Goal: Transaction & Acquisition: Purchase product/service

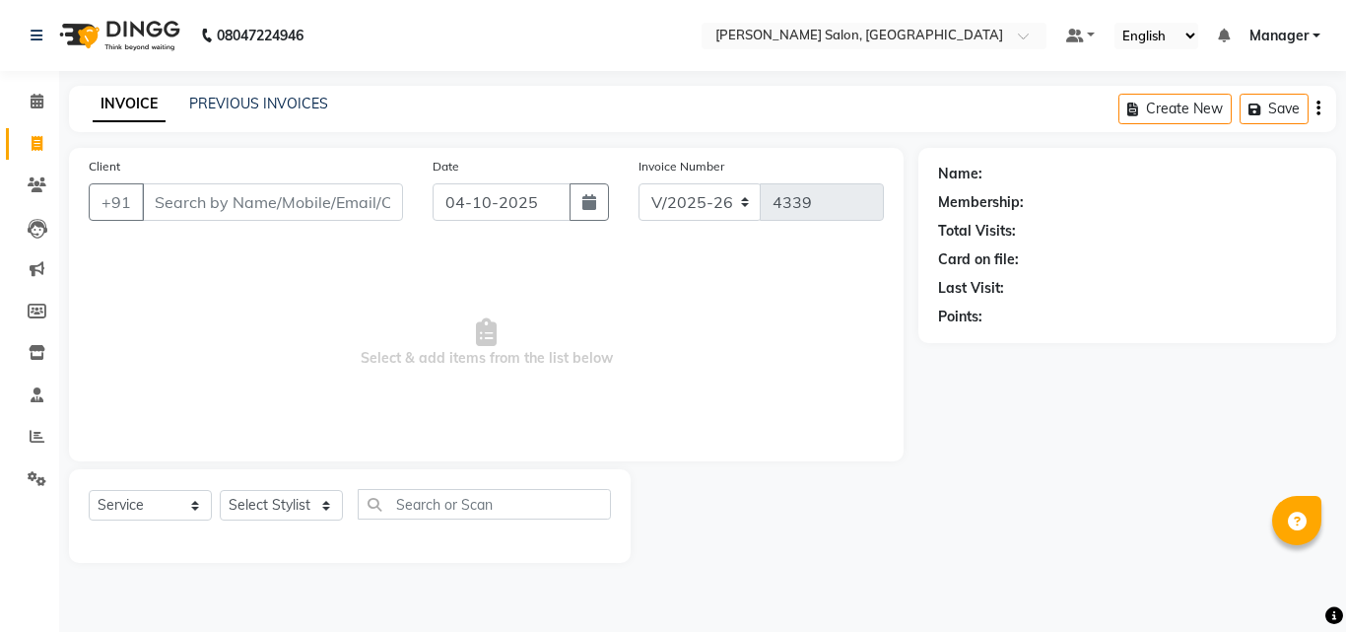
select select "7229"
select select "service"
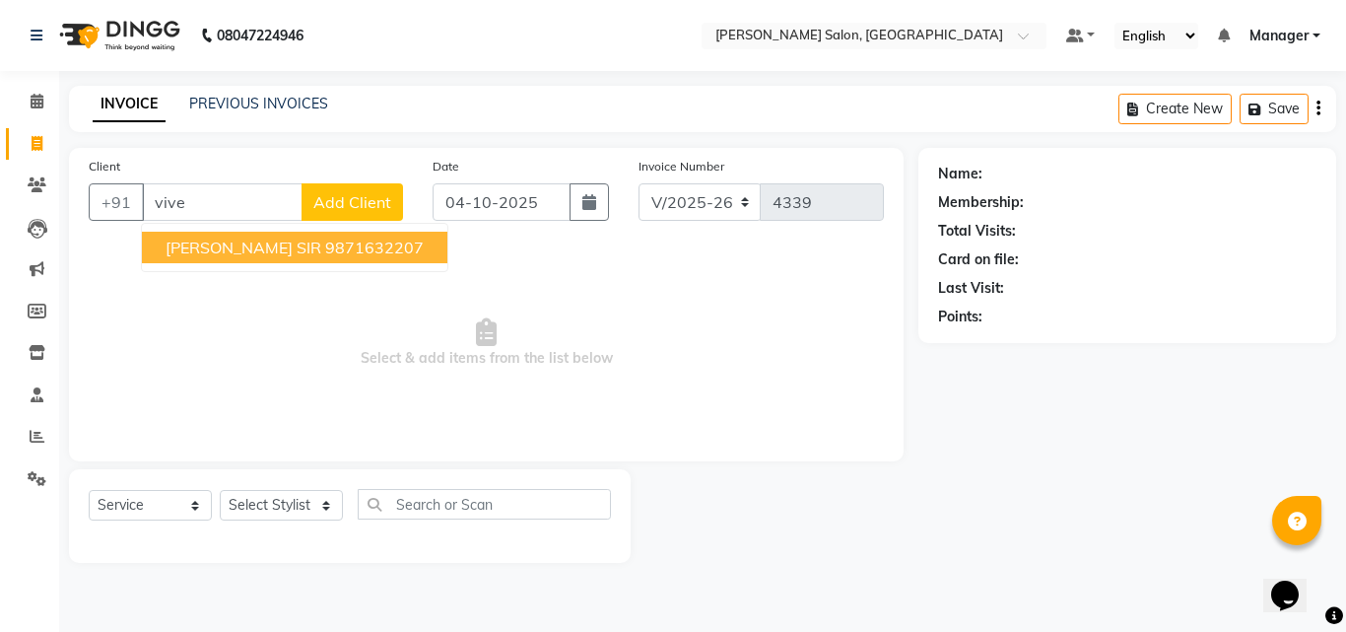
click at [325, 256] on ngb-highlight "9871632207" at bounding box center [374, 248] width 99 height 20
type input "9871632207"
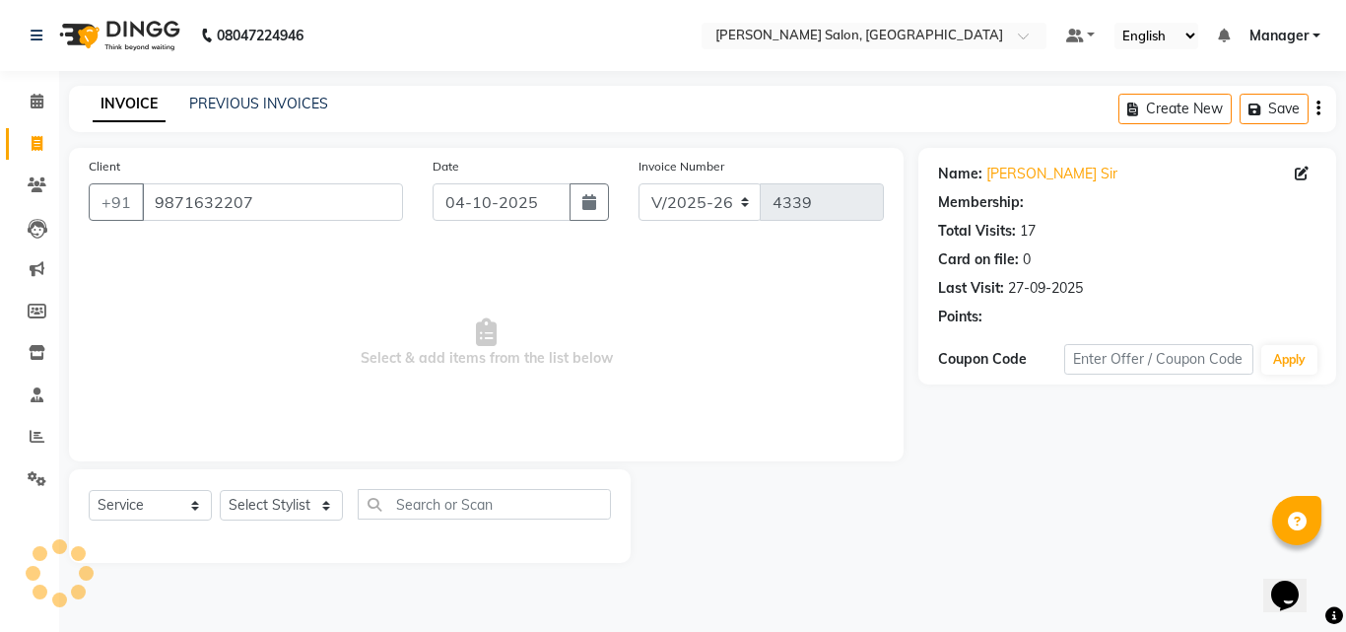
select select "1: Object"
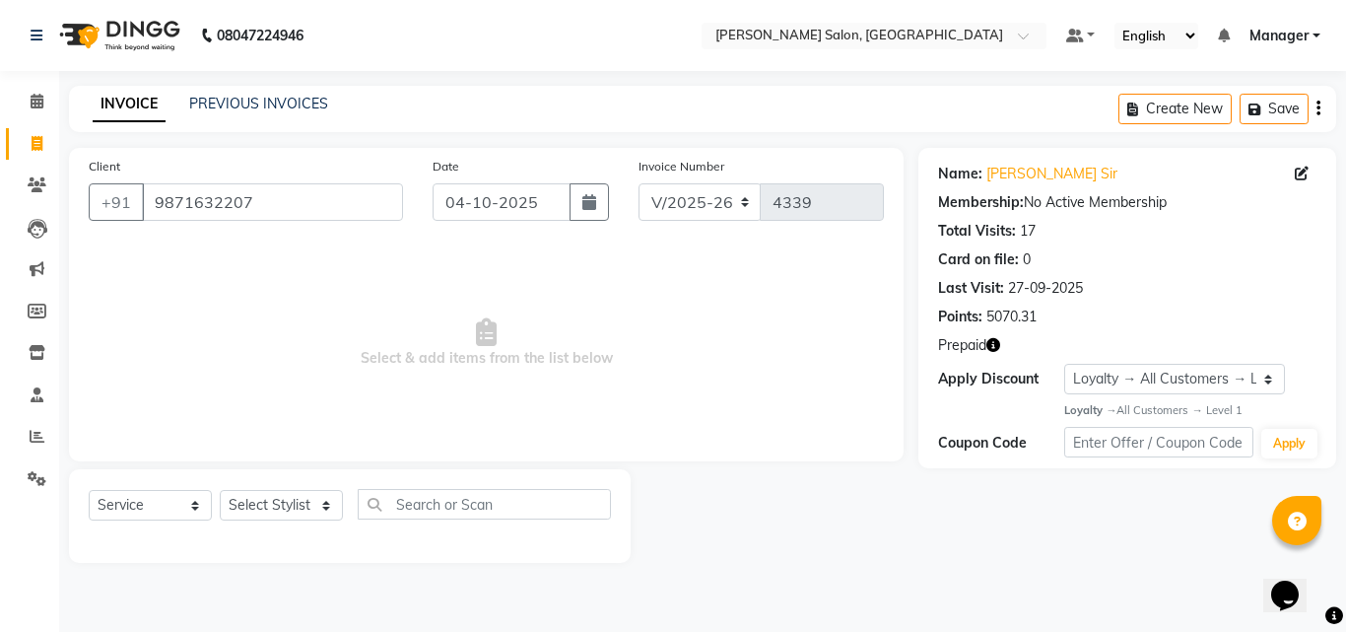
click at [994, 349] on icon "button" at bounding box center [994, 345] width 14 height 14
click at [329, 507] on select "Select Stylist BHOLU Geeta [PERSON_NAME] [PERSON_NAME] [PERSON_NAME] PEDI Manag…" at bounding box center [281, 505] width 123 height 31
select select "69689"
click at [220, 490] on select "Select Stylist BHOLU Geeta [PERSON_NAME] [PERSON_NAME] [PERSON_NAME] PEDI Manag…" at bounding box center [281, 505] width 123 height 31
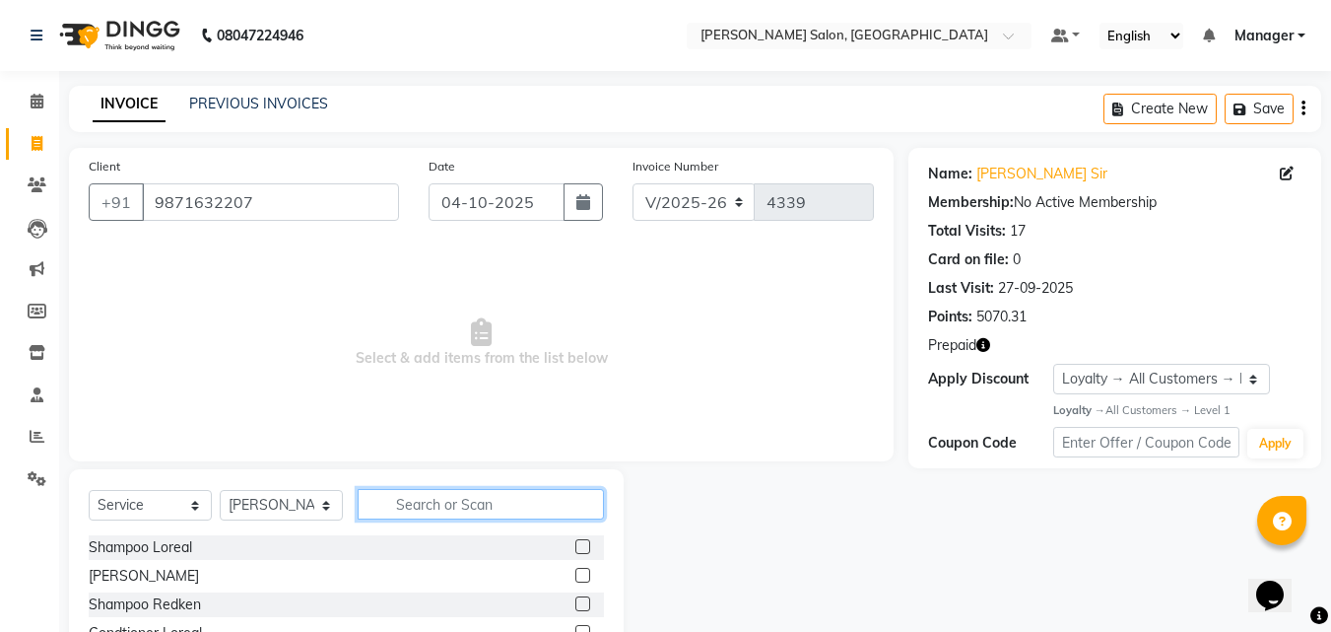
click at [407, 502] on input "text" at bounding box center [481, 504] width 246 height 31
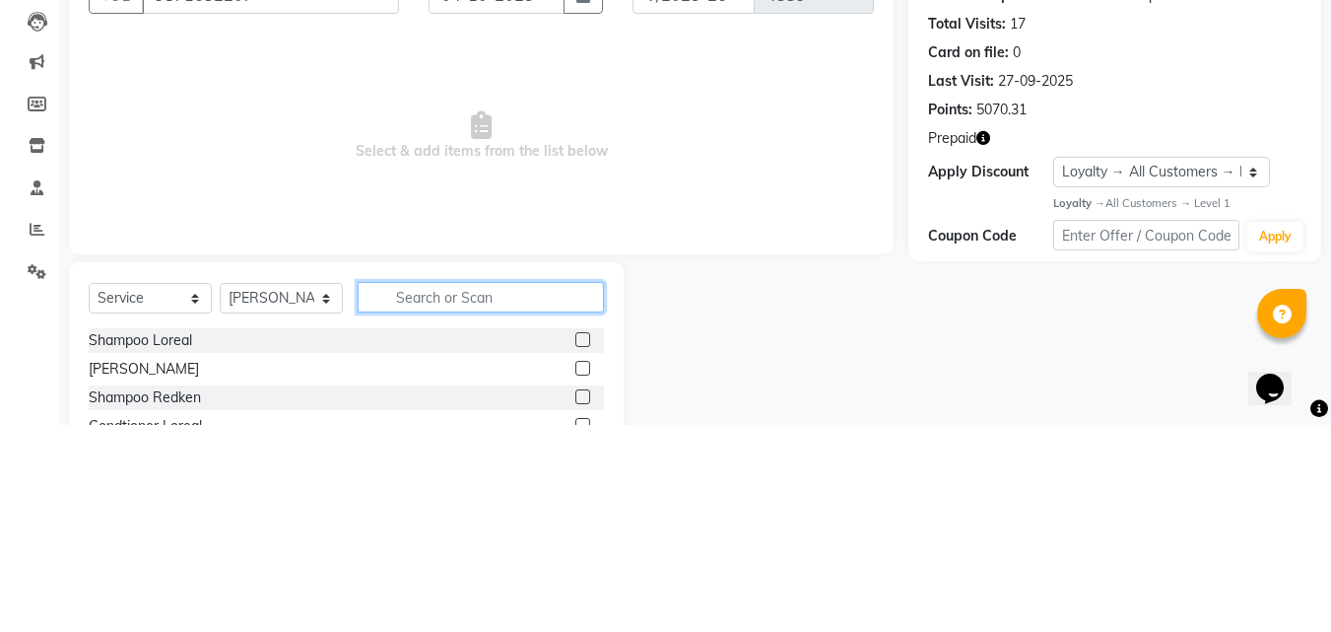
scroll to position [47, 0]
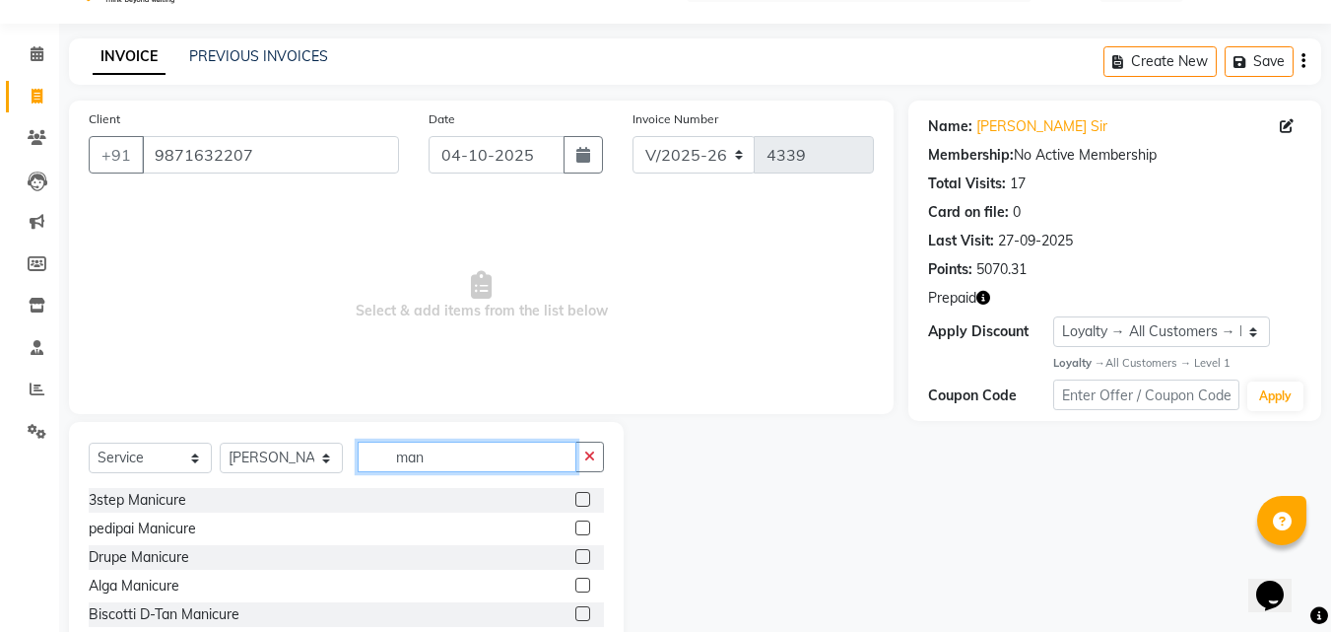
type input "man"
click at [584, 583] on label at bounding box center [583, 585] width 15 height 15
click at [584, 583] on input "checkbox" at bounding box center [582, 585] width 13 height 13
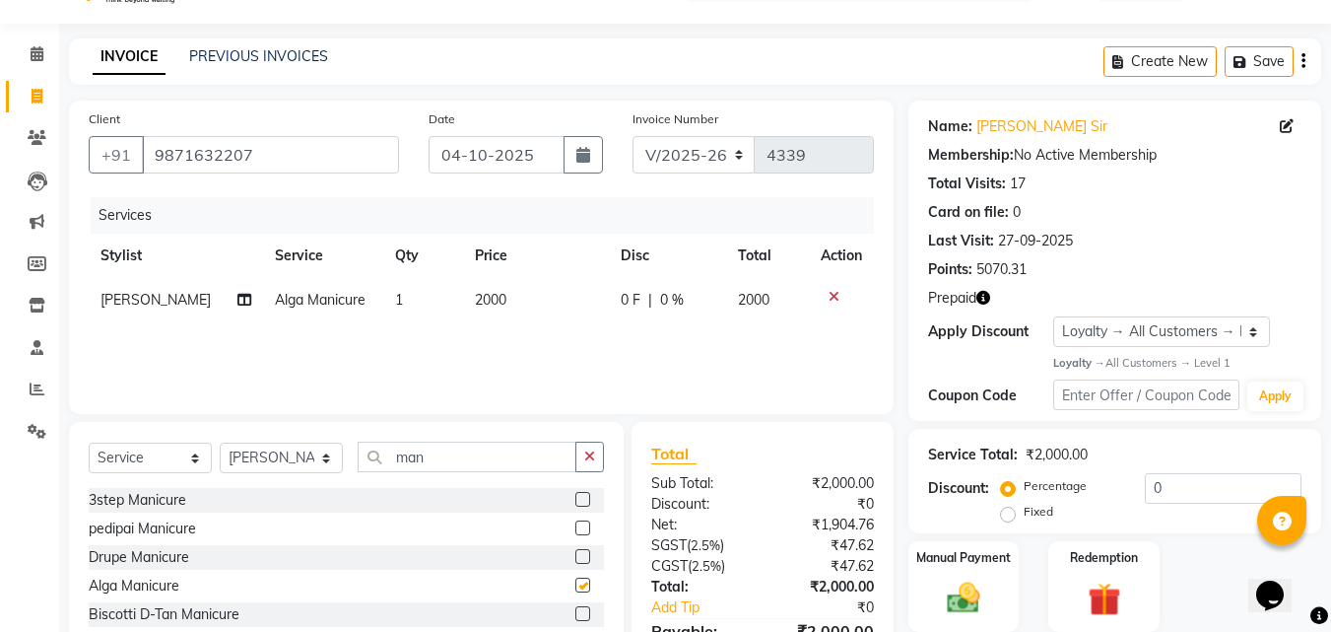
checkbox input "false"
click at [328, 468] on select "Select Stylist BHOLU Geeta [PERSON_NAME] [PERSON_NAME] [PERSON_NAME] PEDI Manag…" at bounding box center [281, 458] width 123 height 31
select select "61926"
click at [220, 443] on select "Select Stylist BHOLU Geeta [PERSON_NAME] [PERSON_NAME] [PERSON_NAME] PEDI Manag…" at bounding box center [281, 458] width 123 height 31
click at [454, 458] on input "man" at bounding box center [467, 457] width 219 height 31
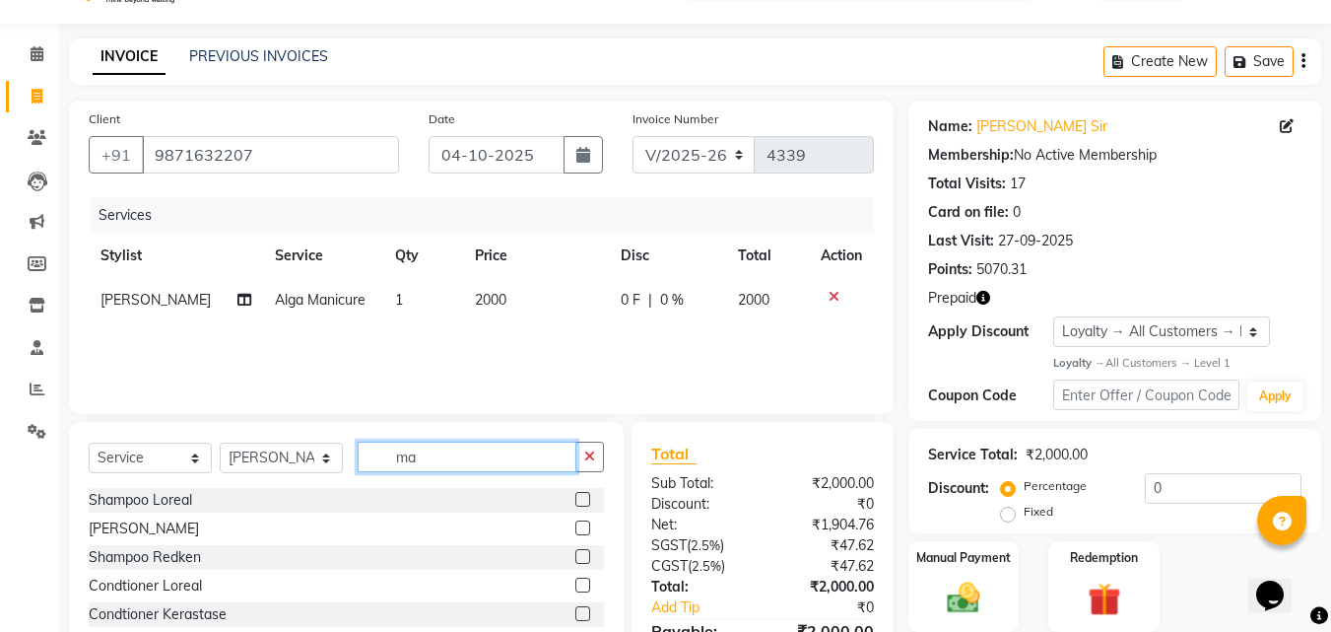
type input "m"
type input "h"
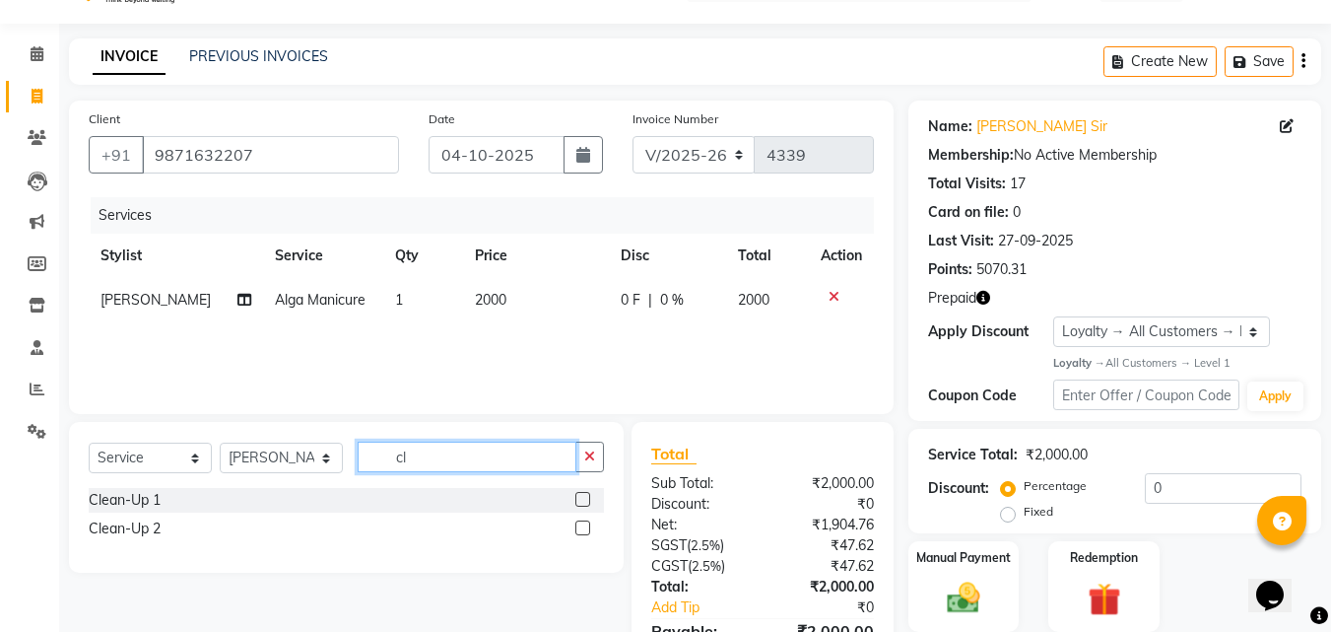
type input "c"
type input "d tan"
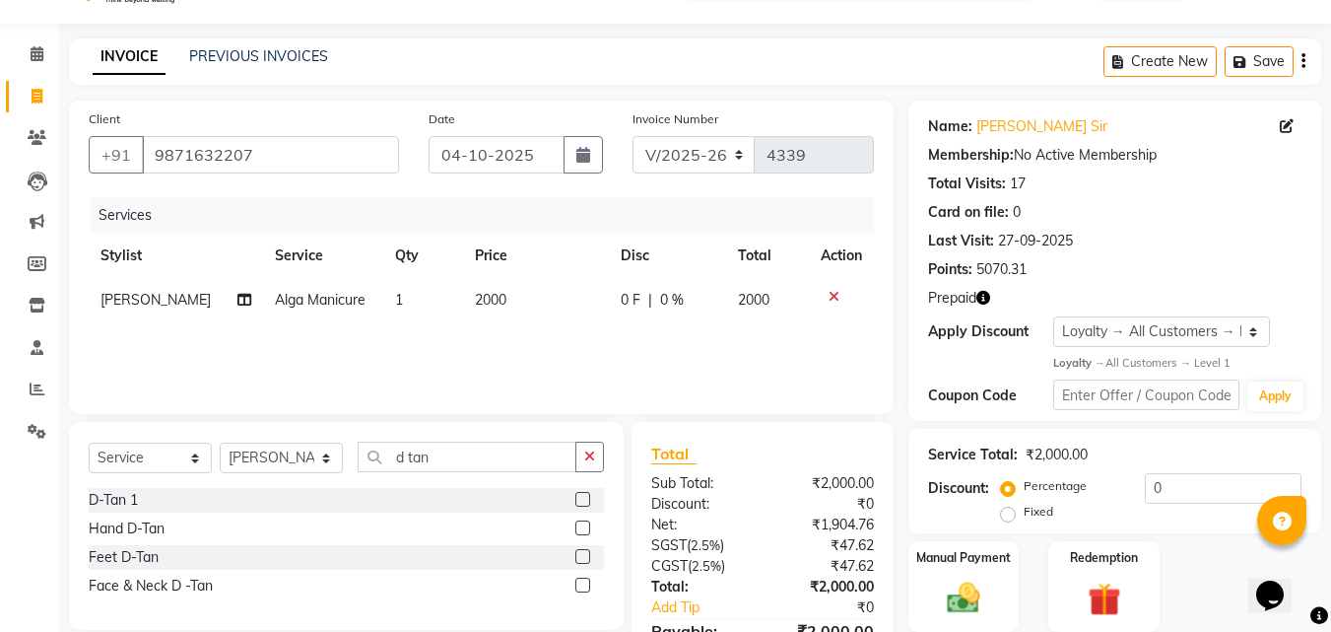
click at [584, 528] on label at bounding box center [583, 527] width 15 height 15
click at [584, 528] on input "checkbox" at bounding box center [582, 528] width 13 height 13
click at [533, 351] on td "700" at bounding box center [536, 344] width 146 height 44
checkbox input "false"
select select "61926"
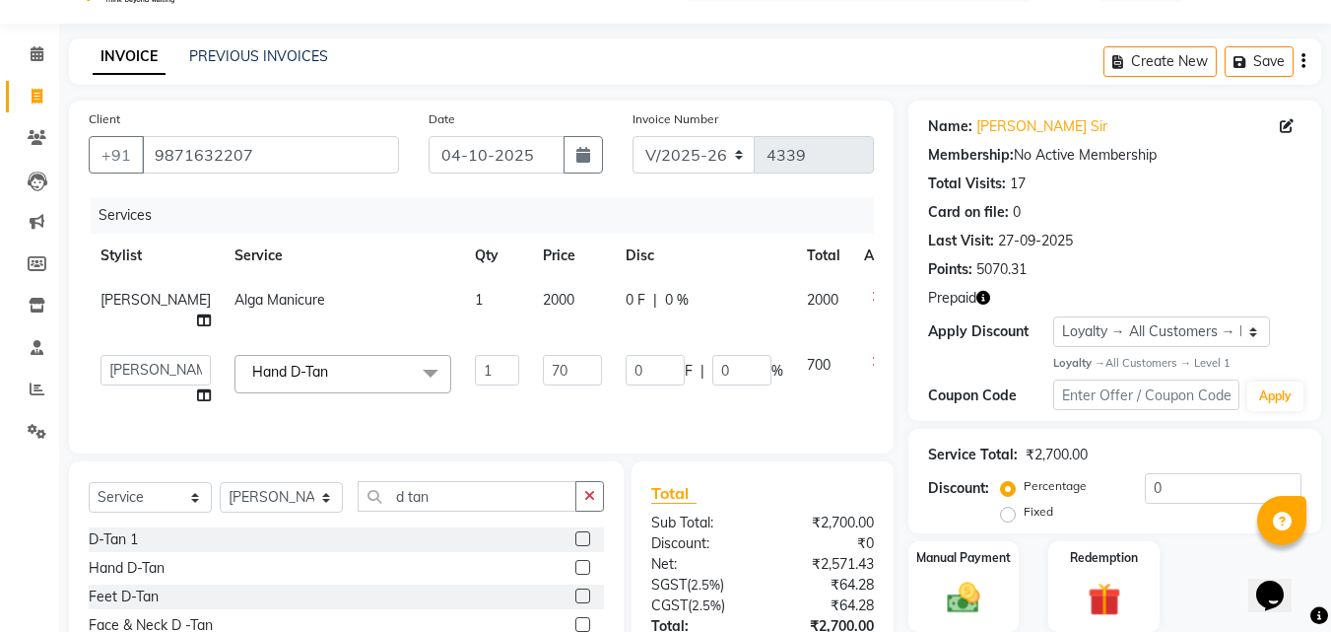
type input "7"
type input "2800"
click at [664, 389] on div "Services Stylist Service Qty Price Disc Total Action Sajal Alga Manicure 1 2000…" at bounding box center [481, 315] width 785 height 237
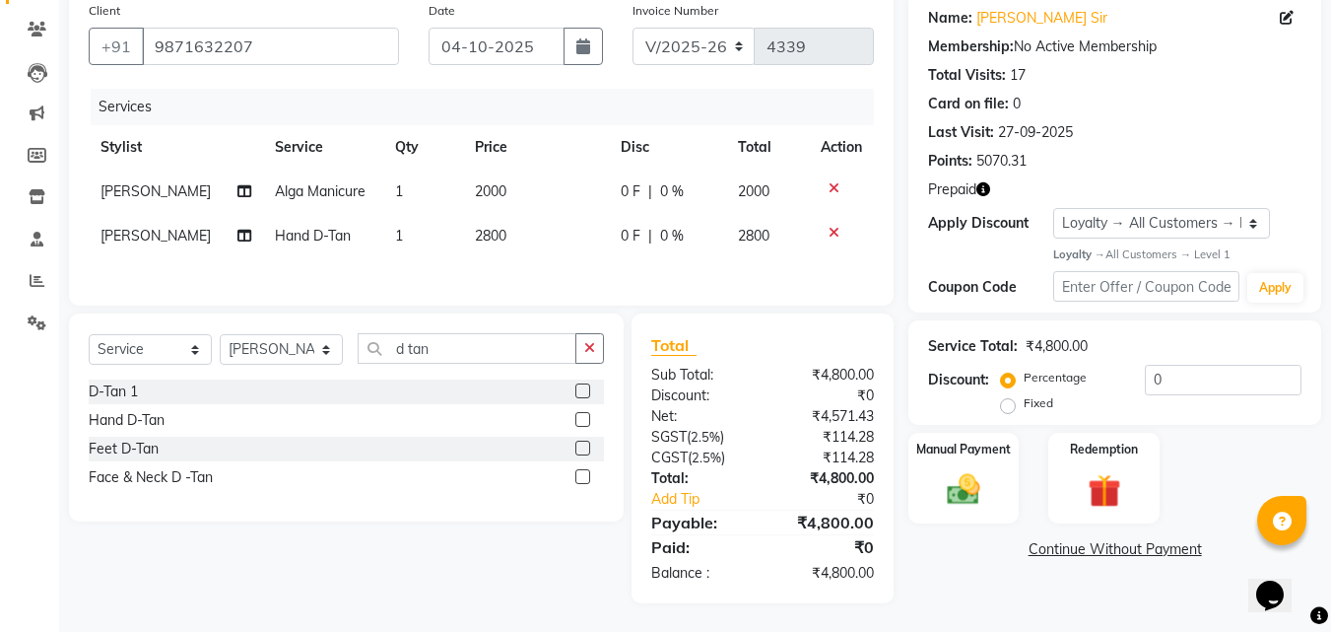
scroll to position [160, 0]
click at [1097, 490] on img at bounding box center [1104, 489] width 53 height 40
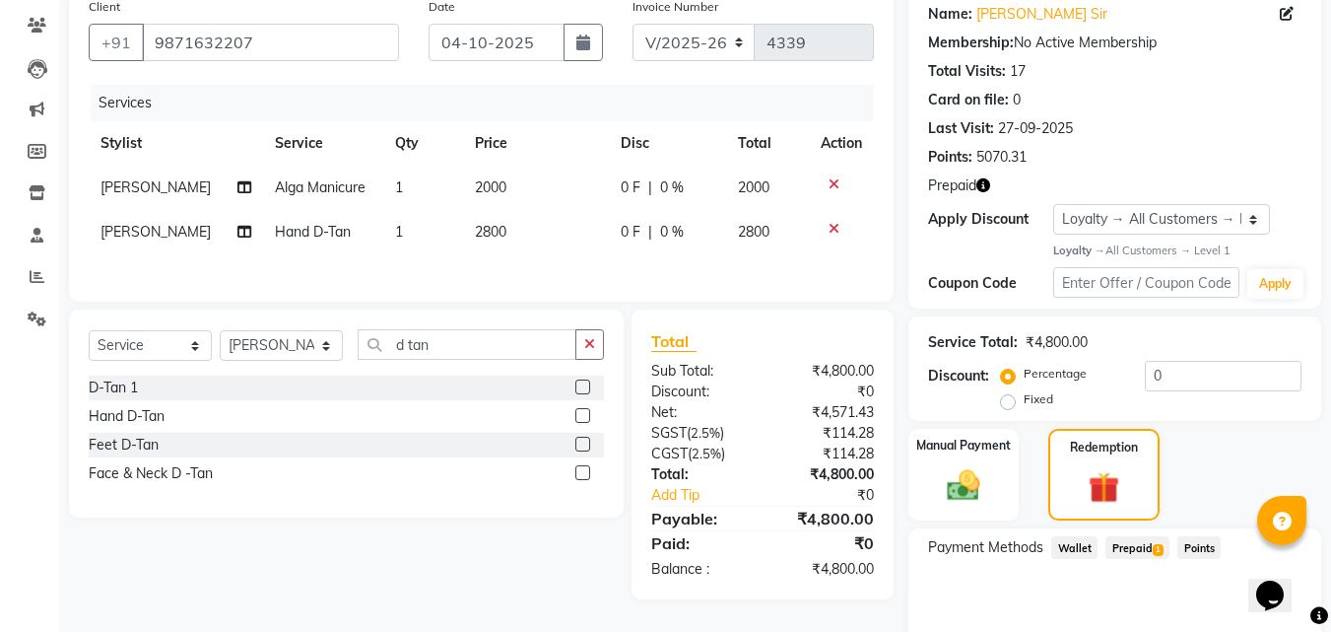
click at [1136, 554] on span "Prepaid 1" at bounding box center [1138, 547] width 64 height 23
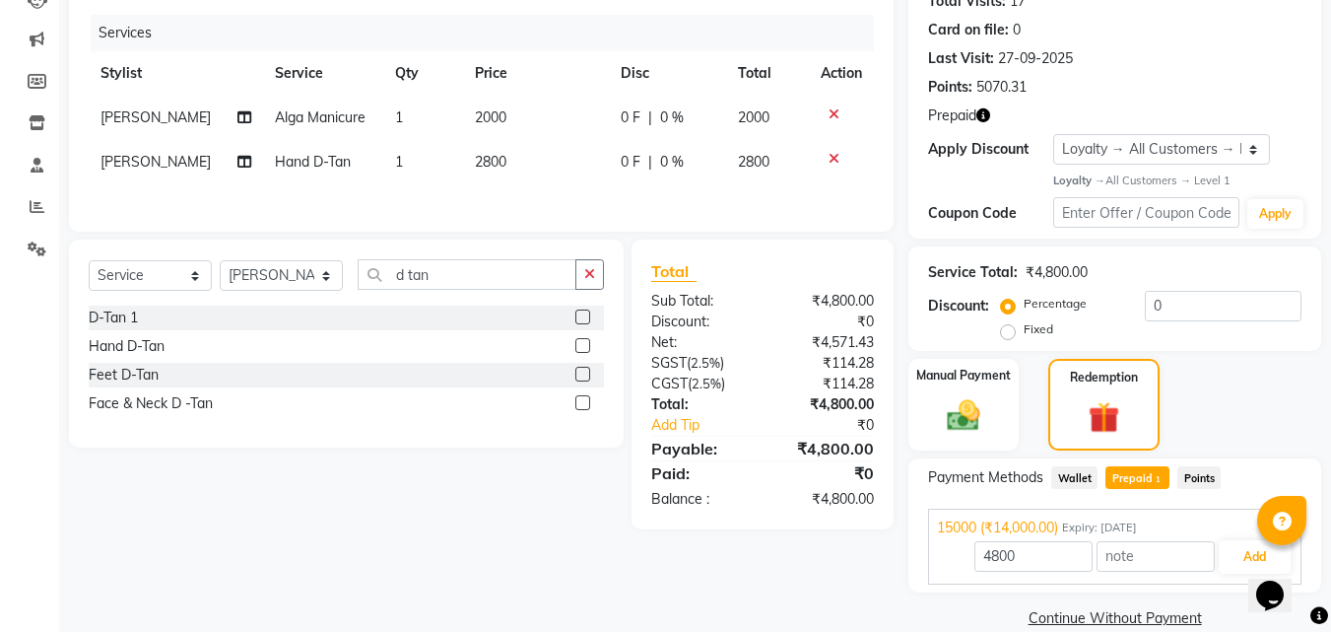
scroll to position [260, 0]
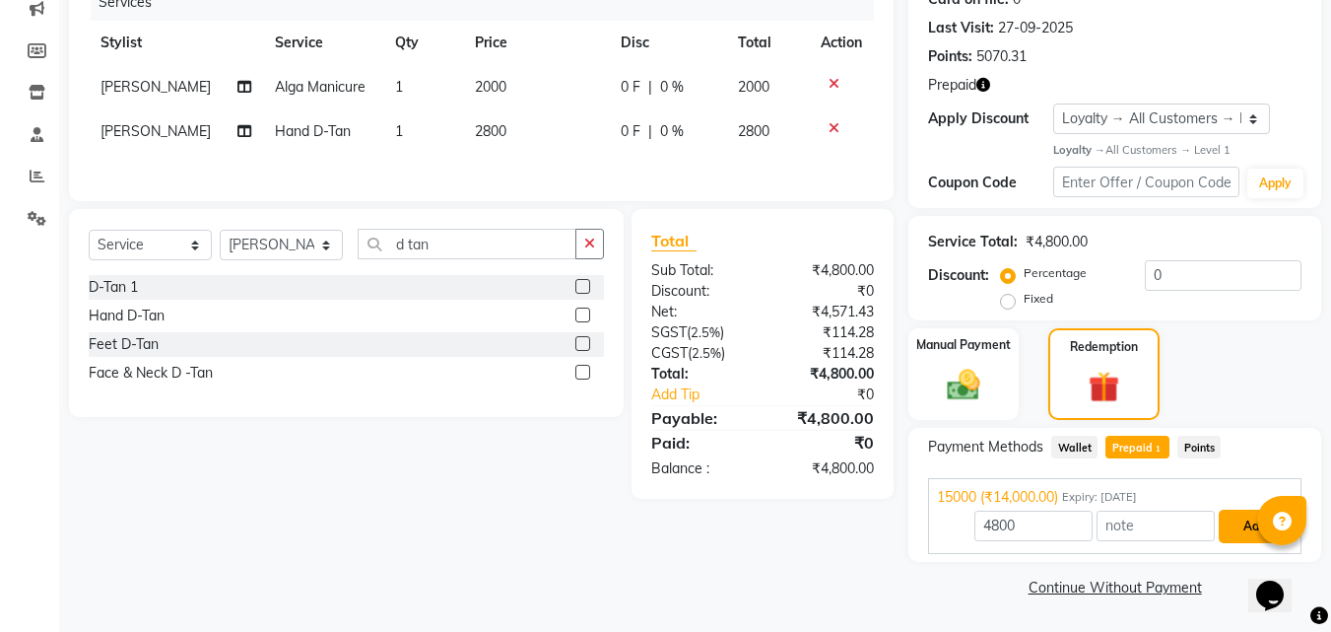
click at [1251, 526] on button "Add" at bounding box center [1255, 527] width 72 height 34
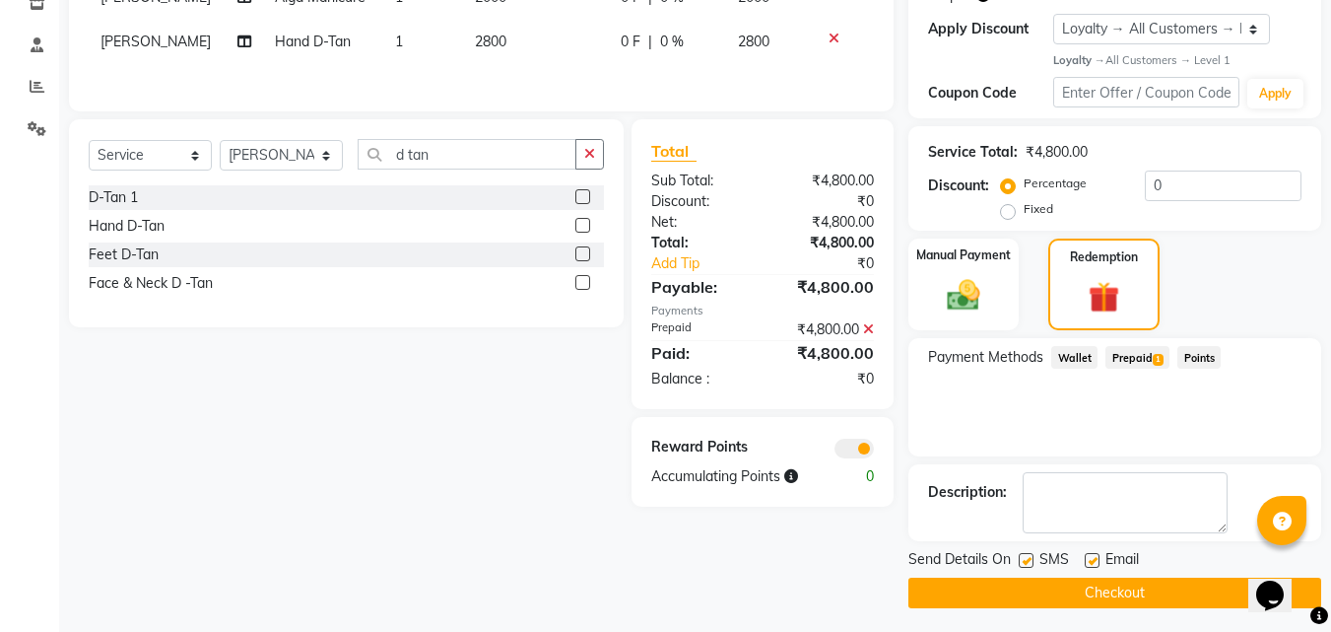
scroll to position [356, 0]
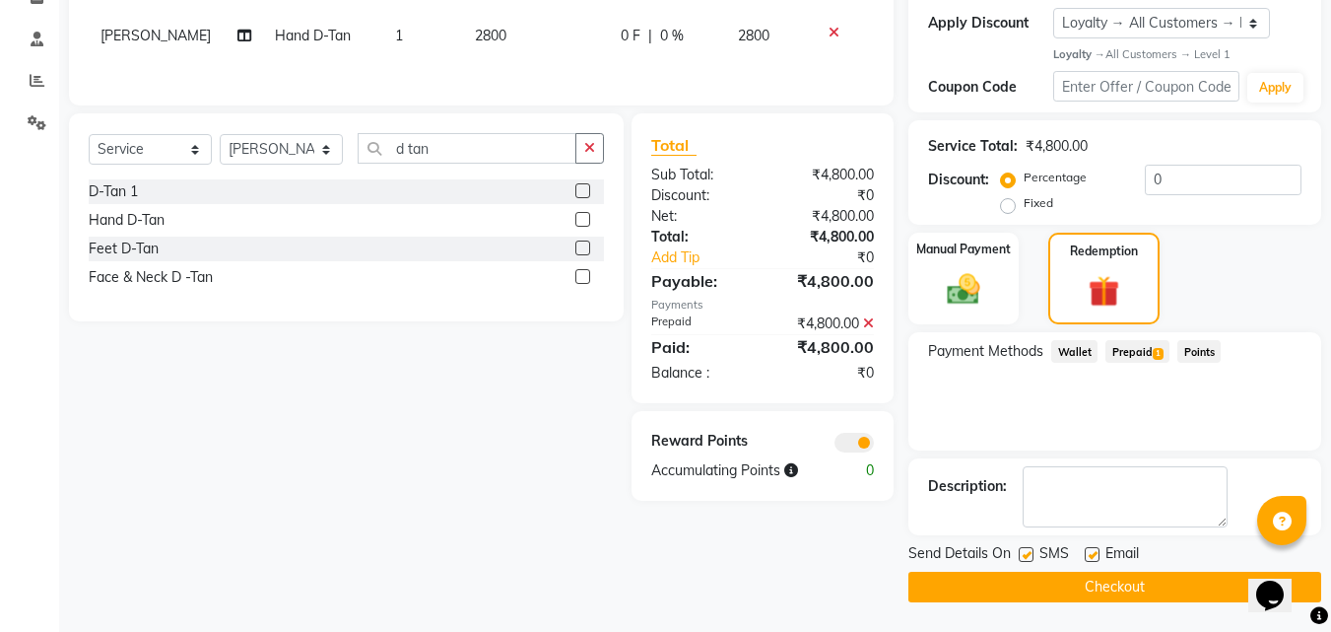
click at [1166, 602] on button "Checkout" at bounding box center [1115, 587] width 413 height 31
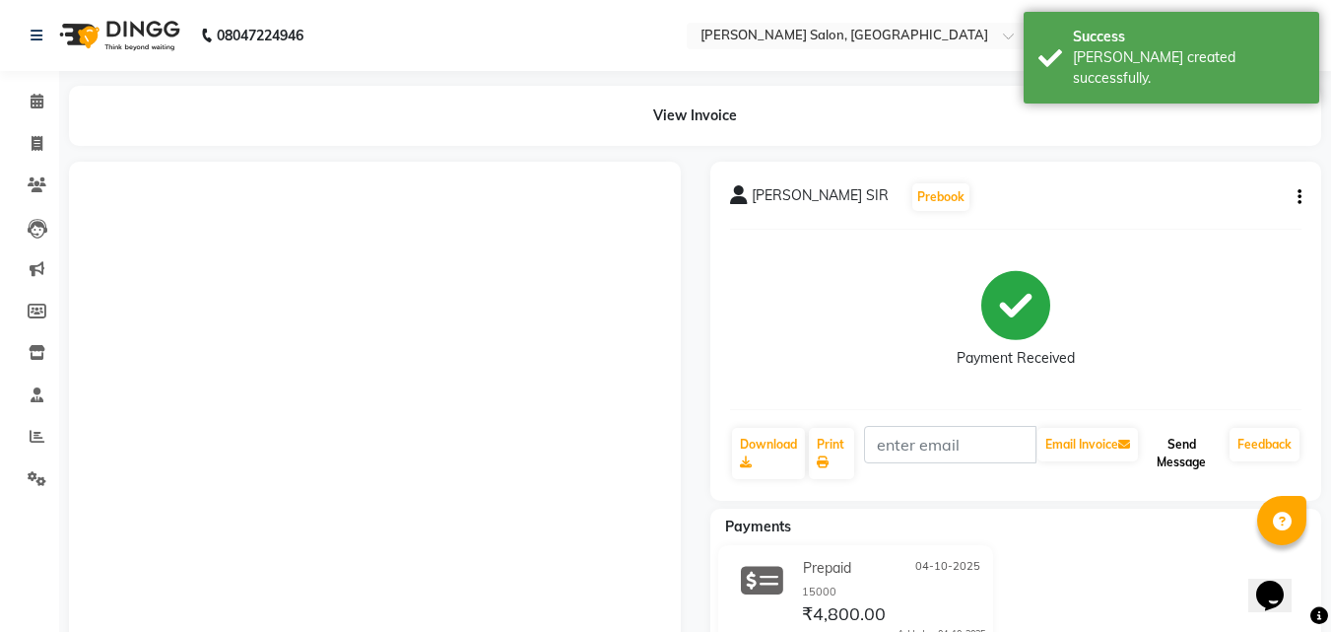
click at [1173, 459] on button "Send Message" at bounding box center [1182, 453] width 80 height 51
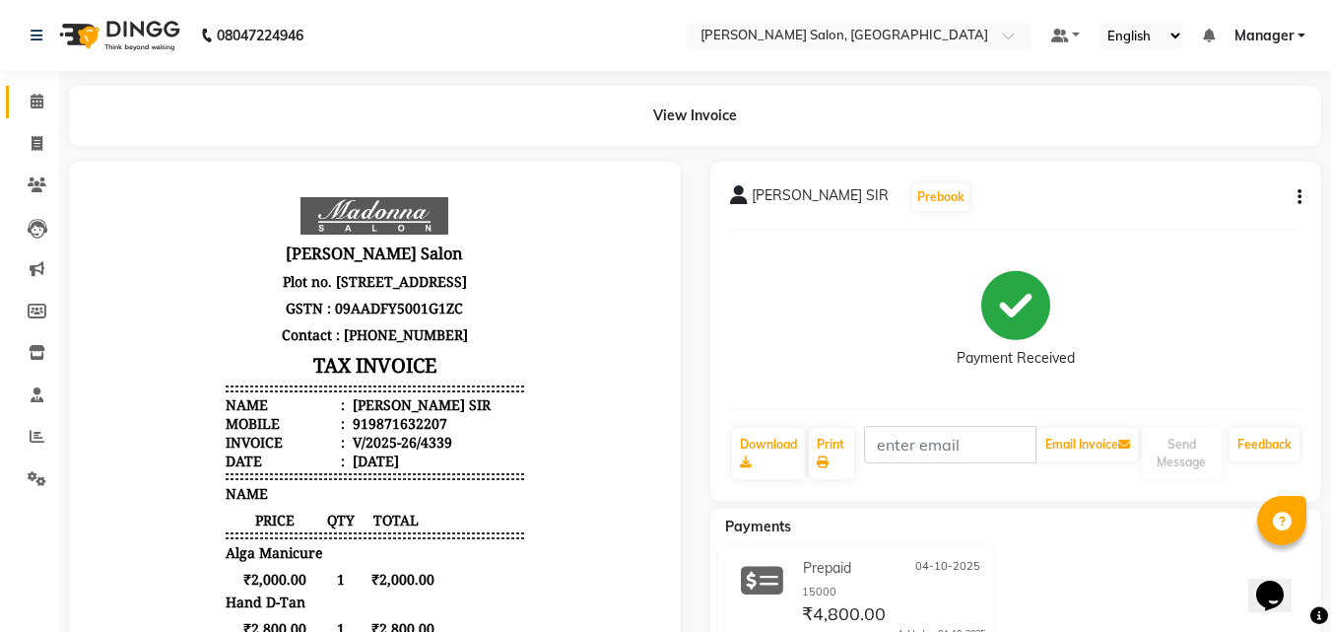
click at [36, 101] on icon at bounding box center [37, 101] width 13 height 15
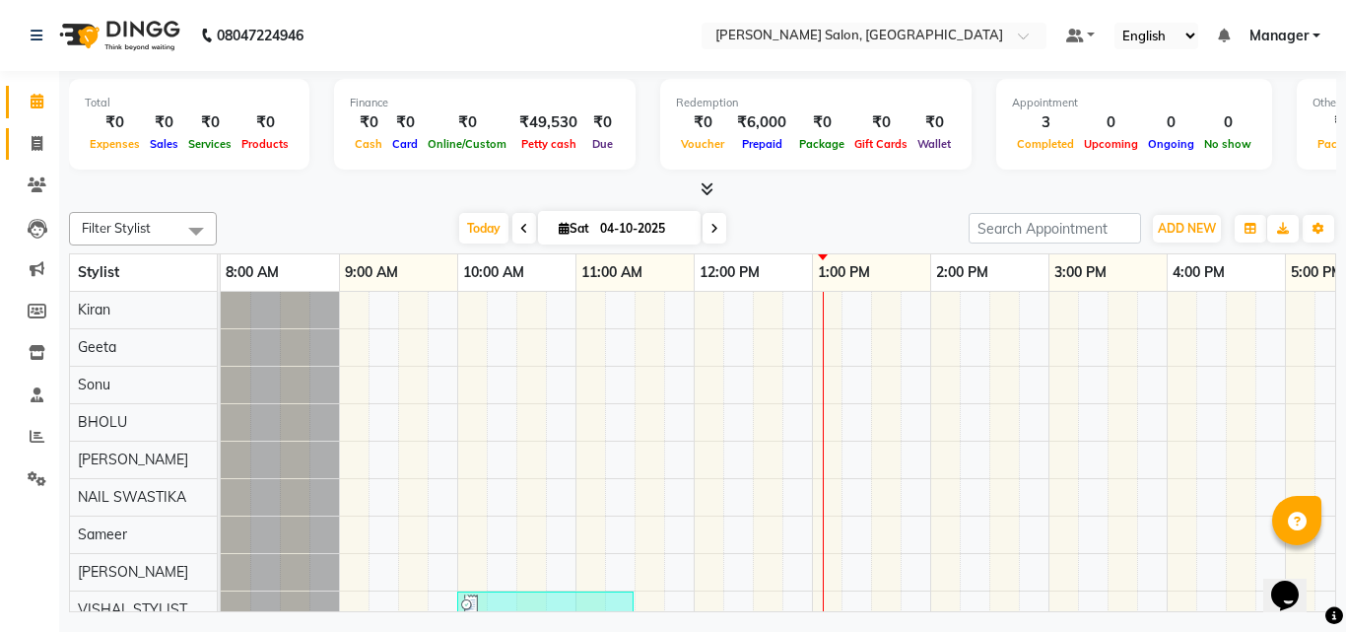
click at [25, 153] on span at bounding box center [37, 144] width 34 height 23
select select "service"
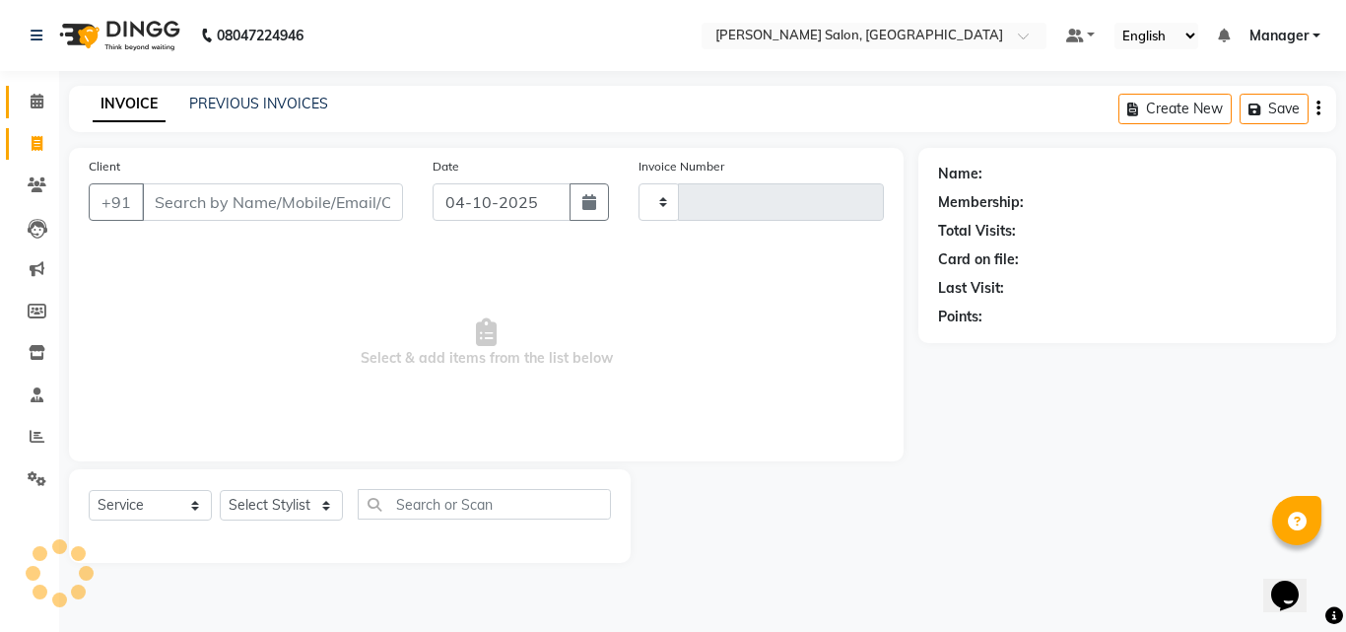
click at [27, 112] on span at bounding box center [37, 102] width 34 height 23
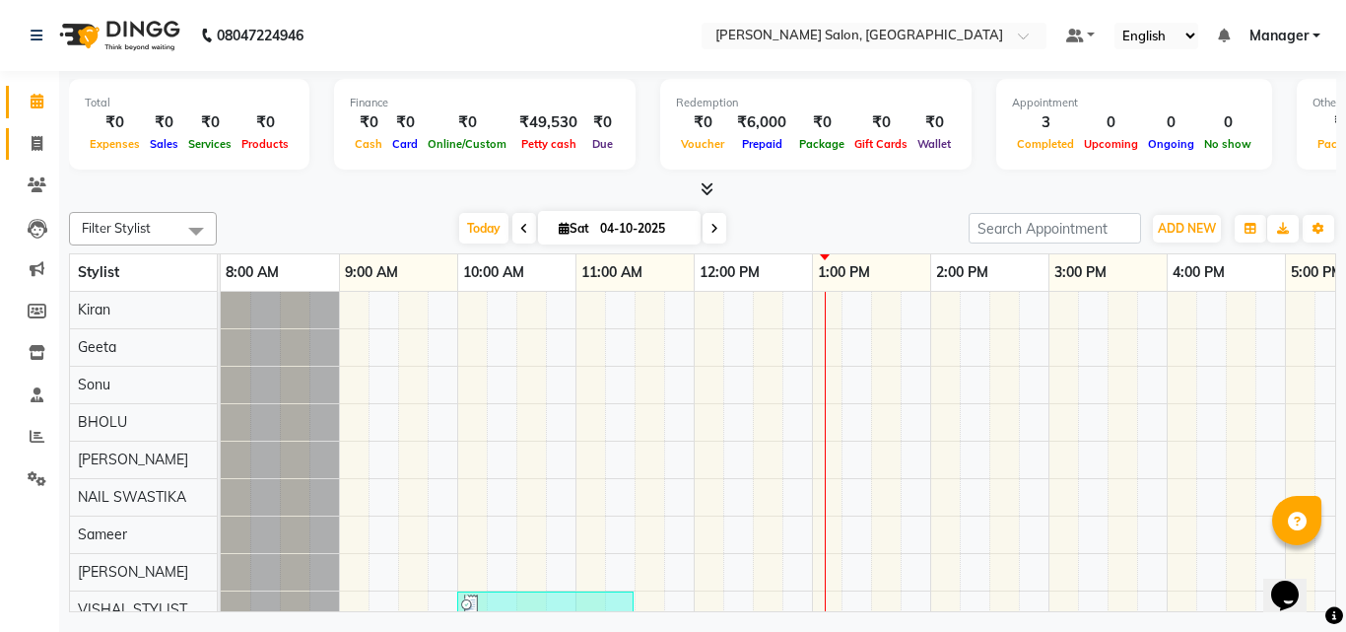
click at [34, 149] on icon at bounding box center [37, 143] width 11 height 15
select select "service"
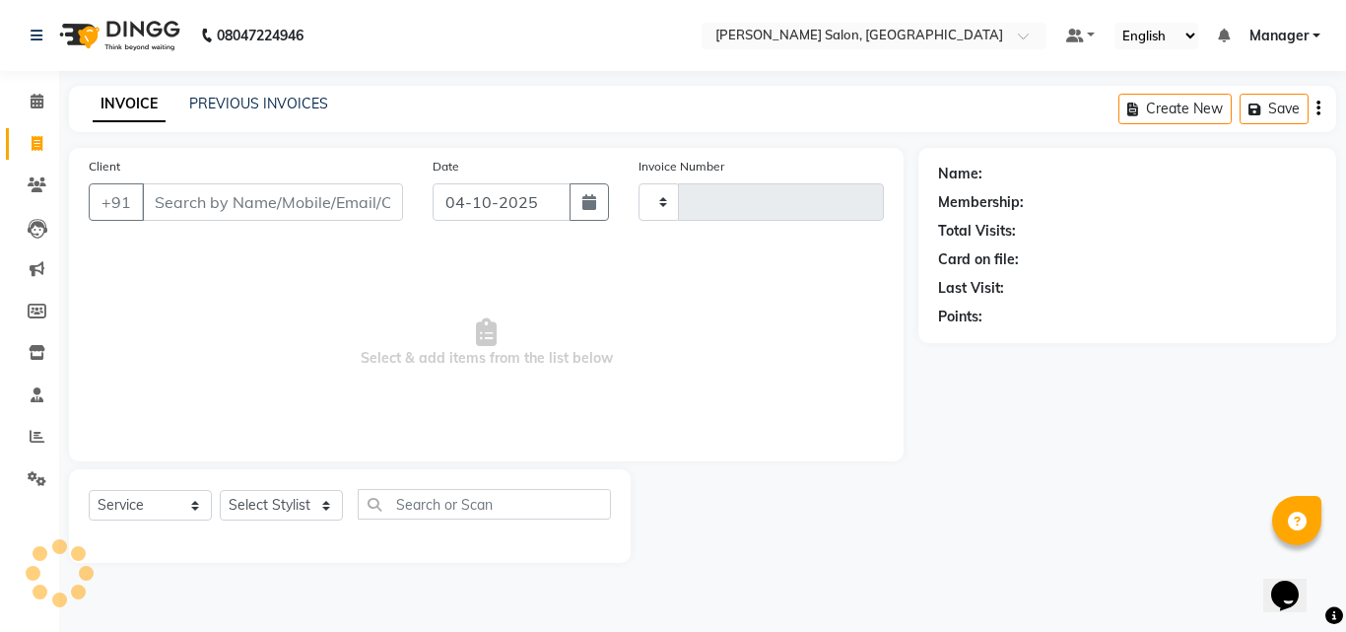
click at [790, 270] on span "Select & add items from the list below" at bounding box center [486, 342] width 795 height 197
type input "4340"
select select "7229"
click at [318, 511] on select "Select Stylist BHOLU Geeta [PERSON_NAME] [PERSON_NAME] [PERSON_NAME] PEDI Manag…" at bounding box center [281, 505] width 123 height 31
click at [467, 266] on span "Select & add items from the list below" at bounding box center [486, 342] width 795 height 197
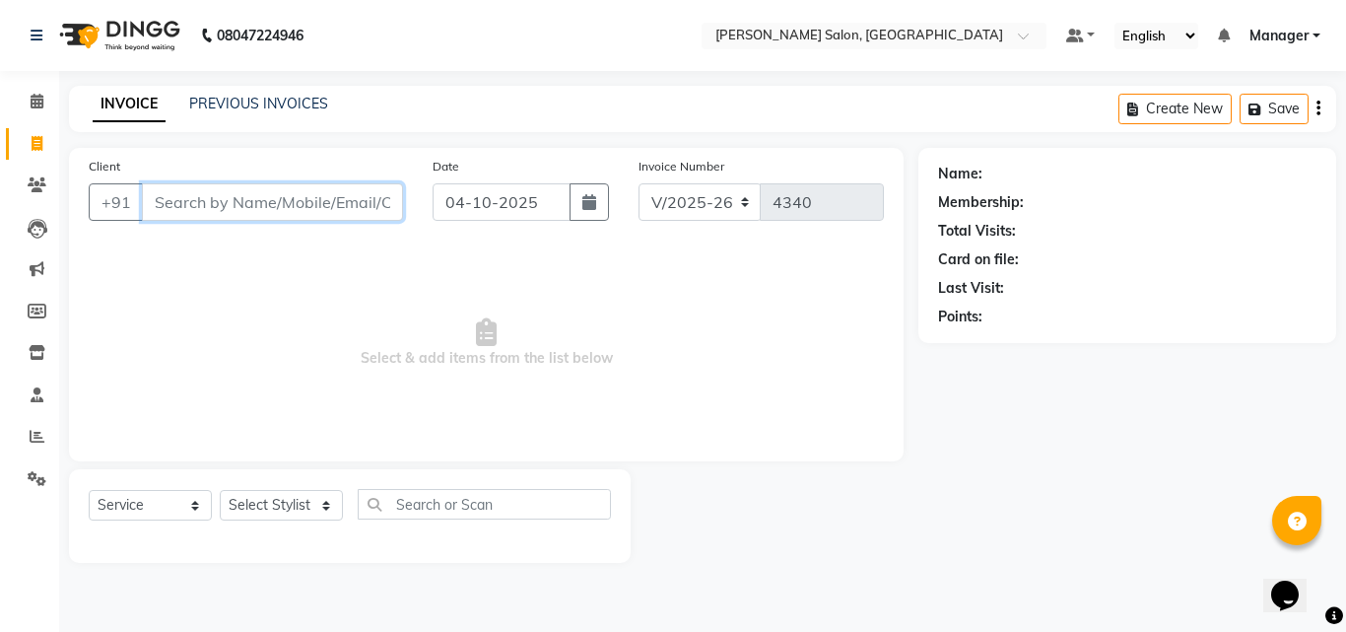
click at [313, 194] on input "Client" at bounding box center [272, 201] width 261 height 37
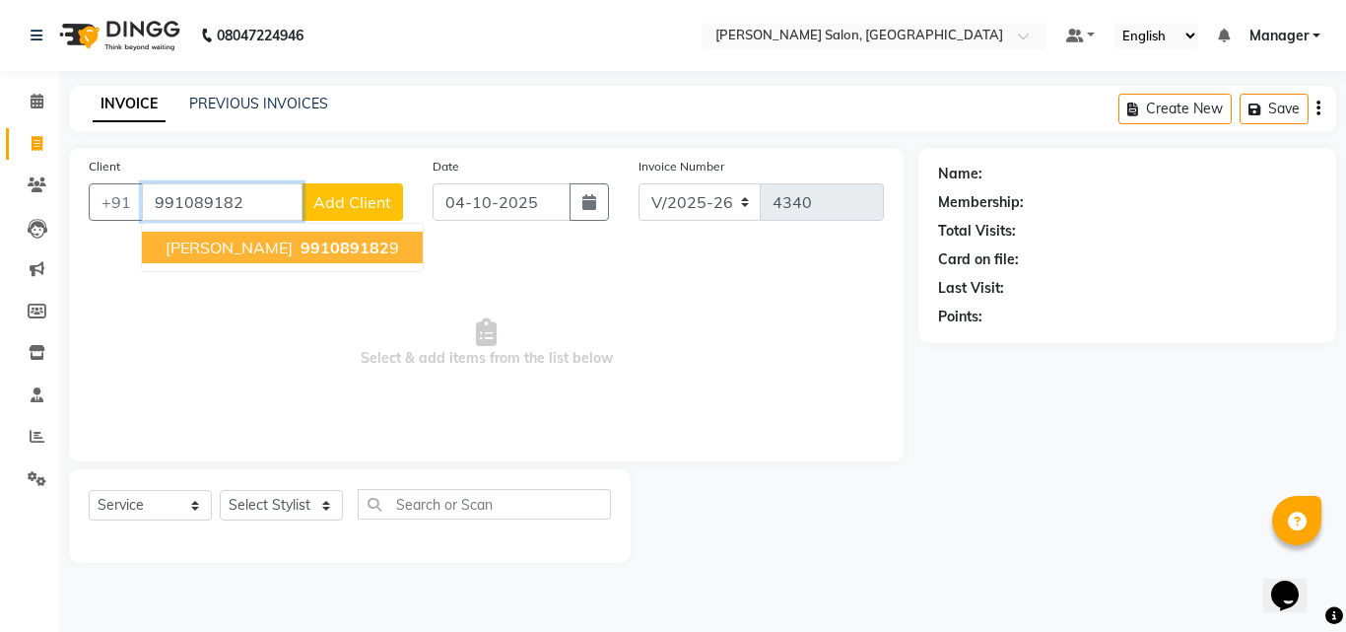
click at [325, 249] on ngb-highlight "991089182 9" at bounding box center [348, 248] width 102 height 20
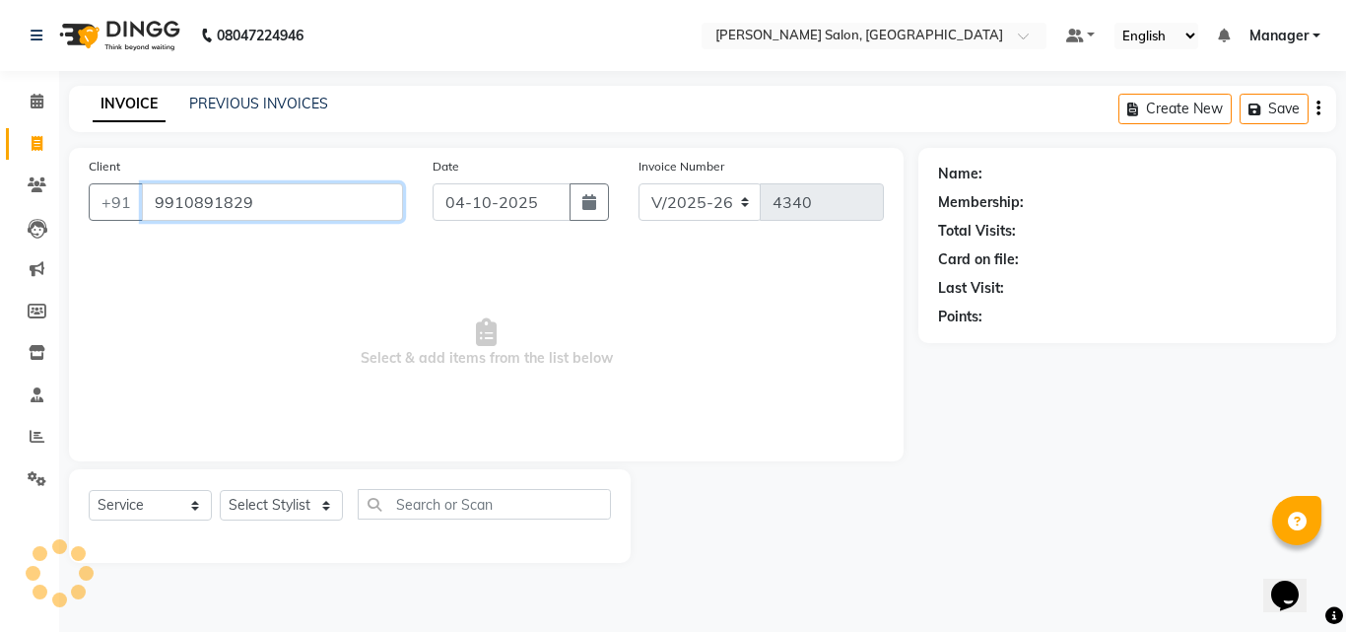
type input "9910891829"
select select "1: Object"
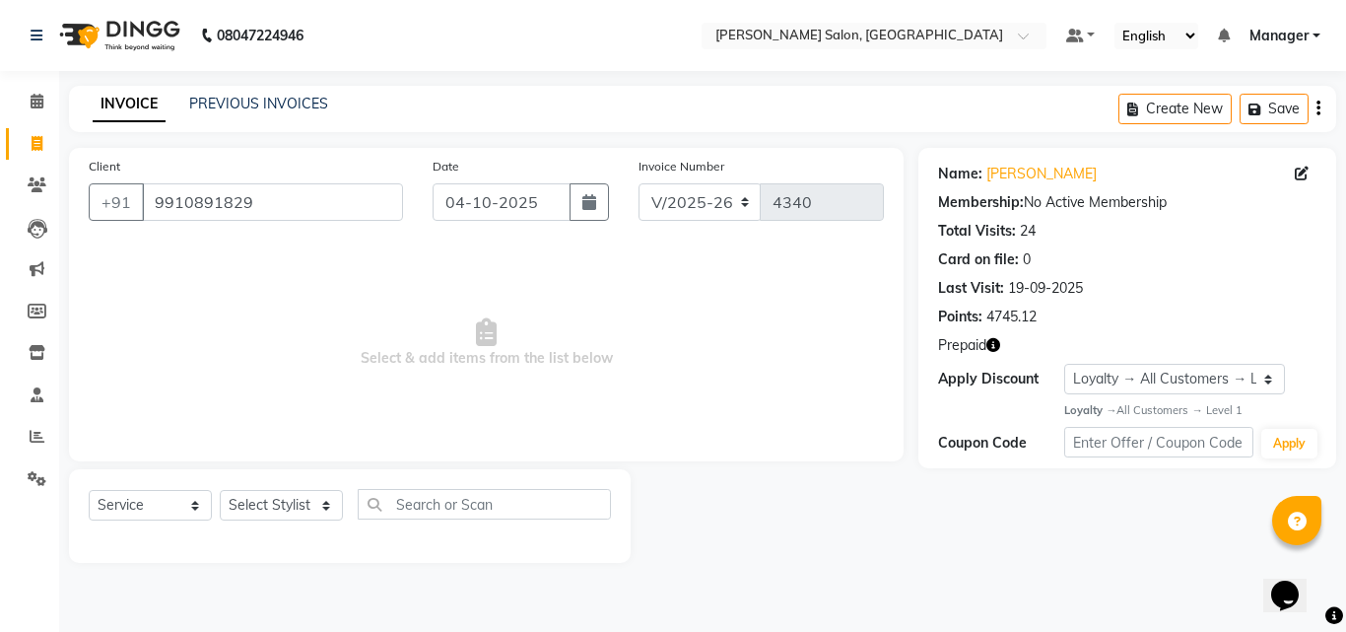
click at [994, 345] on icon "button" at bounding box center [994, 345] width 14 height 14
click at [322, 513] on select "Select Stylist BHOLU Geeta [PERSON_NAME] [PERSON_NAME] [PERSON_NAME] PEDI Manag…" at bounding box center [281, 505] width 123 height 31
select select "65237"
click at [220, 490] on select "Select Stylist BHOLU Geeta [PERSON_NAME] [PERSON_NAME] [PERSON_NAME] PEDI Manag…" at bounding box center [281, 505] width 123 height 31
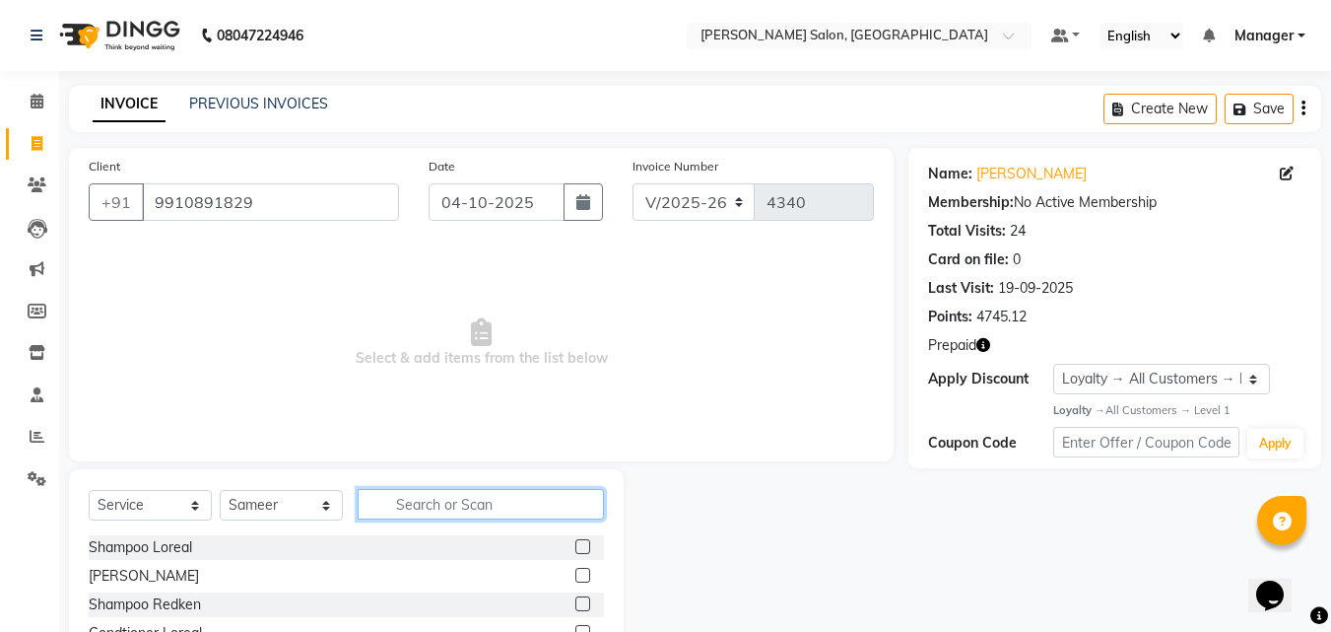
click at [497, 503] on input "text" at bounding box center [481, 504] width 246 height 31
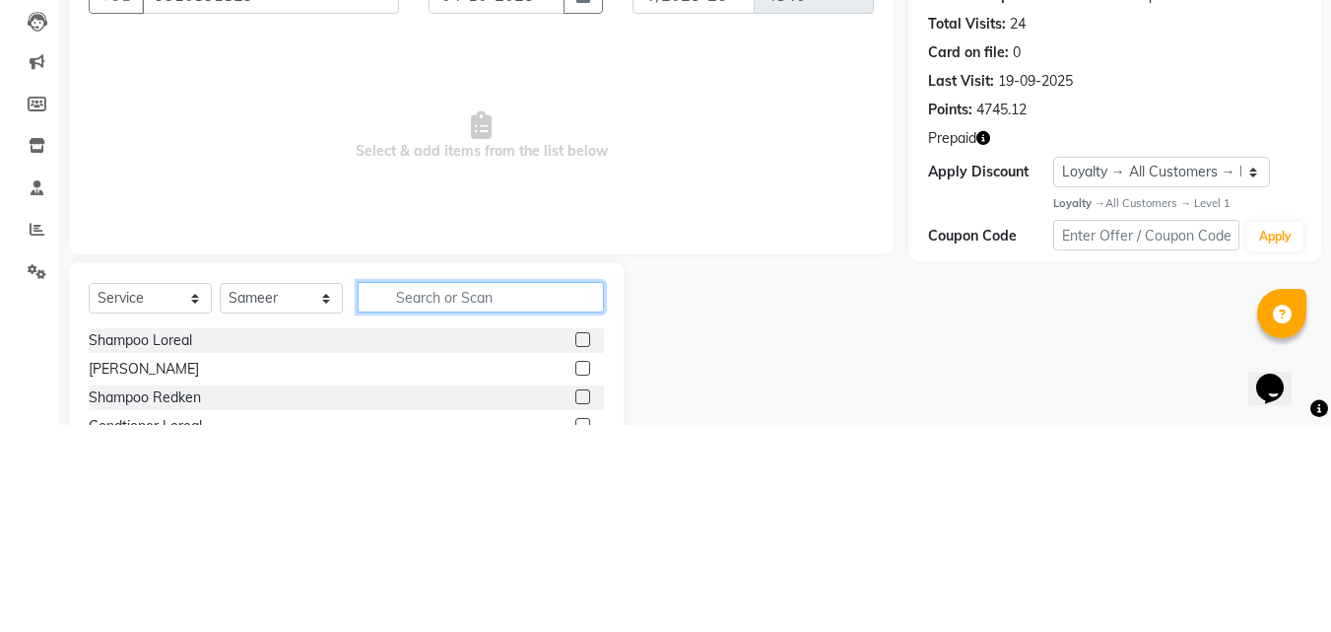
scroll to position [47, 0]
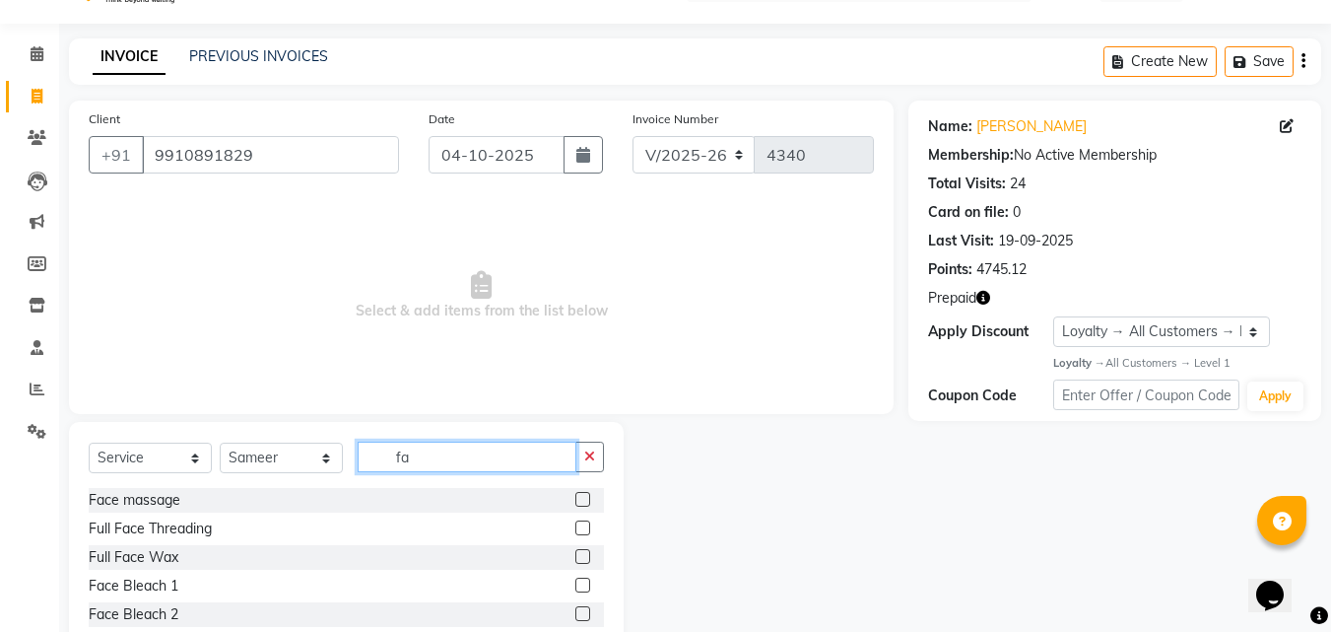
type input "f"
type input "t"
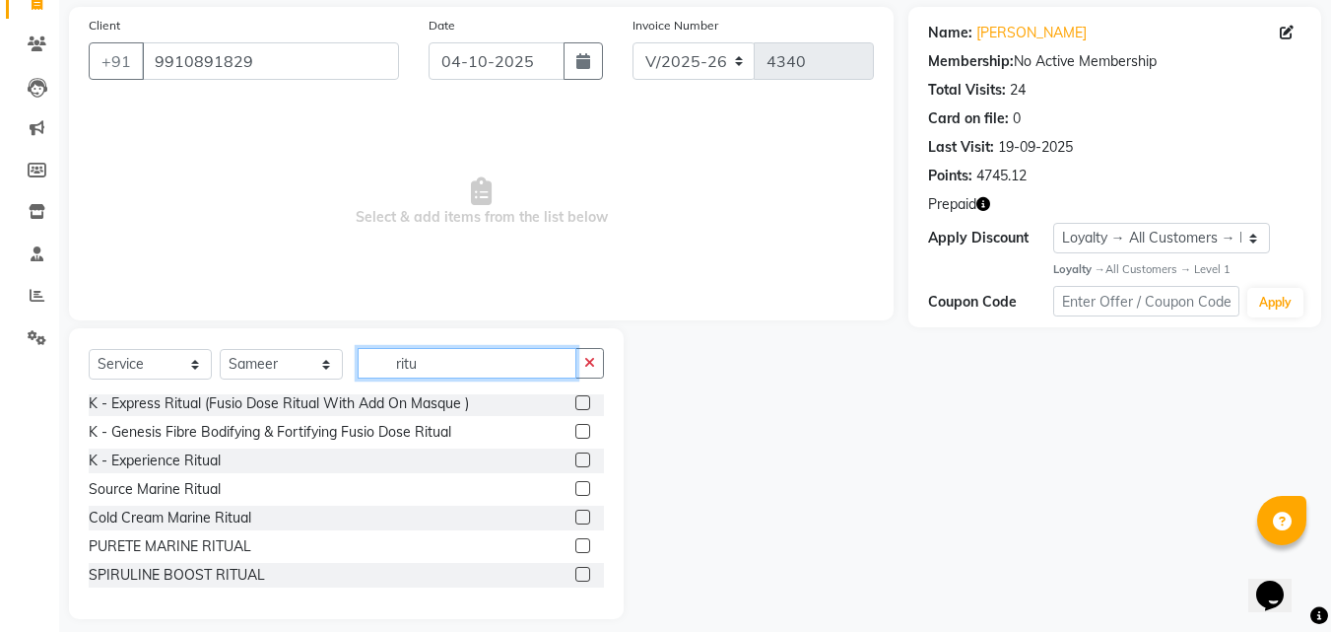
scroll to position [158, 0]
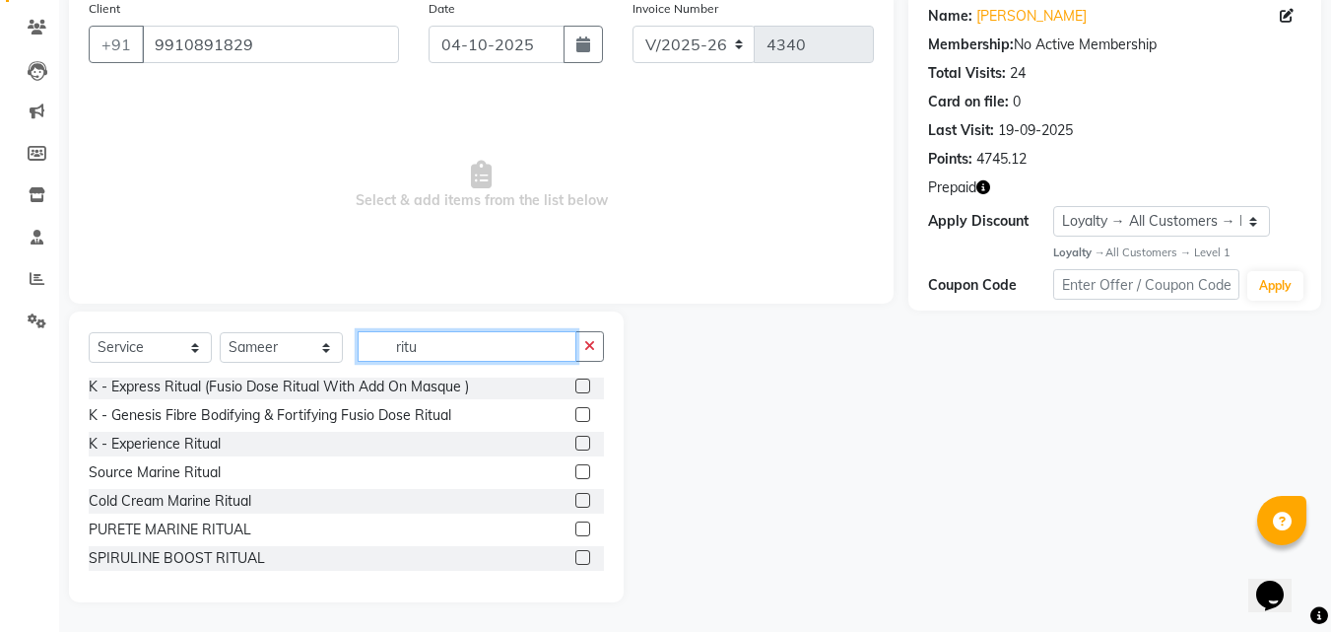
type input "ritu"
click at [576, 558] on label at bounding box center [583, 557] width 15 height 15
click at [576, 558] on input "checkbox" at bounding box center [582, 558] width 13 height 13
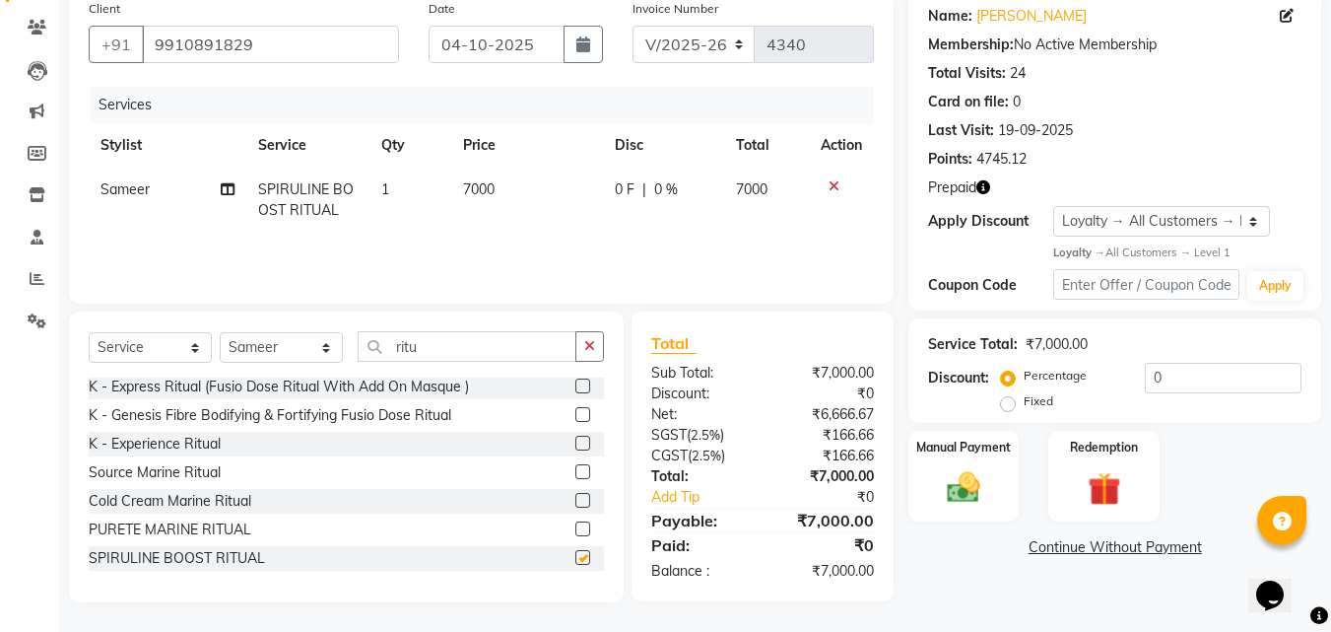
checkbox input "false"
click at [543, 205] on td "7000" at bounding box center [527, 200] width 152 height 65
select select "65237"
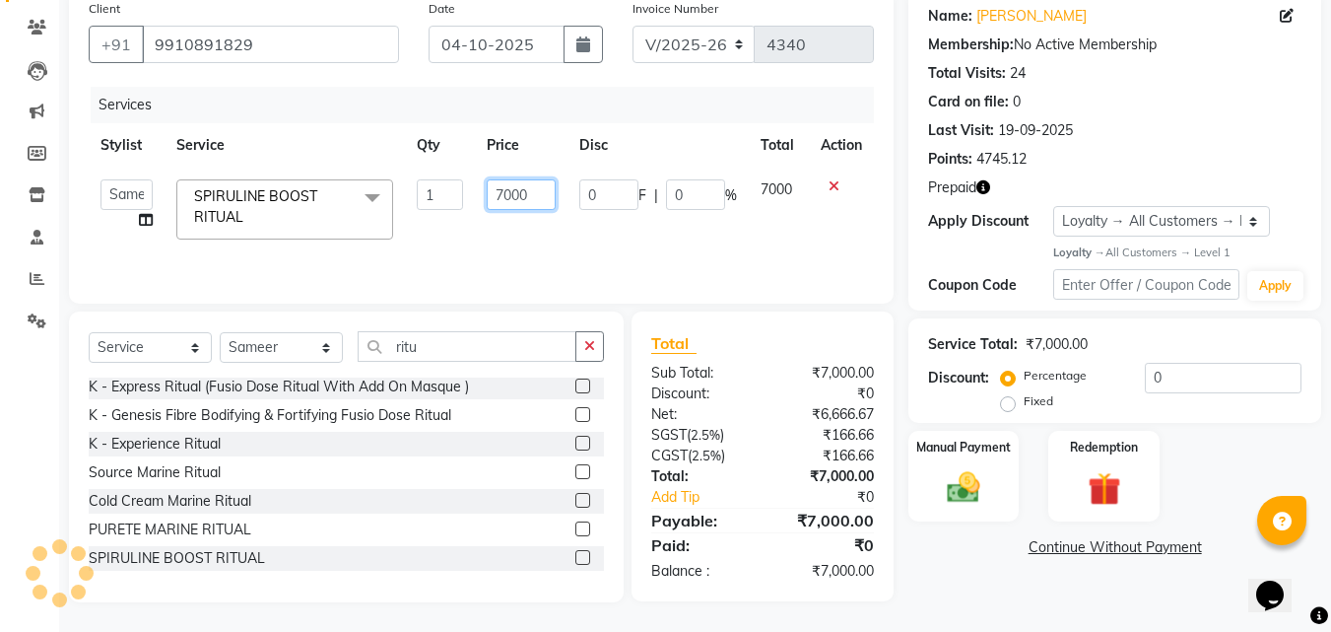
click at [545, 193] on input "7000" at bounding box center [521, 194] width 68 height 31
type input "7"
type input "8050"
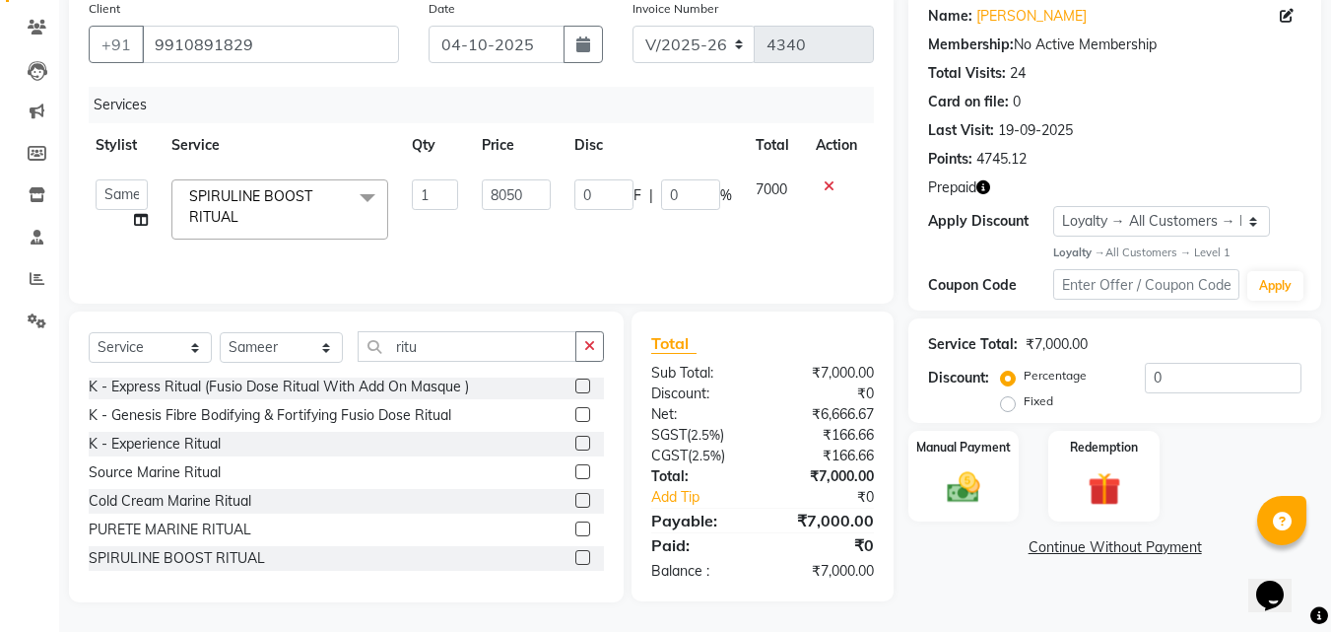
click at [985, 186] on icon "button" at bounding box center [984, 187] width 14 height 14
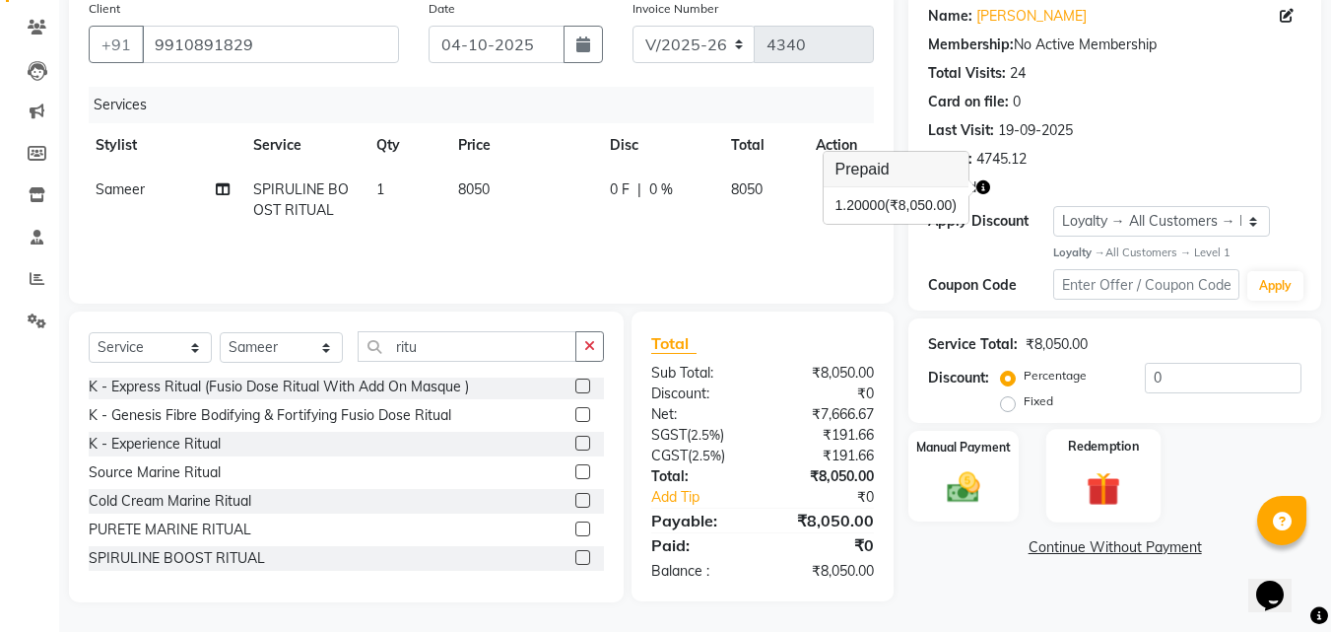
click at [1124, 490] on img at bounding box center [1103, 489] width 55 height 42
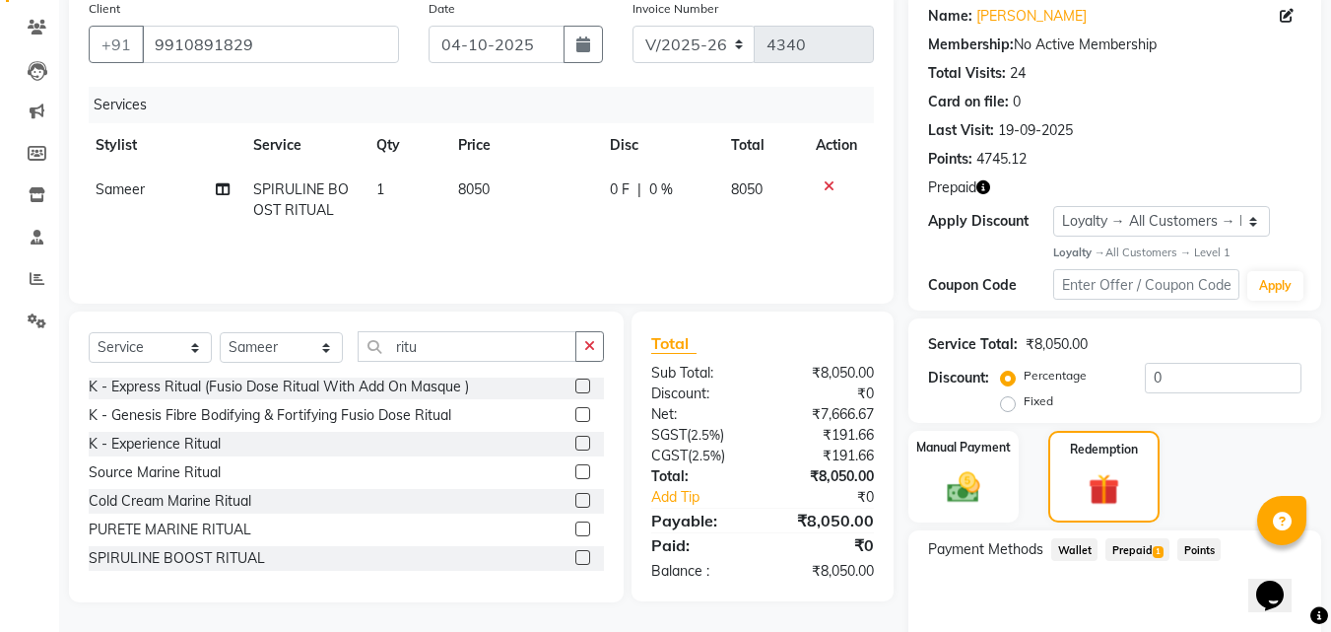
click at [1139, 552] on span "Prepaid 1" at bounding box center [1138, 549] width 64 height 23
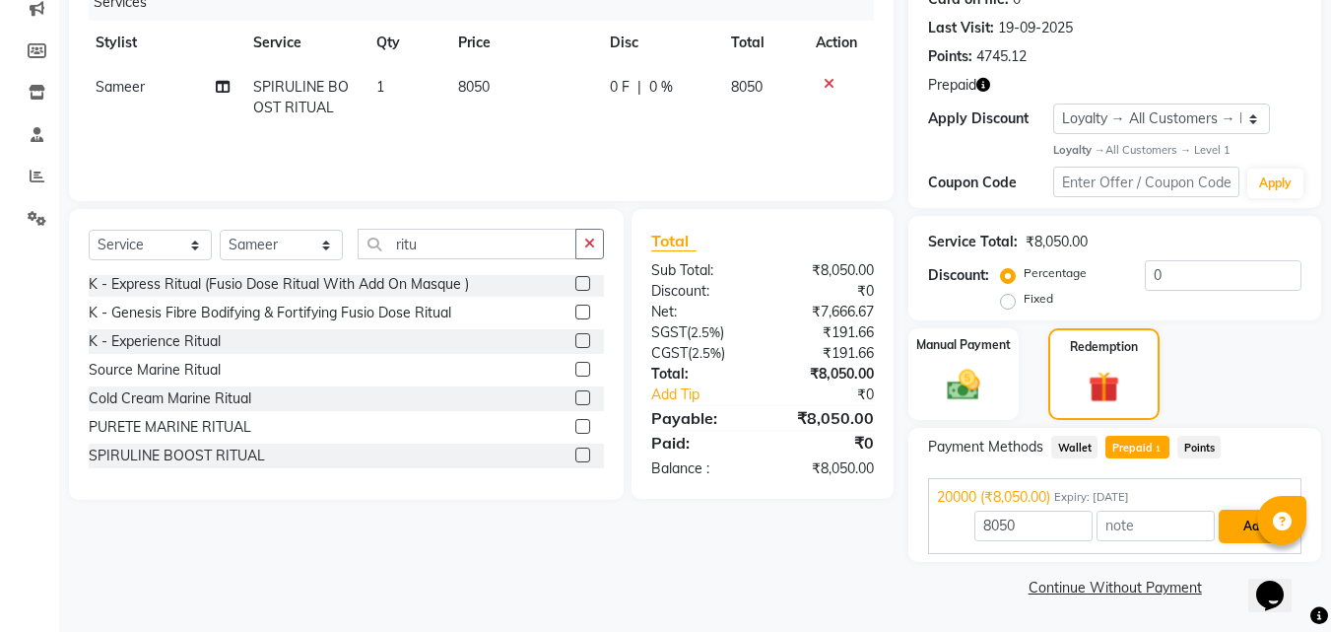
click at [1249, 526] on button "Add" at bounding box center [1255, 527] width 72 height 34
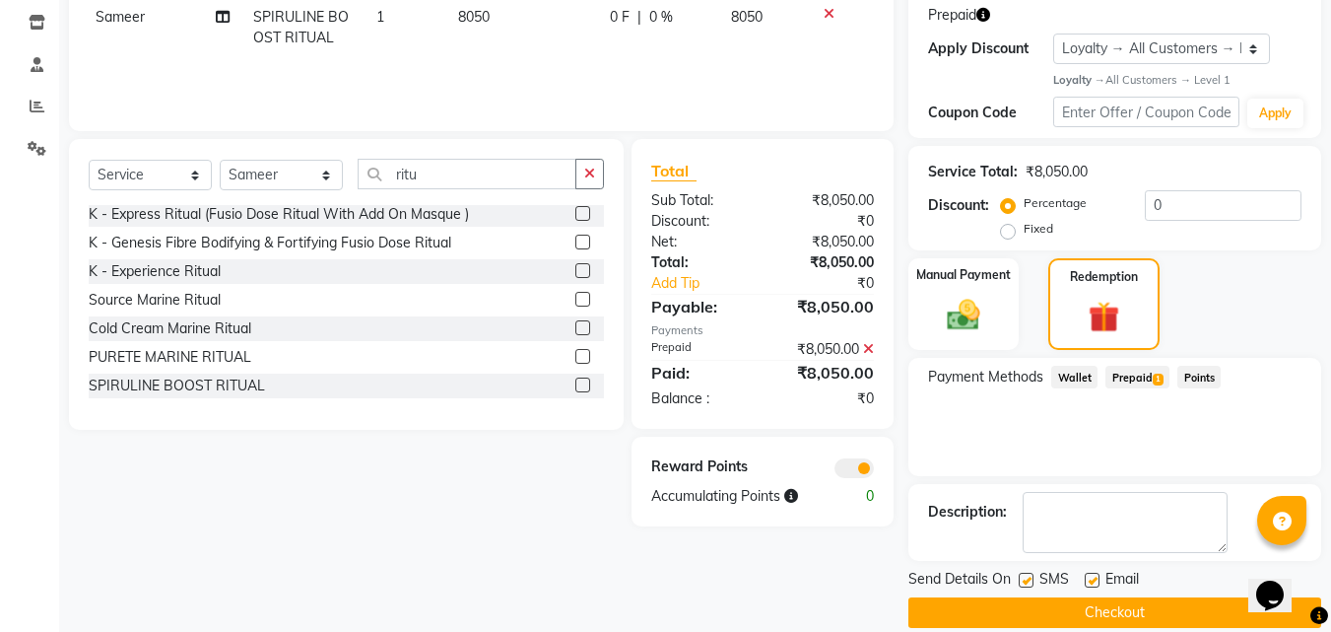
scroll to position [356, 0]
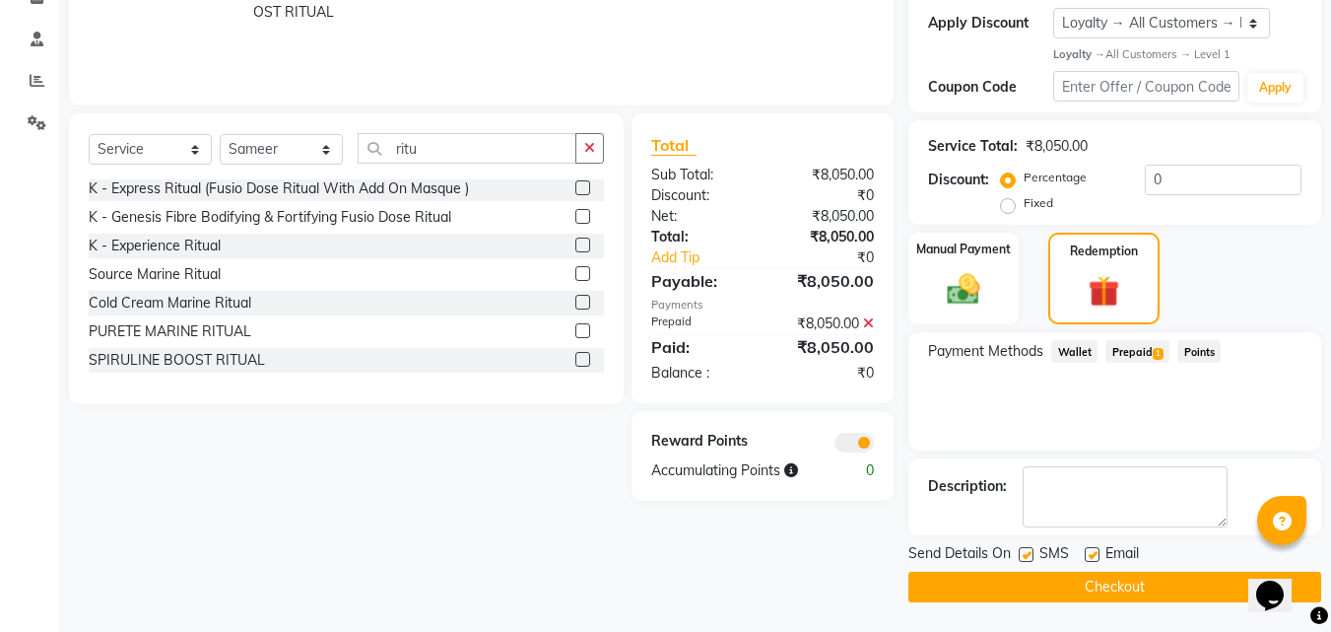
click at [1137, 598] on button "Checkout" at bounding box center [1115, 587] width 413 height 31
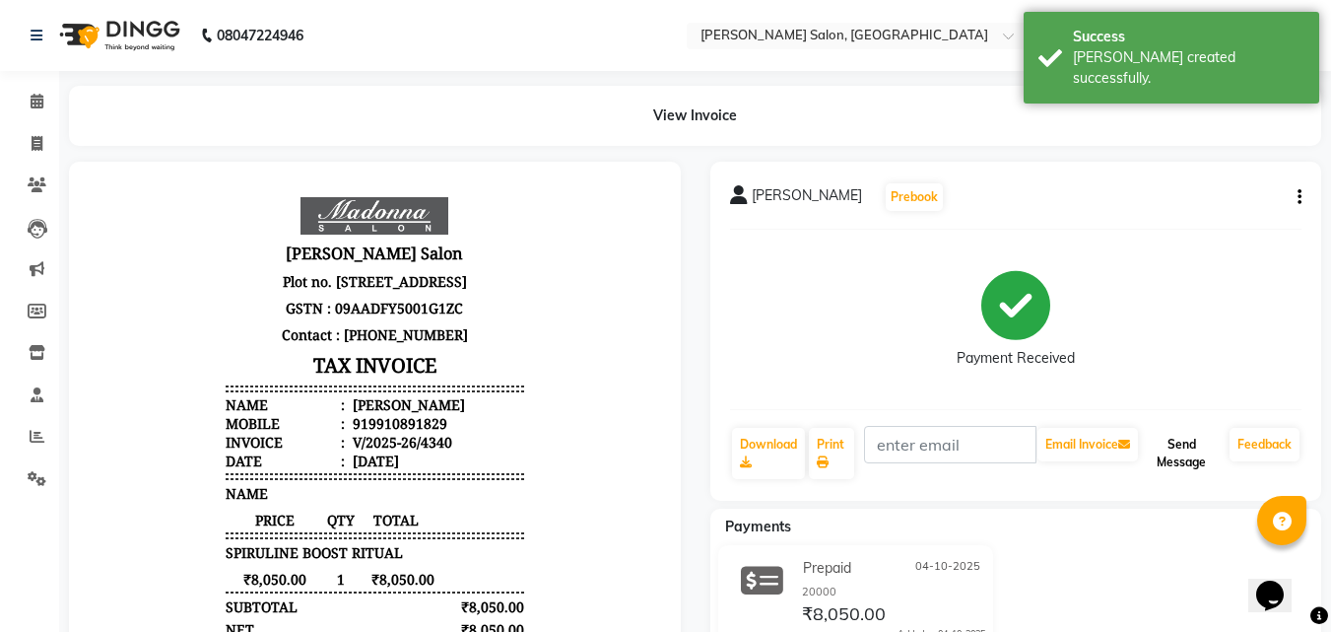
click at [1181, 457] on button "Send Message" at bounding box center [1182, 453] width 80 height 51
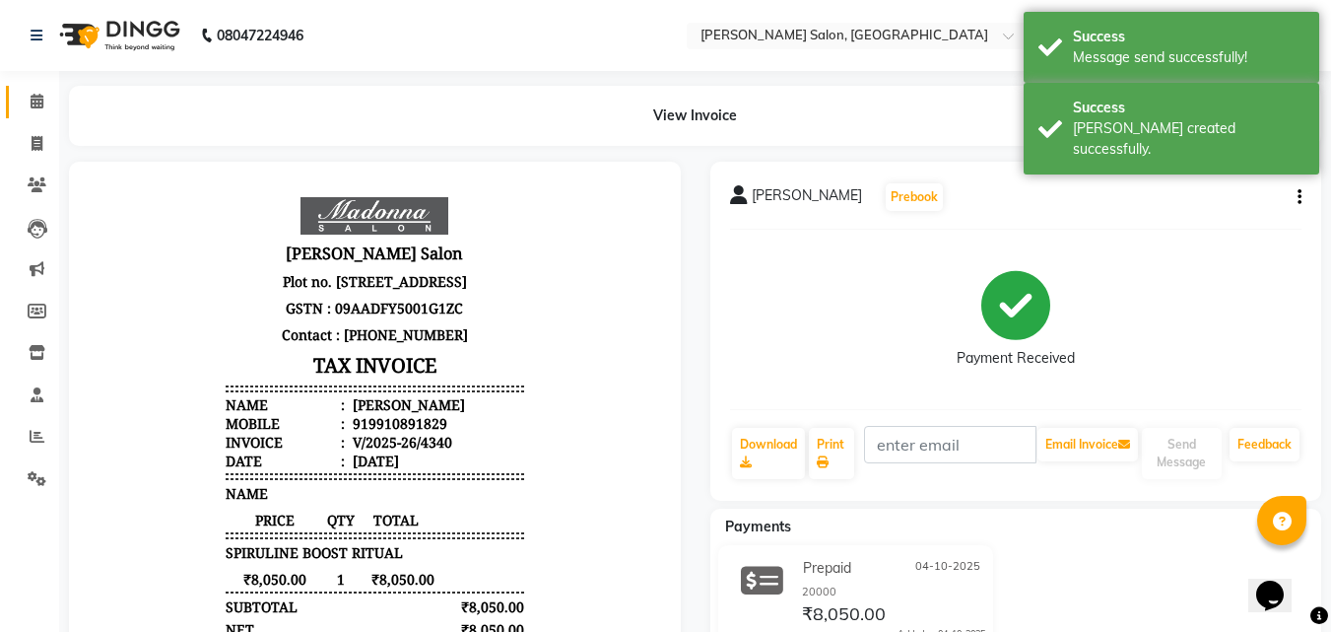
click at [33, 107] on icon at bounding box center [37, 101] width 13 height 15
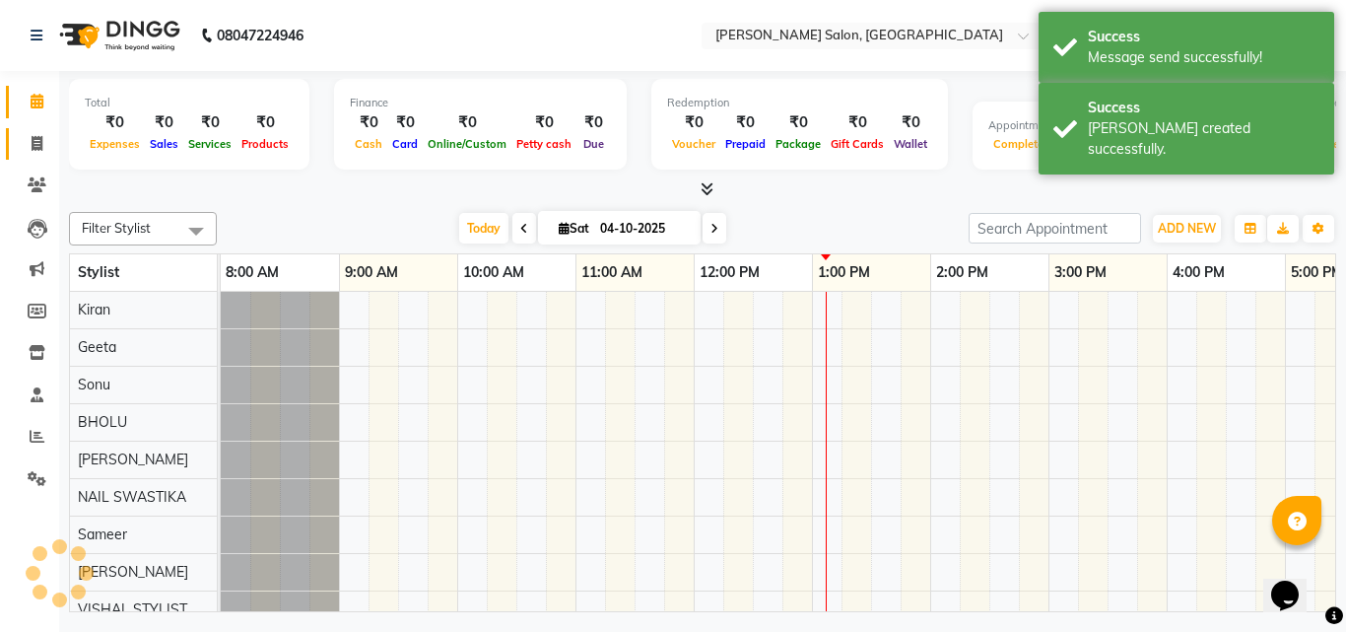
click at [34, 147] on icon at bounding box center [37, 143] width 11 height 15
select select "service"
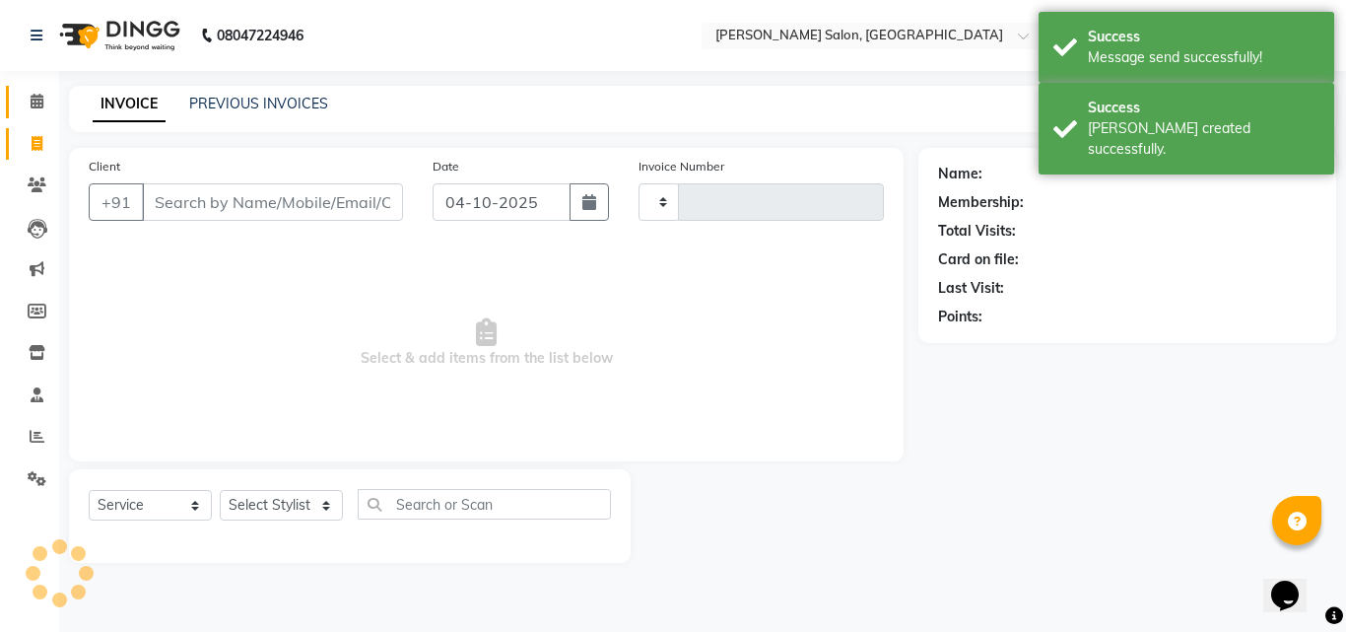
click at [18, 102] on link "Calendar" at bounding box center [29, 102] width 47 height 33
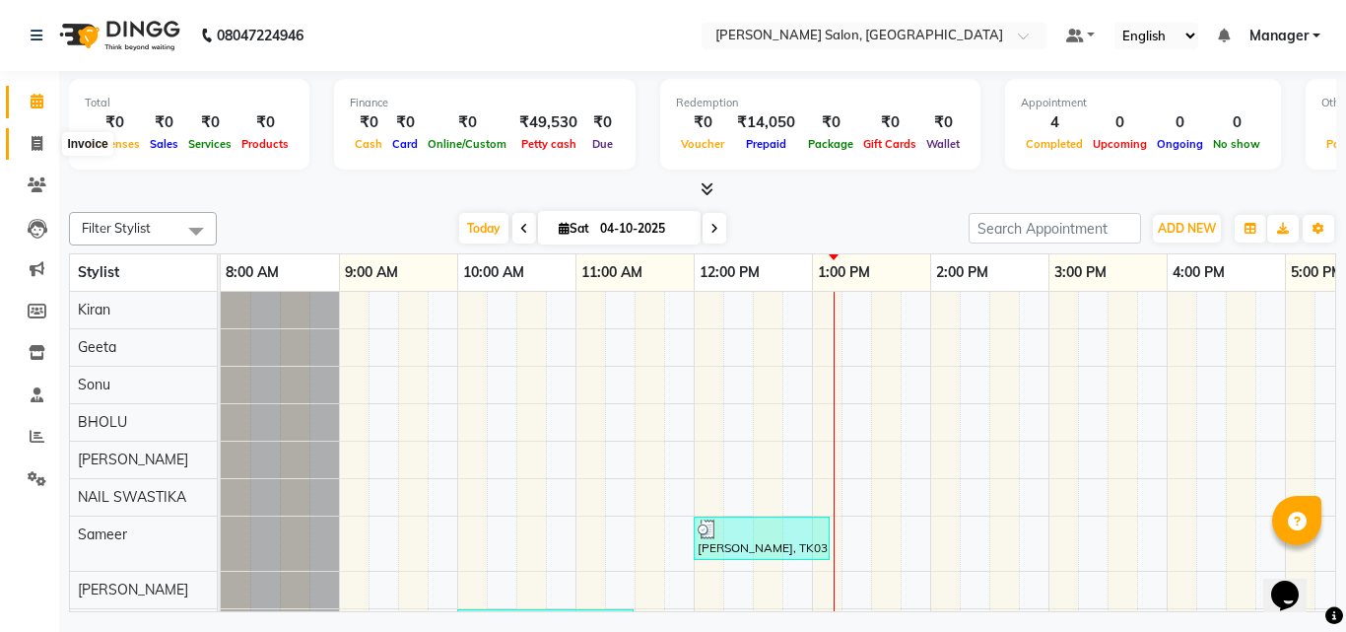
click at [29, 143] on span at bounding box center [37, 144] width 34 height 23
select select "service"
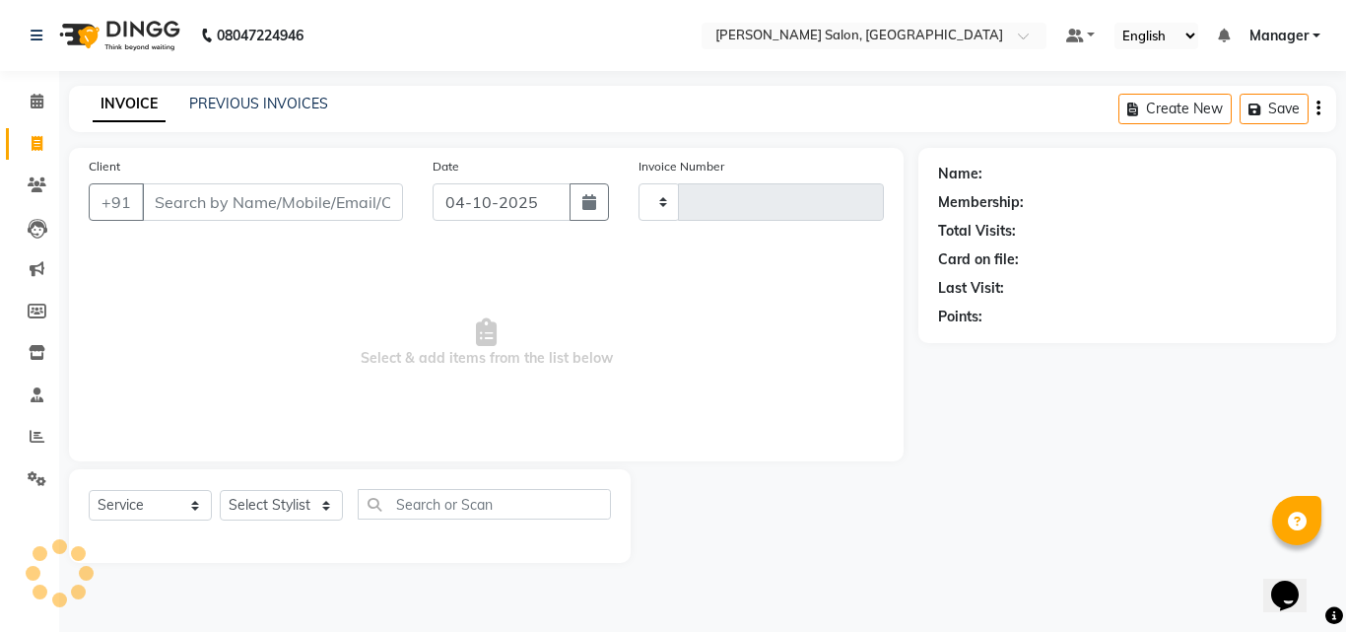
type input "4341"
select select "7229"
drag, startPoint x: 261, startPoint y: 509, endPoint x: 270, endPoint y: 491, distance: 19.8
click at [261, 509] on select "Select Stylist BHOLU Geeta Hanif Jeetu JIYA SINGH Kiran LAXMAN PEDI Manager Moh…" at bounding box center [281, 505] width 123 height 31
select select "63511"
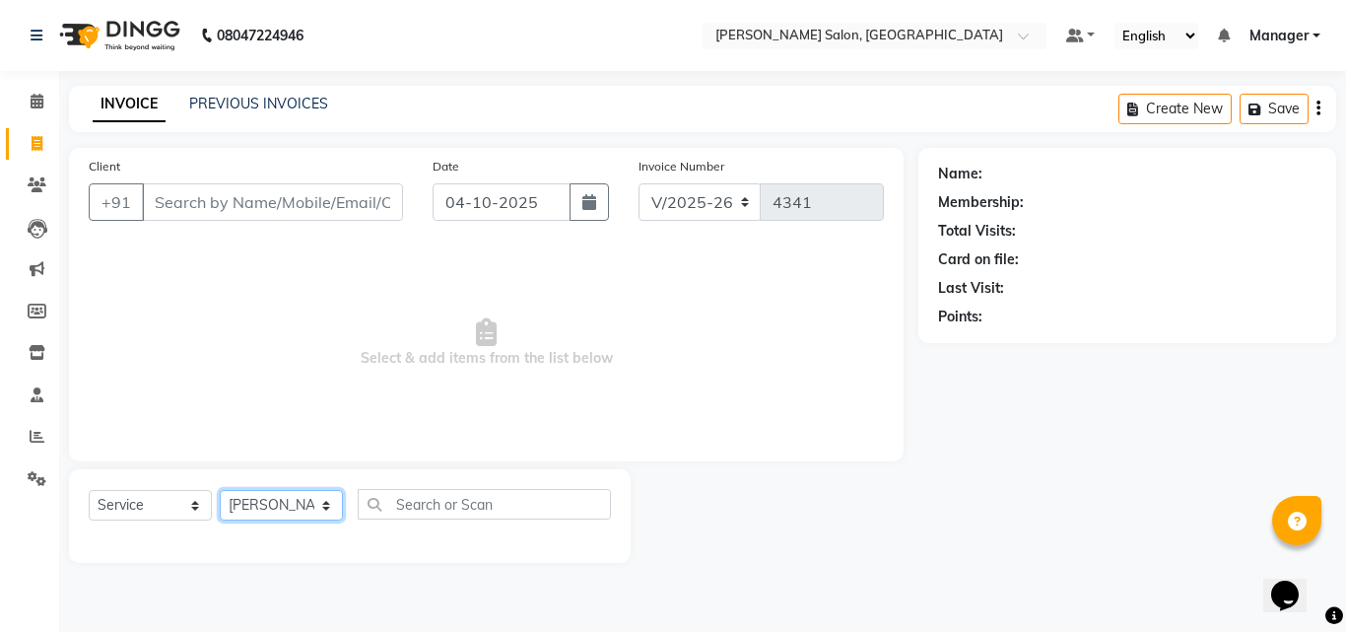
click at [220, 490] on select "Select Stylist BHOLU Geeta Hanif Jeetu JIYA SINGH Kiran LAXMAN PEDI Manager Moh…" at bounding box center [281, 505] width 123 height 31
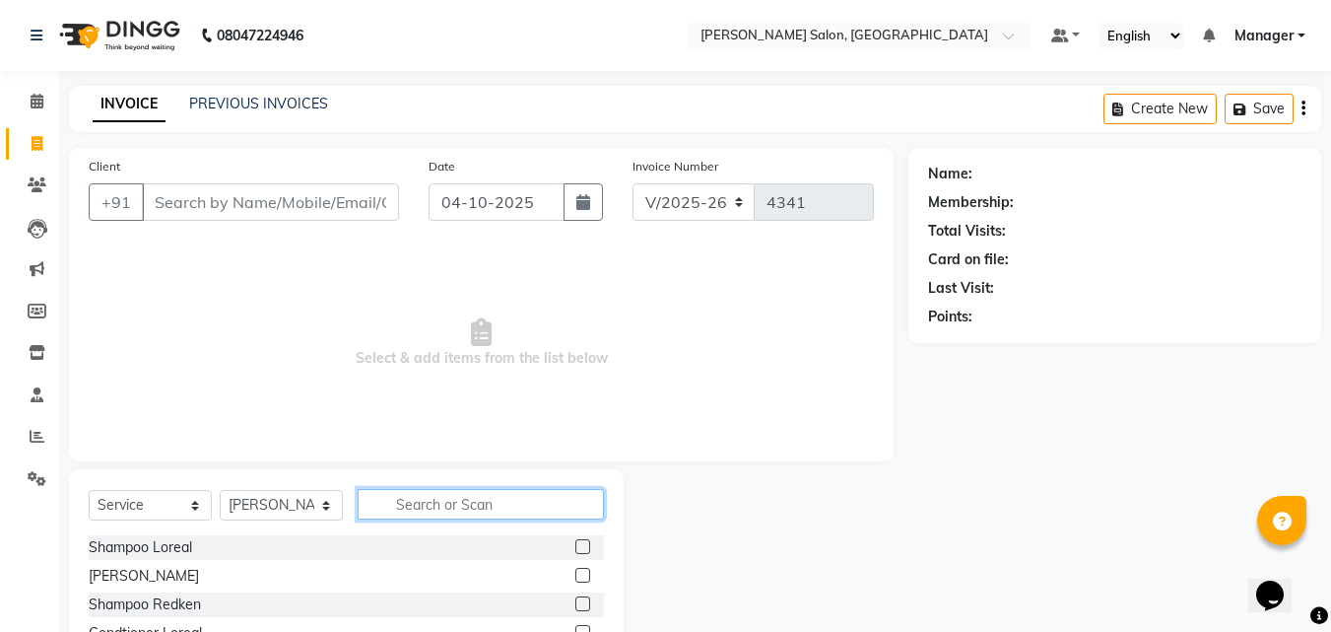
click at [424, 515] on input "text" at bounding box center [481, 504] width 246 height 31
type input "colo"
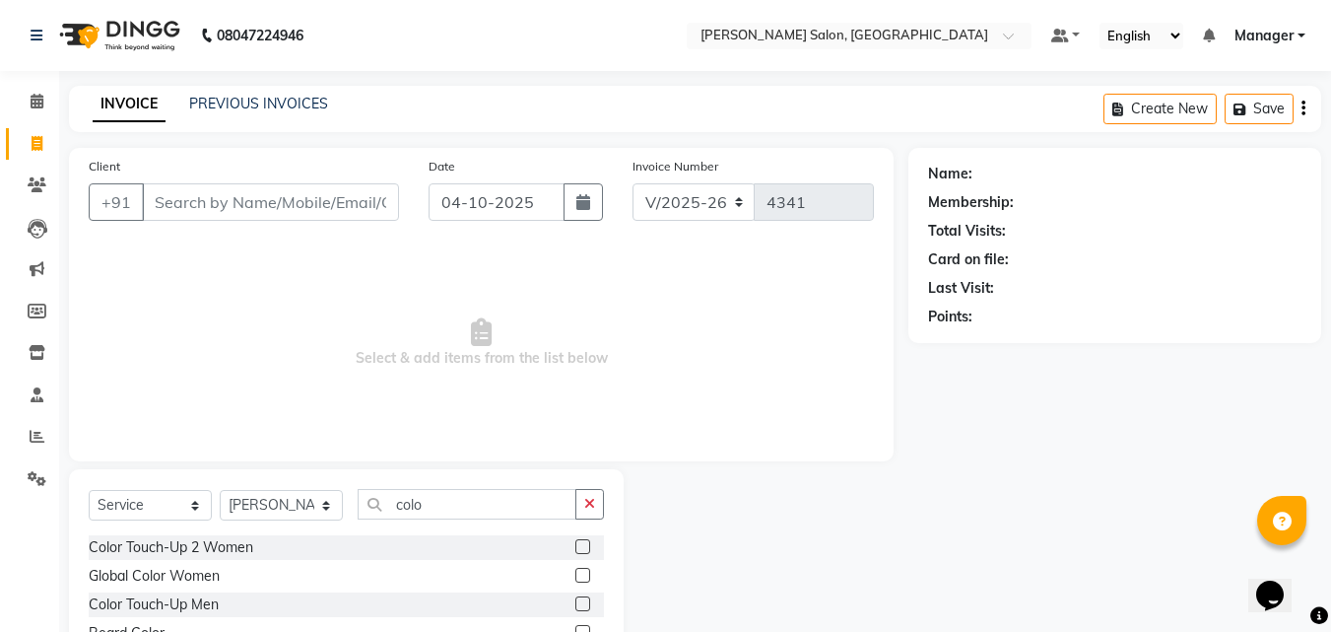
click at [578, 540] on label at bounding box center [583, 546] width 15 height 15
click at [578, 541] on input "checkbox" at bounding box center [582, 547] width 13 height 13
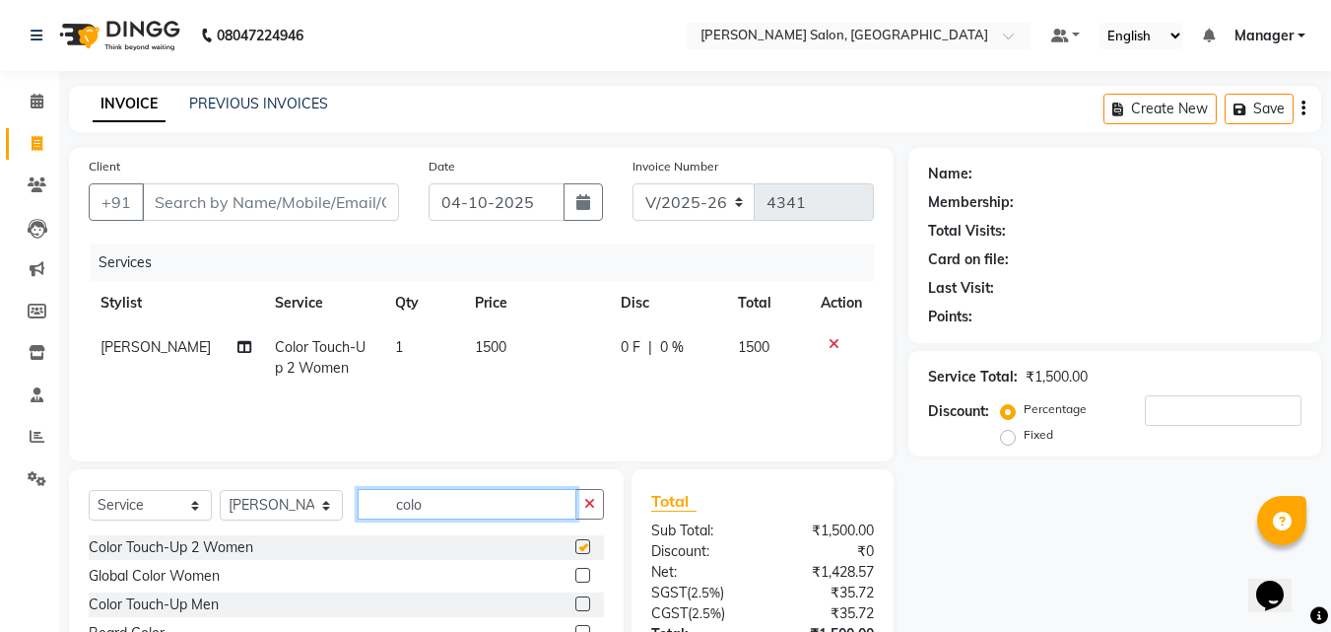
click at [460, 500] on input "colo" at bounding box center [467, 504] width 219 height 31
checkbox input "false"
type input "cut"
click at [576, 547] on label at bounding box center [583, 546] width 15 height 15
click at [576, 547] on input "checkbox" at bounding box center [582, 547] width 13 height 13
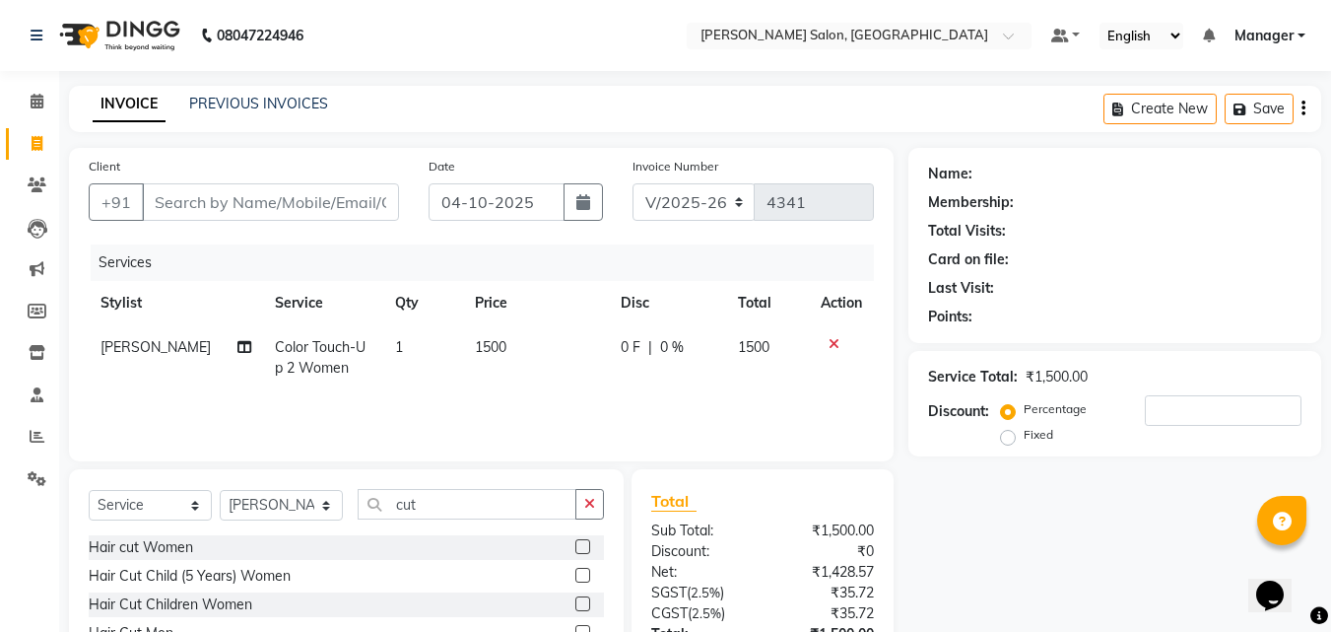
checkbox input "true"
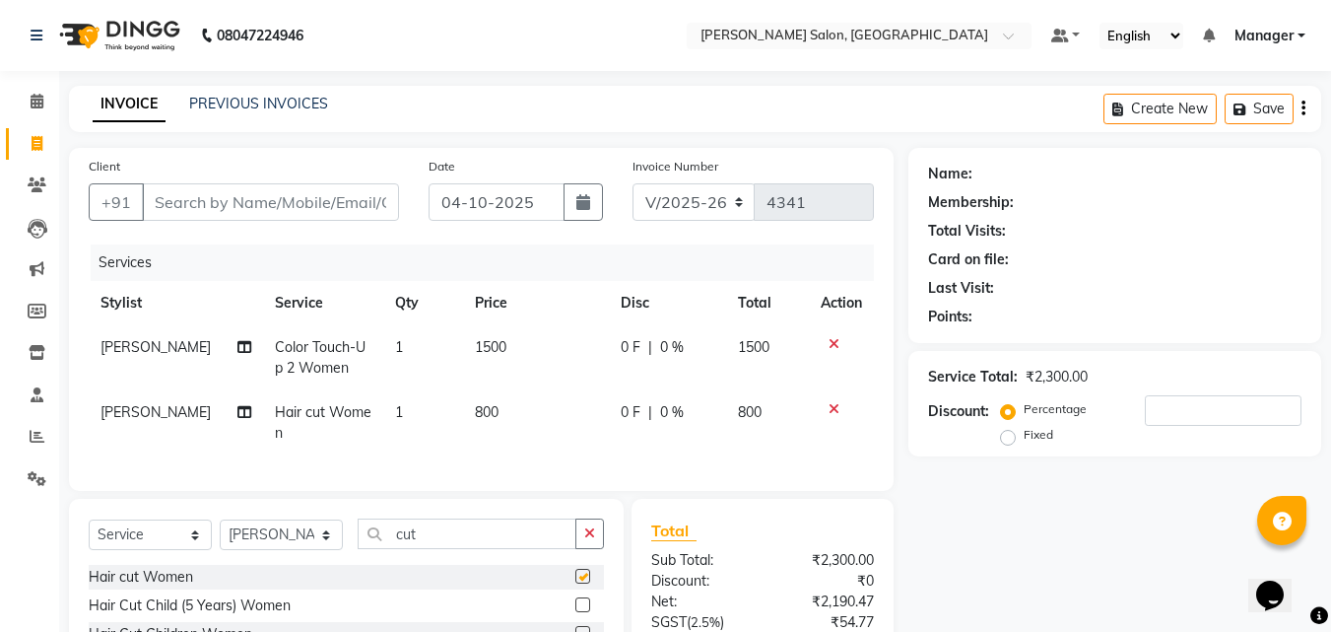
click at [496, 391] on td "800" at bounding box center [536, 422] width 146 height 65
select select "63511"
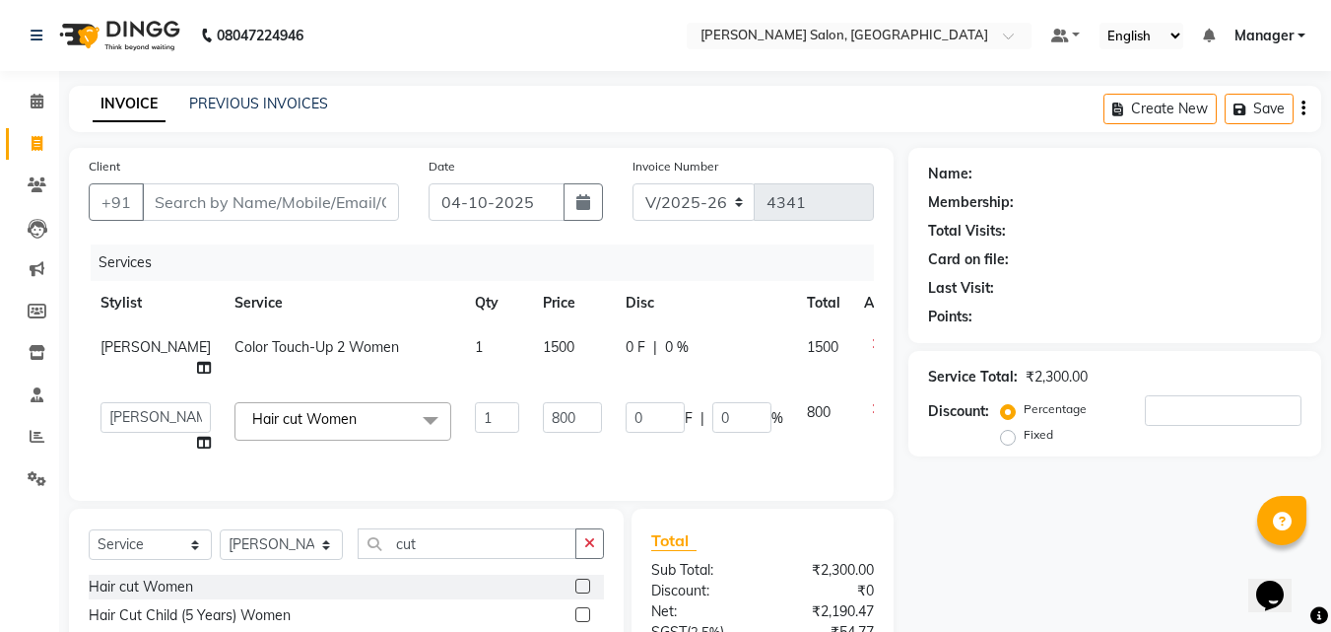
checkbox input "false"
click at [543, 429] on input "800" at bounding box center [572, 417] width 59 height 31
type input "1000"
click at [531, 443] on td "1000" at bounding box center [572, 427] width 83 height 75
select select "63511"
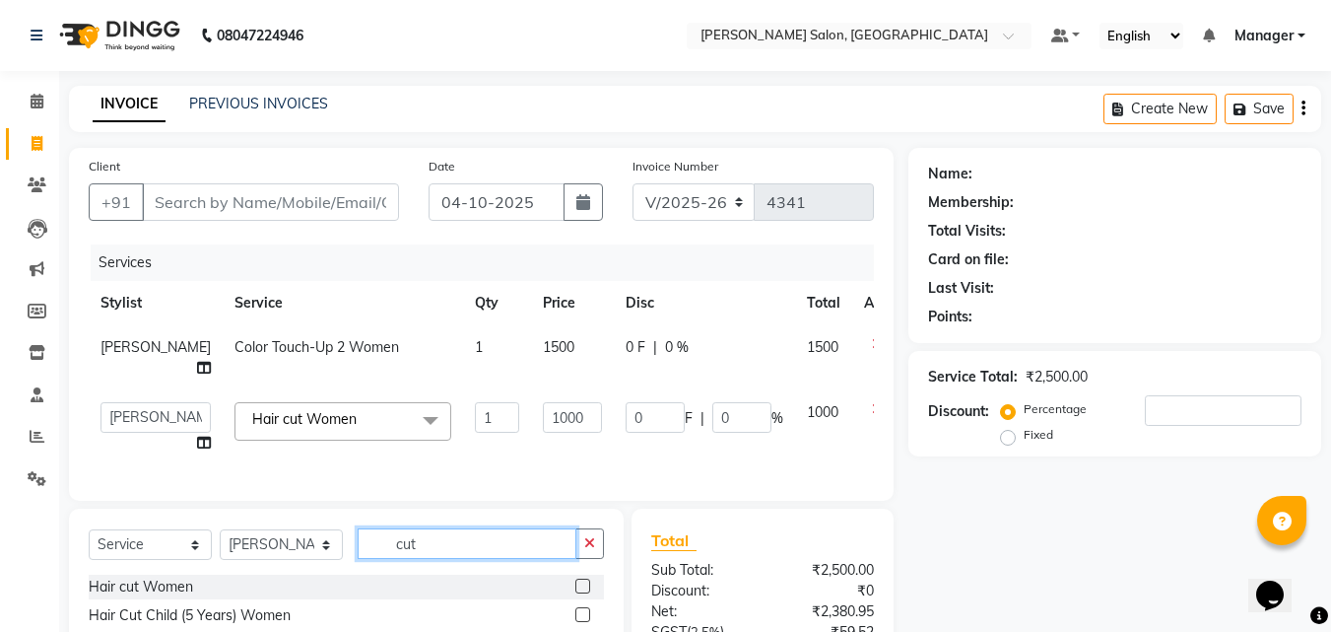
drag, startPoint x: 432, startPoint y: 551, endPoint x: 370, endPoint y: 580, distance: 68.8
click at [374, 575] on div "Select Service Product Membership Package Voucher Prepaid Gift Card Select Styl…" at bounding box center [346, 551] width 515 height 46
type input "rit"
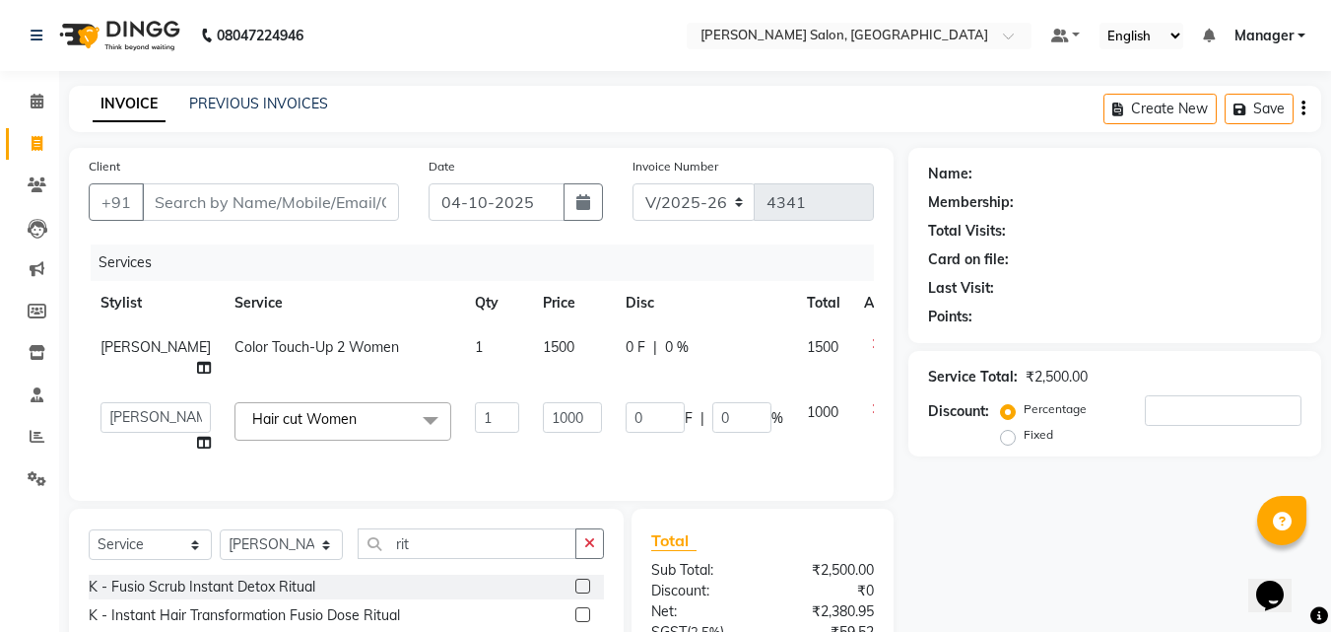
click at [576, 593] on label at bounding box center [583, 586] width 15 height 15
click at [576, 593] on input "checkbox" at bounding box center [582, 586] width 13 height 13
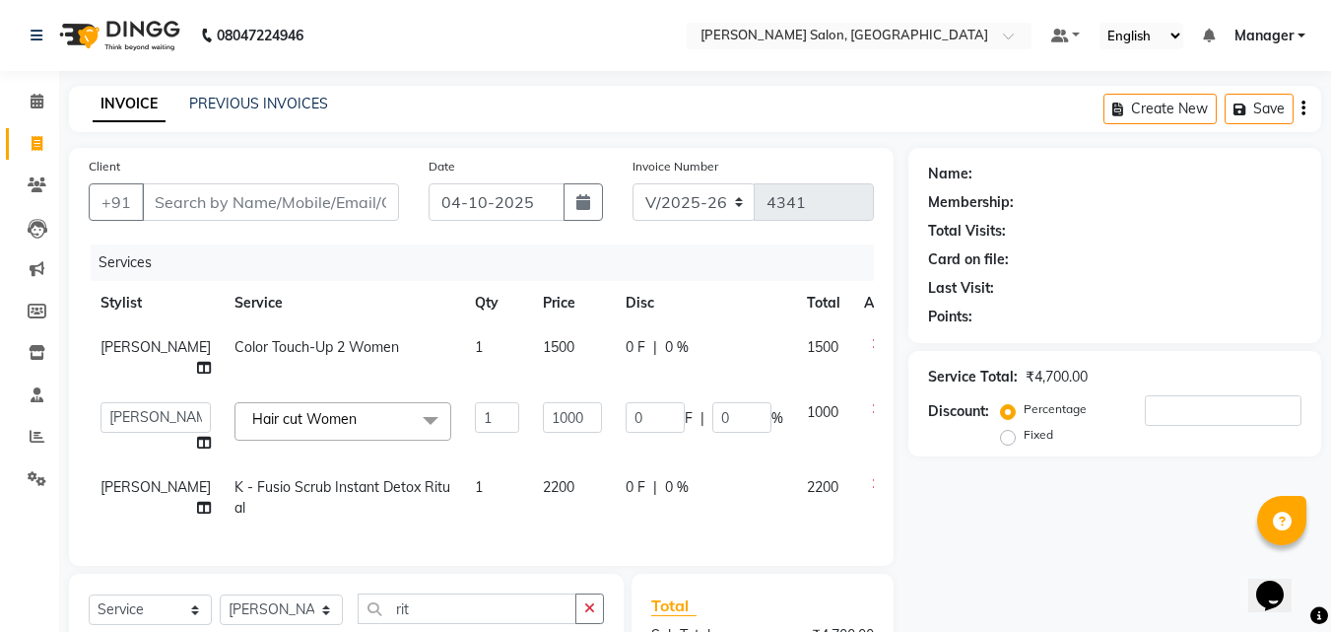
checkbox input "false"
click at [545, 506] on td "2200" at bounding box center [572, 497] width 83 height 65
select select "63511"
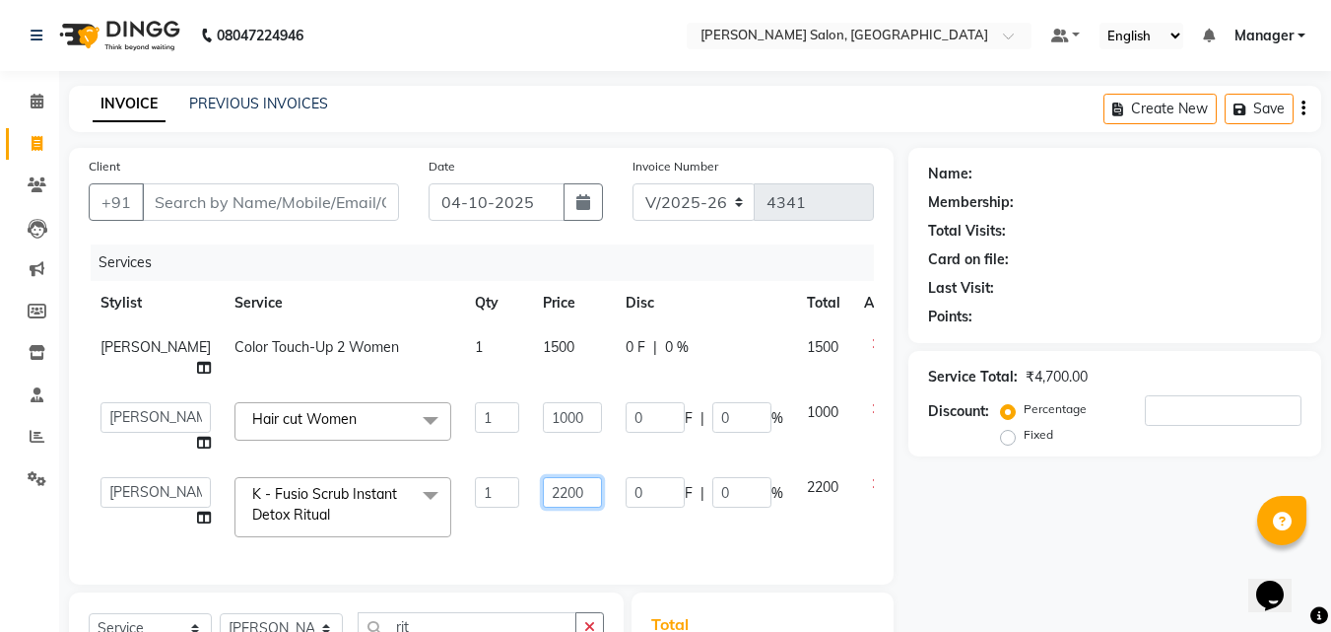
click at [543, 490] on input "2200" at bounding box center [572, 492] width 59 height 31
type input "2500"
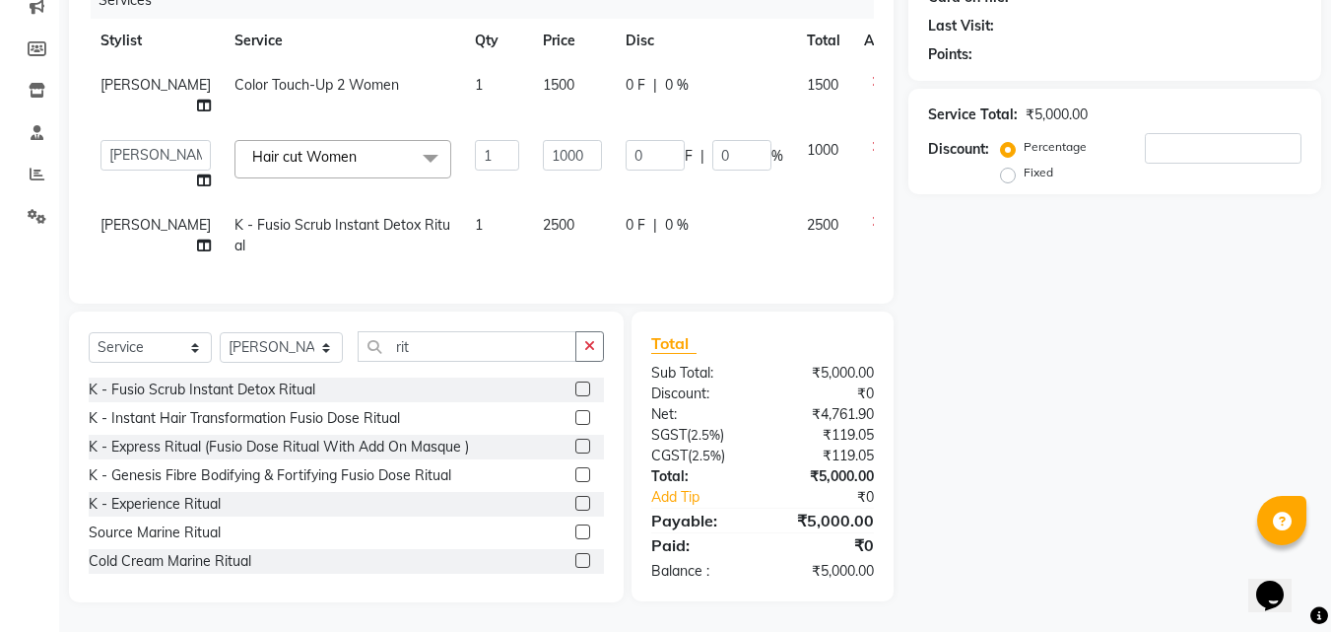
click at [1058, 429] on div "Name: Membership: Total Visits: Card on file: Last Visit: Points: Service Total…" at bounding box center [1123, 244] width 428 height 716
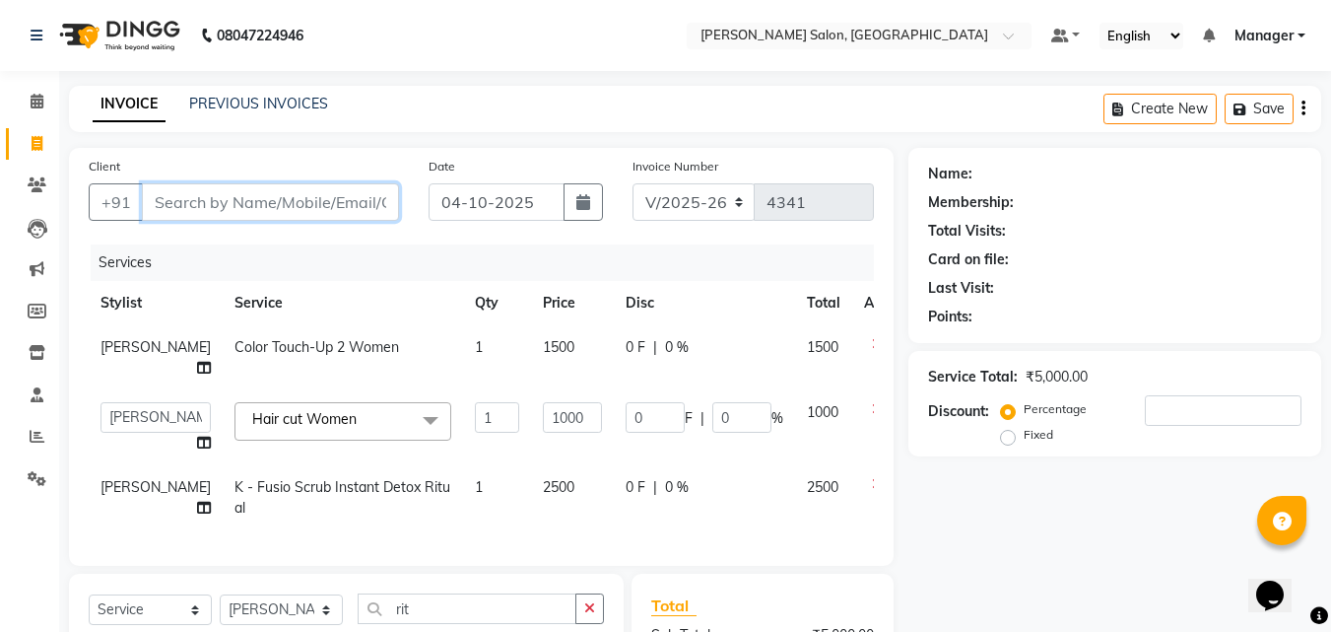
click at [221, 219] on input "Client" at bounding box center [270, 201] width 257 height 37
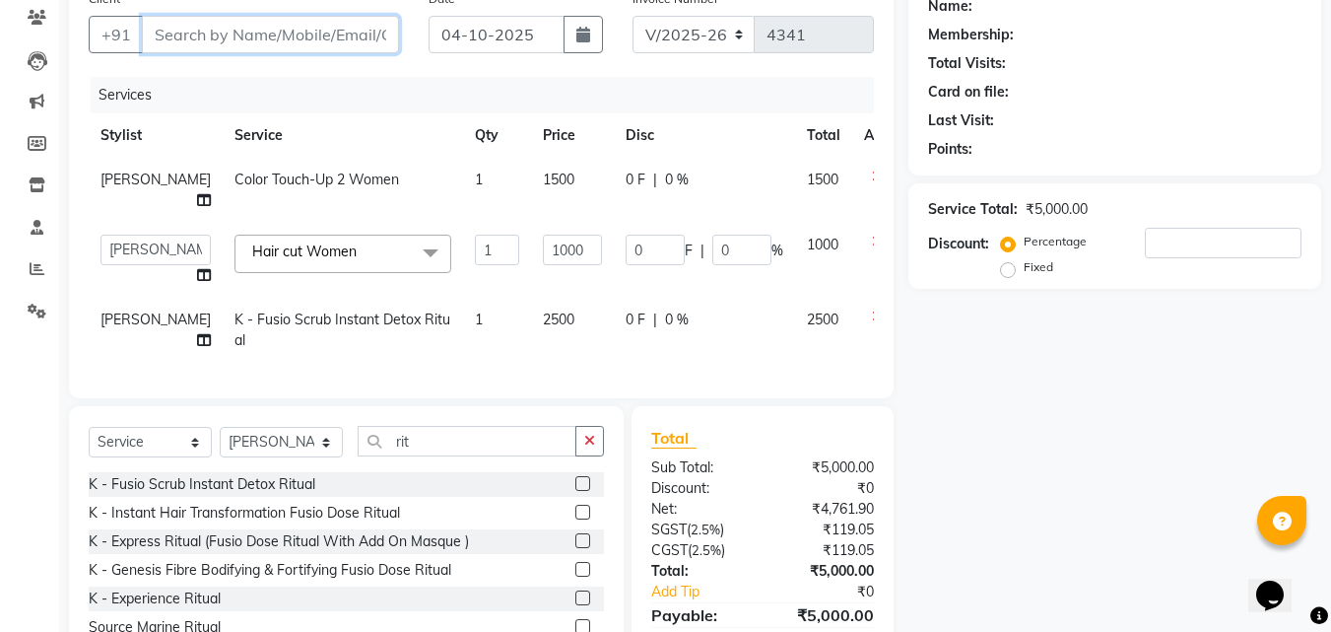
scroll to position [102, 0]
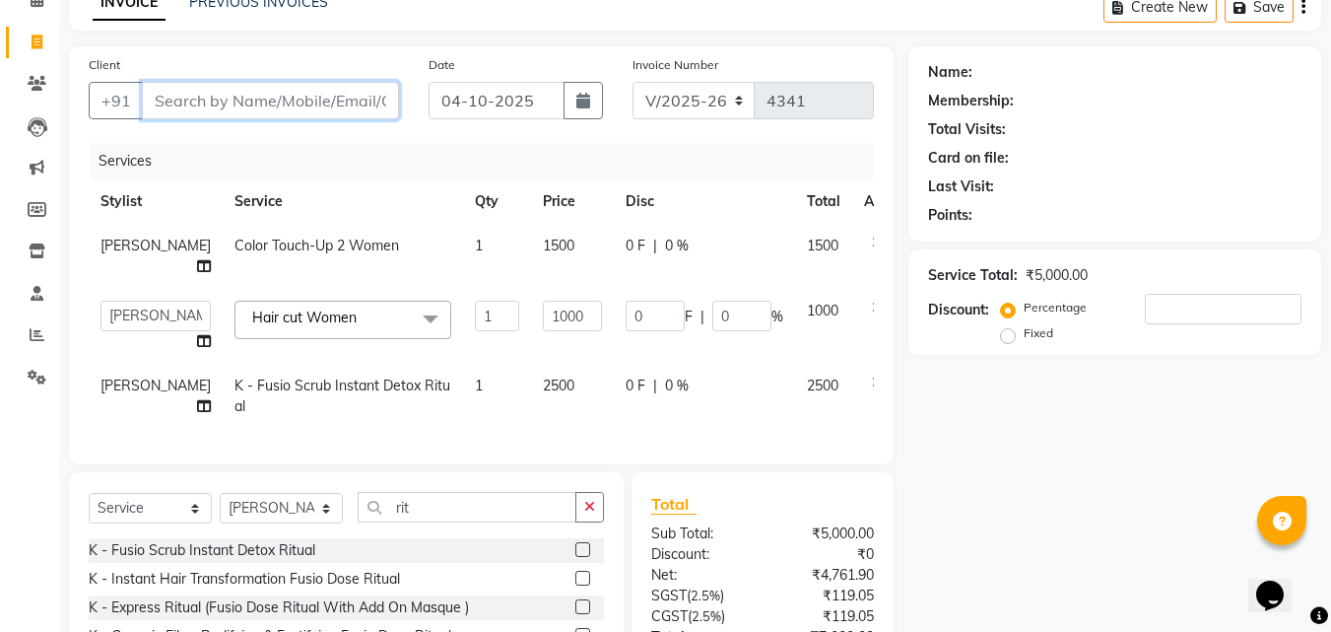
type input "9"
type input "0"
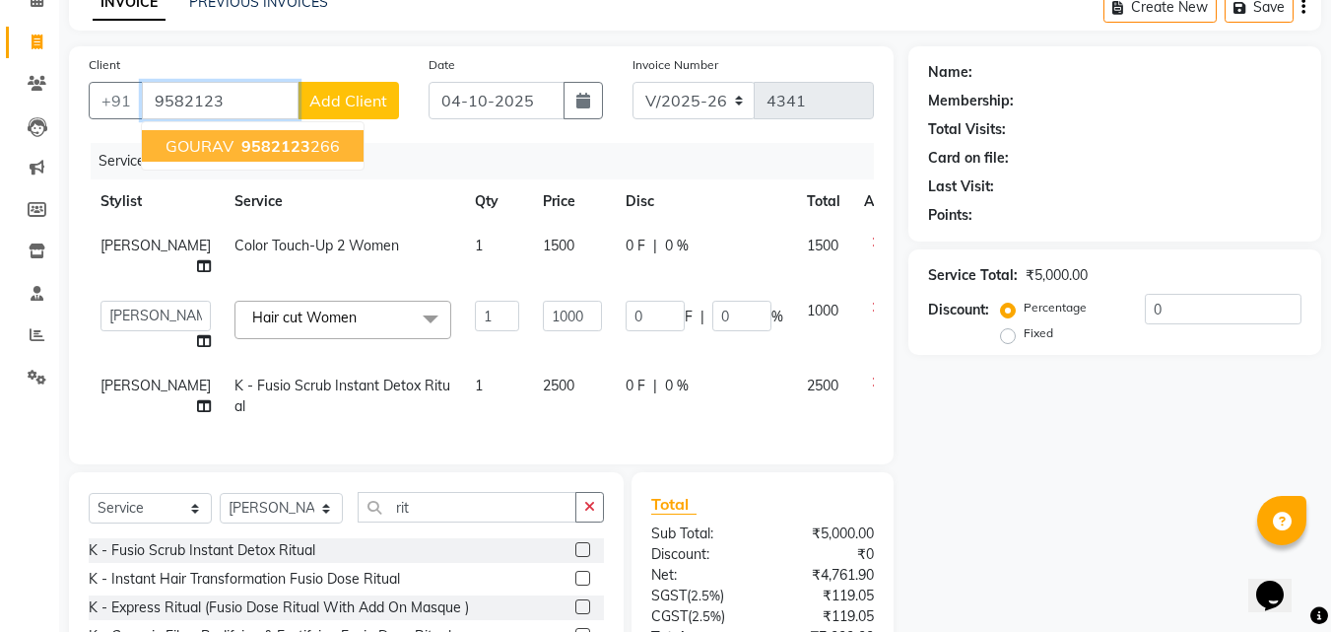
click at [327, 158] on button "GOURAV 9582123 266" at bounding box center [253, 146] width 222 height 32
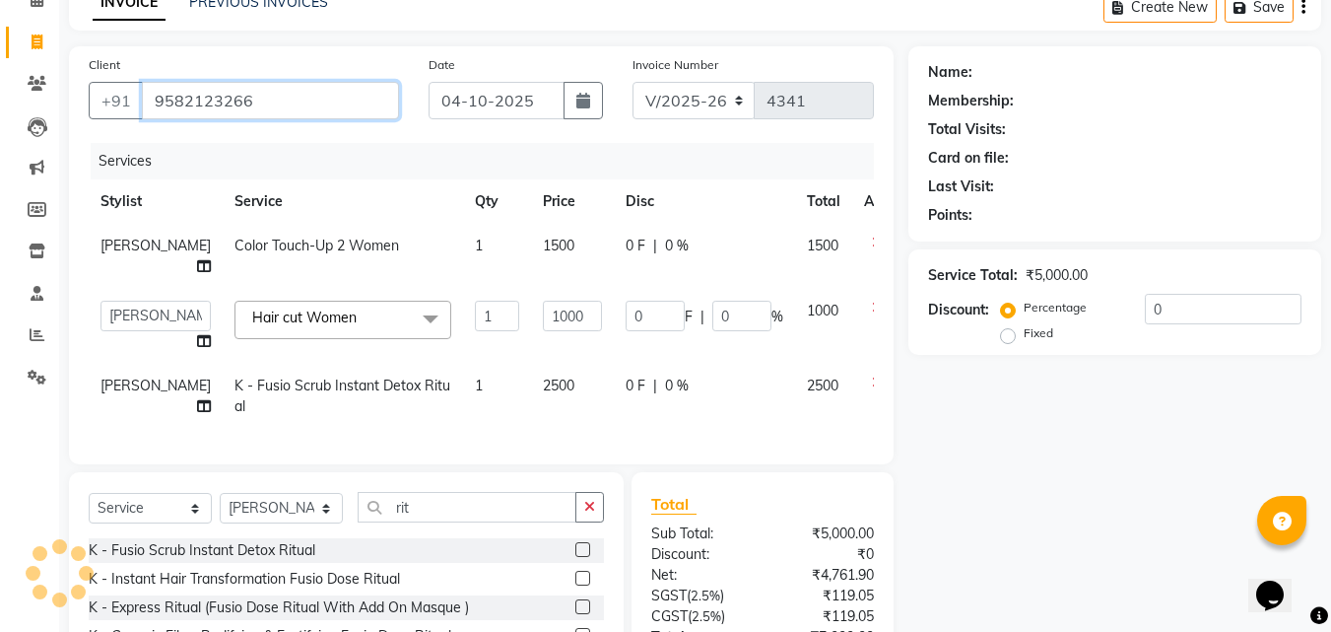
type input "9582123266"
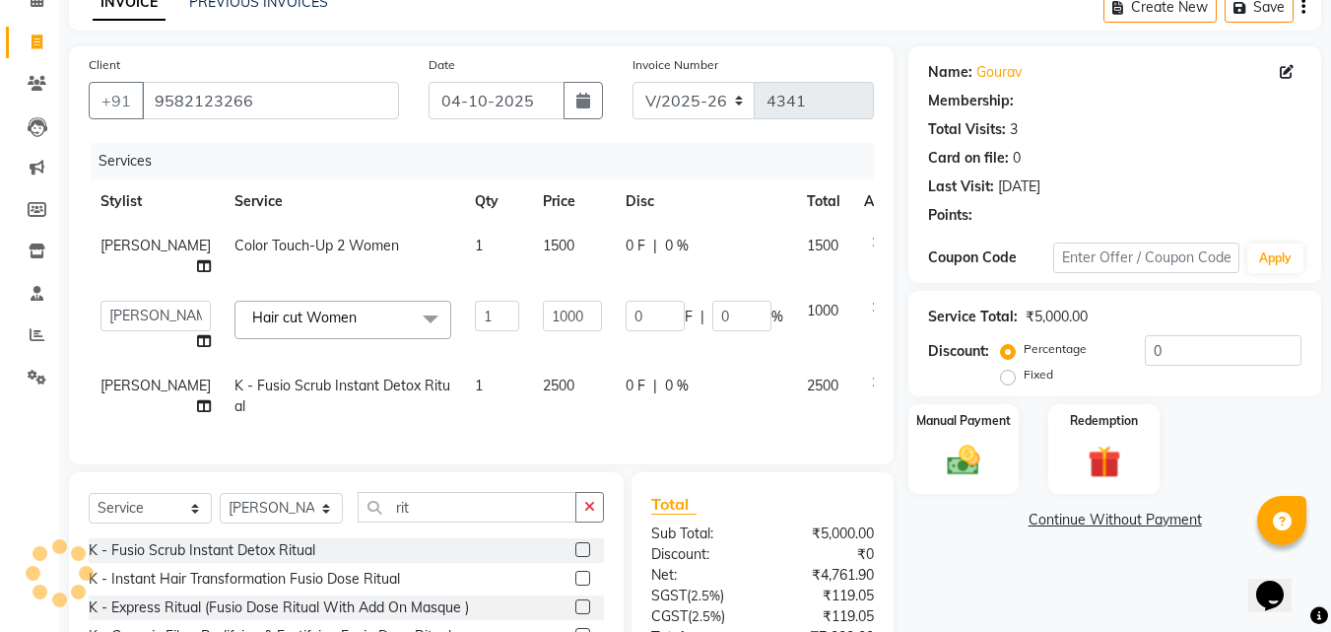
select select "1: Object"
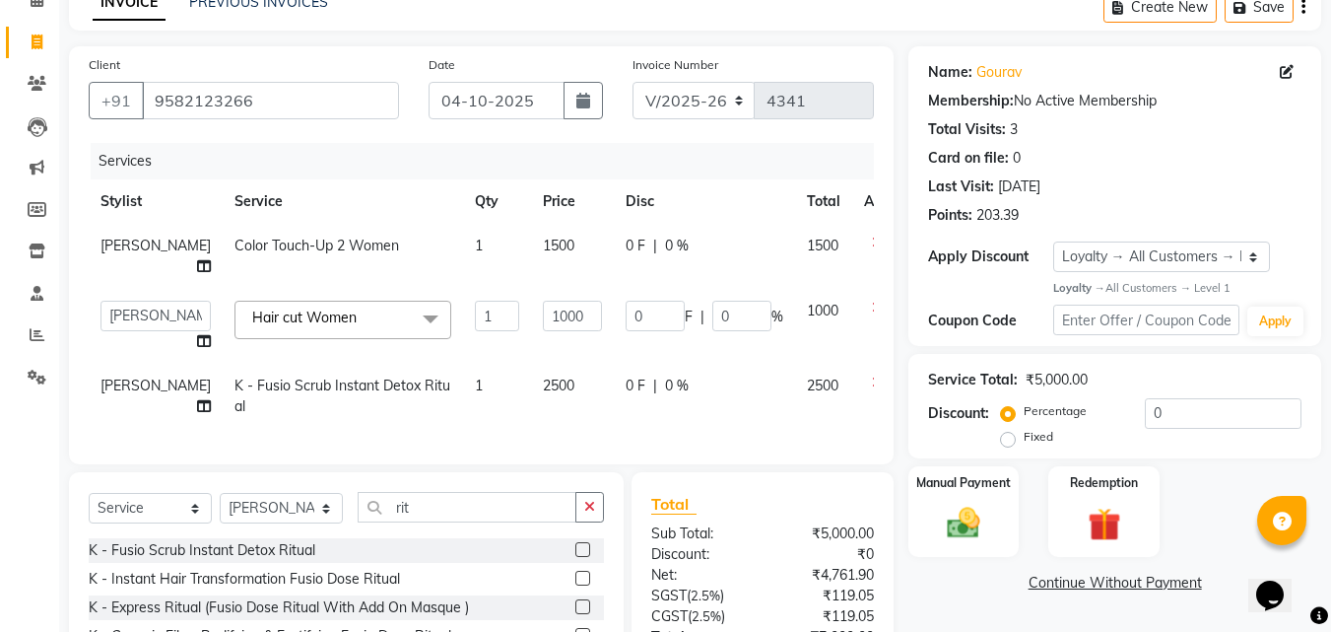
scroll to position [72, 0]
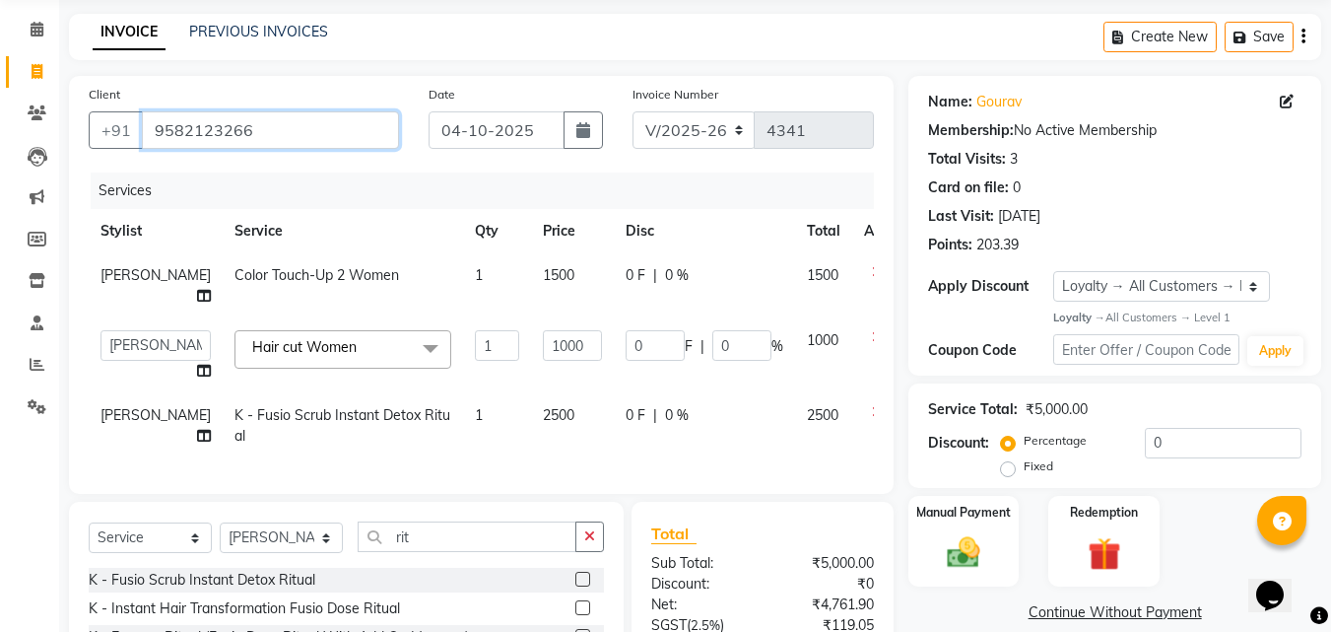
click at [322, 129] on input "9582123266" at bounding box center [270, 129] width 257 height 37
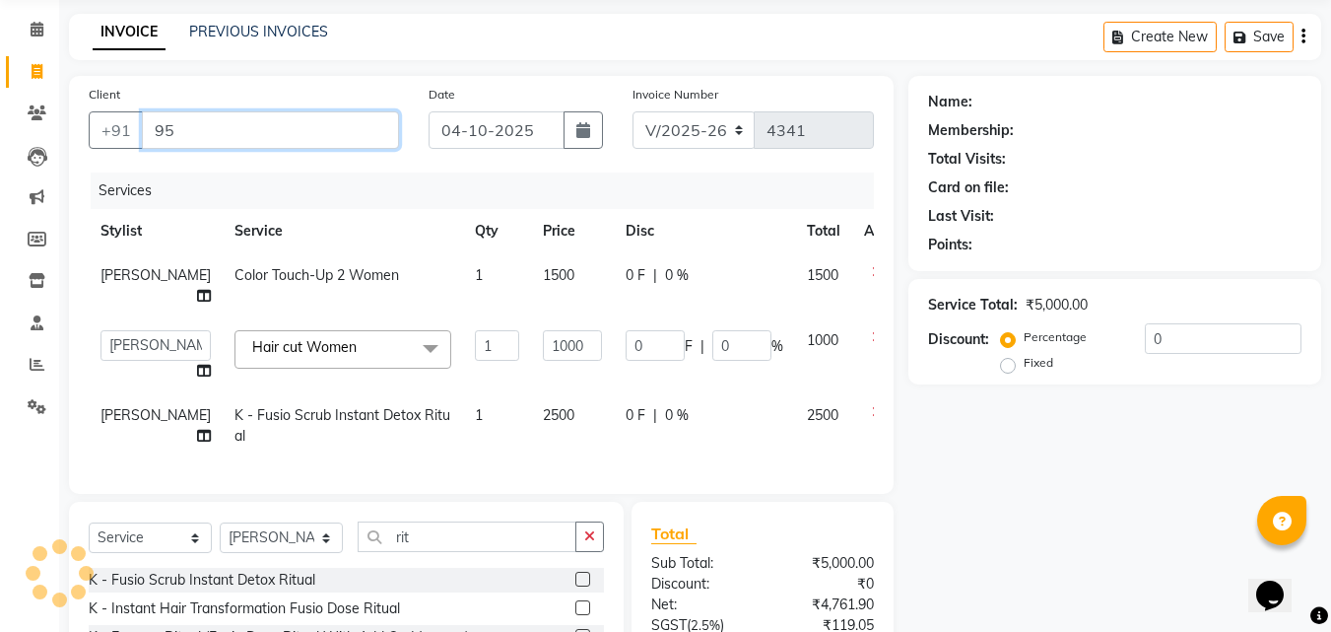
type input "9"
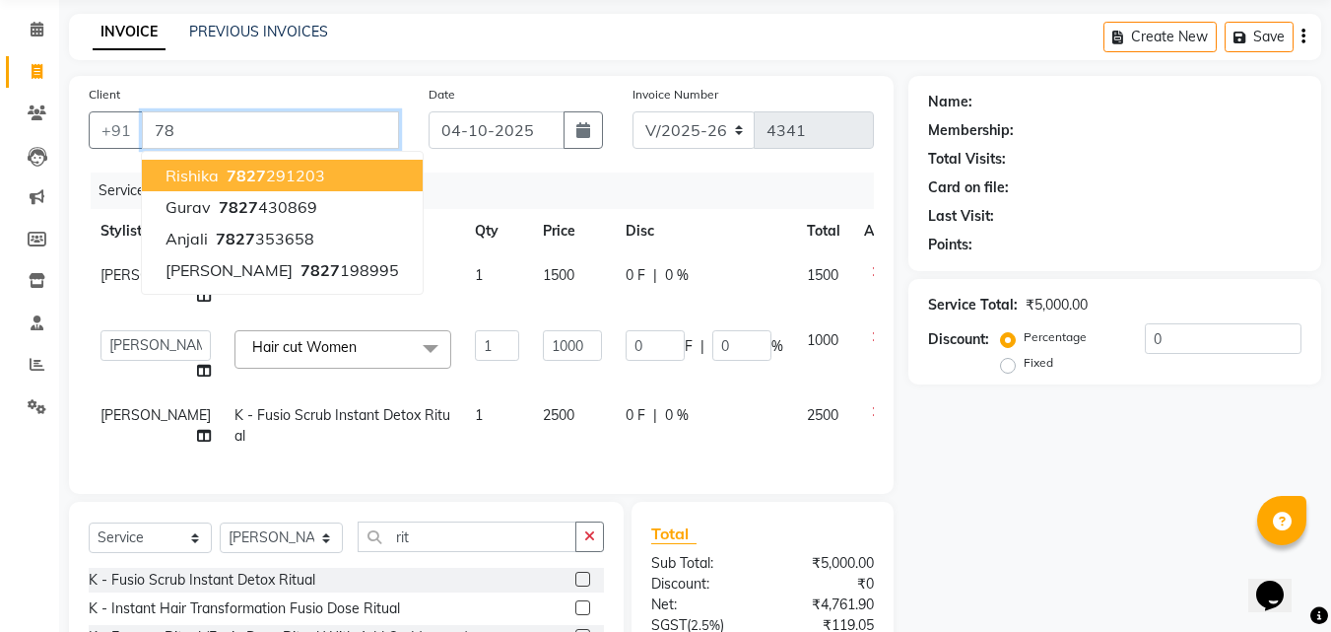
type input "7"
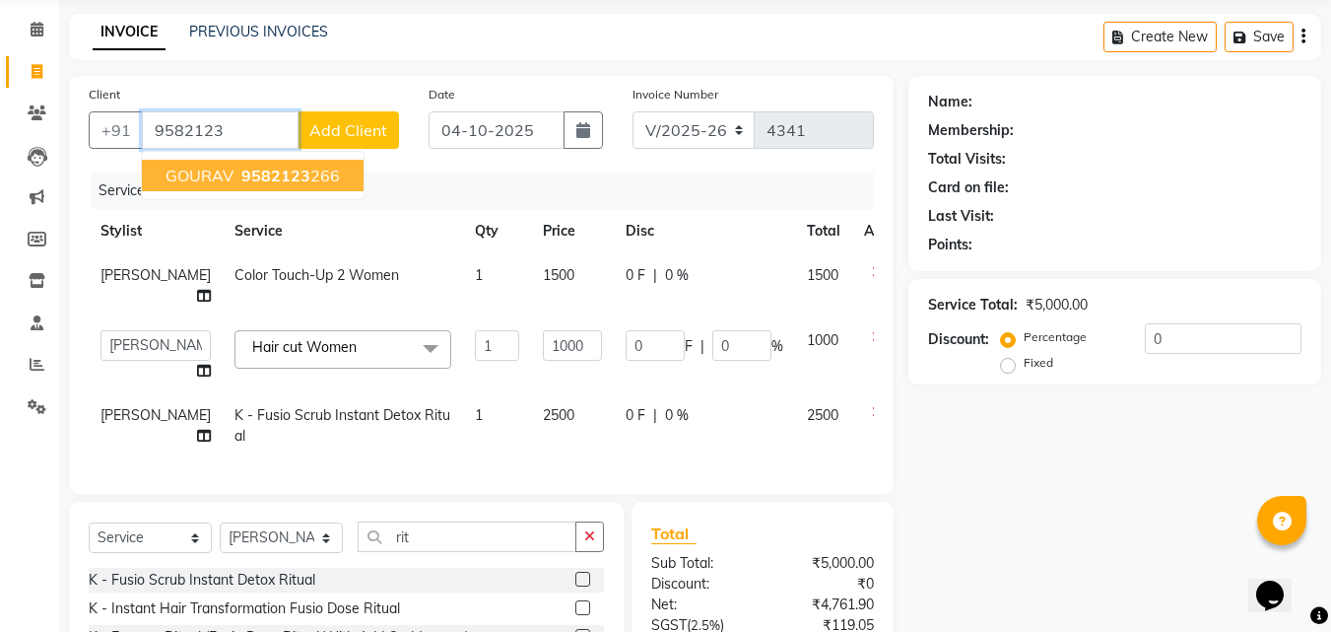
click at [283, 177] on span "9582123" at bounding box center [275, 176] width 69 height 20
type input "9582123266"
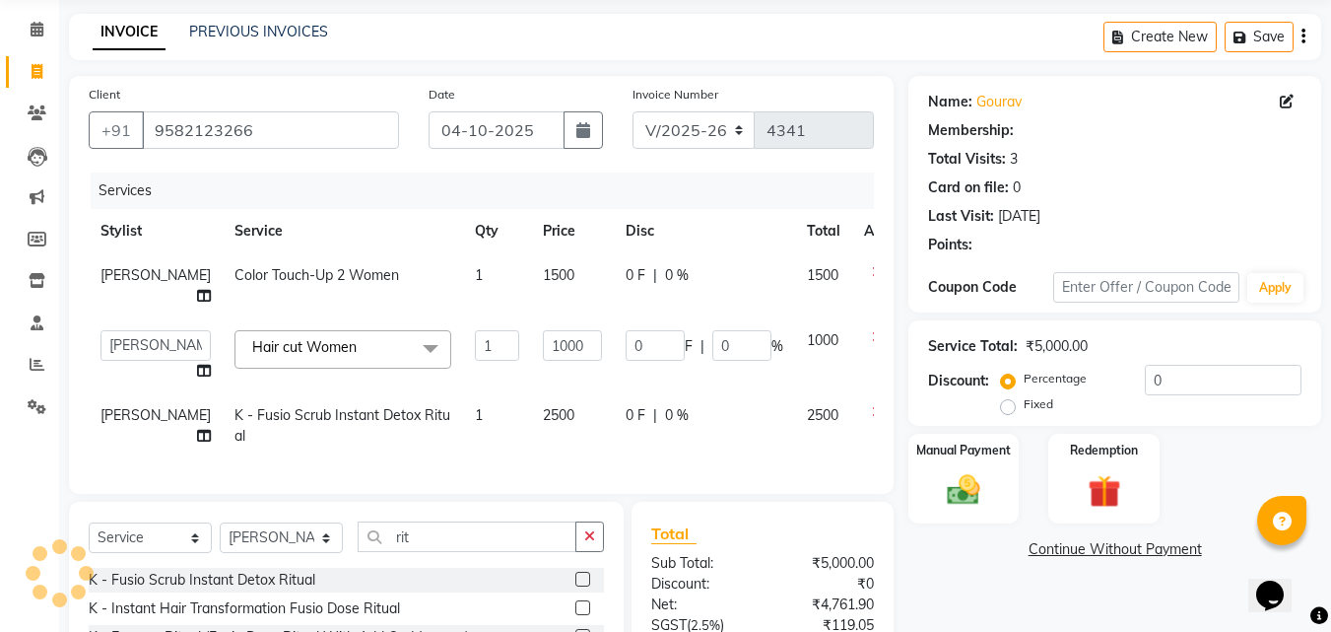
select select "1: Object"
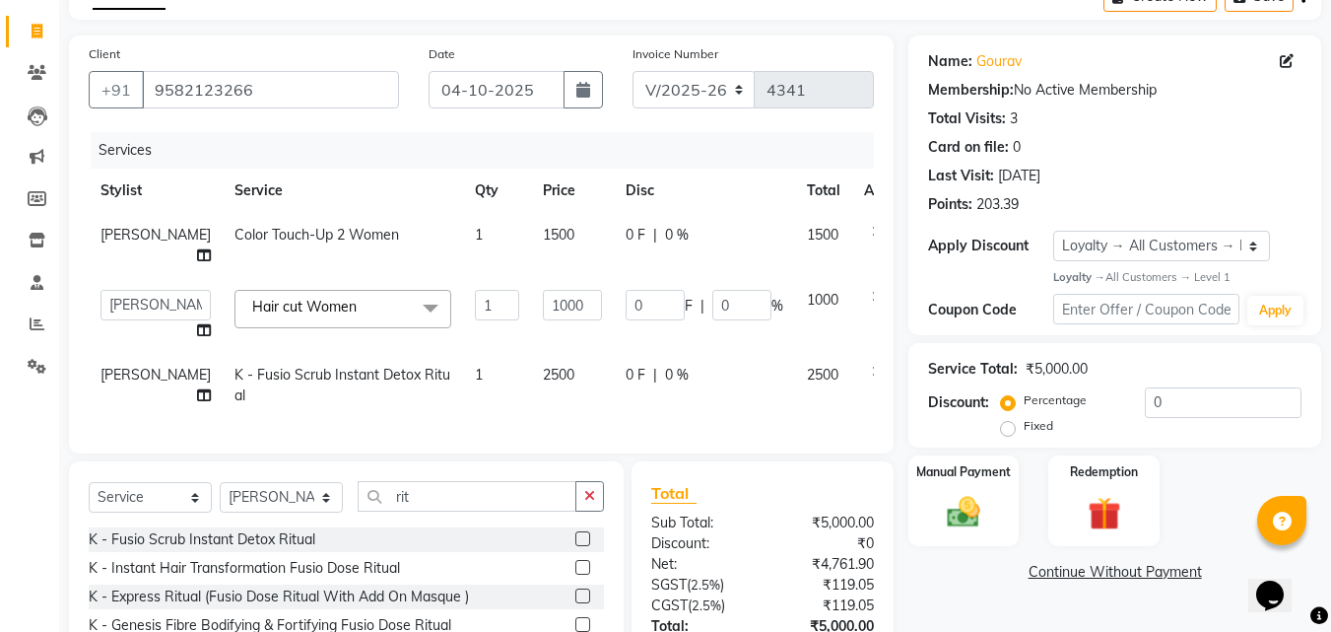
scroll to position [0, 0]
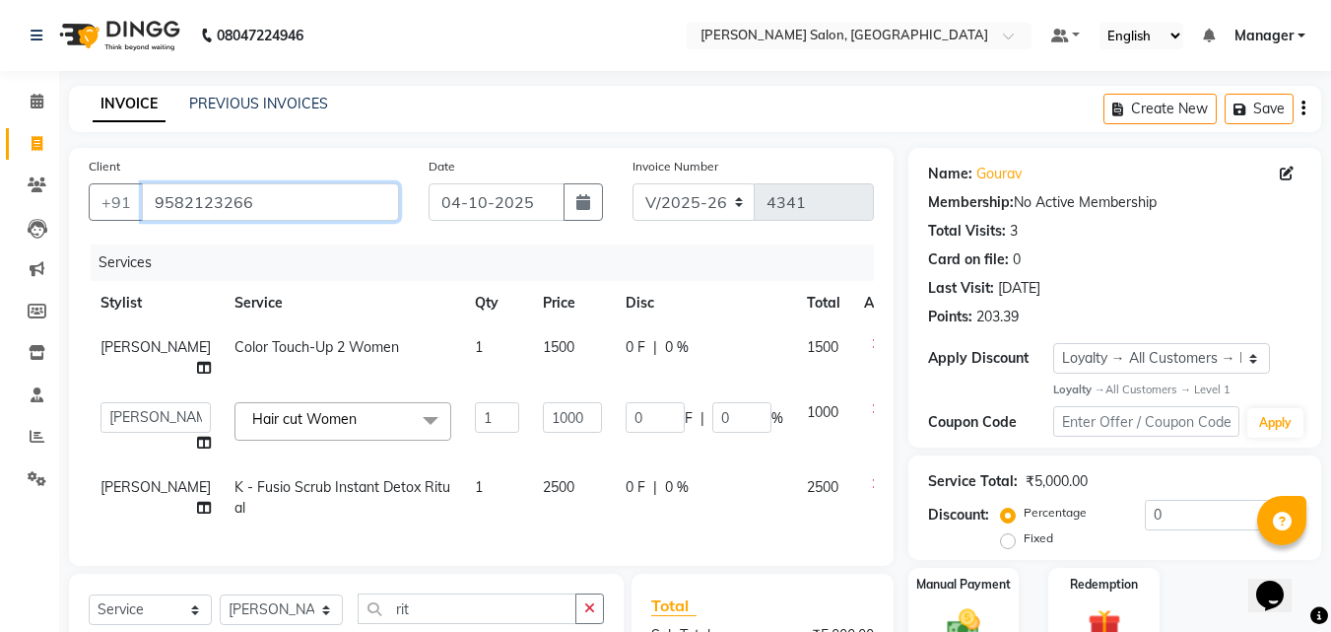
click at [277, 201] on input "9582123266" at bounding box center [270, 201] width 257 height 37
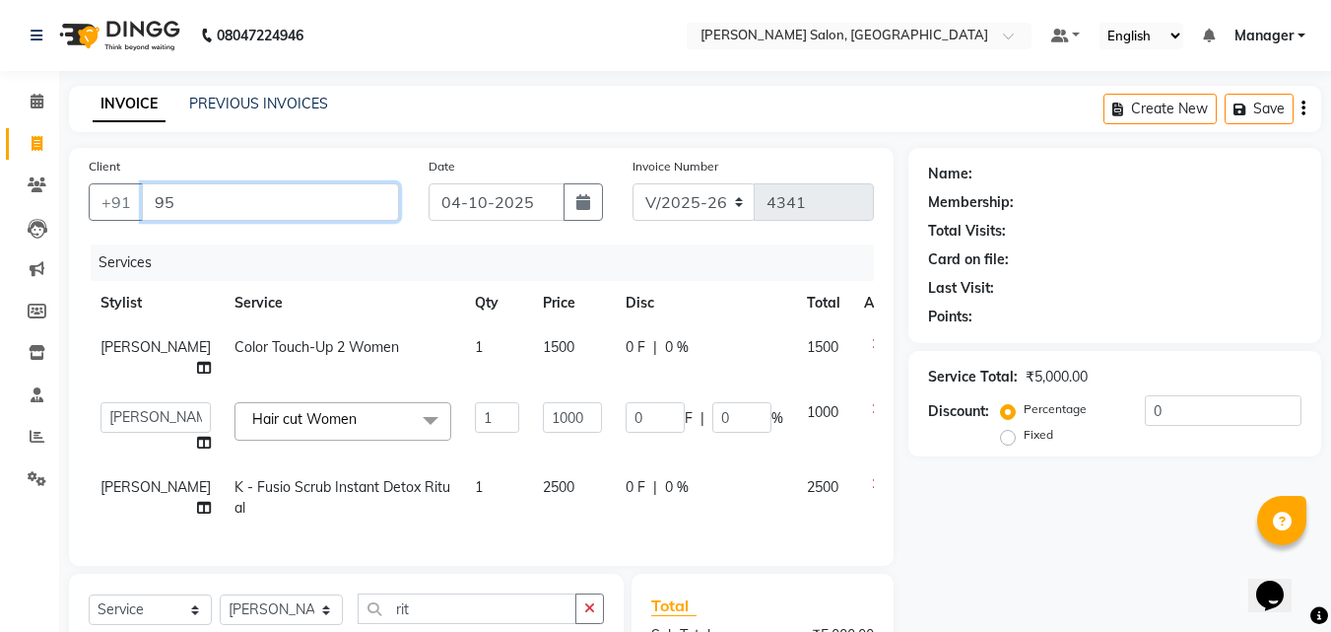
type input "9"
type input "7"
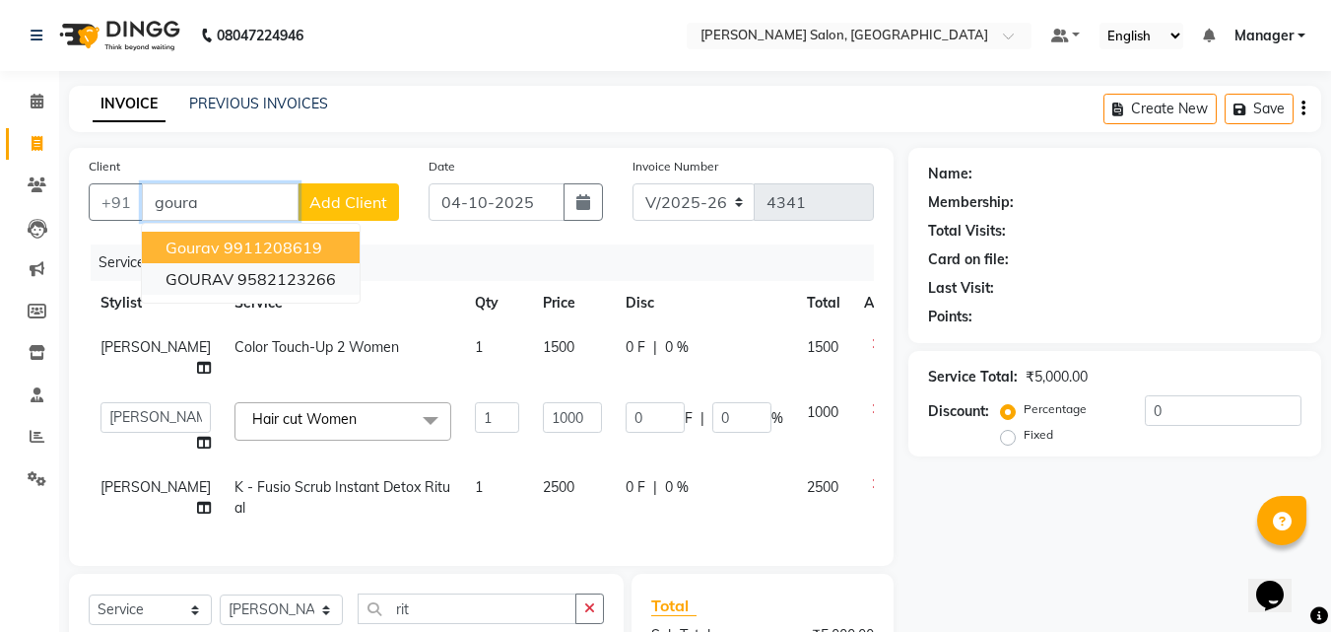
click at [318, 288] on ngb-highlight "9582123266" at bounding box center [287, 279] width 99 height 20
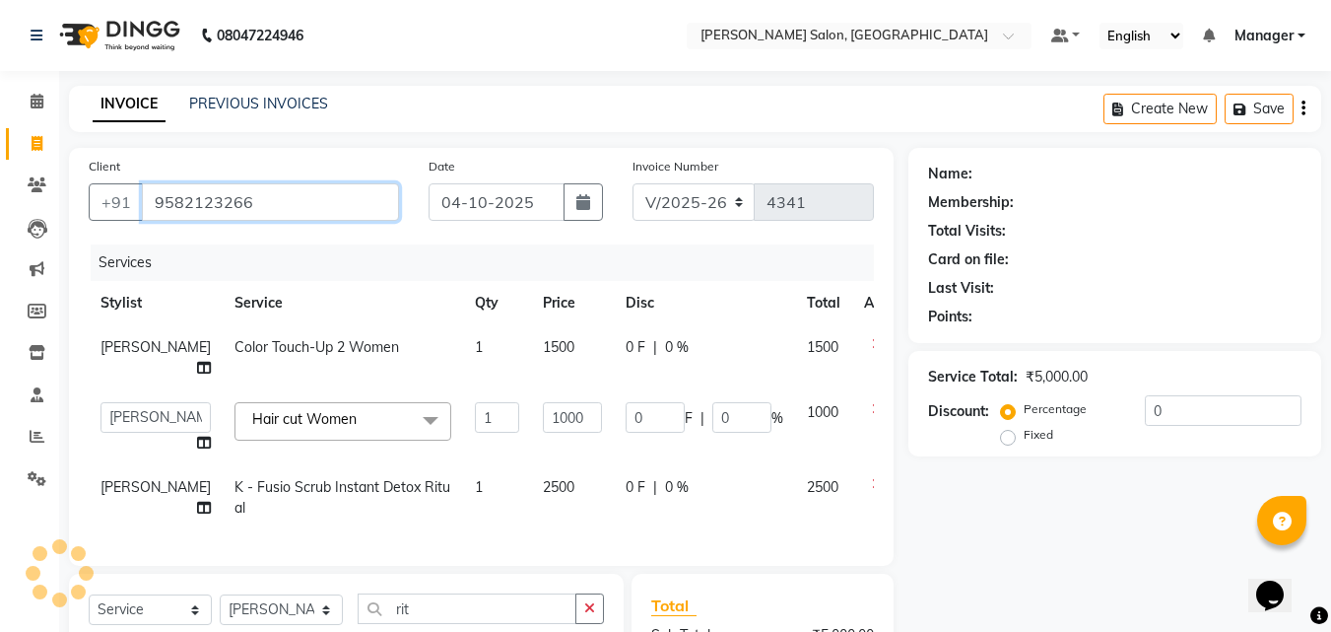
type input "9582123266"
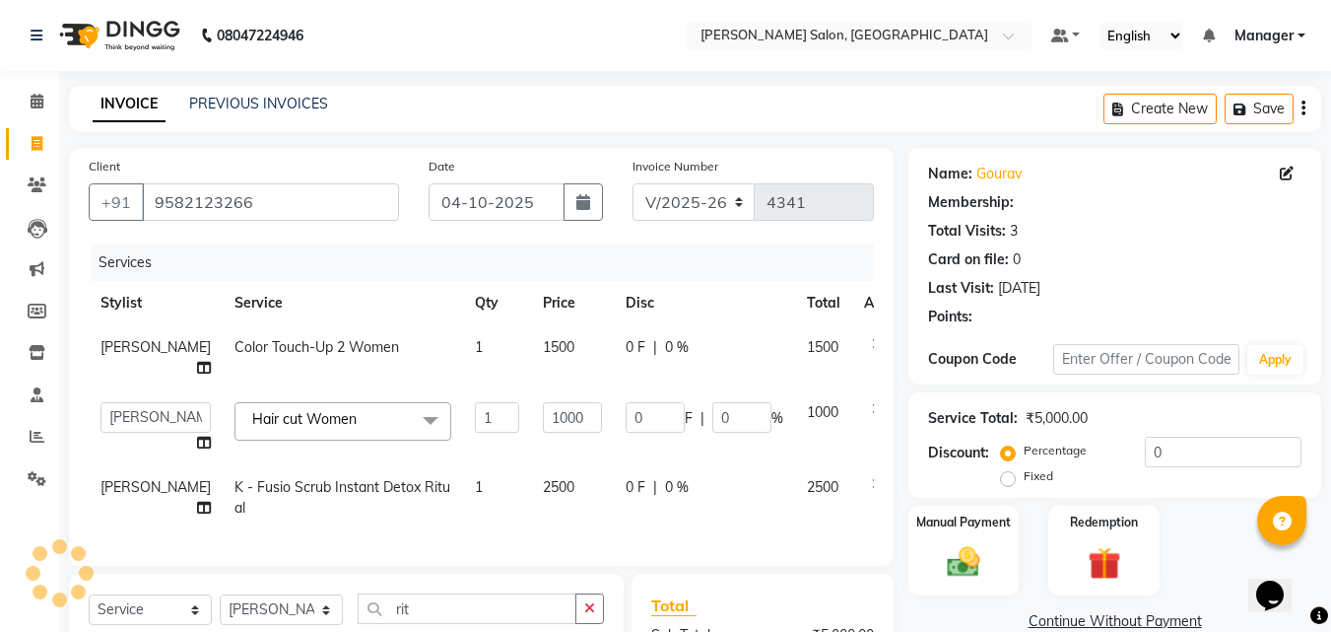
select select "1: Object"
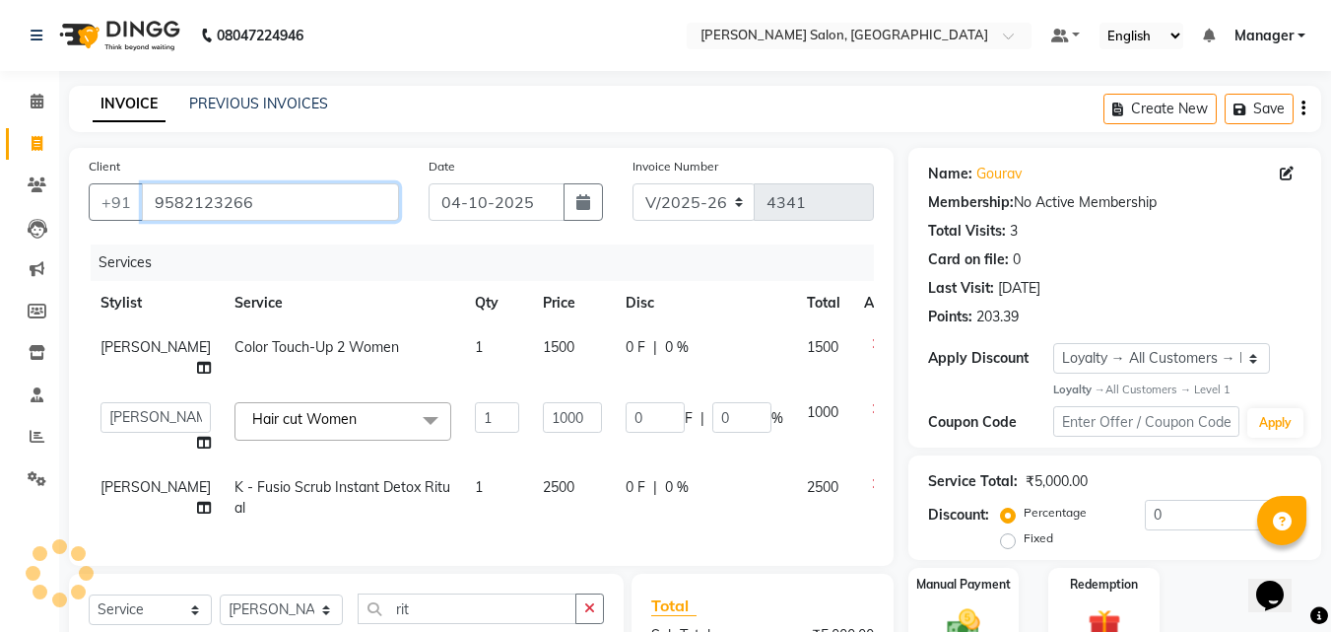
click at [312, 204] on input "9582123266" at bounding box center [270, 201] width 257 height 37
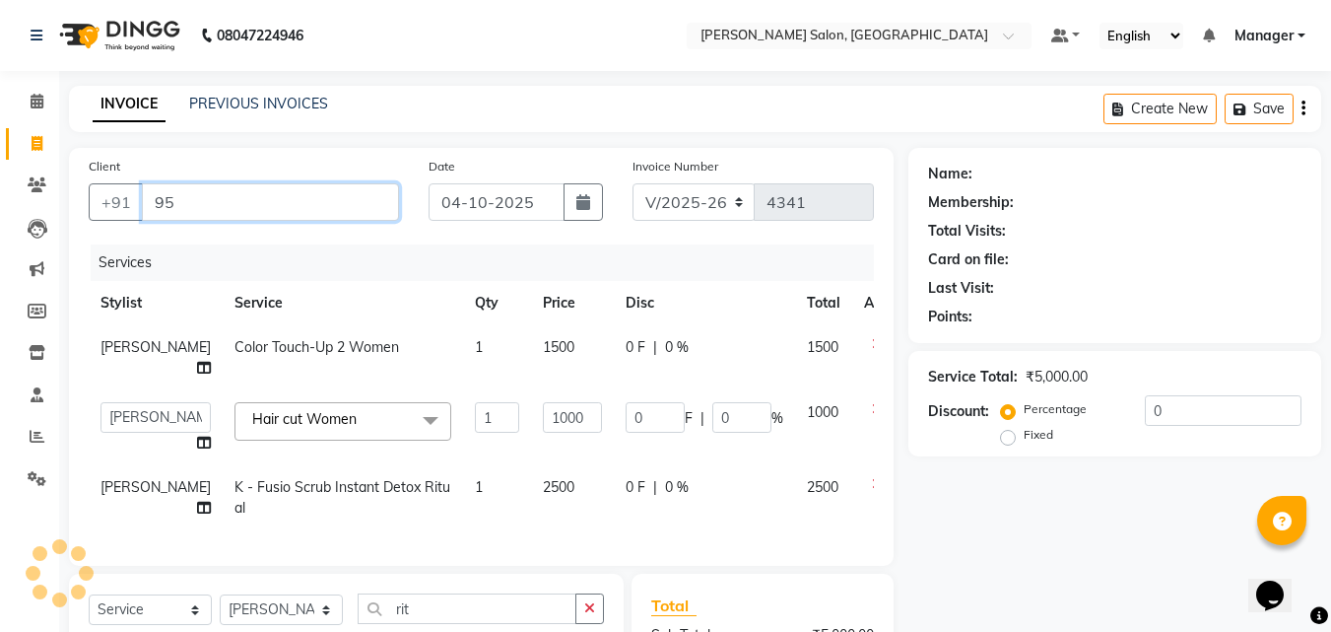
type input "9"
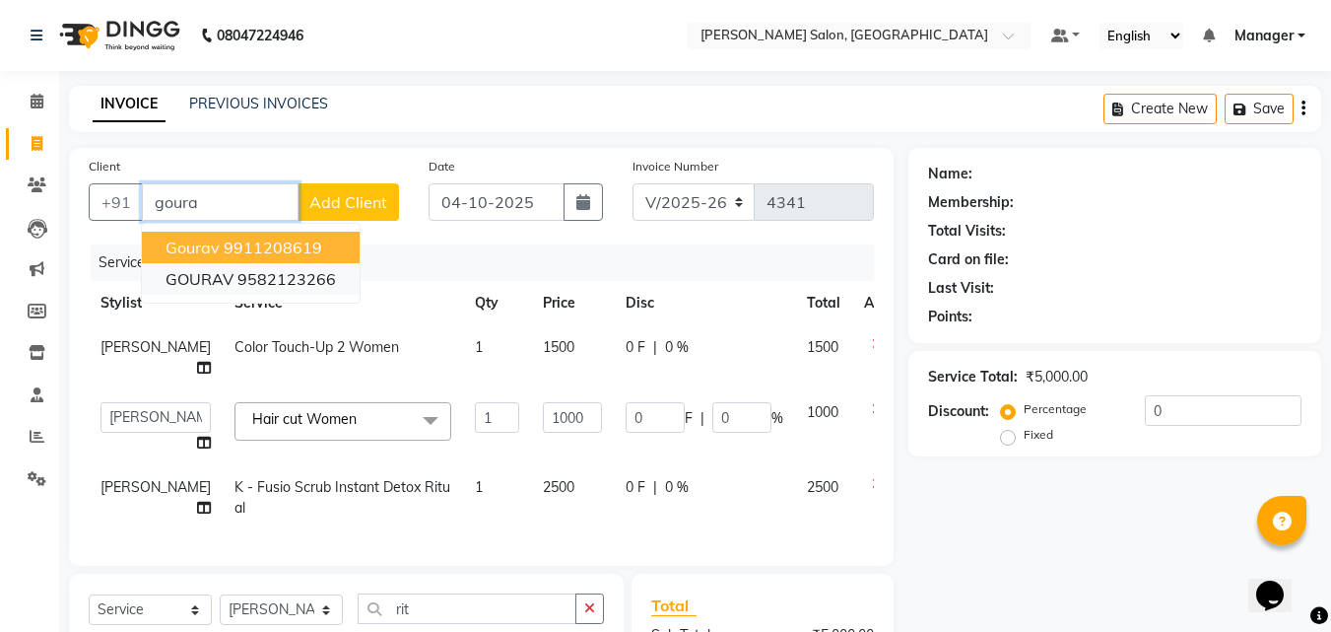
click at [309, 264] on button "GOURAV 9582123266" at bounding box center [251, 279] width 218 height 32
type input "9582123266"
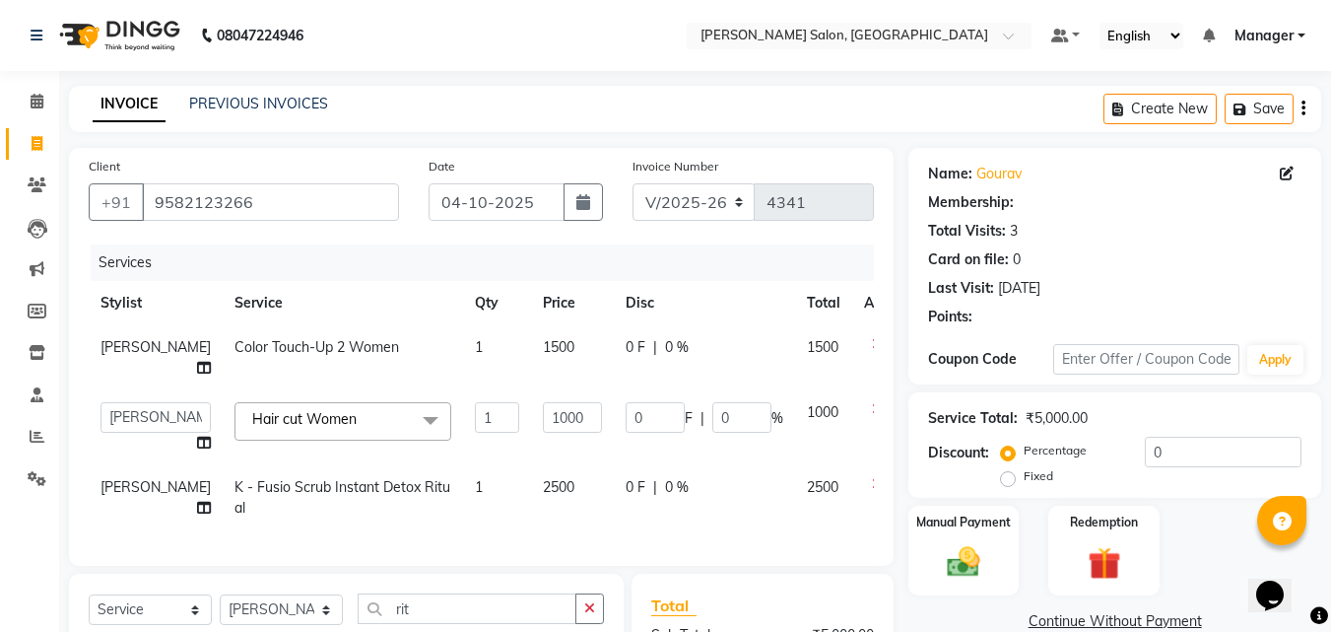
select select "1: Object"
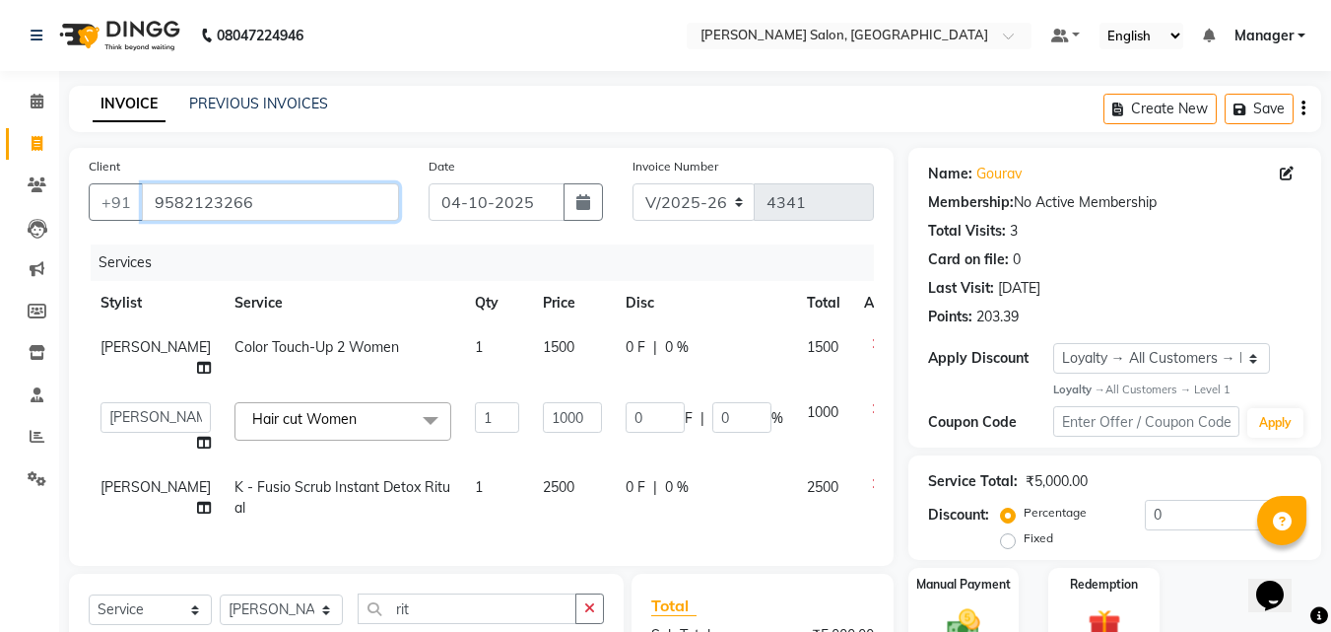
click at [322, 207] on input "9582123266" at bounding box center [270, 201] width 257 height 37
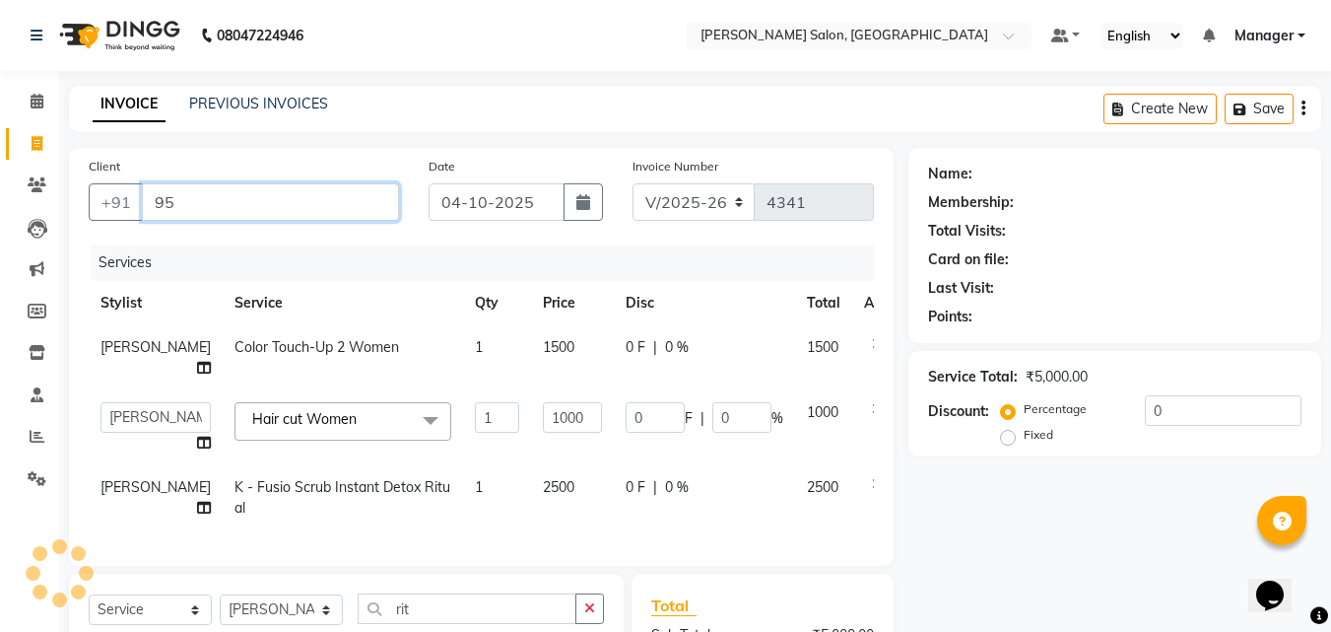
type input "9"
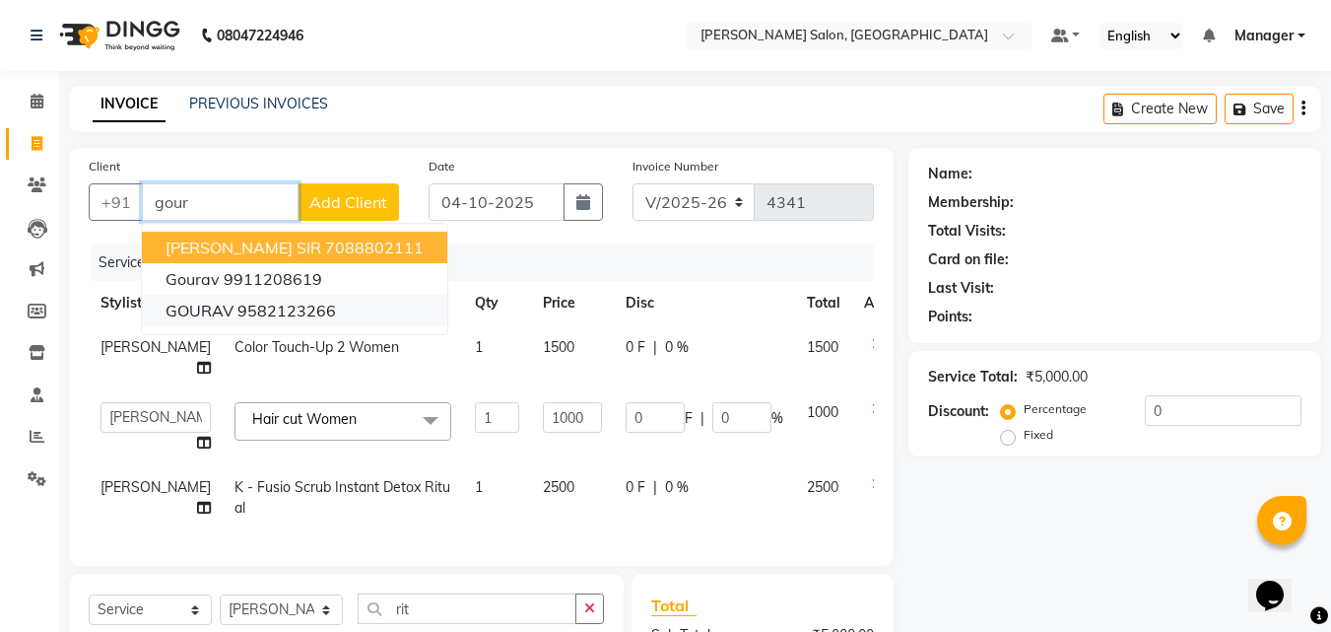
click at [332, 317] on ngb-highlight "9582123266" at bounding box center [287, 311] width 99 height 20
type input "9582123266"
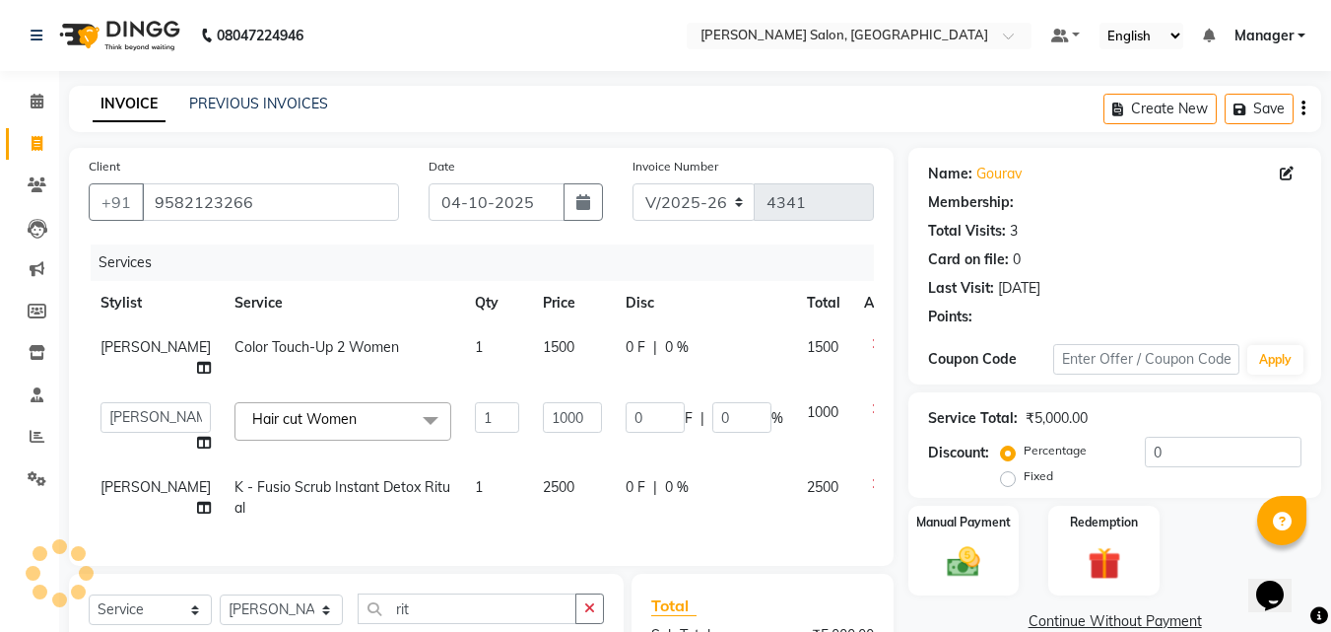
select select "1: Object"
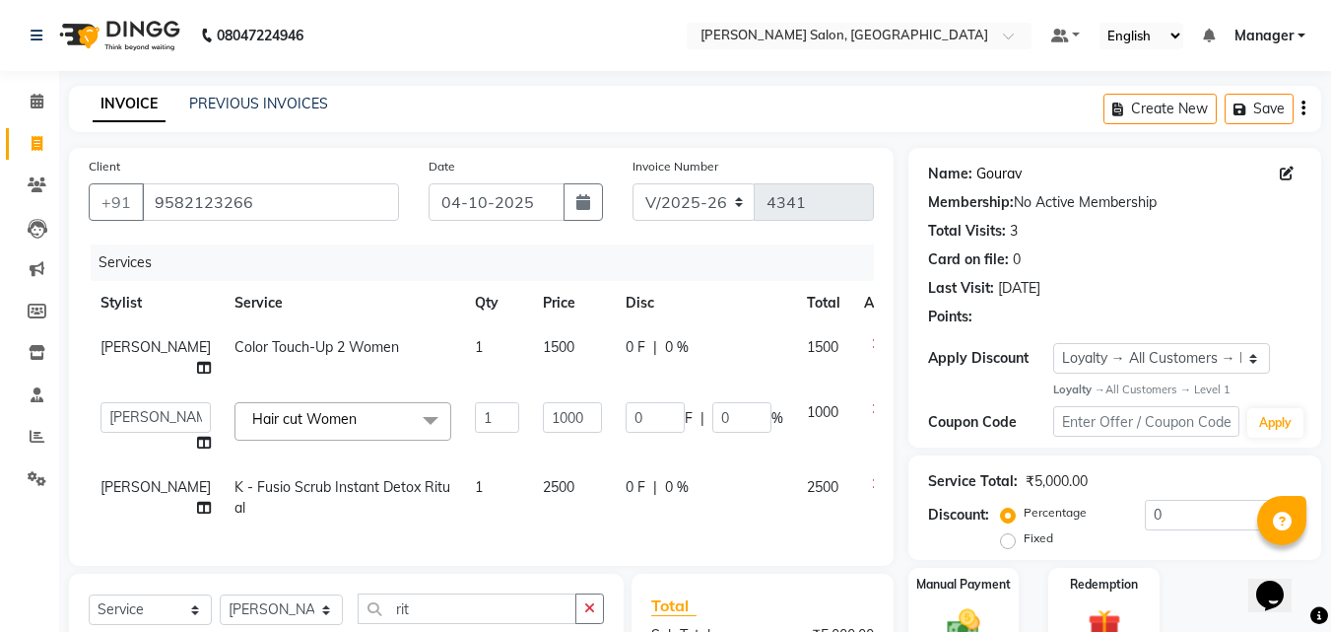
click at [1005, 171] on link "Gourav" at bounding box center [999, 174] width 45 height 21
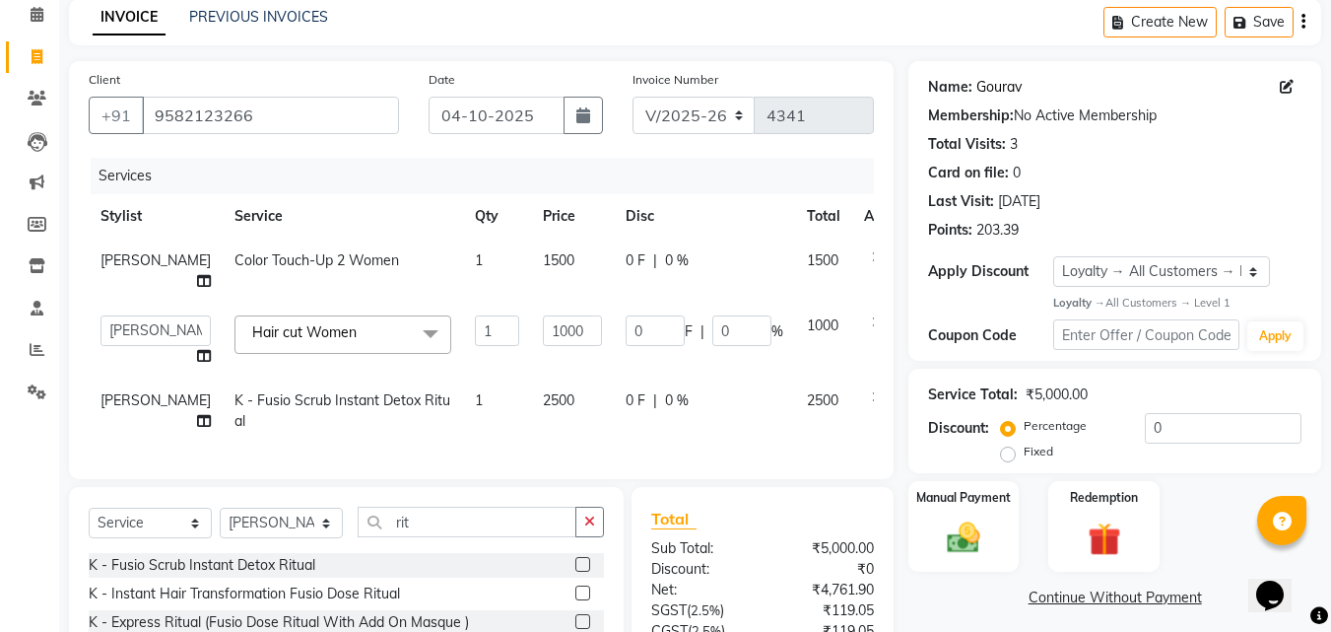
scroll to position [88, 0]
click at [993, 81] on link "Gourav" at bounding box center [999, 86] width 45 height 21
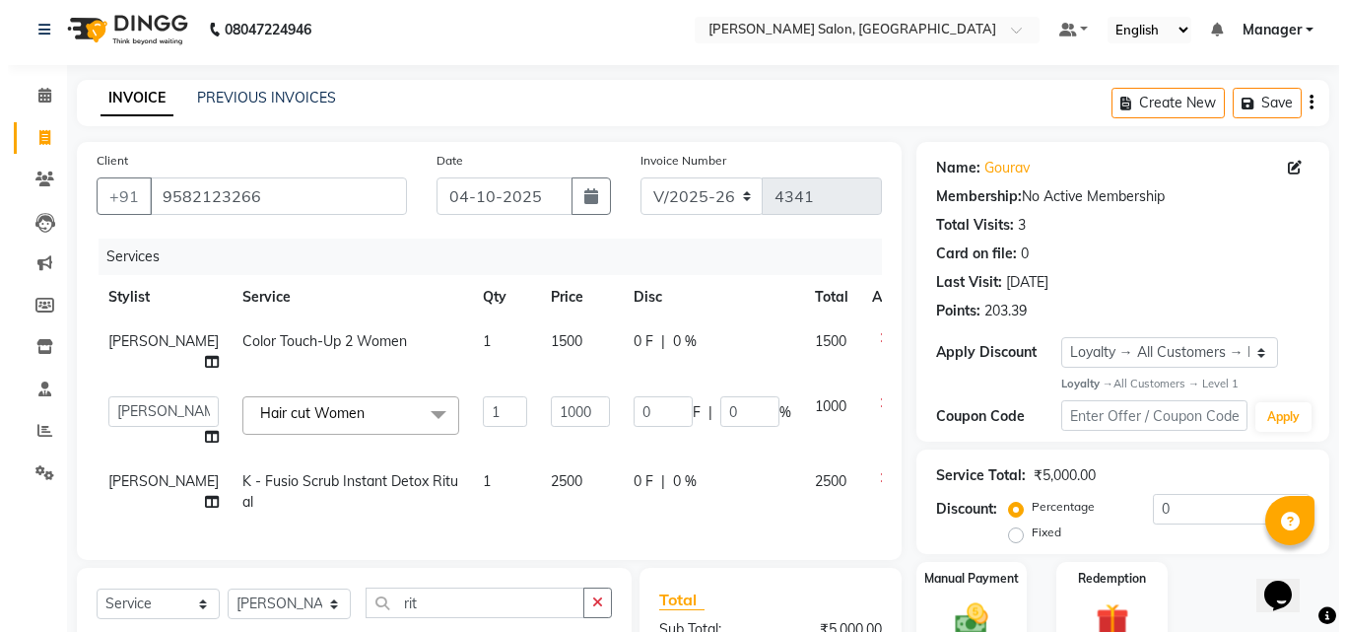
scroll to position [0, 0]
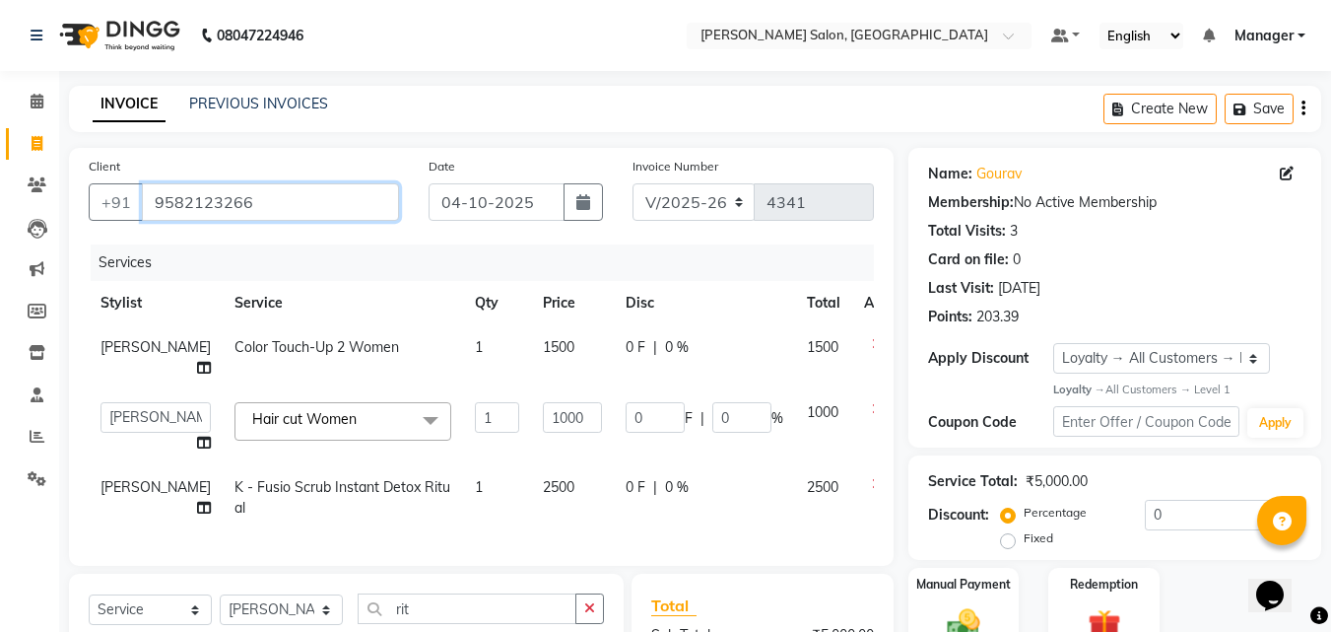
drag, startPoint x: 153, startPoint y: 206, endPoint x: 323, endPoint y: 227, distance: 171.8
click at [323, 225] on div "Client +91 9582123266" at bounding box center [244, 196] width 340 height 81
paste input "9582123266"
type input "9582123266"
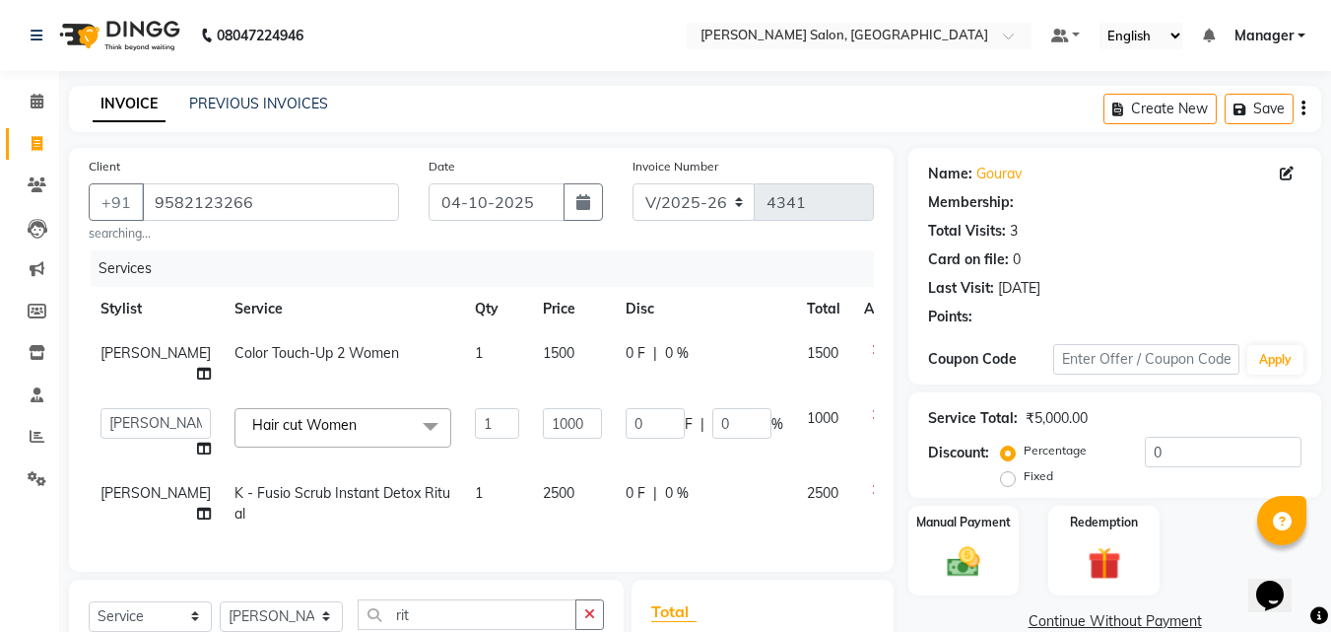
select select "1: Object"
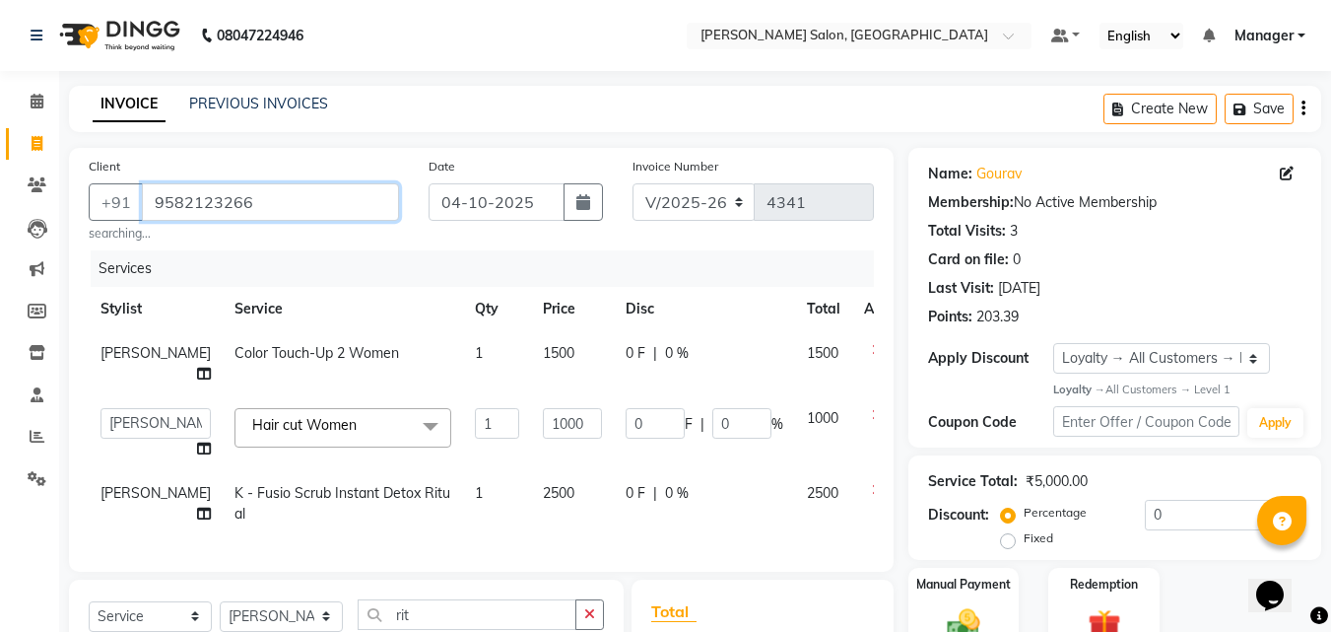
click at [293, 203] on input "9582123266" at bounding box center [270, 201] width 257 height 37
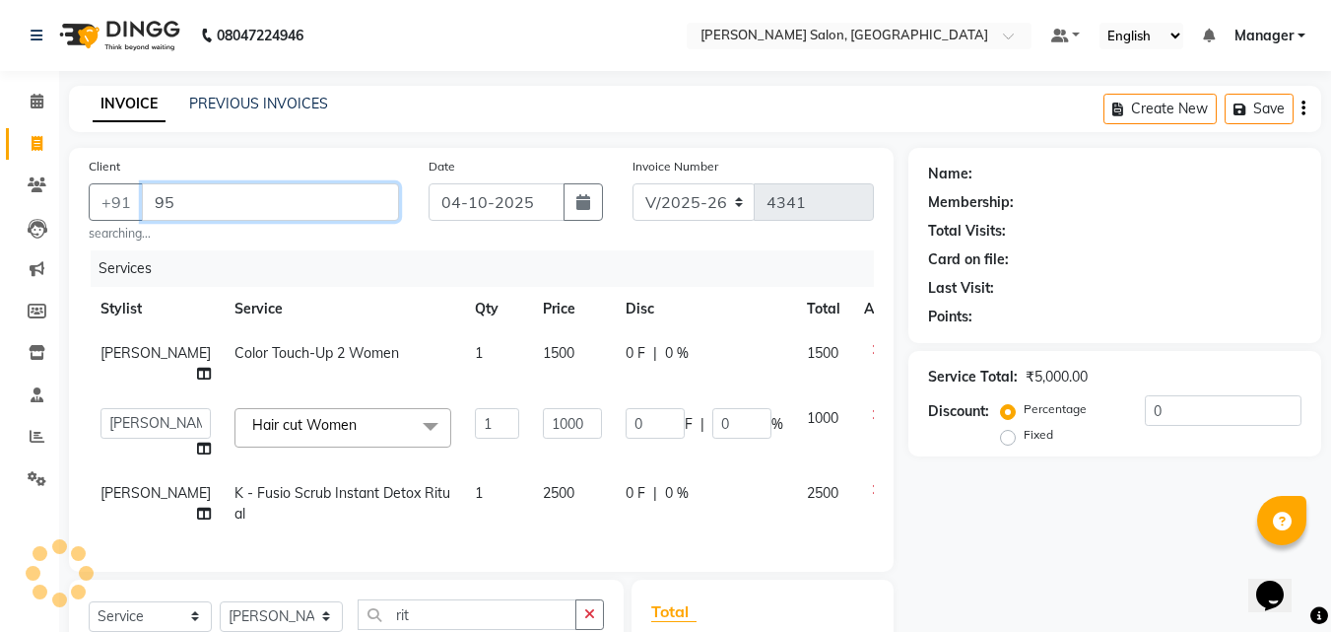
type input "9"
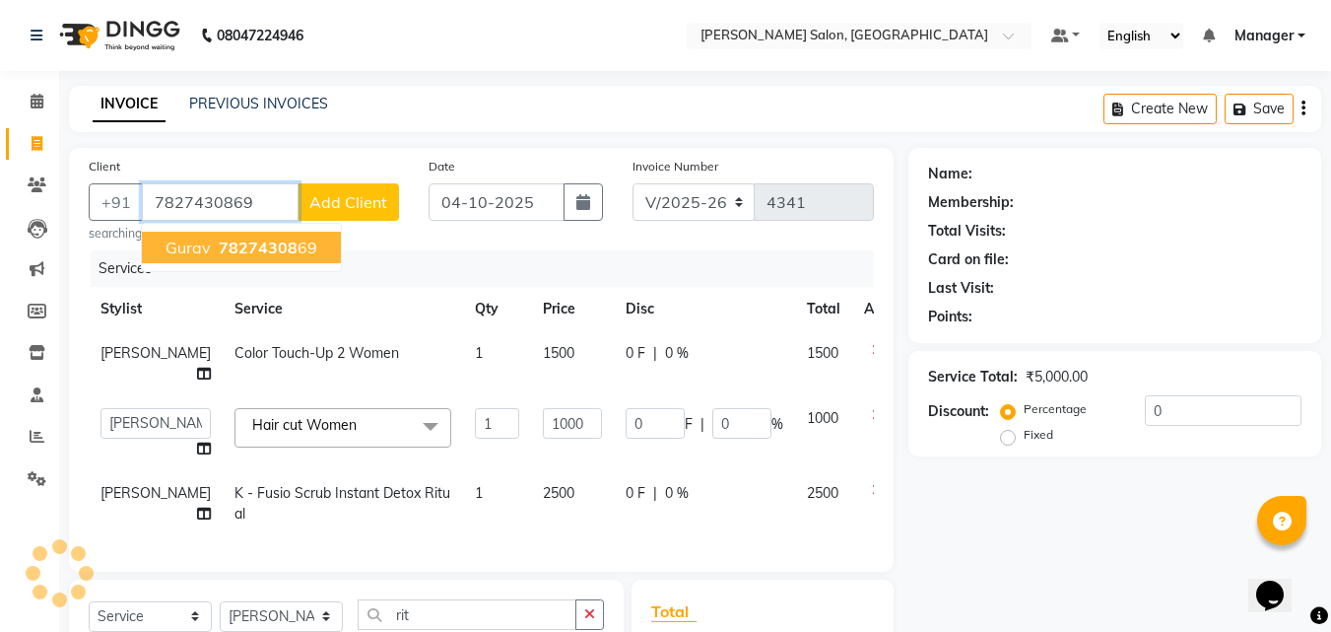
type input "7827430869"
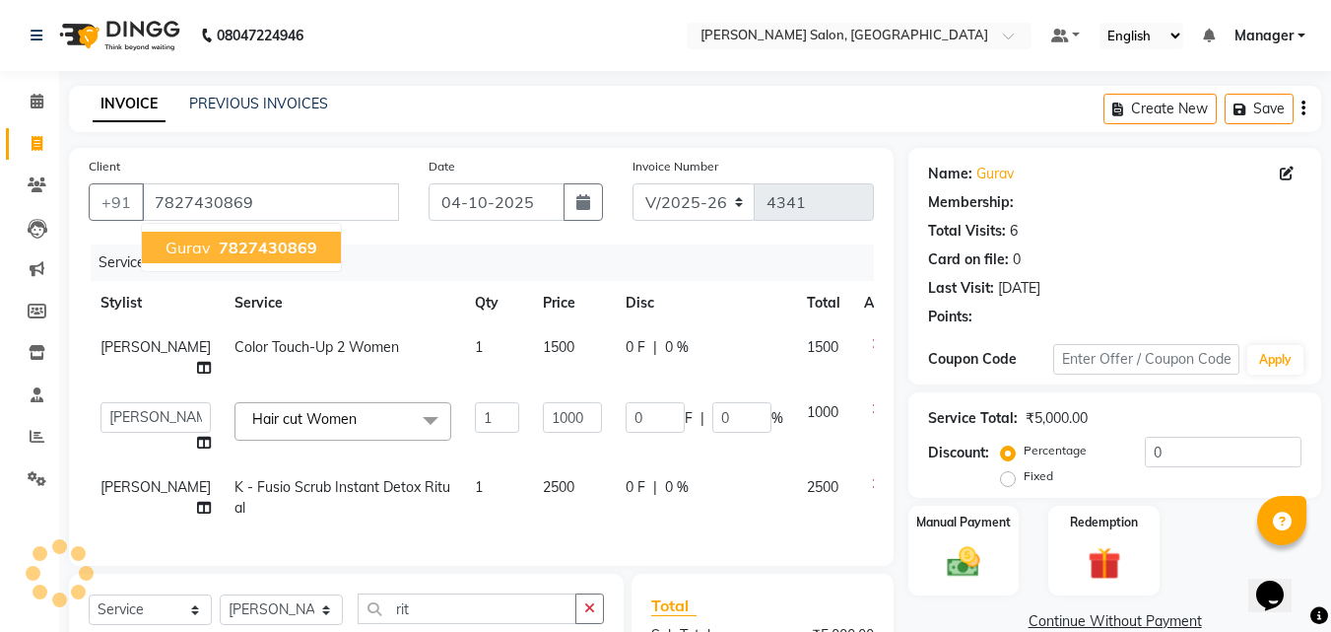
click at [280, 256] on span "7827430869" at bounding box center [268, 248] width 99 height 20
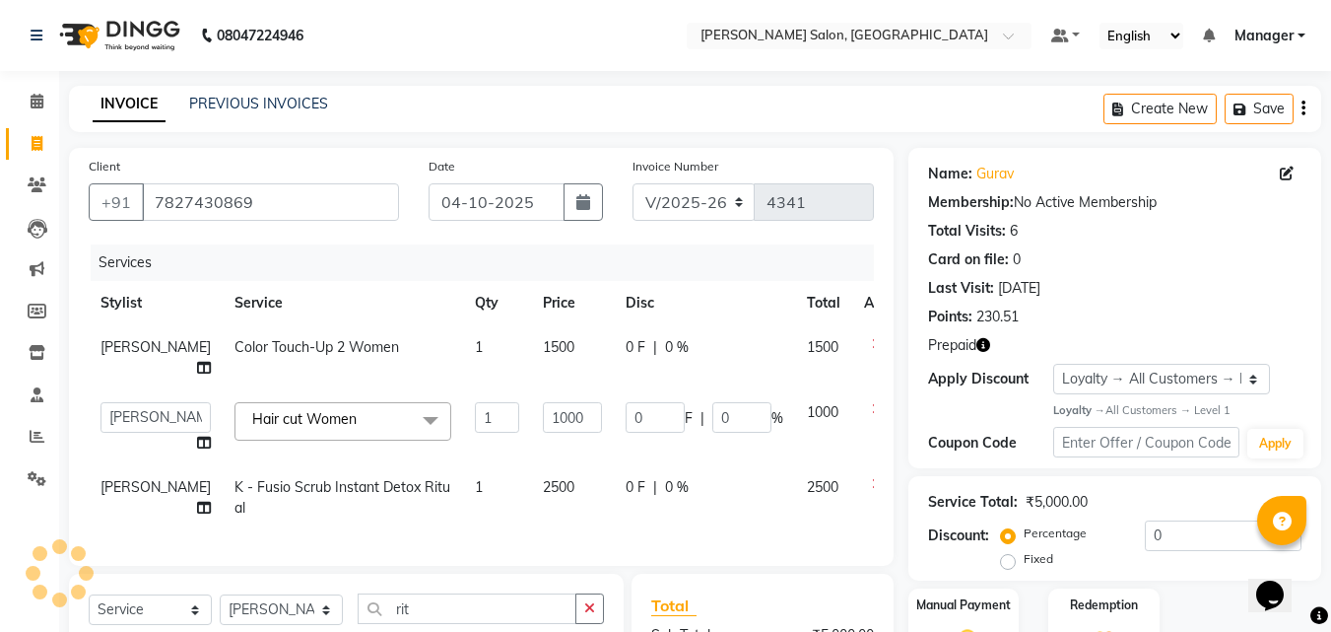
select select "1: Object"
click at [995, 178] on link "Gurav" at bounding box center [995, 174] width 37 height 21
click at [1286, 175] on icon at bounding box center [1287, 174] width 14 height 14
select select "[DEMOGRAPHIC_DATA]"
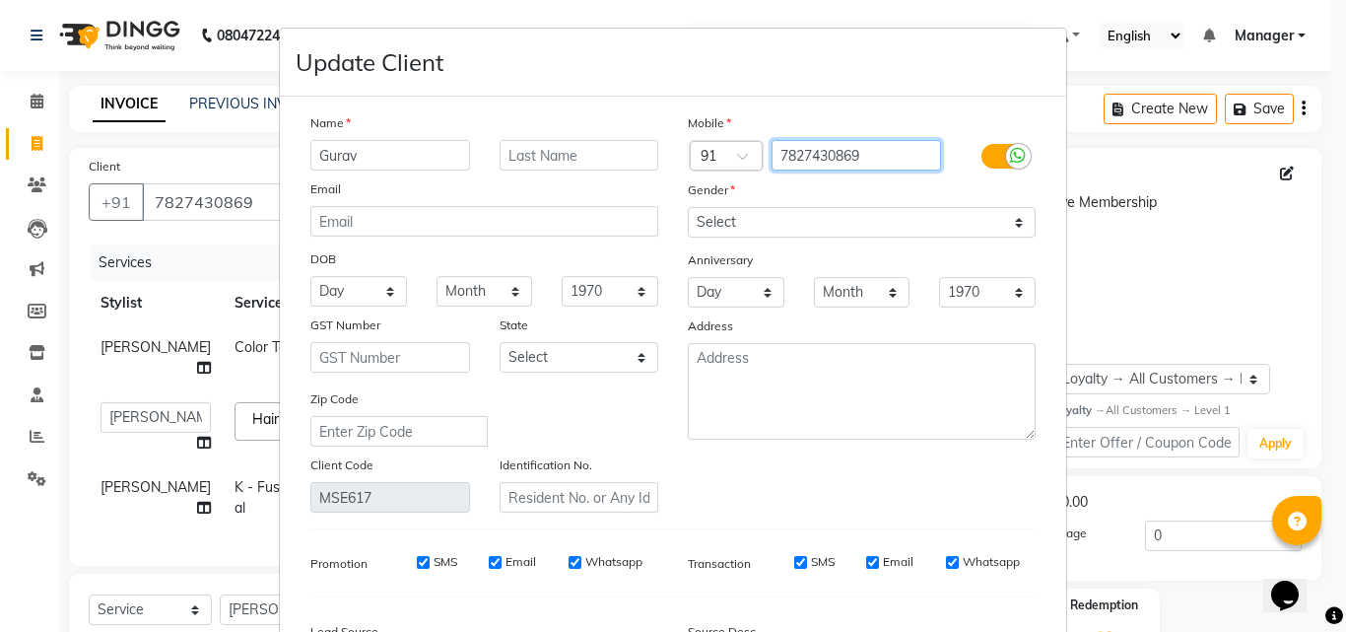
click at [893, 160] on input "7827430869" at bounding box center [857, 155] width 170 height 31
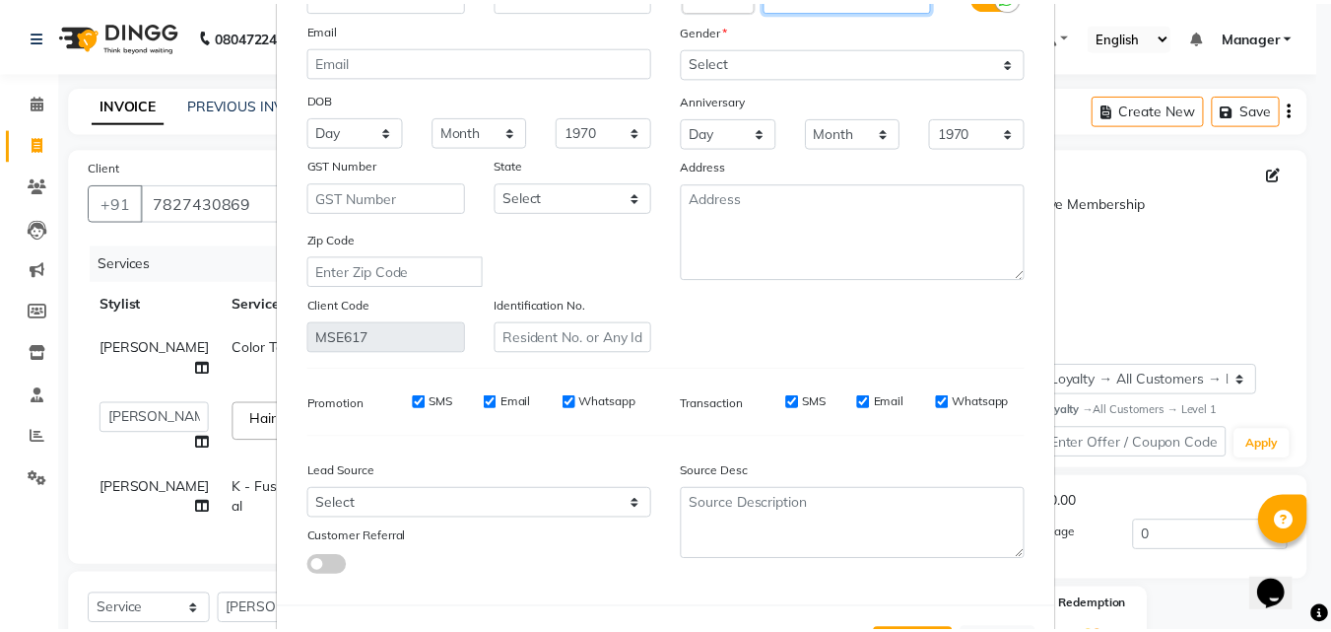
scroll to position [242, 0]
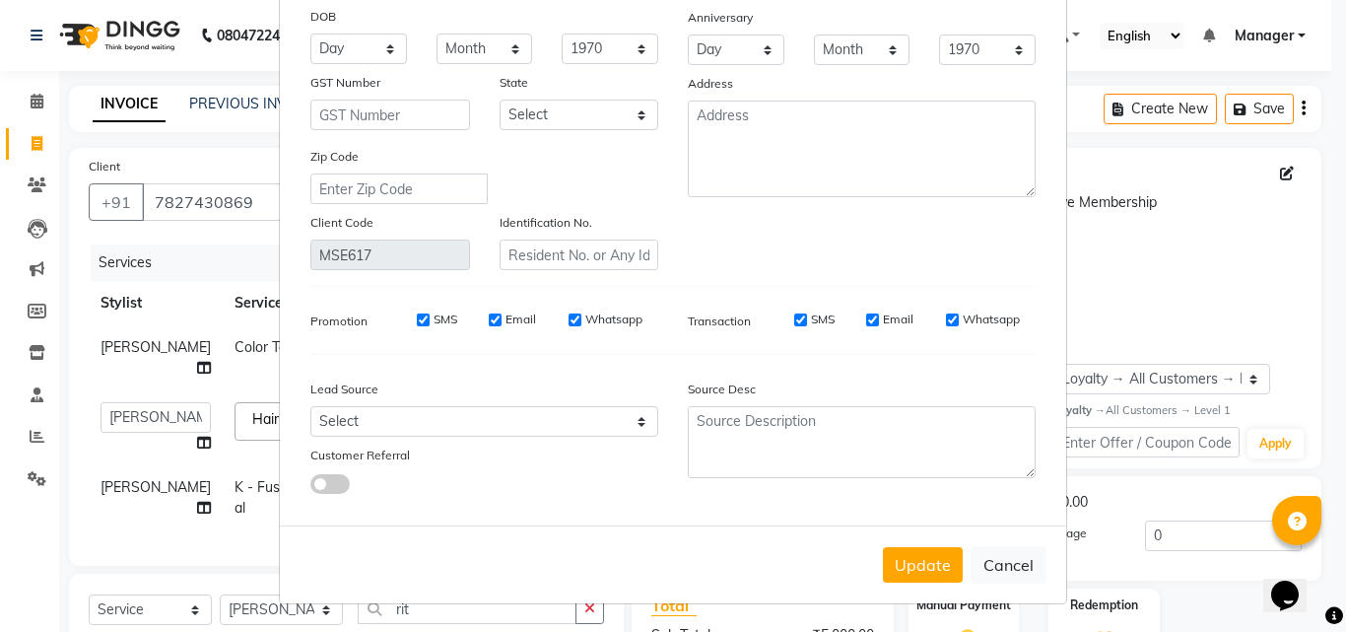
type input "7827438069"
click at [921, 572] on button "Update" at bounding box center [923, 564] width 80 height 35
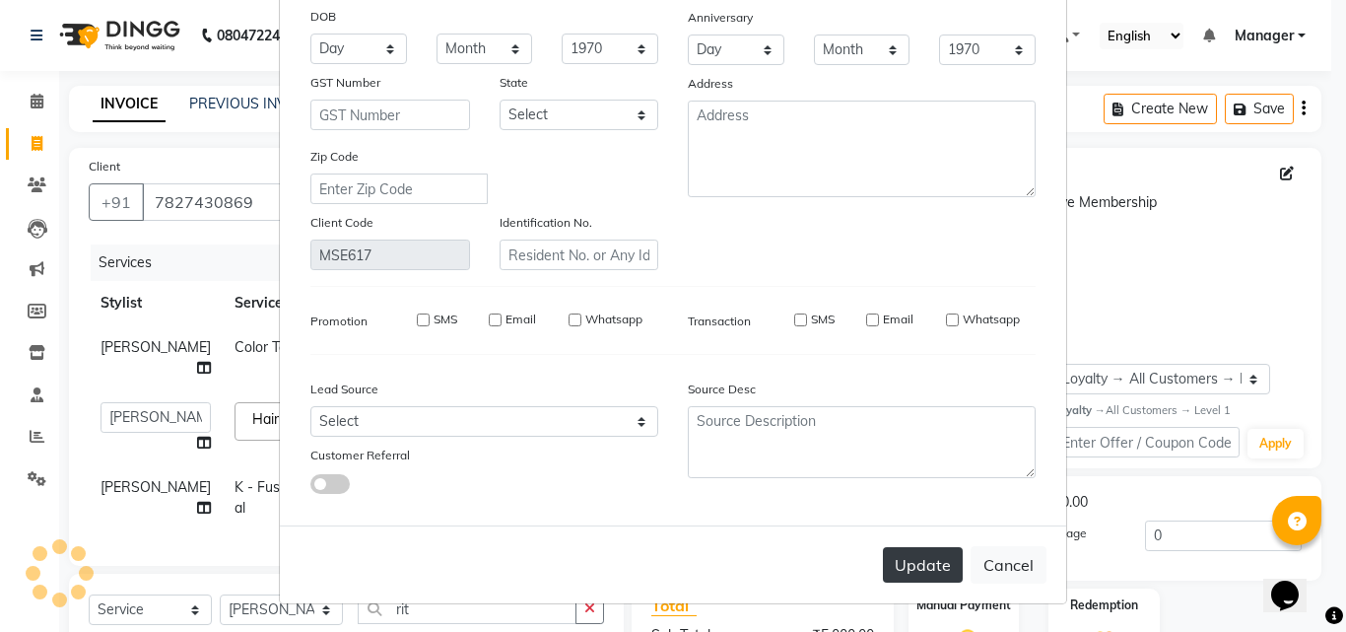
type input "7827438069"
select select
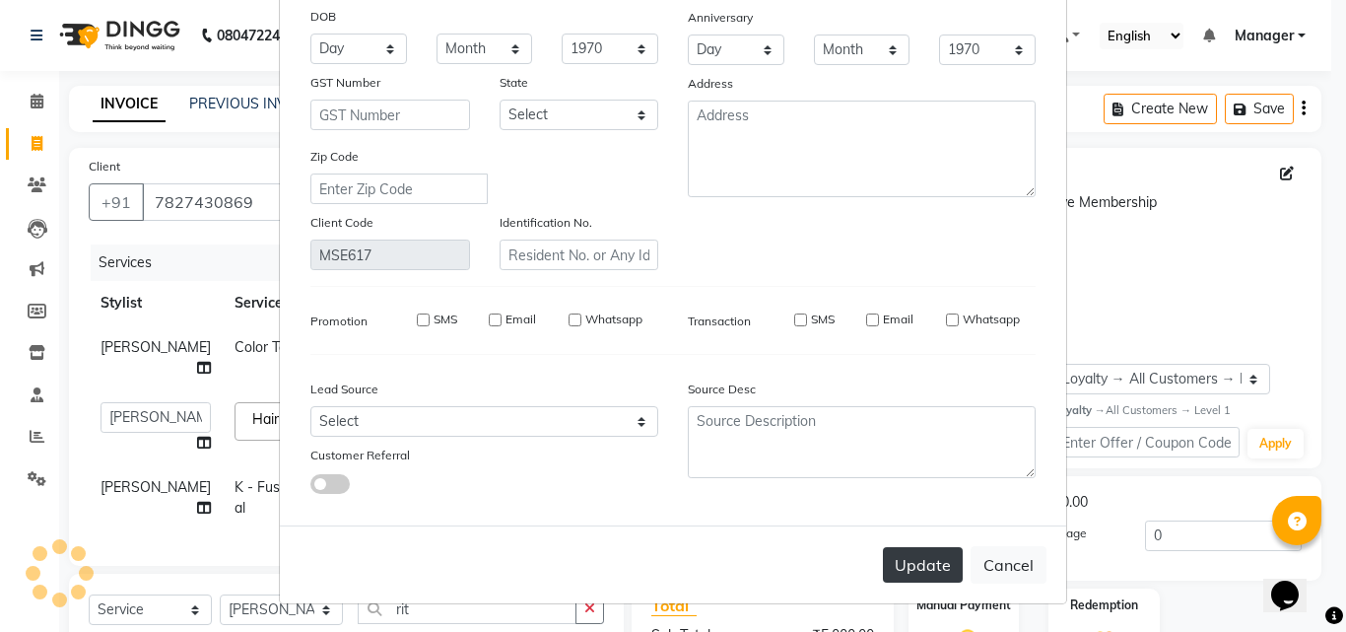
select select
checkbox input "false"
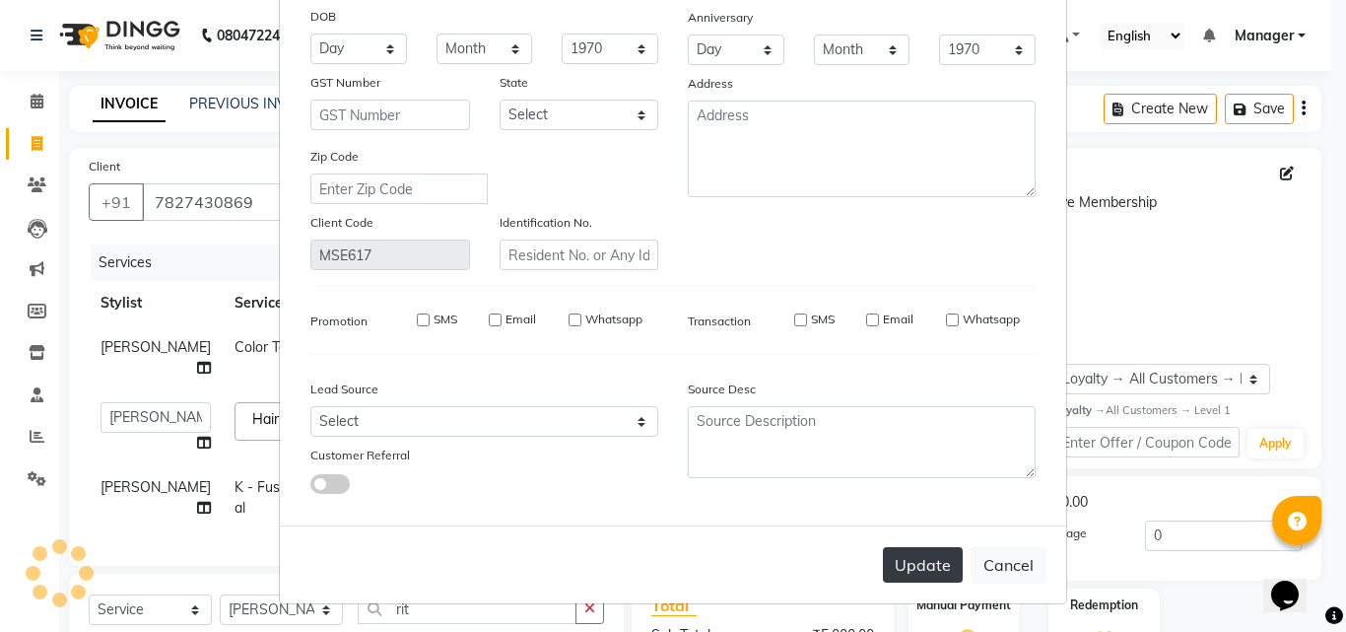
checkbox input "false"
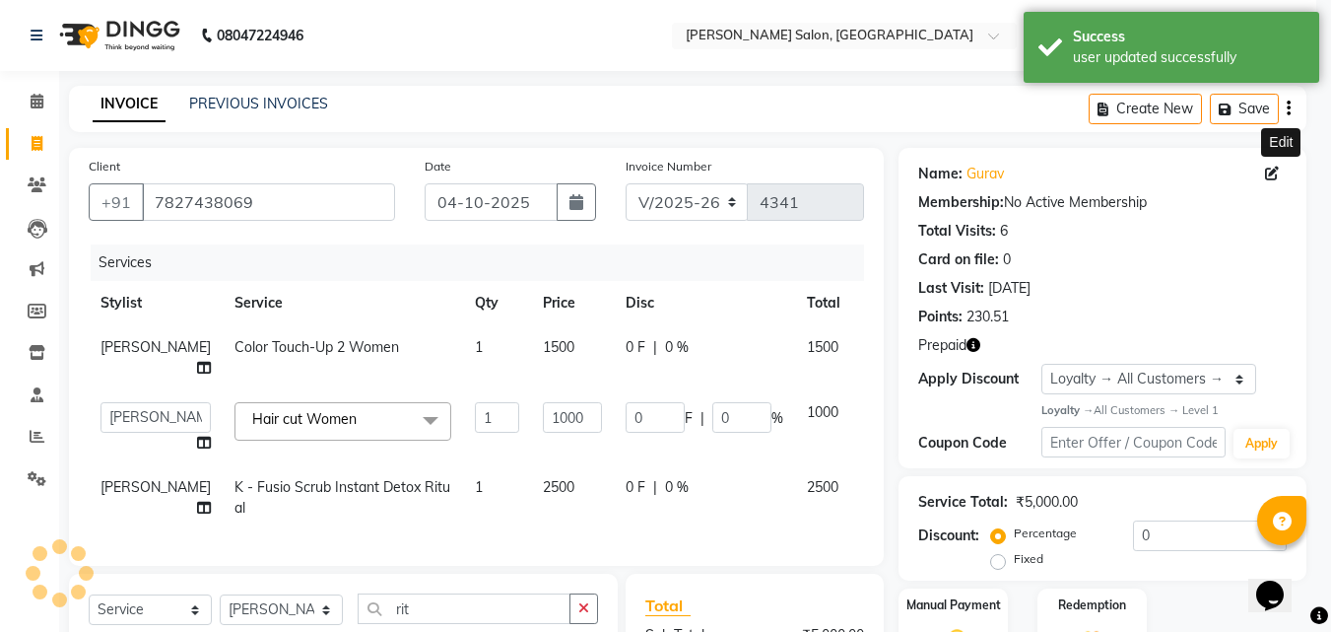
select select "1: Object"
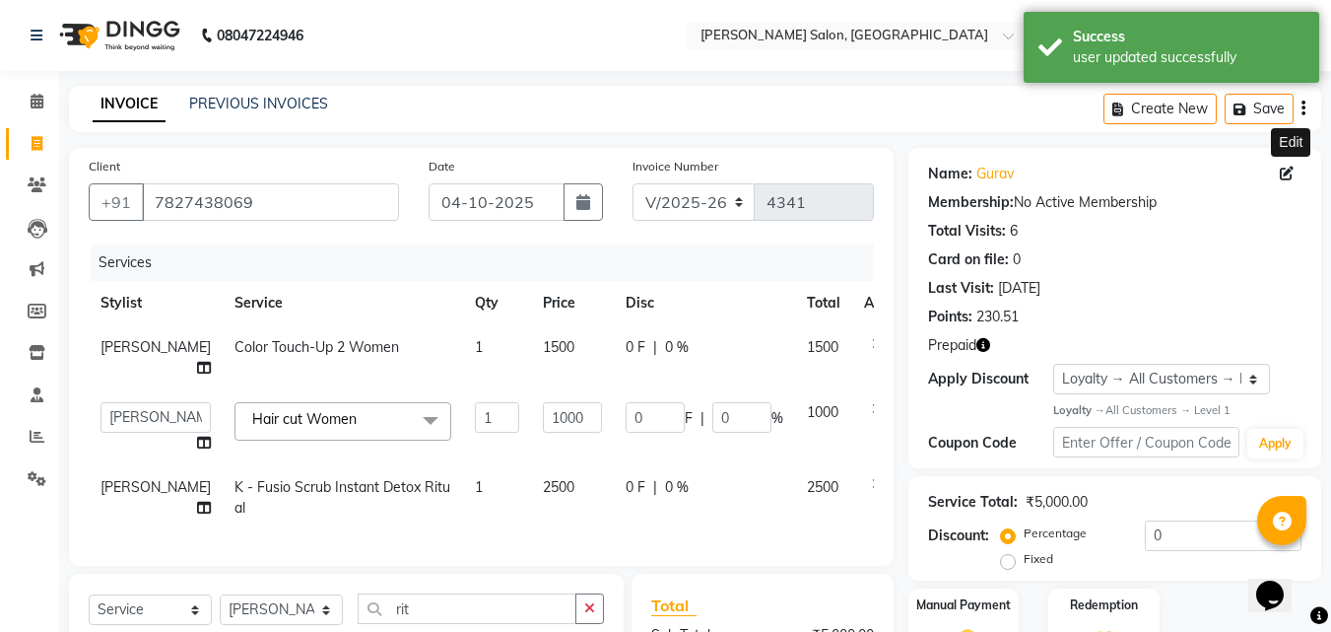
click at [985, 338] on icon "button" at bounding box center [984, 345] width 14 height 14
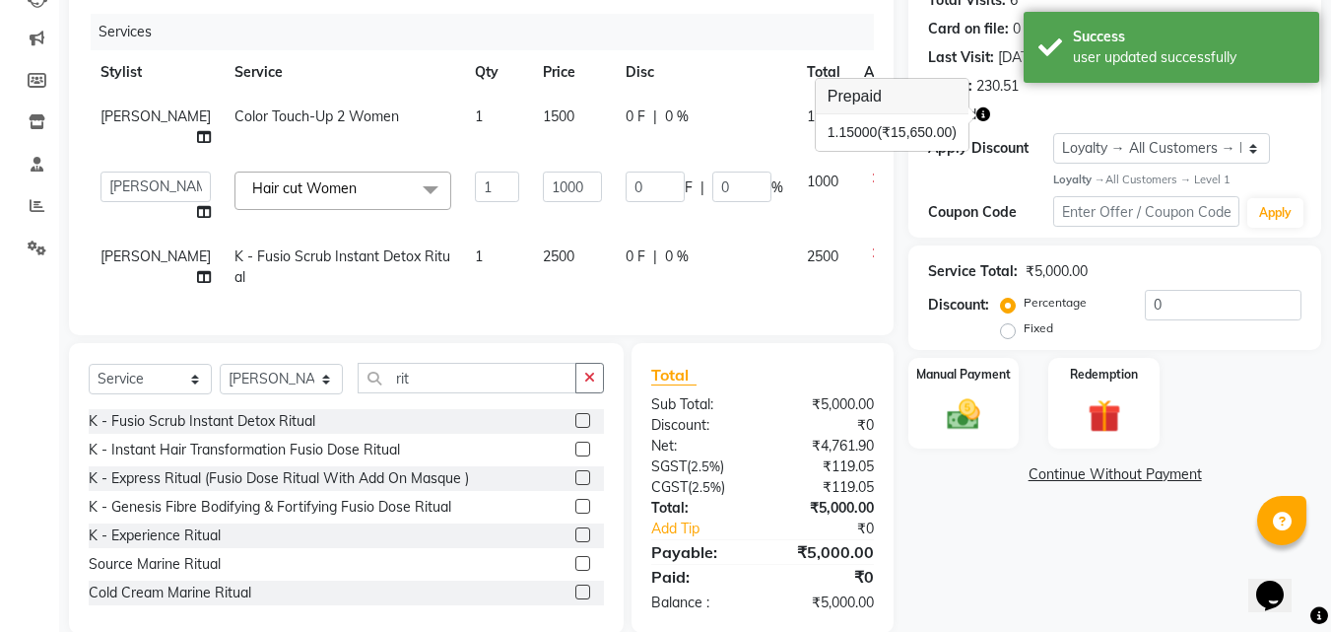
scroll to position [277, 0]
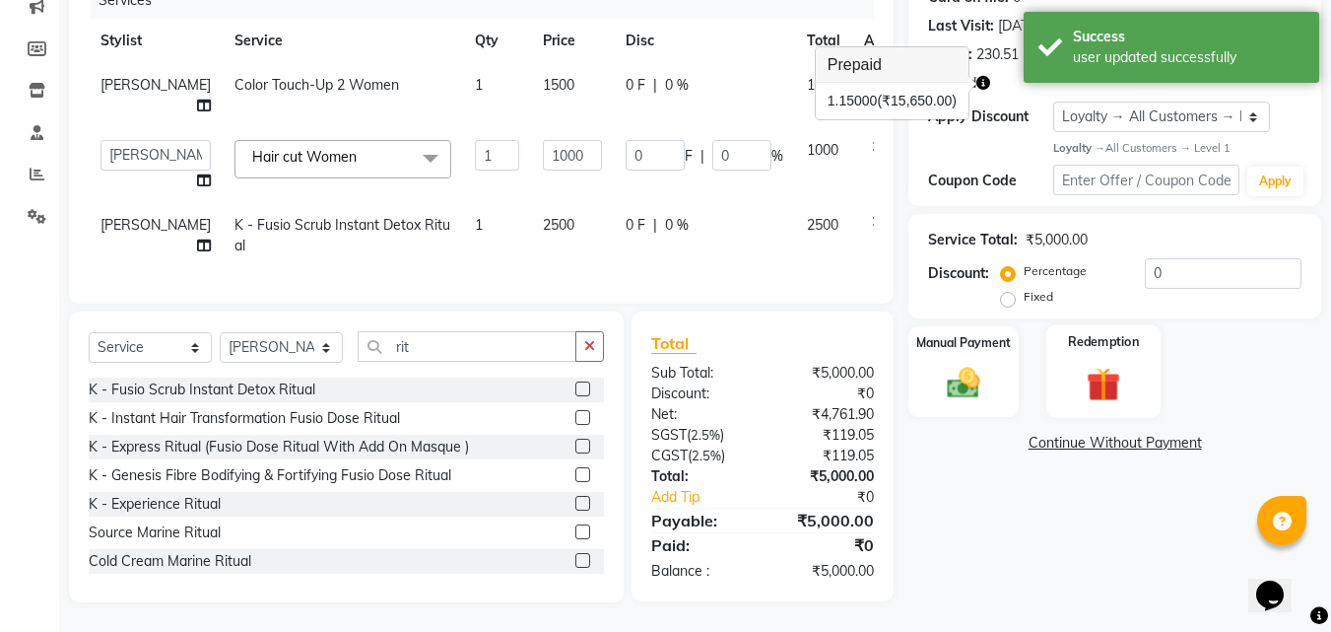
click at [1113, 364] on img at bounding box center [1103, 385] width 55 height 42
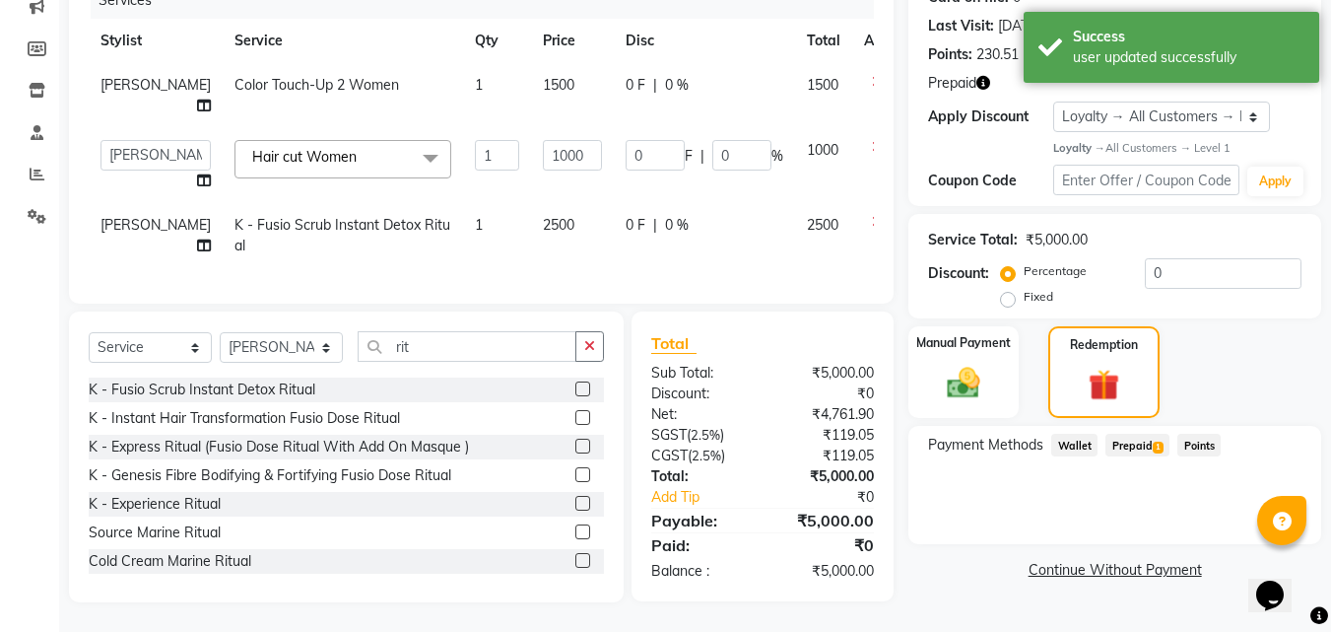
click at [1135, 434] on span "Prepaid 1" at bounding box center [1138, 445] width 64 height 23
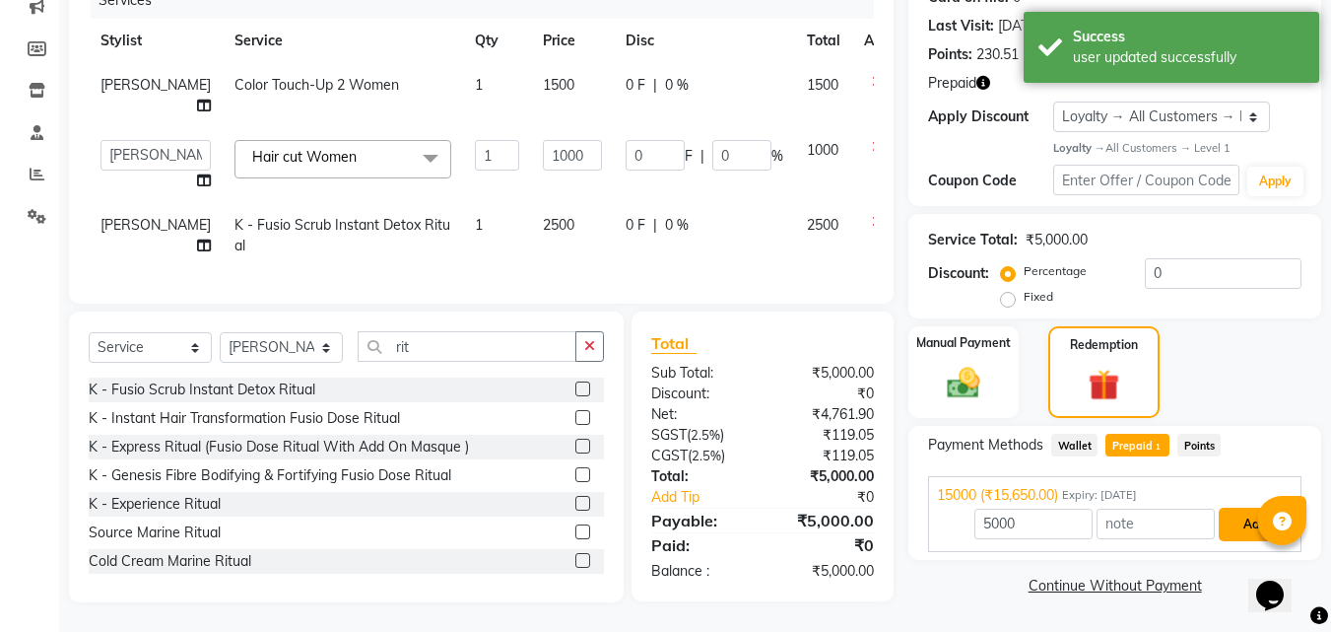
click at [1248, 514] on button "Add" at bounding box center [1255, 525] width 72 height 34
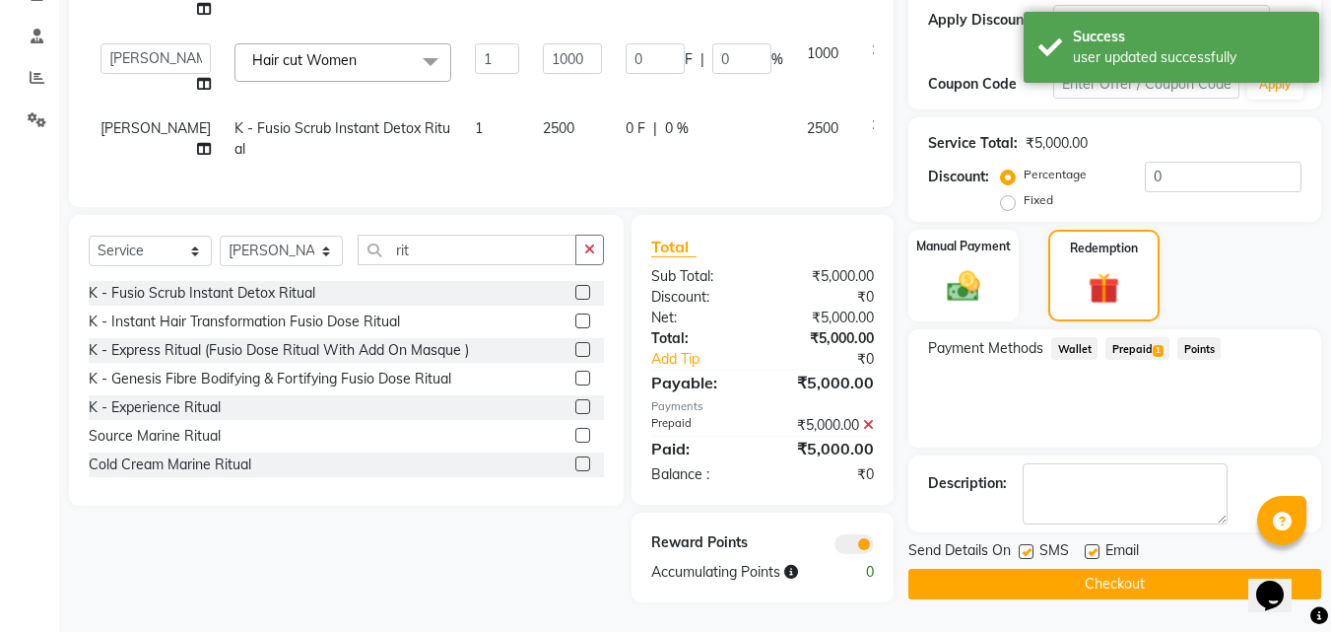
scroll to position [374, 0]
click at [1124, 573] on button "Checkout" at bounding box center [1115, 584] width 413 height 31
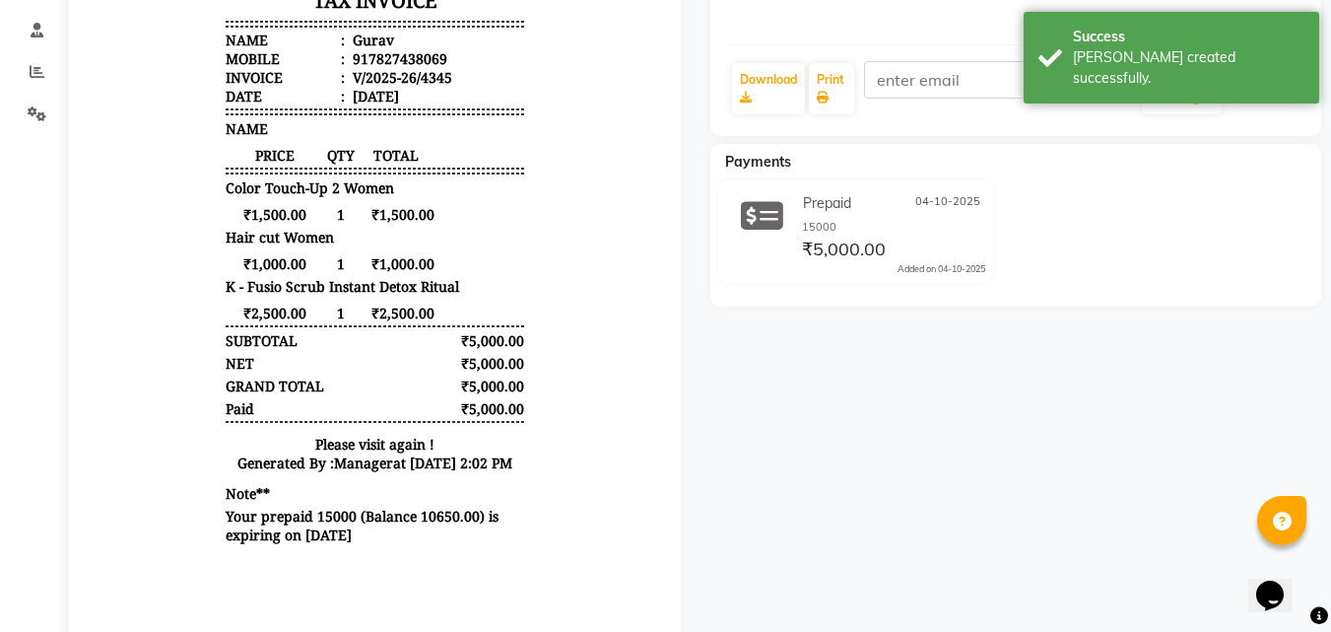
scroll to position [364, 0]
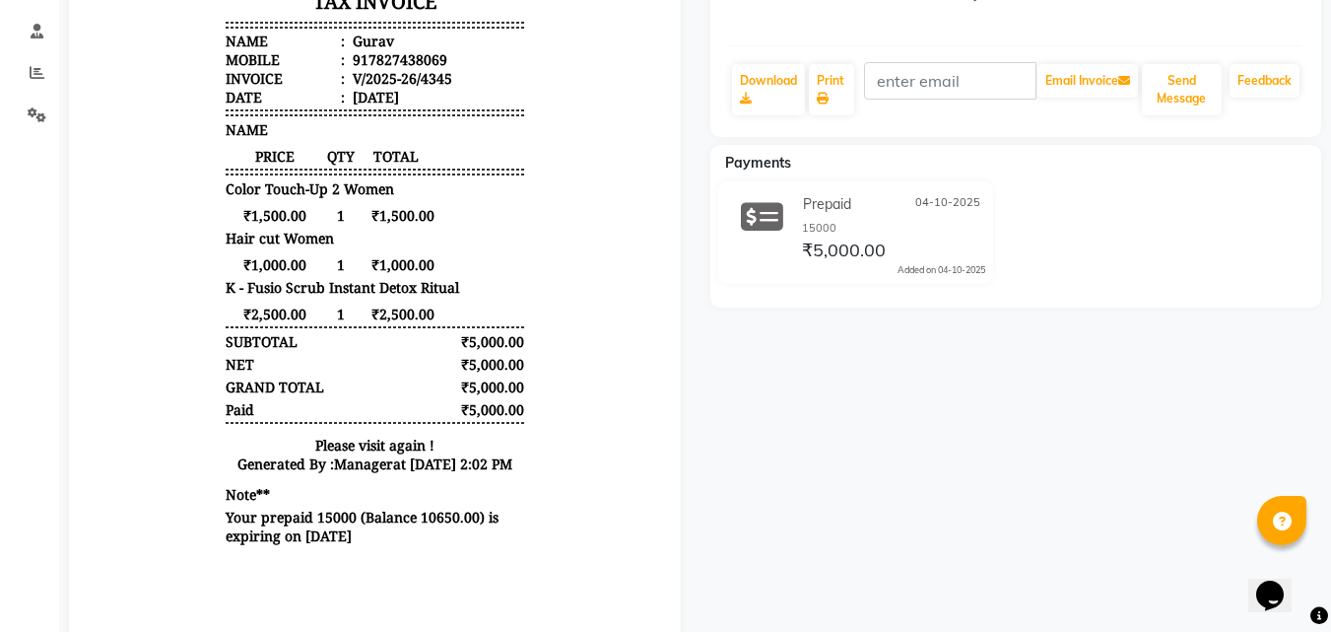
click at [126, 194] on body "Madonna Salon Plot no. CC 001, Sector 32 Rd, Wave City Center, Sector 32, Noida…" at bounding box center [375, 191] width 557 height 731
click at [41, 32] on icon at bounding box center [37, 31] width 13 height 15
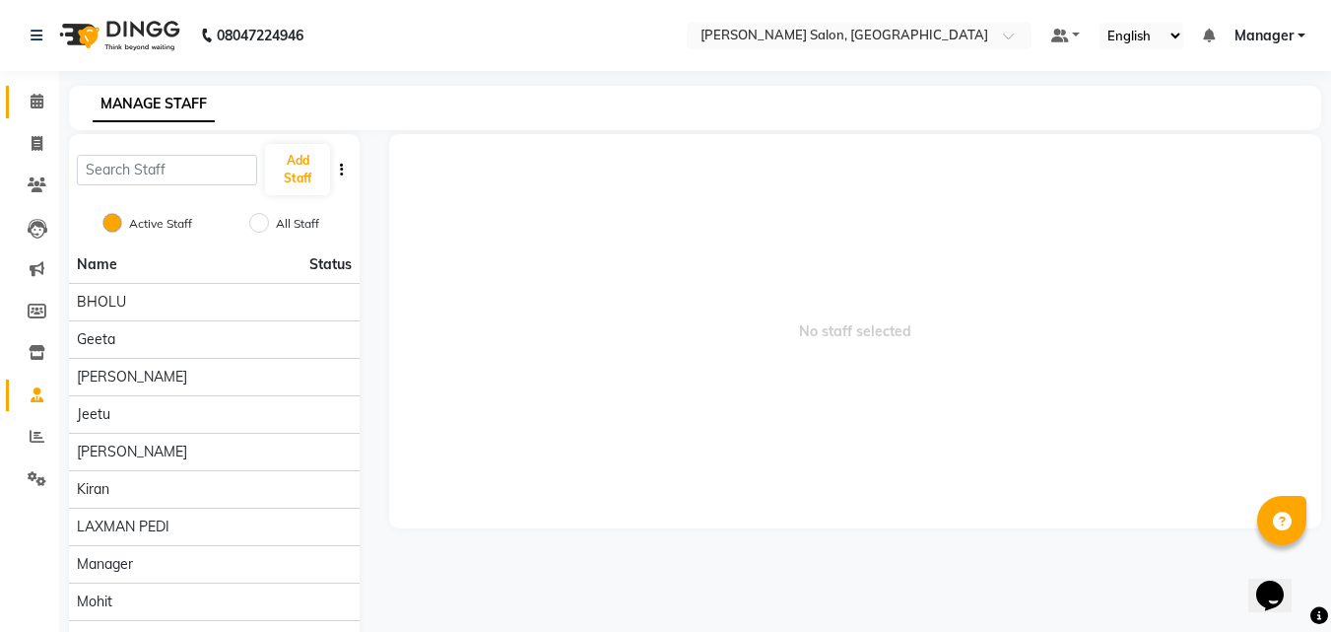
click at [41, 110] on span at bounding box center [37, 102] width 34 height 23
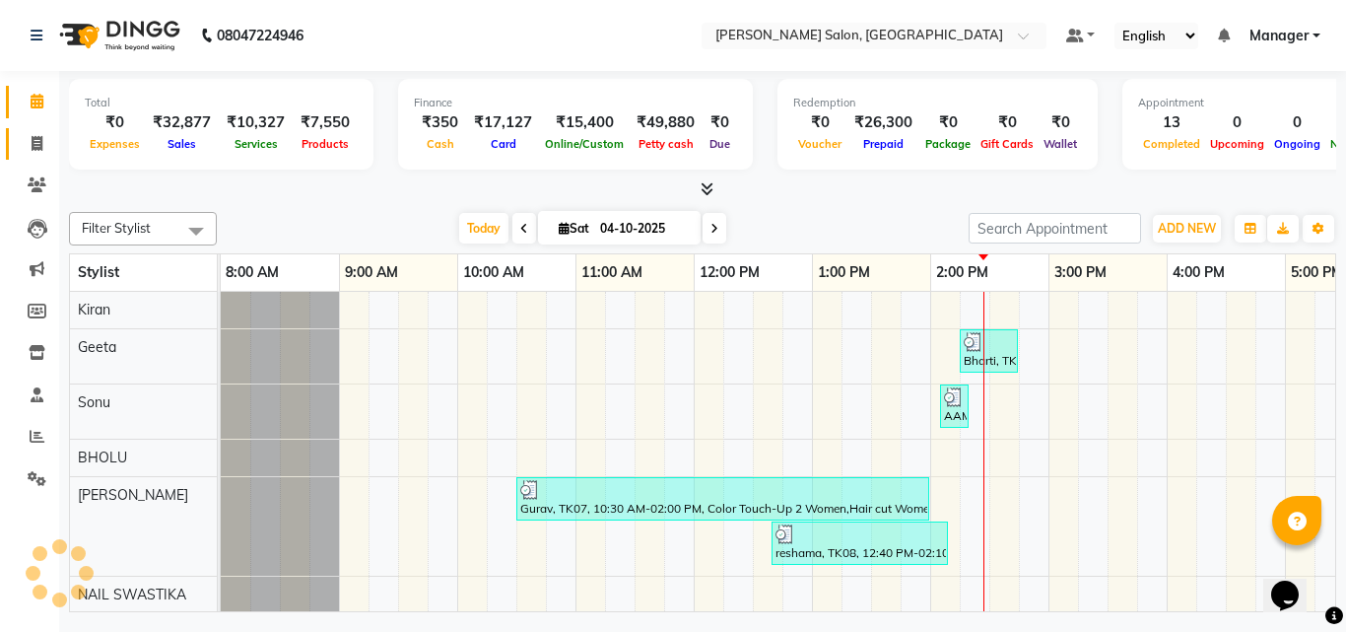
click at [36, 144] on icon at bounding box center [37, 143] width 11 height 15
select select "service"
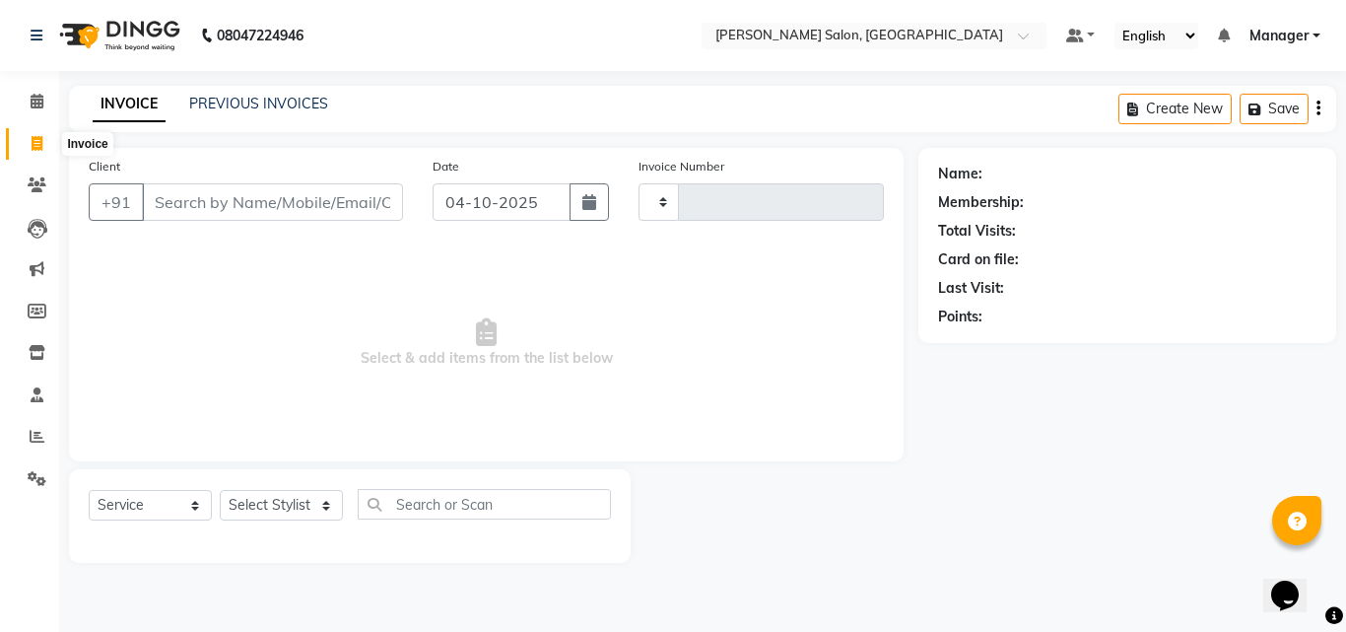
type input "4349"
select select "7229"
click at [254, 283] on span "Select & add items from the list below" at bounding box center [486, 342] width 795 height 197
click at [34, 441] on icon at bounding box center [37, 436] width 15 height 15
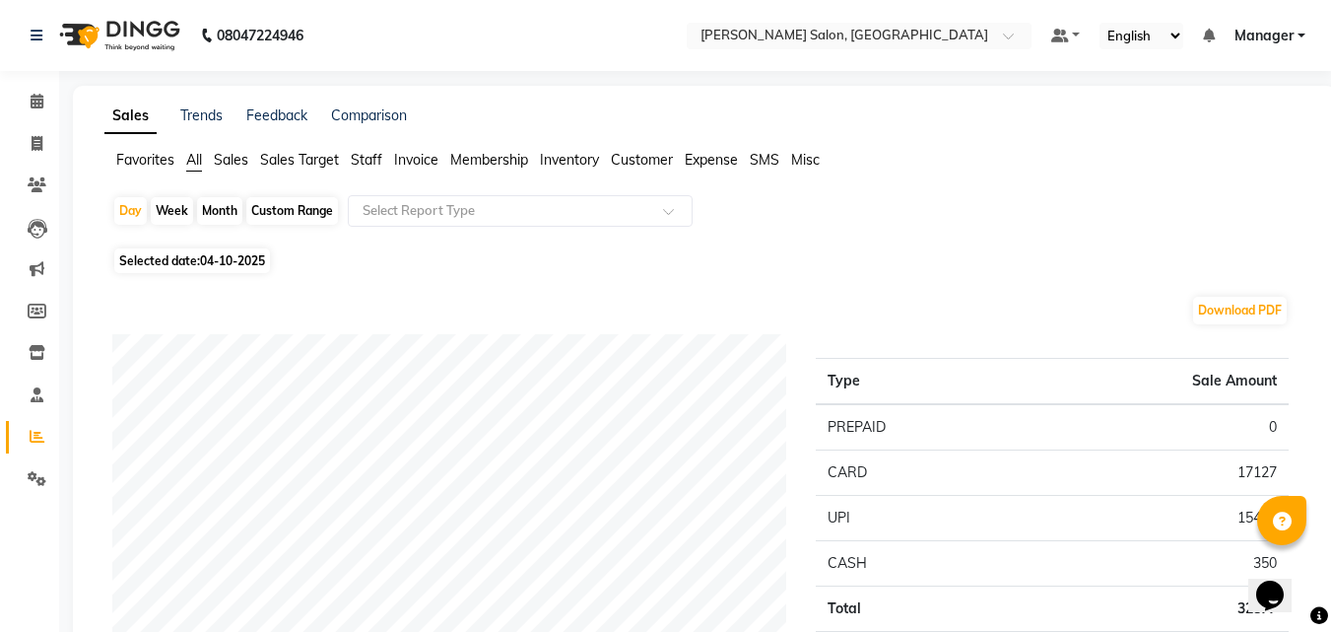
click at [237, 257] on span "04-10-2025" at bounding box center [232, 260] width 65 height 15
select select "10"
select select "2025"
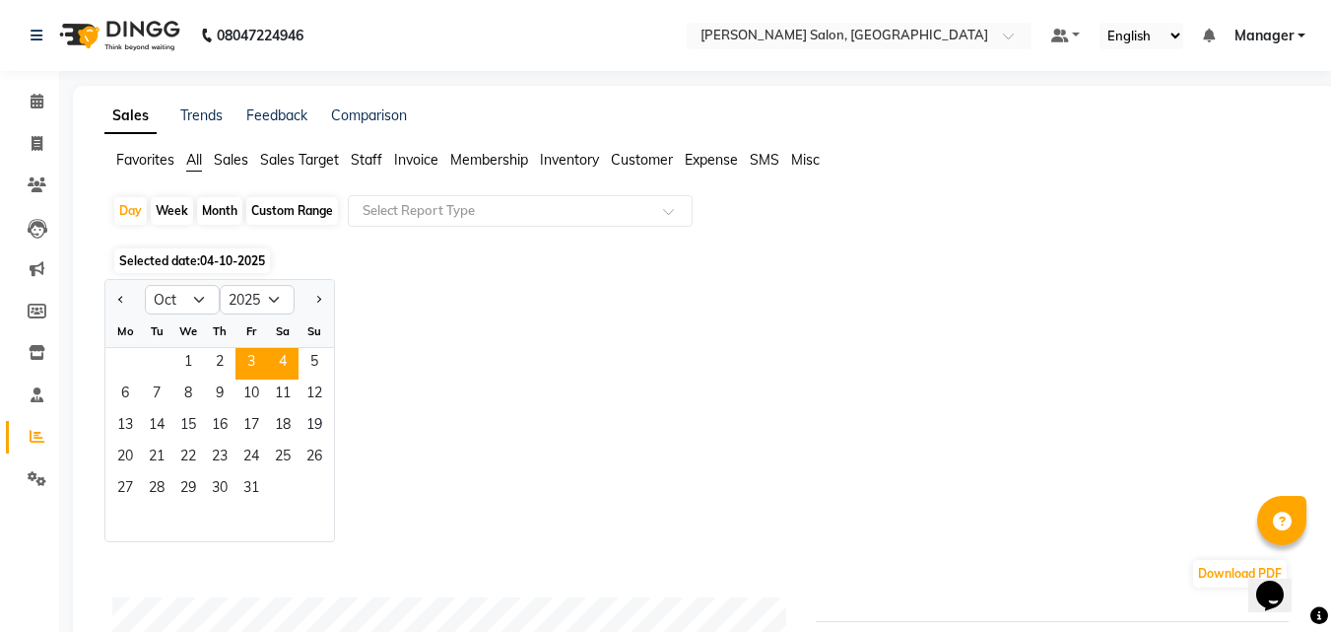
click at [246, 362] on span "3" at bounding box center [252, 364] width 32 height 32
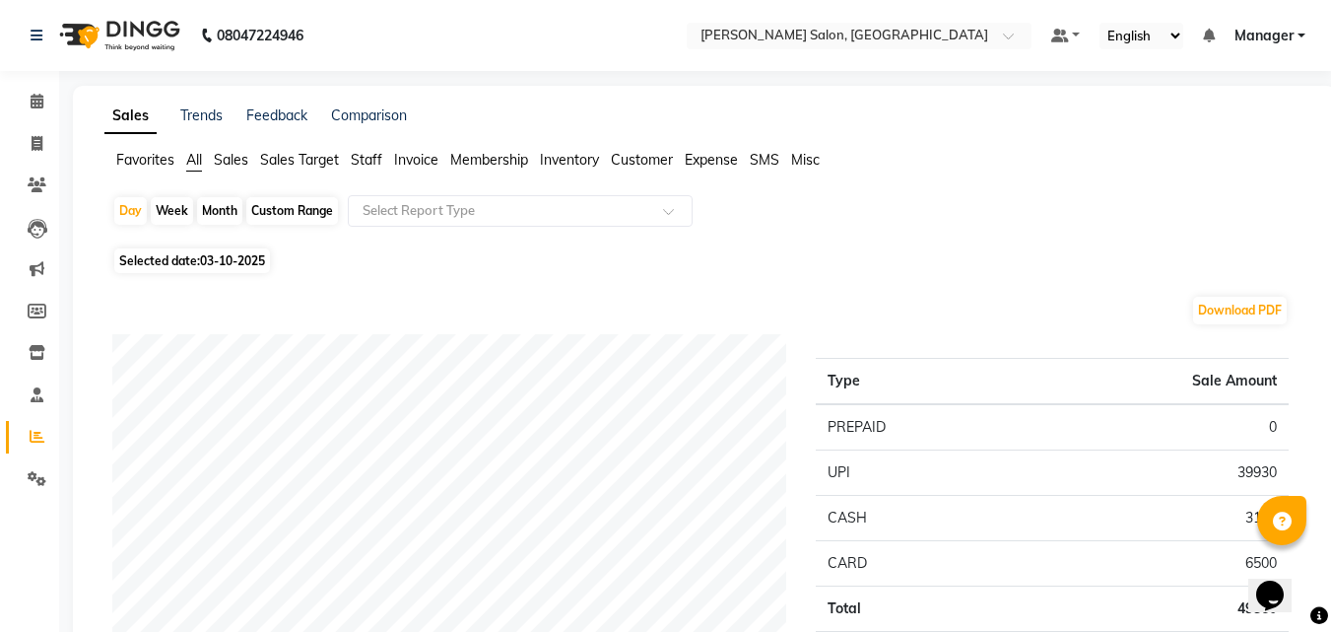
click at [369, 163] on span "Staff" at bounding box center [367, 160] width 32 height 18
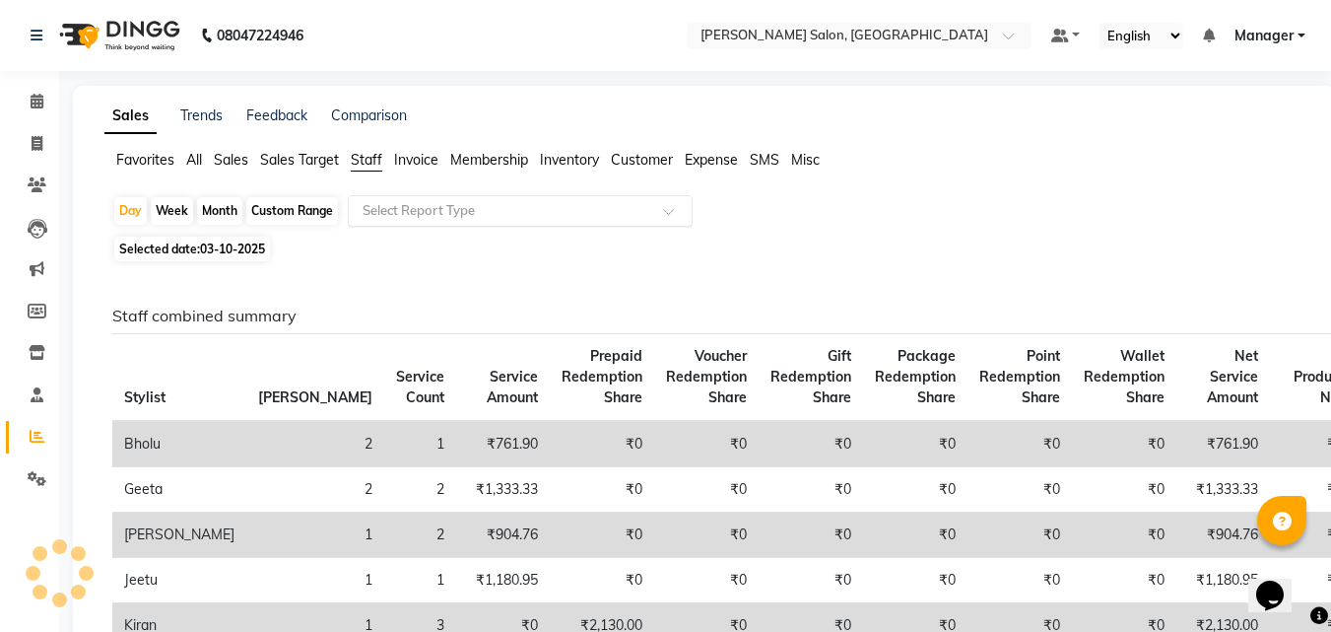
click at [675, 226] on ng-select "Select Report Type" at bounding box center [520, 211] width 345 height 32
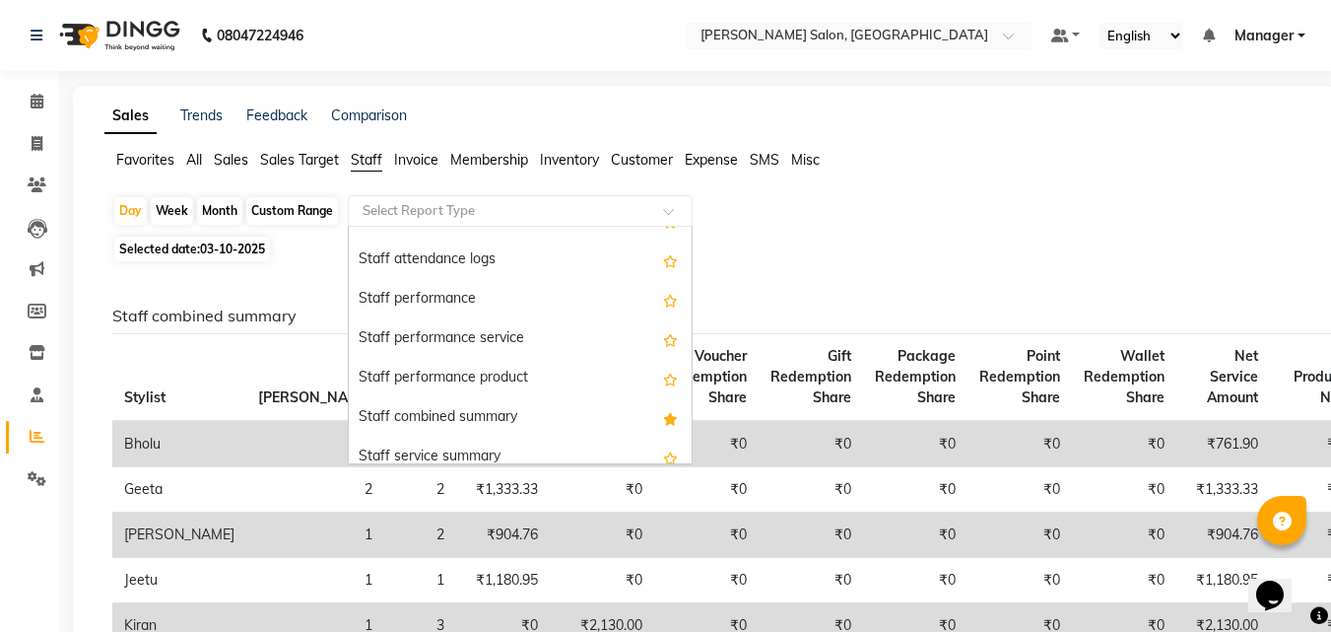
scroll to position [274, 0]
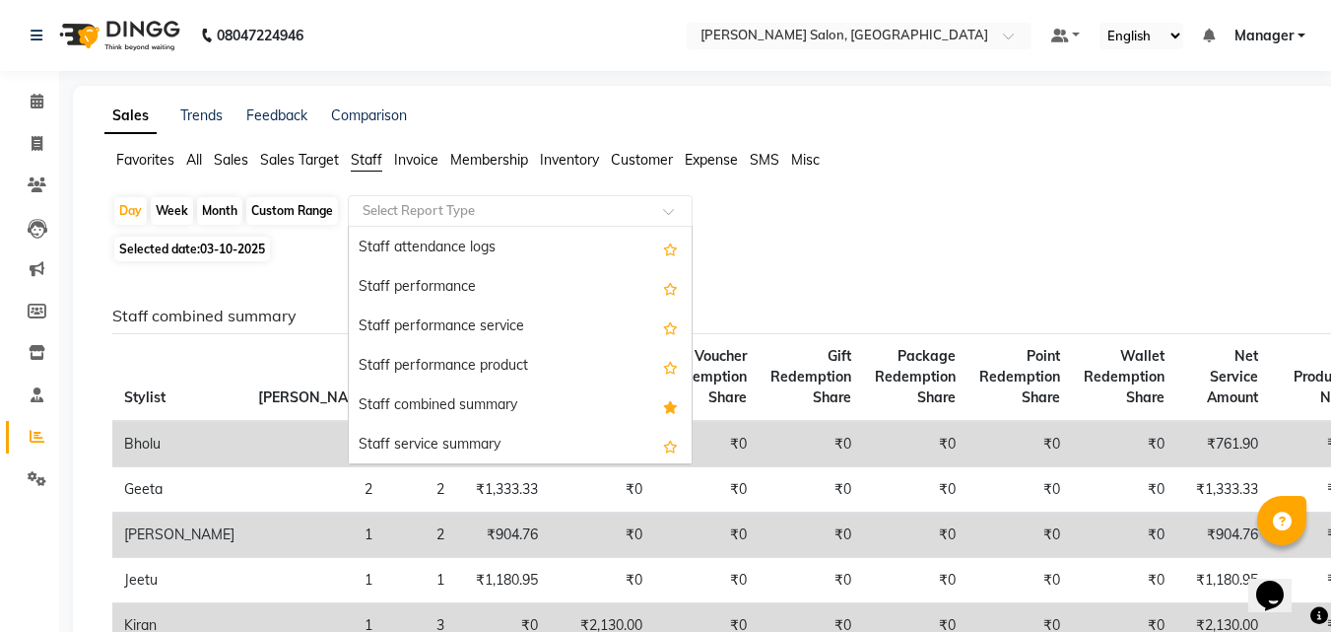
click at [498, 410] on div "Staff combined summary" at bounding box center [520, 405] width 343 height 39
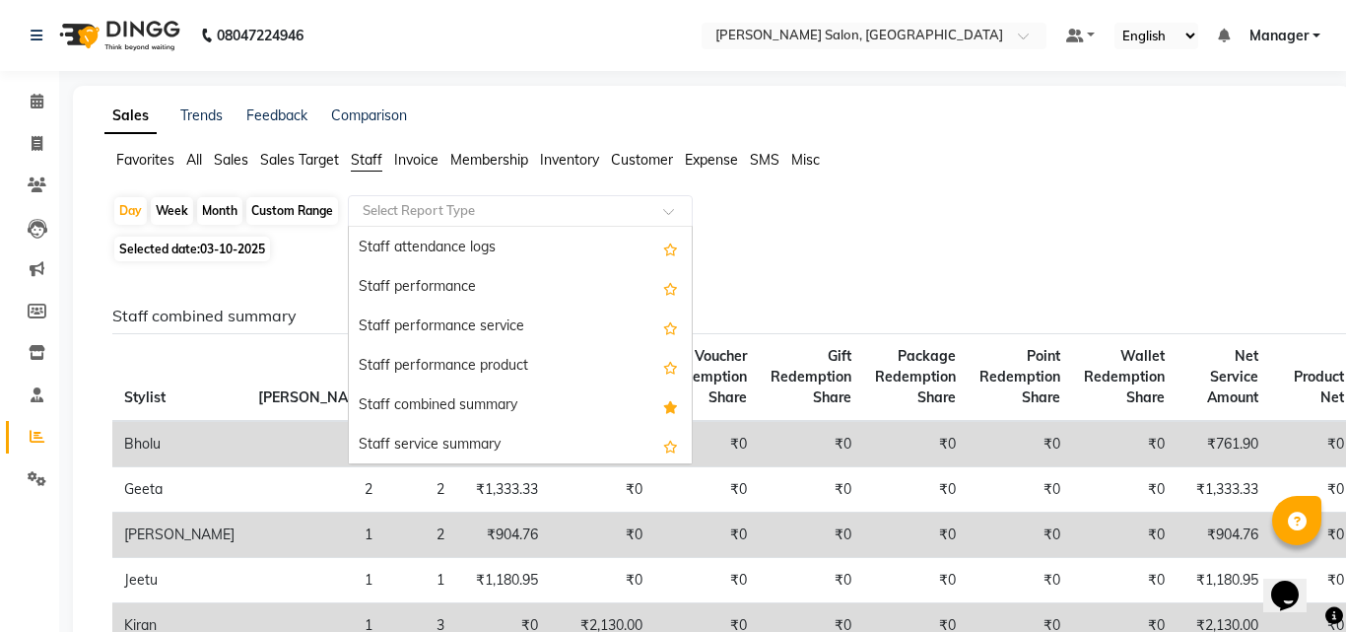
select select "full_report"
select select "csv"
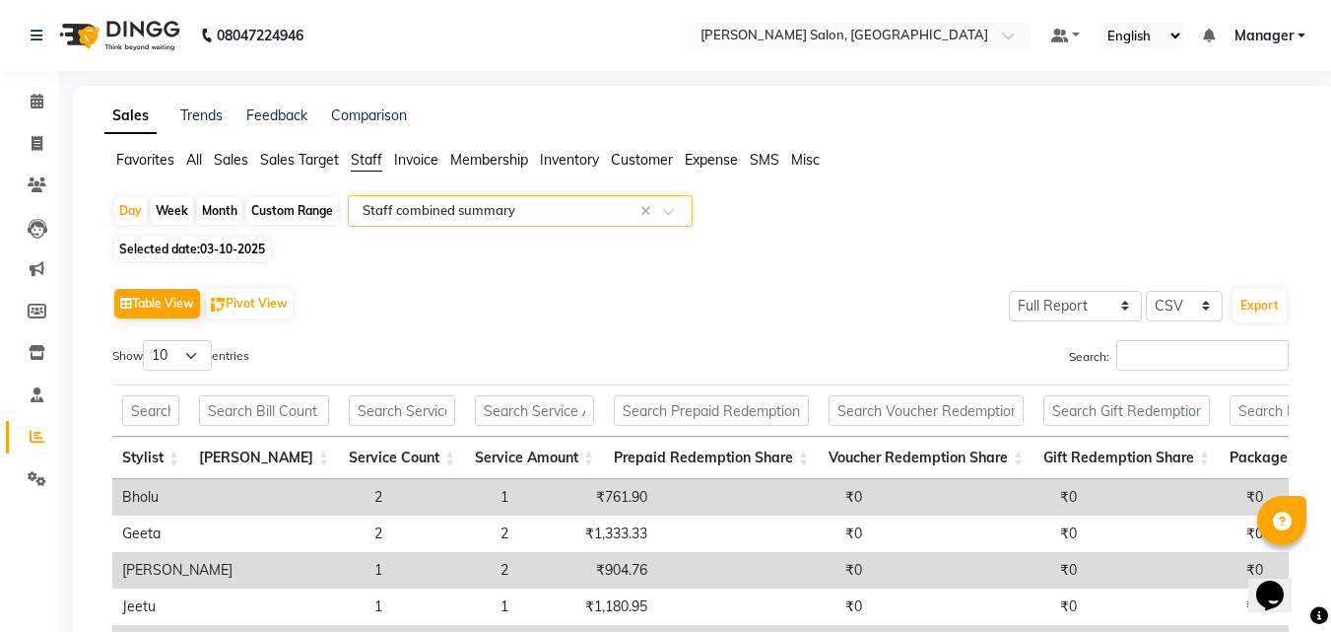
click at [1010, 173] on div "Favorites All Sales Sales Target Staff Invoice Membership Inventory Customer Ex…" at bounding box center [705, 168] width 1230 height 37
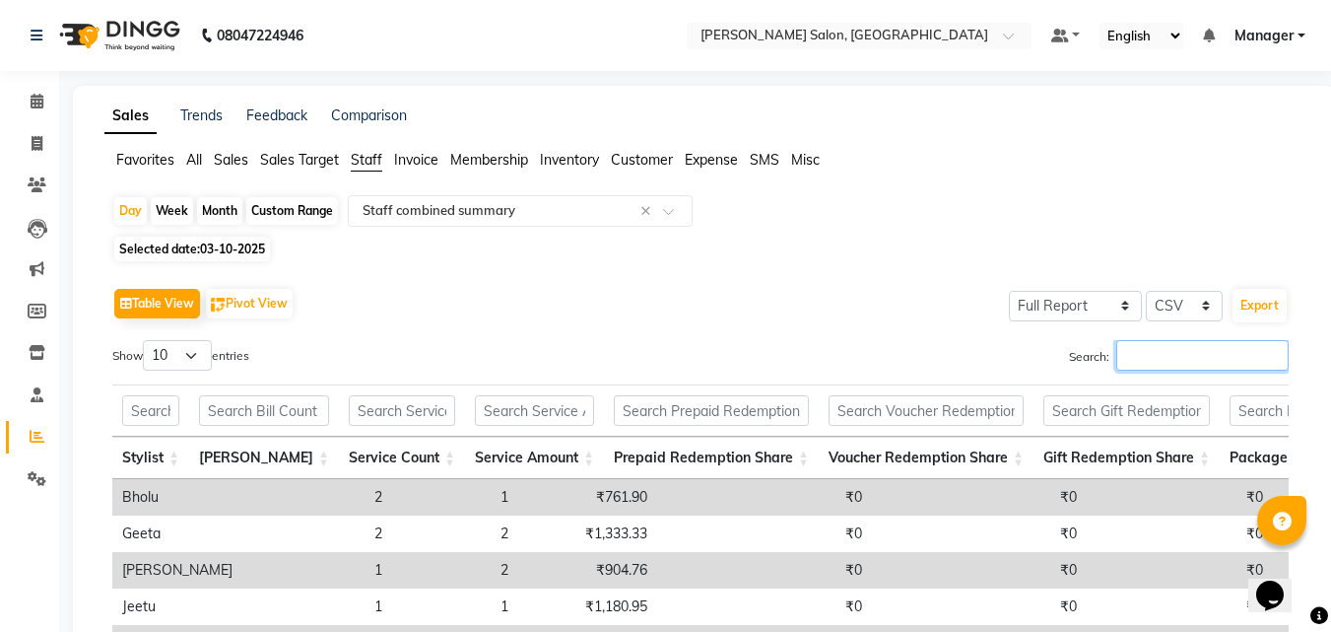
click at [1194, 357] on input "Search:" at bounding box center [1203, 355] width 172 height 31
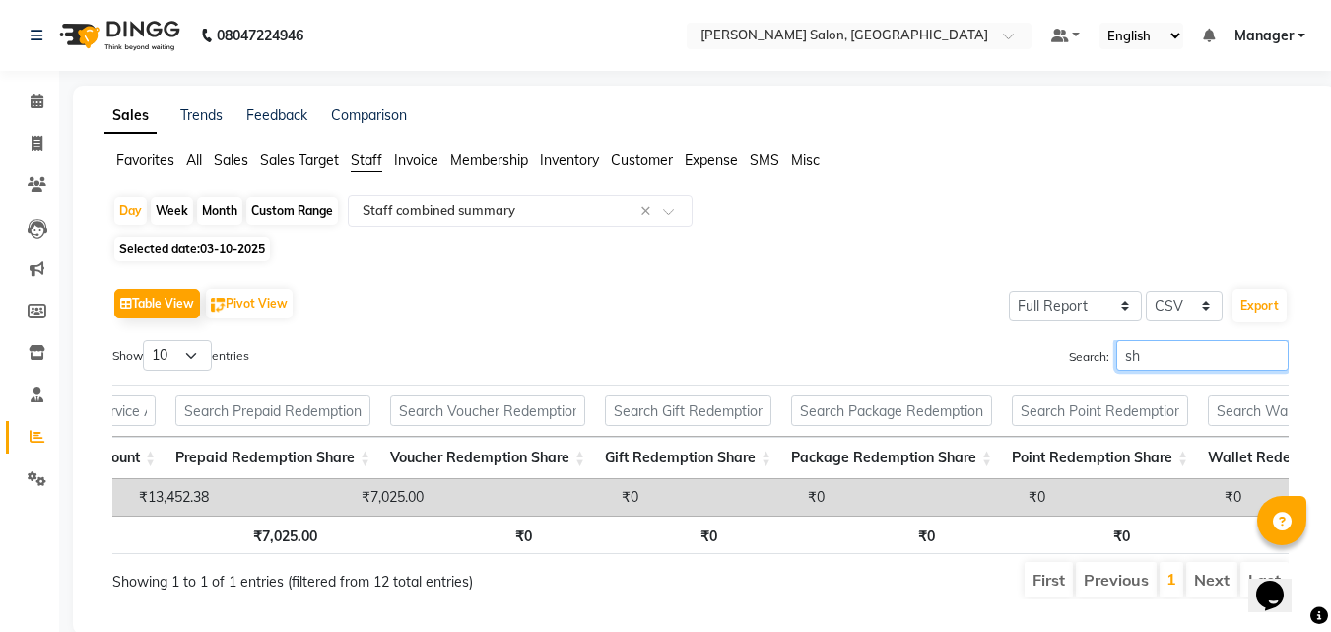
scroll to position [0, 1352]
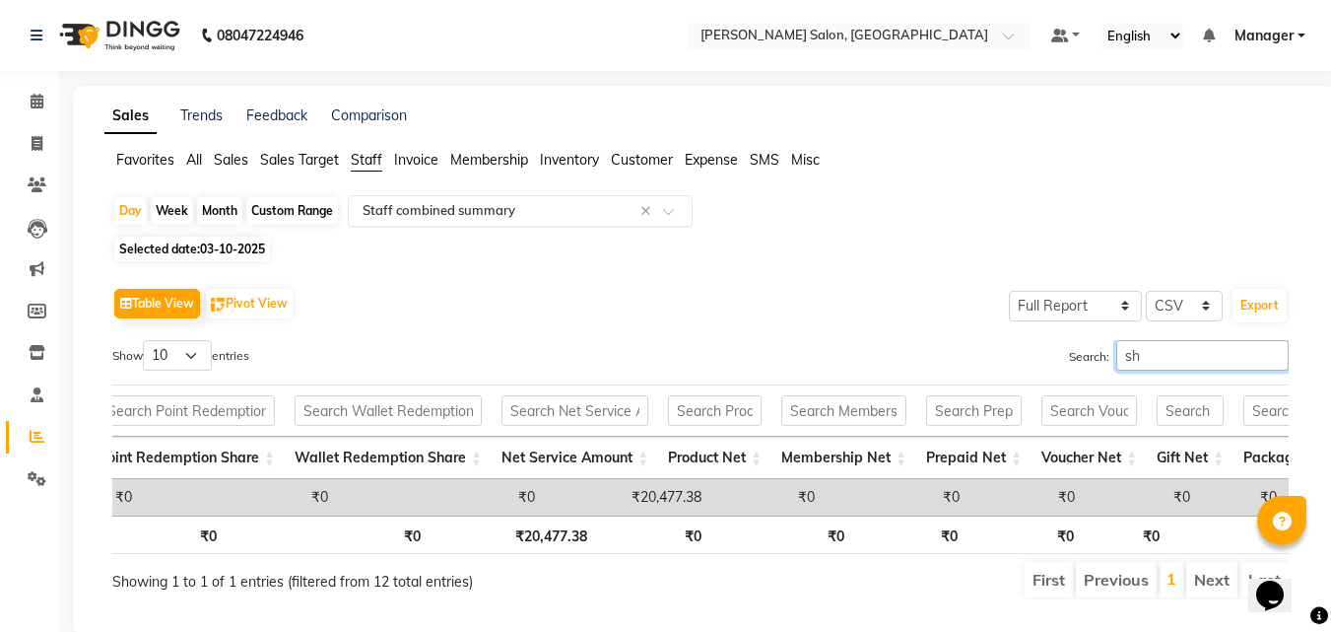
type input "sh"
click at [671, 220] on span at bounding box center [675, 217] width 25 height 20
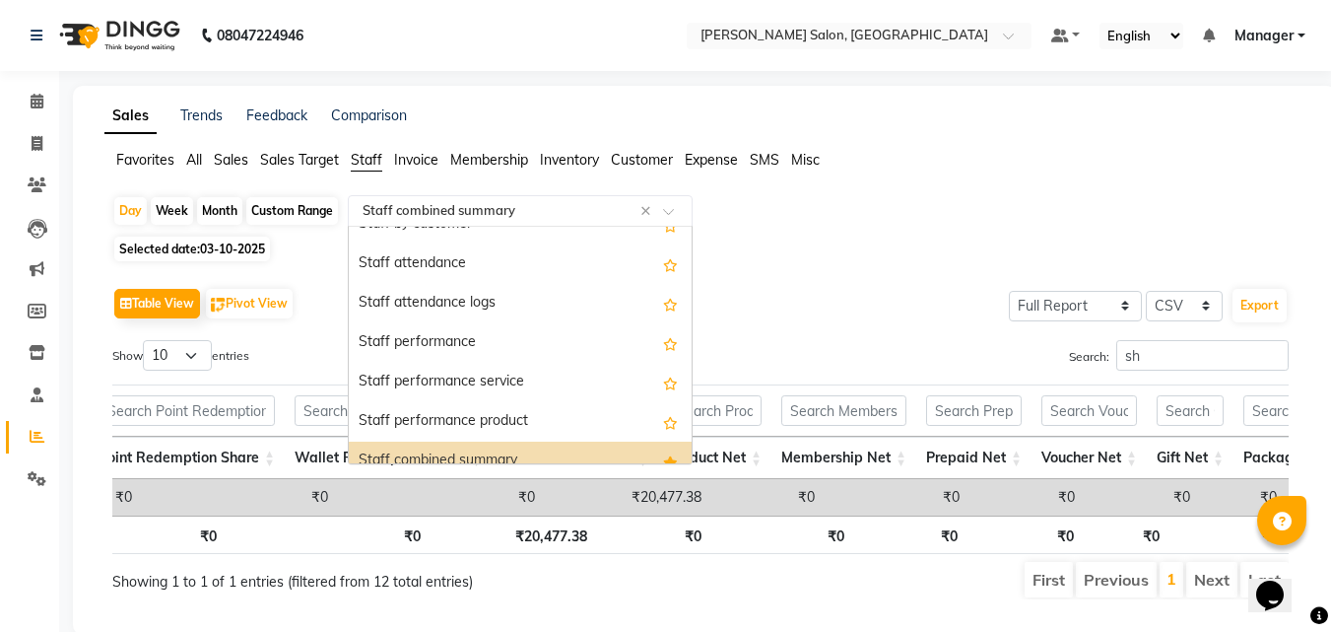
scroll to position [0, 0]
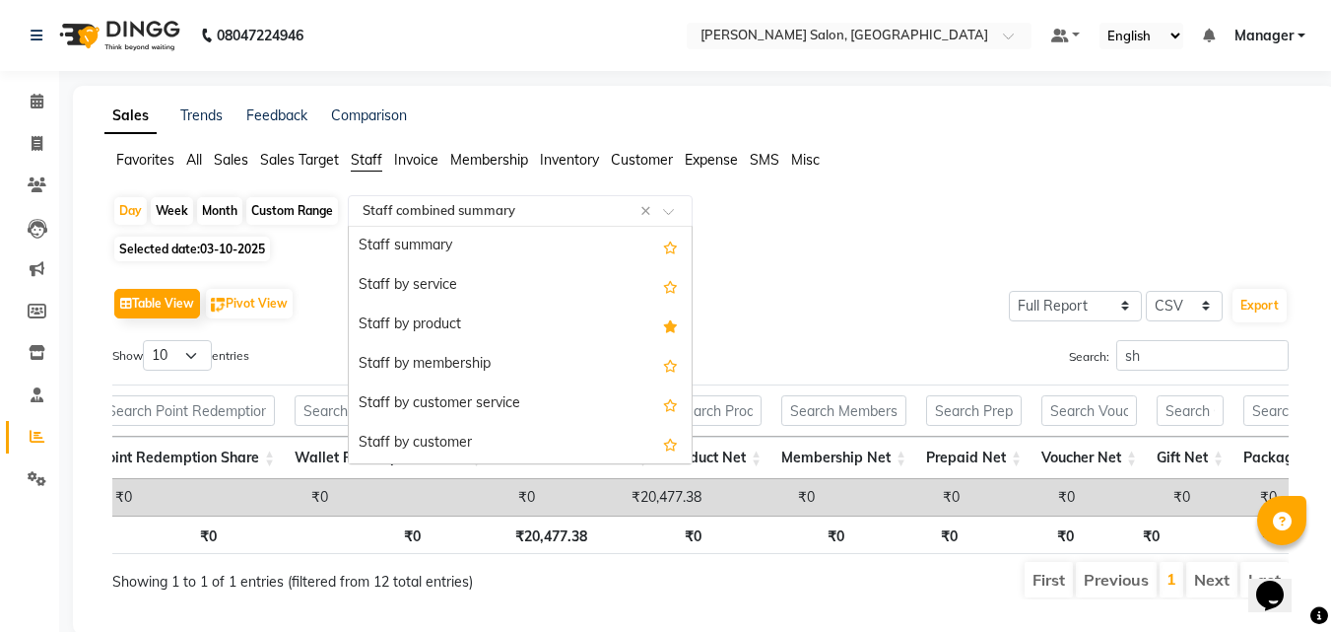
click at [443, 293] on div "Staff by service" at bounding box center [520, 285] width 343 height 39
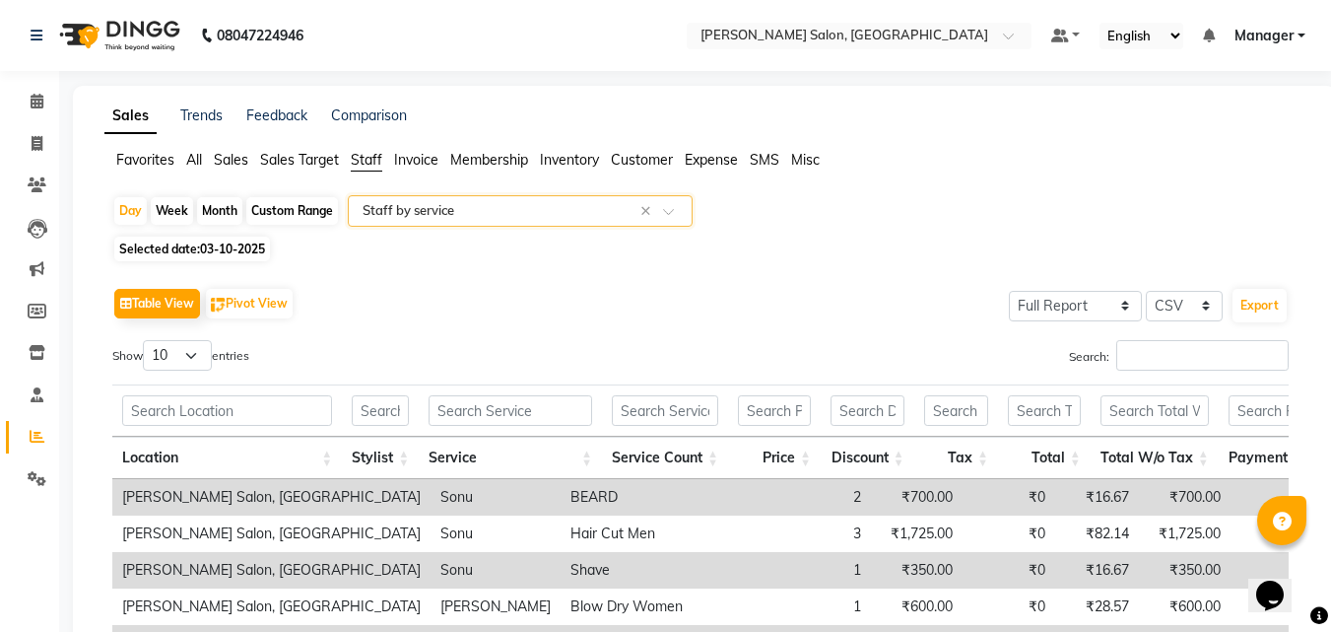
click at [976, 177] on div "Favorites All Sales Sales Target Staff Invoice Membership Inventory Customer Ex…" at bounding box center [705, 168] width 1230 height 37
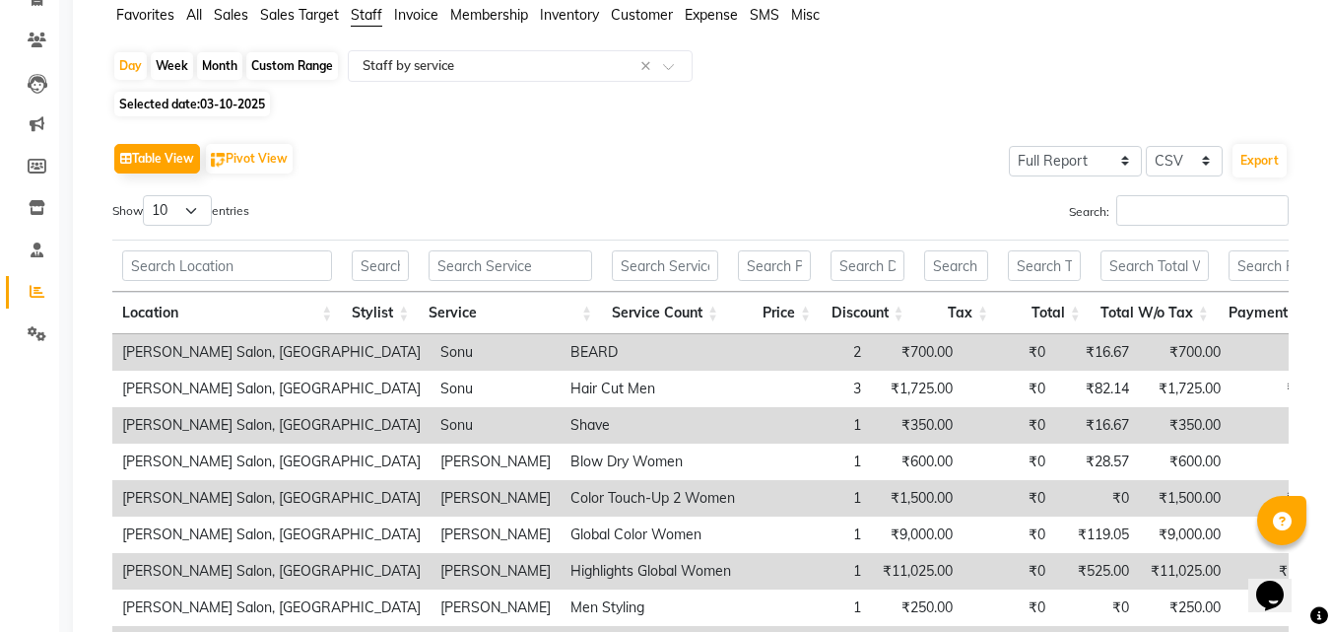
scroll to position [222, 0]
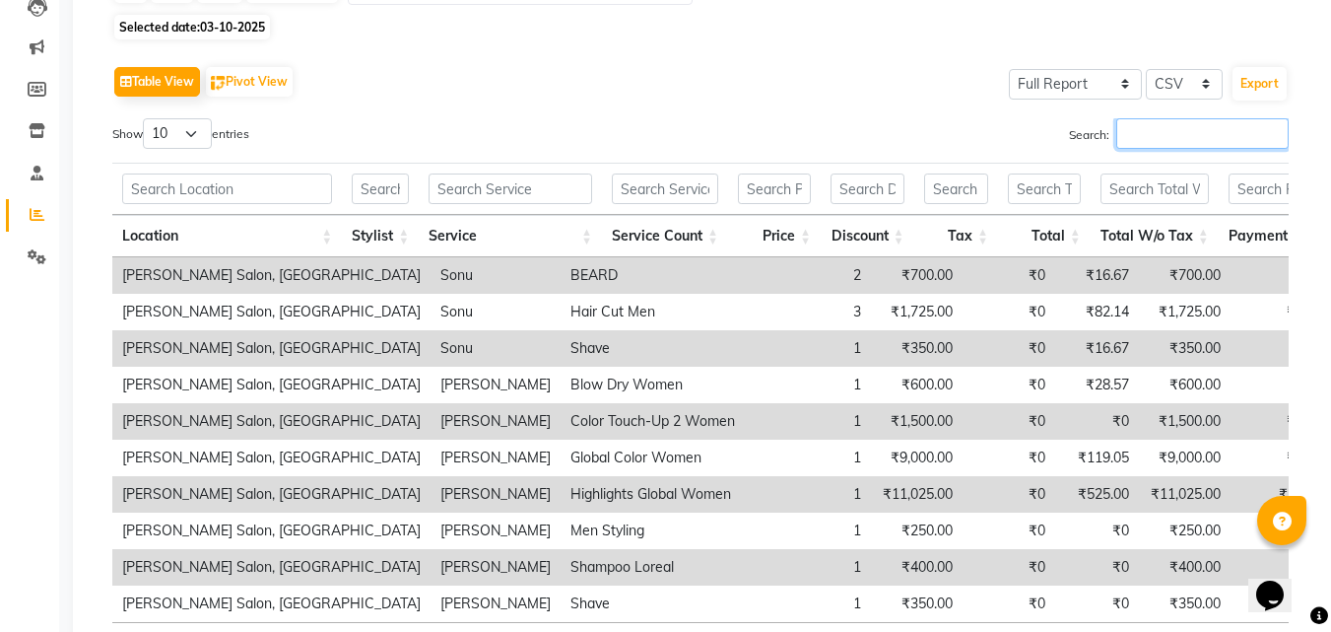
click at [1213, 139] on input "Search:" at bounding box center [1203, 133] width 172 height 31
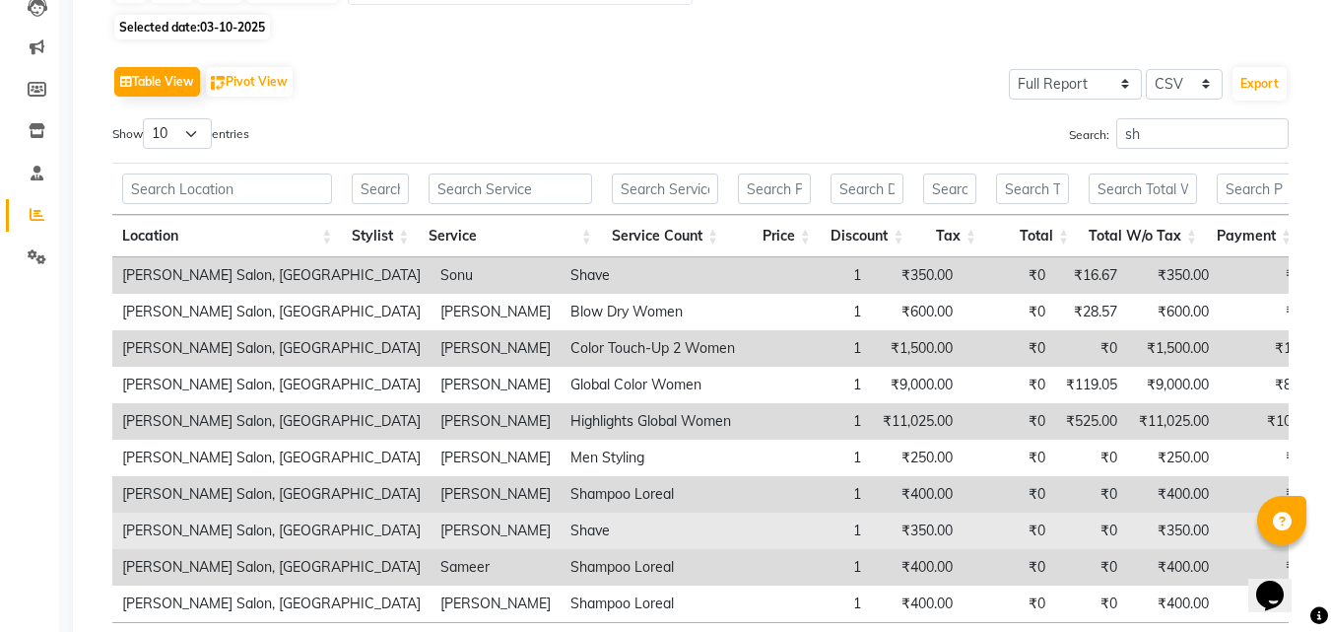
click at [871, 528] on td "₹350.00" at bounding box center [917, 530] width 92 height 36
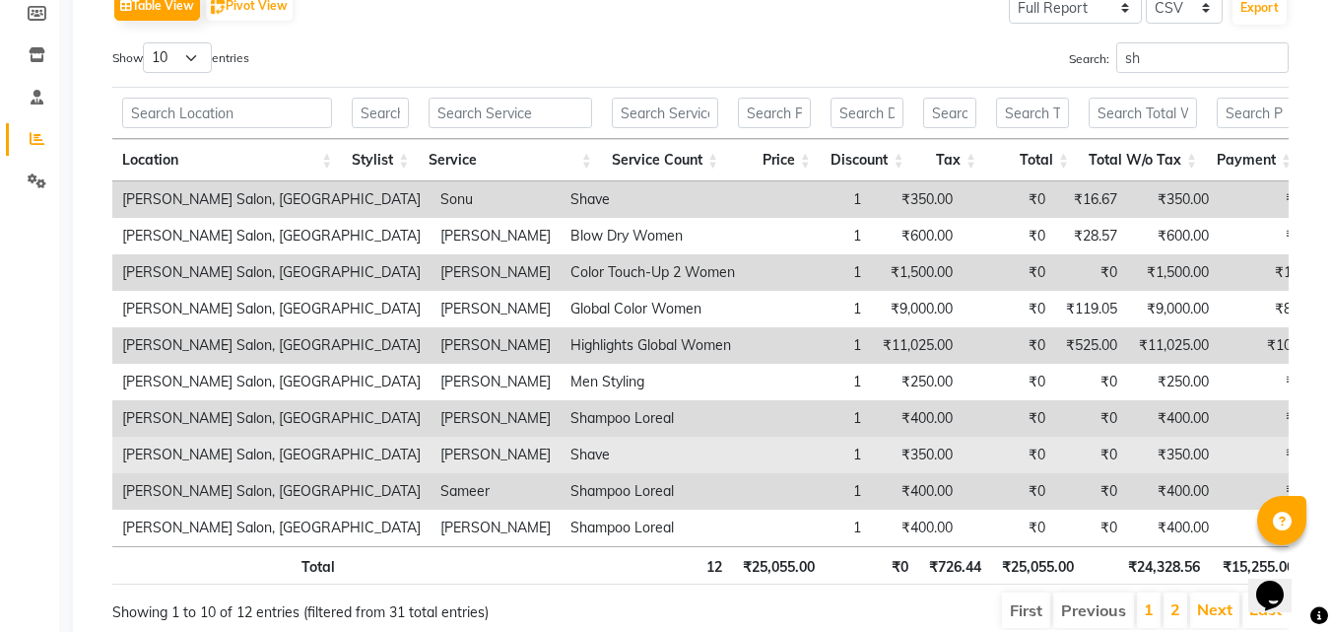
scroll to position [285, 0]
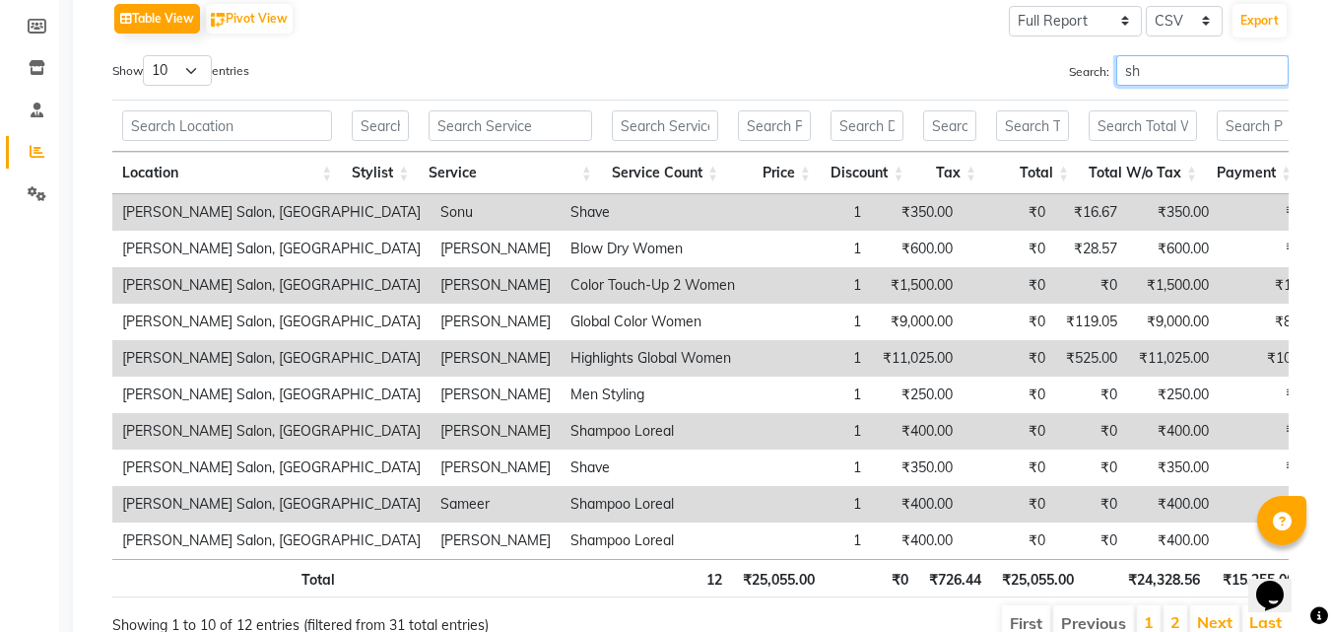
click at [1171, 72] on input "sh" at bounding box center [1203, 70] width 172 height 31
type input "shar"
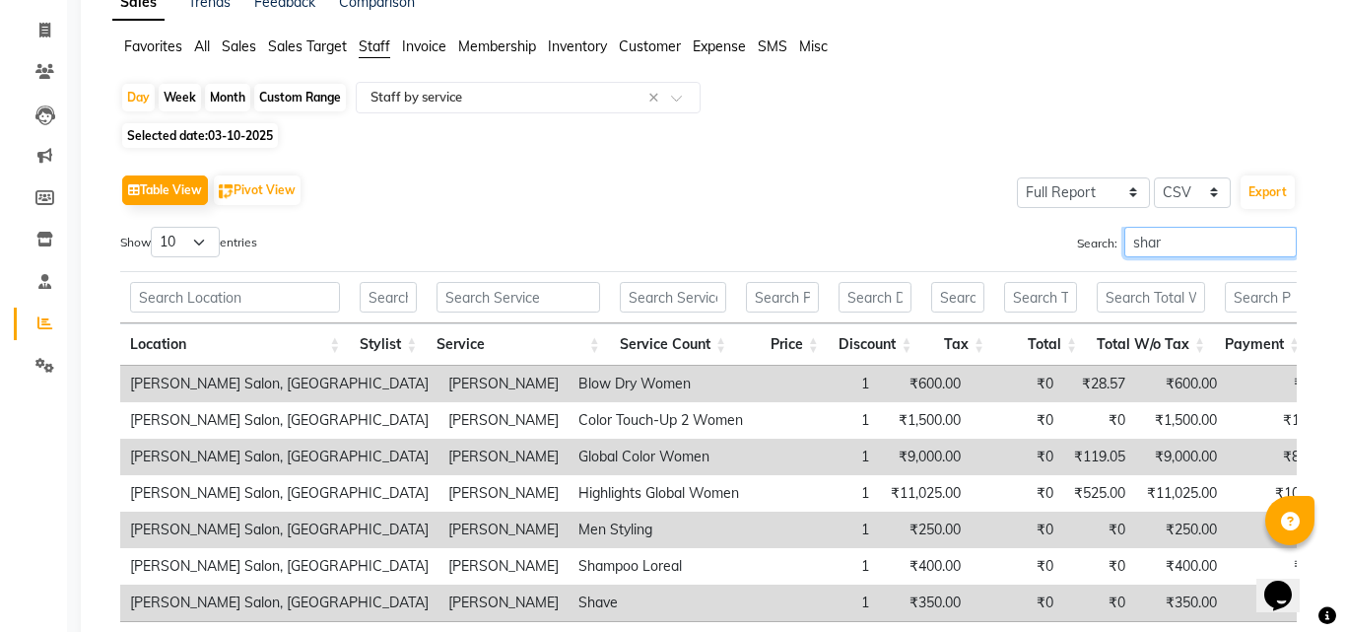
scroll to position [0, 0]
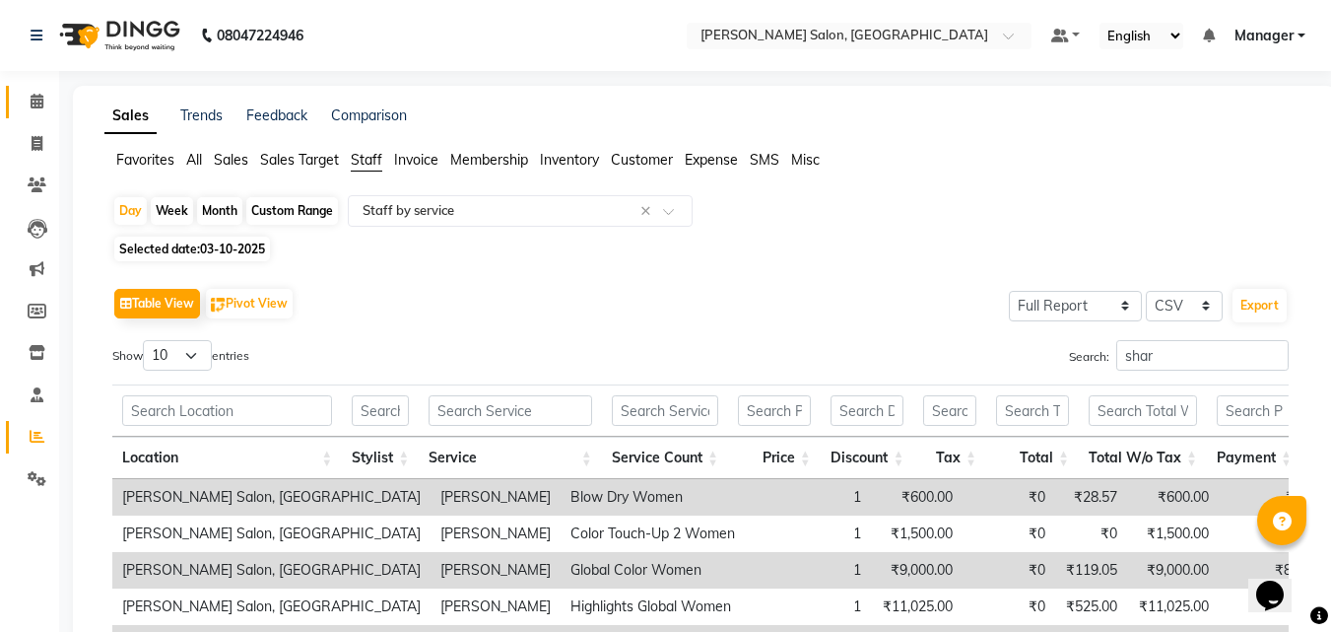
click at [37, 101] on icon at bounding box center [37, 101] width 13 height 15
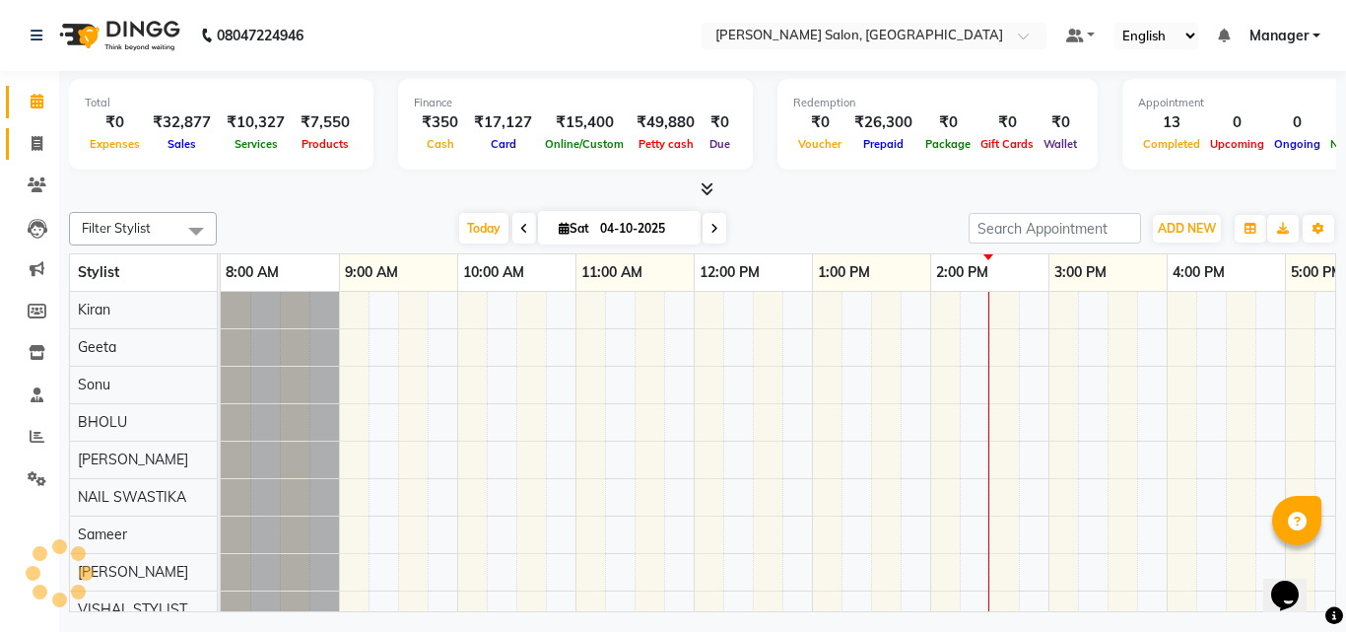
click at [36, 145] on icon at bounding box center [37, 143] width 11 height 15
select select "service"
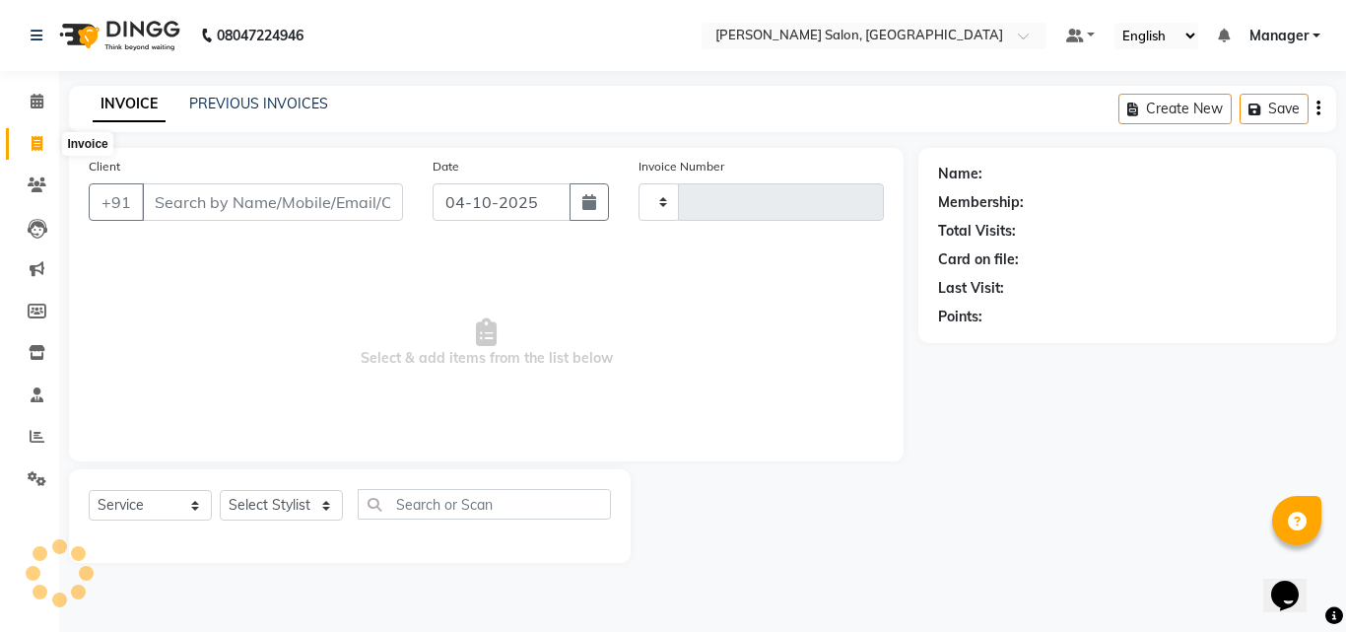
type input "4349"
select select "7229"
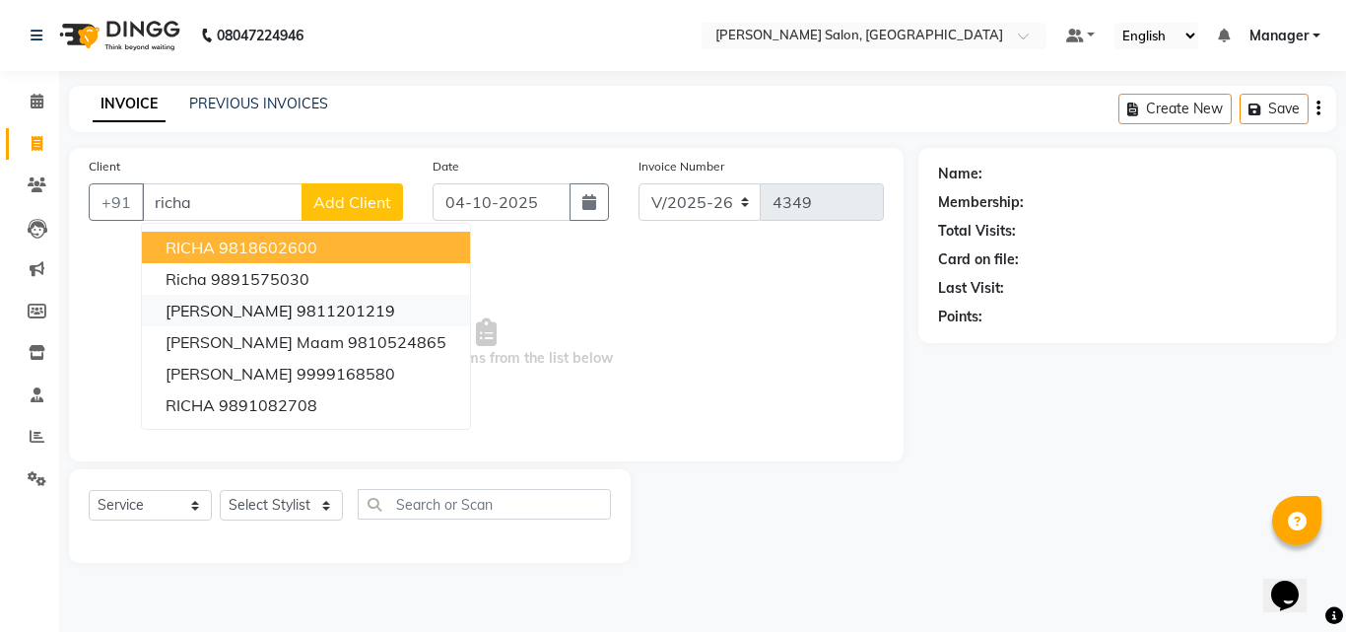
click at [373, 312] on ngb-highlight "9811201219" at bounding box center [346, 311] width 99 height 20
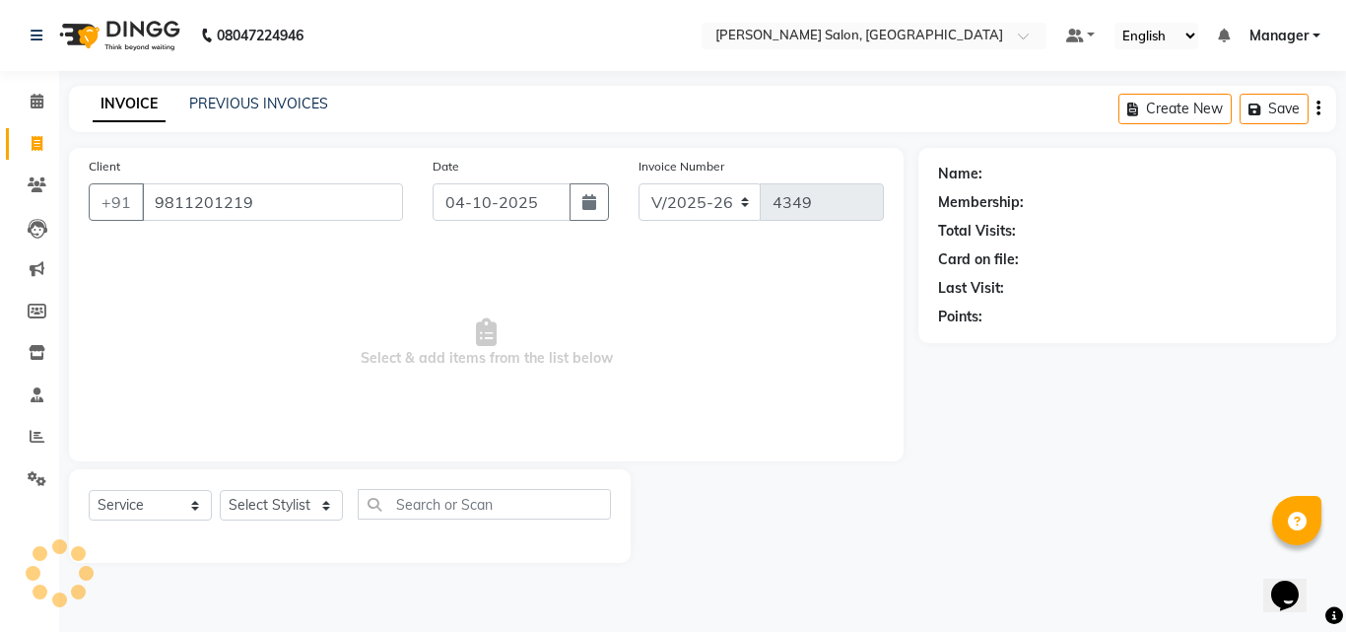
type input "9811201219"
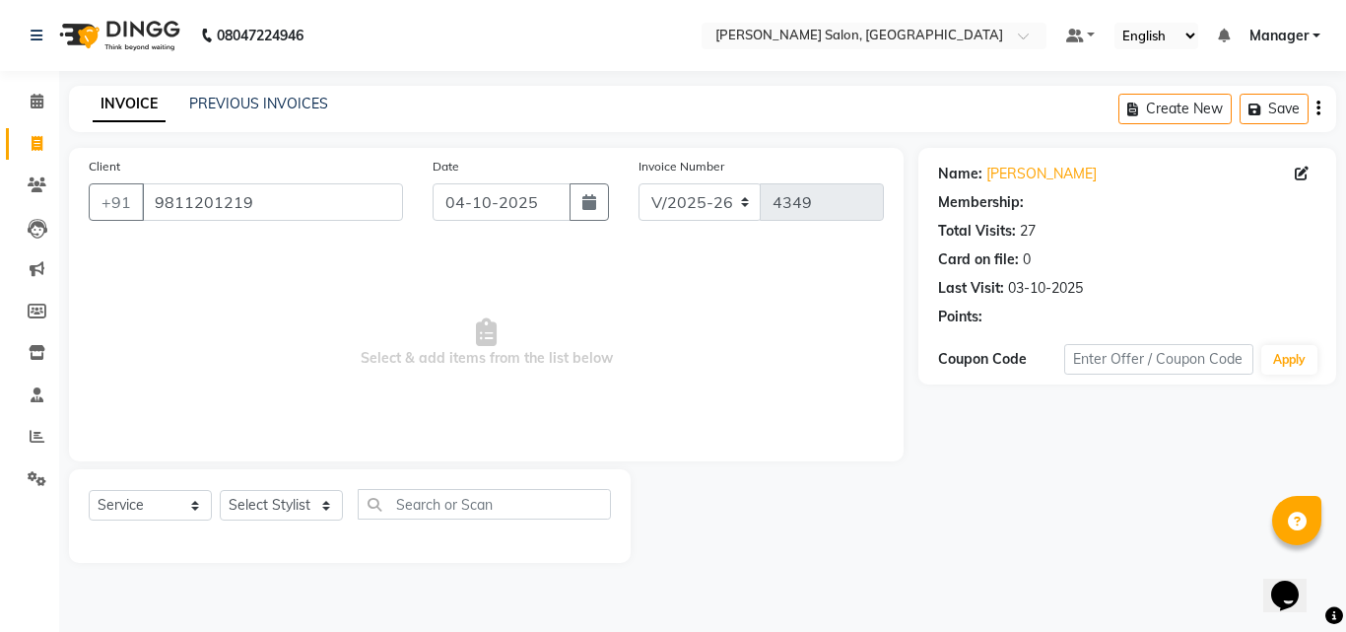
select select "1: Object"
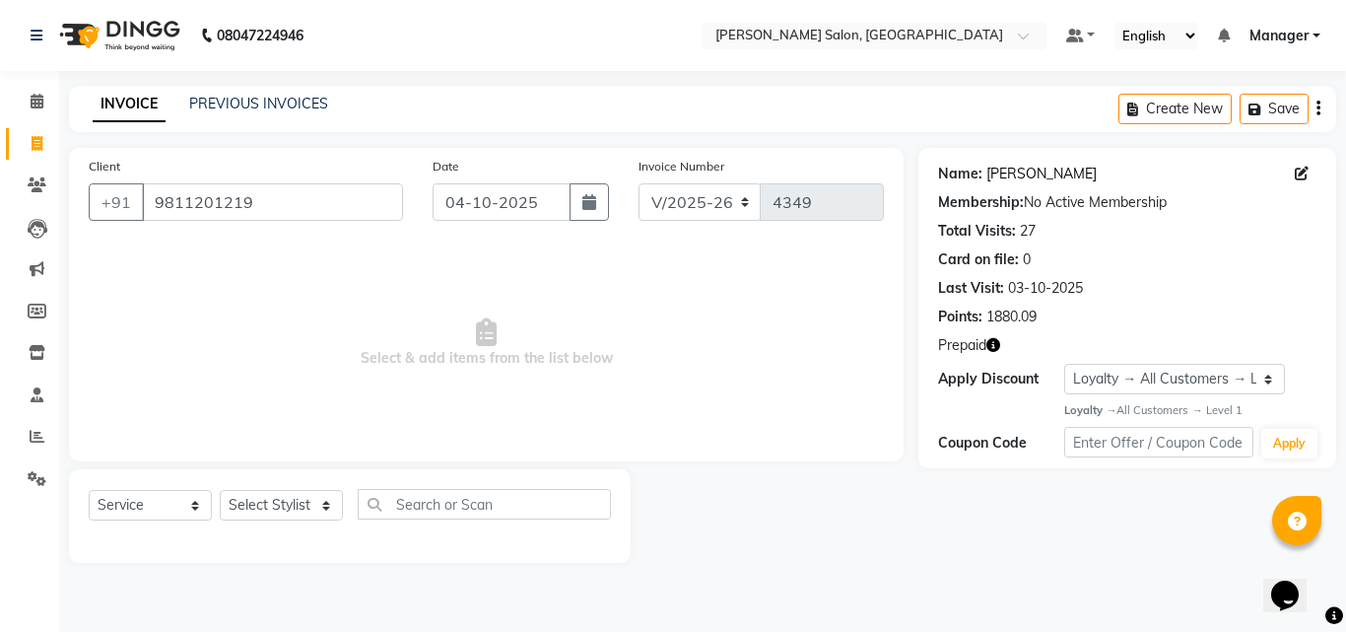
click at [1054, 178] on link "Richa Agarwal" at bounding box center [1042, 174] width 110 height 21
click at [1032, 180] on link "Richa Agarwal" at bounding box center [1042, 174] width 110 height 21
click at [1305, 172] on icon at bounding box center [1302, 174] width 14 height 14
select select "female"
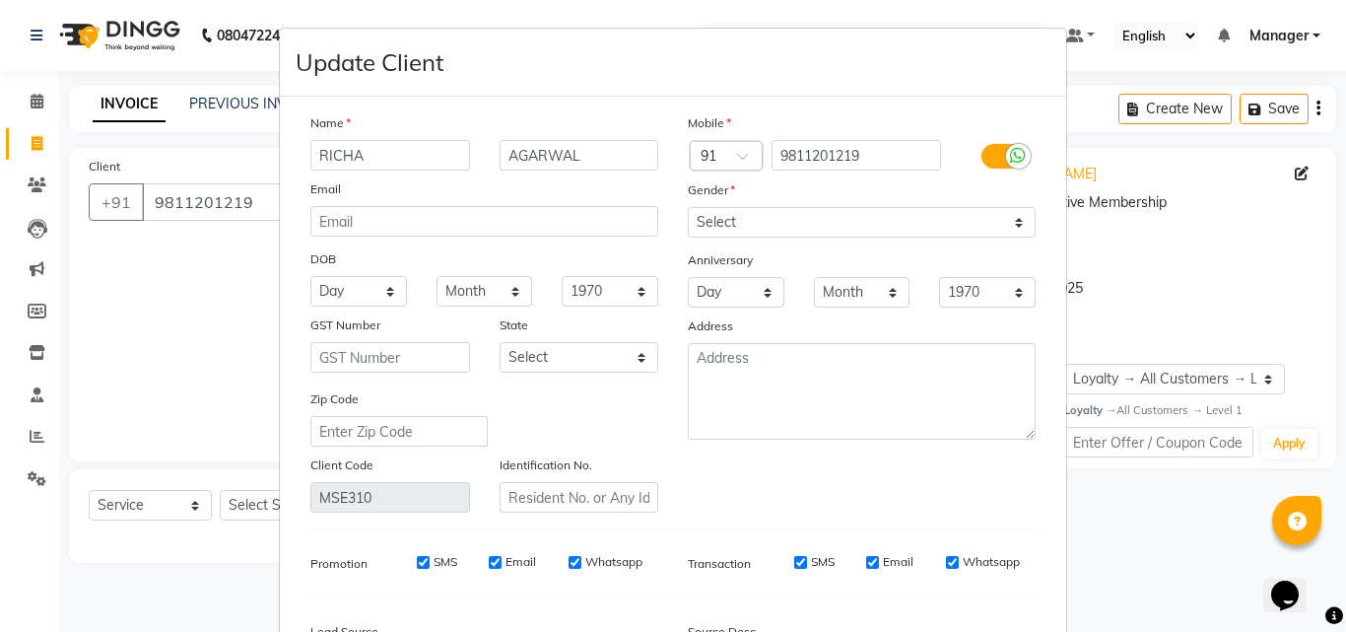
click at [1219, 260] on ngb-modal-window "Update Client Name RICHA AGARWAL Email DOB Day 01 02 03 04 05 06 07 08 09 10 11…" at bounding box center [673, 316] width 1346 height 632
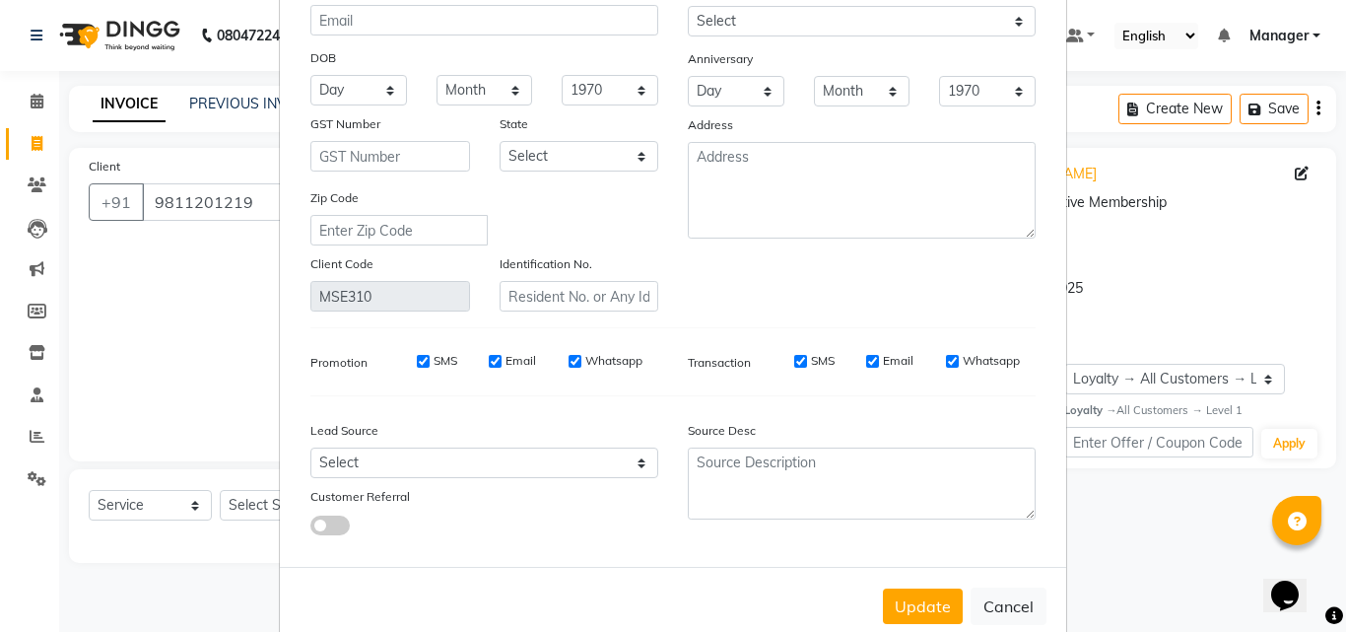
scroll to position [242, 0]
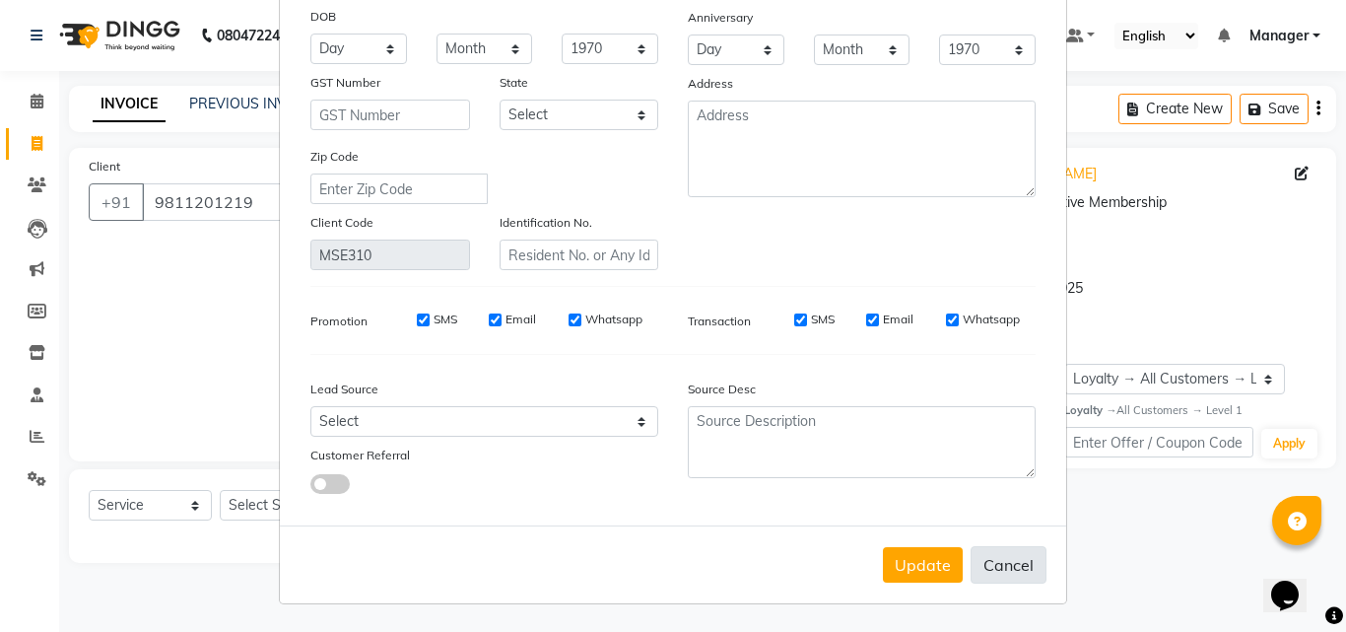
click at [1010, 579] on button "Cancel" at bounding box center [1009, 564] width 76 height 37
select select
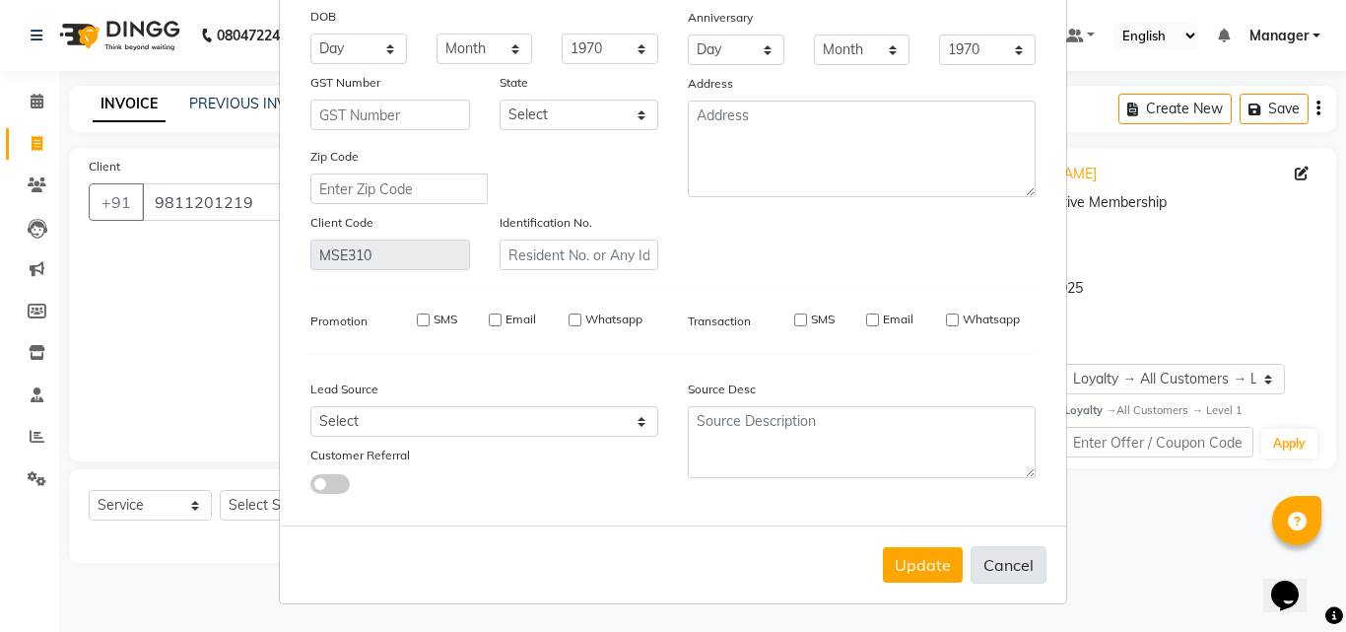
select select
checkbox input "false"
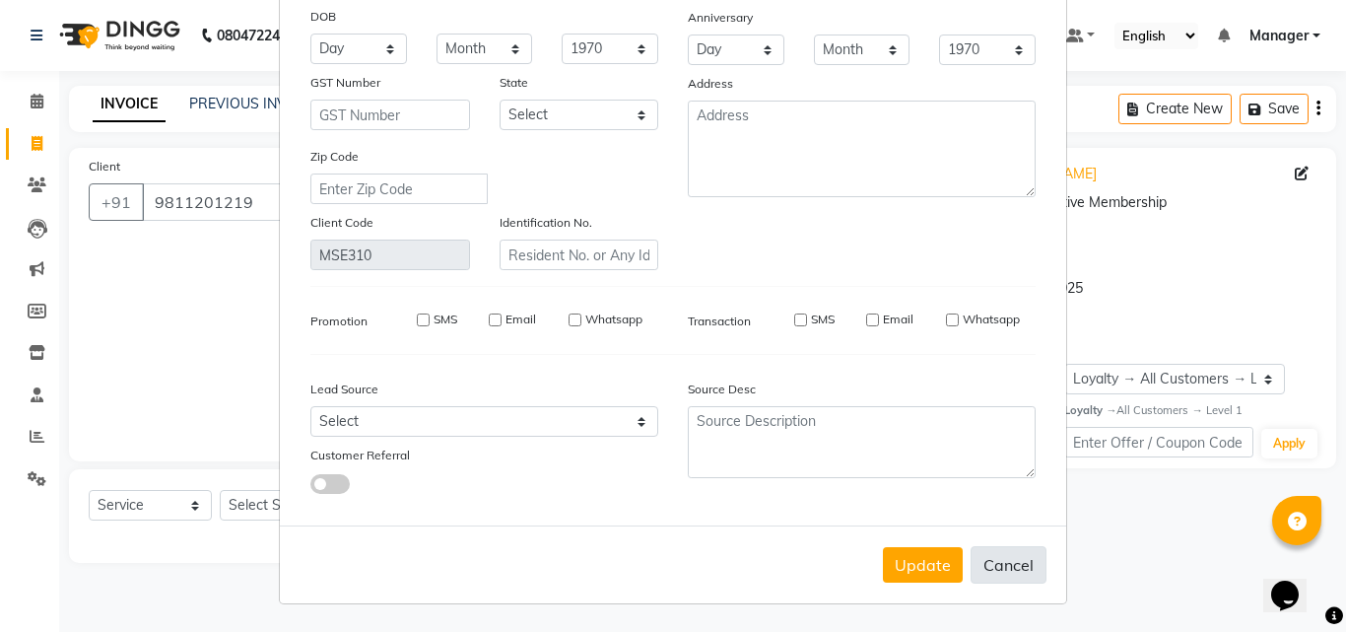
checkbox input "false"
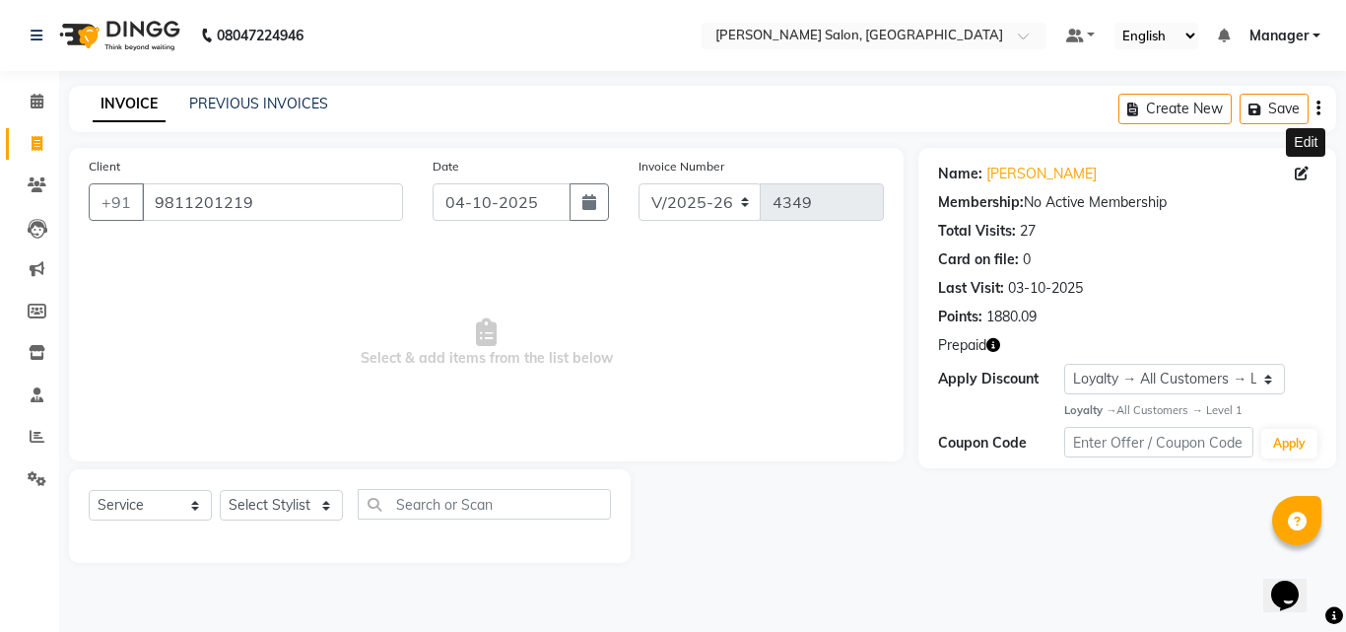
click at [1301, 169] on icon at bounding box center [1302, 174] width 14 height 14
select select "female"
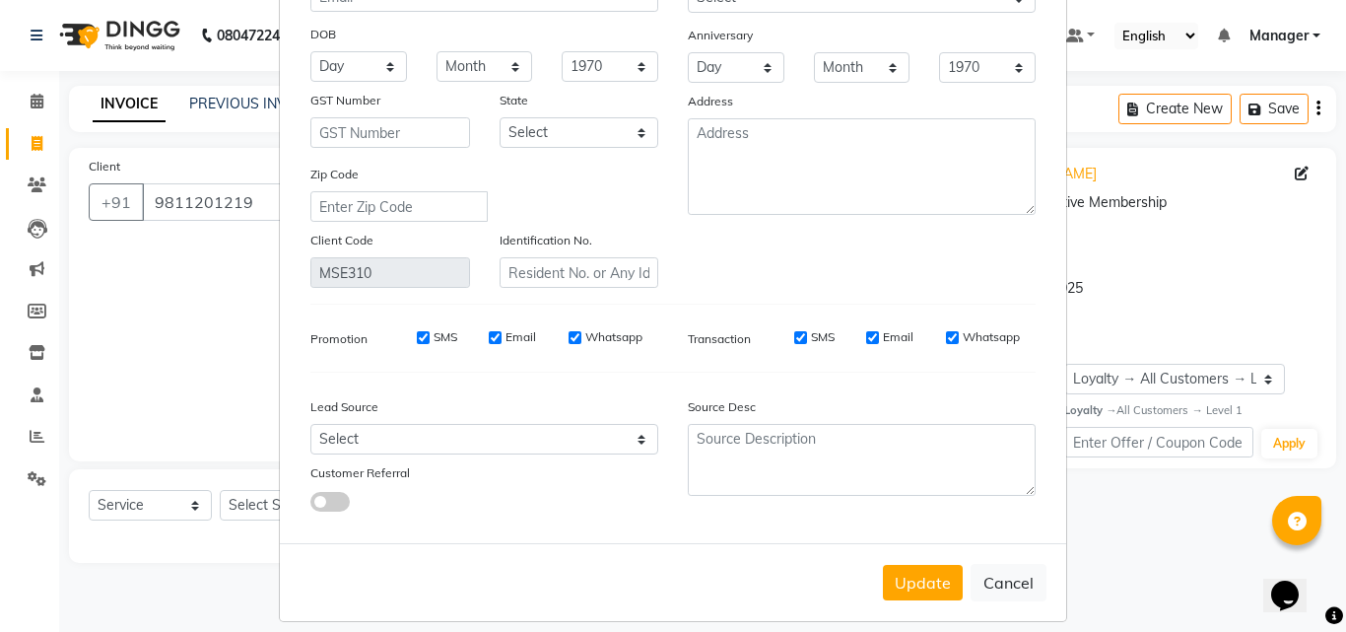
scroll to position [229, 0]
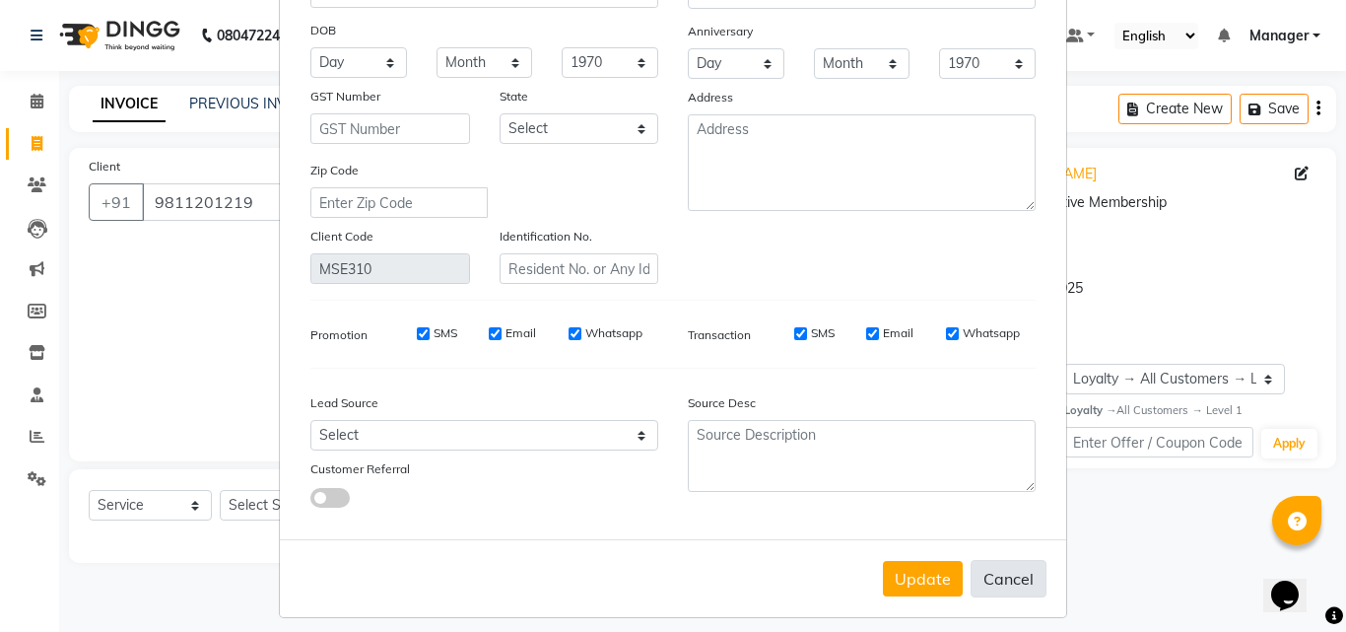
click at [995, 589] on button "Cancel" at bounding box center [1009, 578] width 76 height 37
select select
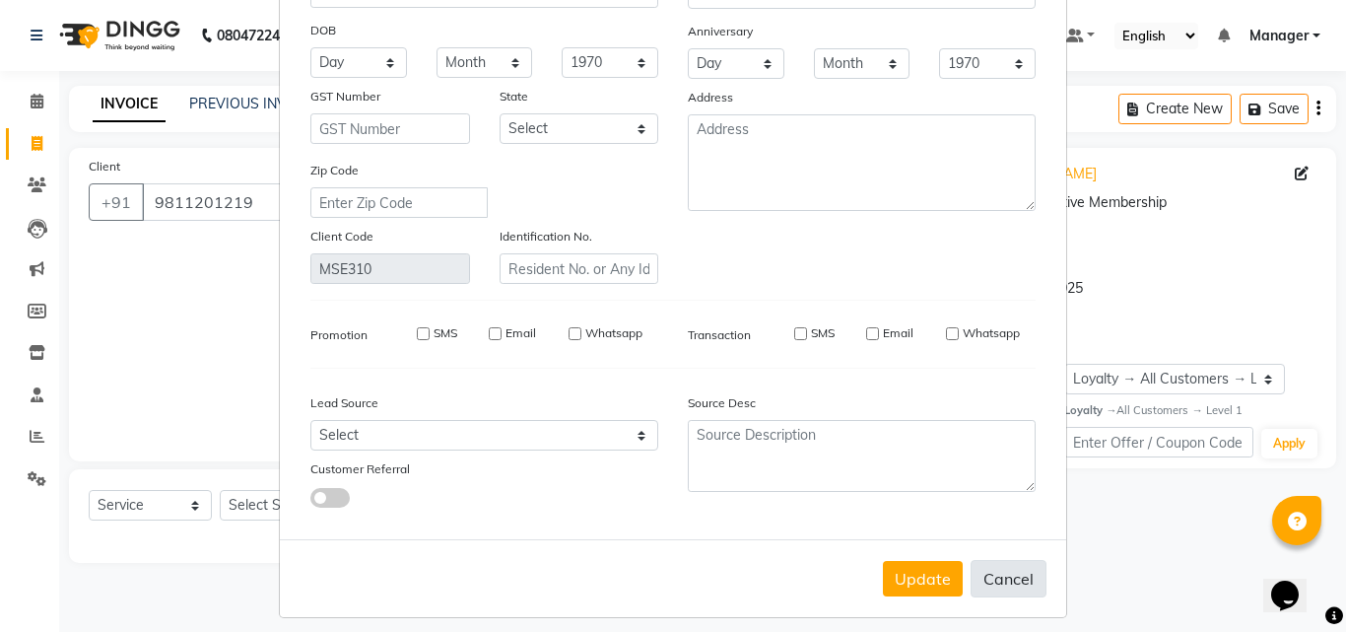
select select
checkbox input "false"
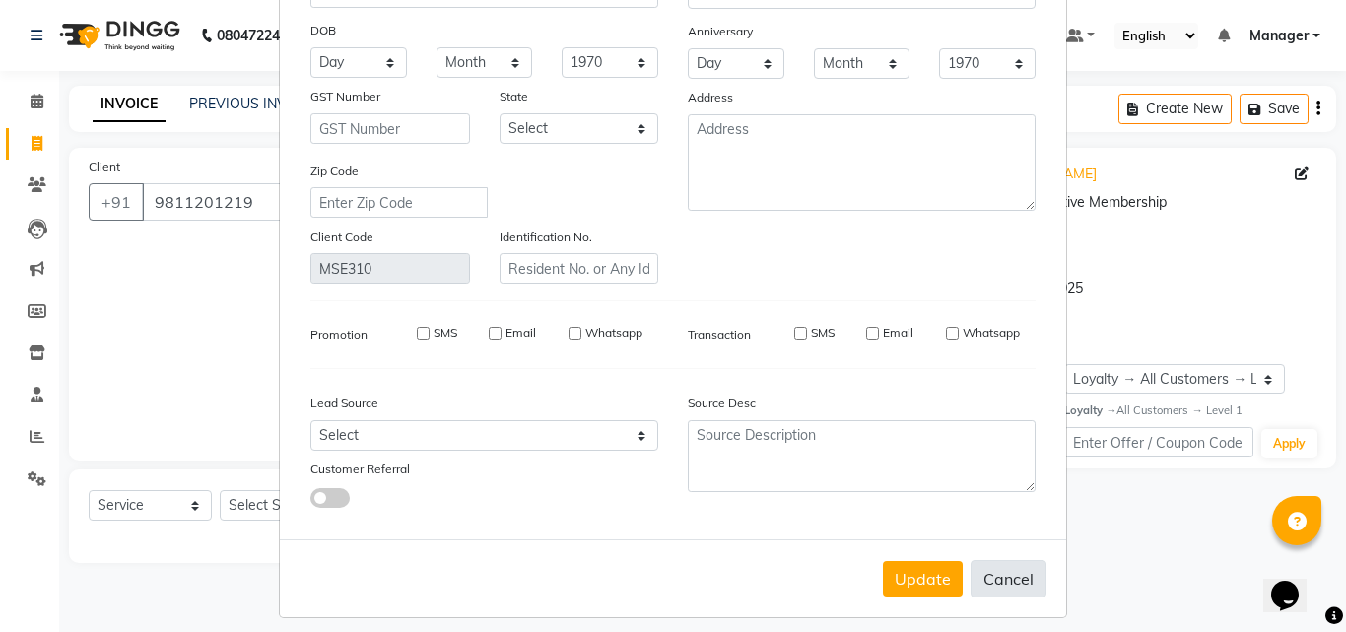
checkbox input "false"
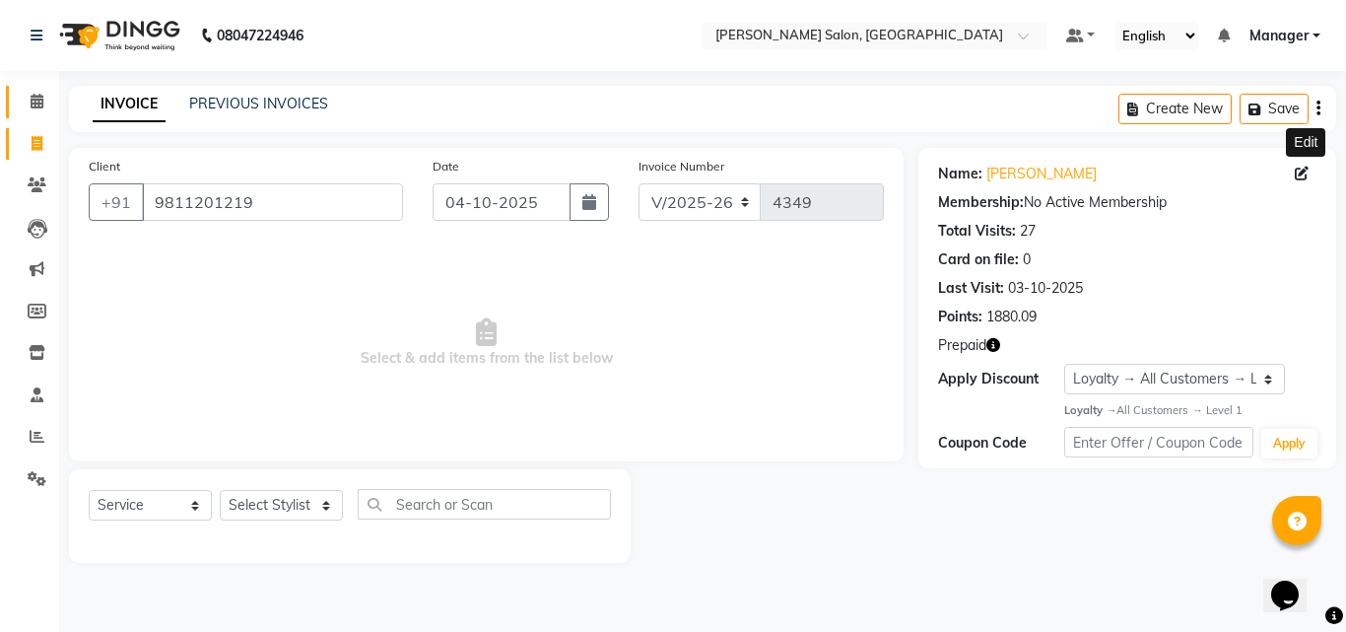
click at [36, 101] on icon at bounding box center [37, 101] width 13 height 15
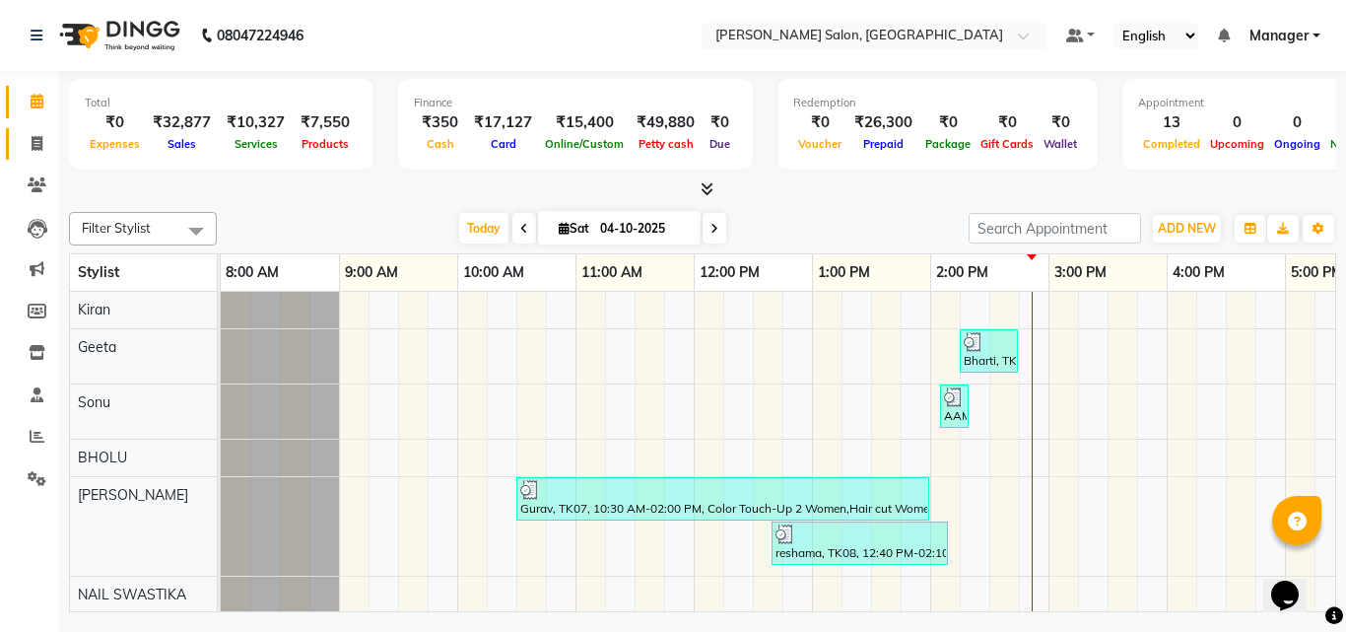
click at [40, 147] on icon at bounding box center [37, 143] width 11 height 15
select select "service"
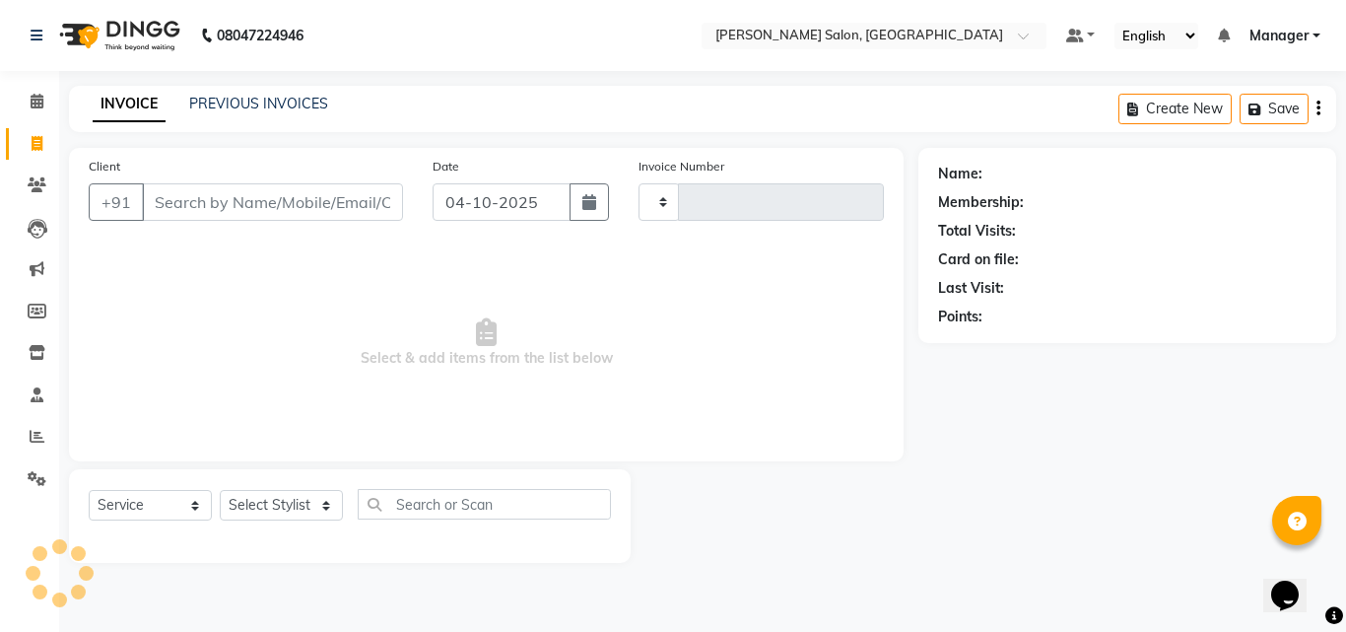
type input "4349"
select select "7229"
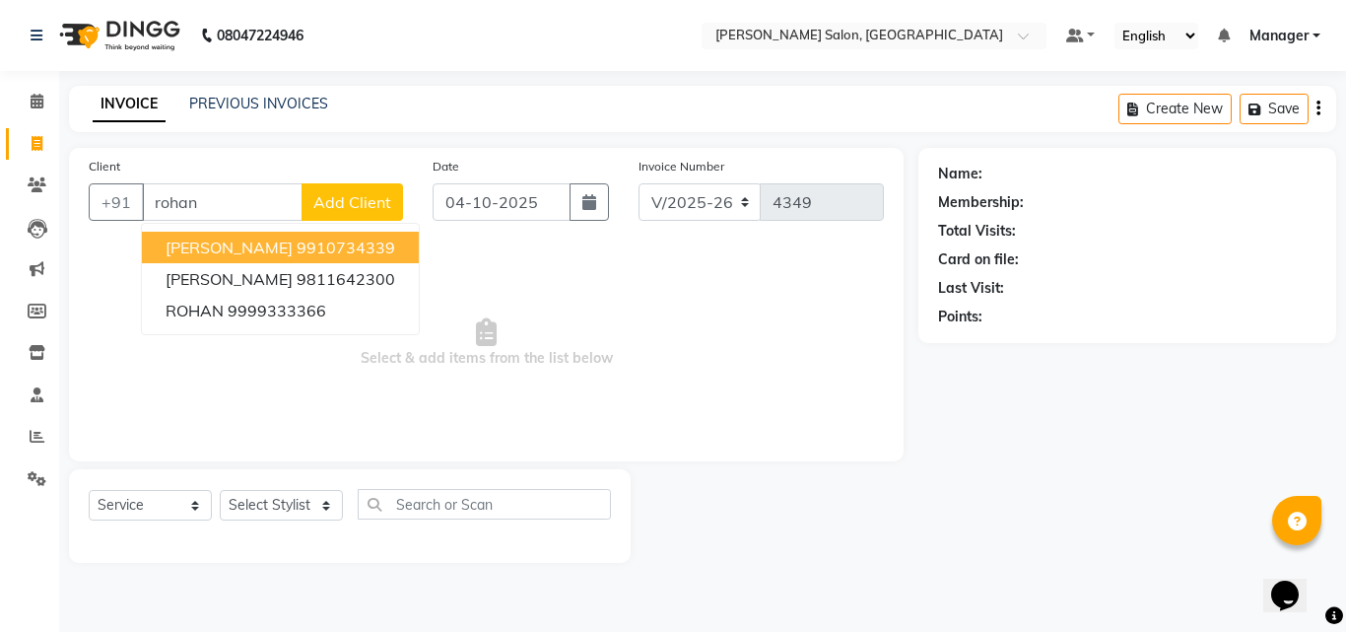
click at [321, 245] on button "Rohan 9910734339" at bounding box center [280, 248] width 277 height 32
type input "9910734339"
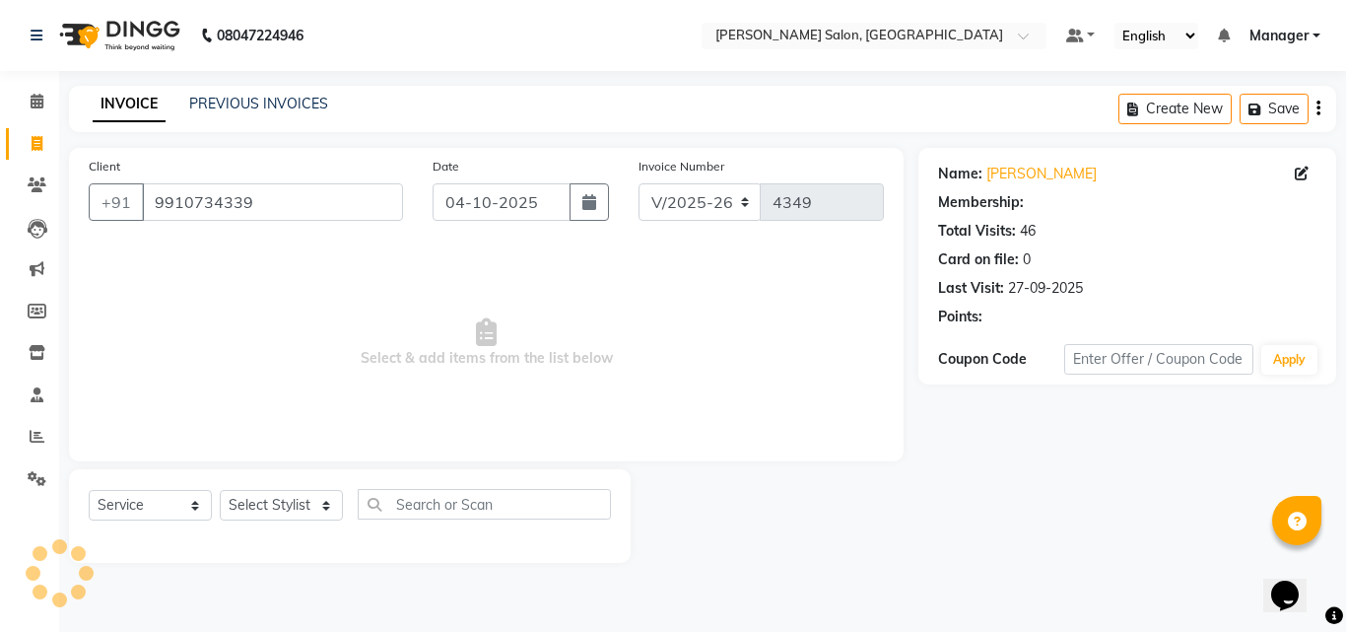
select select "1: Object"
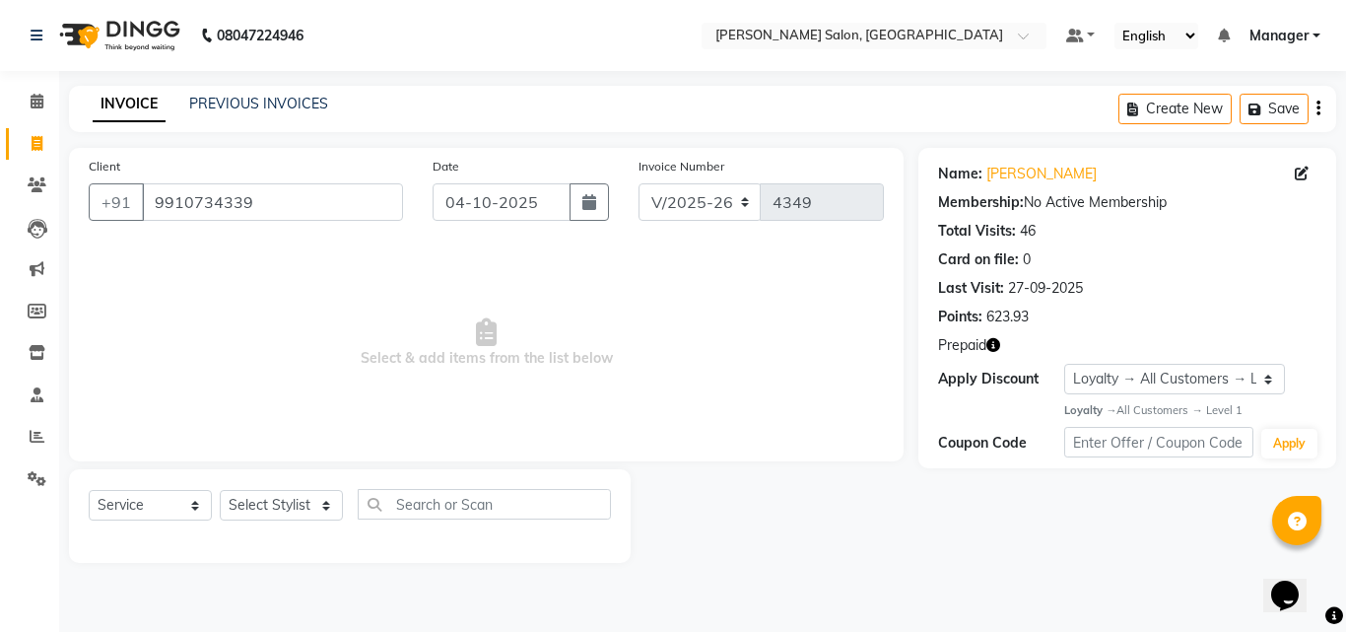
click at [994, 344] on icon "button" at bounding box center [994, 345] width 14 height 14
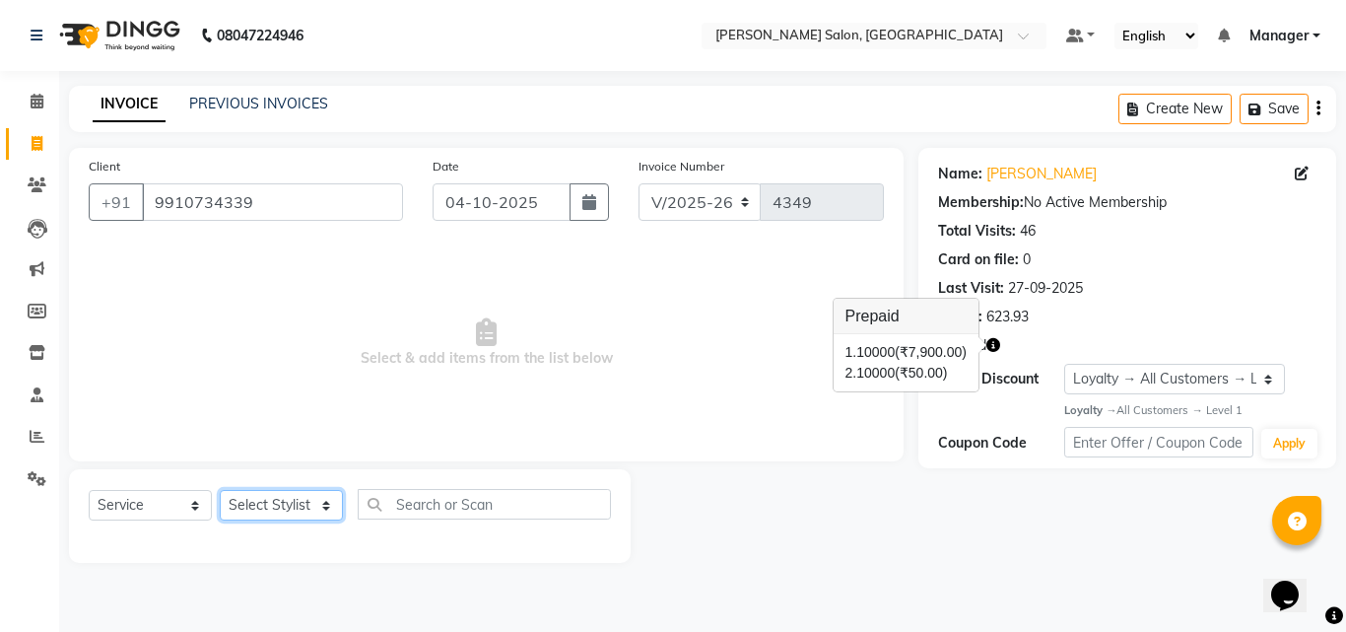
click at [317, 519] on select "Select Stylist BHOLU Geeta Hanif Jeetu JIYA SINGH Kiran LAXMAN PEDI Manager Moh…" at bounding box center [281, 505] width 123 height 31
select select "61925"
click at [220, 490] on select "Select Stylist BHOLU Geeta Hanif Jeetu JIYA SINGH Kiran LAXMAN PEDI Manager Moh…" at bounding box center [281, 505] width 123 height 31
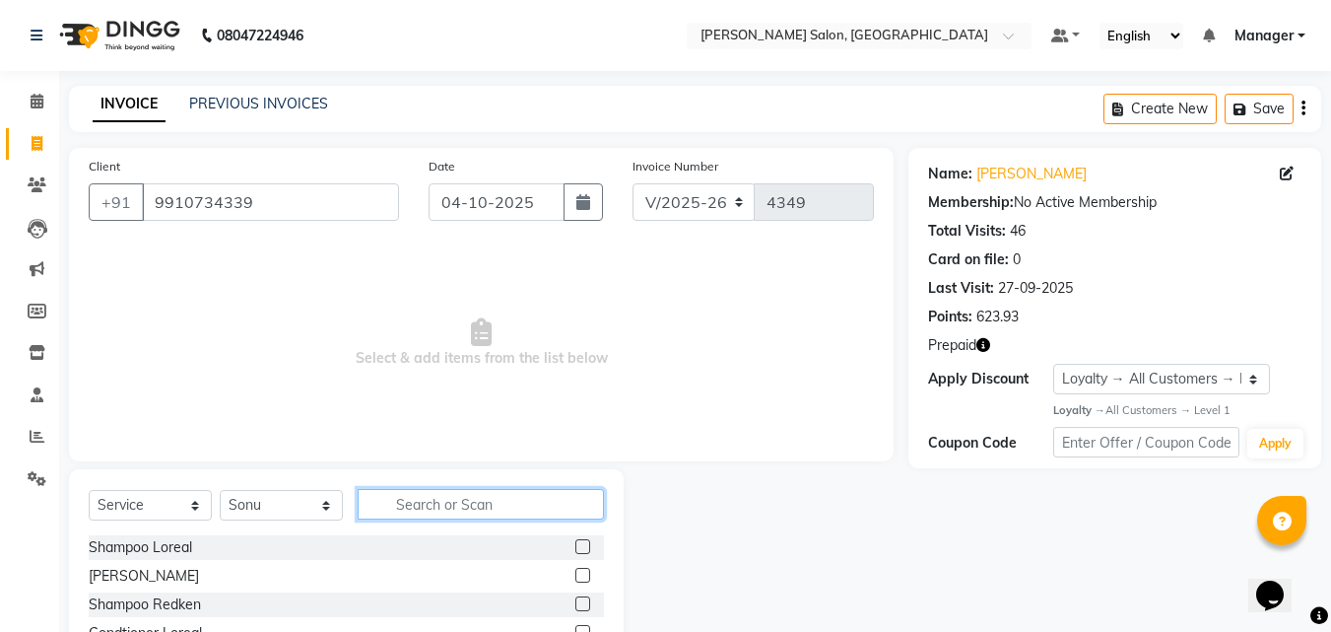
click at [443, 510] on input "text" at bounding box center [481, 504] width 246 height 31
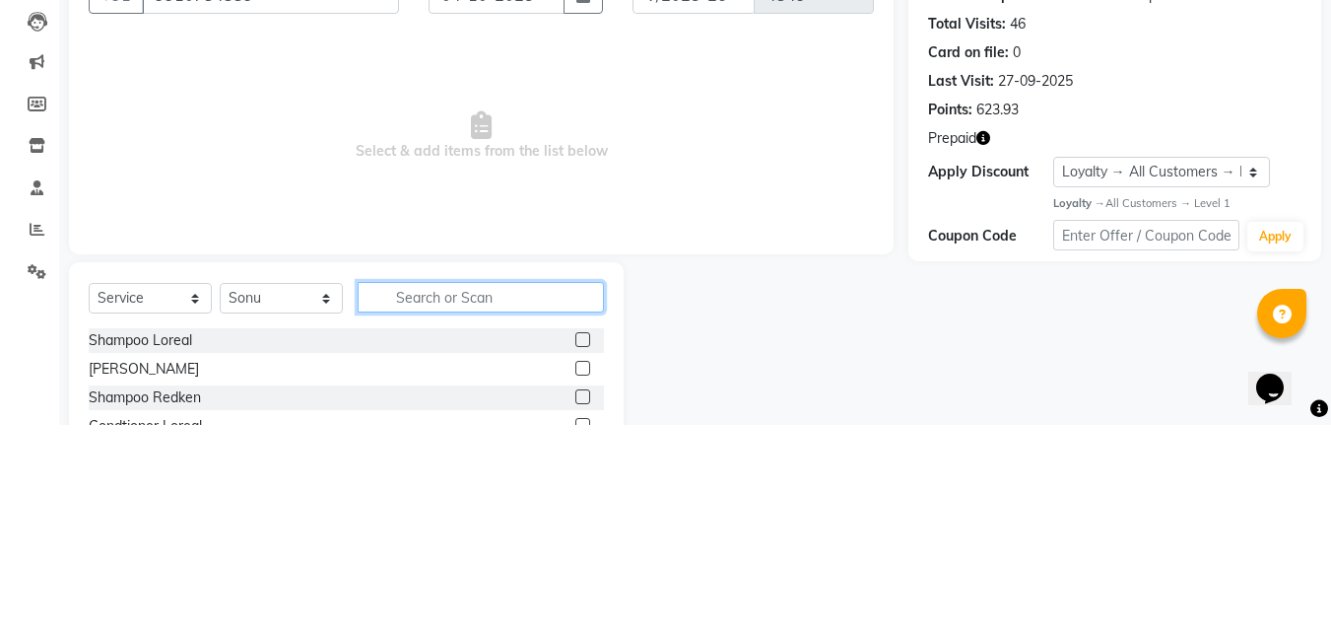
scroll to position [47, 0]
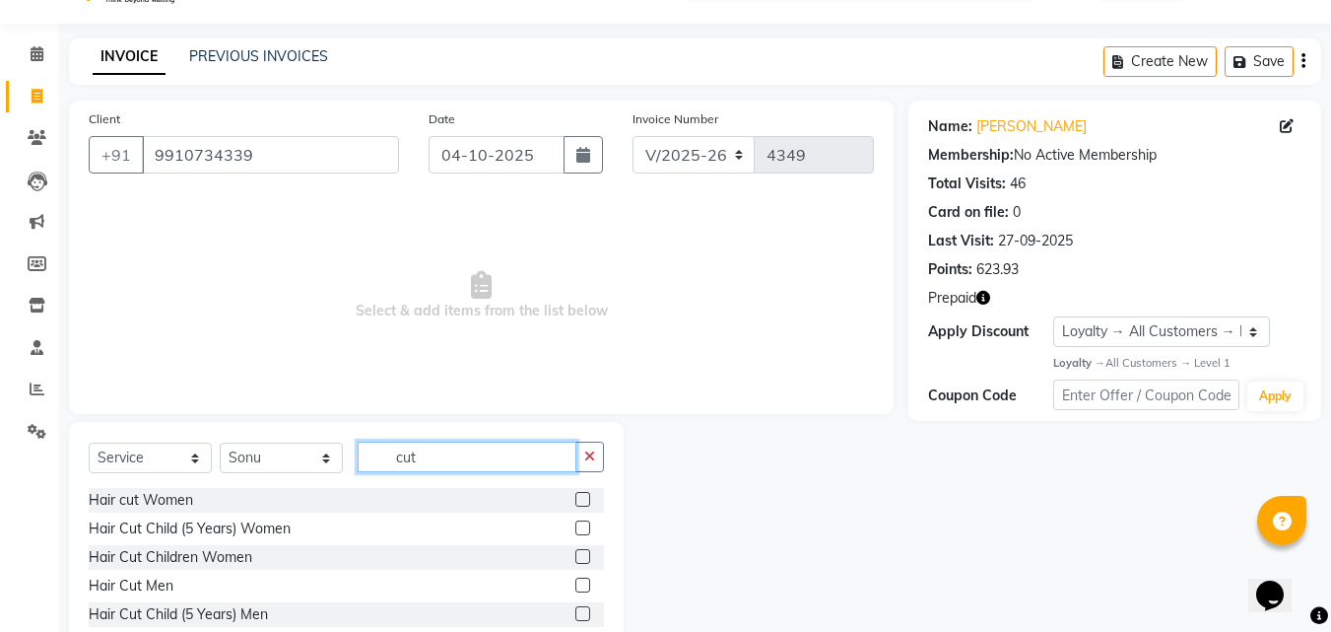
type input "cut"
click at [576, 582] on label at bounding box center [583, 585] width 15 height 15
click at [576, 582] on input "checkbox" at bounding box center [582, 585] width 13 height 13
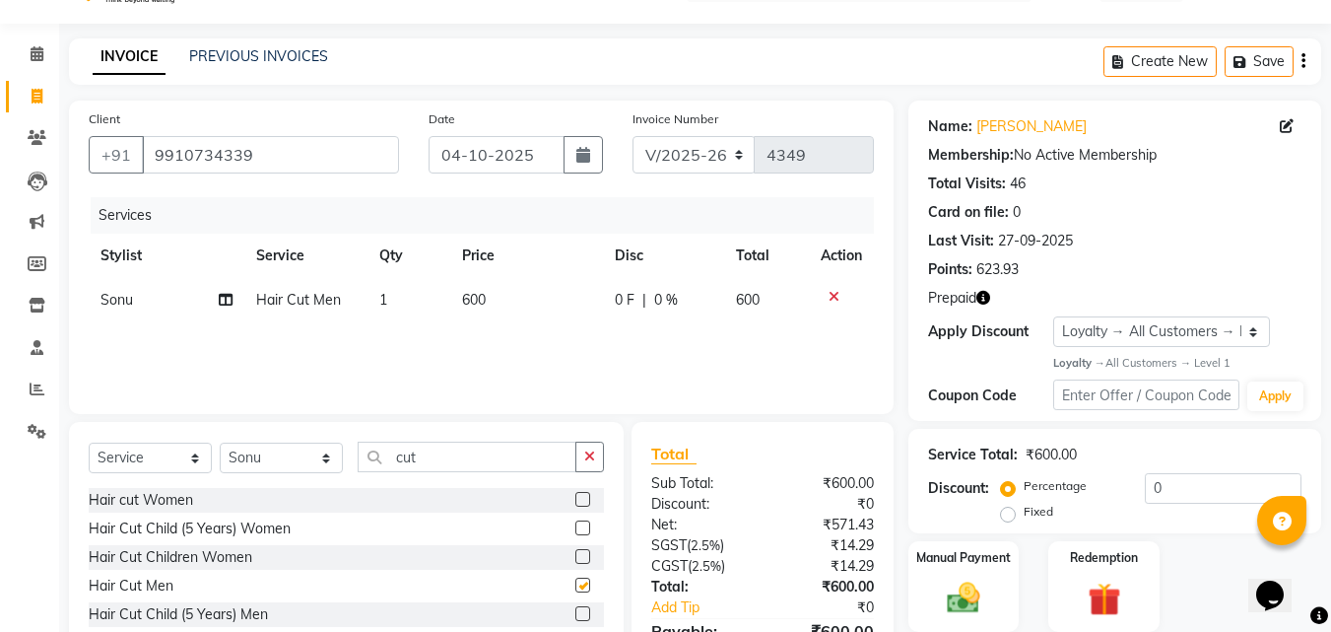
checkbox input "false"
click at [512, 319] on td "600" at bounding box center [526, 300] width 153 height 44
select select "61925"
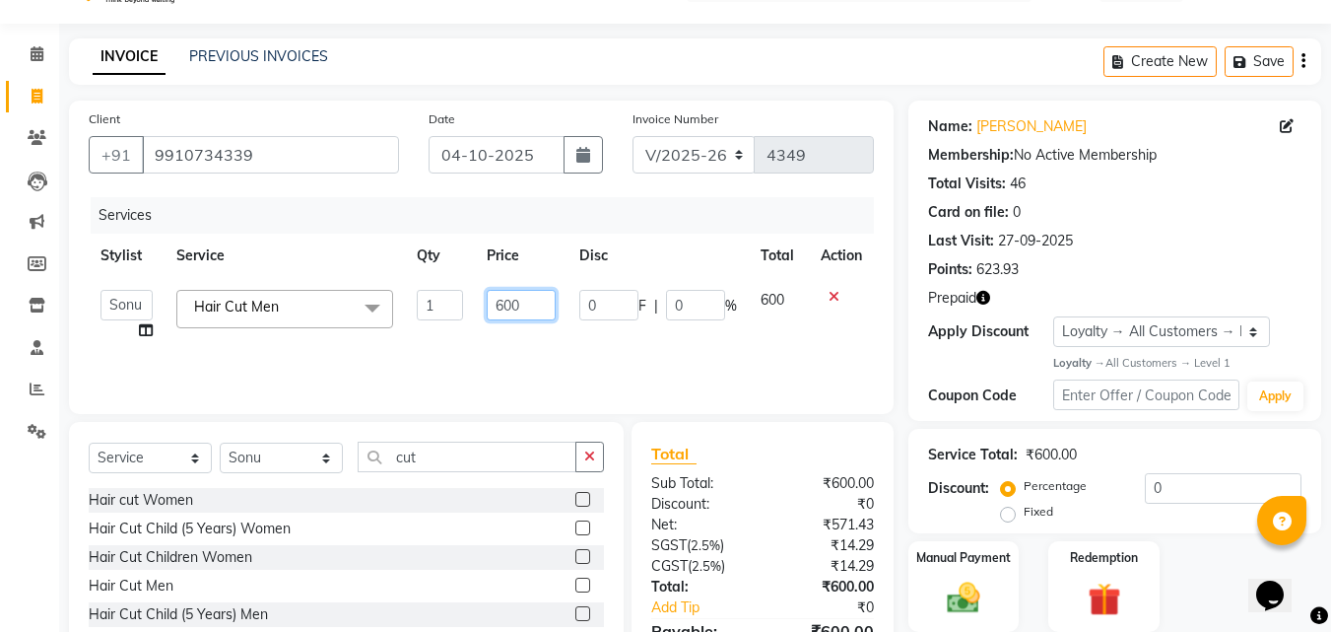
click at [538, 307] on input "600" at bounding box center [521, 305] width 68 height 31
type input "6"
type input "500"
click at [776, 352] on div "Services Stylist Service Qty Price Disc Total Action BHOLU Geeta Hanif Jeetu JI…" at bounding box center [481, 295] width 785 height 197
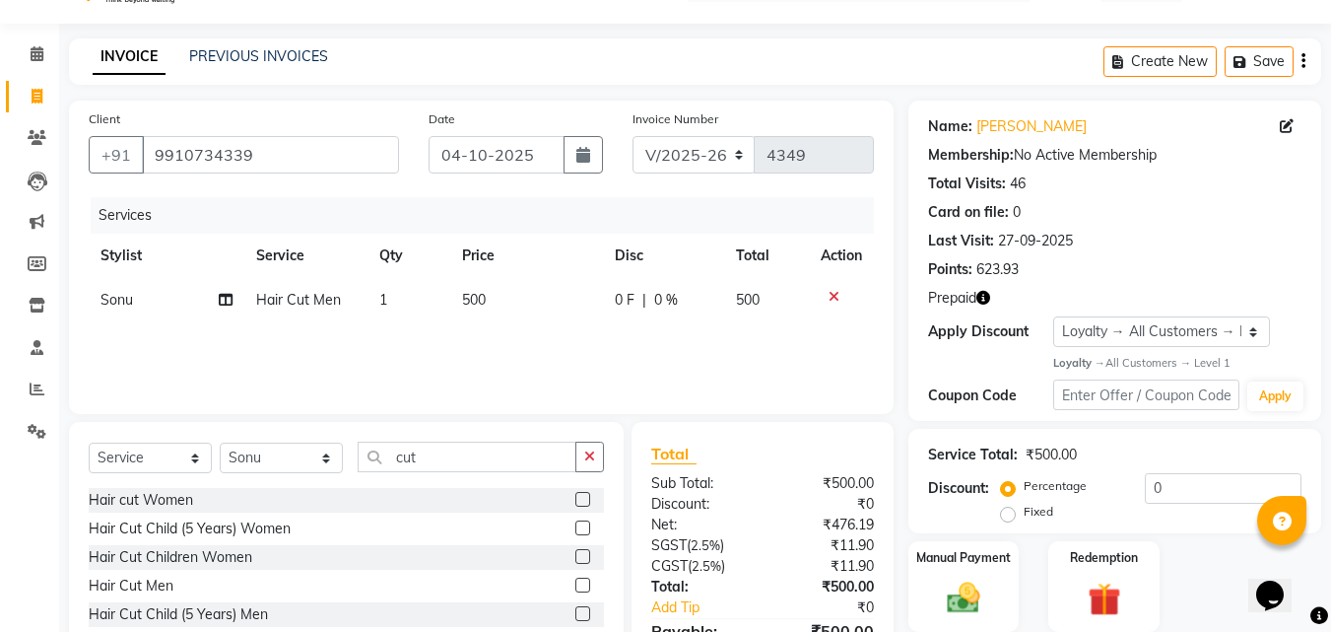
scroll to position [158, 0]
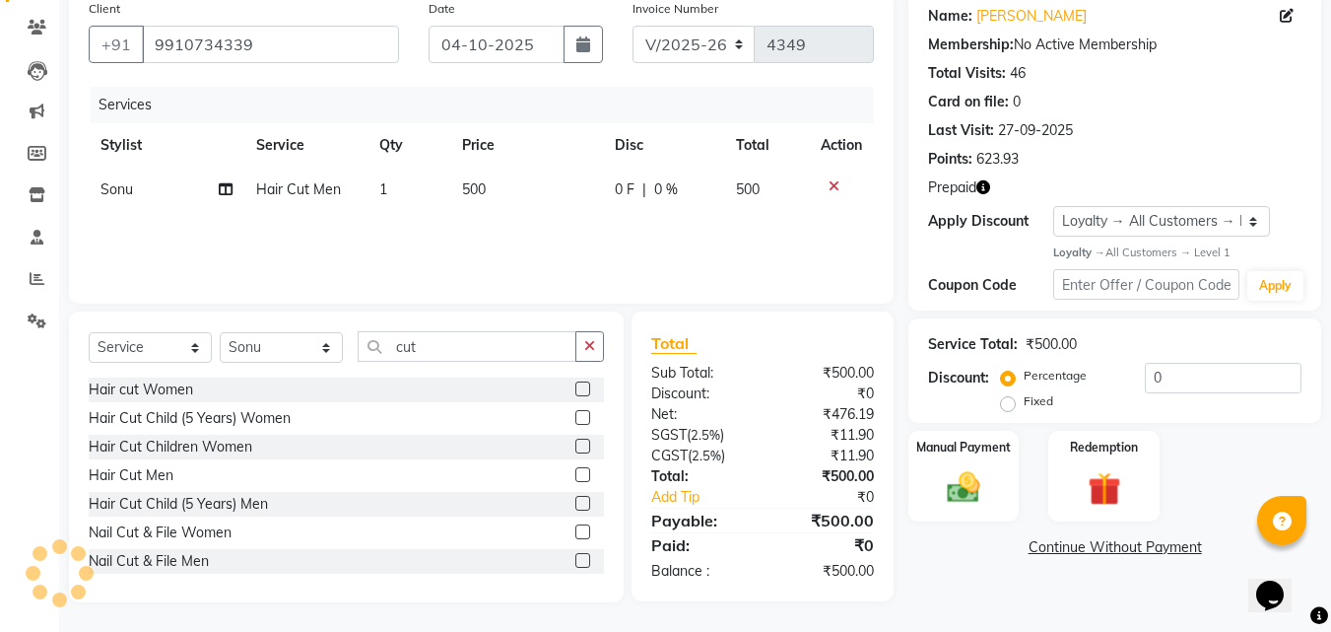
click at [1093, 491] on img at bounding box center [1104, 488] width 53 height 40
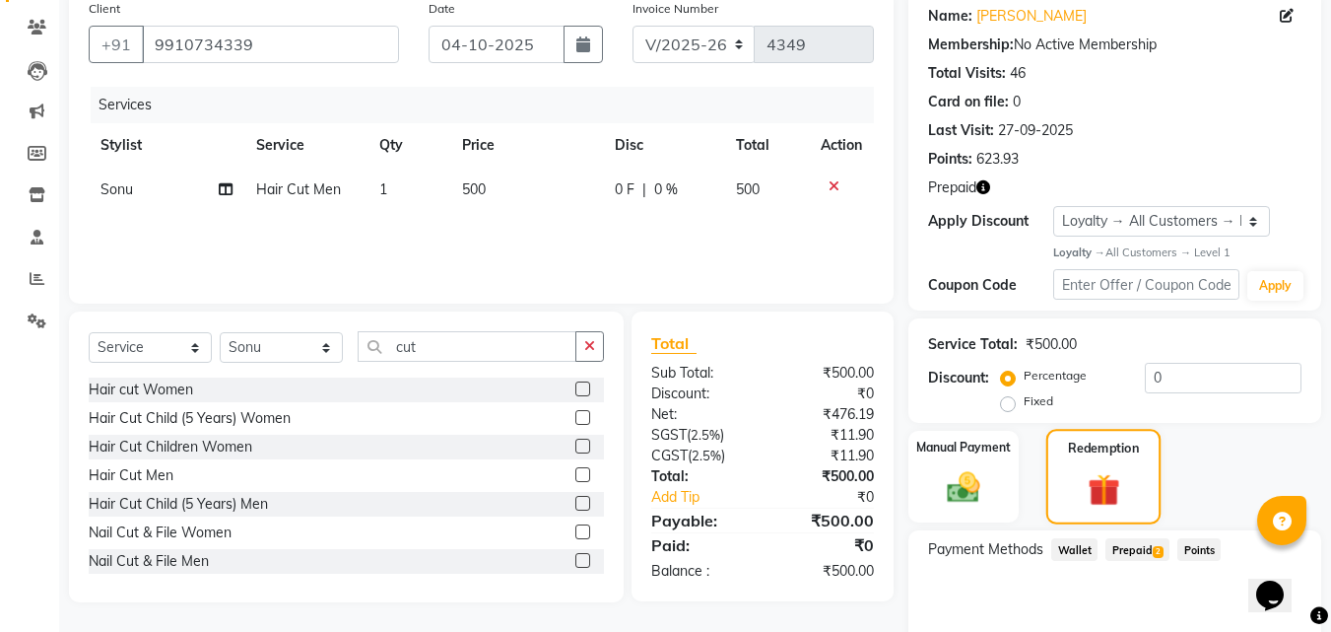
scroll to position [244, 0]
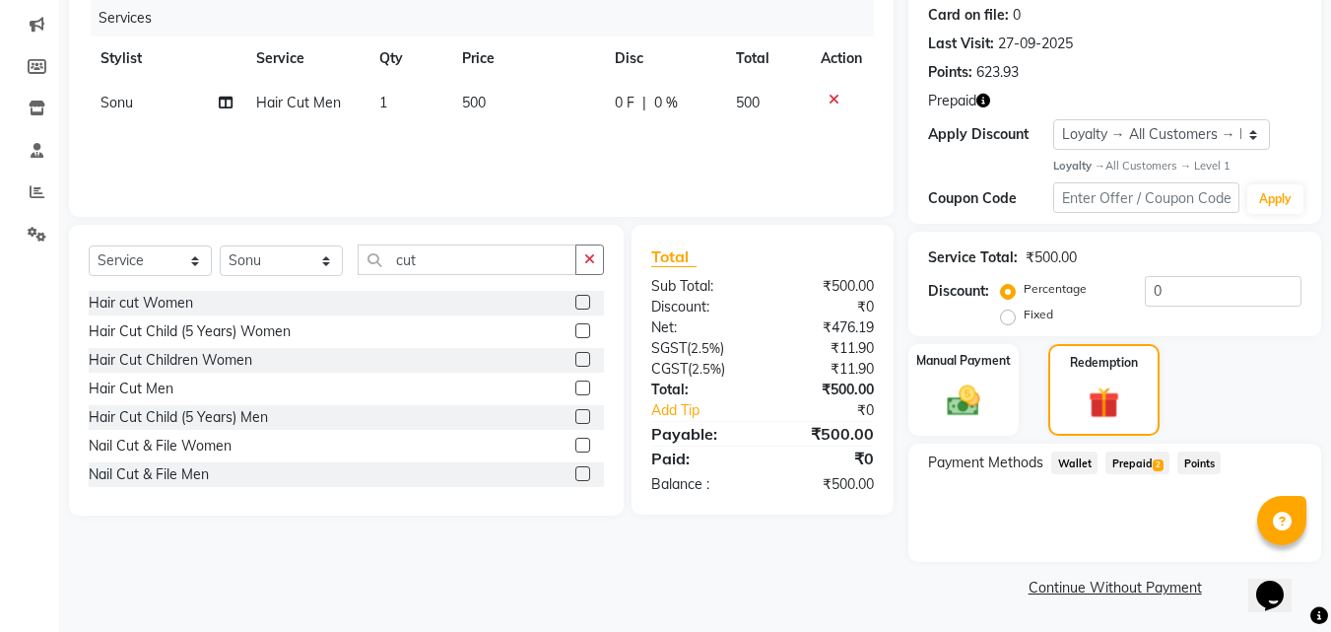
click at [1139, 464] on span "Prepaid 2" at bounding box center [1138, 462] width 64 height 23
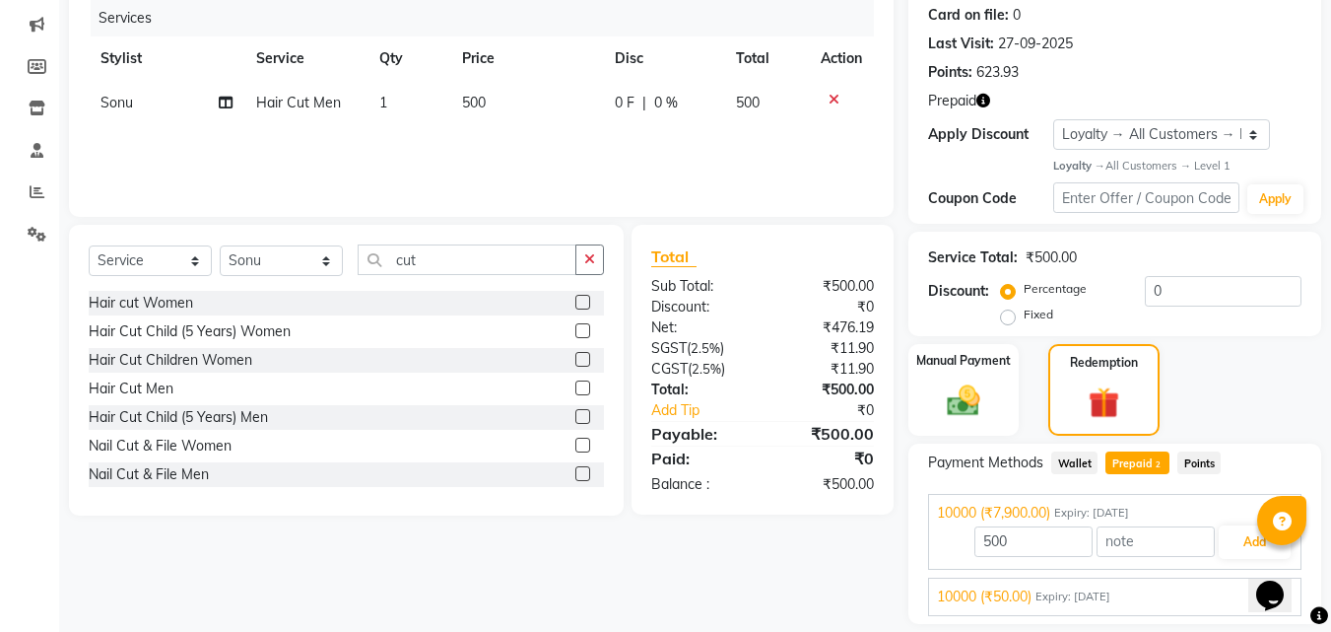
scroll to position [307, 0]
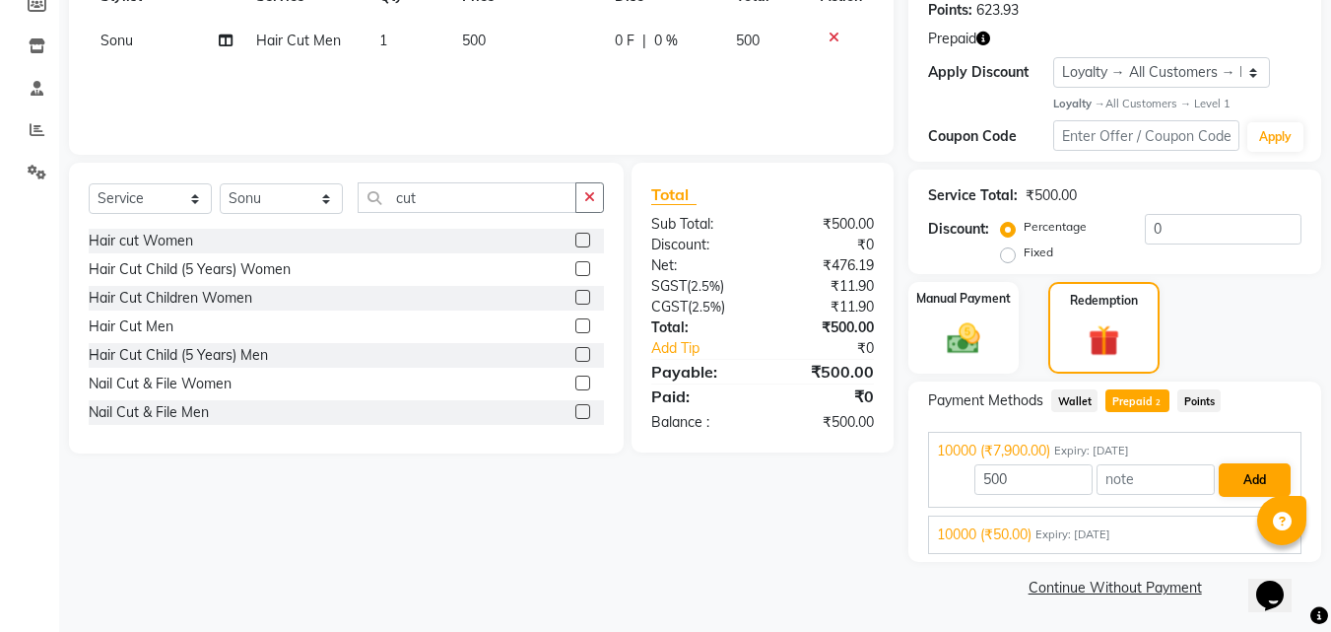
click at [1255, 480] on button "Add" at bounding box center [1255, 480] width 72 height 34
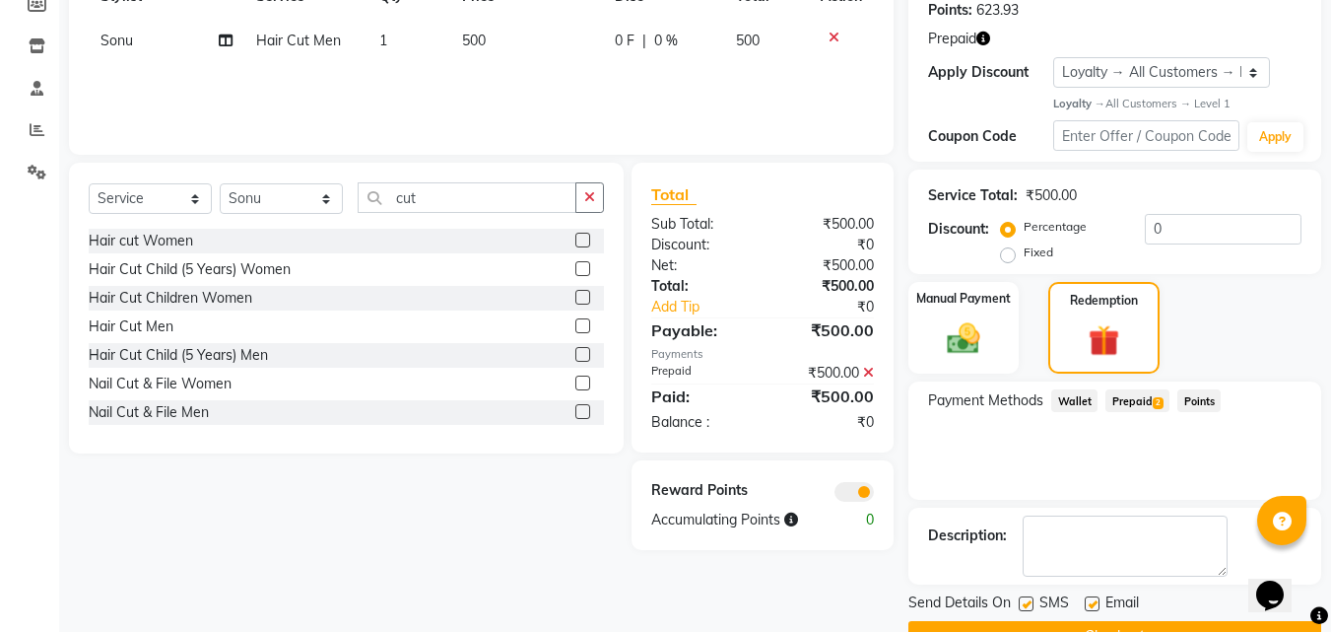
scroll to position [356, 0]
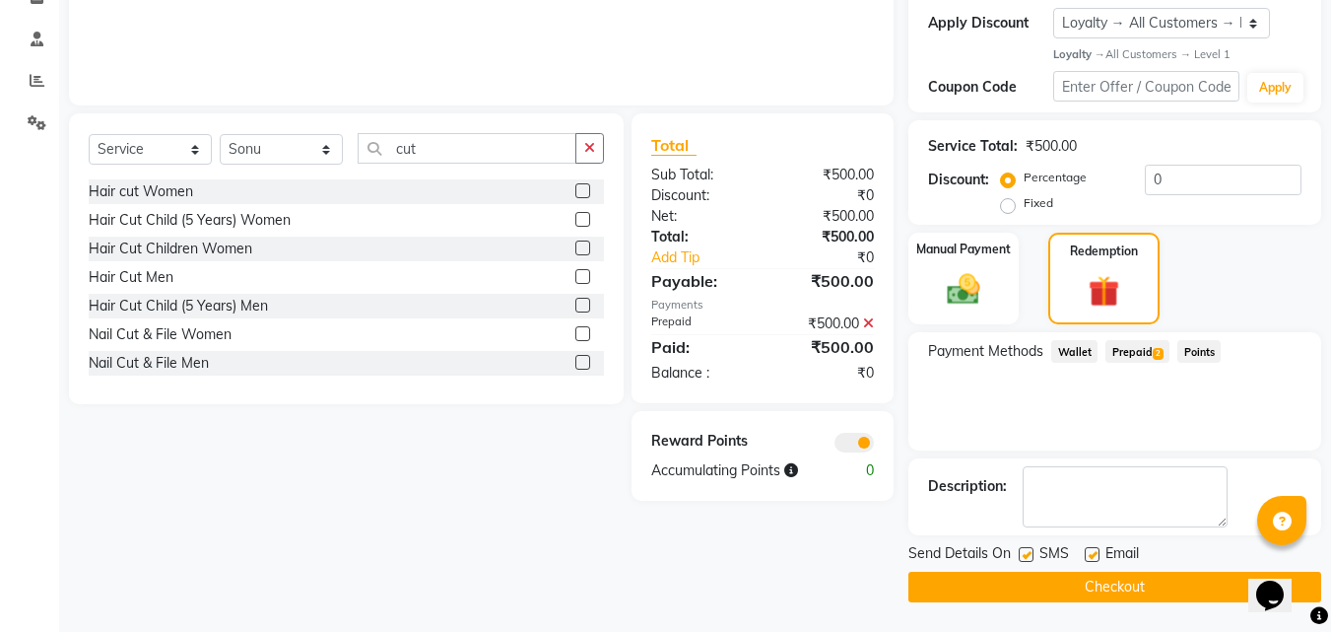
click at [1115, 594] on button "Checkout" at bounding box center [1115, 587] width 413 height 31
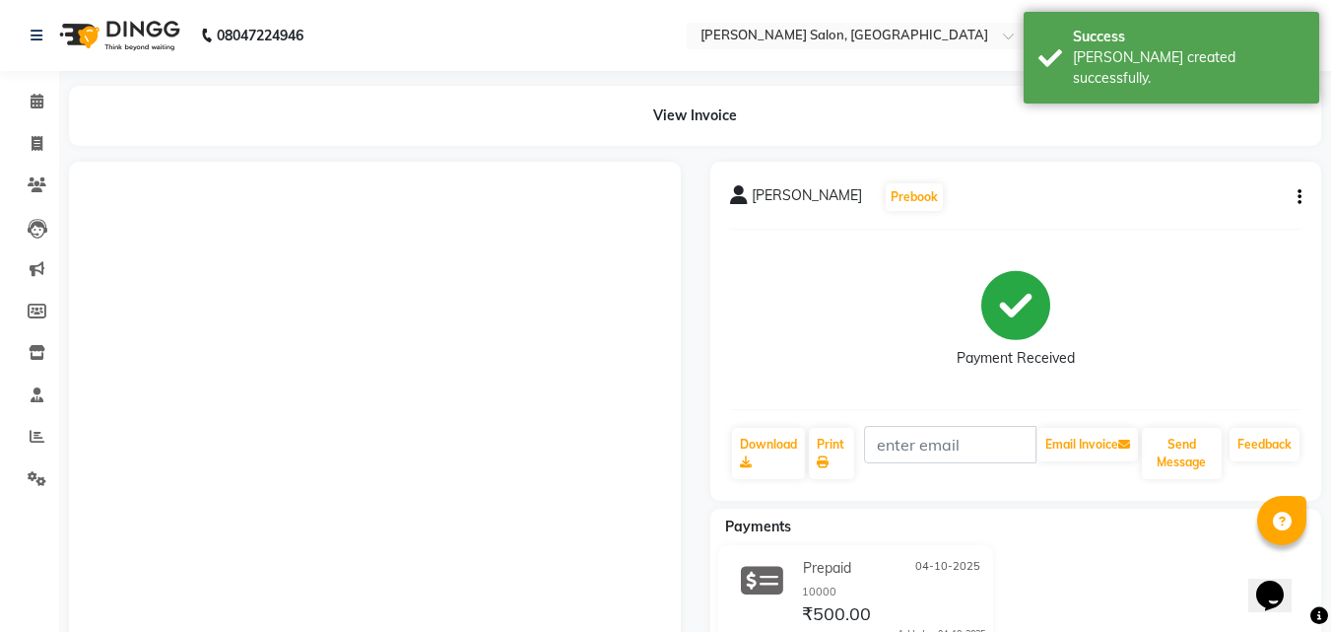
click at [1174, 458] on button "Send Message" at bounding box center [1182, 453] width 80 height 51
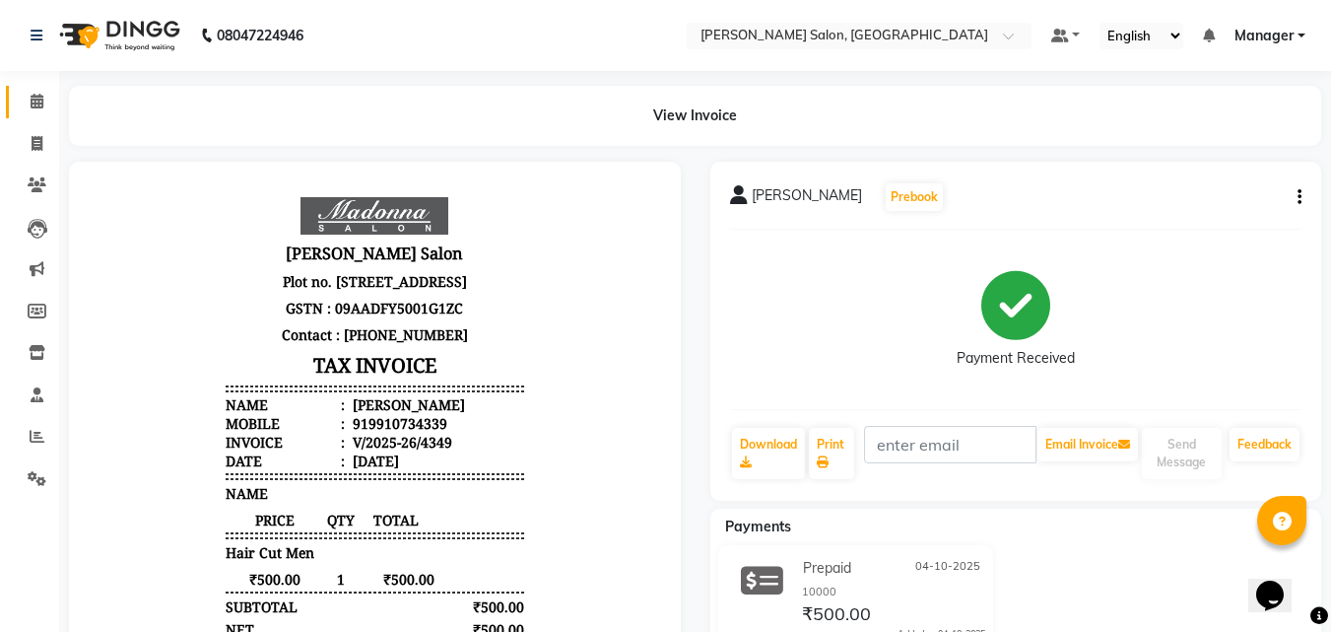
click at [14, 117] on link "Calendar" at bounding box center [29, 102] width 47 height 33
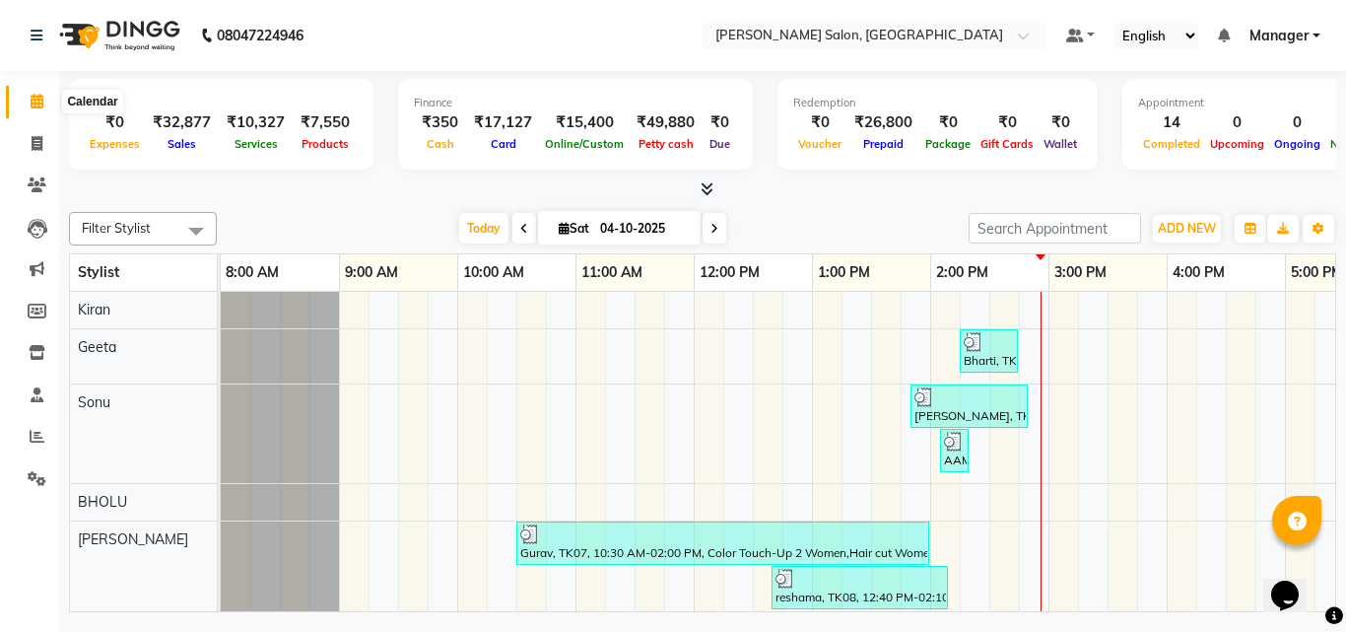
click at [32, 104] on icon at bounding box center [37, 101] width 13 height 15
click at [39, 153] on span at bounding box center [37, 144] width 34 height 23
select select "service"
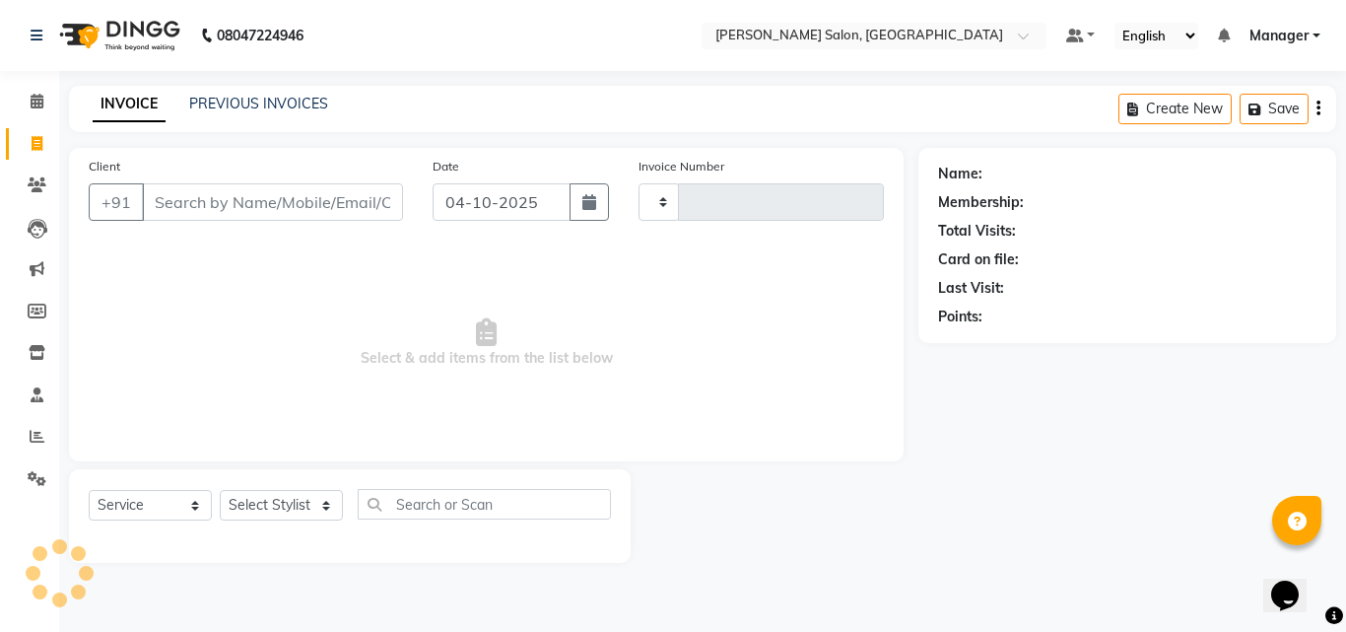
type input "4351"
select select "7229"
click at [242, 99] on link "PREVIOUS INVOICES" at bounding box center [258, 104] width 139 height 18
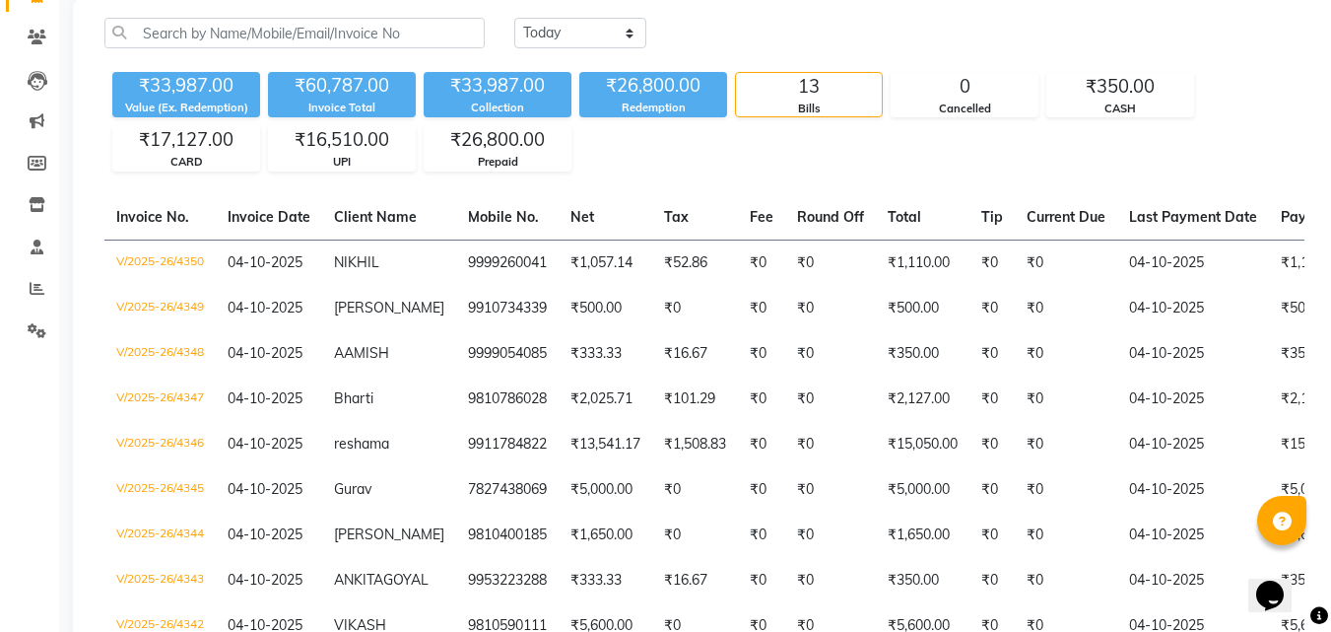
scroll to position [149, 0]
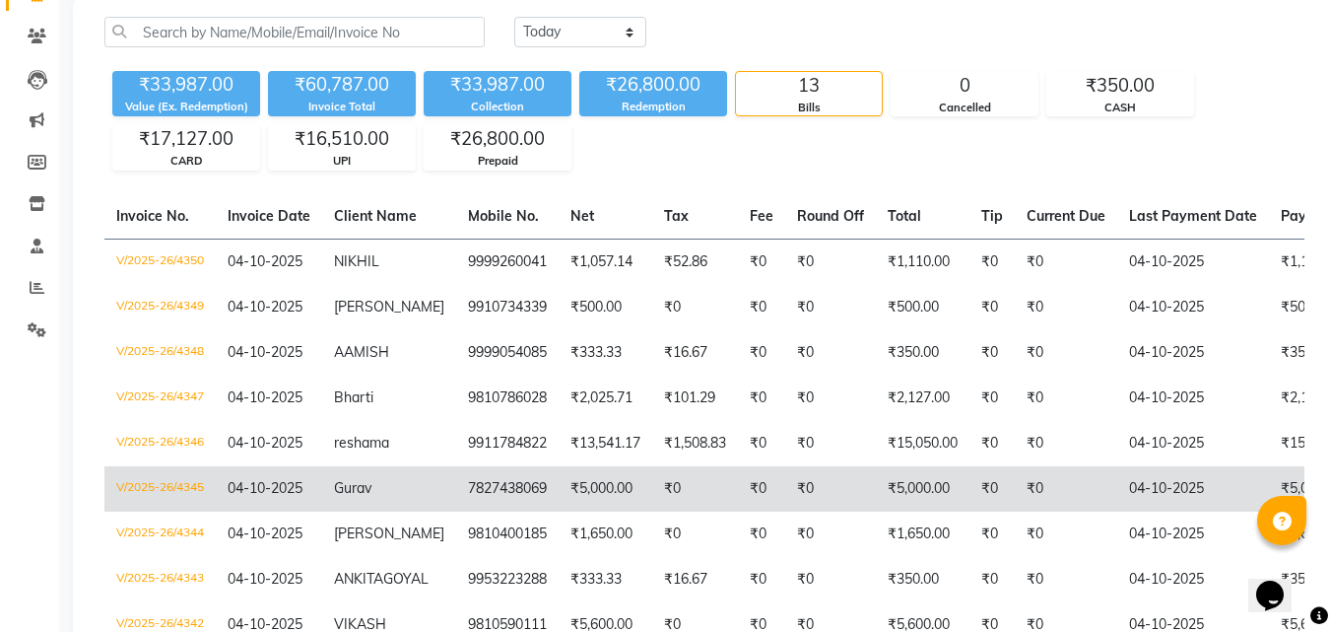
click at [1280, 495] on td "₹5,000.00" at bounding box center [1345, 488] width 152 height 45
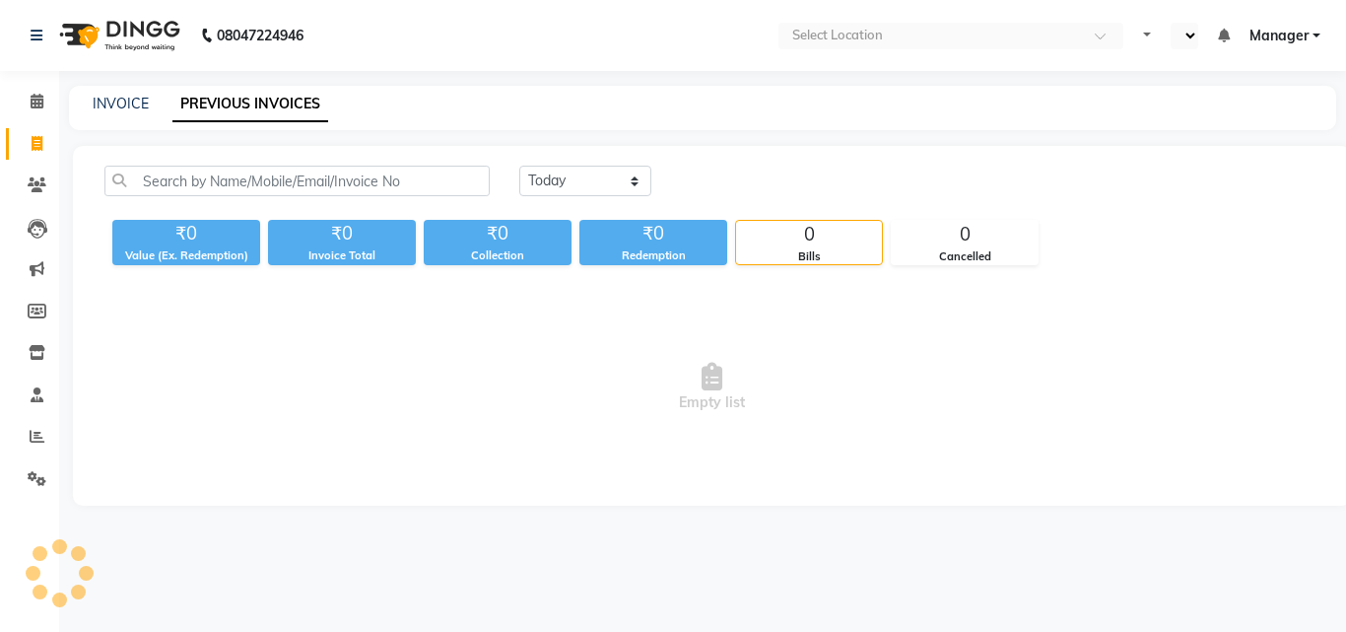
select select "en"
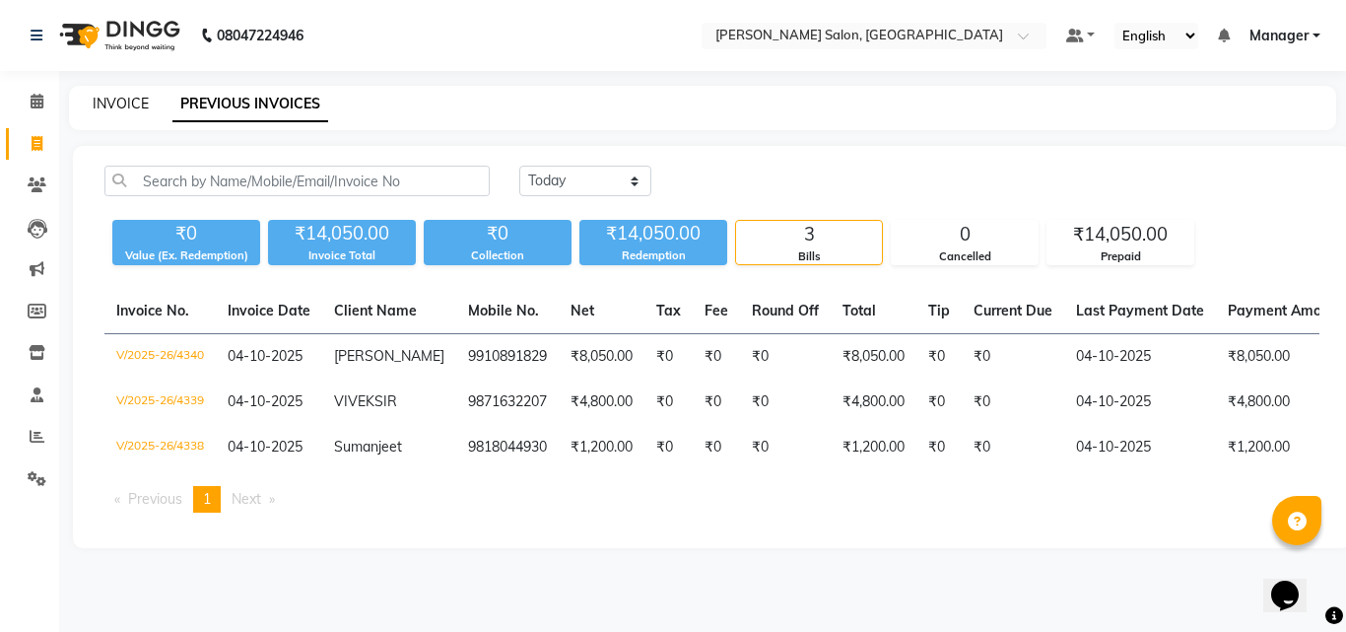
click at [112, 105] on link "INVOICE" at bounding box center [121, 104] width 56 height 18
select select "service"
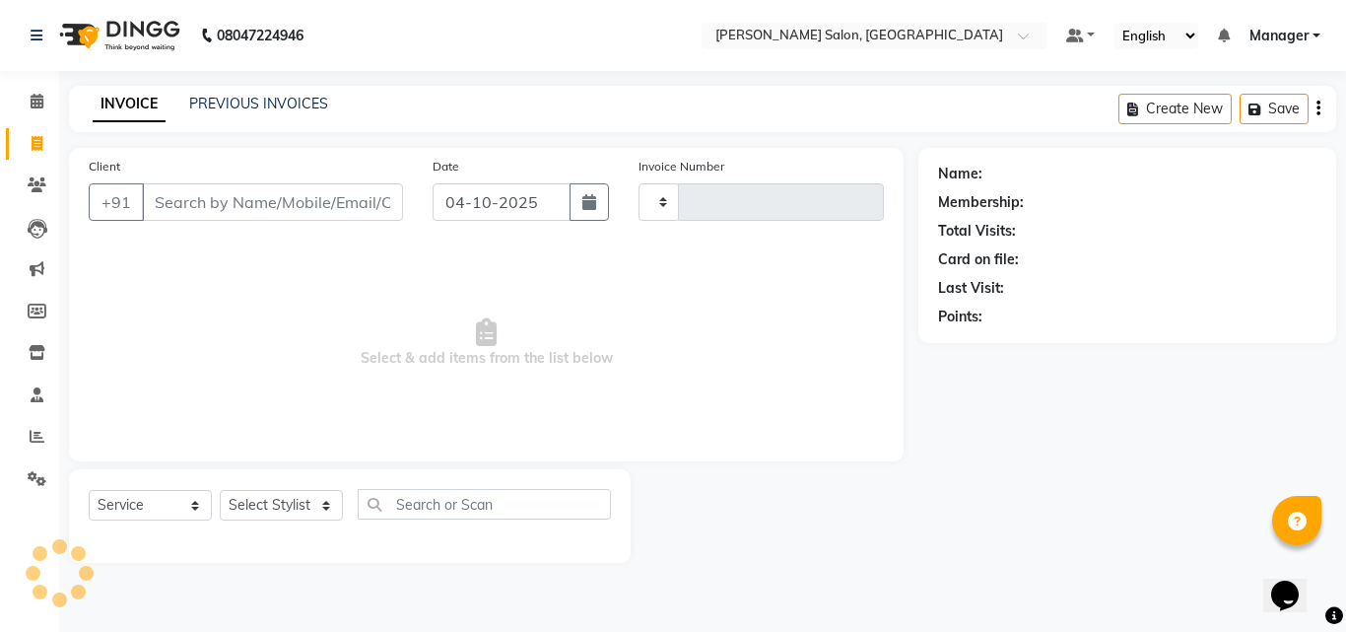
type input "4341"
select select "7229"
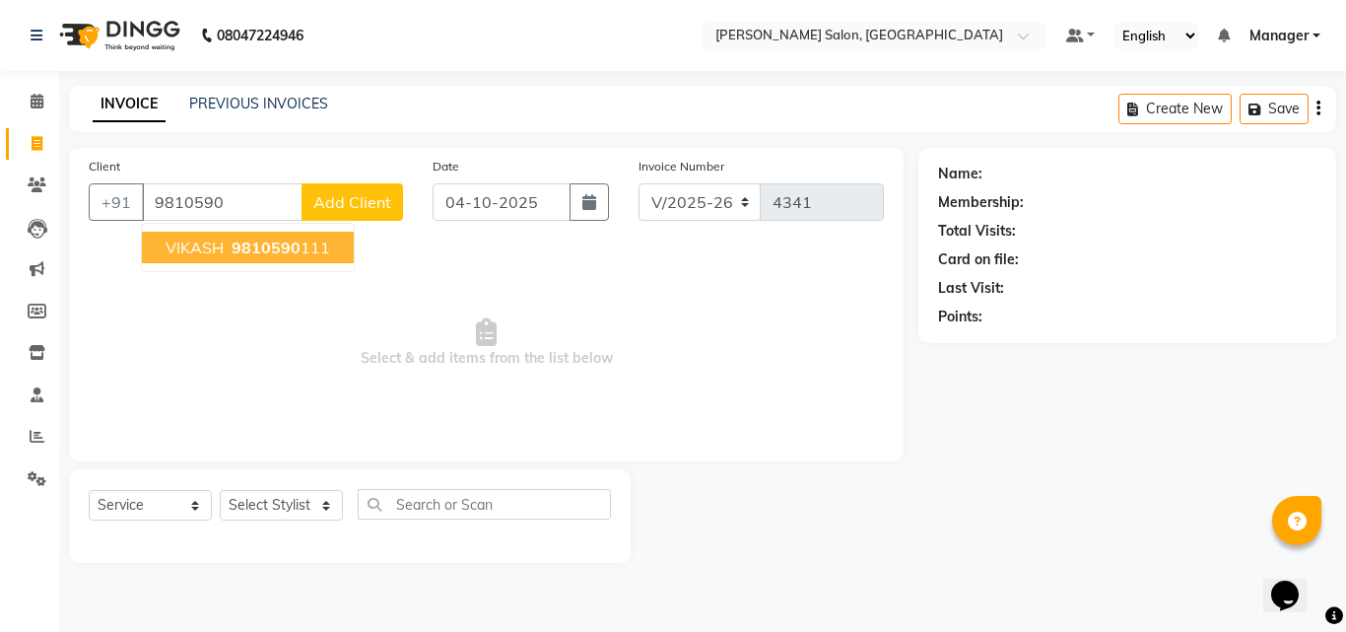
click at [307, 255] on ngb-highlight "9810590 111" at bounding box center [279, 248] width 102 height 20
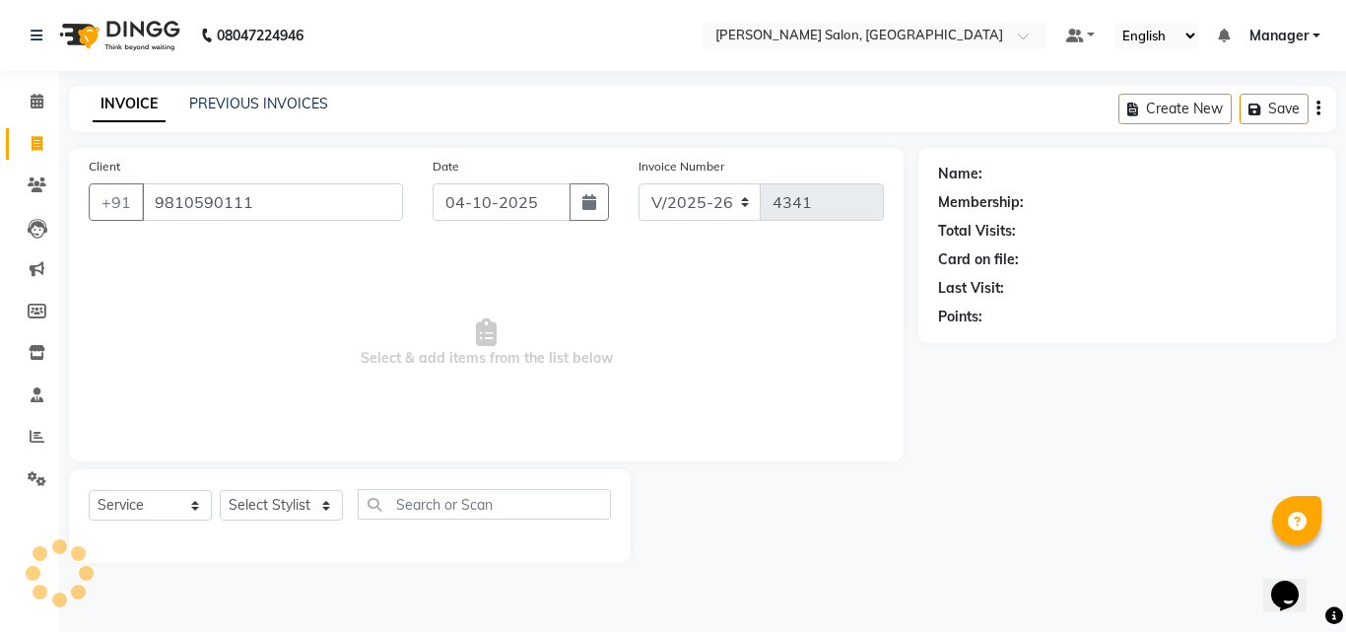
type input "9810590111"
select select "1: Object"
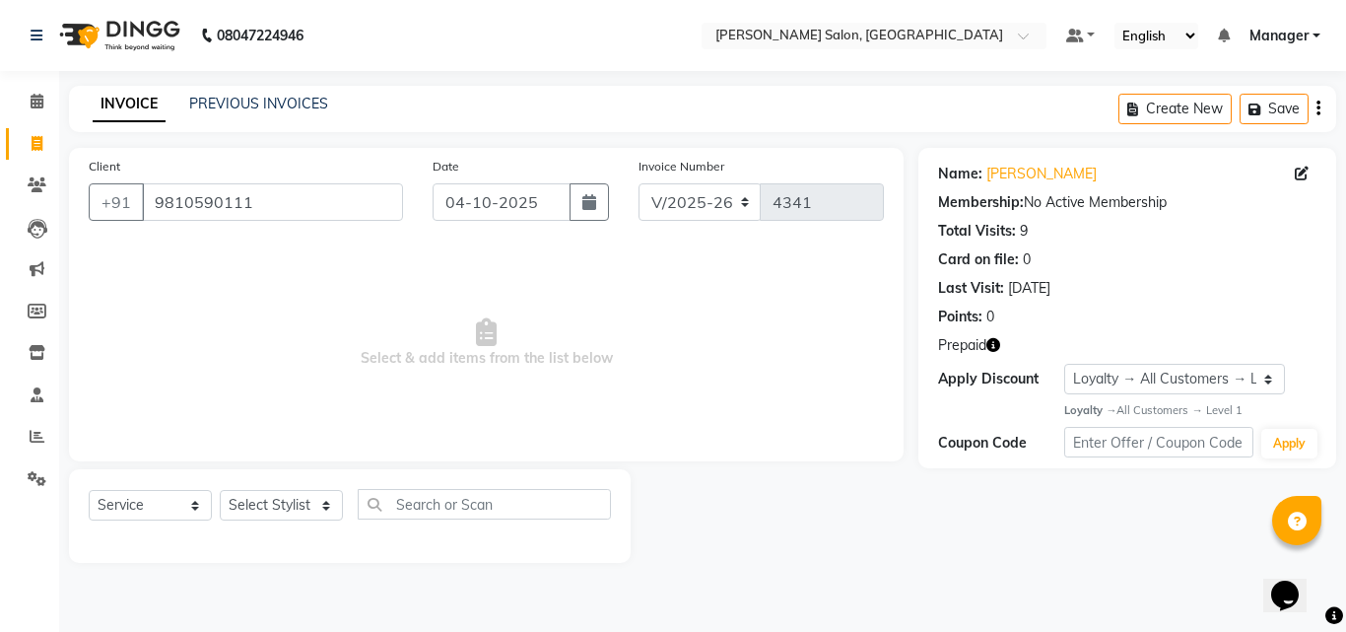
click at [992, 350] on icon "button" at bounding box center [994, 345] width 14 height 14
click at [286, 507] on select "Select Stylist BHOLU Geeta [PERSON_NAME] [PERSON_NAME] [PERSON_NAME] PEDI Manag…" at bounding box center [281, 505] width 123 height 31
select select "65237"
click at [220, 490] on select "Select Stylist BHOLU Geeta Hanif Jeetu JIYA SINGH Kiran LAXMAN PEDI Manager Moh…" at bounding box center [281, 505] width 123 height 31
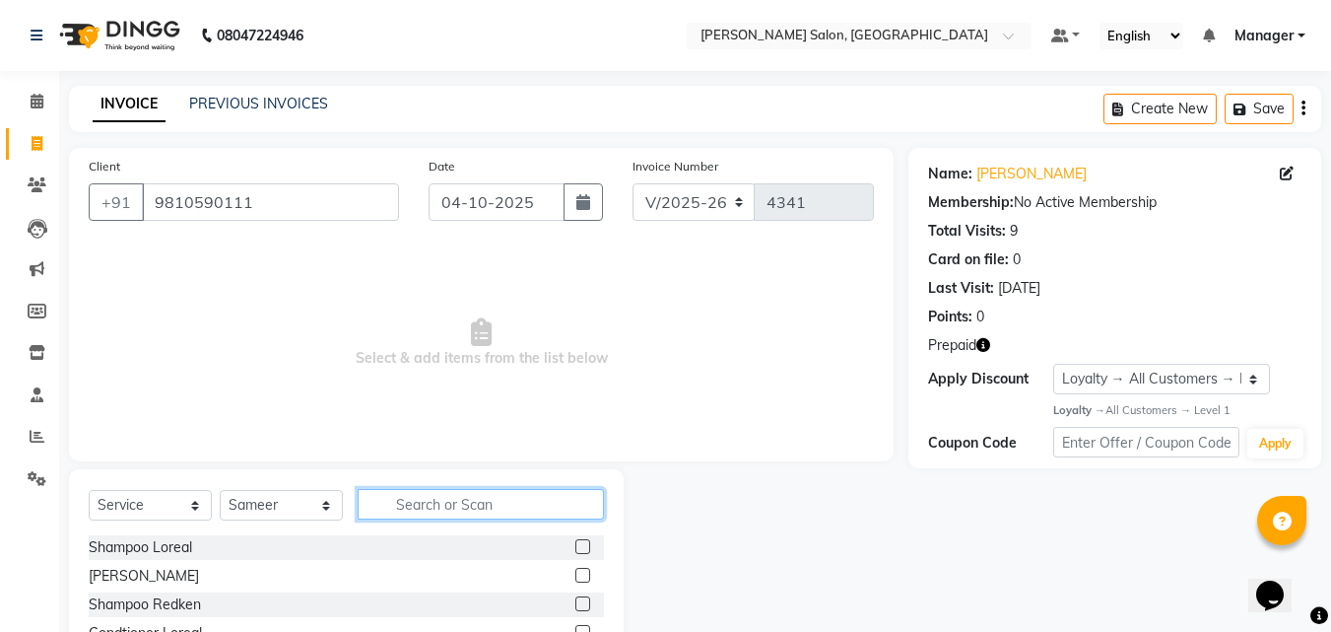
click at [439, 506] on input "text" at bounding box center [481, 504] width 246 height 31
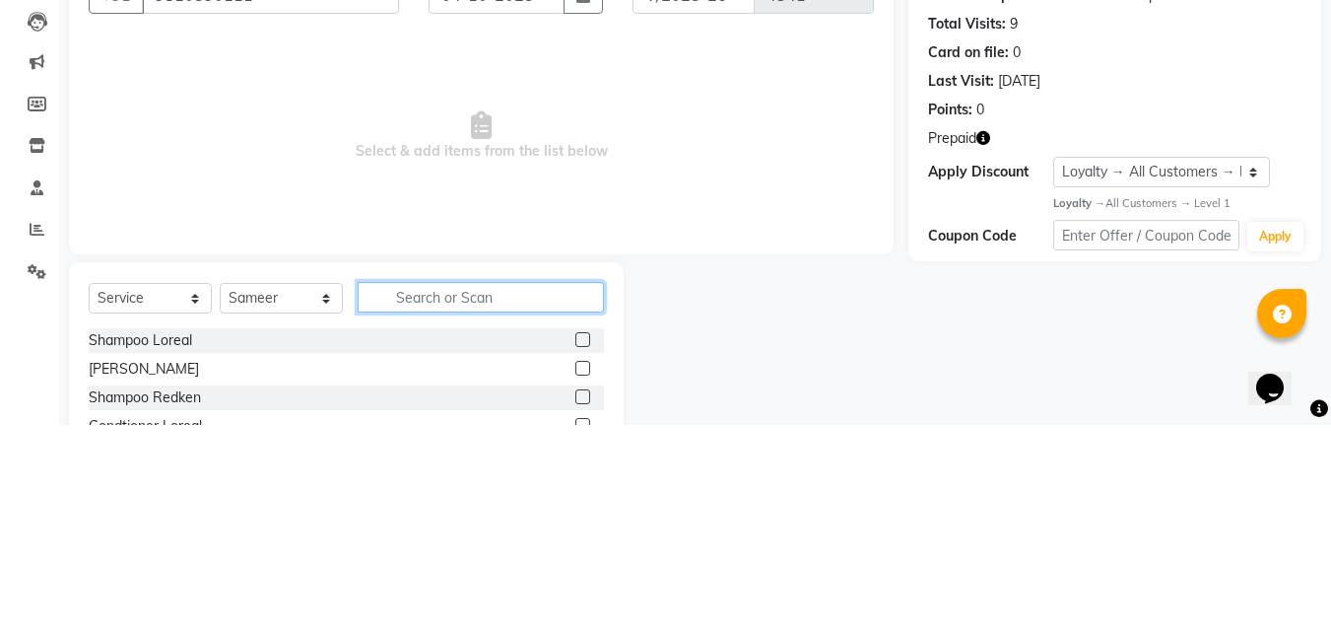
scroll to position [47, 0]
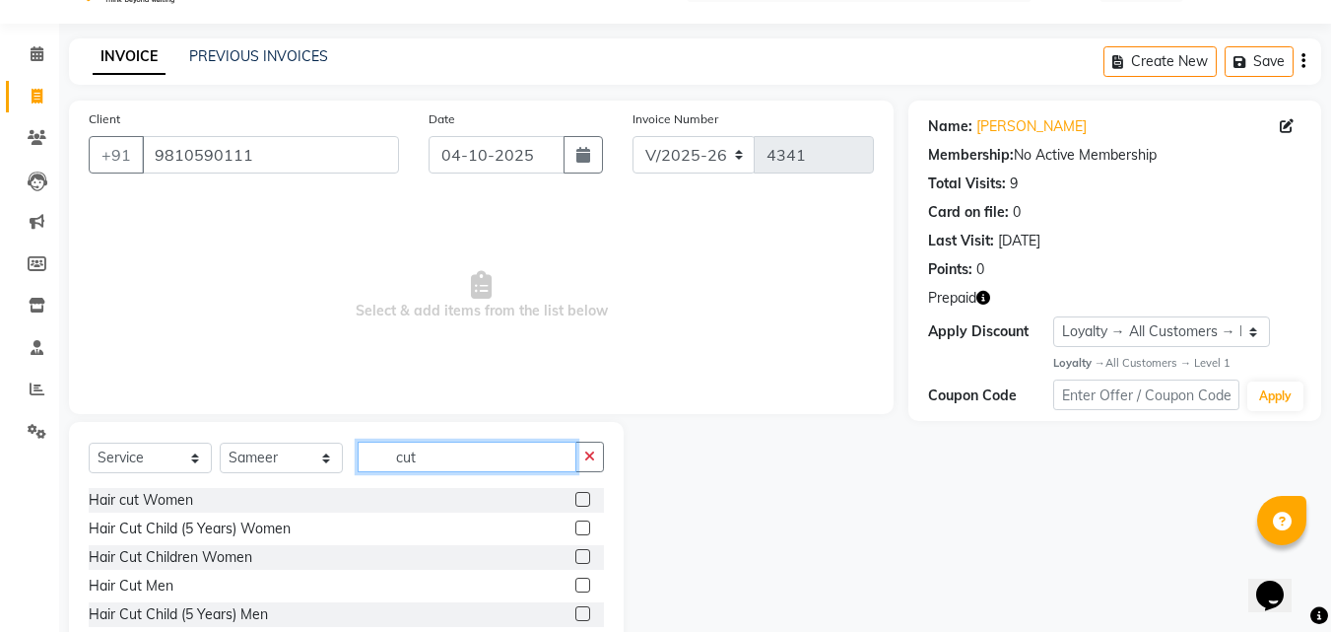
type input "cut"
click at [576, 584] on label at bounding box center [583, 585] width 15 height 15
click at [576, 584] on input "checkbox" at bounding box center [582, 585] width 13 height 13
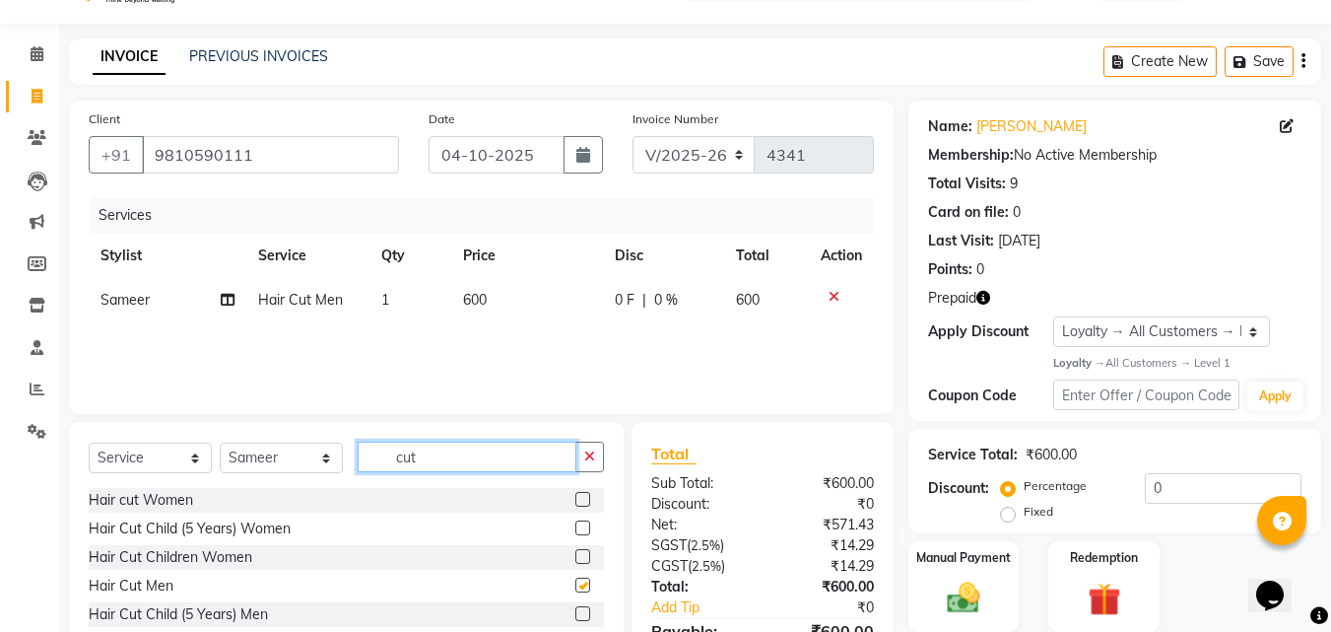
click at [476, 465] on input "cut" at bounding box center [467, 457] width 219 height 31
checkbox input "false"
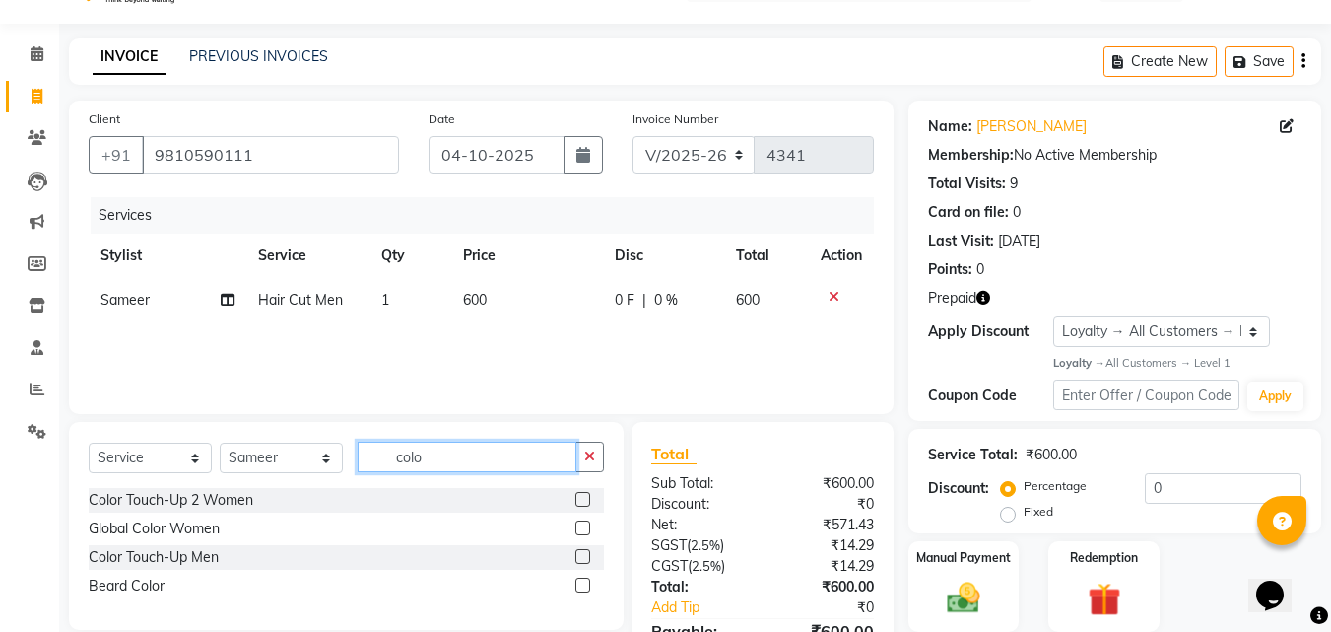
type input "colo"
click at [584, 557] on label at bounding box center [583, 556] width 15 height 15
click at [584, 557] on input "checkbox" at bounding box center [582, 557] width 13 height 13
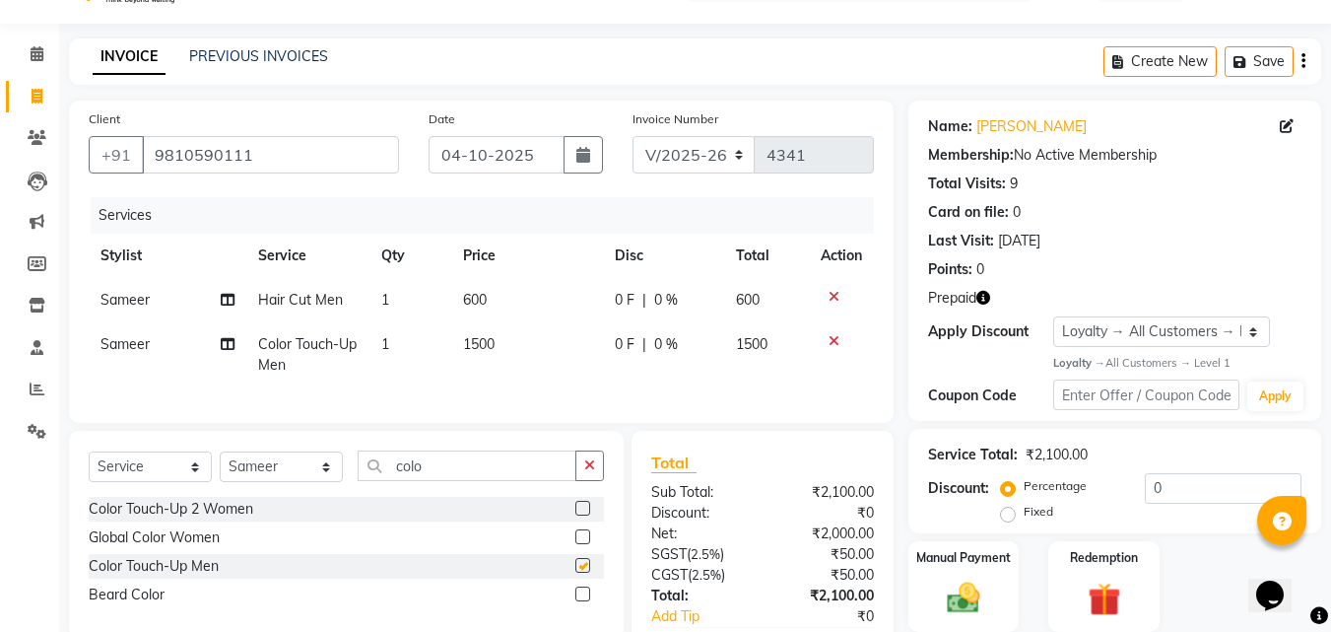
checkbox input "false"
click at [469, 475] on input "colo" at bounding box center [467, 465] width 219 height 31
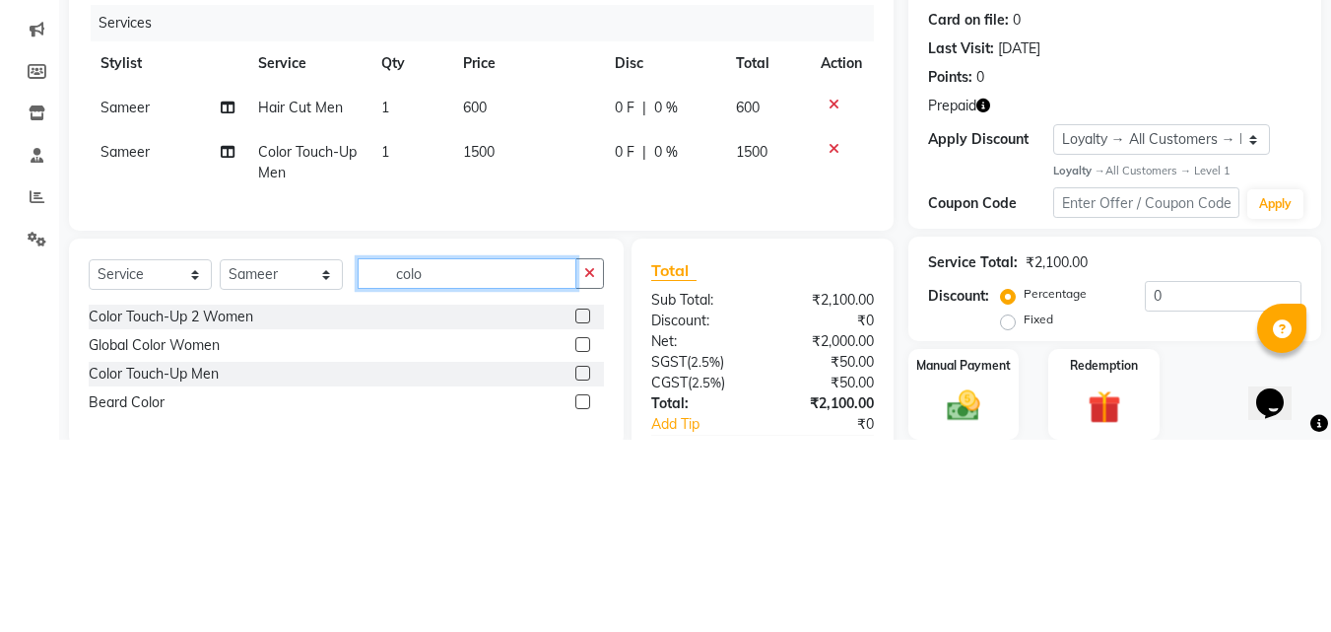
scroll to position [71, 0]
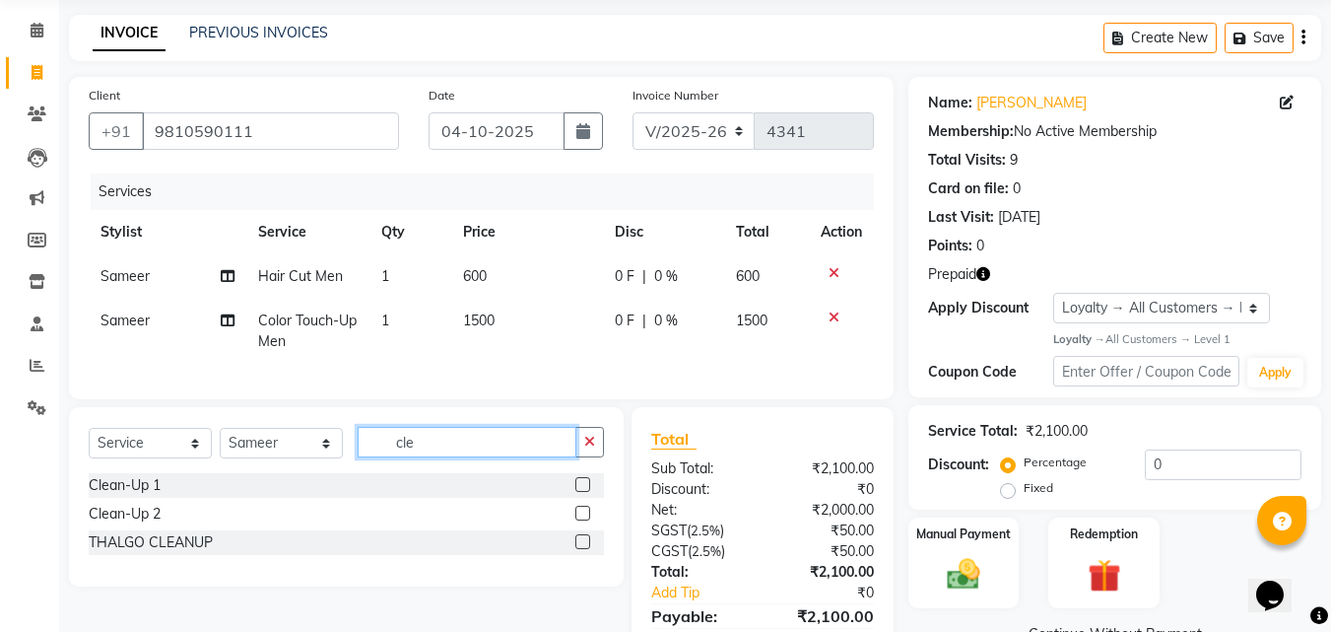
type input "cle"
click at [585, 520] on label at bounding box center [583, 513] width 15 height 15
click at [585, 520] on input "checkbox" at bounding box center [582, 514] width 13 height 13
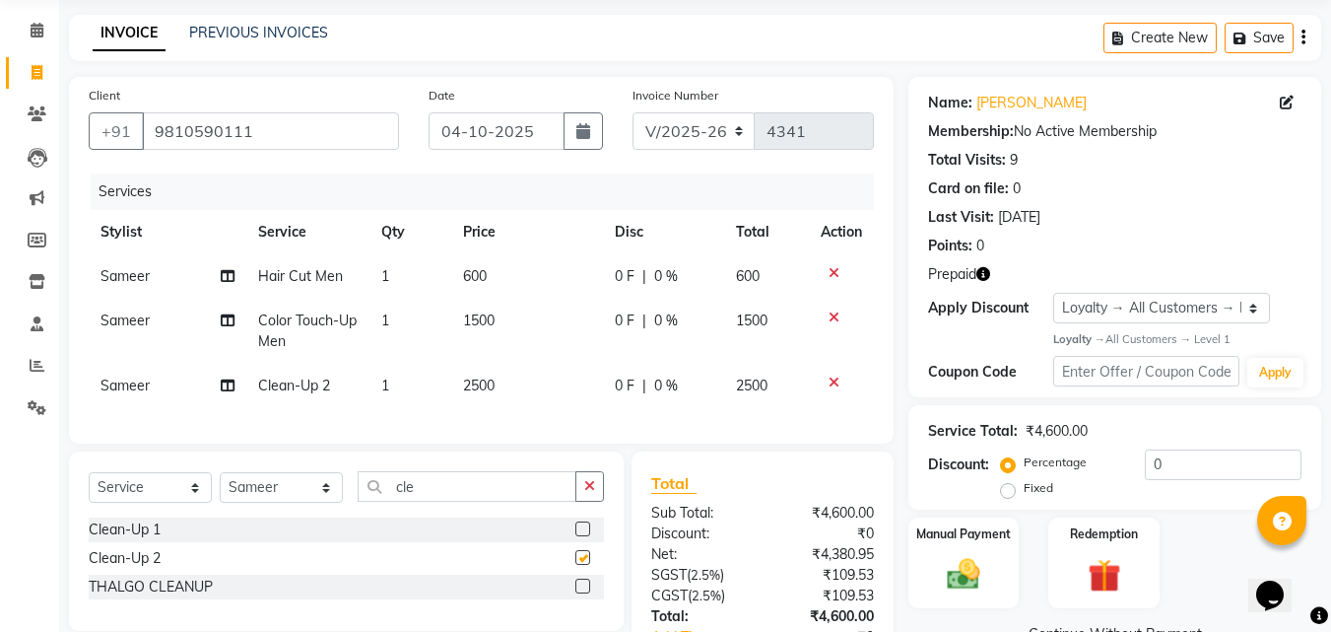
checkbox input "false"
click at [514, 390] on td "2500" at bounding box center [527, 386] width 152 height 44
select select "65237"
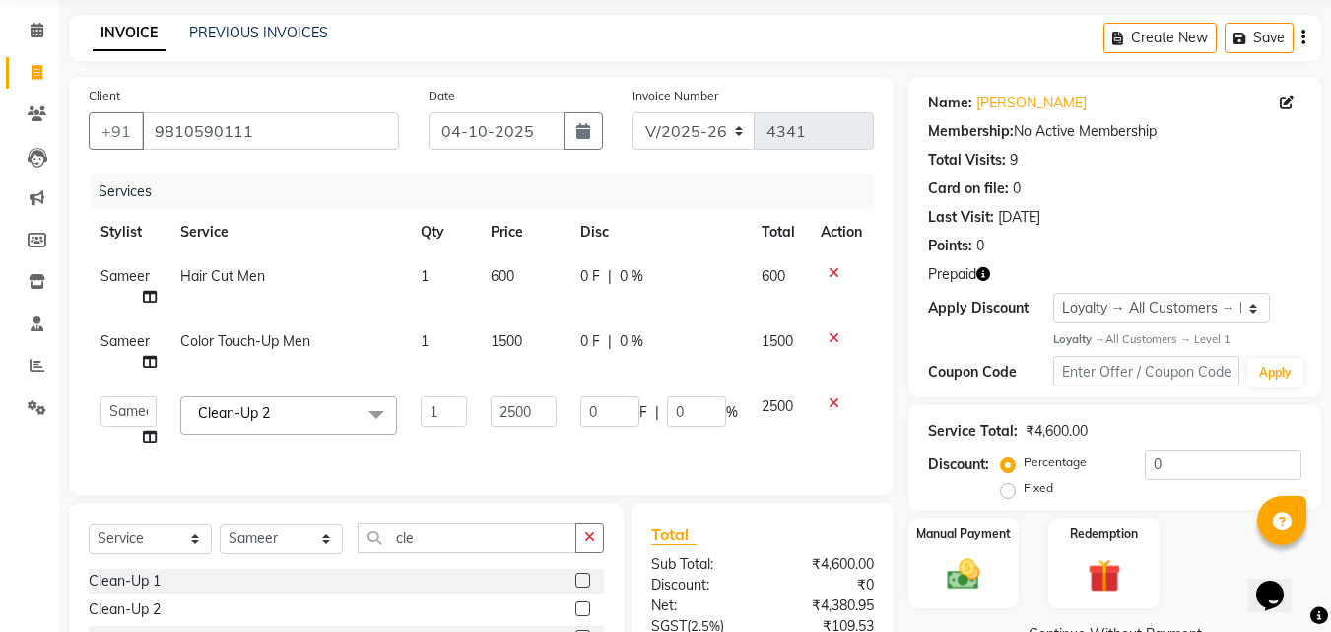
click at [507, 447] on td "2500" at bounding box center [524, 421] width 90 height 75
click at [520, 415] on input "2500" at bounding box center [524, 411] width 66 height 31
type input "3500"
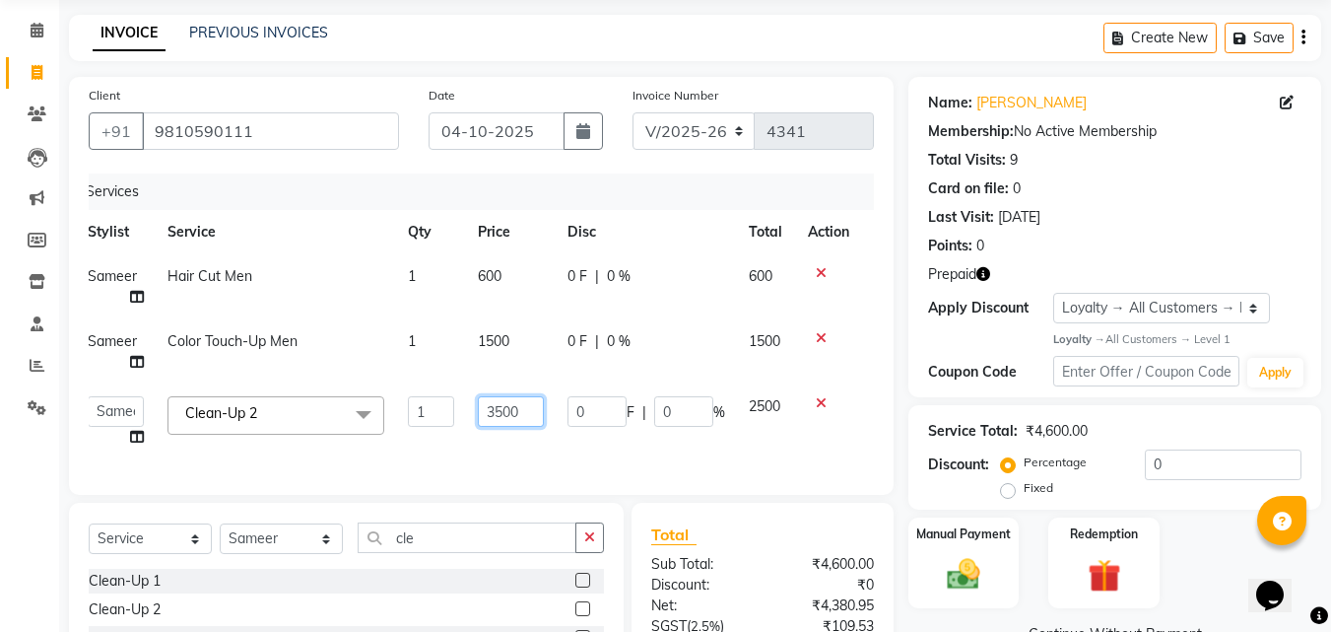
scroll to position [0, 15]
click at [1014, 628] on link "Continue Without Payment" at bounding box center [1115, 634] width 405 height 21
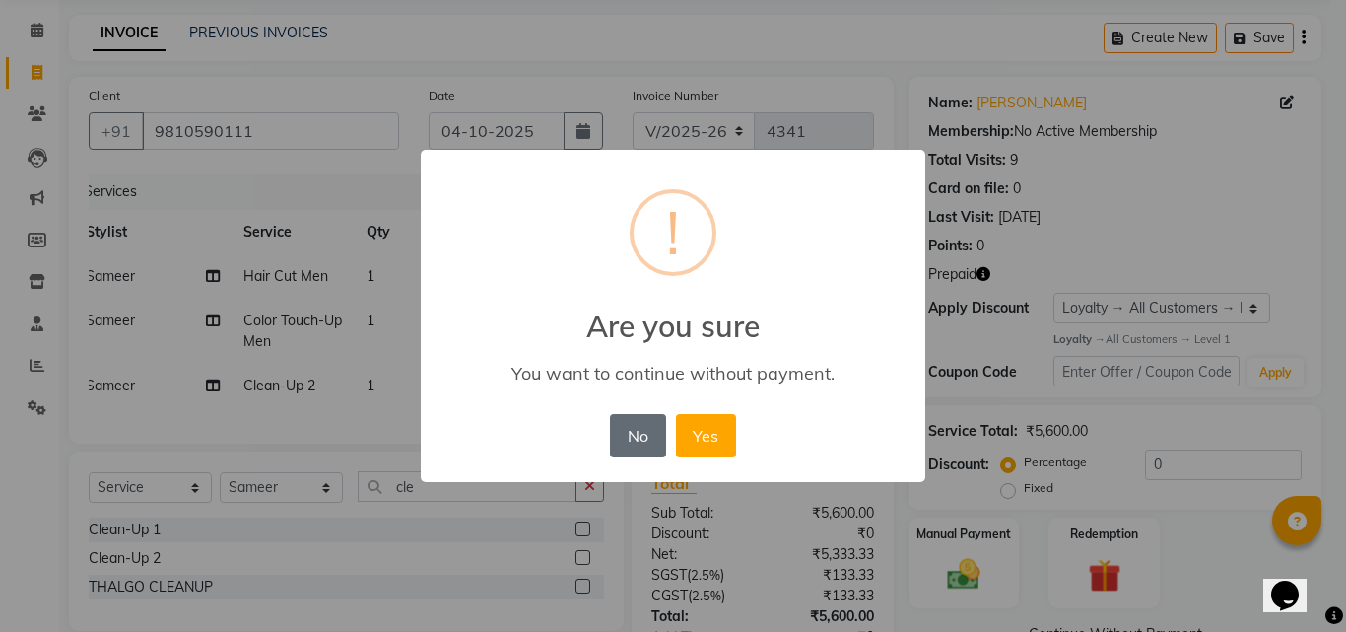
click at [633, 433] on button "No" at bounding box center [637, 435] width 55 height 43
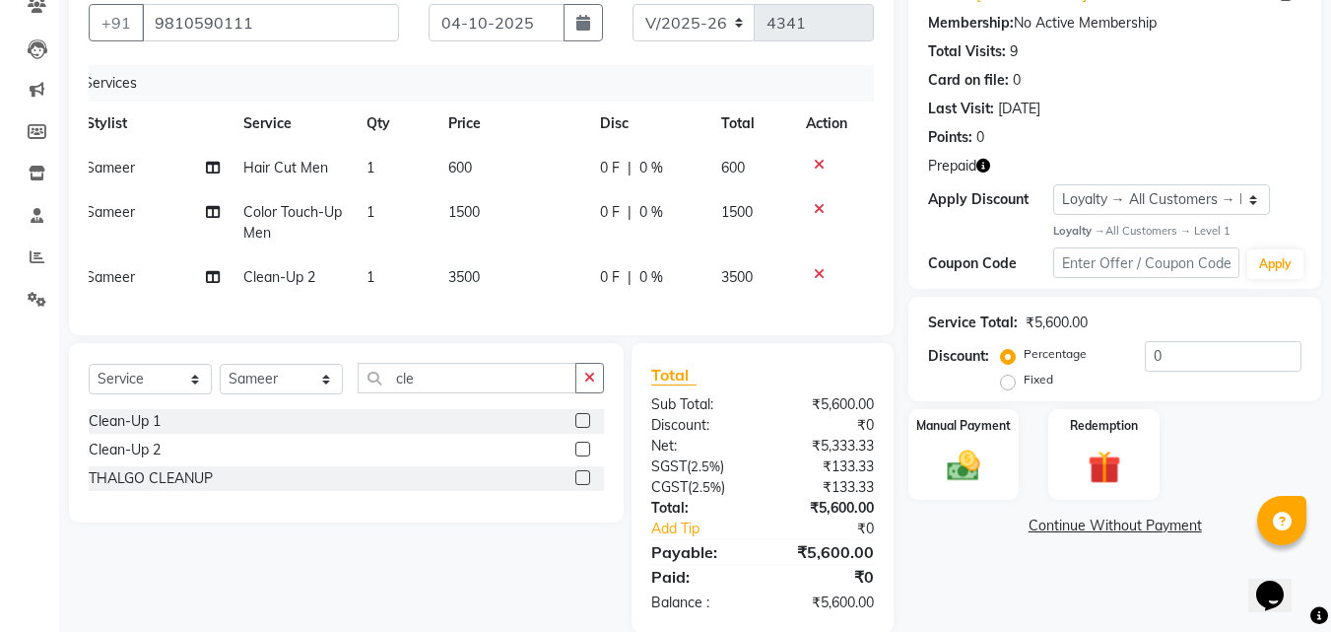
scroll to position [225, 0]
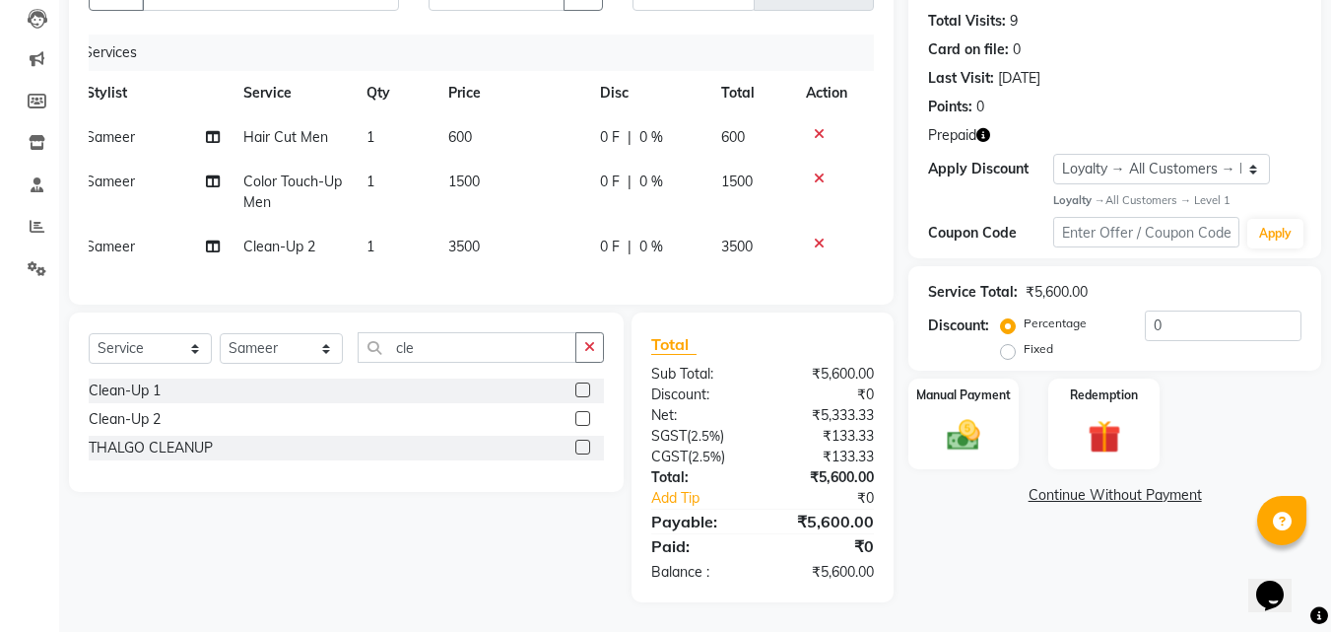
click at [985, 128] on icon "button" at bounding box center [984, 135] width 14 height 14
click at [983, 128] on icon "button" at bounding box center [984, 135] width 14 height 14
click at [990, 128] on icon "button" at bounding box center [984, 135] width 14 height 14
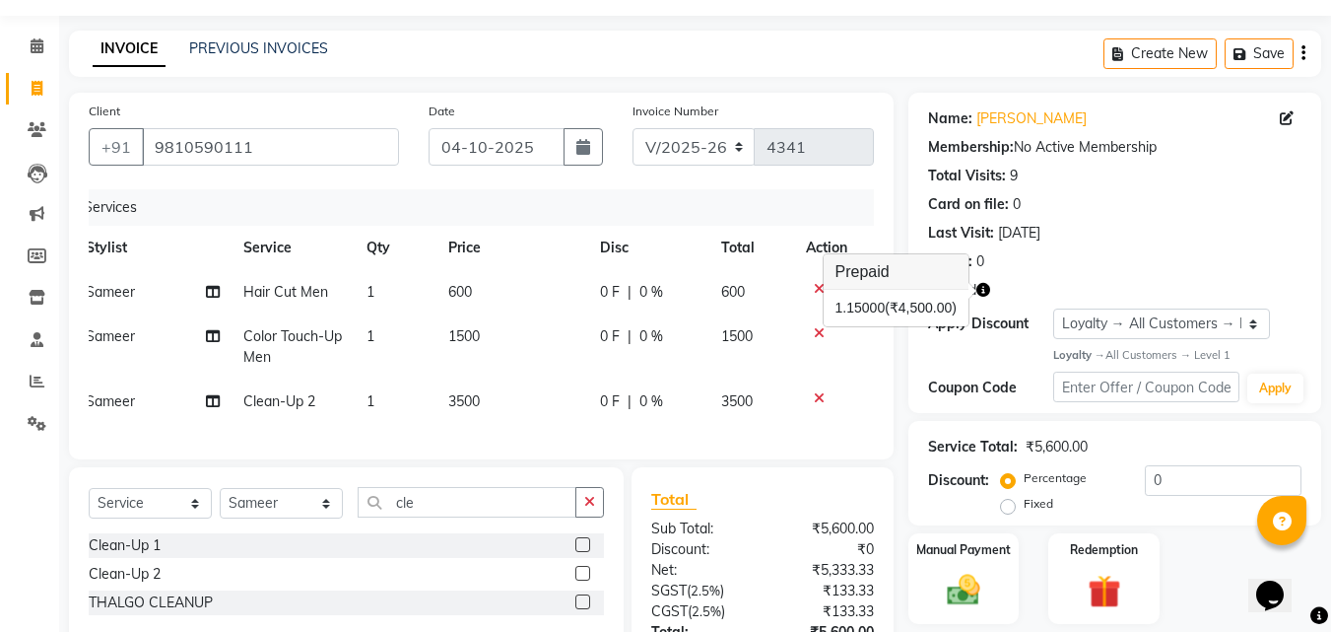
scroll to position [0, 0]
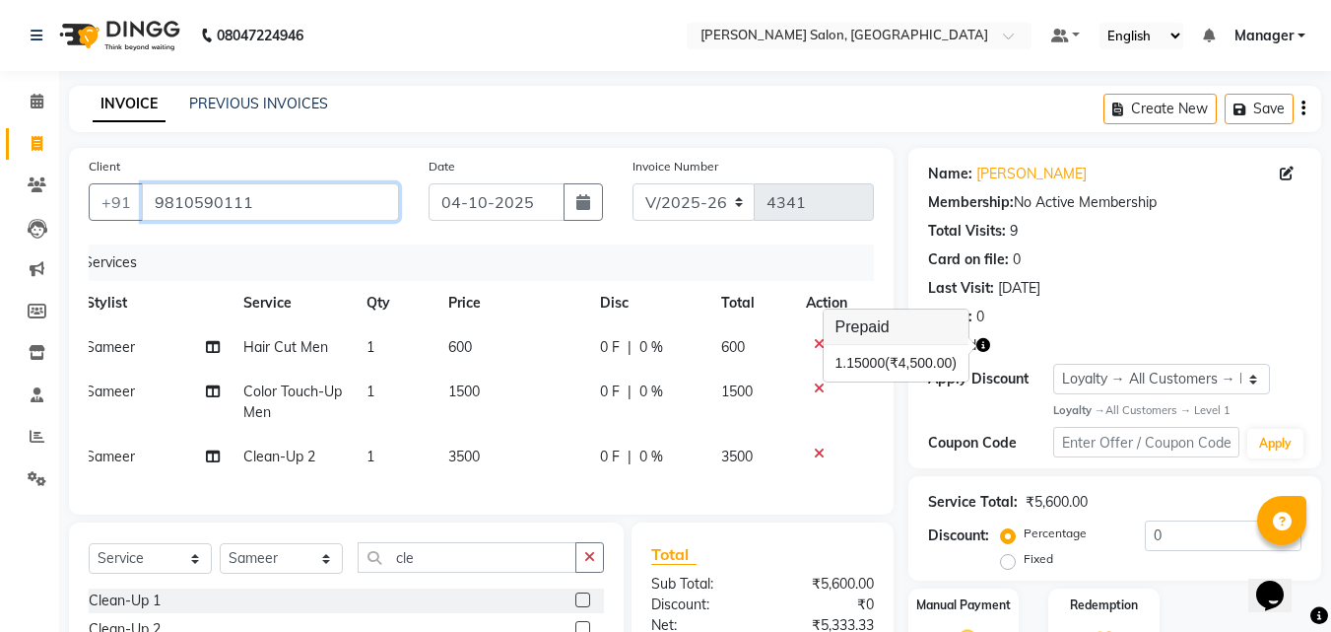
click at [323, 208] on input "9810590111" at bounding box center [270, 201] width 257 height 37
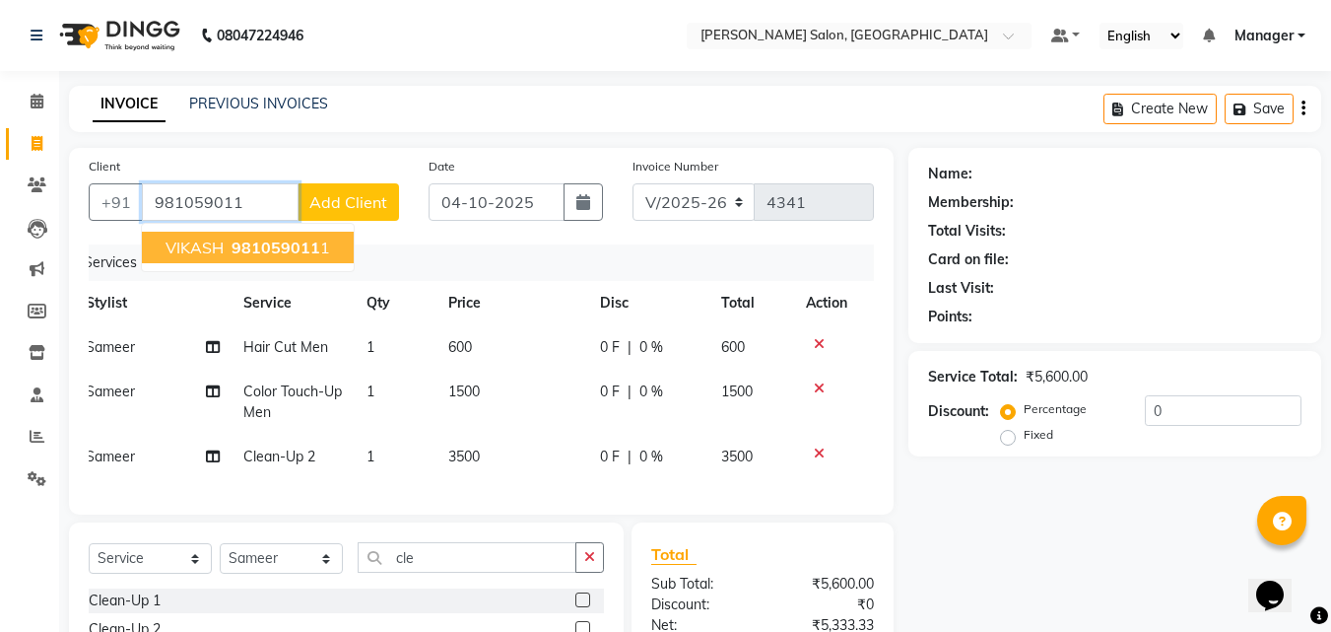
click at [280, 246] on span "981059011" at bounding box center [276, 248] width 89 height 20
type input "9810590111"
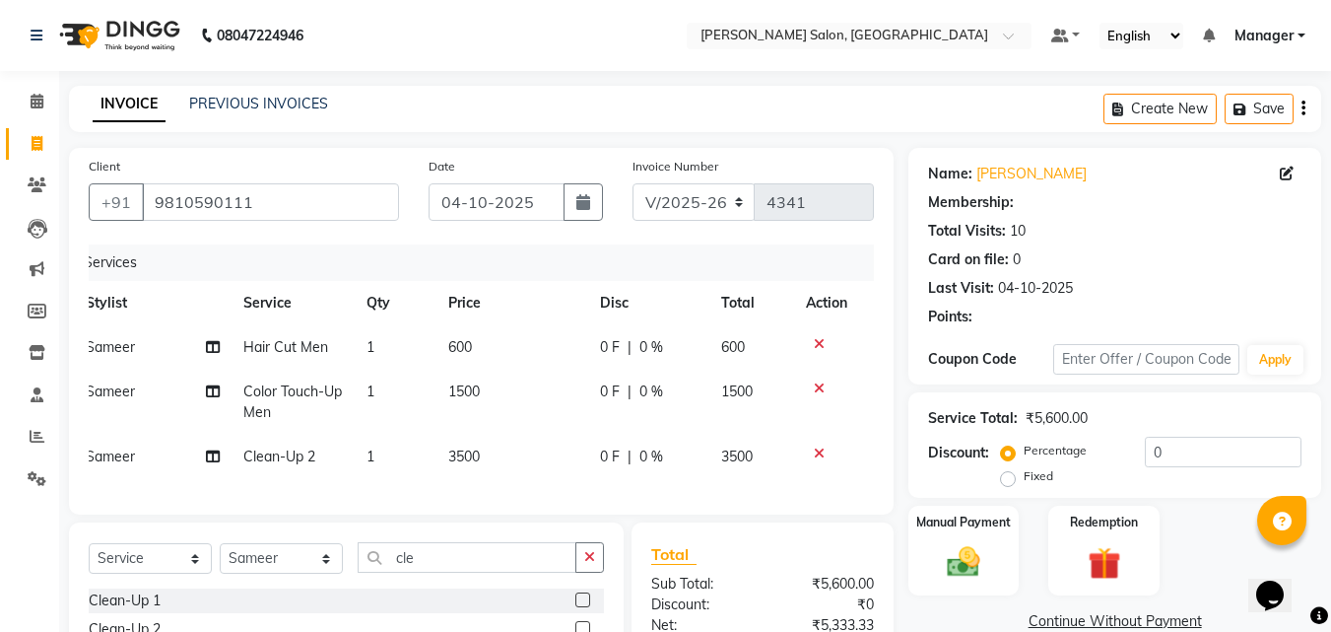
select select "1: Object"
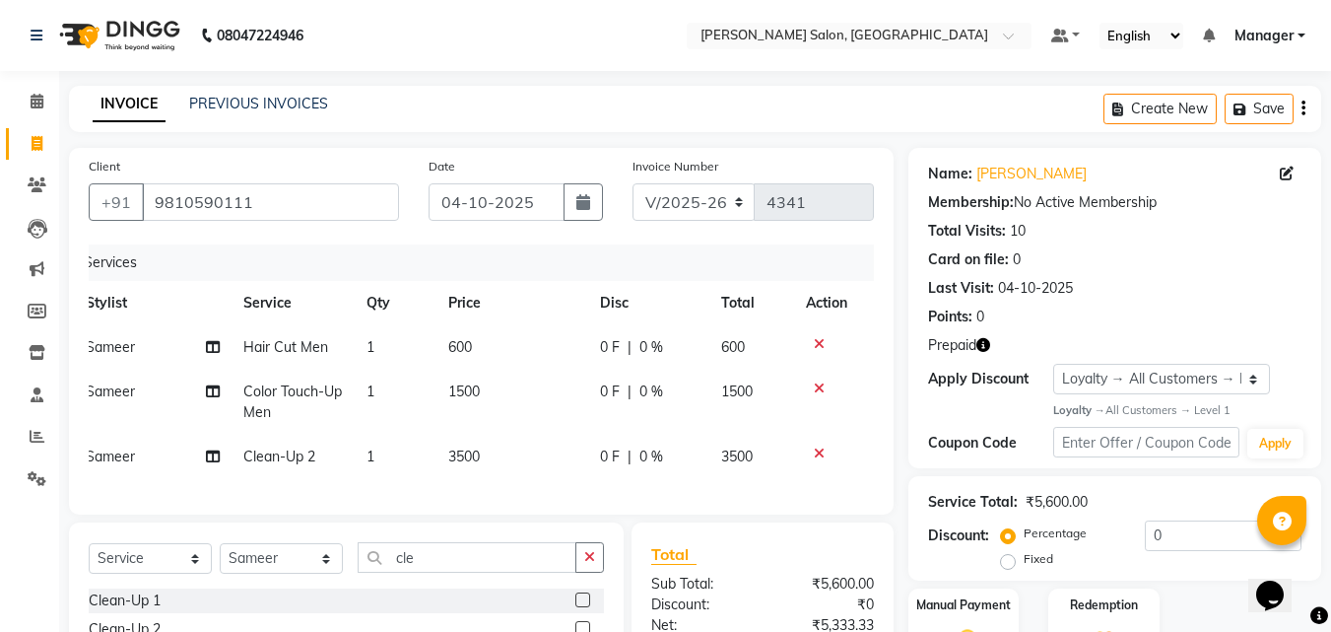
scroll to position [225, 0]
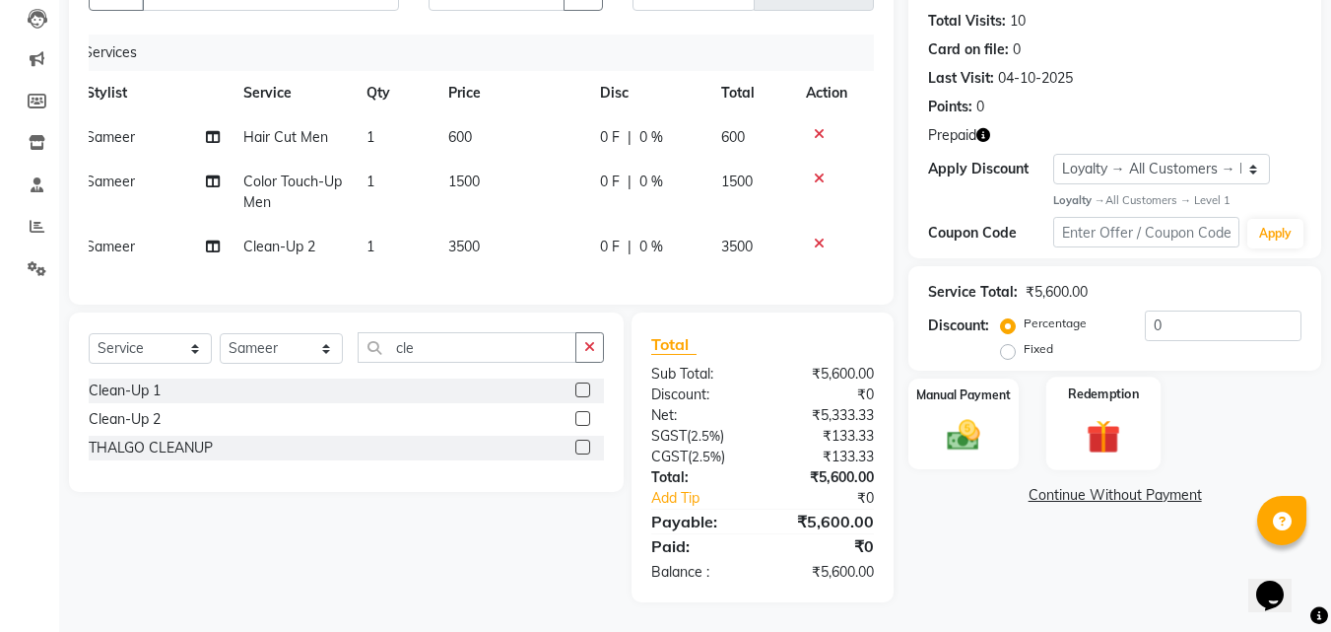
click at [1096, 416] on img at bounding box center [1103, 437] width 55 height 42
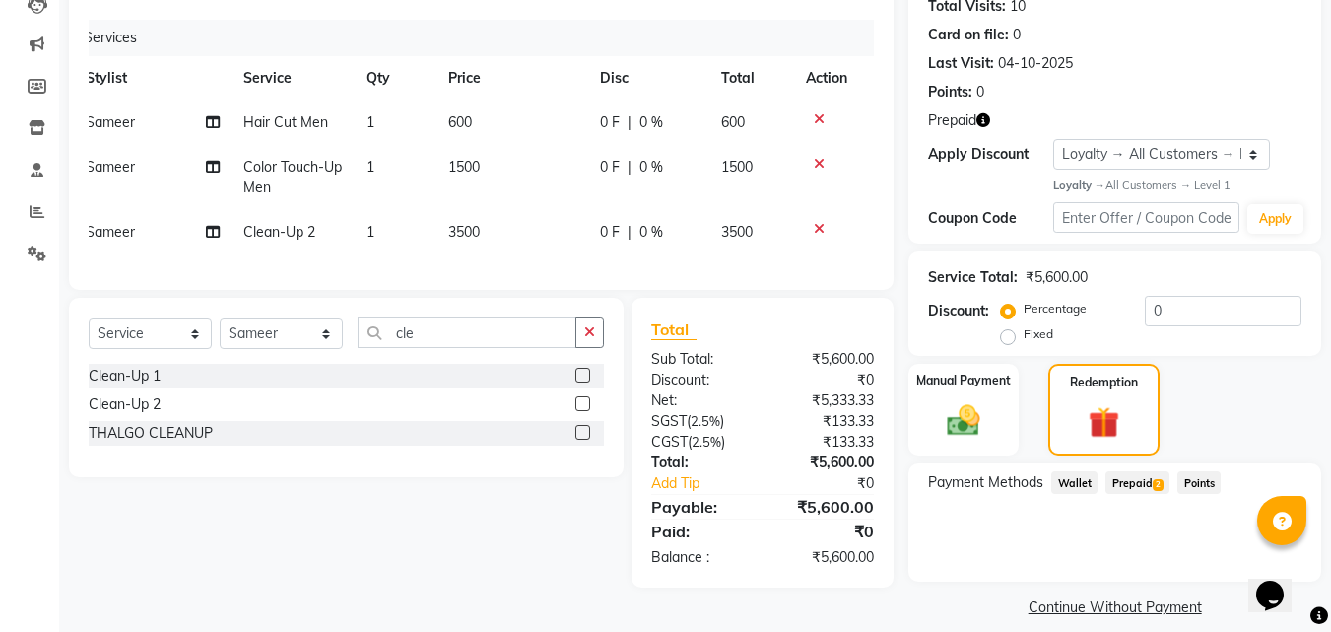
click at [1146, 487] on span "Prepaid 2" at bounding box center [1138, 482] width 64 height 23
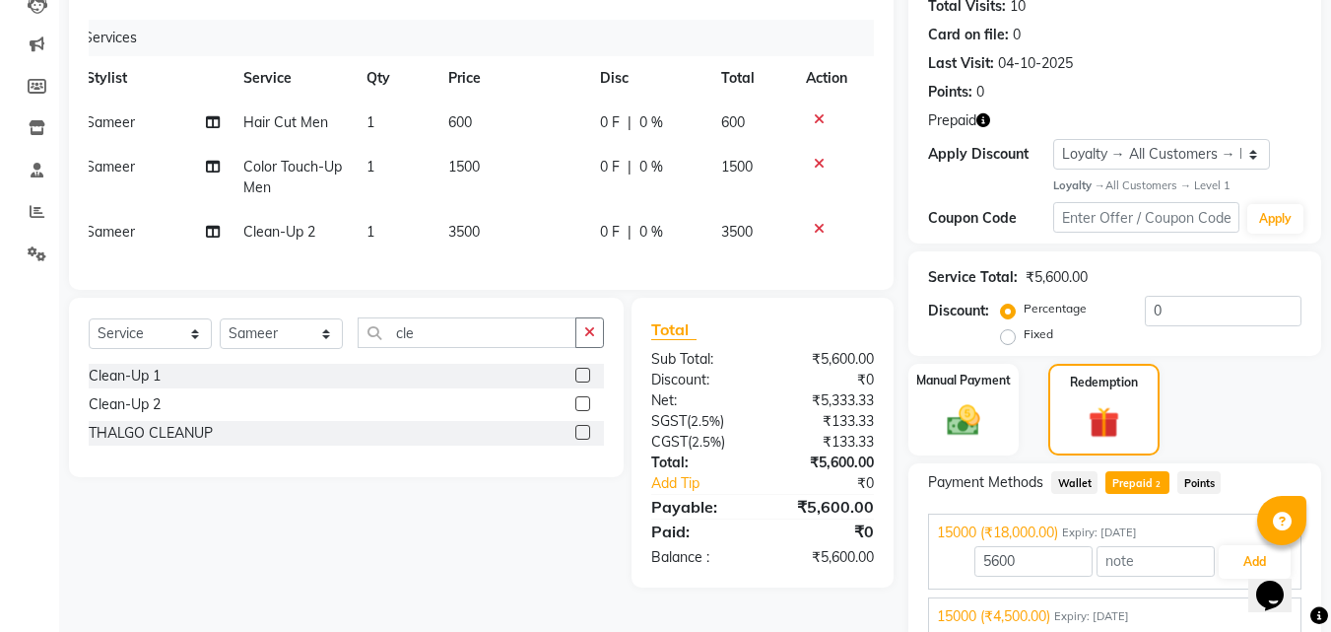
scroll to position [307, 0]
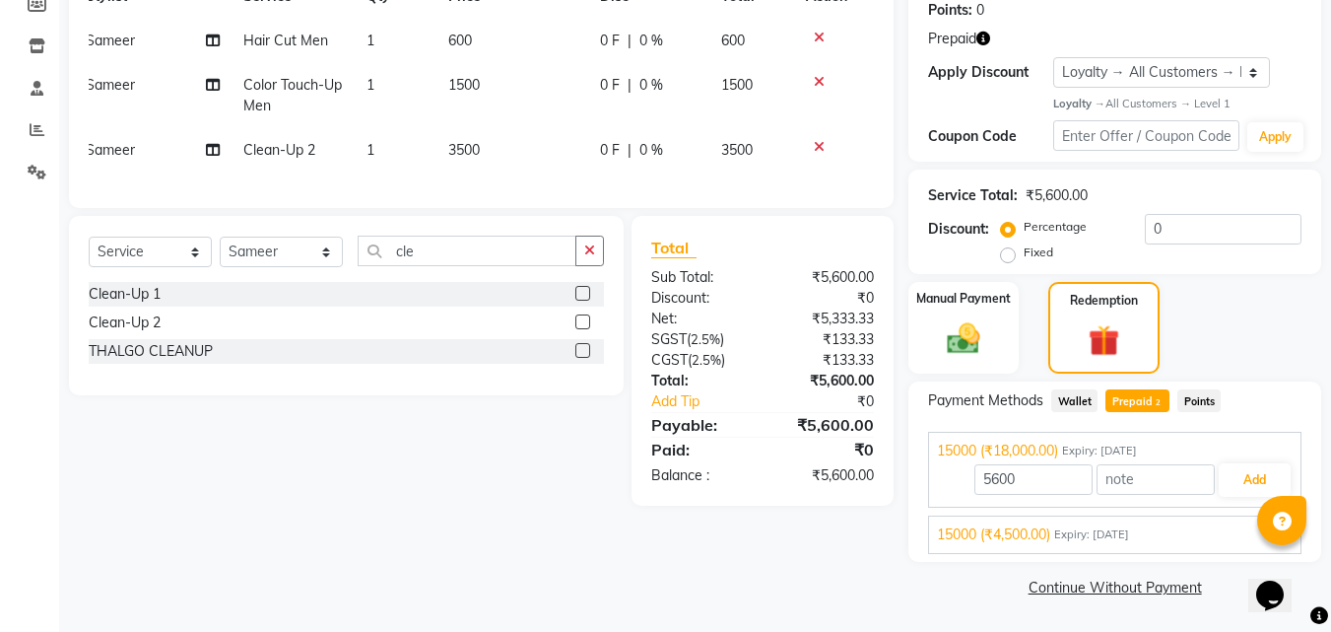
click at [1116, 544] on div "15000 (₹4,500.00) Expiry: 19-02-2028" at bounding box center [1115, 534] width 356 height 21
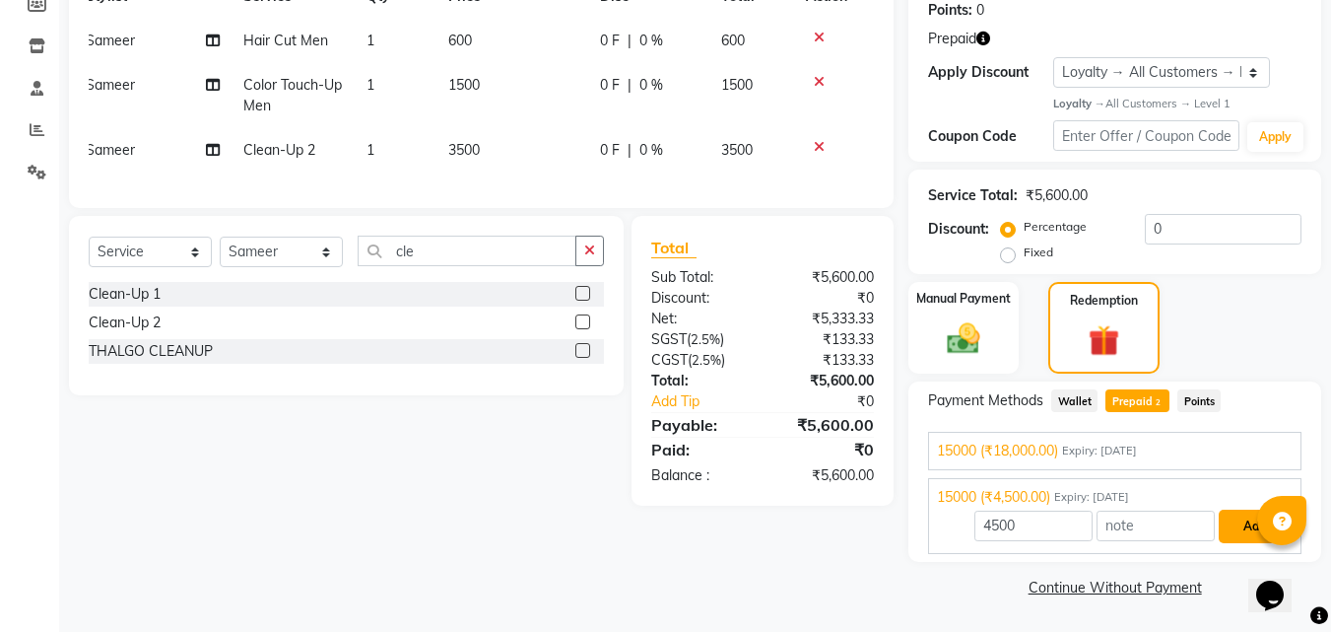
click at [1241, 537] on button "Add" at bounding box center [1255, 527] width 72 height 34
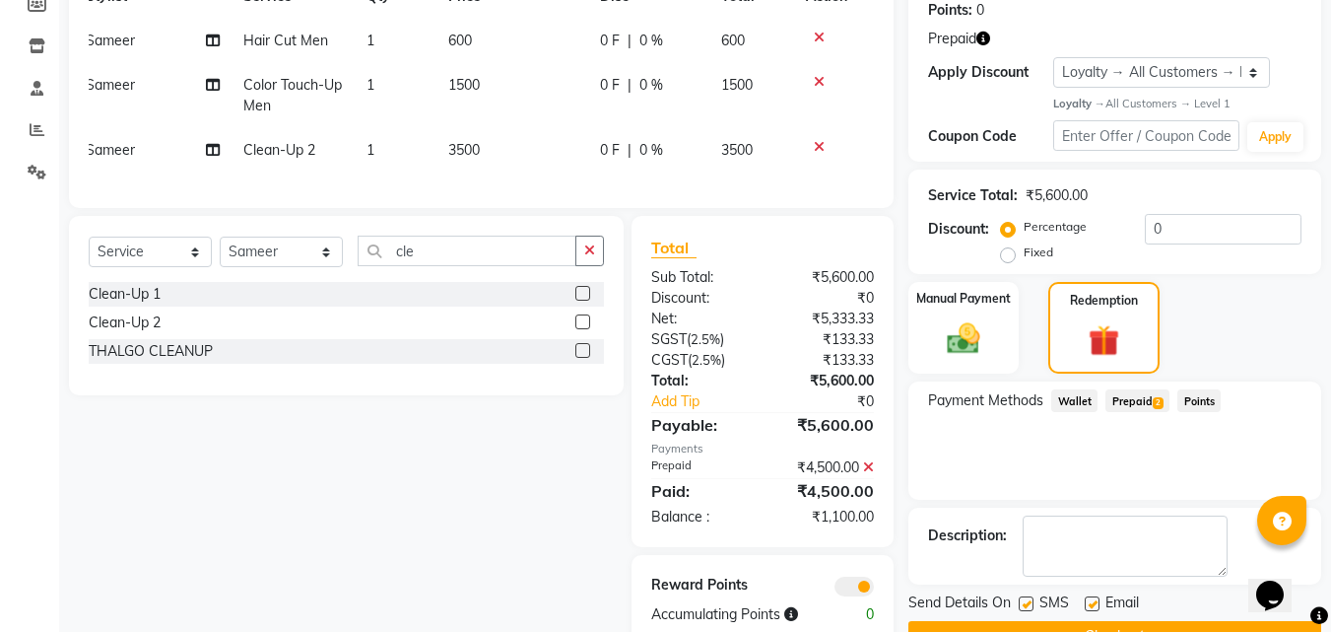
click at [1144, 407] on span "Prepaid 2" at bounding box center [1138, 400] width 64 height 23
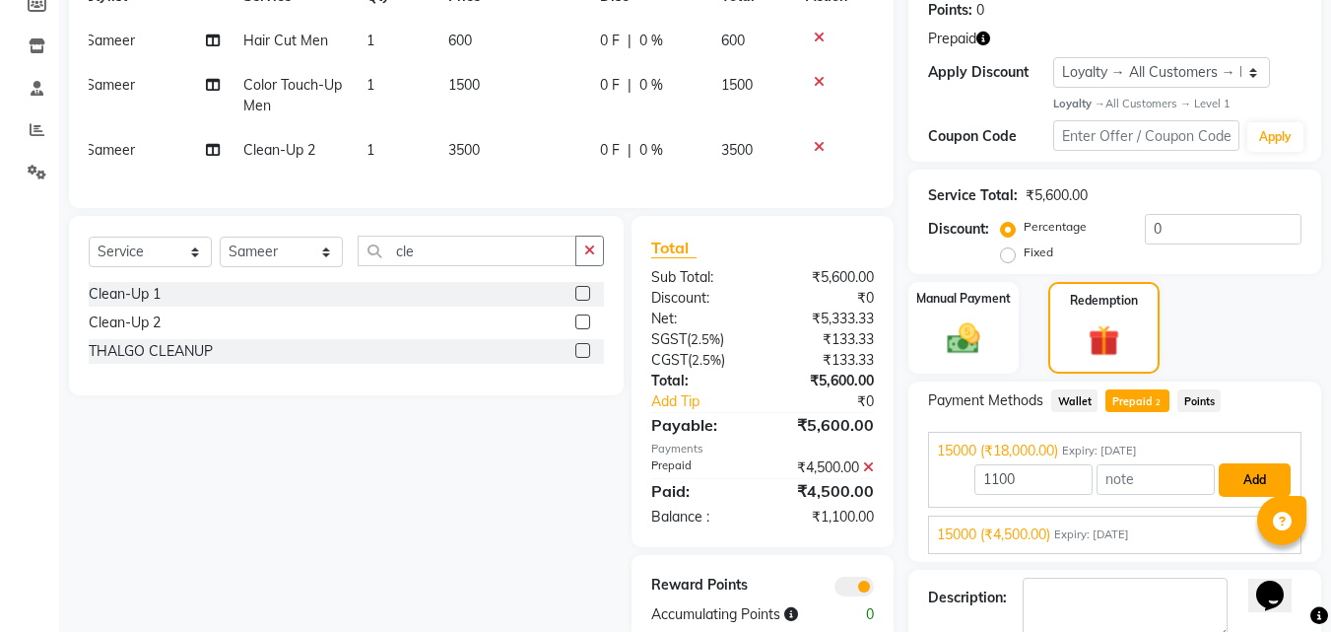
click at [1240, 480] on button "Add" at bounding box center [1255, 480] width 72 height 34
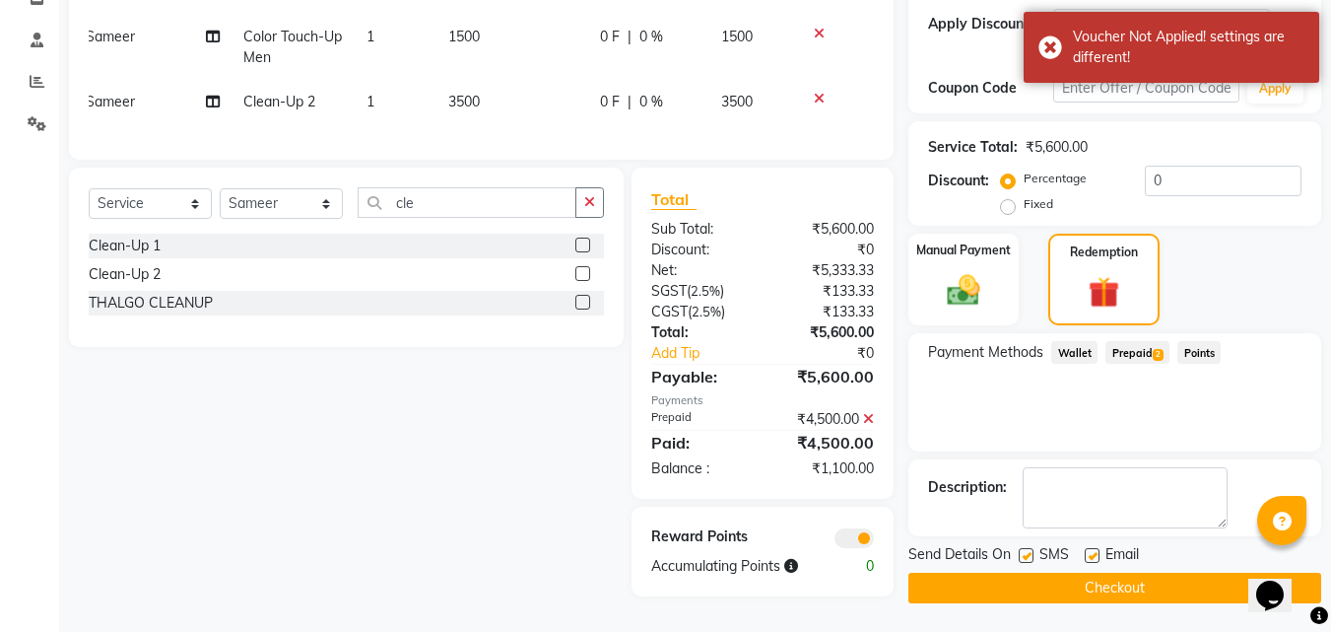
scroll to position [364, 0]
click at [871, 425] on icon at bounding box center [868, 418] width 11 height 14
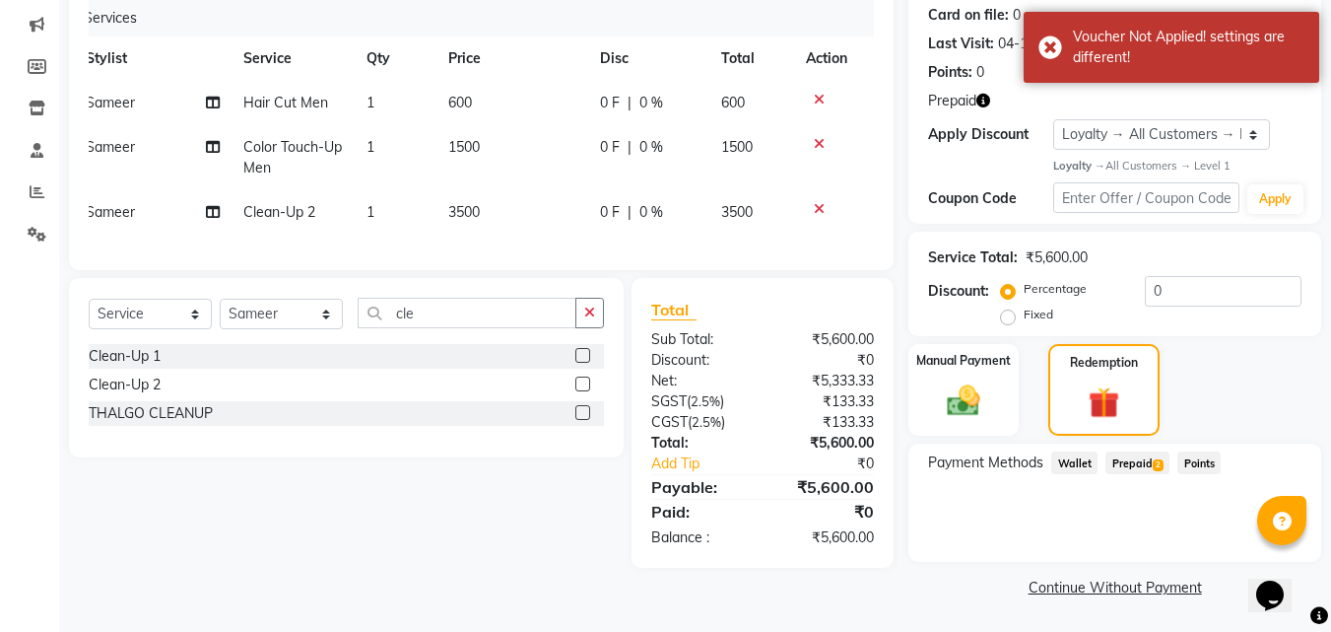
click at [1147, 464] on span "Prepaid 2" at bounding box center [1138, 462] width 64 height 23
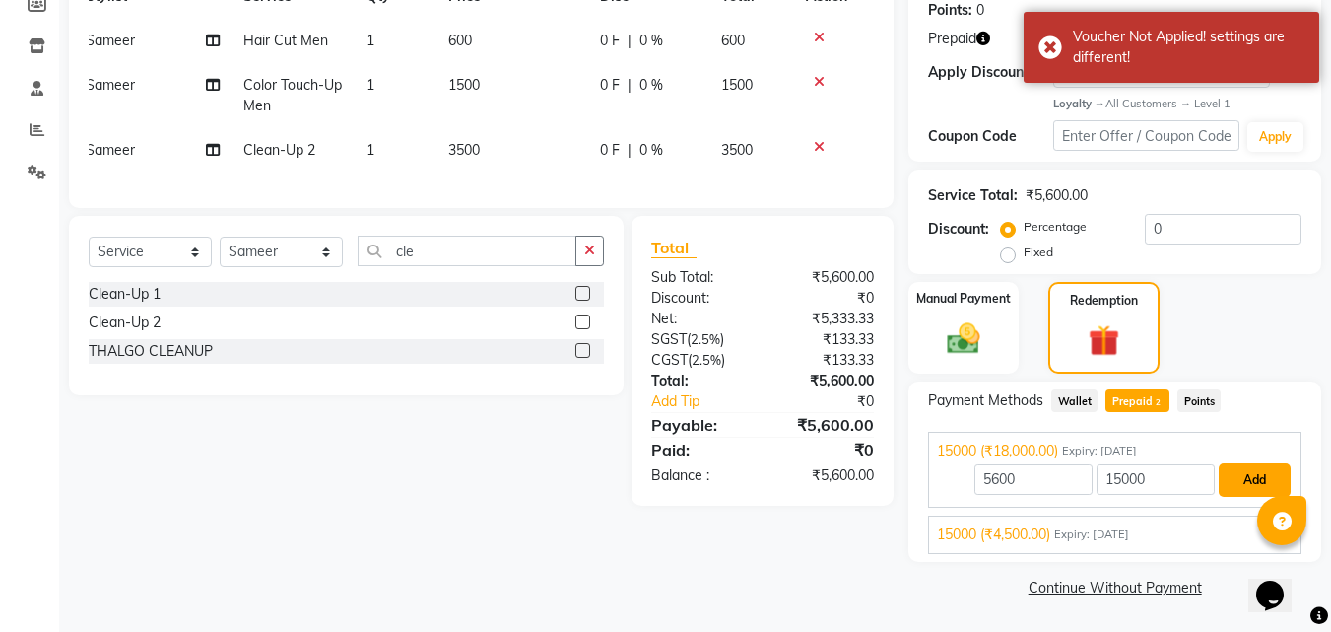
click at [1256, 475] on button "Add" at bounding box center [1255, 480] width 72 height 34
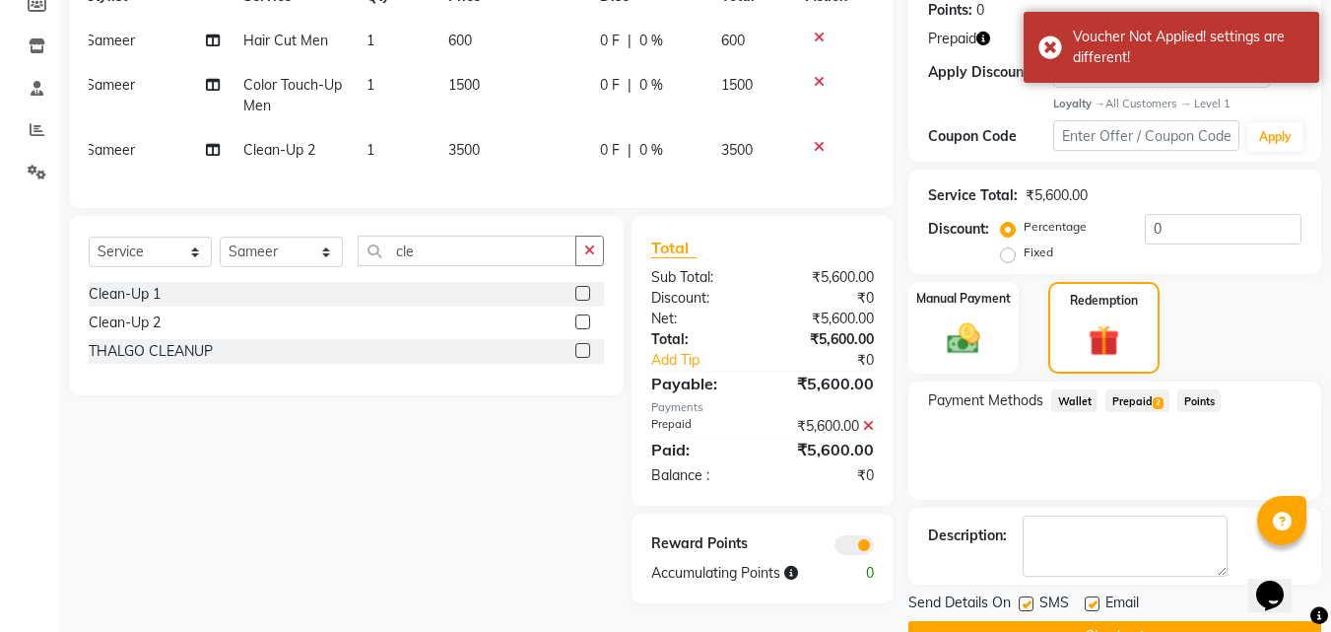
scroll to position [356, 0]
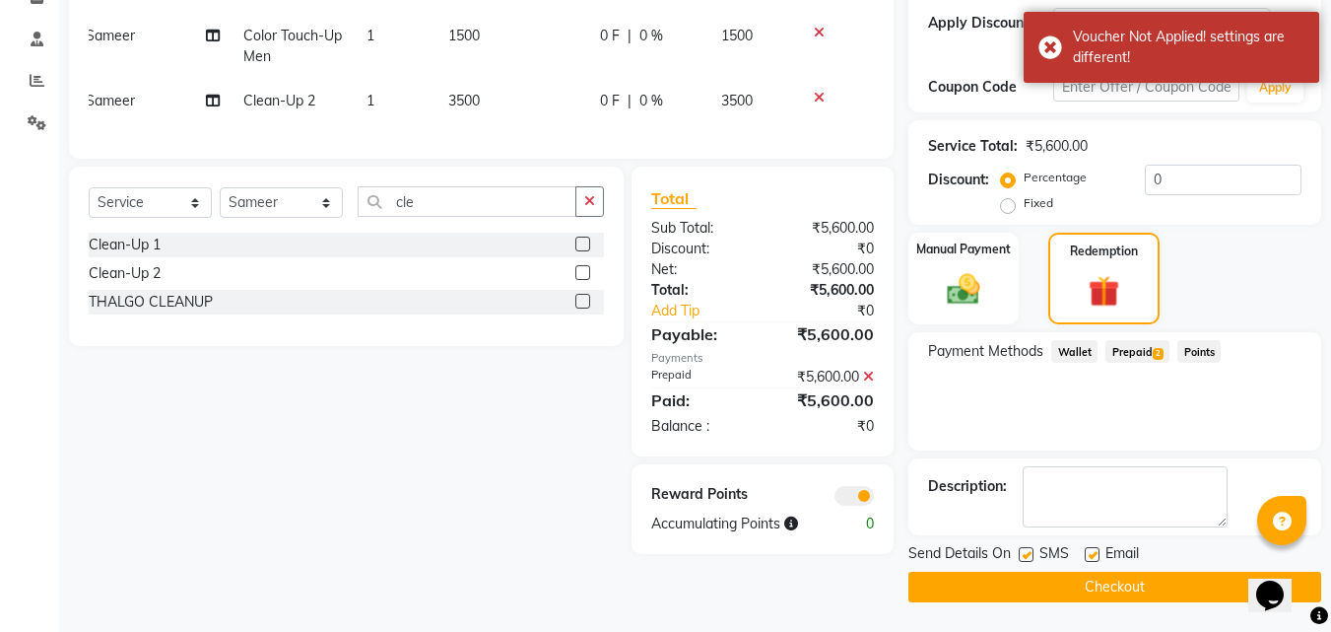
click at [1170, 594] on button "Checkout" at bounding box center [1115, 587] width 413 height 31
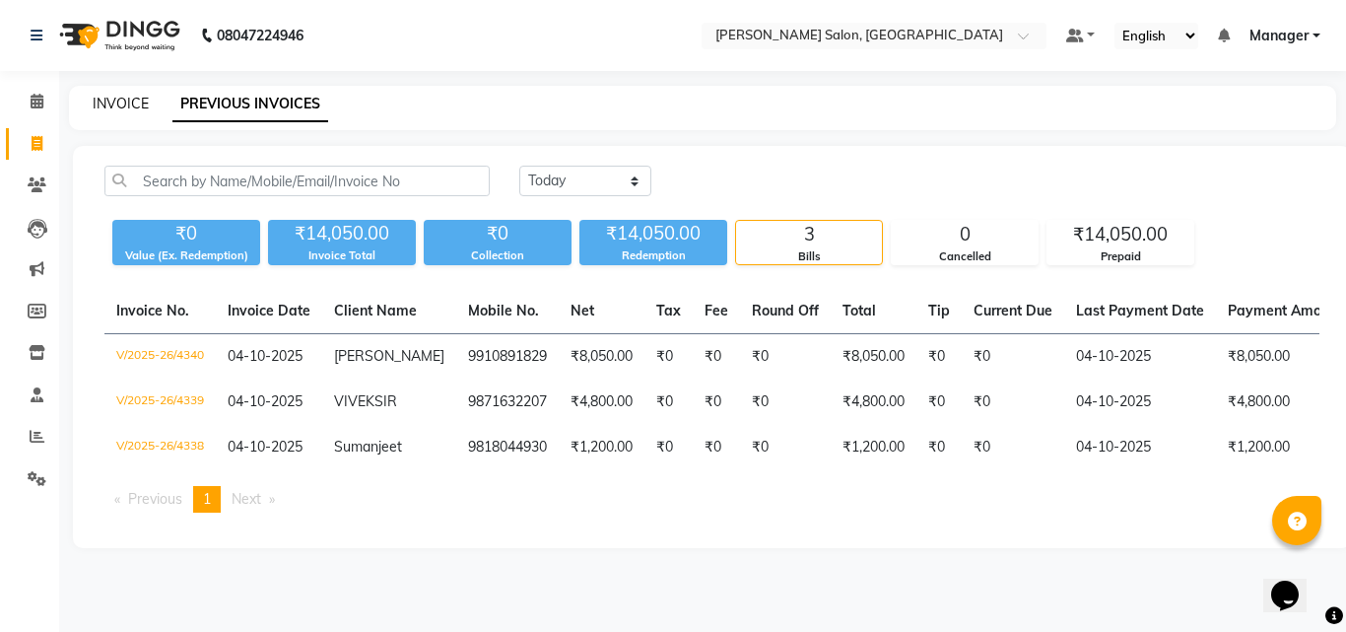
click at [138, 104] on link "INVOICE" at bounding box center [121, 104] width 56 height 18
select select "7229"
select select "service"
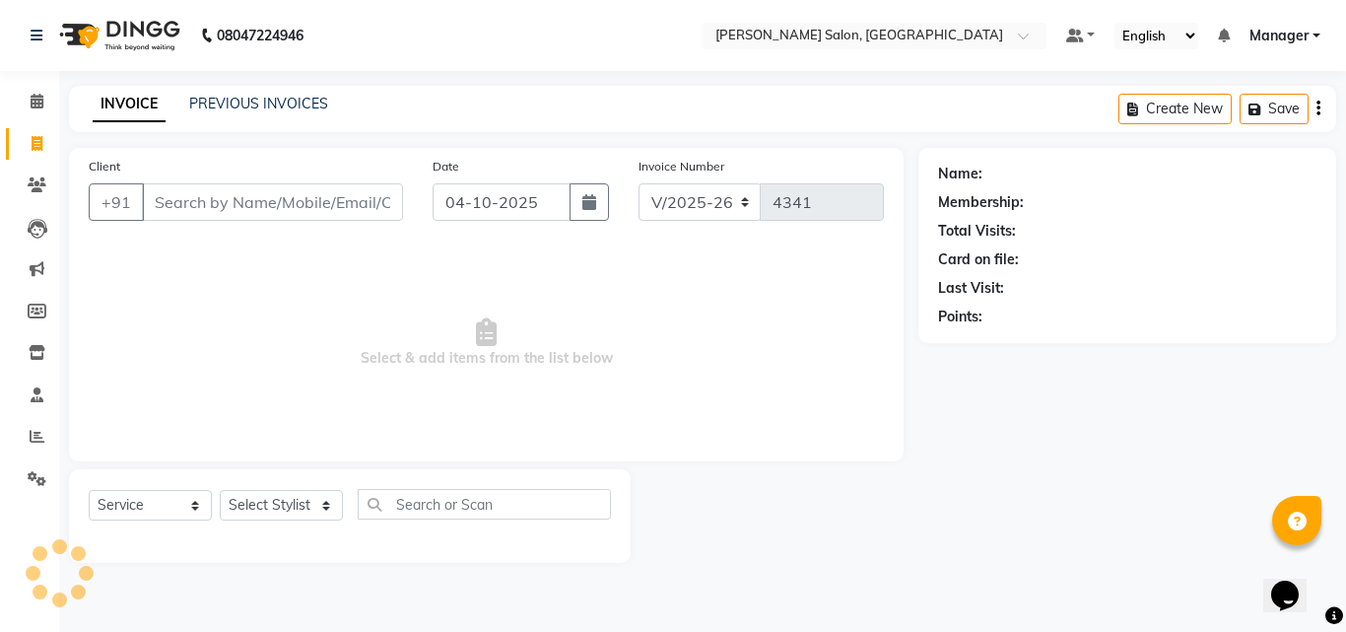
click at [204, 199] on input "Client" at bounding box center [272, 201] width 261 height 37
type input "9810590111"
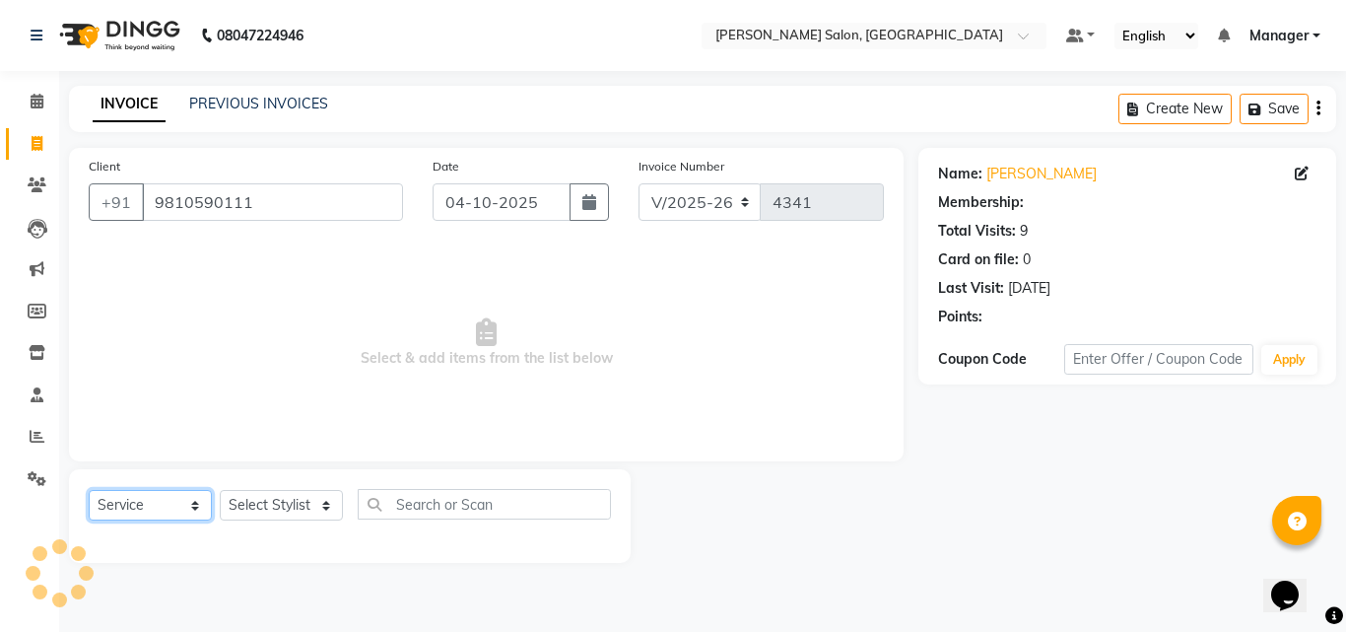
click at [170, 513] on select "Select Service Product Membership Package Voucher Prepaid Gift Card" at bounding box center [150, 505] width 123 height 31
select select "P"
click at [89, 490] on select "Select Service Product Membership Package Voucher Prepaid Gift Card" at bounding box center [150, 505] width 123 height 31
click at [277, 511] on select "Select Stylist" at bounding box center [281, 505] width 123 height 31
select select "1: Object"
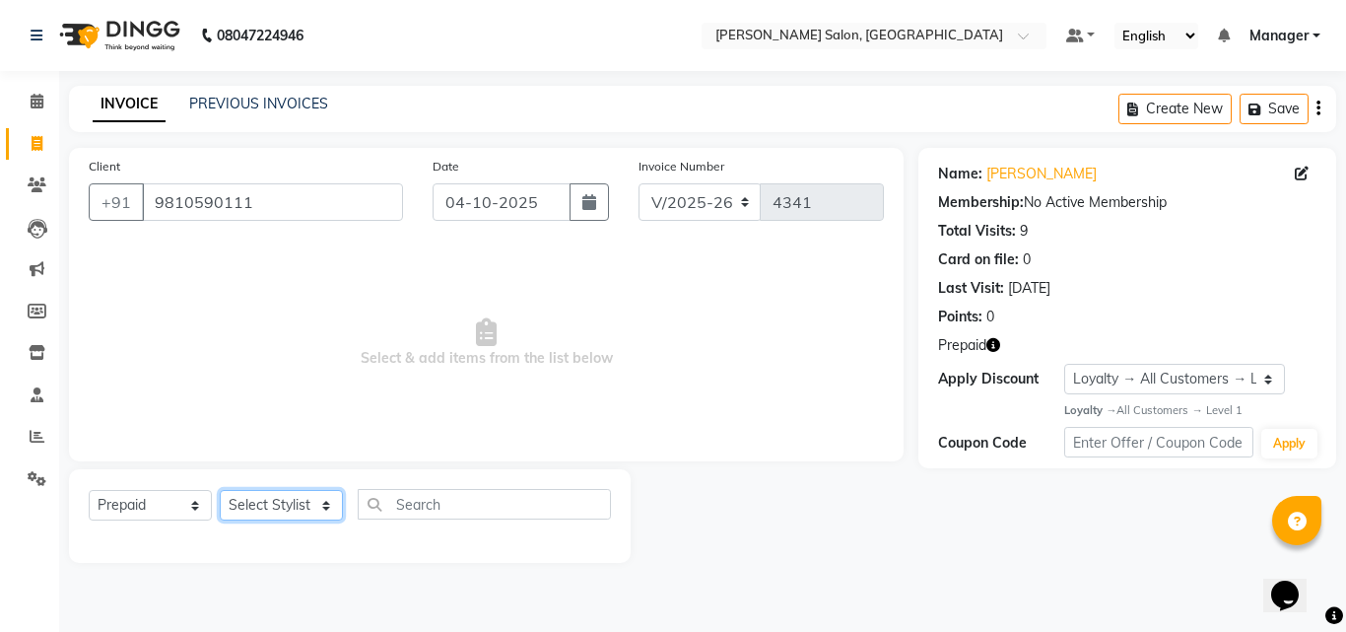
select select "65237"
click at [220, 490] on select "Select Stylist BHOLU Geeta [PERSON_NAME] [PERSON_NAME] [PERSON_NAME] PEDI Manag…" at bounding box center [281, 505] width 123 height 31
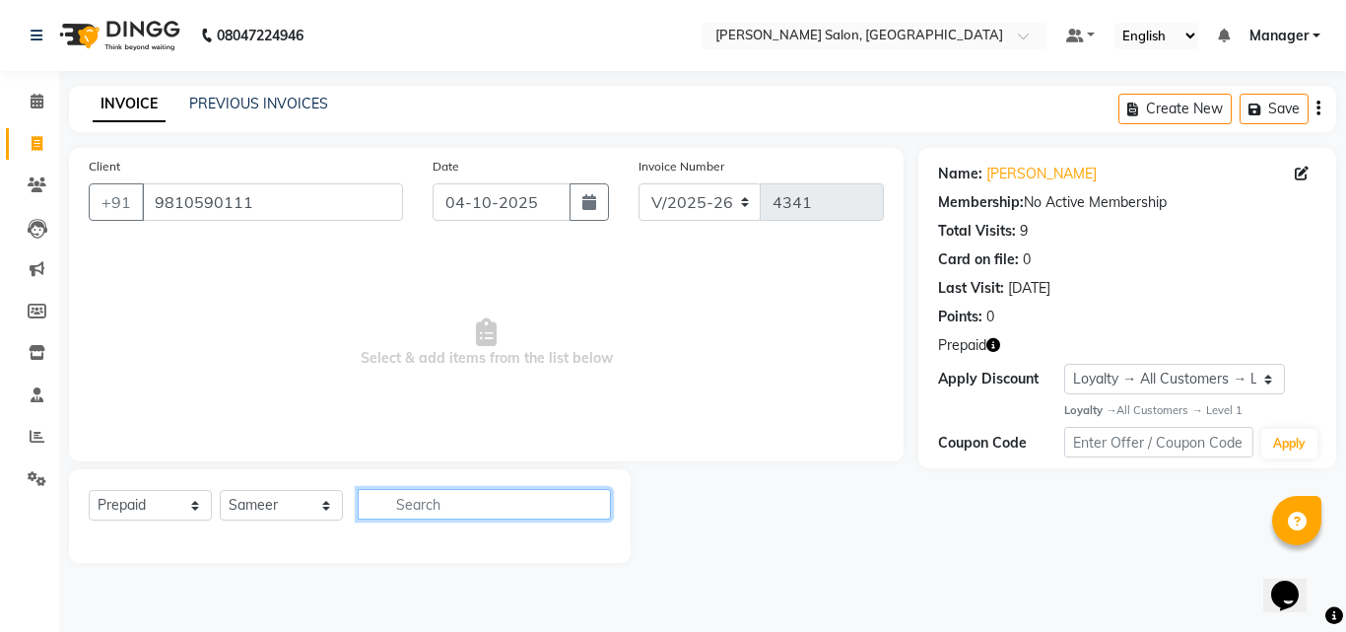
click at [506, 516] on input "text" at bounding box center [484, 504] width 253 height 31
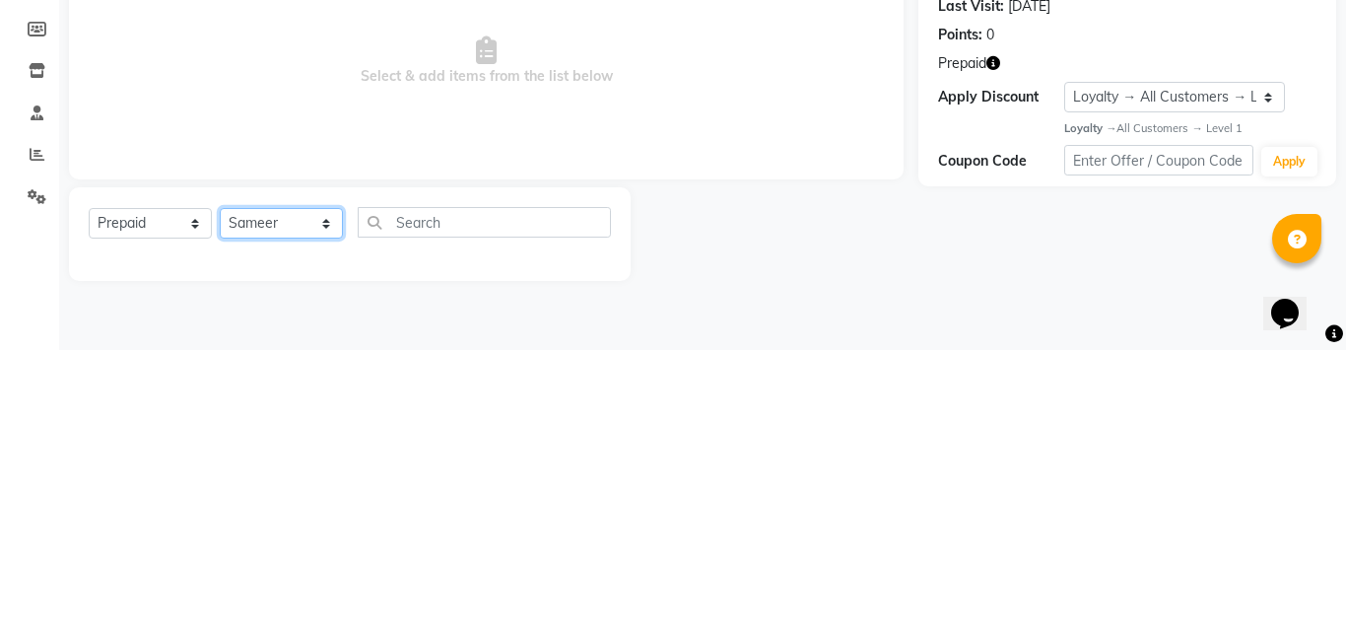
click at [288, 509] on select "Select Stylist BHOLU Geeta [PERSON_NAME] [PERSON_NAME] [PERSON_NAME] PEDI Manag…" at bounding box center [281, 505] width 123 height 31
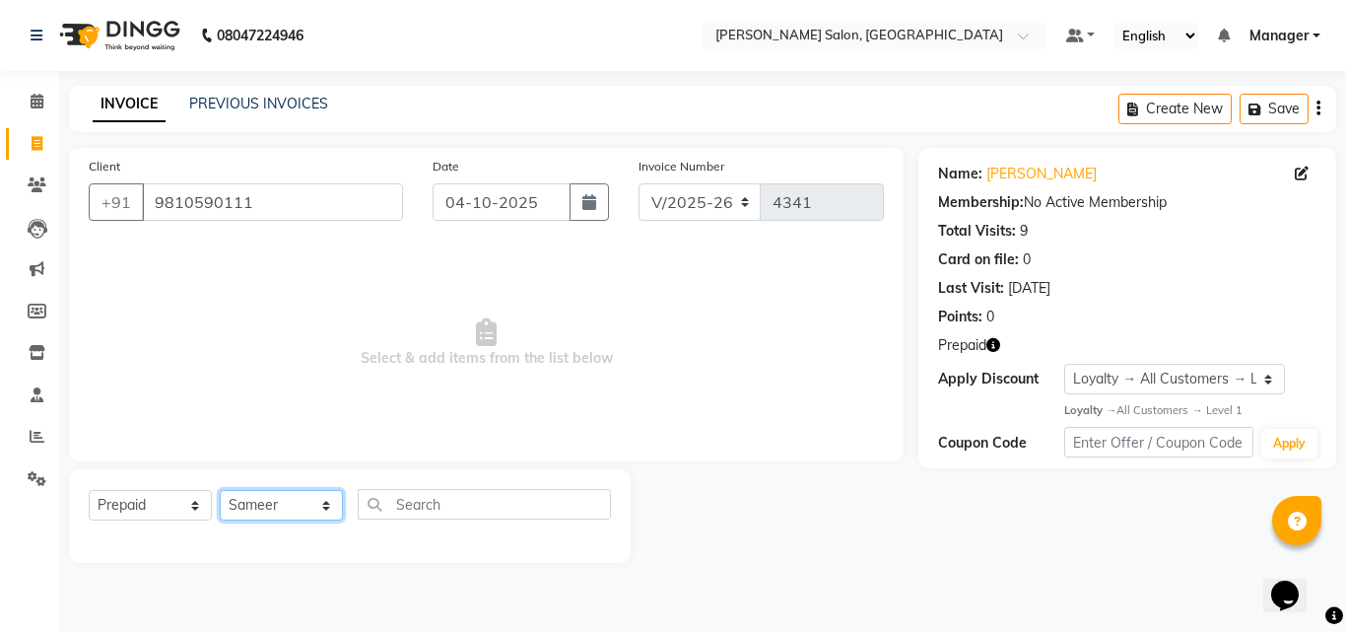
click at [220, 490] on select "Select Stylist BHOLU Geeta [PERSON_NAME] [PERSON_NAME] [PERSON_NAME] PEDI Manag…" at bounding box center [281, 505] width 123 height 31
click at [165, 513] on select "Select Service Product Membership Package Voucher Prepaid Gift Card" at bounding box center [150, 505] width 123 height 31
click at [89, 490] on select "Select Service Product Membership Package Voucher Prepaid Gift Card" at bounding box center [150, 505] width 123 height 31
click at [285, 498] on select "Select Stylist BHOLU Geeta [PERSON_NAME] [PERSON_NAME] [PERSON_NAME] PEDI Manag…" at bounding box center [281, 505] width 123 height 31
click at [175, 508] on select "Select Service Product Membership Package Voucher Prepaid Gift Card" at bounding box center [150, 505] width 123 height 31
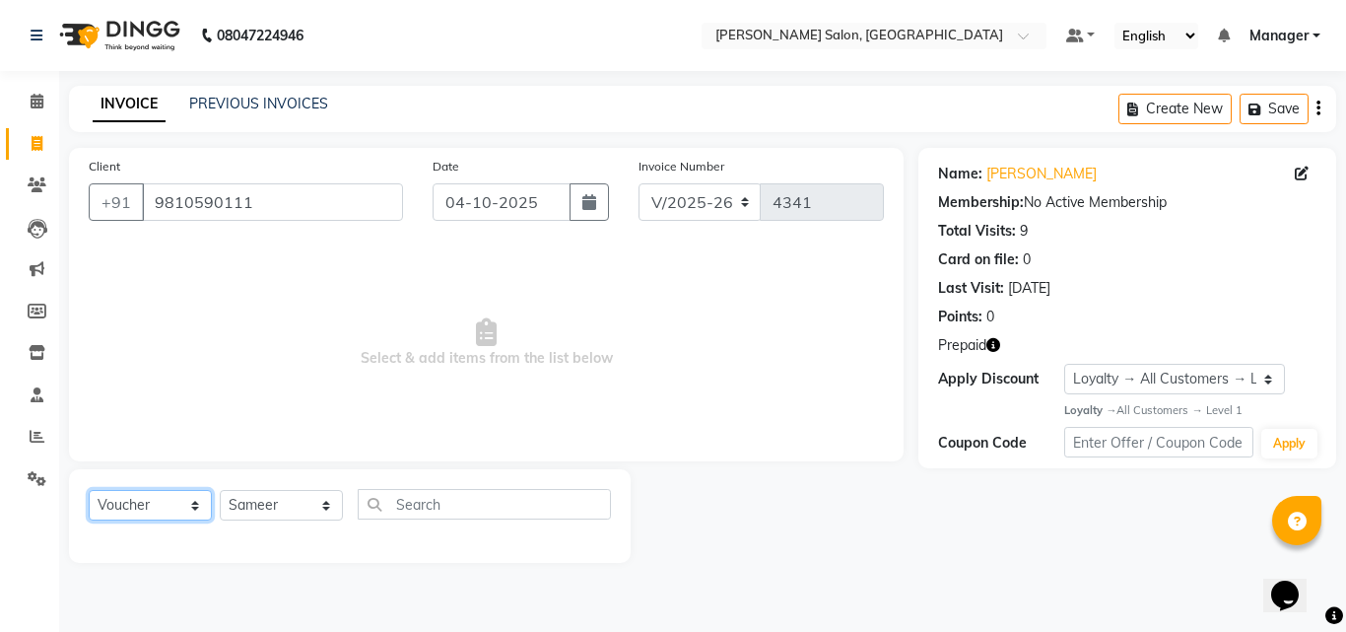
click at [89, 490] on select "Select Service Product Membership Package Voucher Prepaid Gift Card" at bounding box center [150, 505] width 123 height 31
click at [173, 508] on select "Select Service Product Membership Package Voucher Prepaid Gift Card" at bounding box center [150, 505] width 123 height 31
click at [89, 490] on select "Select Service Product Membership Package Voucher Prepaid Gift Card" at bounding box center [150, 505] width 123 height 31
click at [170, 512] on select "Select Service Product Membership Package Voucher Prepaid Gift Card" at bounding box center [150, 505] width 123 height 31
select select "P"
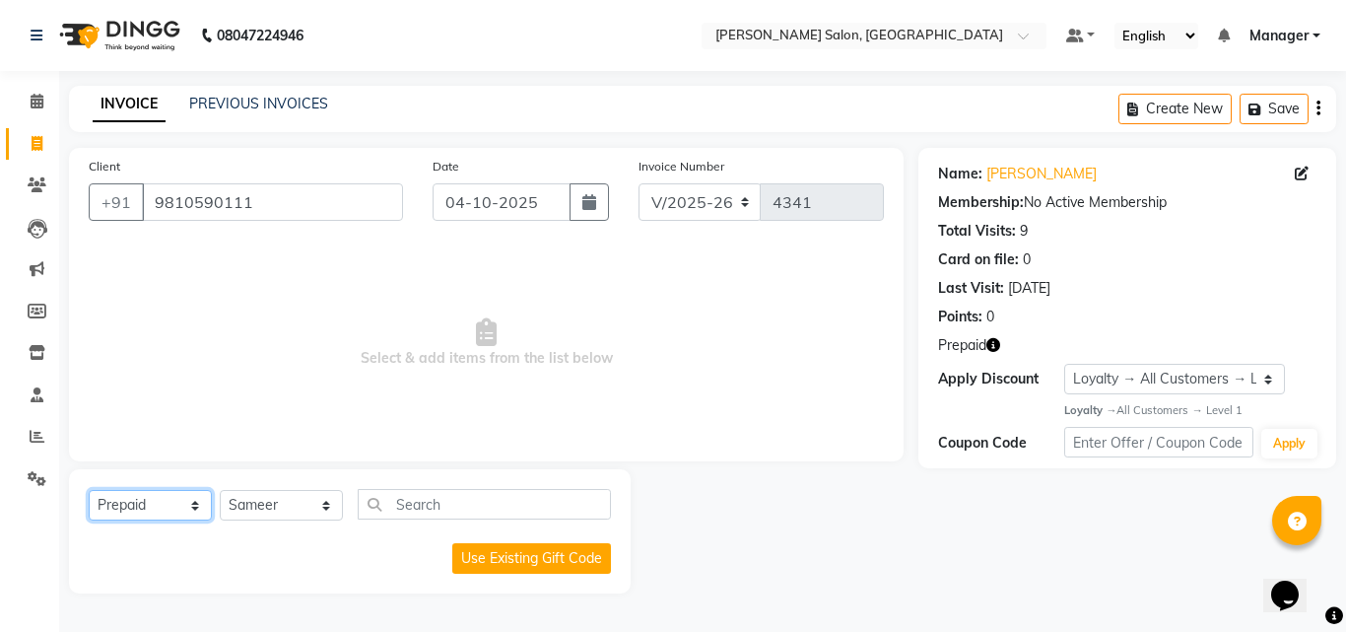
click at [89, 490] on select "Select Service Product Membership Package Voucher Prepaid Gift Card" at bounding box center [150, 505] width 123 height 31
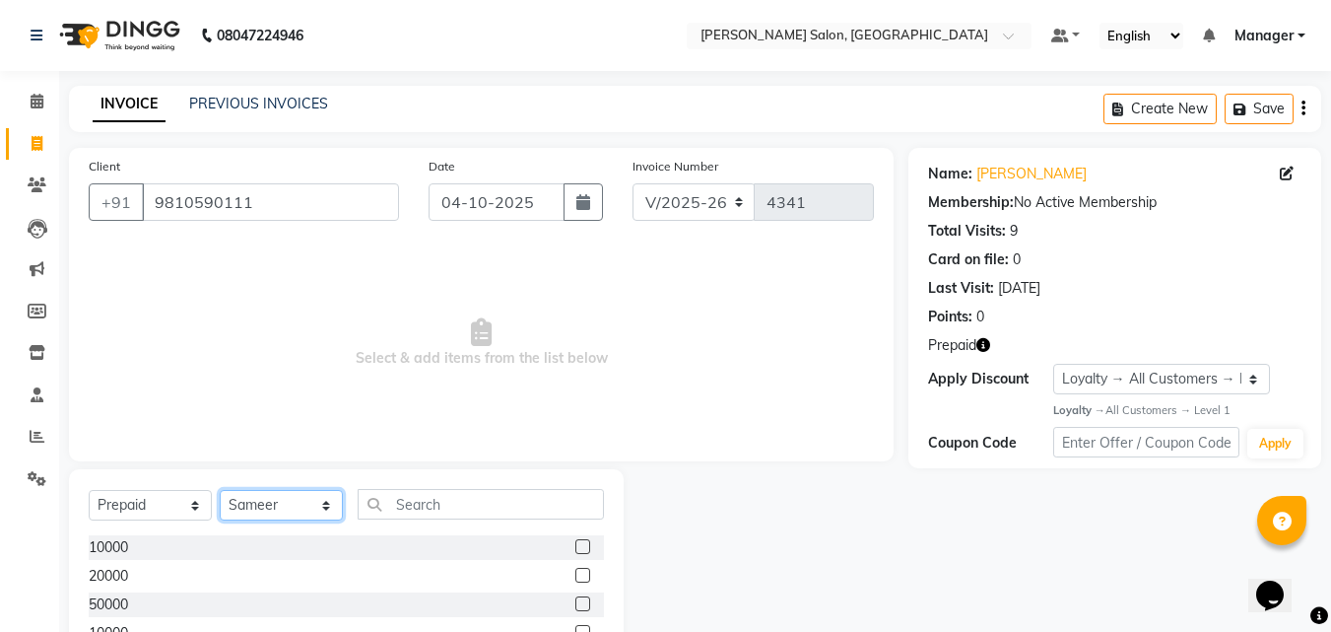
click at [288, 508] on select "Select Stylist BHOLU Geeta [PERSON_NAME] [PERSON_NAME] [PERSON_NAME] PEDI Manag…" at bounding box center [281, 505] width 123 height 31
click at [488, 439] on span "Select & add items from the list below" at bounding box center [481, 342] width 785 height 197
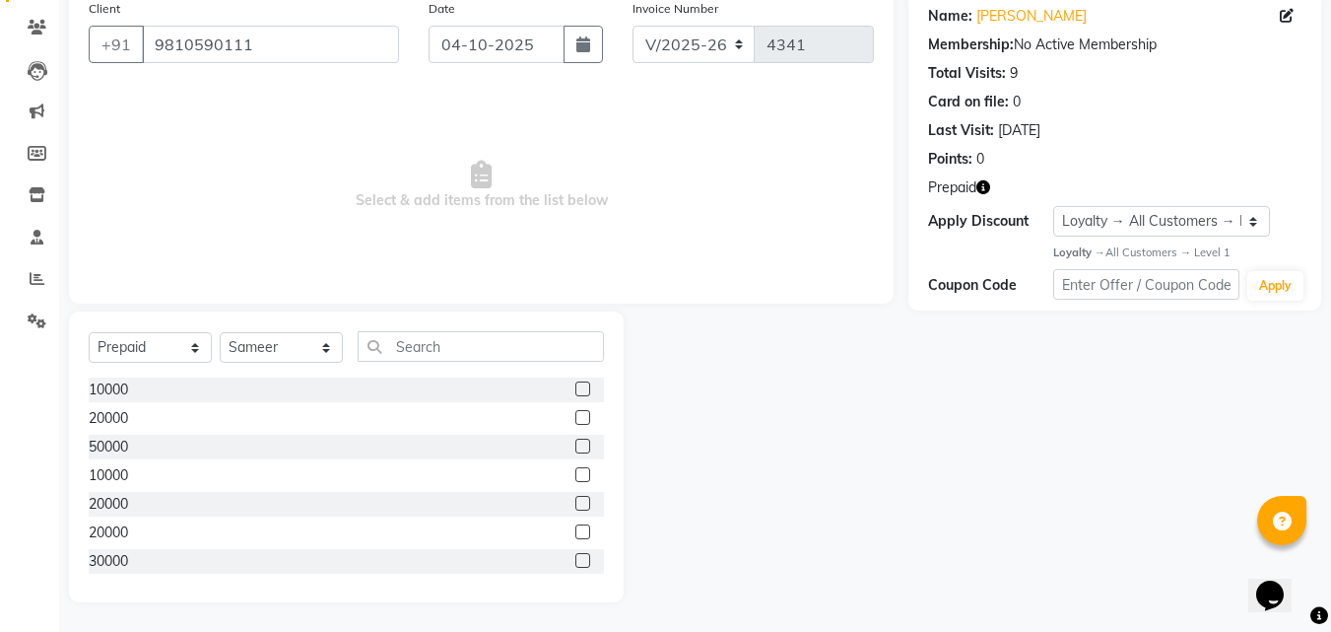
scroll to position [174, 0]
click at [576, 444] on label at bounding box center [583, 443] width 15 height 15
click at [576, 444] on input "checkbox" at bounding box center [582, 444] width 13 height 13
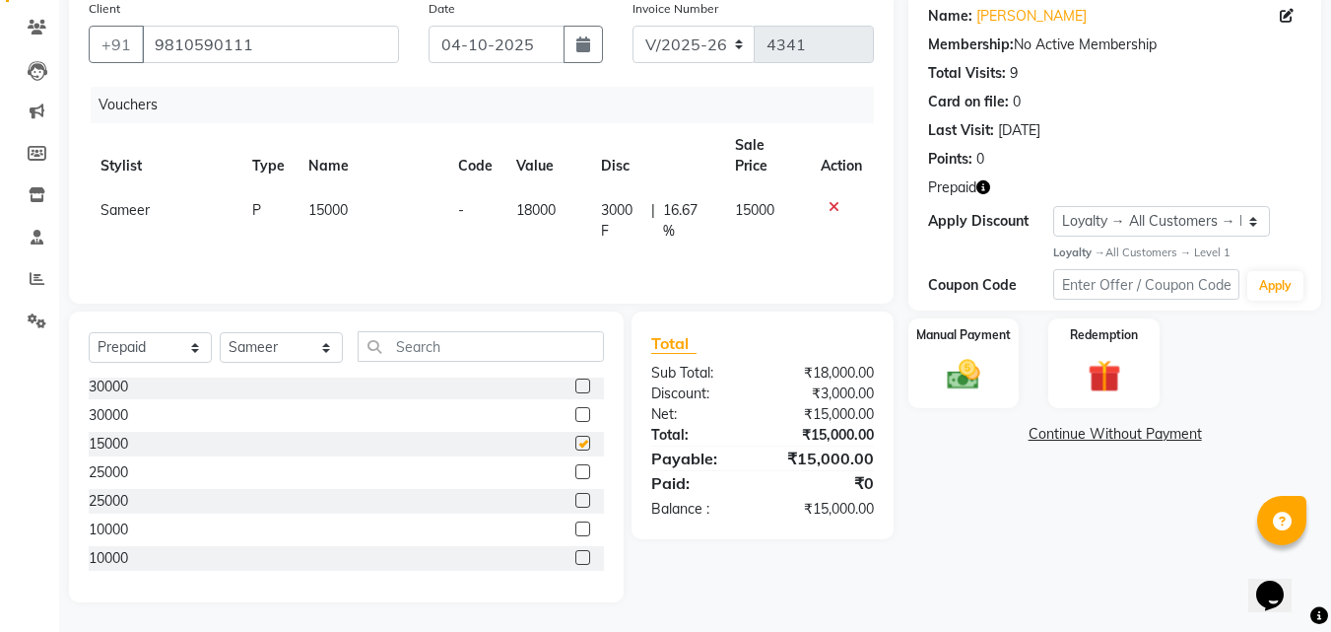
checkbox input "false"
click at [980, 374] on img at bounding box center [963, 374] width 55 height 39
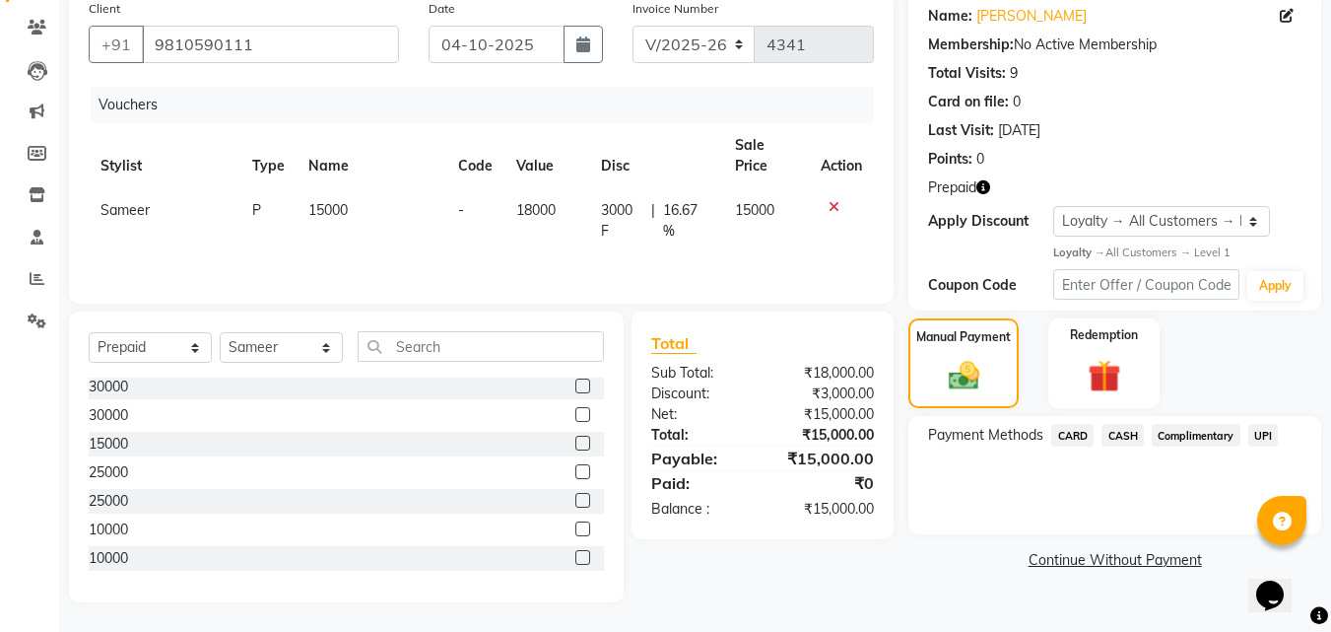
click at [1076, 442] on span "CARD" at bounding box center [1073, 435] width 42 height 23
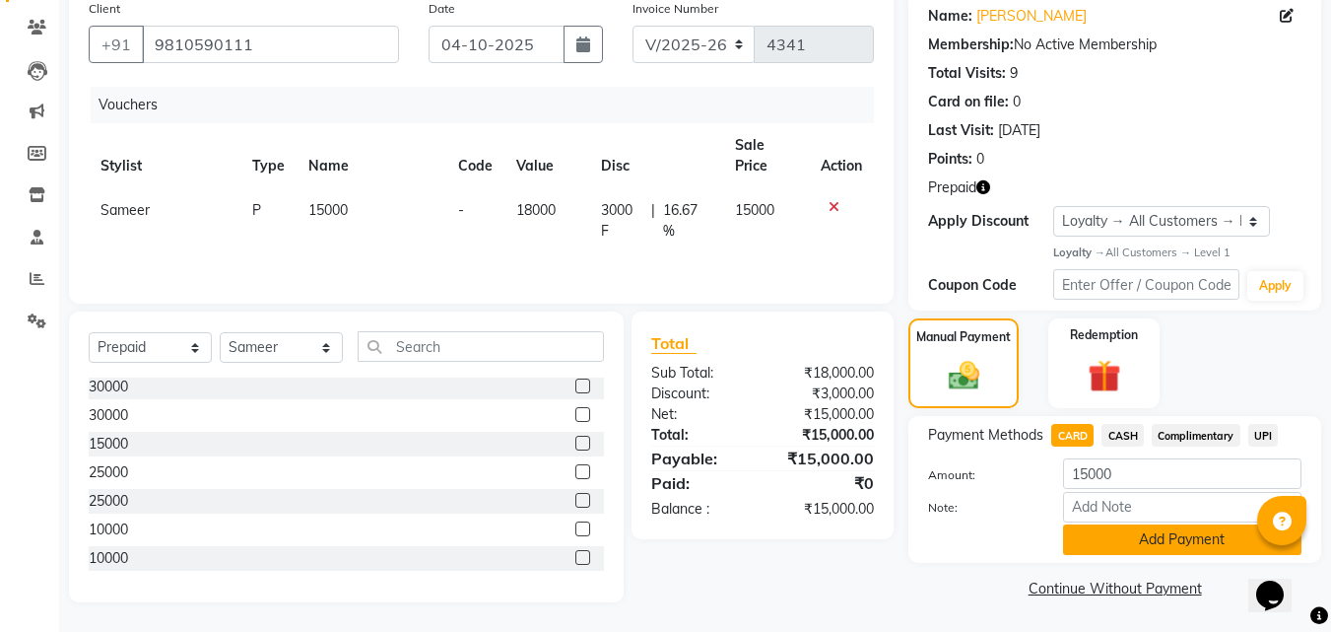
click at [1176, 533] on button "Add Payment" at bounding box center [1182, 539] width 239 height 31
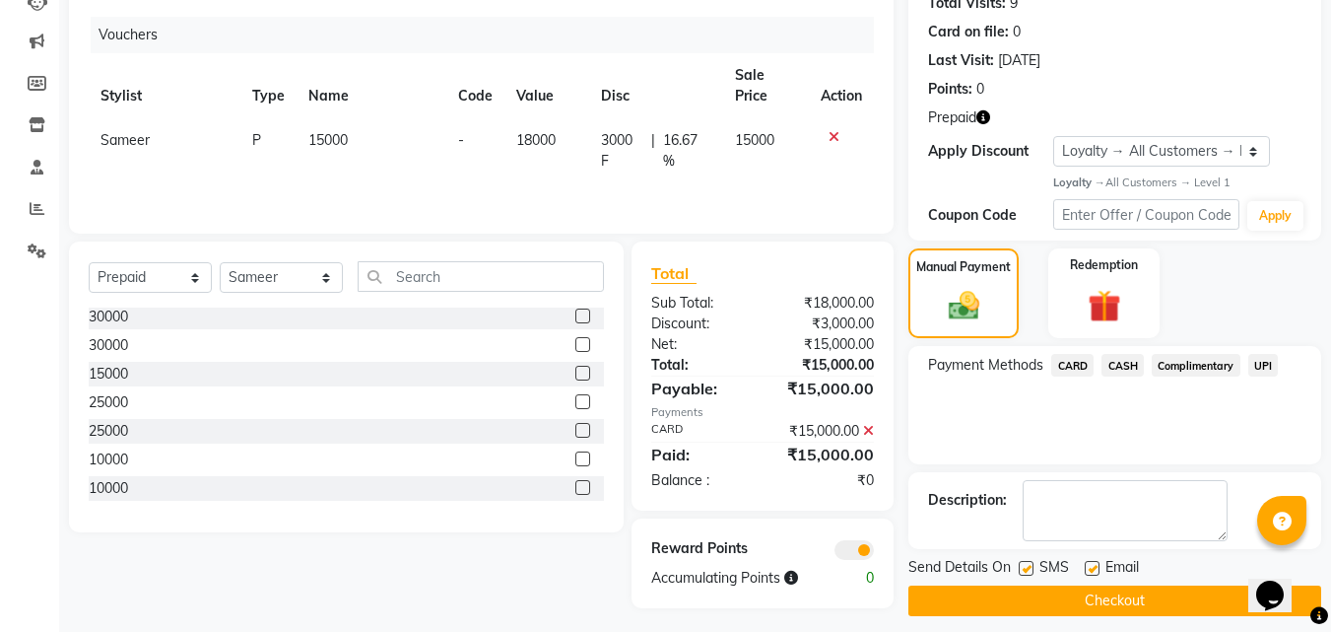
scroll to position [241, 0]
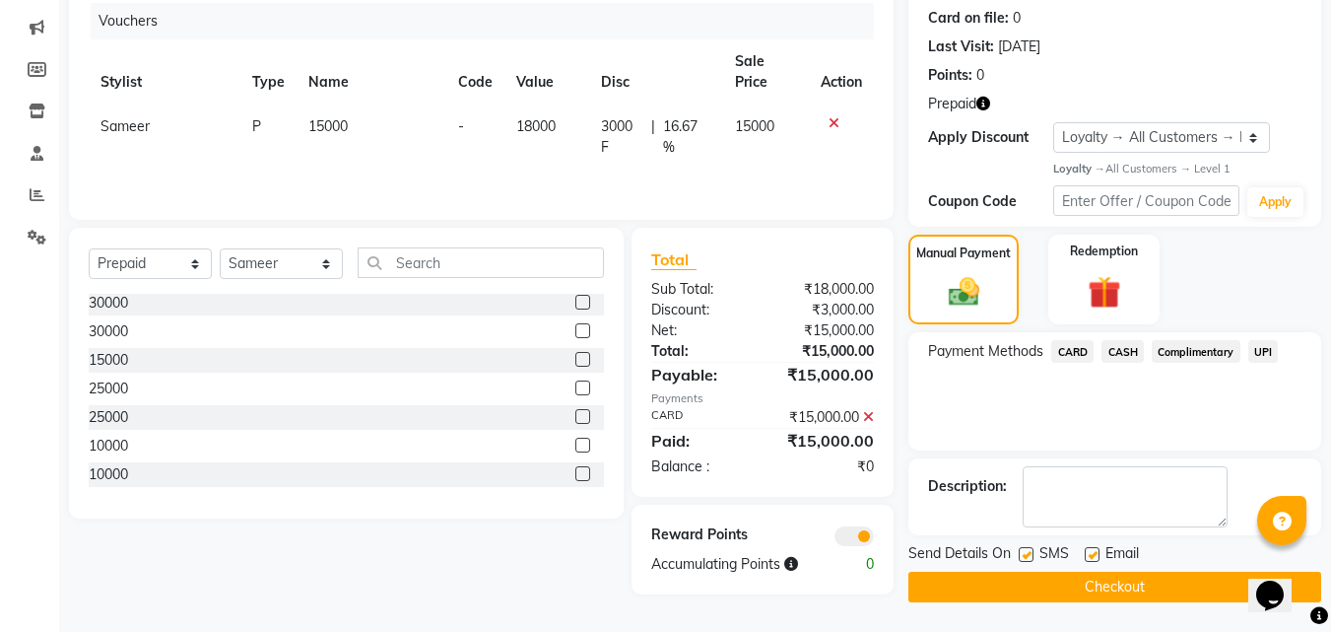
click at [1181, 586] on button "Checkout" at bounding box center [1115, 587] width 413 height 31
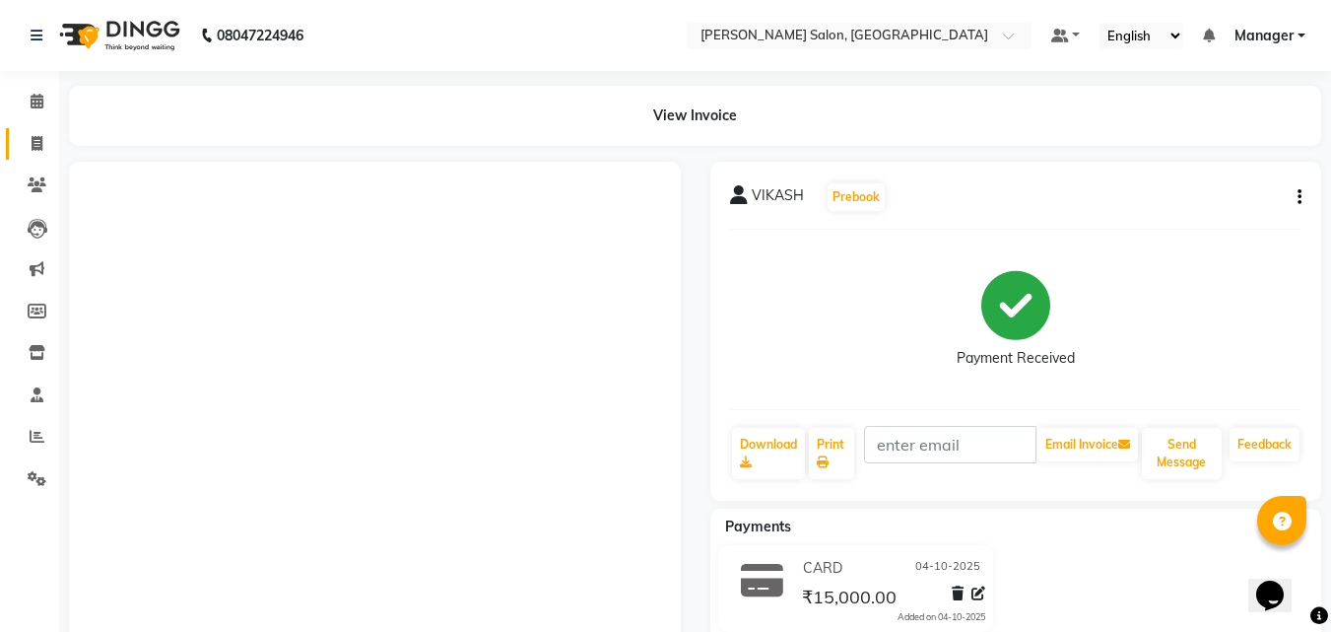
click at [41, 149] on icon at bounding box center [37, 143] width 11 height 15
select select "service"
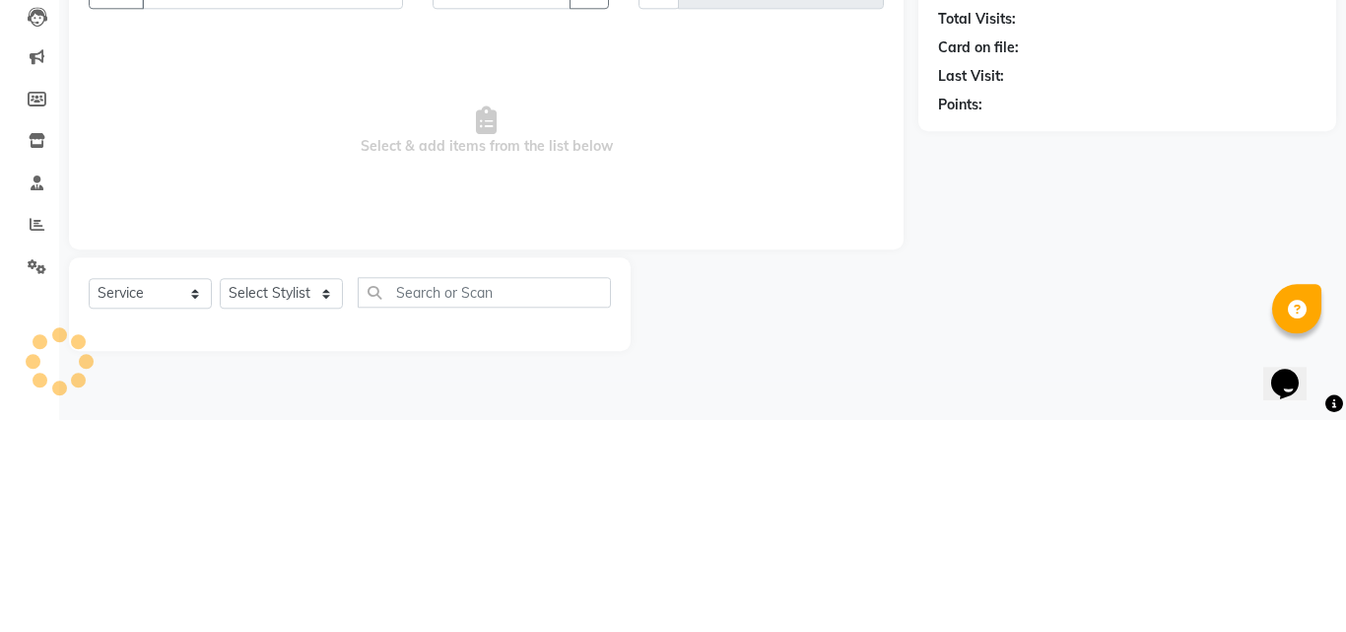
type input "4343"
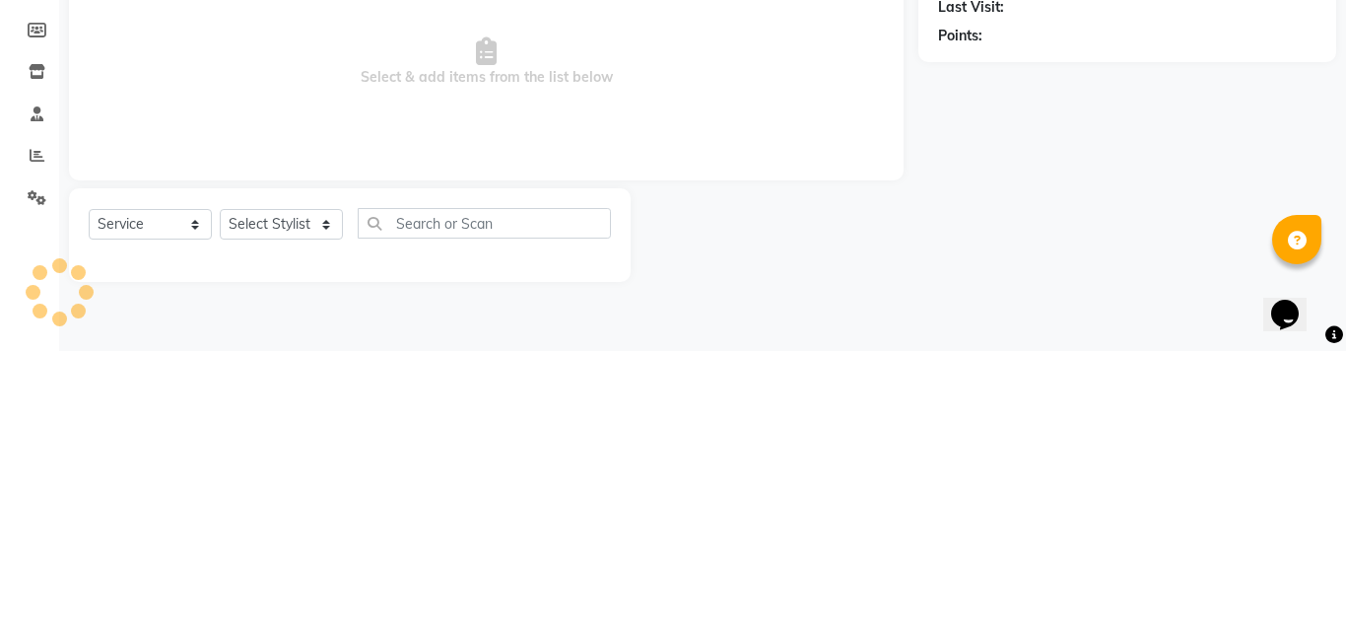
select select "7229"
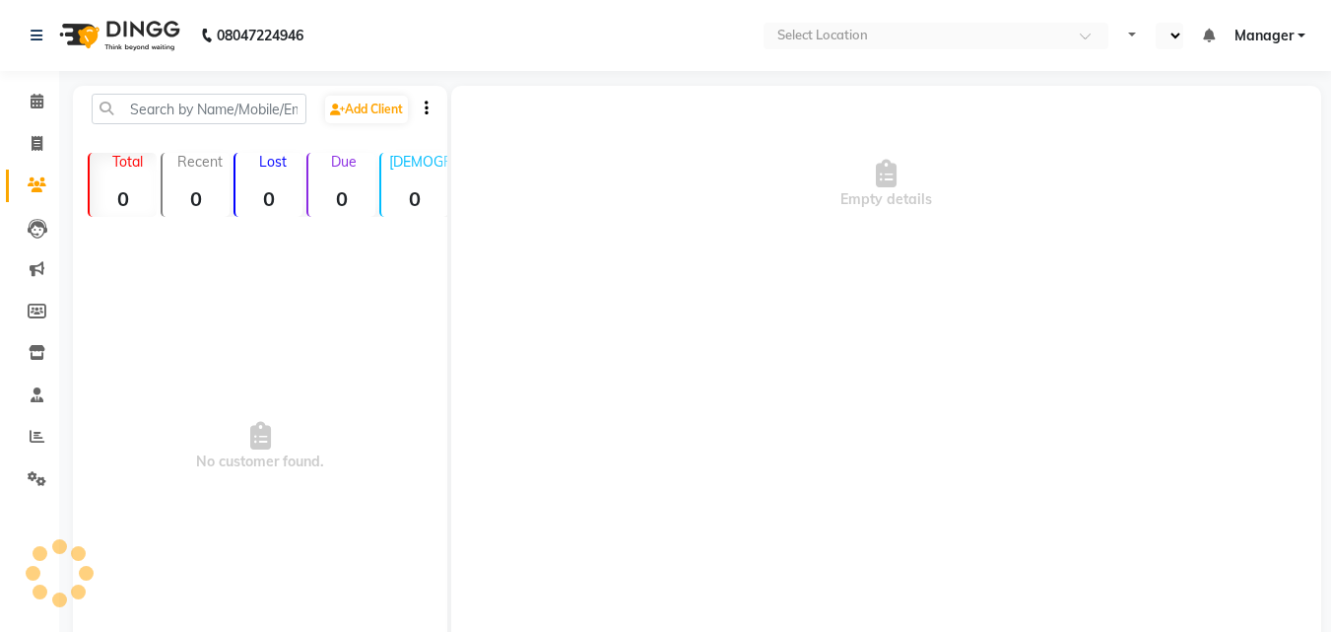
select select "en"
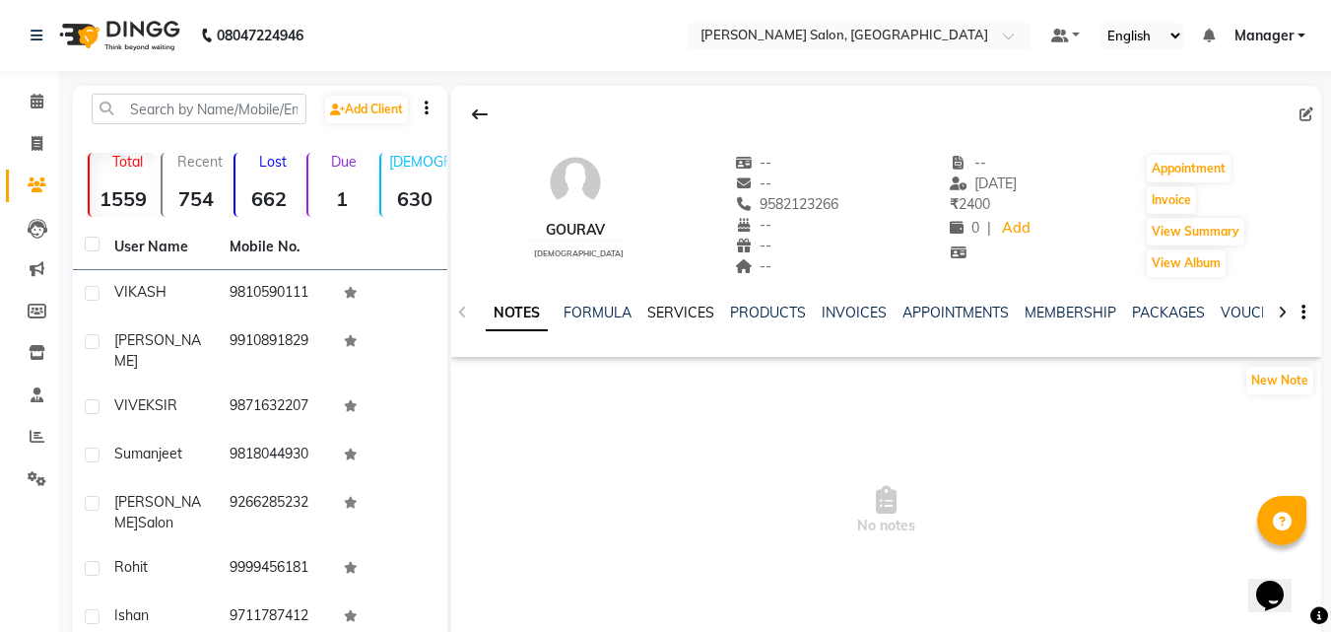
click at [677, 319] on link "SERVICES" at bounding box center [681, 313] width 67 height 18
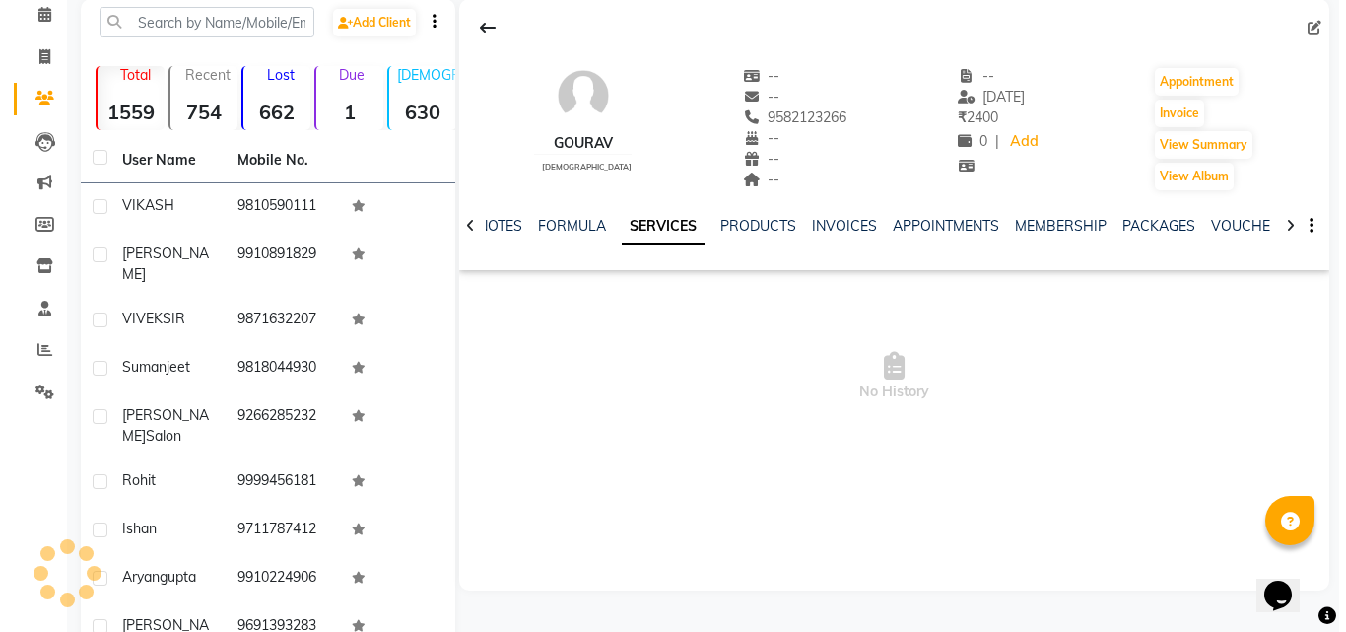
scroll to position [90, 0]
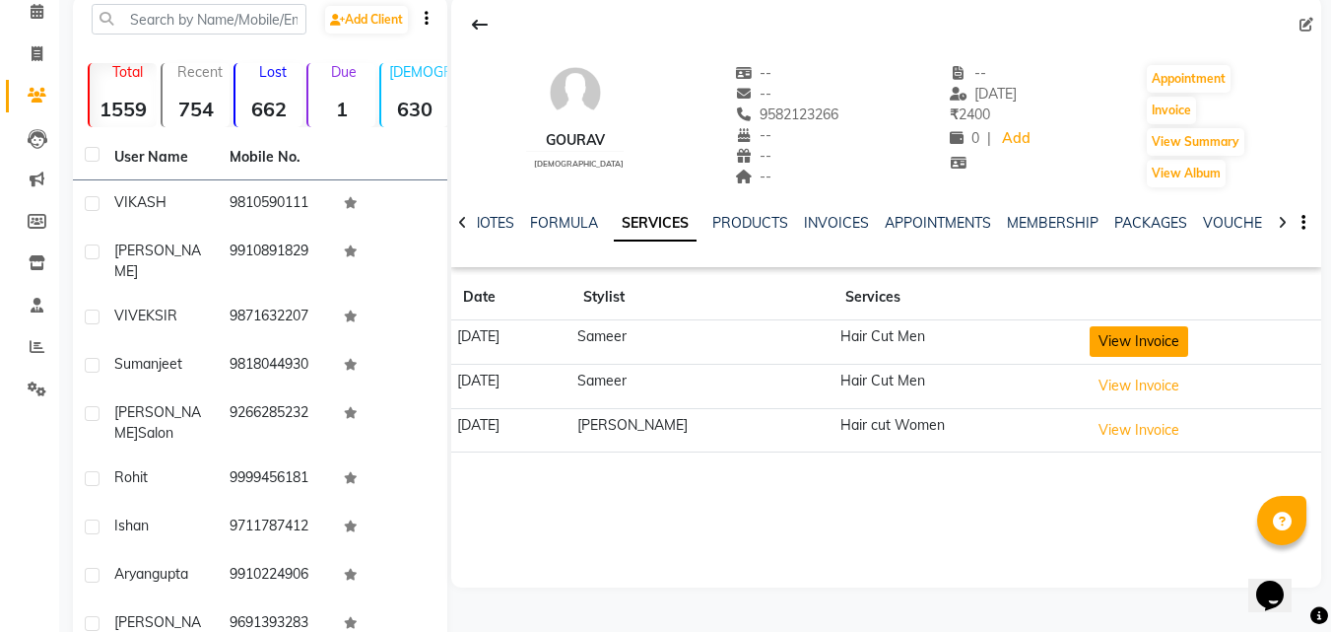
click at [1139, 349] on button "View Invoice" at bounding box center [1139, 341] width 99 height 31
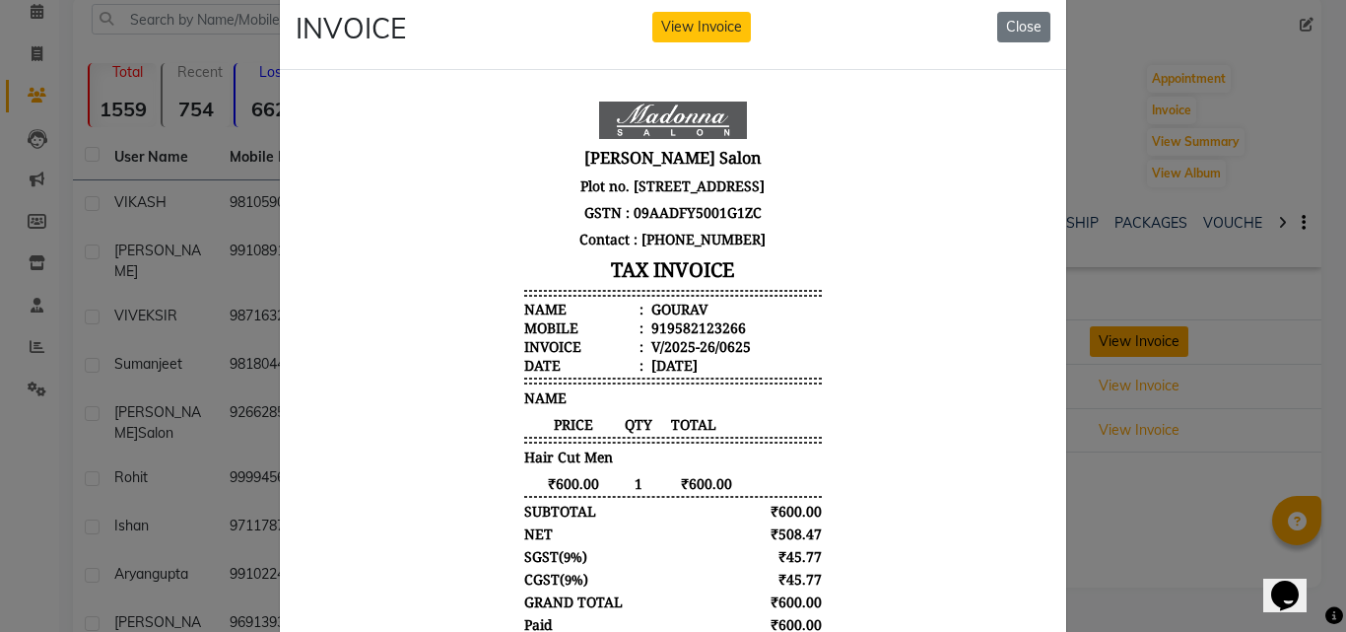
scroll to position [0, 0]
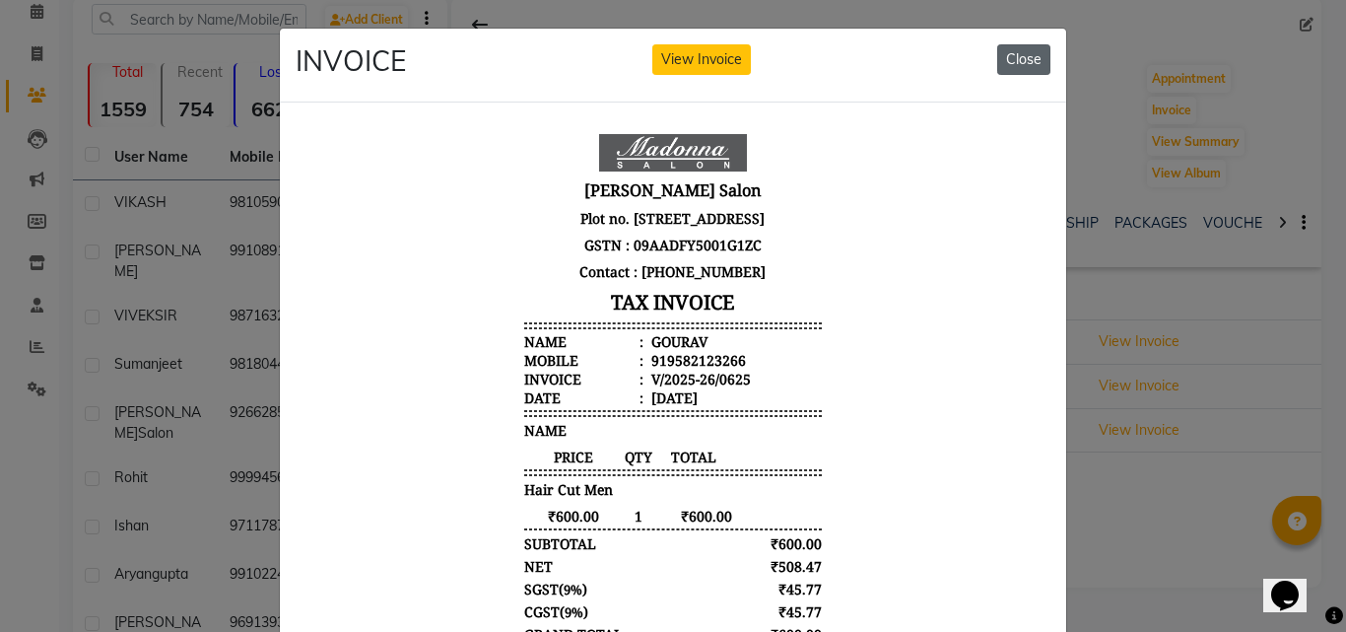
click at [1023, 66] on button "Close" at bounding box center [1023, 59] width 53 height 31
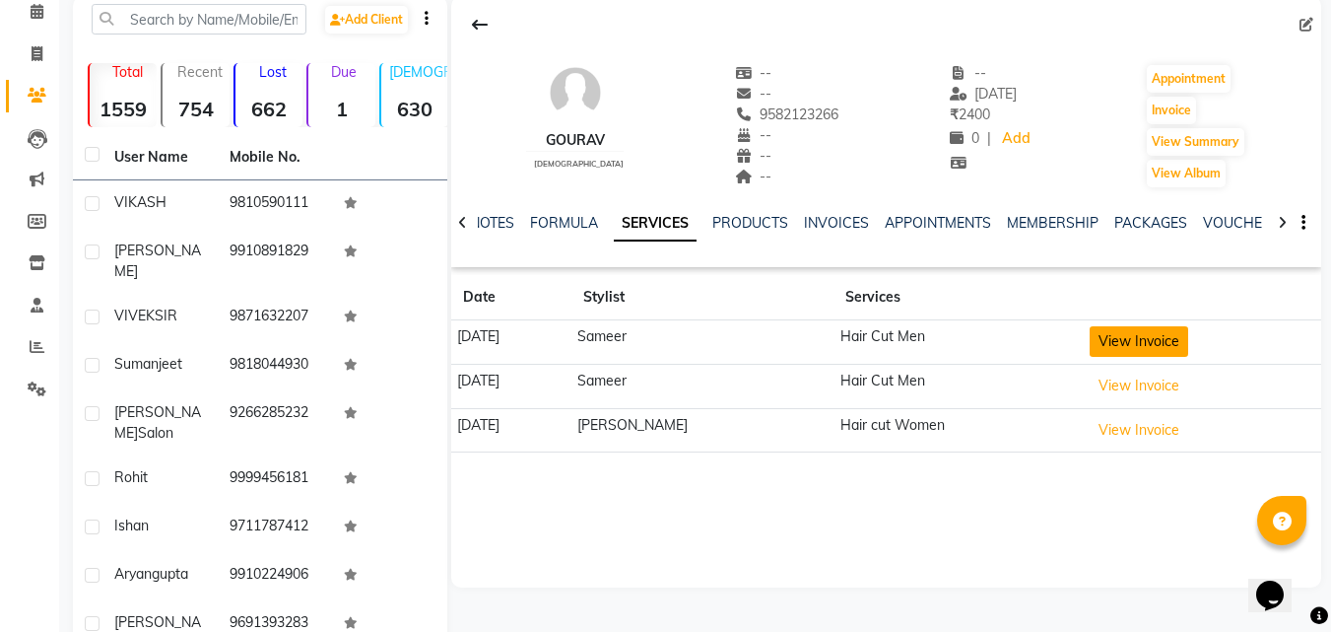
click at [1120, 347] on button "View Invoice" at bounding box center [1139, 341] width 99 height 31
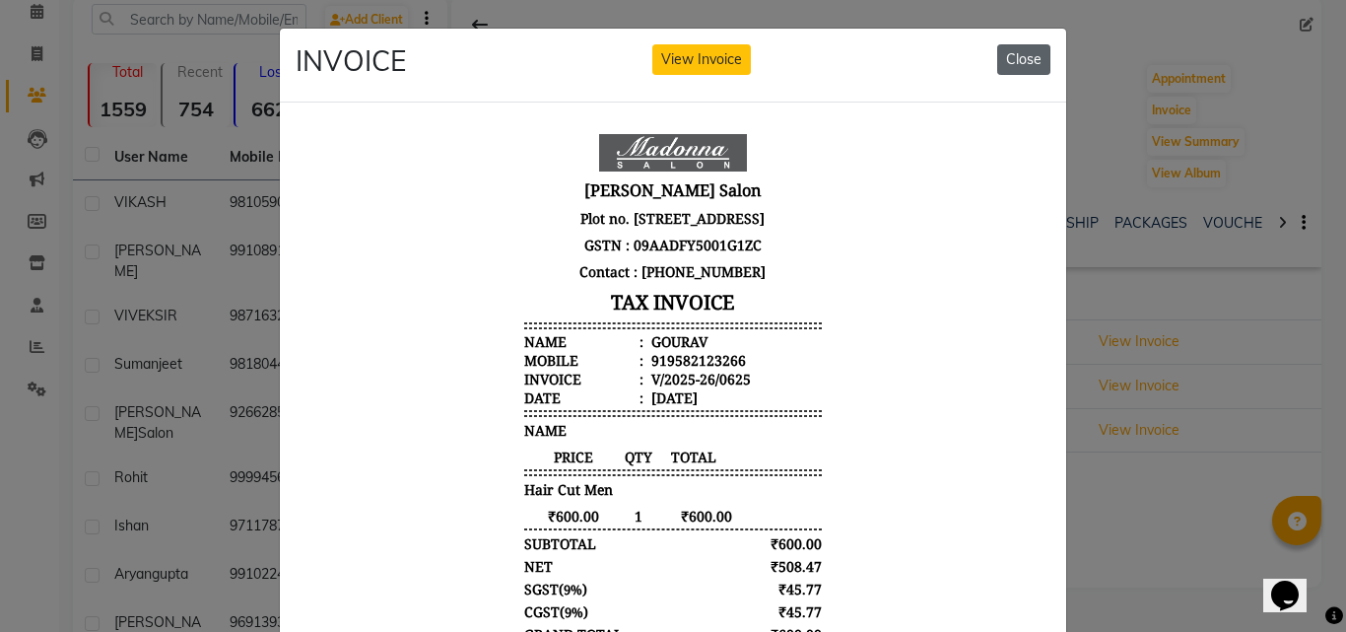
click at [1018, 54] on button "Close" at bounding box center [1023, 59] width 53 height 31
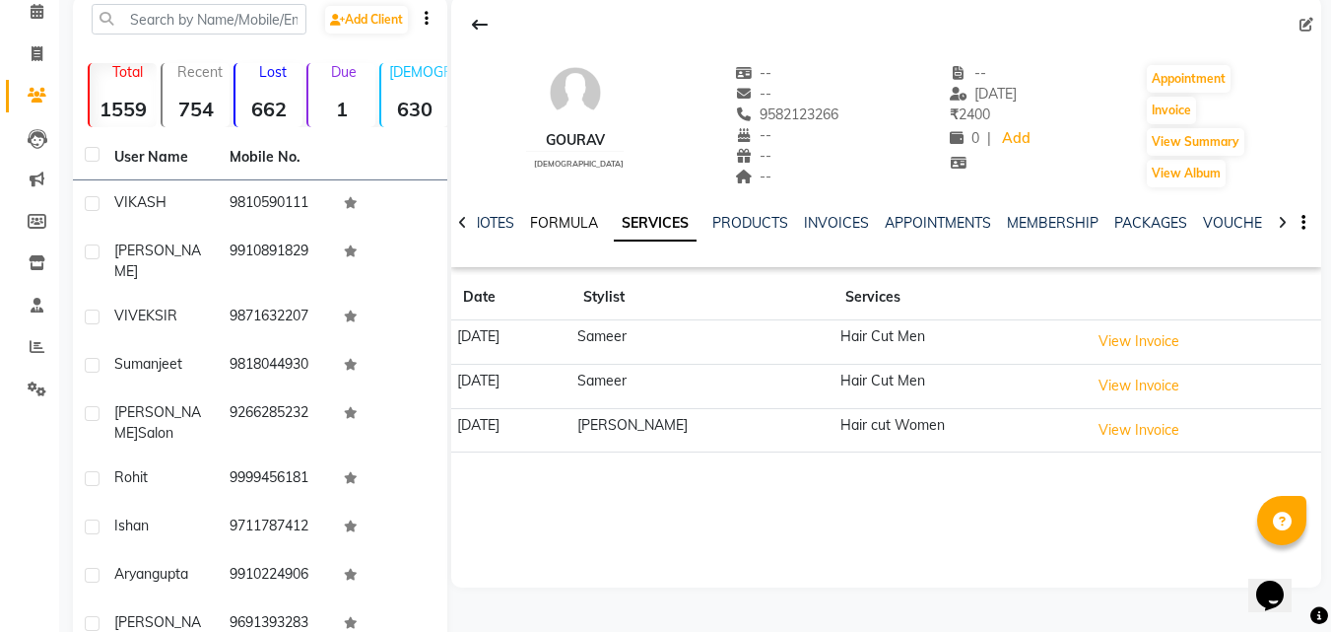
click at [543, 228] on link "FORMULA" at bounding box center [564, 223] width 68 height 18
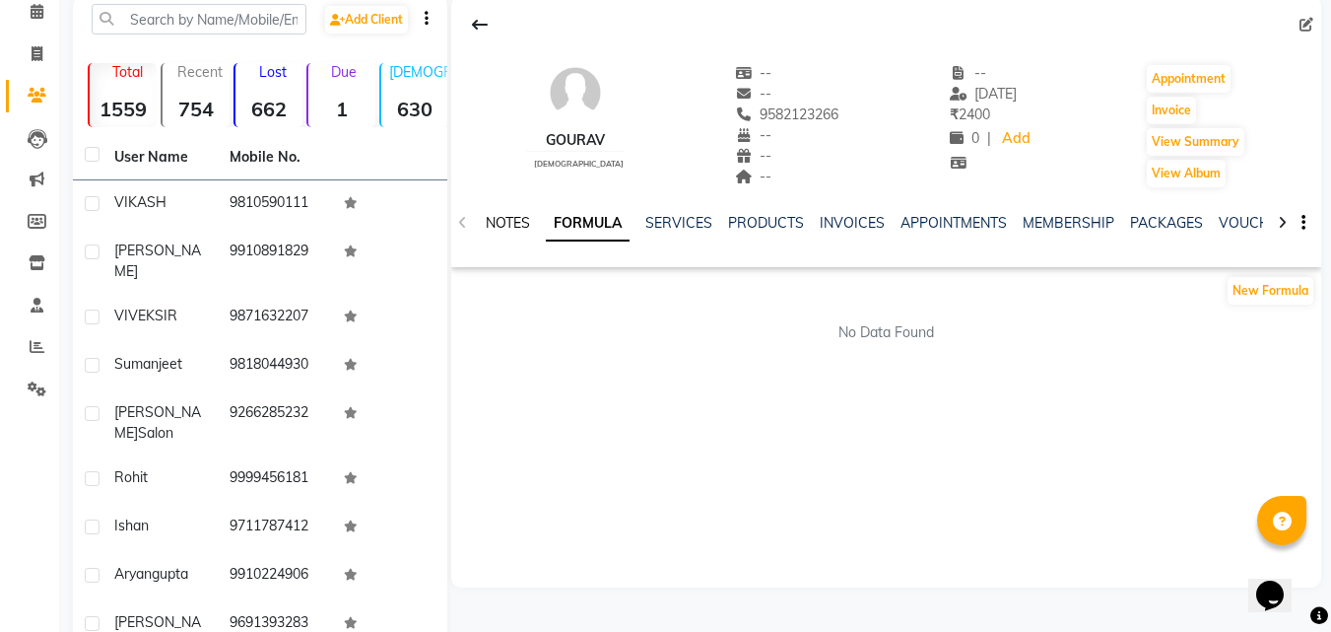
click at [498, 219] on link "NOTES" at bounding box center [508, 223] width 44 height 18
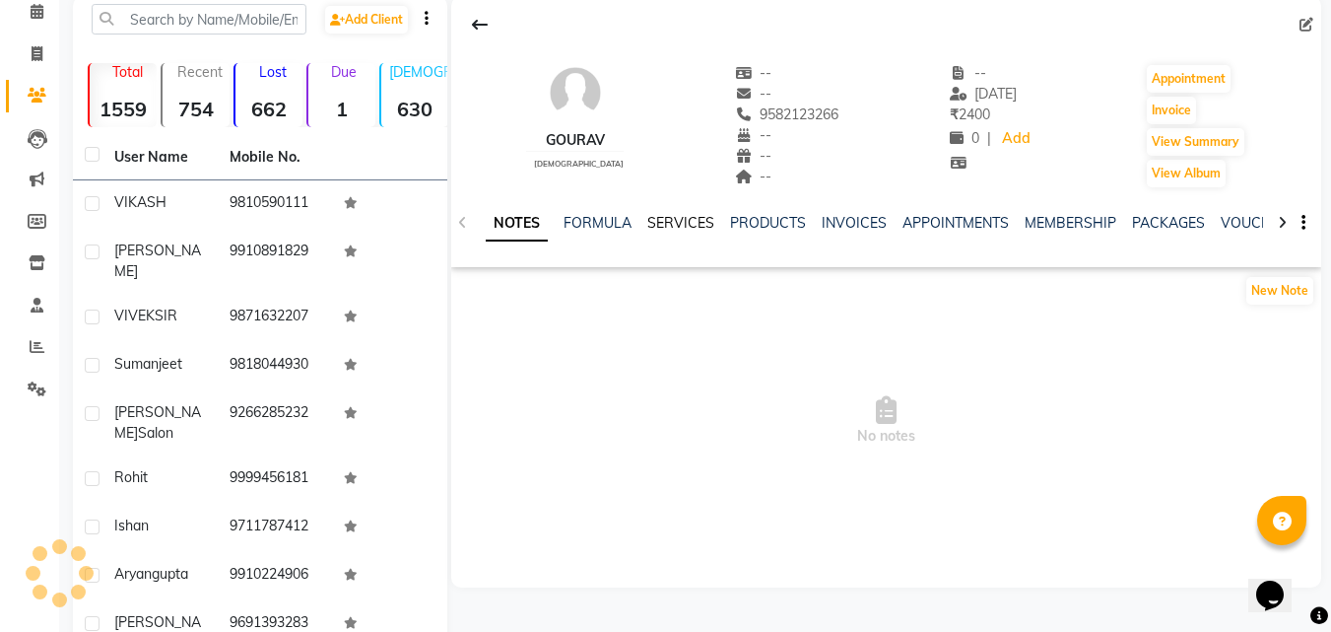
click at [666, 224] on link "SERVICES" at bounding box center [681, 223] width 67 height 18
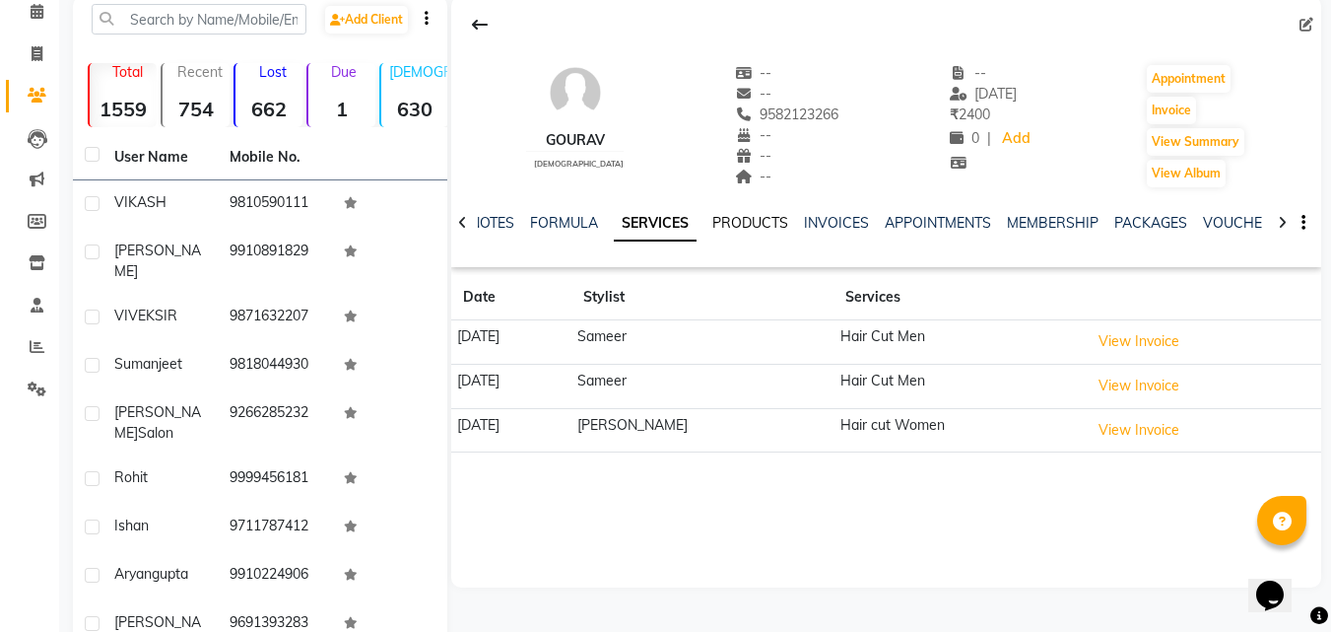
click at [751, 228] on link "PRODUCTS" at bounding box center [751, 223] width 76 height 18
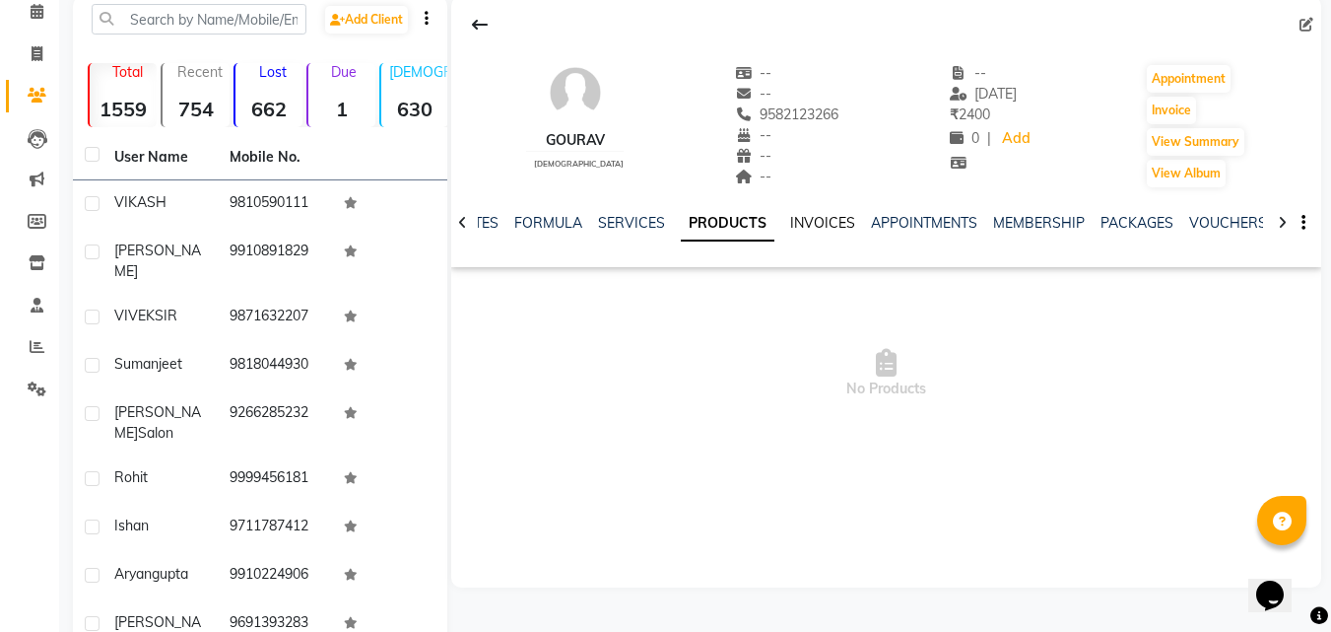
click at [805, 222] on link "INVOICES" at bounding box center [822, 223] width 65 height 18
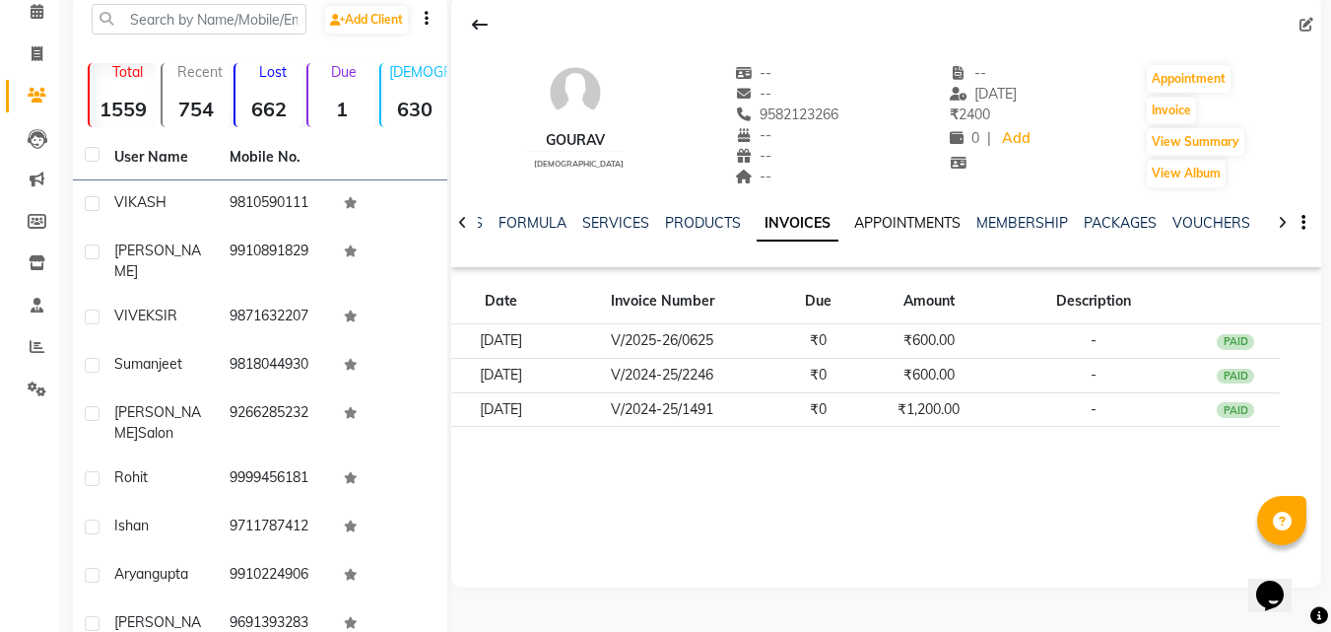
click at [898, 219] on link "APPOINTMENTS" at bounding box center [907, 223] width 106 height 18
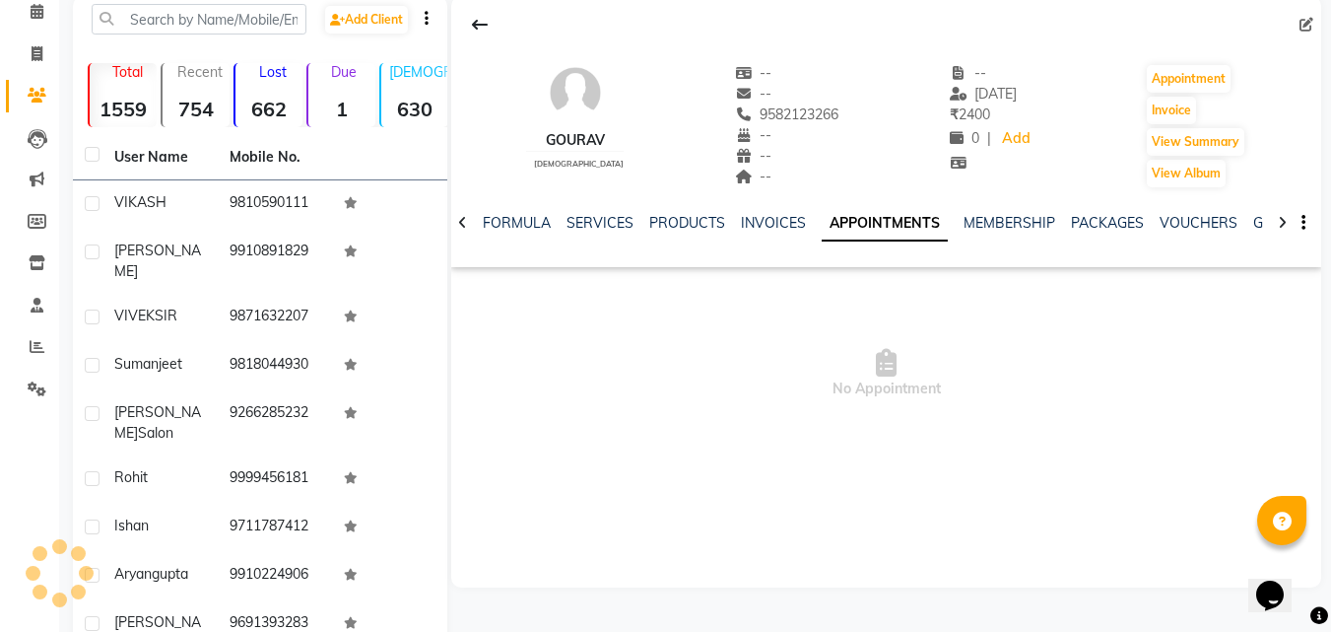
click at [1005, 227] on link "MEMBERSHIP" at bounding box center [1010, 223] width 92 height 18
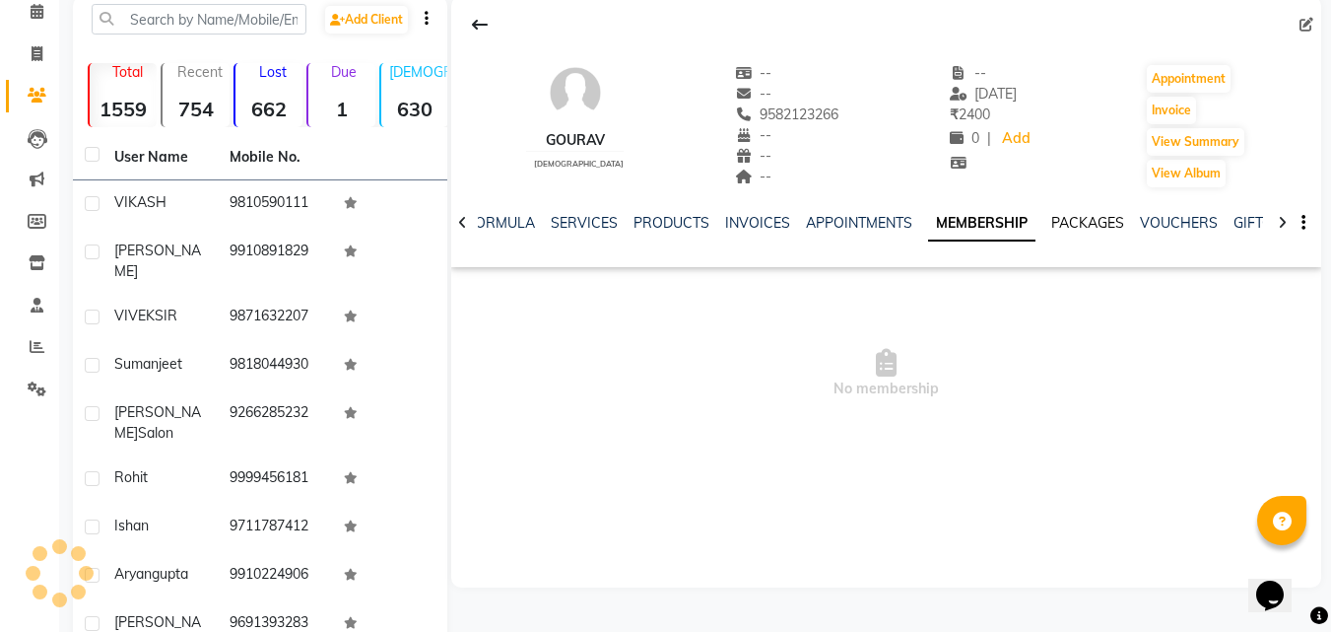
click at [1090, 230] on link "PACKAGES" at bounding box center [1088, 223] width 73 height 18
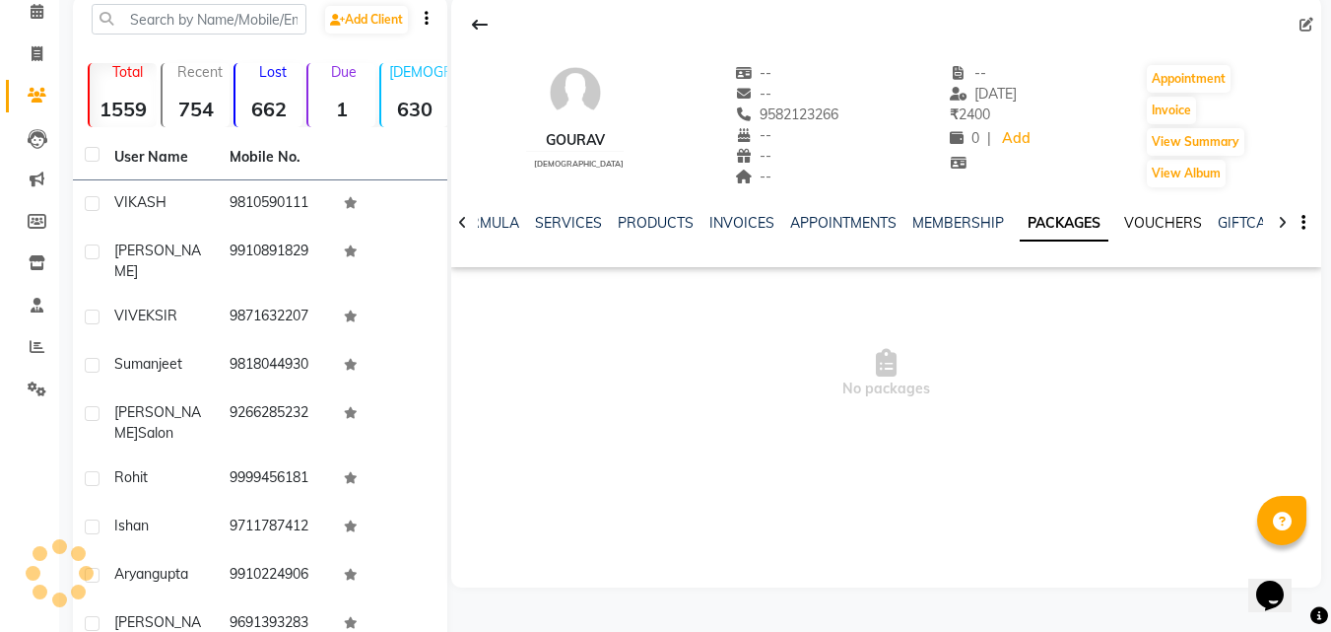
click at [1163, 220] on link "VOUCHERS" at bounding box center [1164, 223] width 78 height 18
click at [1233, 218] on link "GIFTCARDS" at bounding box center [1240, 223] width 77 height 18
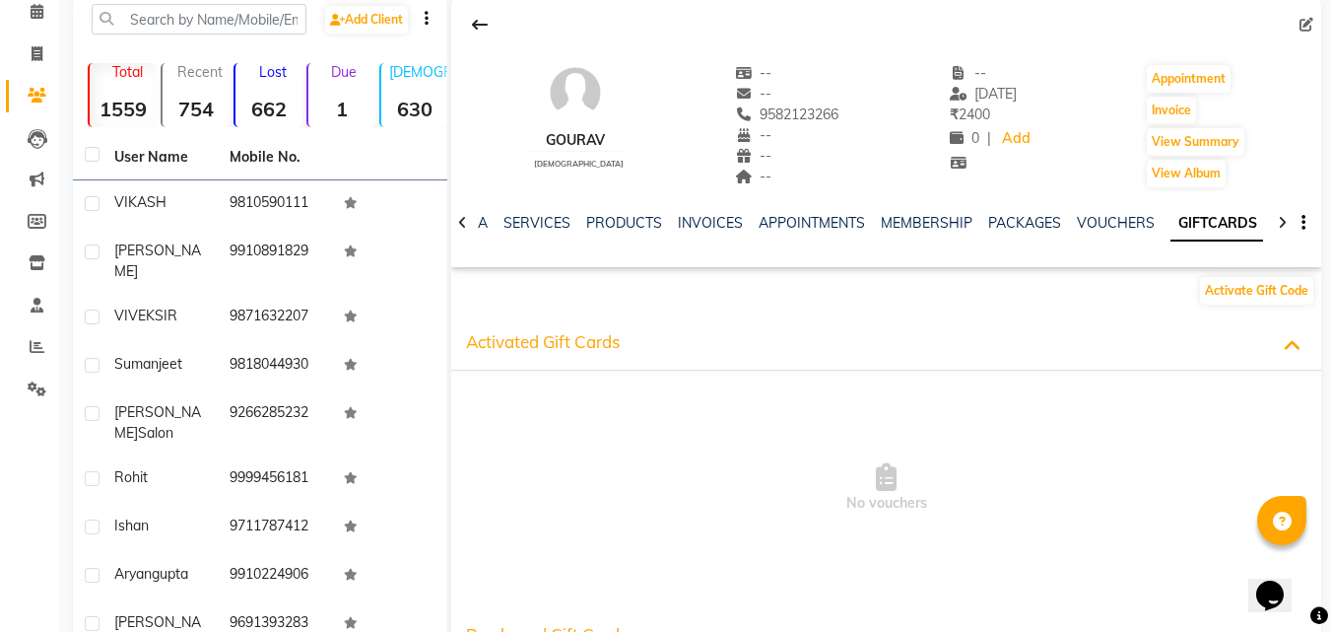
scroll to position [0, 332]
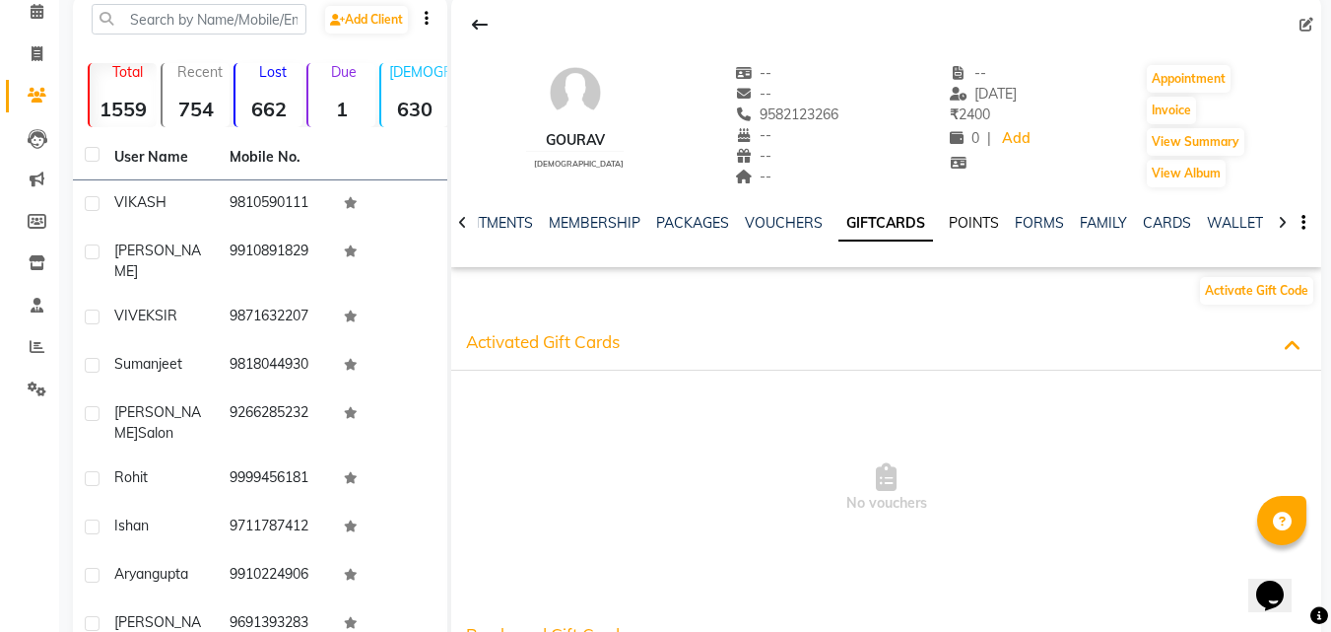
click at [962, 224] on link "POINTS" at bounding box center [974, 223] width 50 height 18
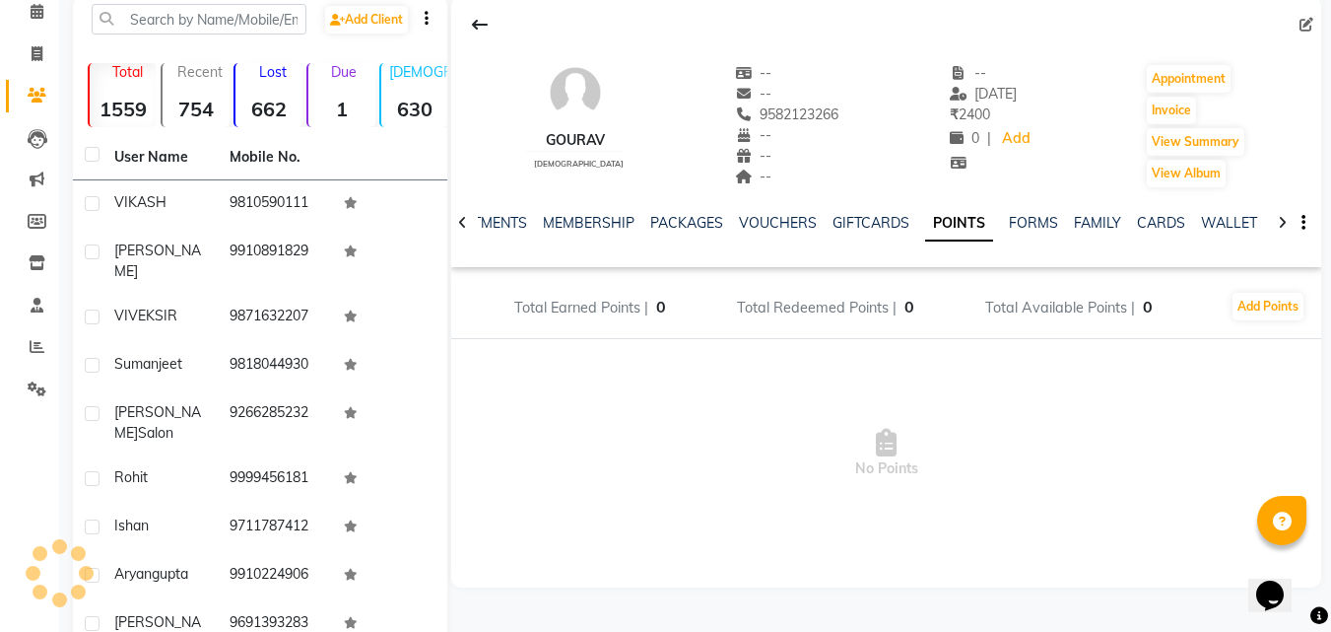
scroll to position [0, 315]
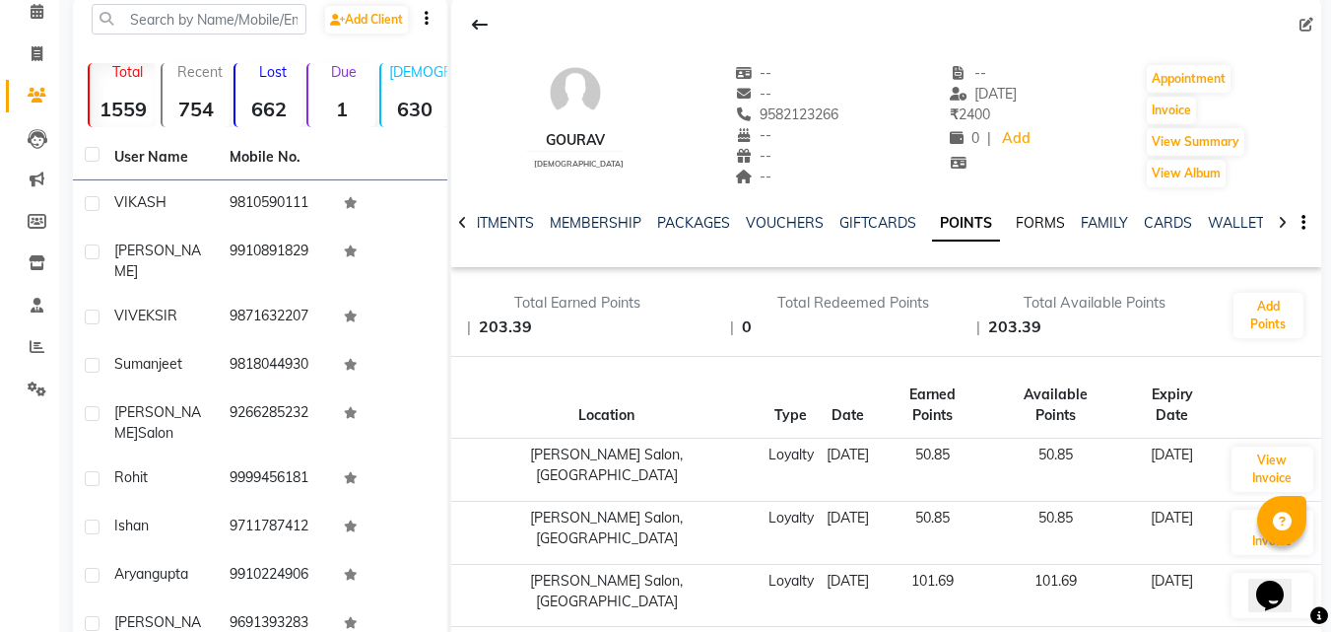
click at [1018, 222] on link "FORMS" at bounding box center [1040, 223] width 49 height 18
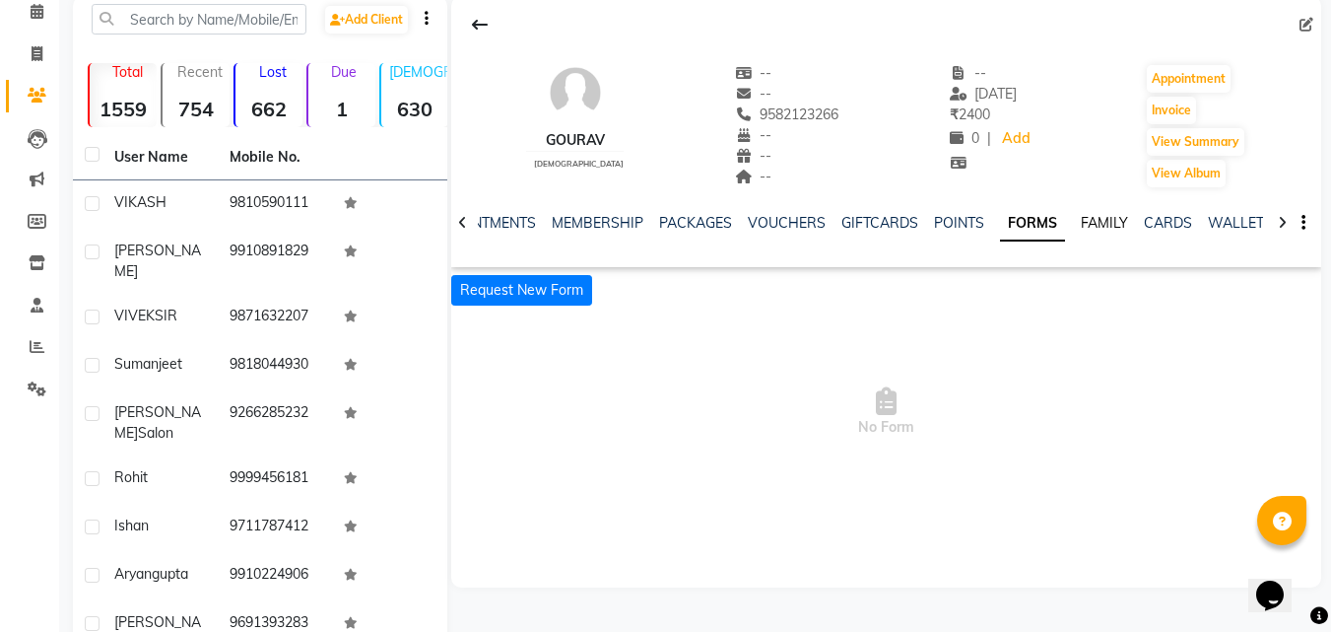
click at [1089, 224] on link "FAMILY" at bounding box center [1104, 223] width 47 height 18
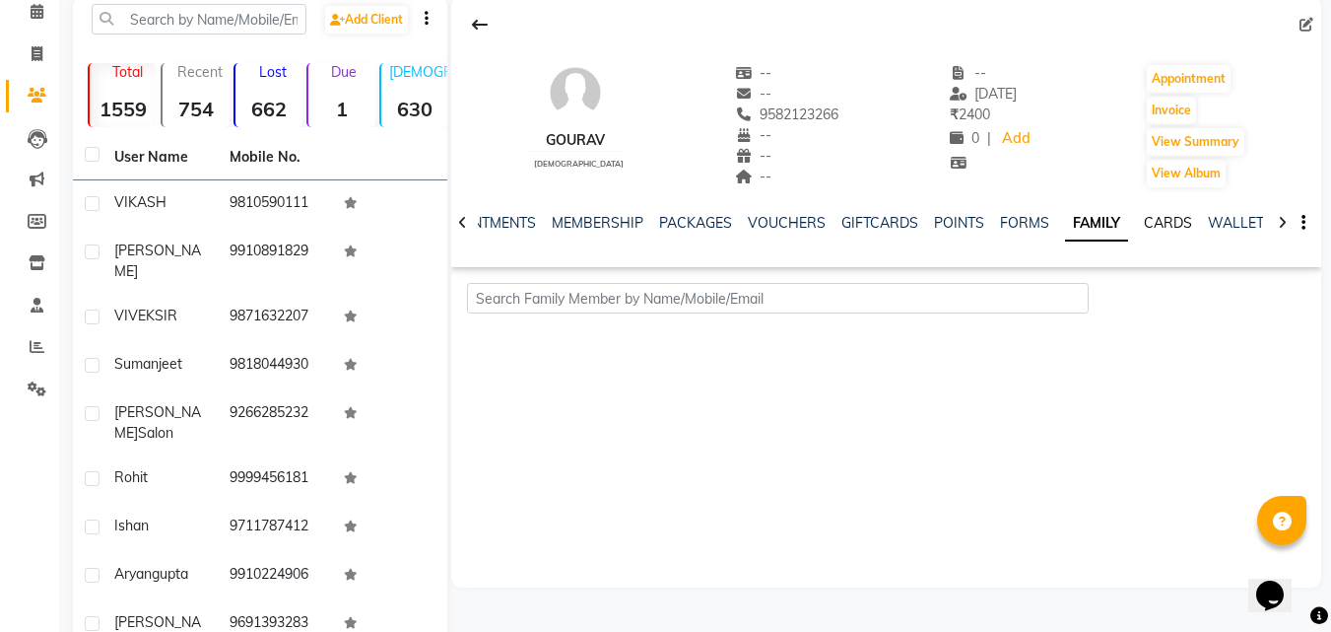
click at [1148, 223] on link "CARDS" at bounding box center [1168, 223] width 48 height 18
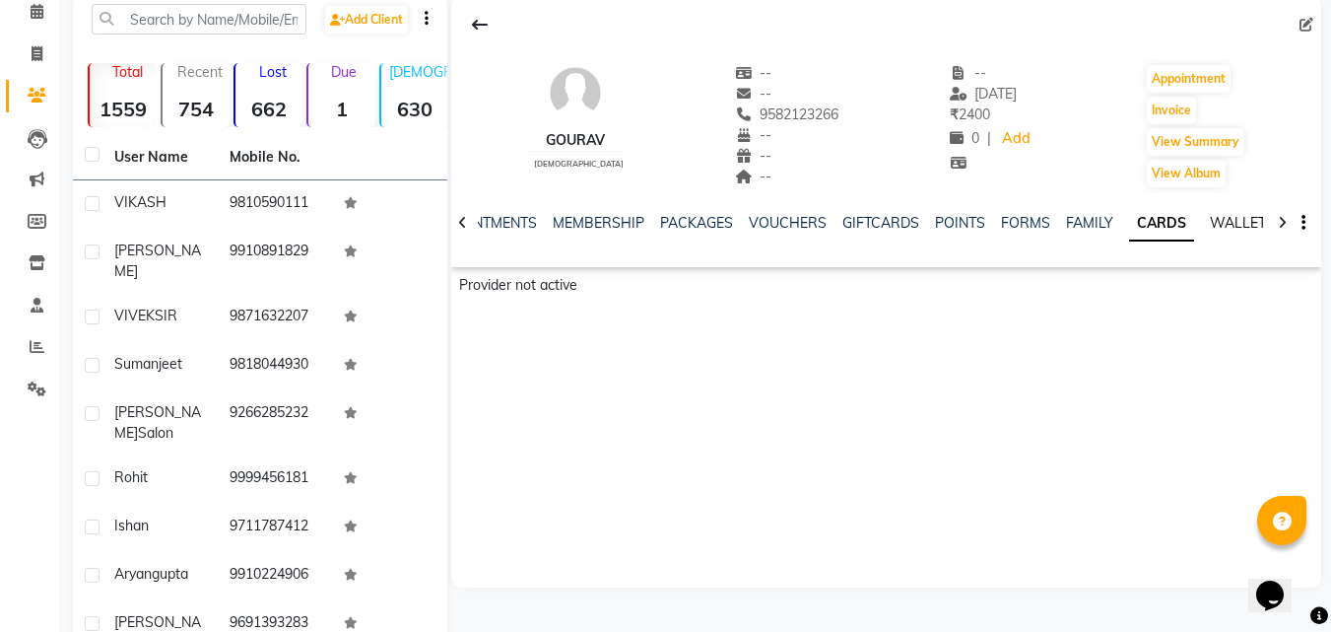
click at [1218, 226] on link "WALLET" at bounding box center [1238, 223] width 56 height 18
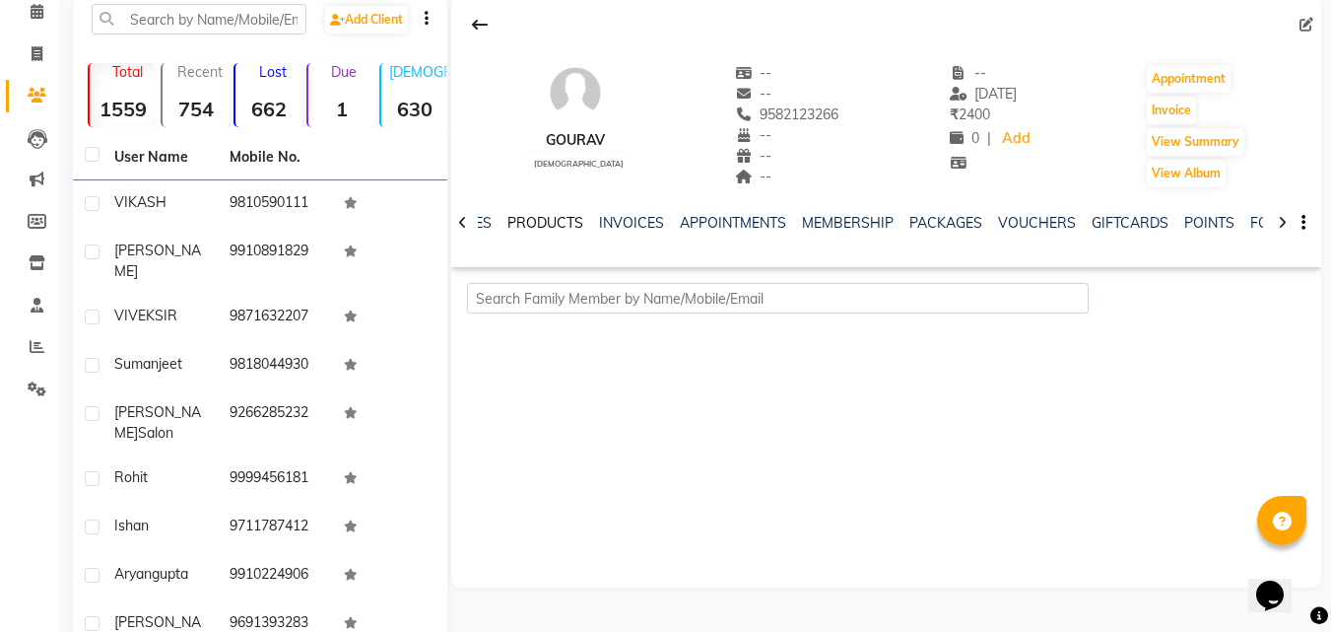
click at [540, 226] on link "PRODUCTS" at bounding box center [546, 223] width 76 height 18
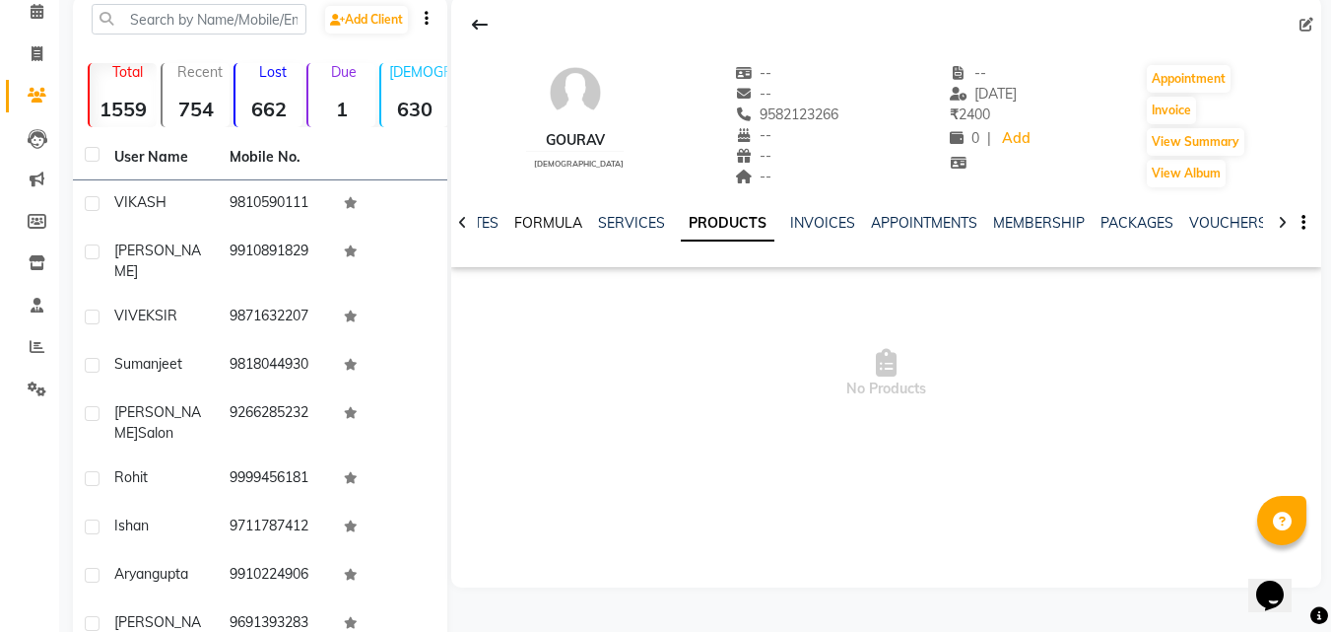
click at [549, 222] on link "FORMULA" at bounding box center [548, 223] width 68 height 18
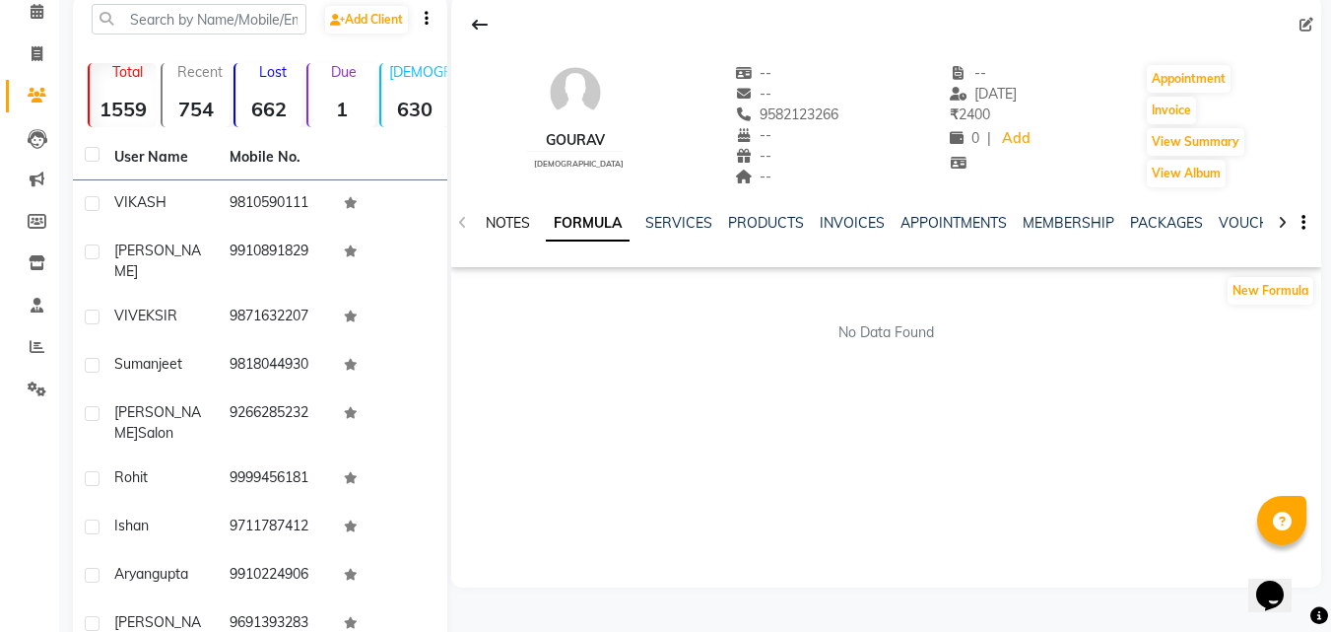
click at [507, 225] on link "NOTES" at bounding box center [508, 223] width 44 height 18
click at [688, 229] on link "SERVICES" at bounding box center [681, 223] width 67 height 18
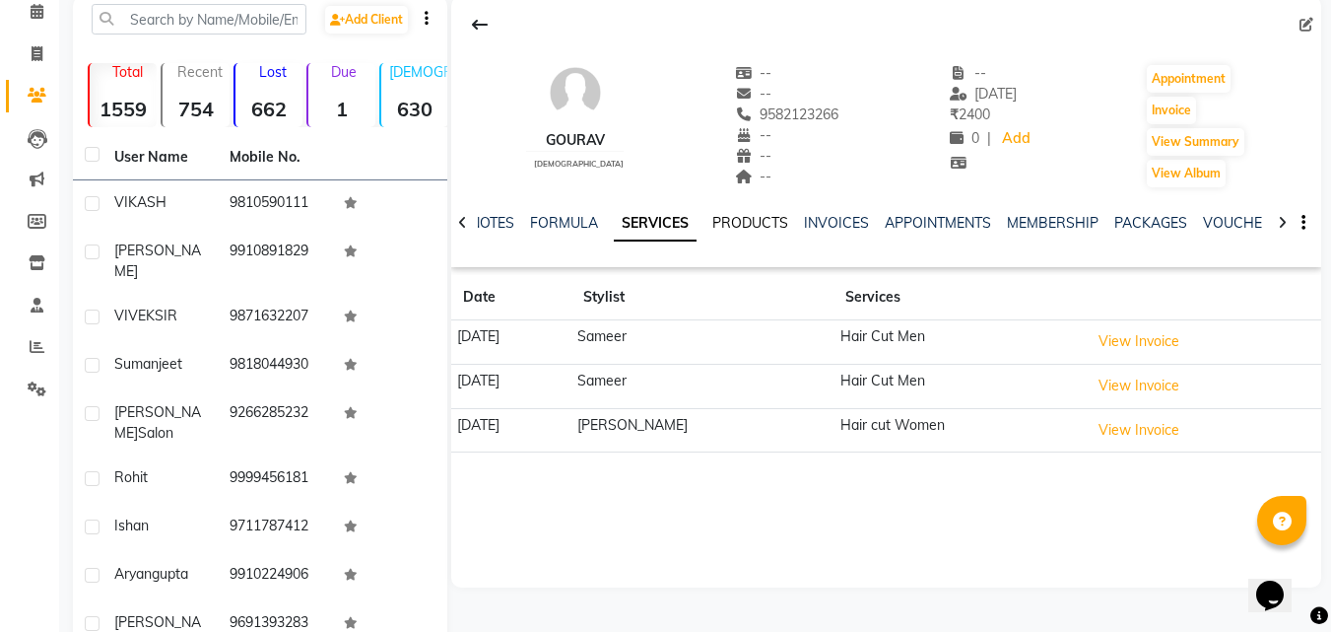
click at [747, 221] on link "PRODUCTS" at bounding box center [751, 223] width 76 height 18
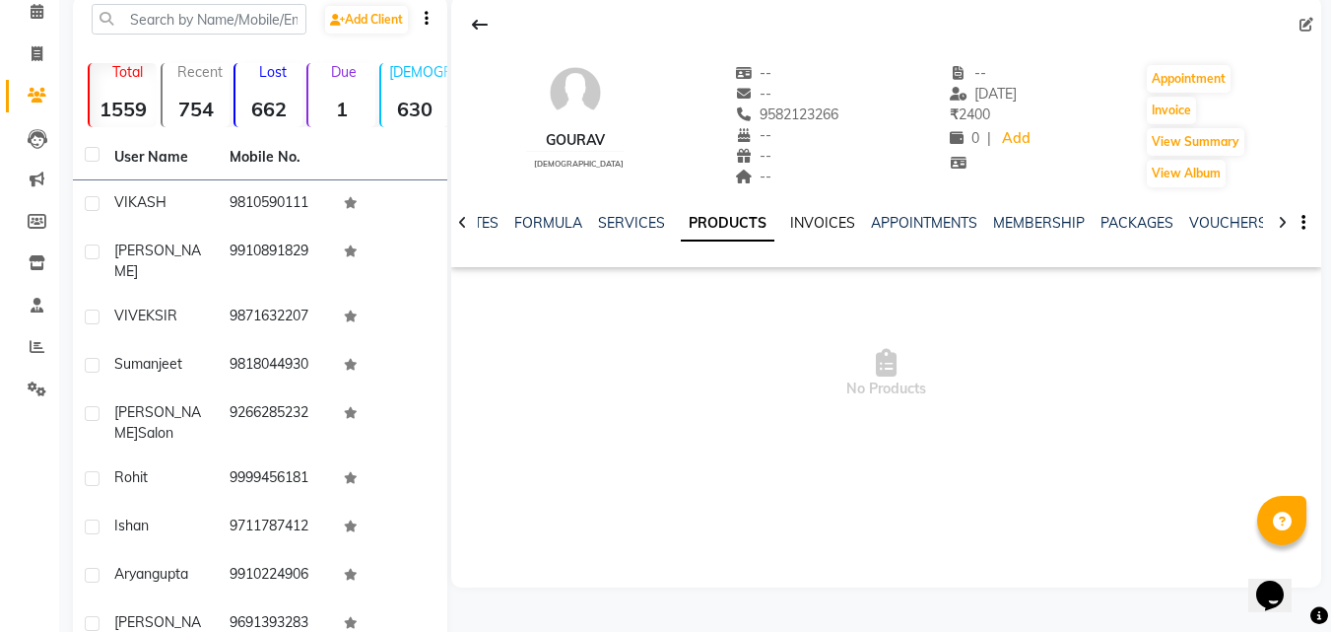
click at [812, 228] on link "INVOICES" at bounding box center [822, 223] width 65 height 18
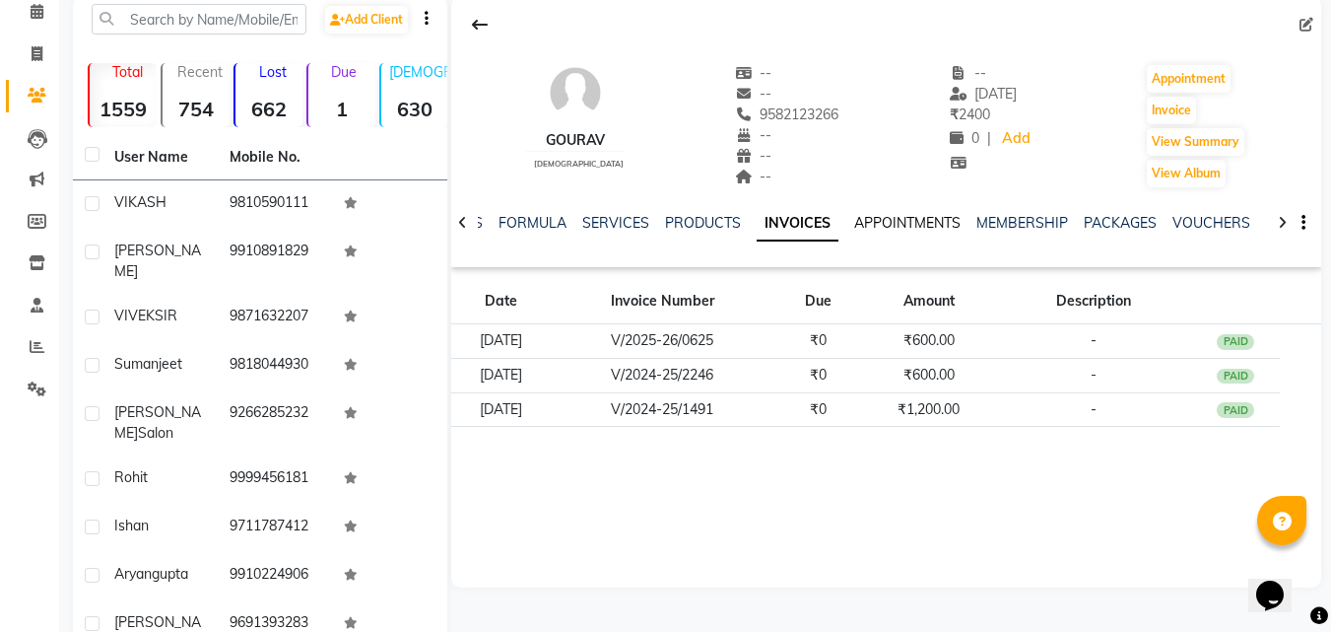
click at [910, 222] on link "APPOINTMENTS" at bounding box center [907, 223] width 106 height 18
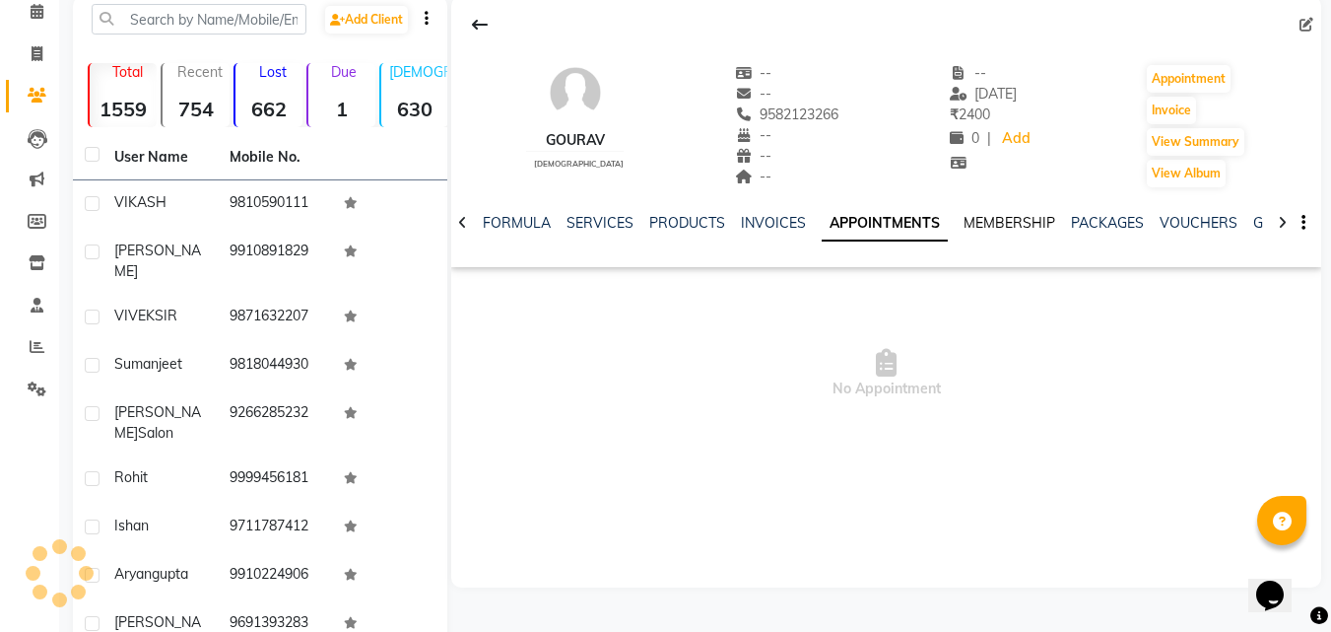
click at [1001, 224] on link "MEMBERSHIP" at bounding box center [1010, 223] width 92 height 18
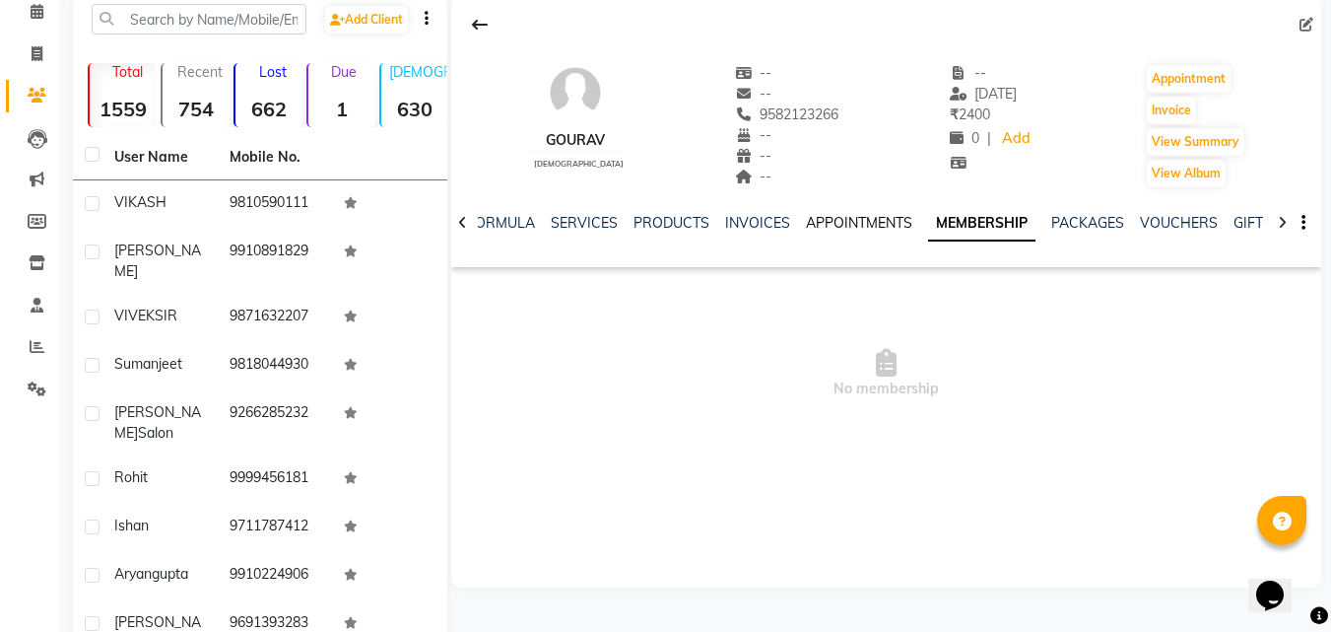
click at [867, 220] on link "APPOINTMENTS" at bounding box center [859, 223] width 106 height 18
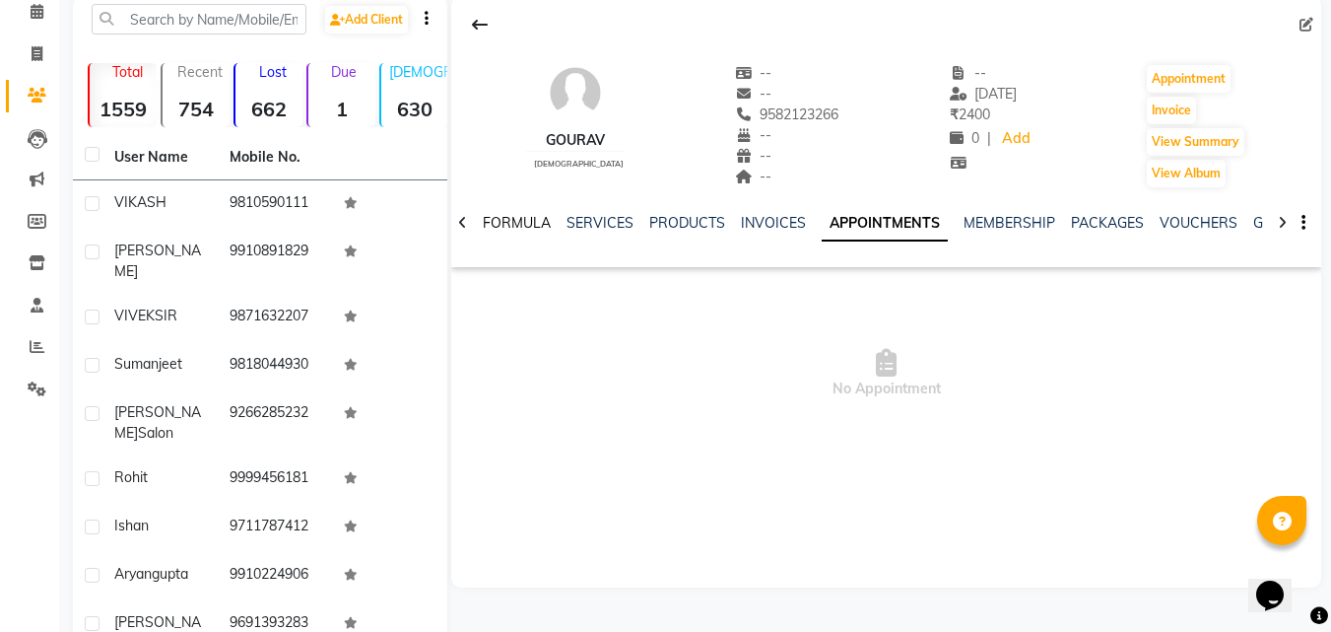
click at [497, 220] on link "FORMULA" at bounding box center [517, 223] width 68 height 18
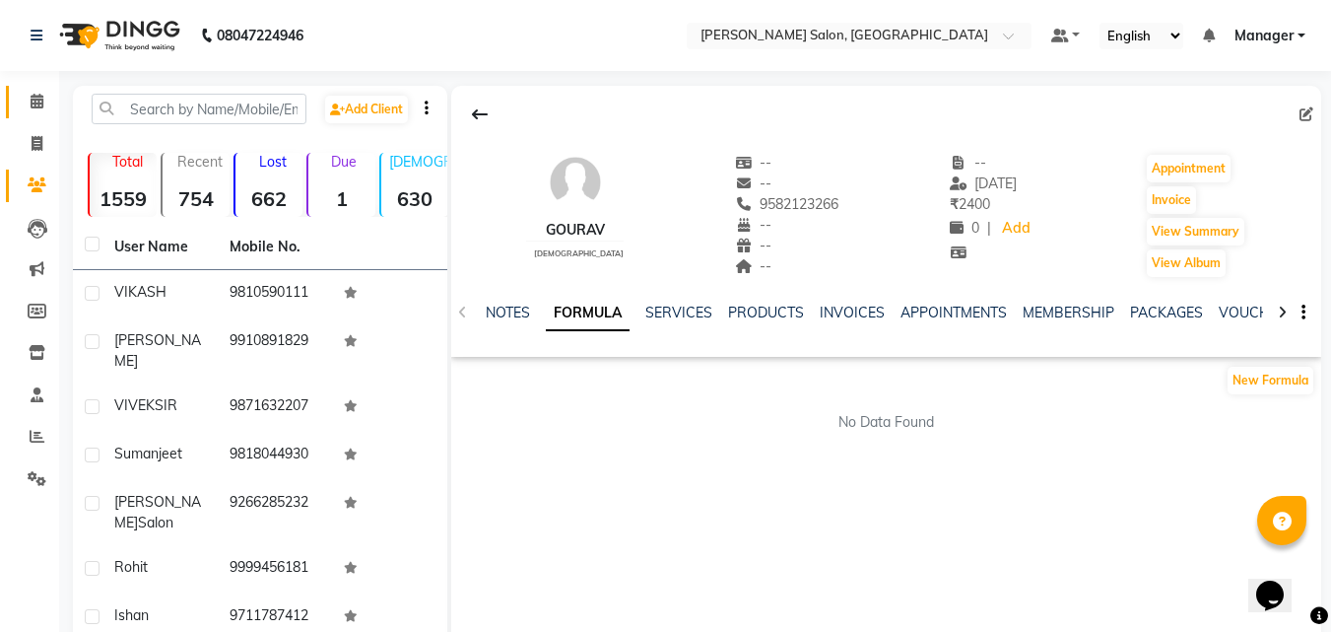
click at [31, 101] on icon at bounding box center [37, 101] width 13 height 15
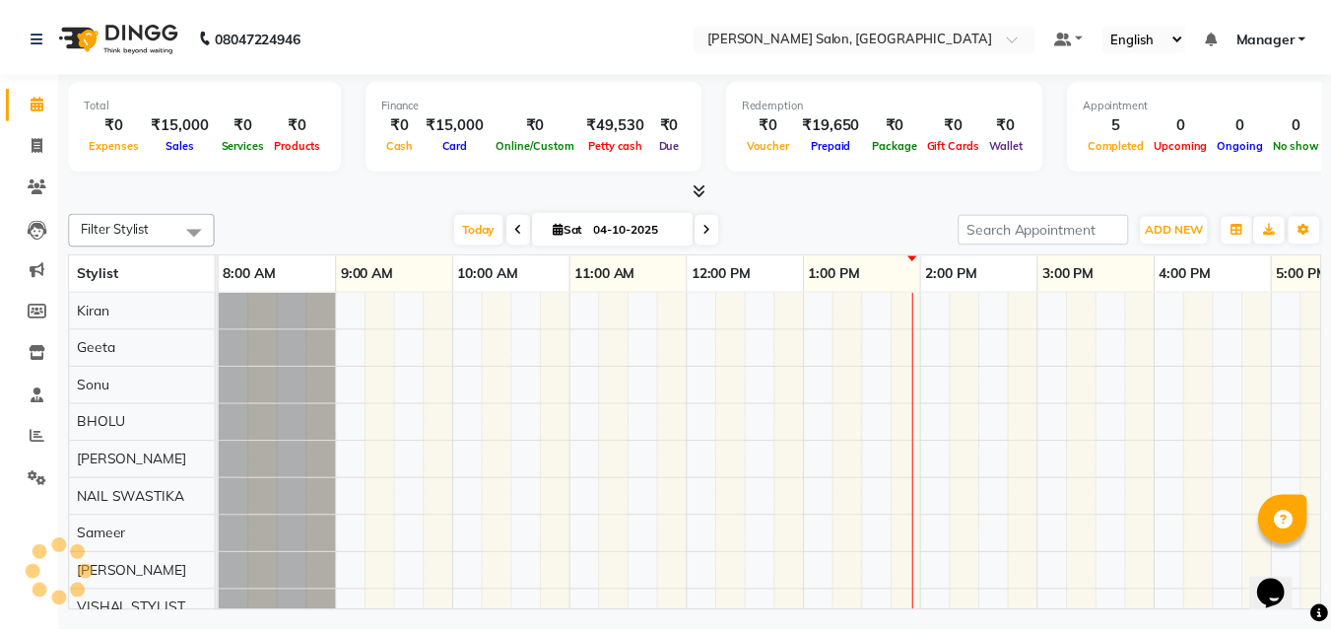
scroll to position [0, 423]
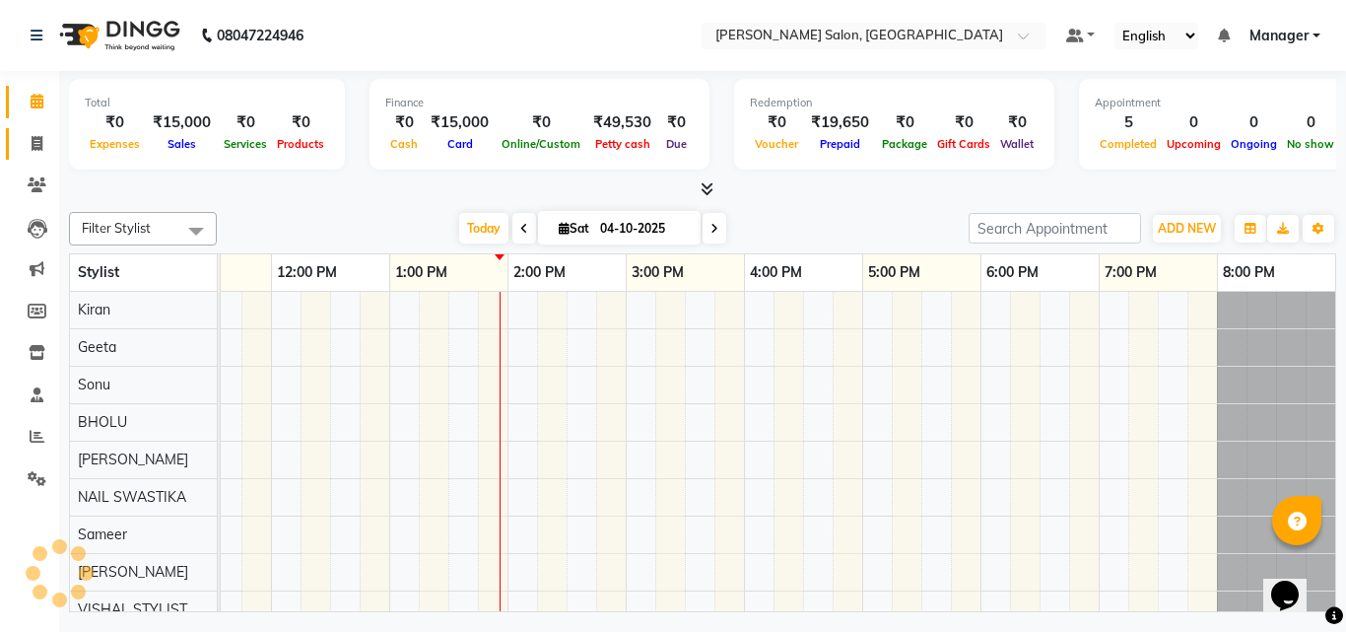
click at [36, 159] on link "Invoice" at bounding box center [29, 144] width 47 height 33
select select "service"
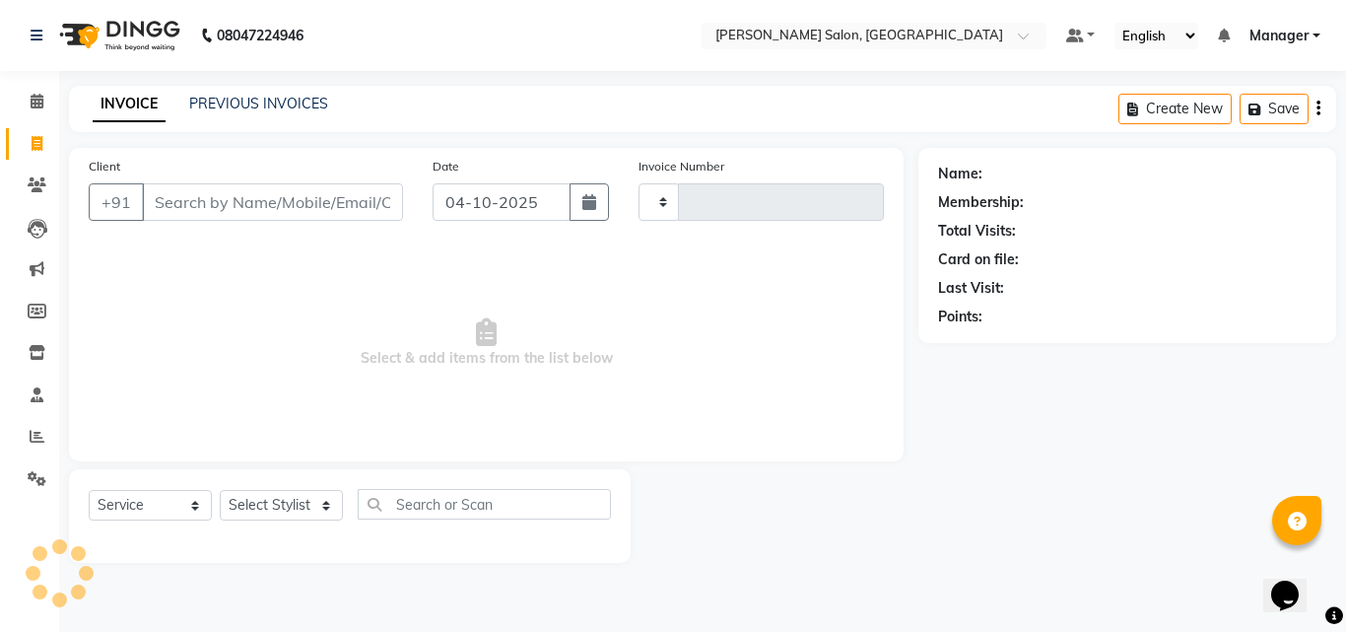
type input "4343"
select select "7229"
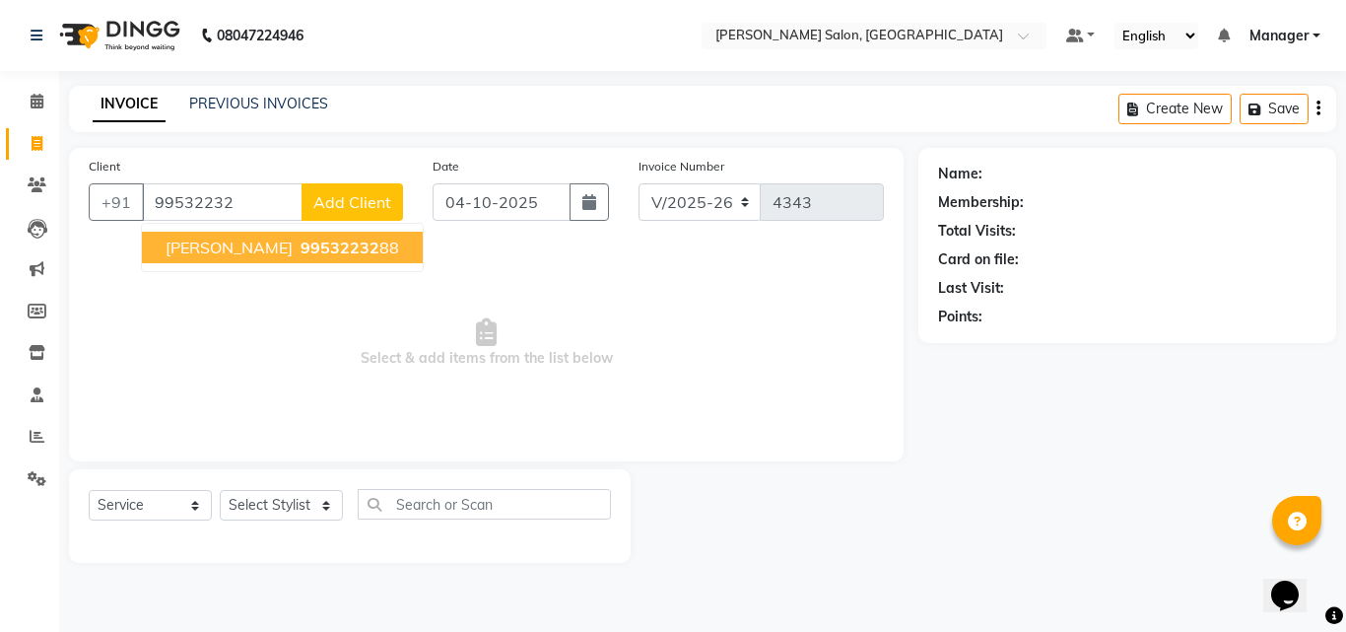
click at [333, 254] on span "99532232" at bounding box center [340, 248] width 79 height 20
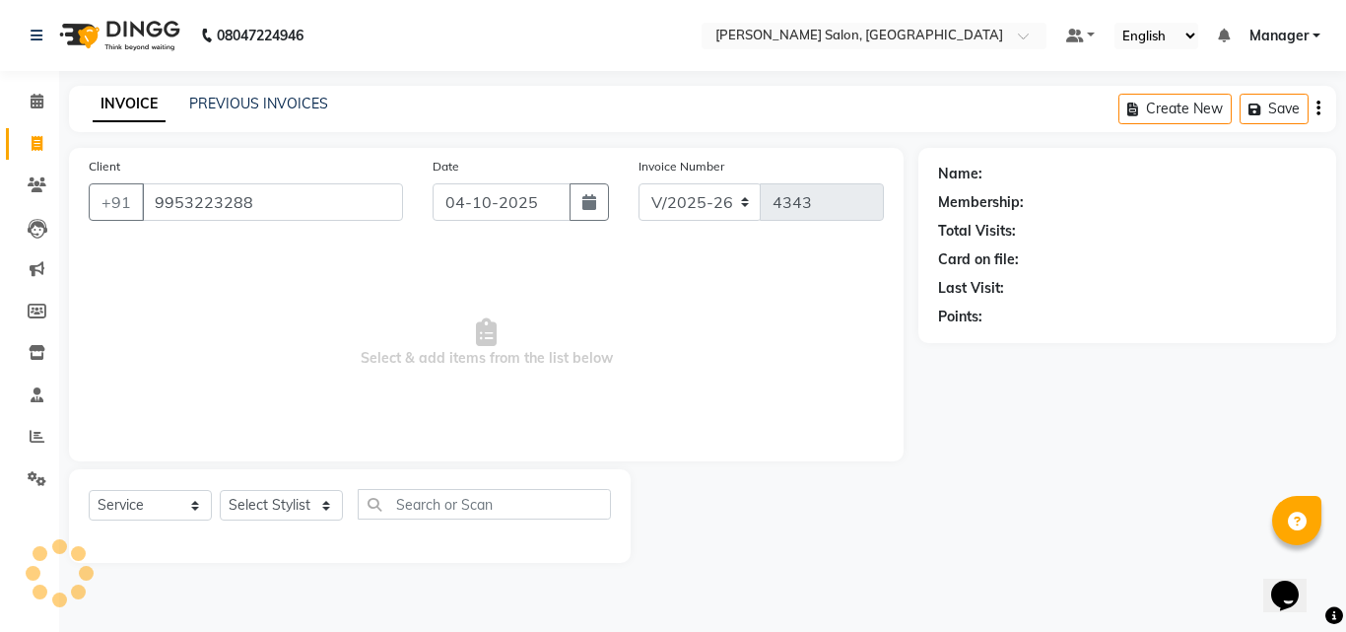
type input "9953223288"
select select "1: Object"
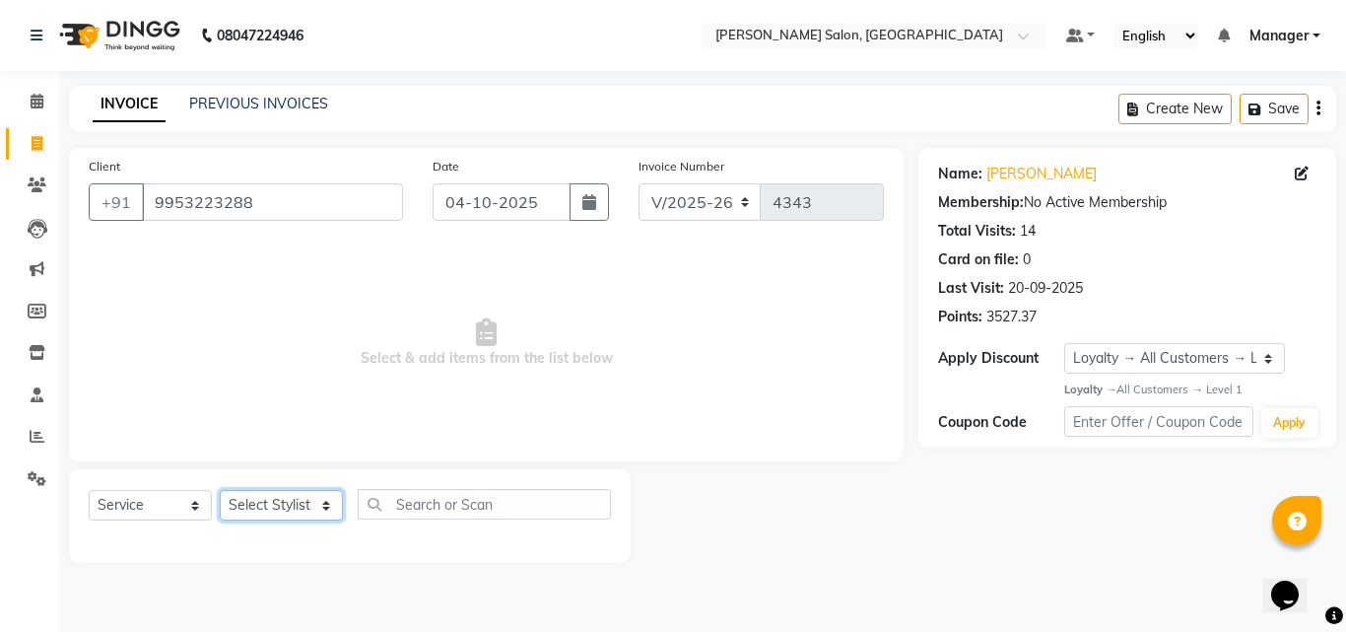
click at [310, 511] on select "Select Stylist BHOLU Geeta [PERSON_NAME] [PERSON_NAME] [PERSON_NAME] PEDI Manag…" at bounding box center [281, 505] width 123 height 31
select select "61926"
click at [220, 490] on select "Select Stylist BHOLU Geeta [PERSON_NAME] [PERSON_NAME] [PERSON_NAME] PEDI Manag…" at bounding box center [281, 505] width 123 height 31
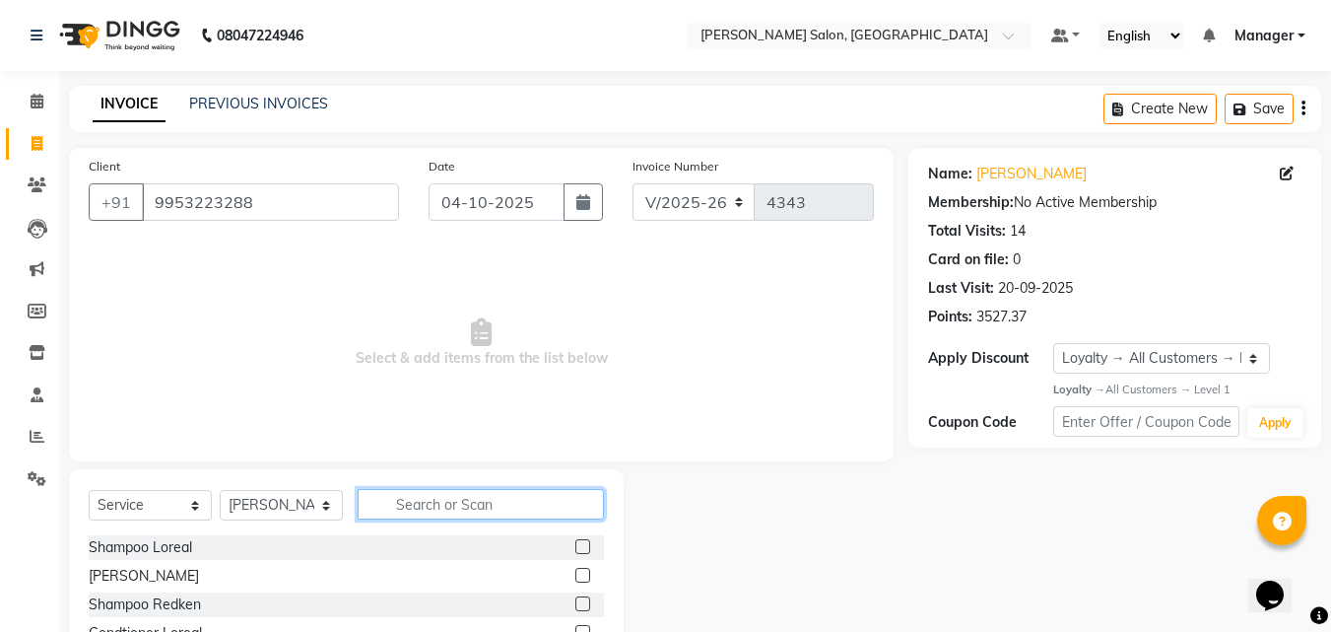
click at [453, 508] on input "text" at bounding box center [481, 504] width 246 height 31
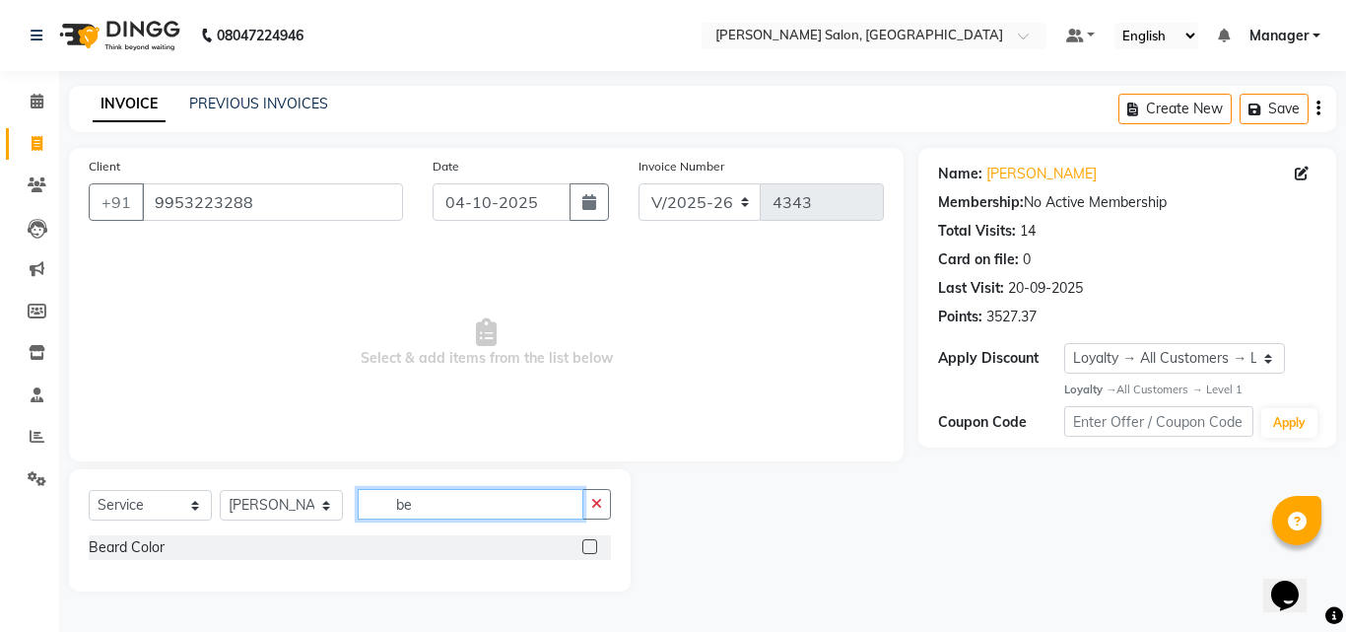
type input "b"
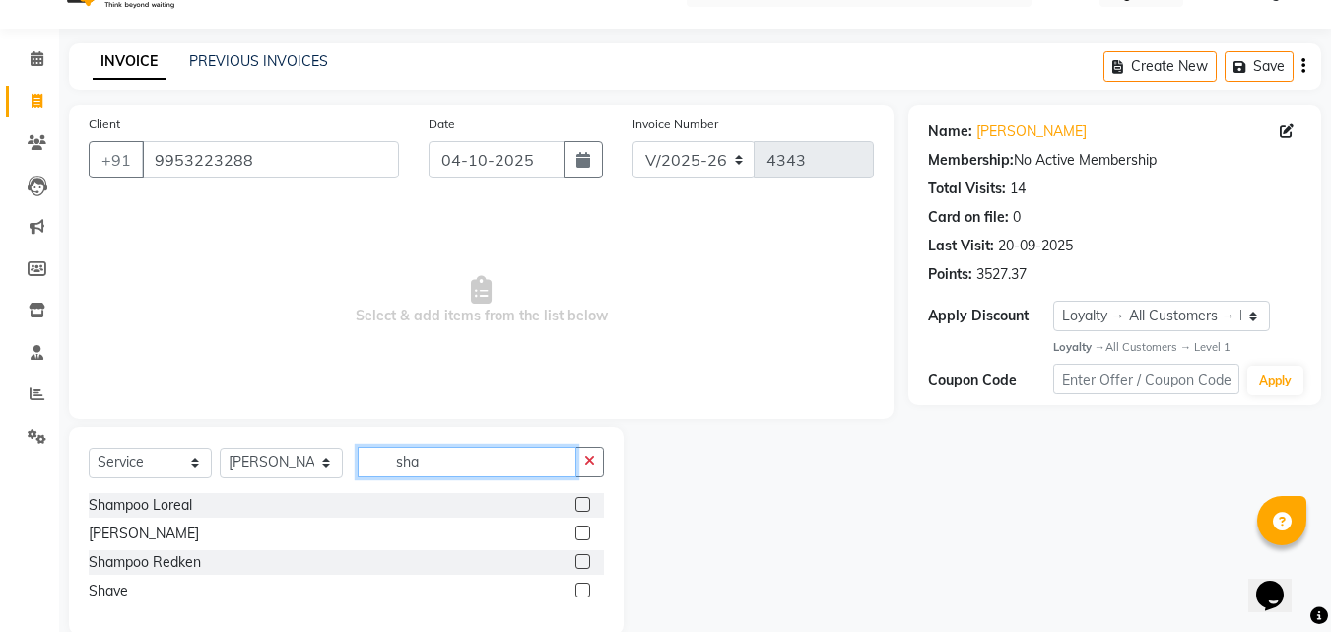
scroll to position [75, 0]
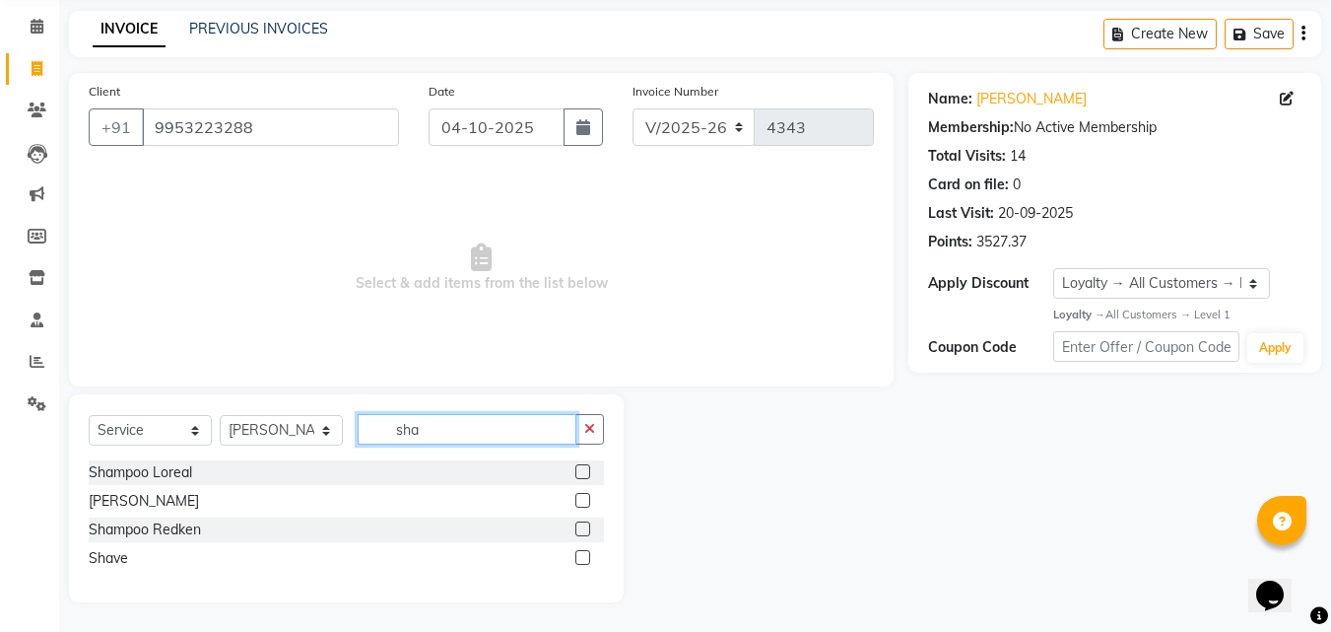
type input "sha"
click at [584, 558] on label at bounding box center [583, 557] width 15 height 15
click at [584, 558] on input "checkbox" at bounding box center [582, 558] width 13 height 13
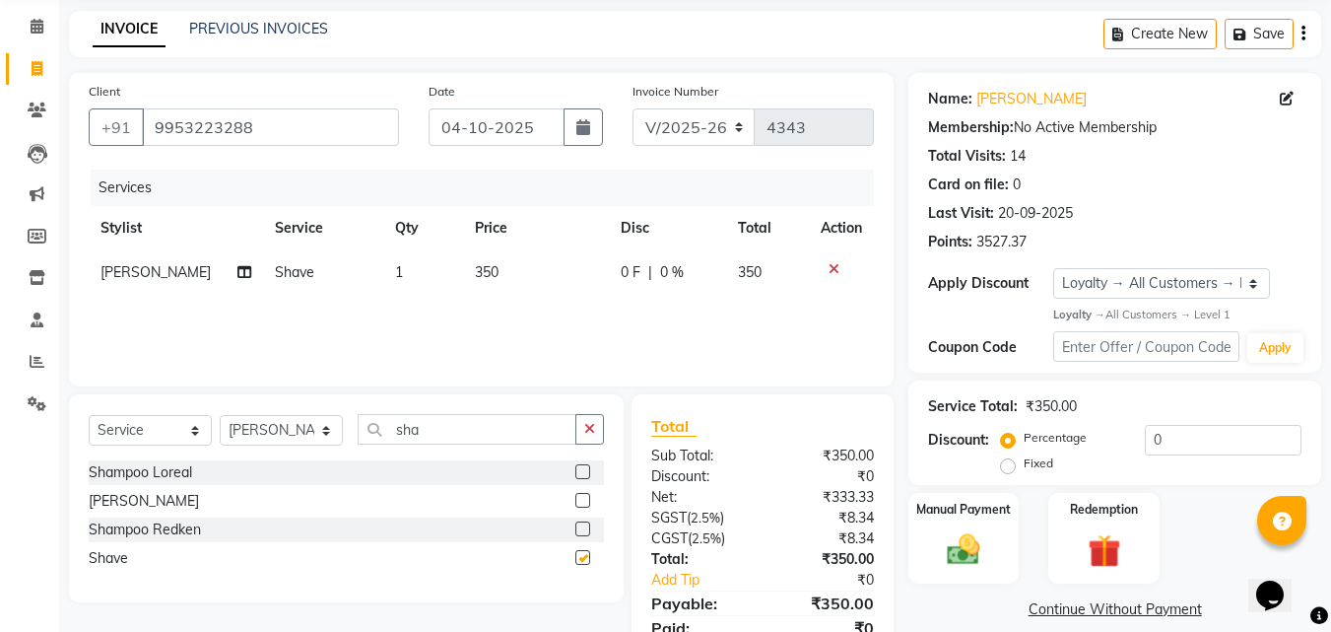
checkbox input "false"
click at [967, 551] on img at bounding box center [963, 549] width 55 height 39
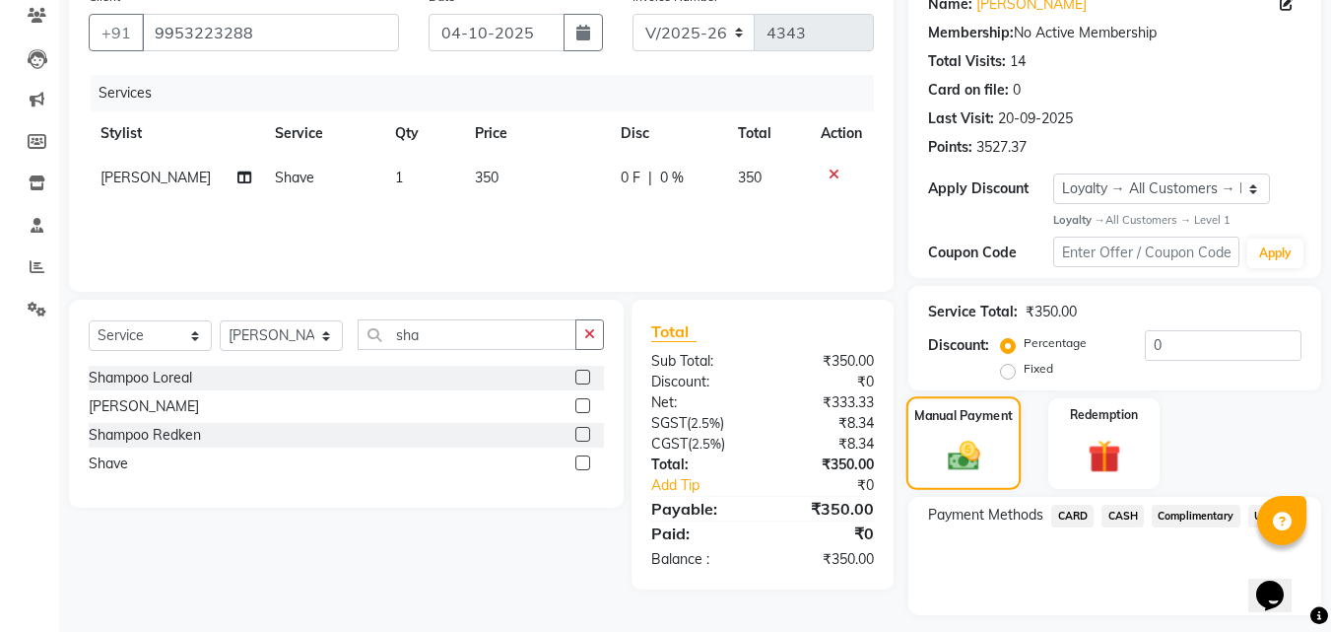
scroll to position [223, 0]
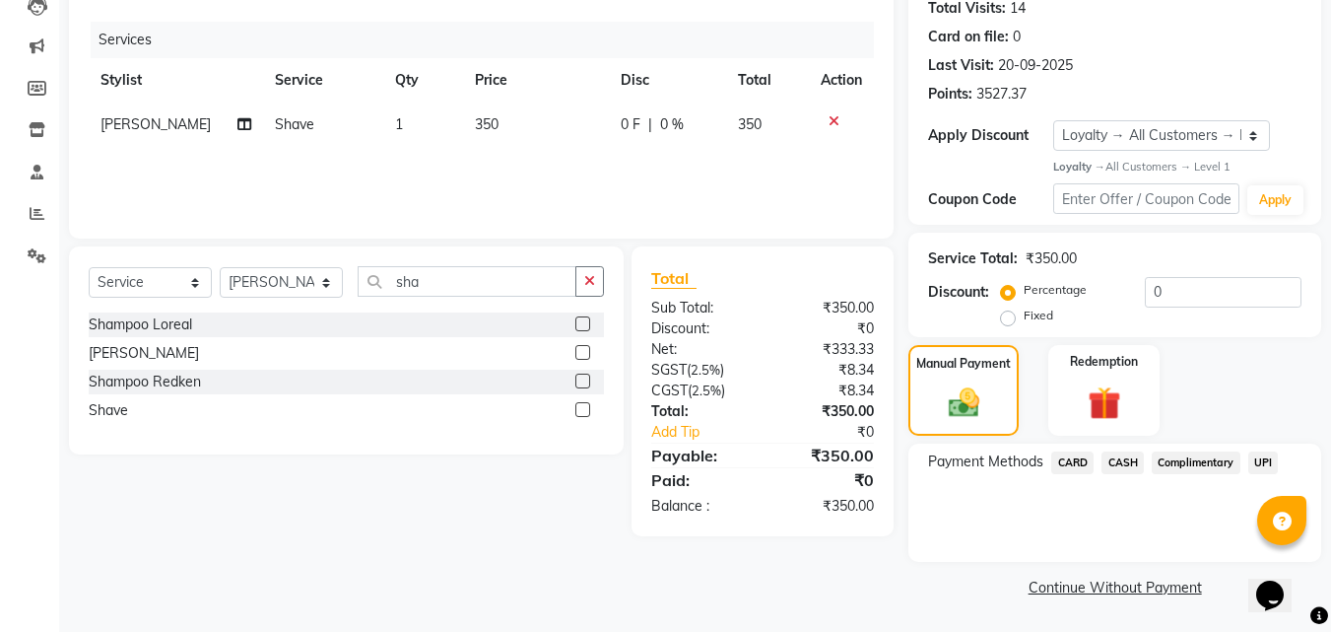
click at [1124, 468] on span "CASH" at bounding box center [1123, 462] width 42 height 23
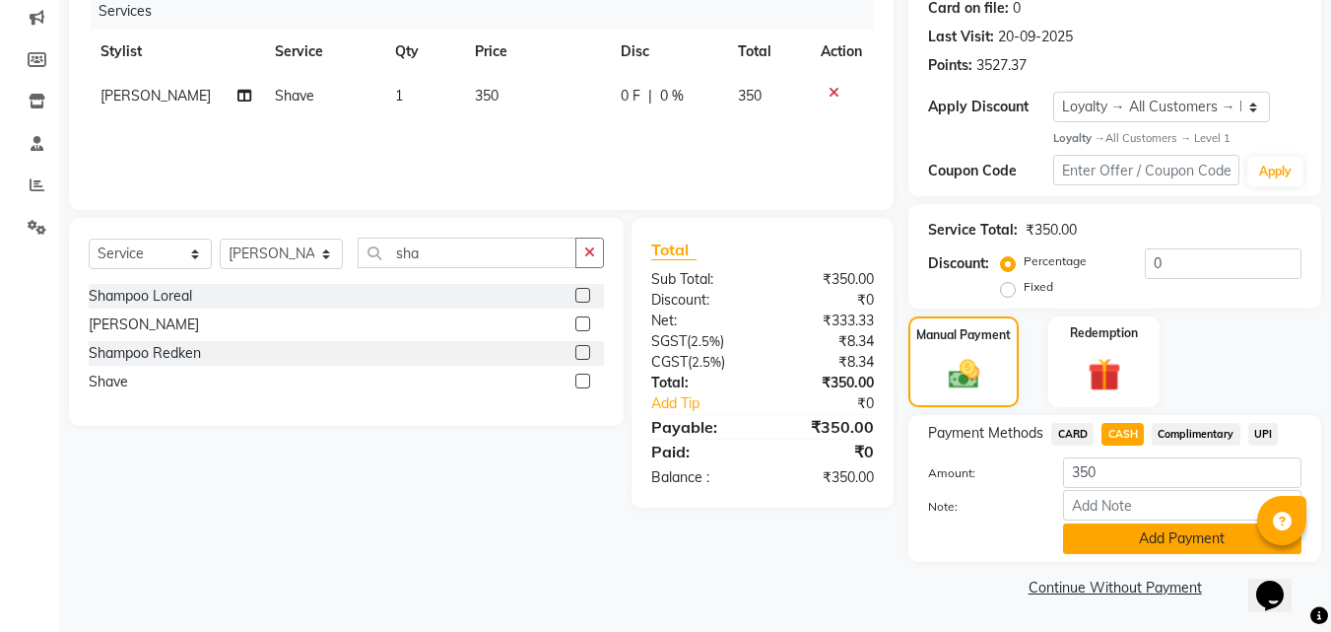
click at [1173, 541] on button "Add Payment" at bounding box center [1182, 538] width 239 height 31
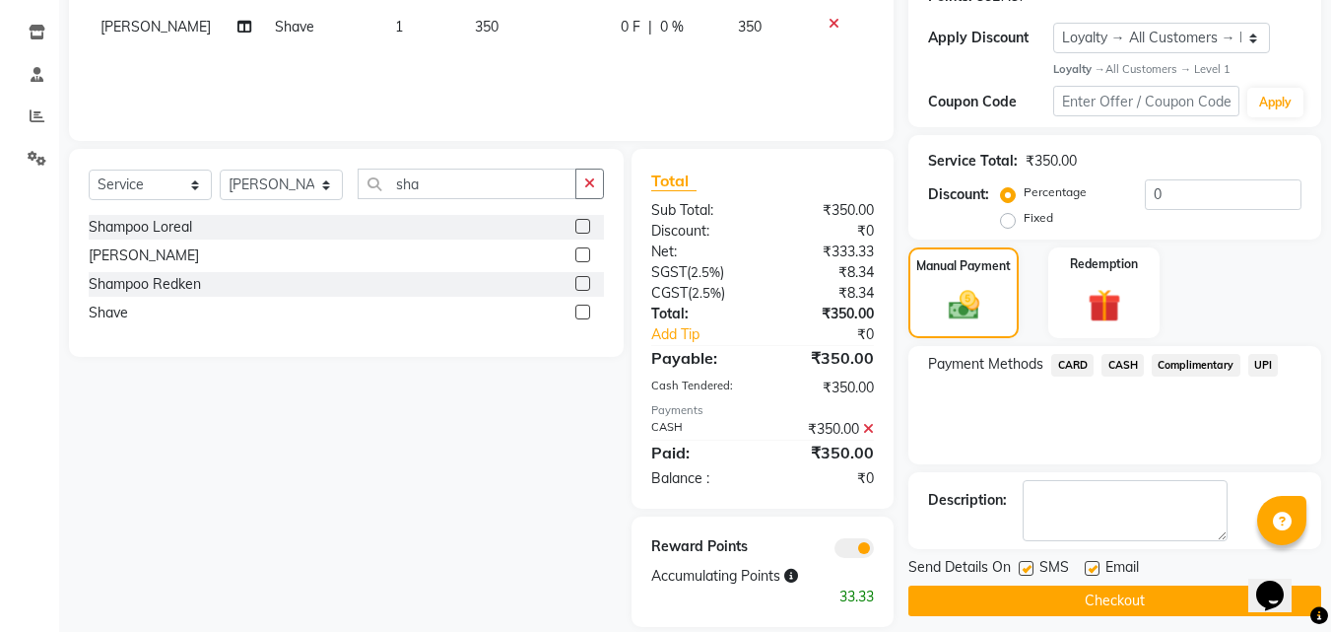
scroll to position [345, 0]
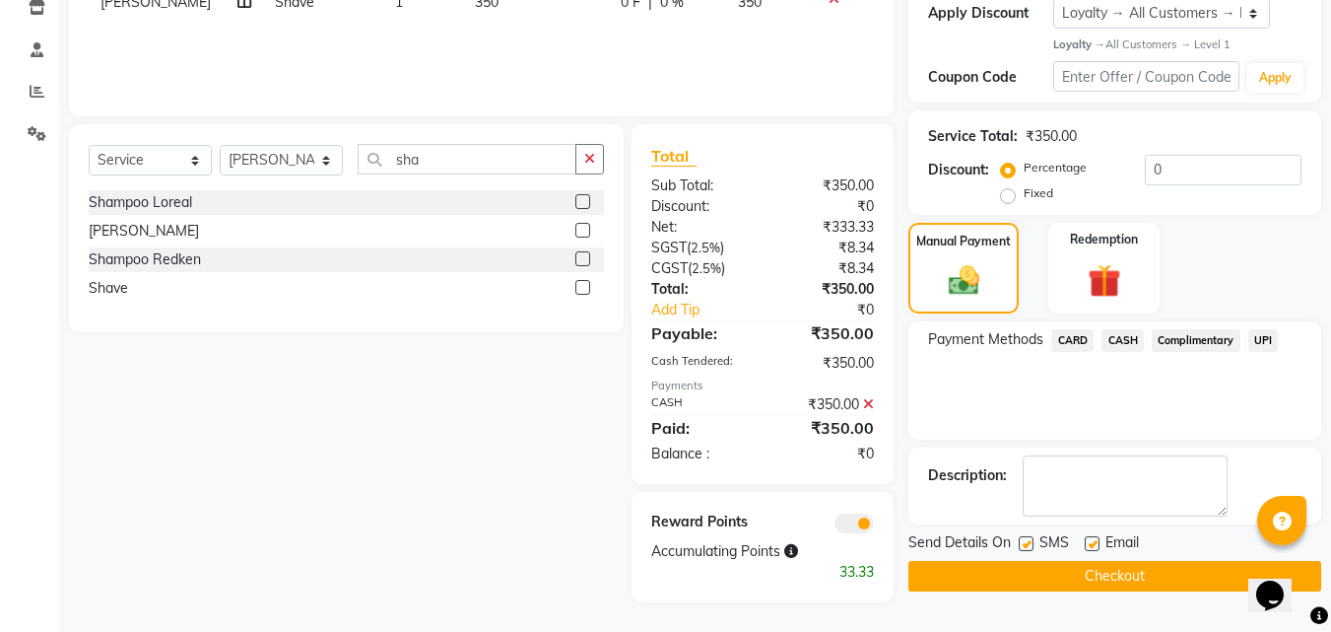
click at [1147, 590] on button "Checkout" at bounding box center [1115, 576] width 413 height 31
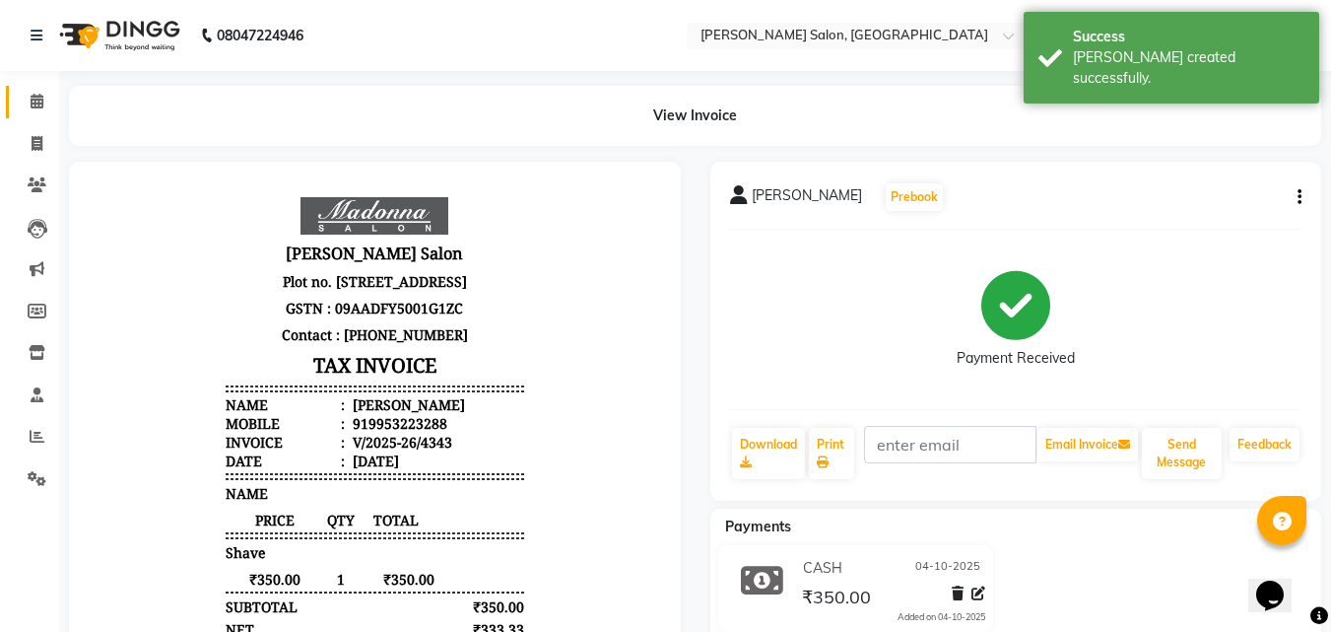
click at [30, 111] on span at bounding box center [37, 102] width 34 height 23
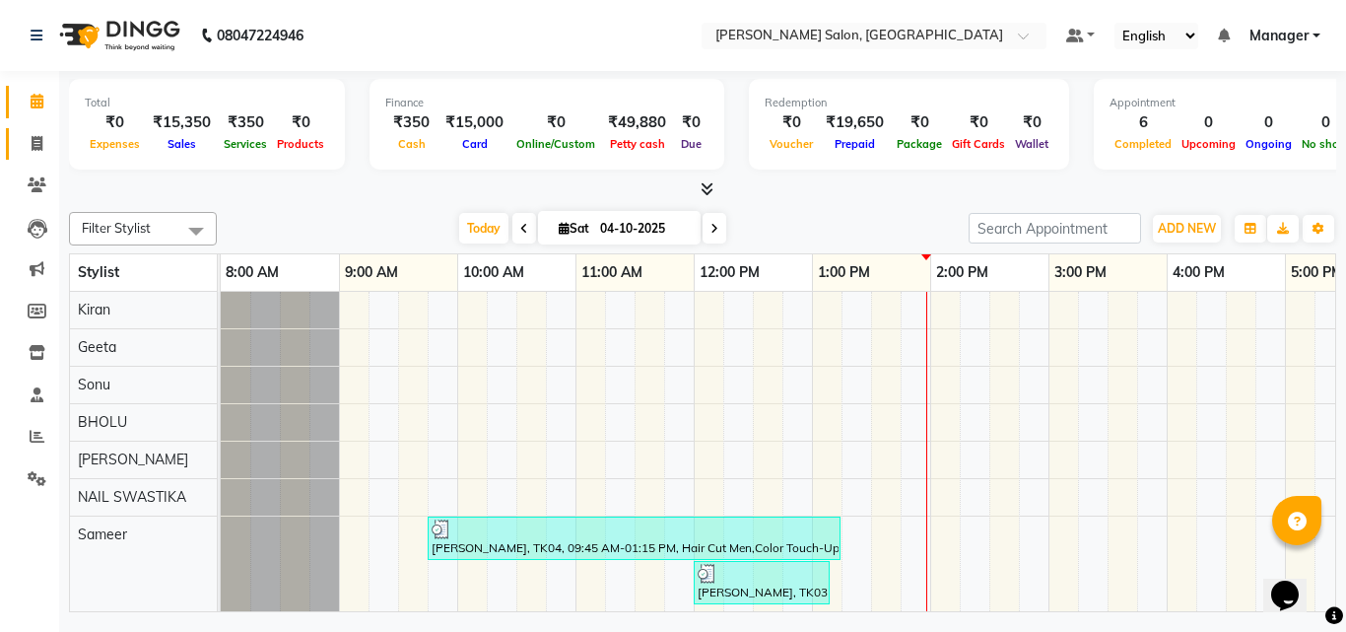
click at [21, 151] on span at bounding box center [37, 144] width 34 height 23
select select "service"
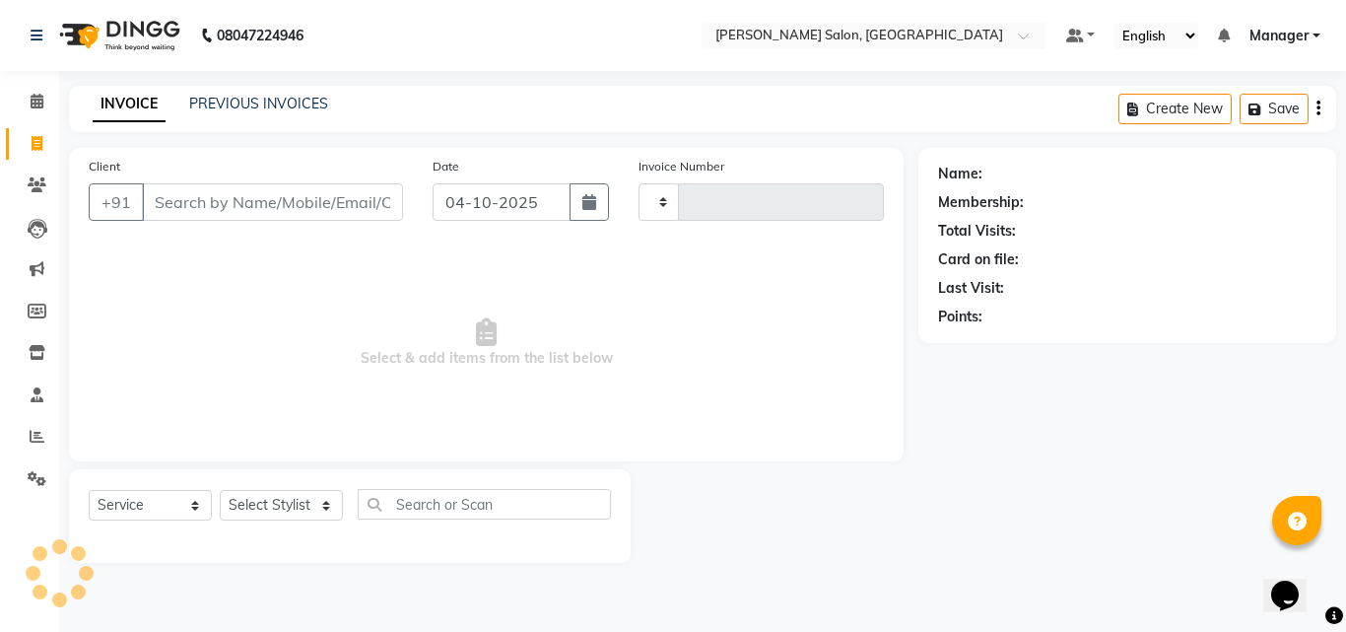
type input "4344"
select select "7229"
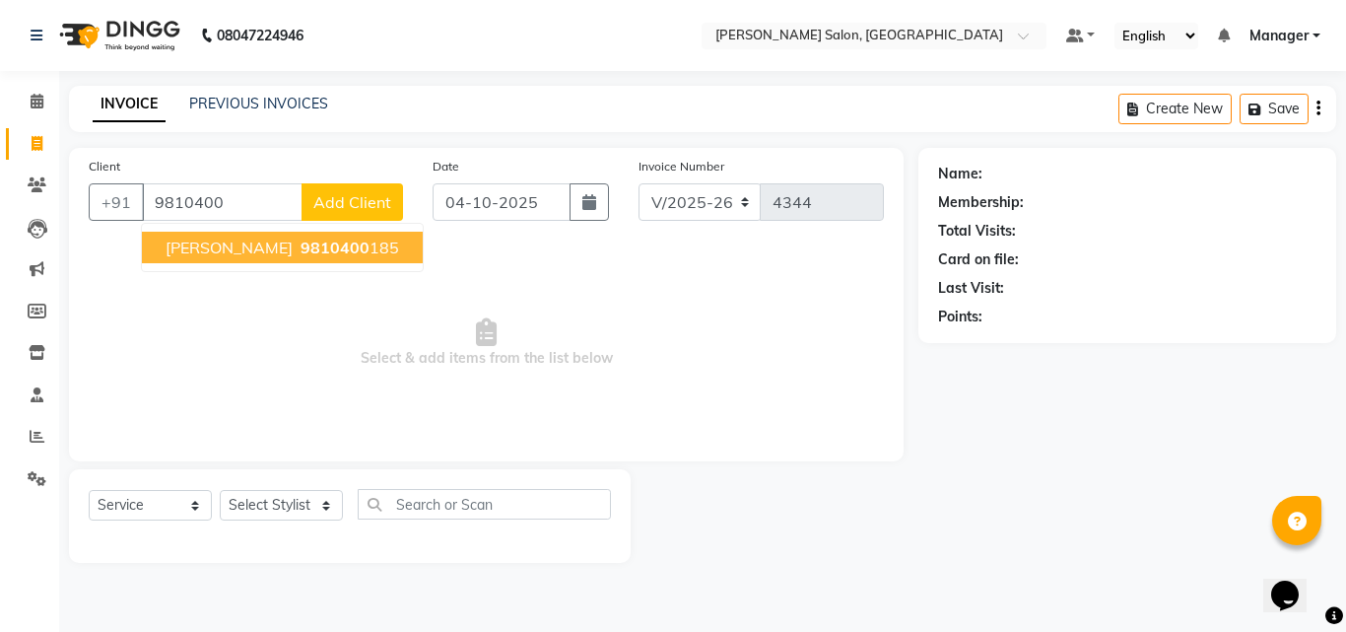
click at [313, 255] on span "9810400" at bounding box center [335, 248] width 69 height 20
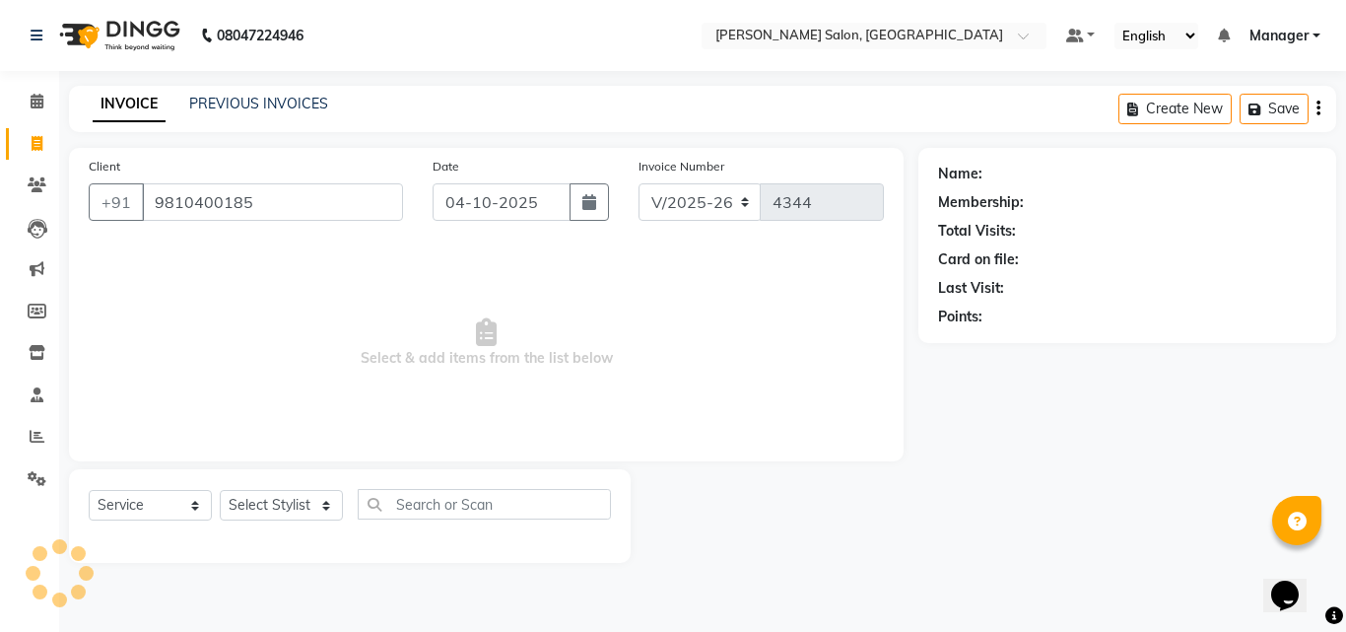
type input "9810400185"
select select "1: Object"
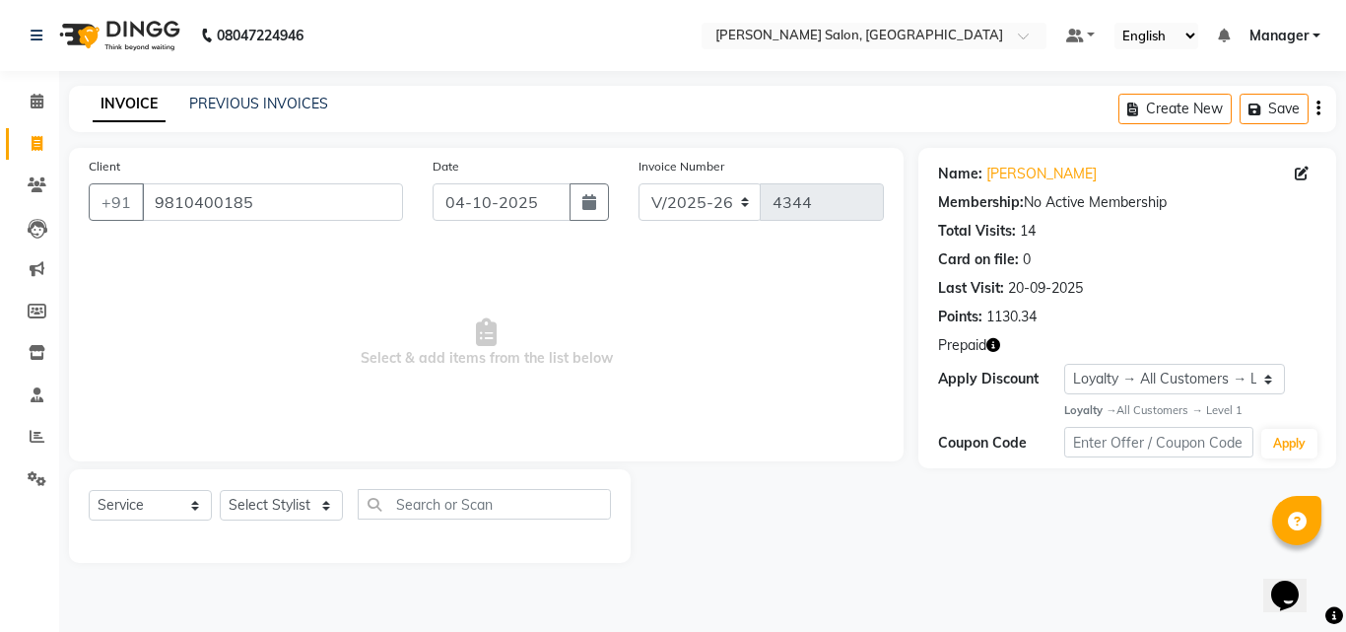
click at [990, 351] on icon "button" at bounding box center [994, 345] width 14 height 14
click at [316, 515] on select "Select Stylist BHOLU Geeta Hanif Jeetu JIYA SINGH Kiran LAXMAN PEDI Manager Moh…" at bounding box center [281, 505] width 123 height 31
select select "65237"
click at [220, 490] on select "Select Stylist BHOLU Geeta Hanif Jeetu JIYA SINGH Kiran LAXMAN PEDI Manager Moh…" at bounding box center [281, 505] width 123 height 31
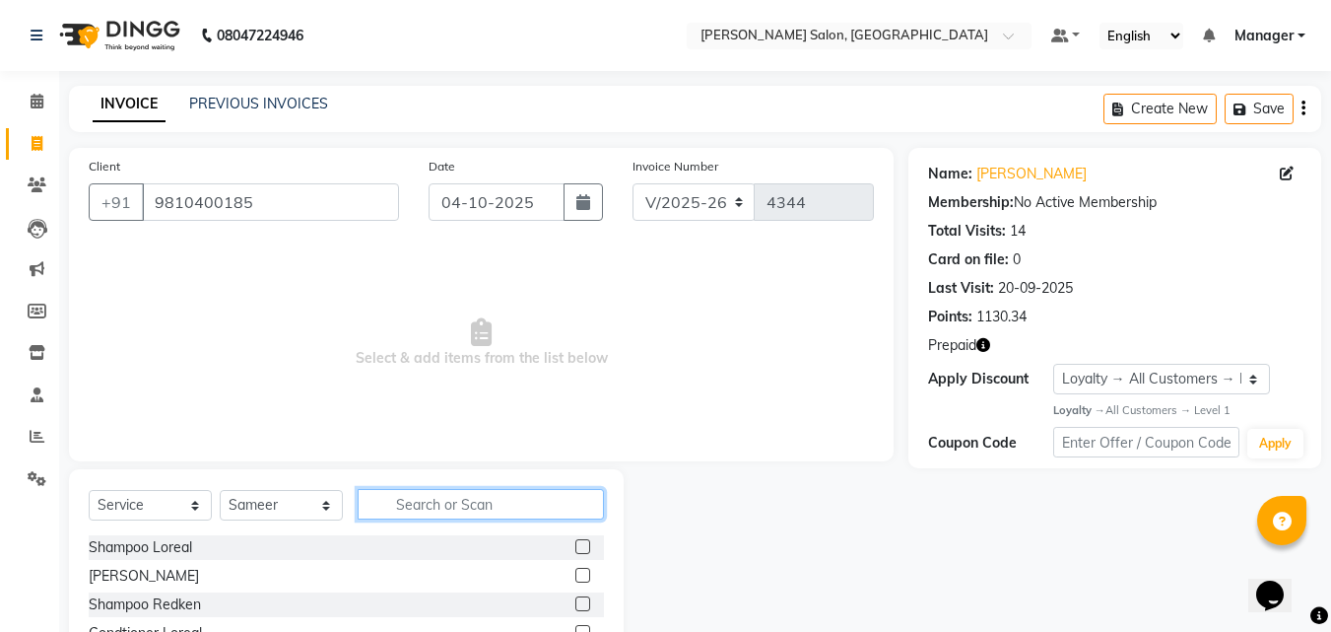
click at [486, 510] on input "text" at bounding box center [481, 504] width 246 height 31
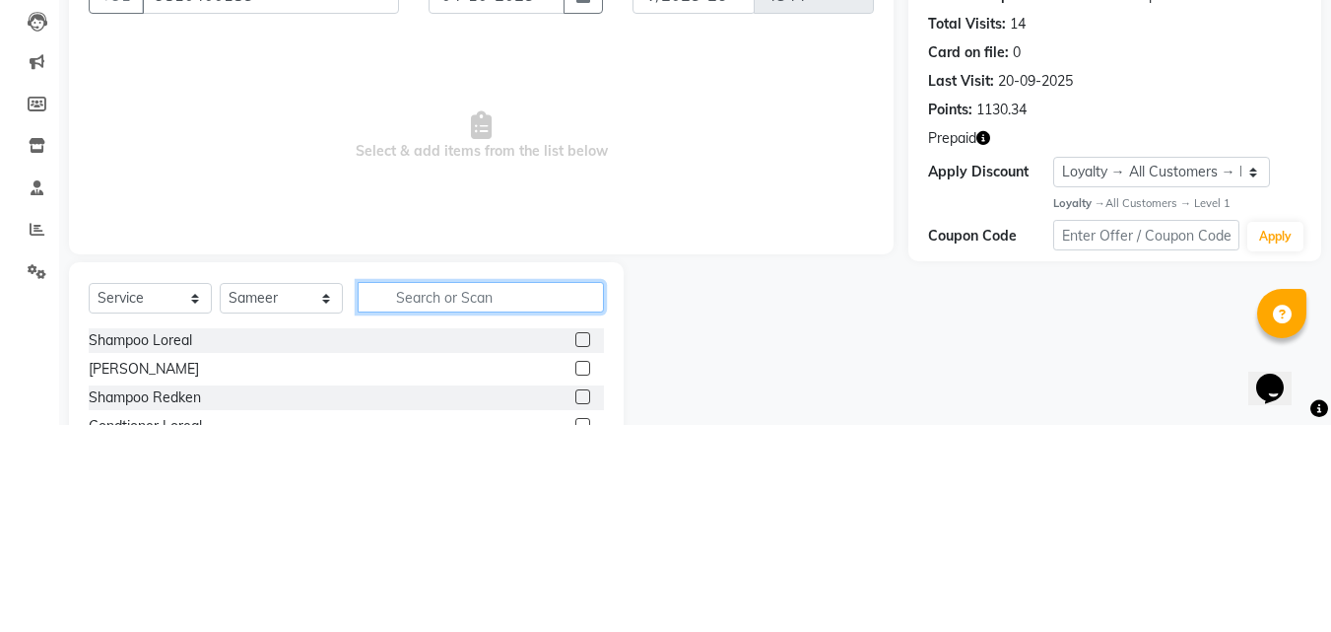
scroll to position [47, 0]
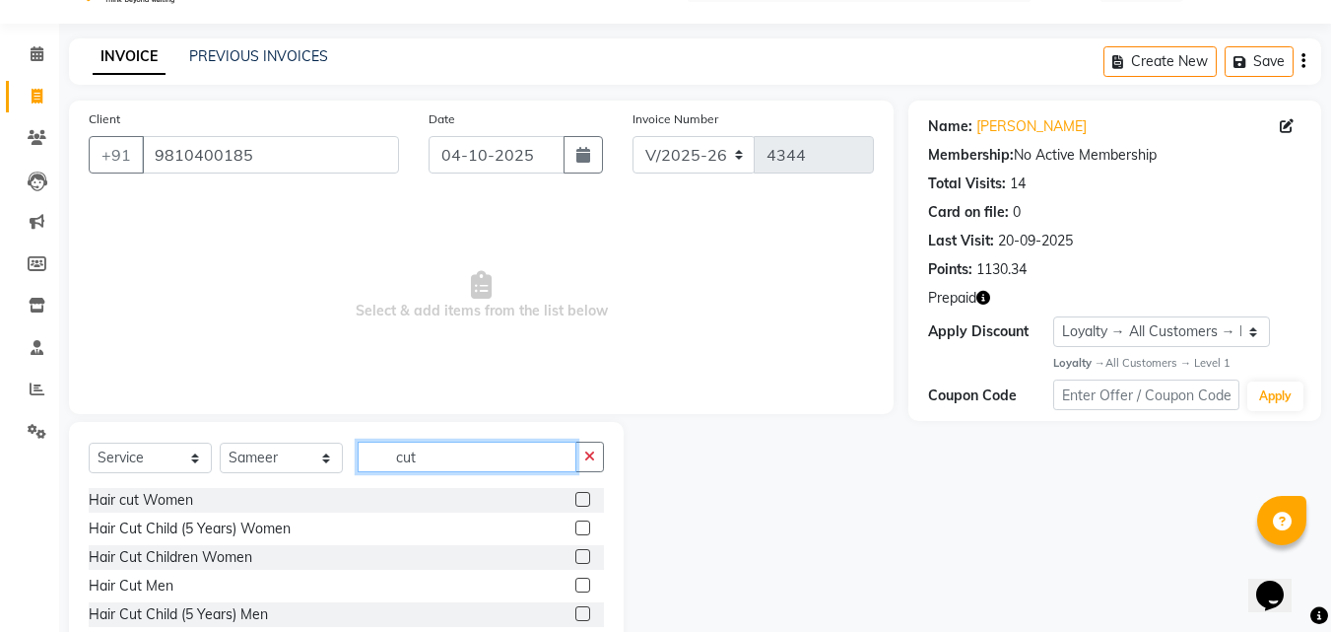
type input "cut"
click at [576, 585] on label at bounding box center [583, 585] width 15 height 15
click at [576, 585] on input "checkbox" at bounding box center [582, 585] width 13 height 13
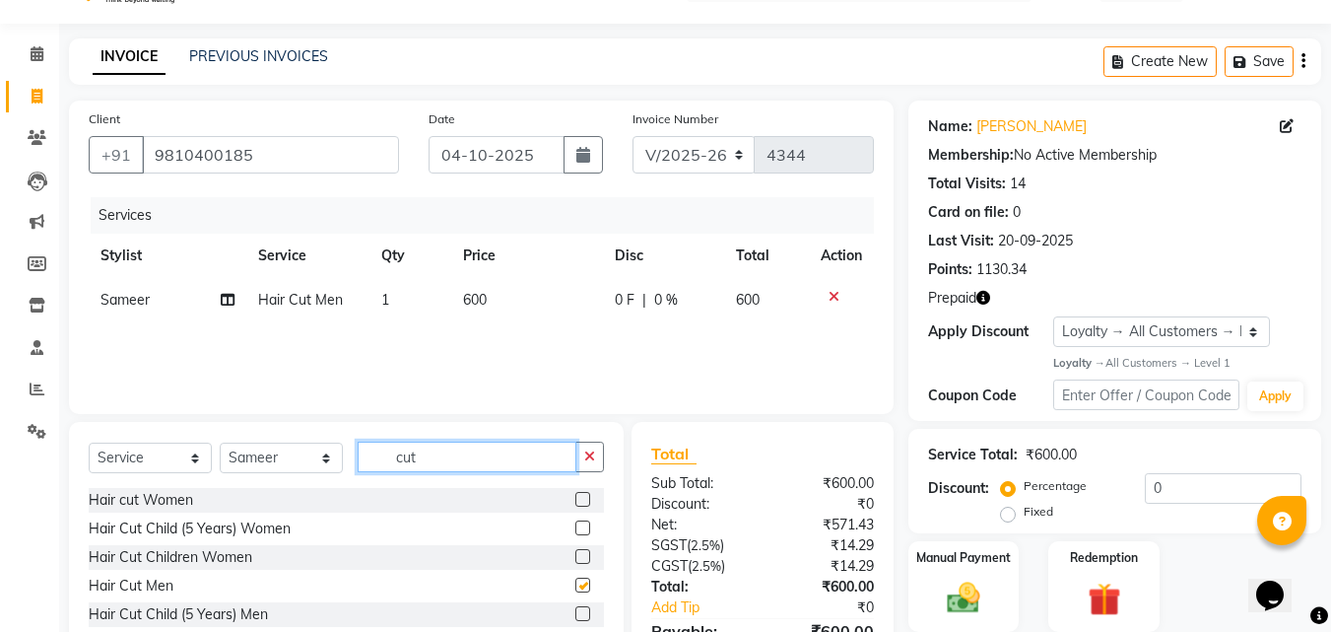
click at [483, 455] on input "cut" at bounding box center [467, 457] width 219 height 31
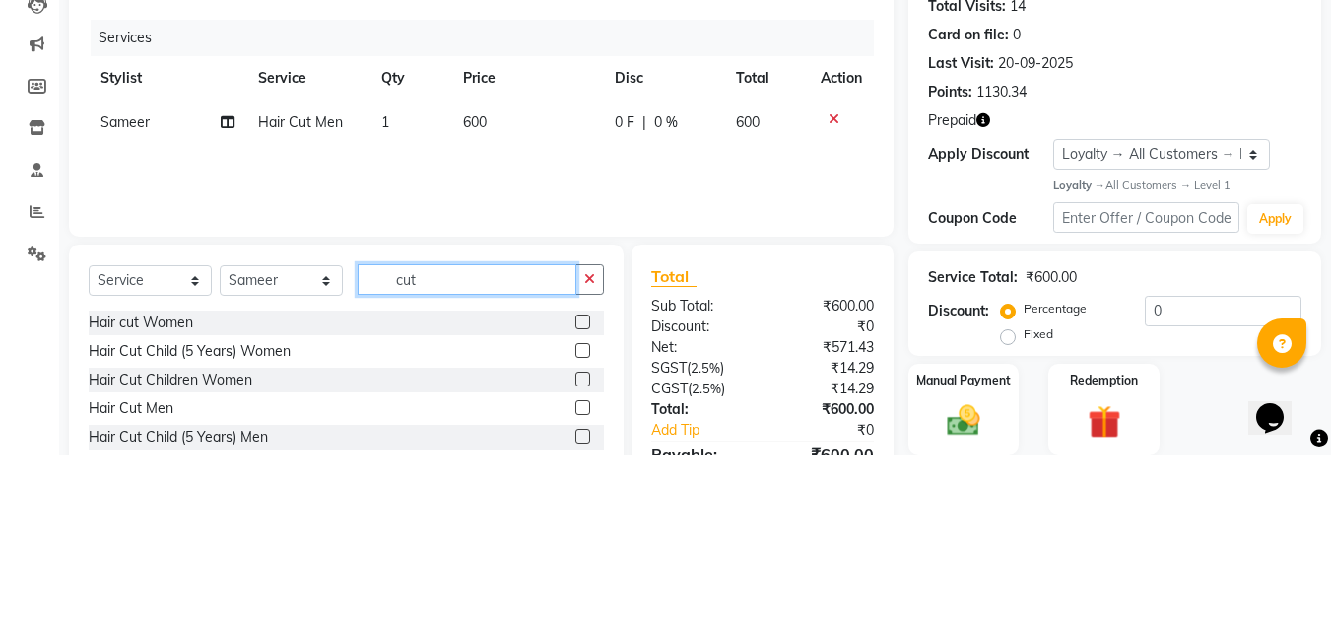
checkbox input "false"
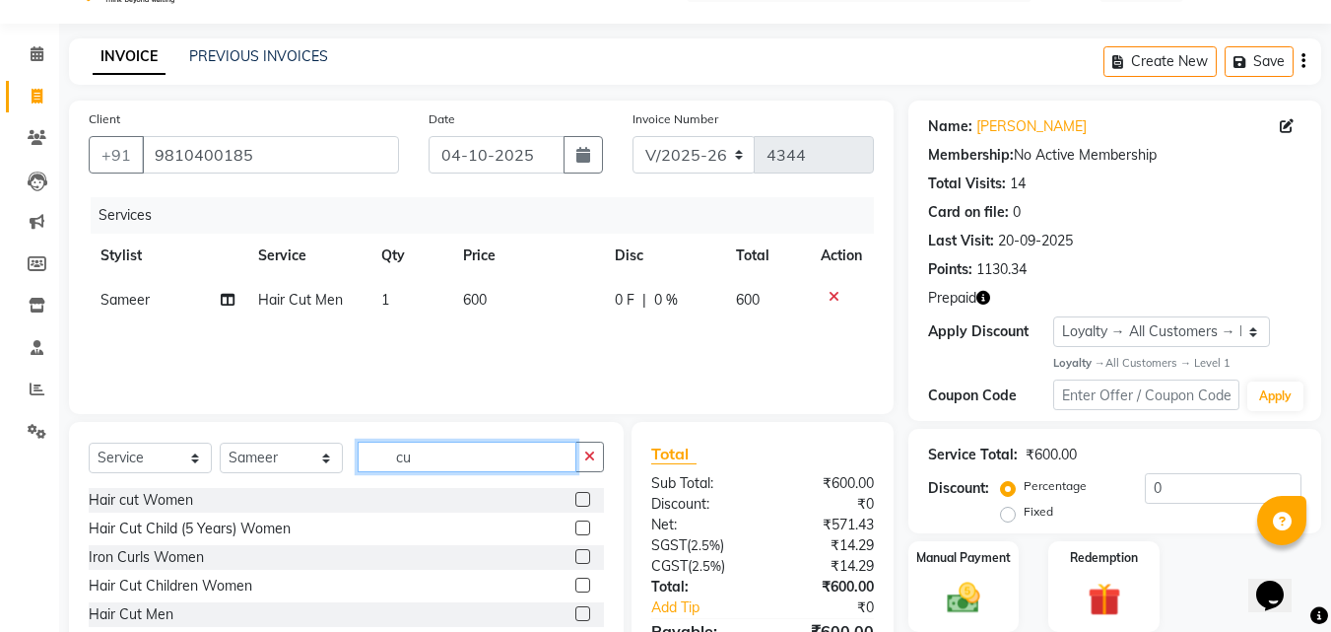
type input "c"
type input "bea"
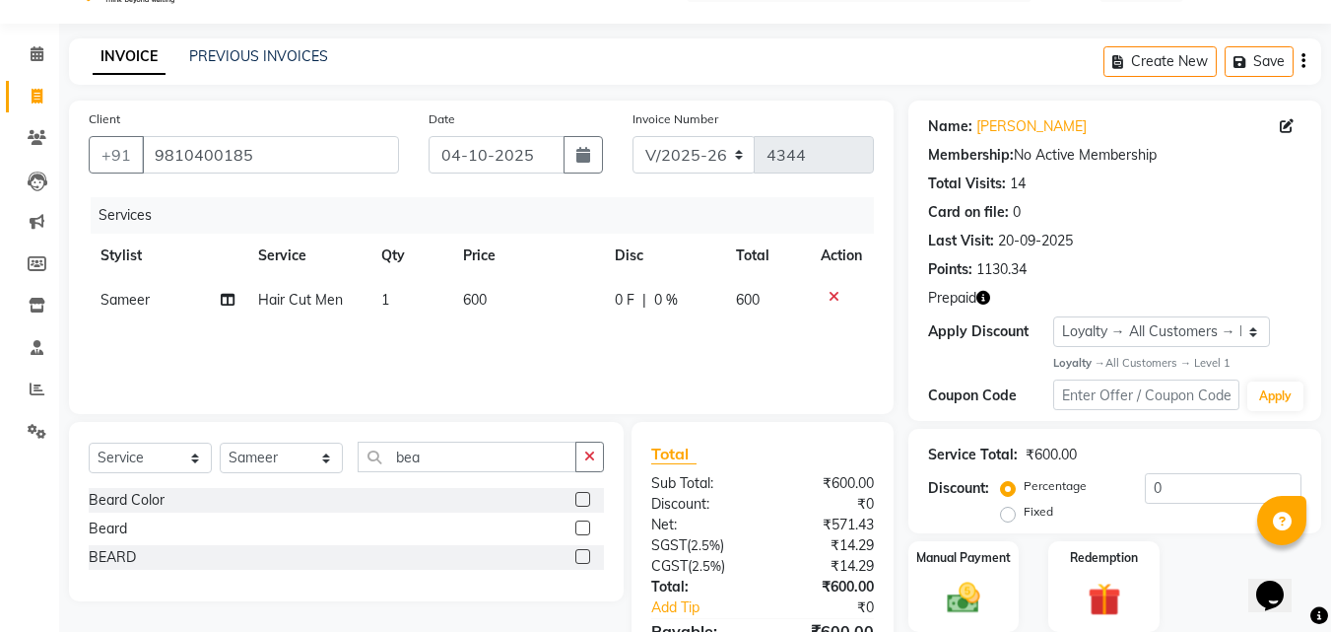
click at [584, 557] on label at bounding box center [583, 556] width 15 height 15
click at [584, 557] on input "checkbox" at bounding box center [582, 557] width 13 height 13
checkbox input "false"
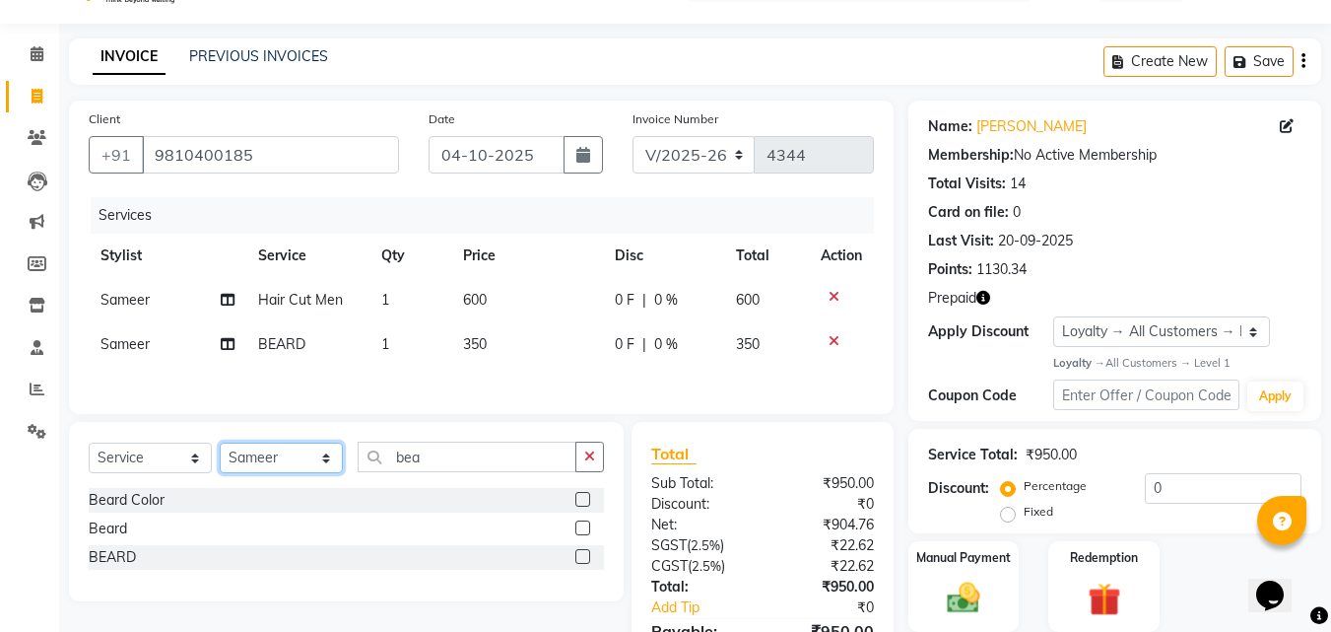
click at [321, 470] on select "Select Stylist BHOLU Geeta Hanif Jeetu JIYA SINGH Kiran LAXMAN PEDI Manager Moh…" at bounding box center [281, 458] width 123 height 31
select select "85753"
click at [220, 445] on select "Select Stylist BHOLU Geeta Hanif Jeetu JIYA SINGH Kiran LAXMAN PEDI Manager Moh…" at bounding box center [281, 458] width 123 height 31
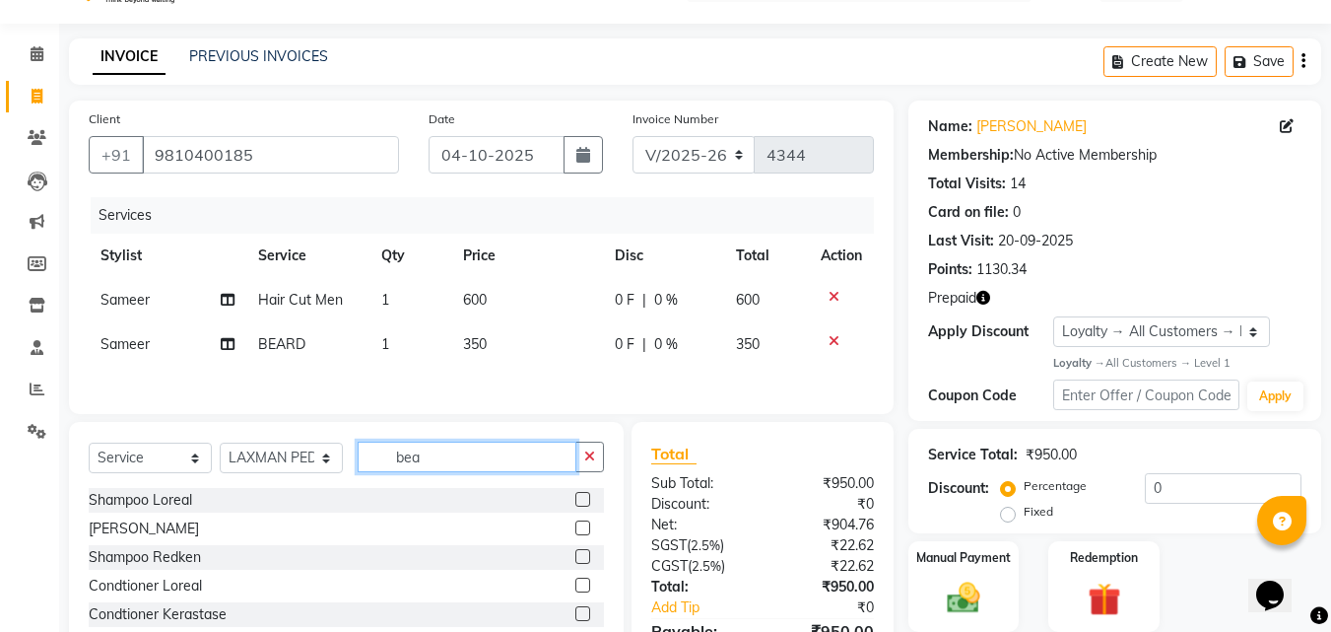
click at [500, 472] on input "bea" at bounding box center [467, 457] width 219 height 31
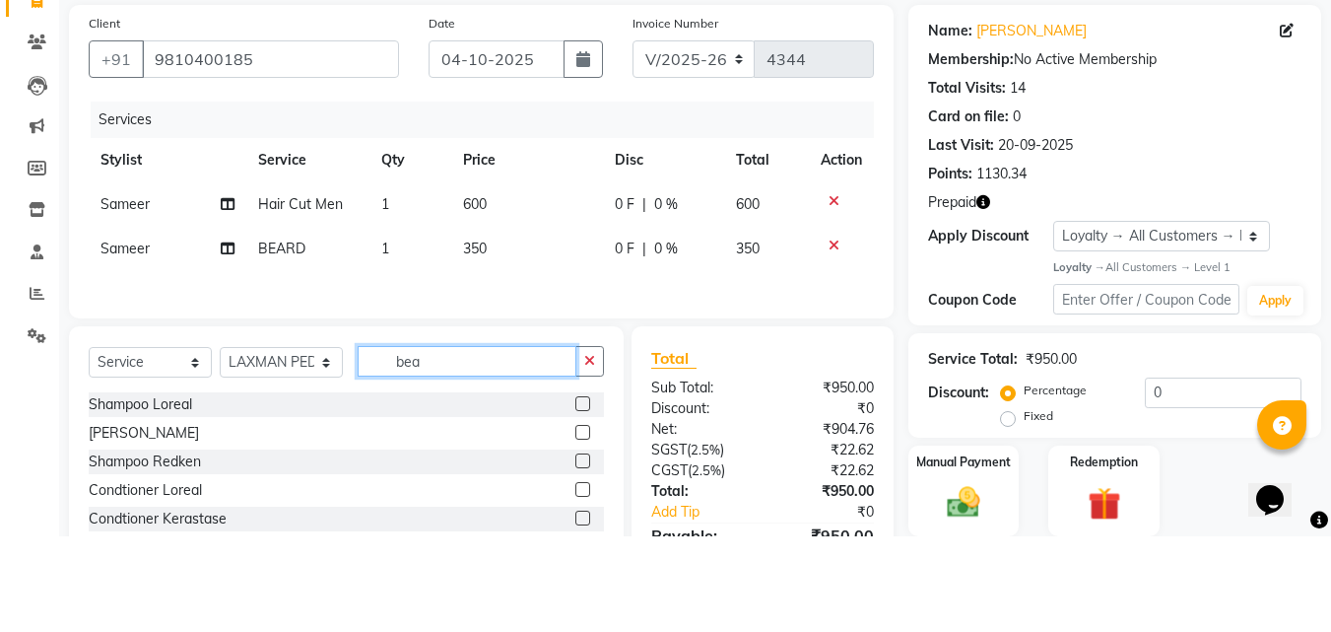
scroll to position [50, 0]
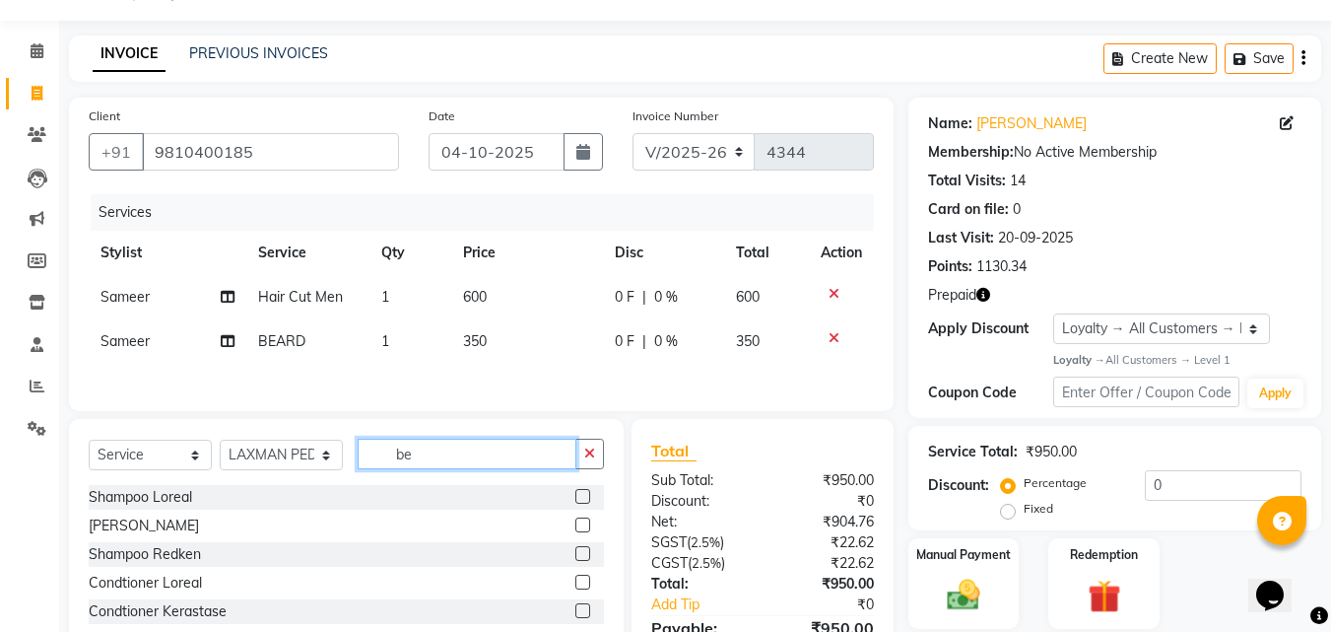
type input "b"
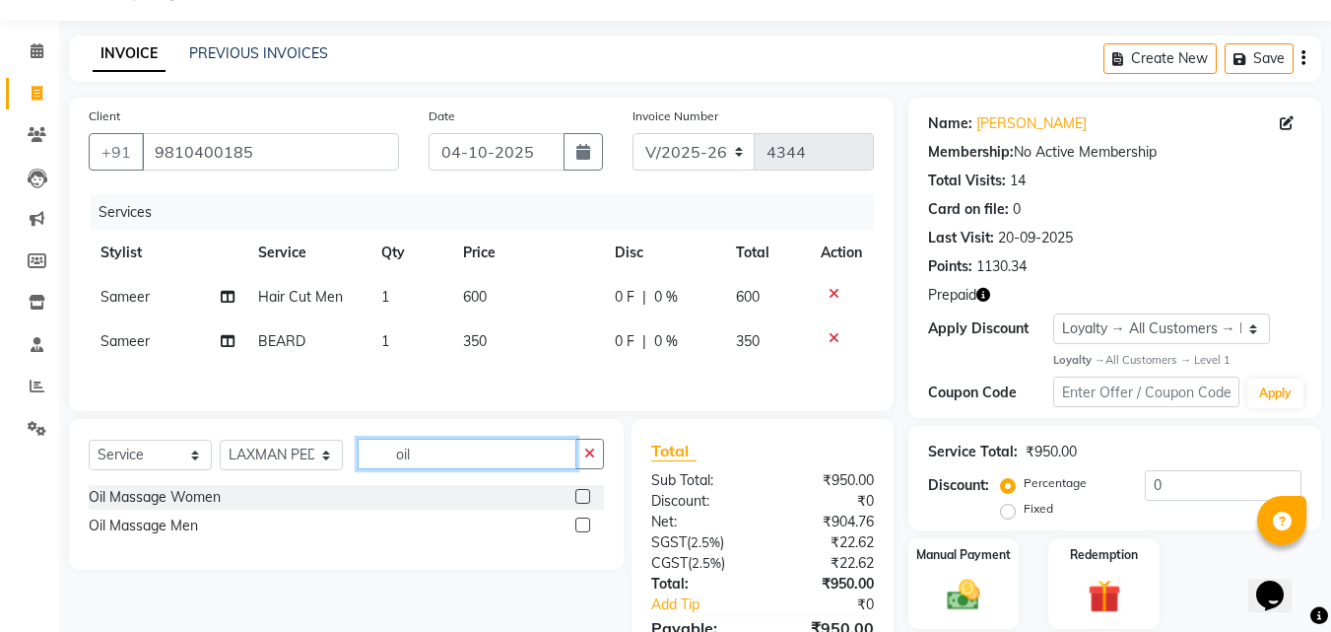
type input "oil"
click at [583, 527] on label at bounding box center [583, 524] width 15 height 15
click at [583, 527] on input "checkbox" at bounding box center [582, 525] width 13 height 13
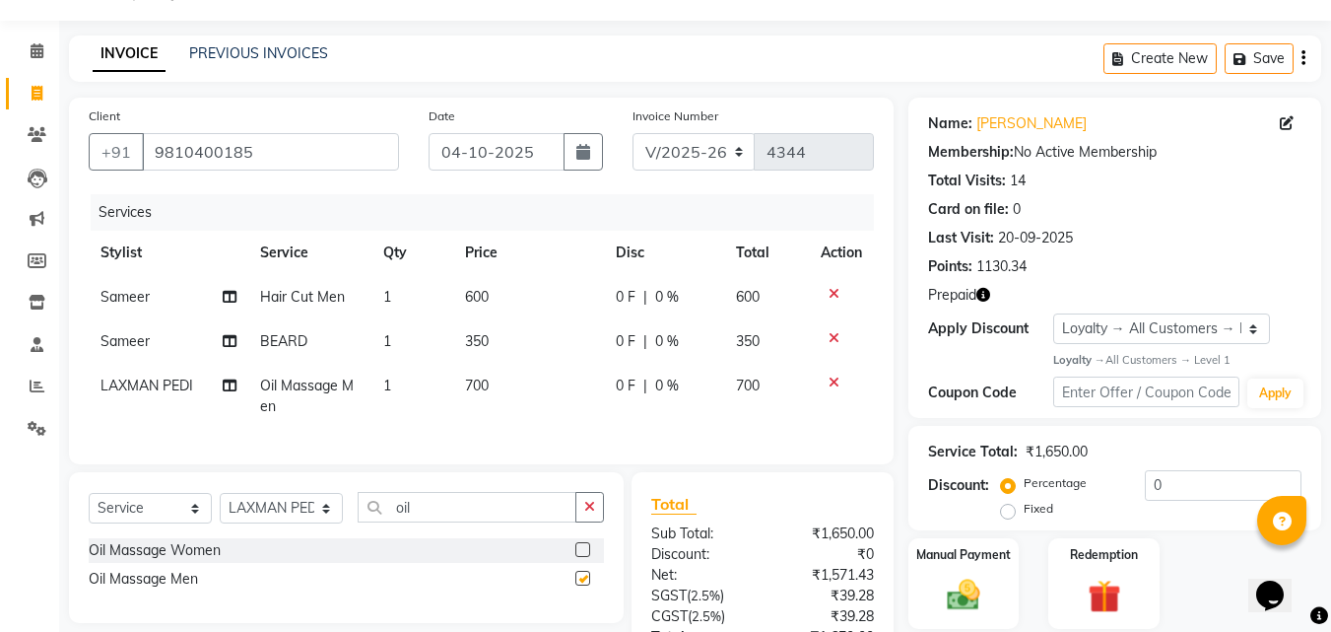
checkbox input "false"
click at [982, 294] on icon "button" at bounding box center [984, 295] width 14 height 14
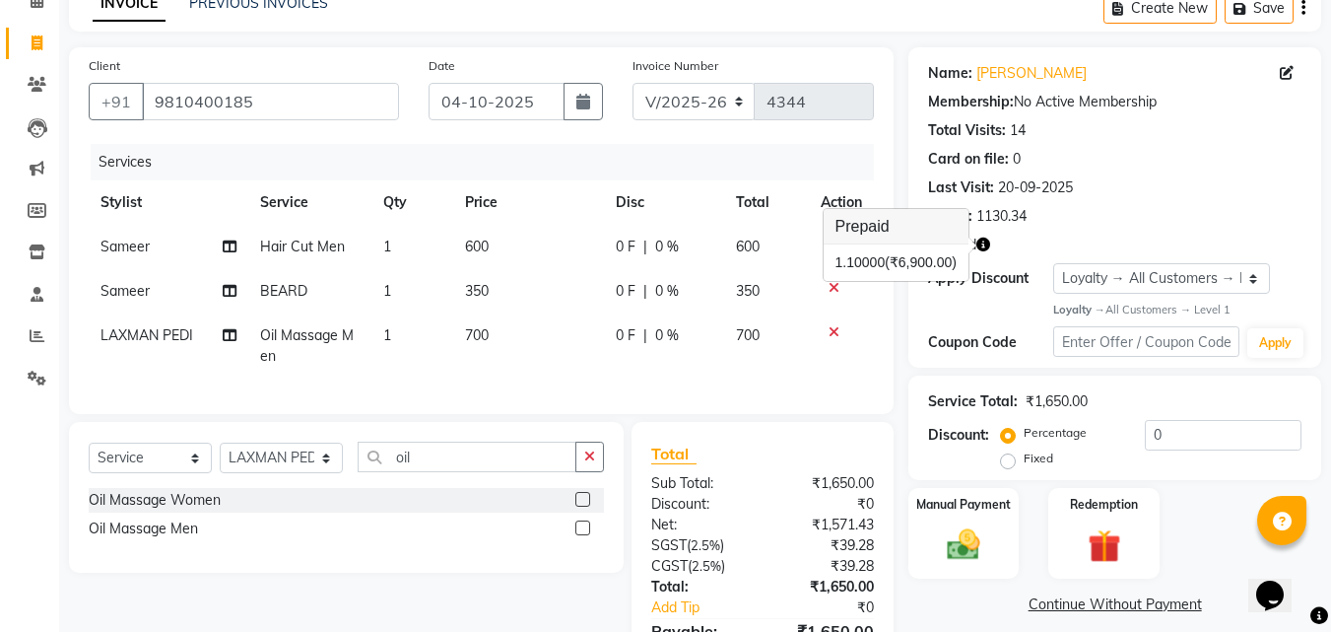
scroll to position [102, 0]
click at [1105, 540] on img at bounding box center [1103, 545] width 55 height 42
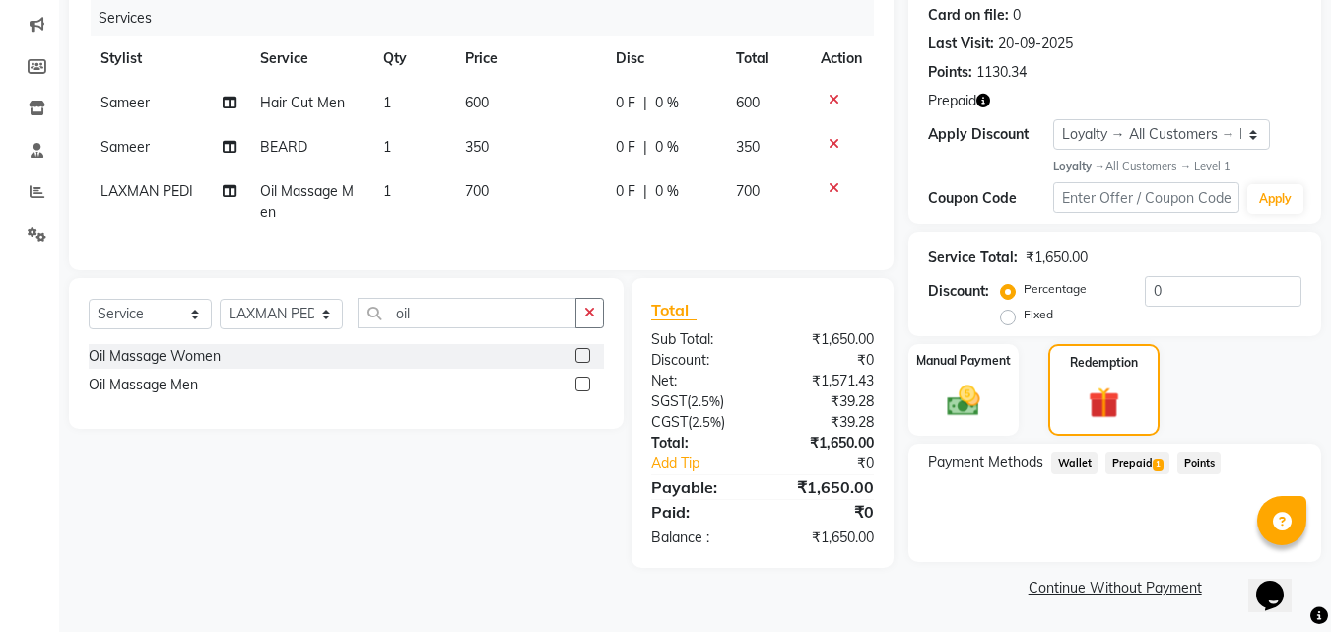
click at [1145, 461] on span "Prepaid 1" at bounding box center [1138, 462] width 64 height 23
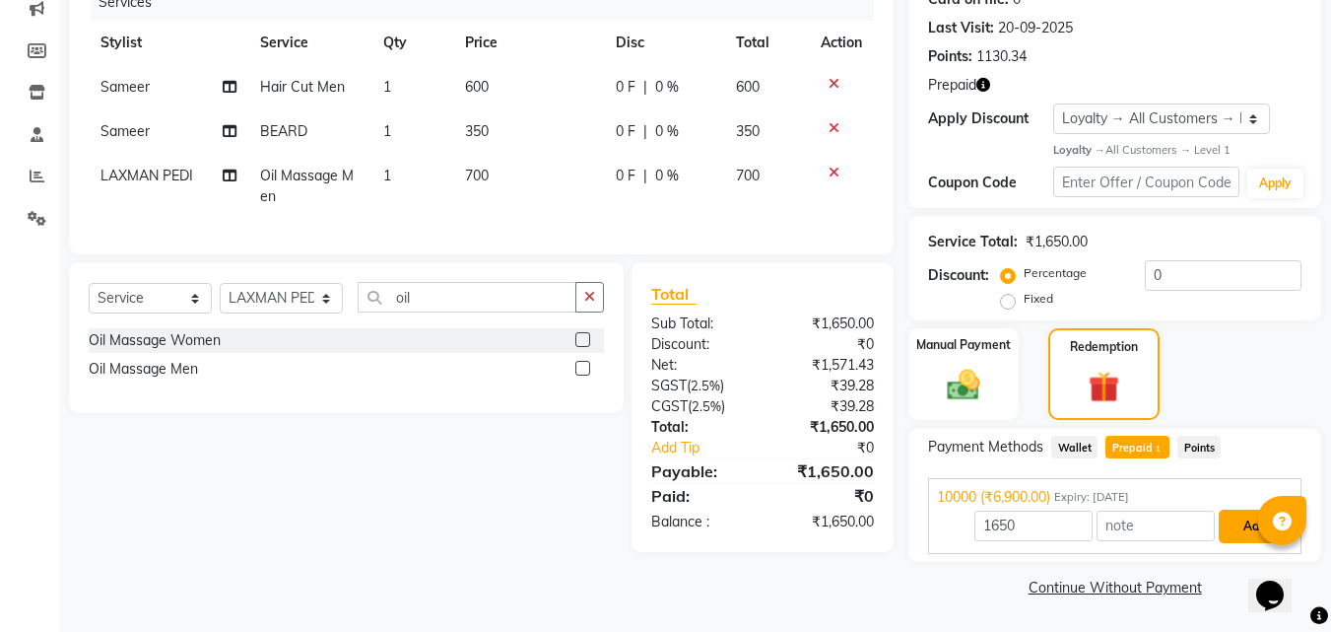
click at [1255, 527] on button "Add" at bounding box center [1255, 527] width 72 height 34
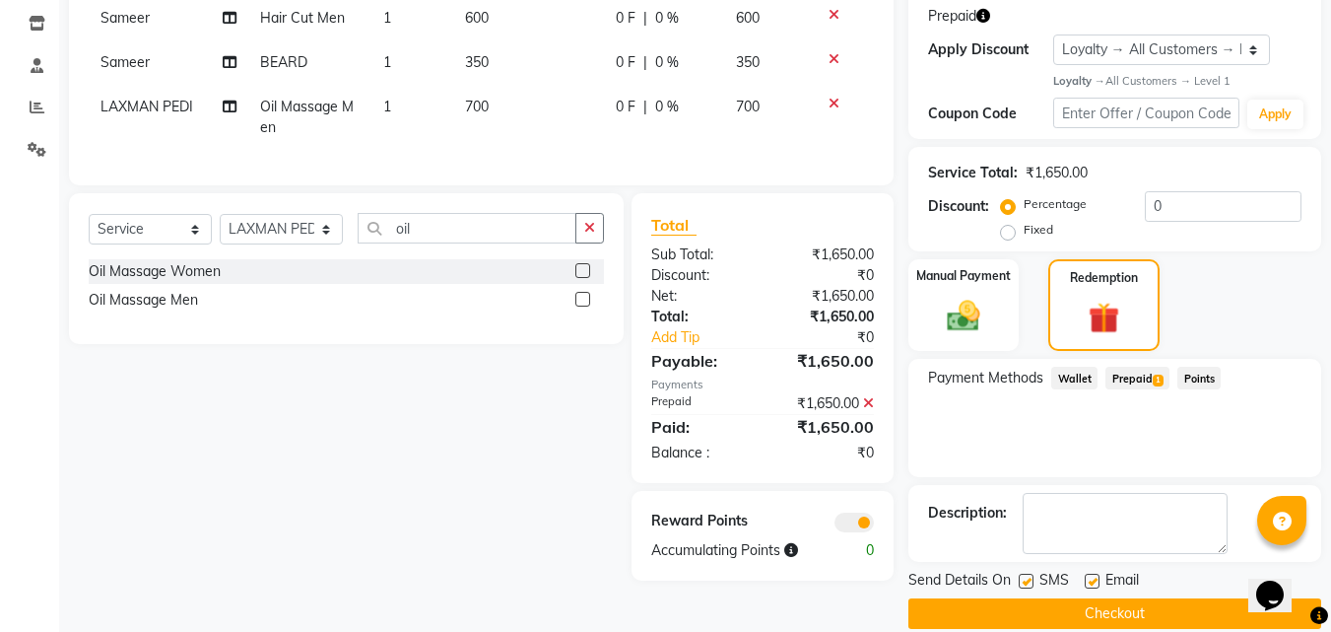
scroll to position [356, 0]
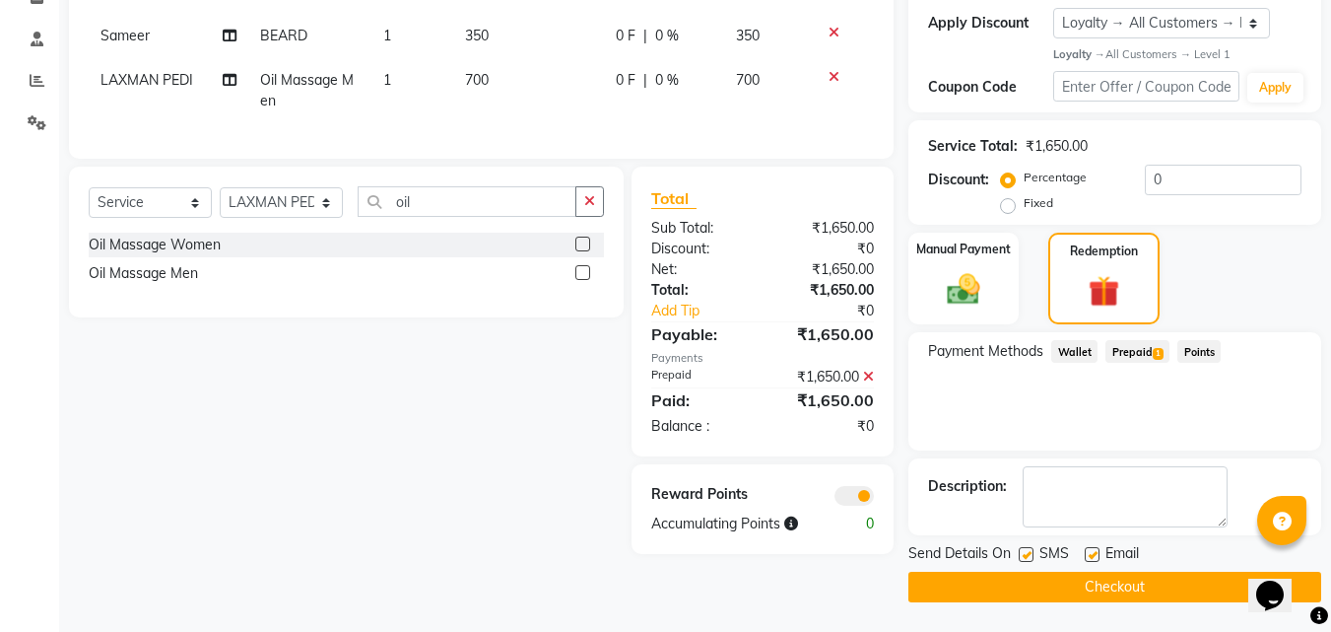
click at [1155, 597] on button "Checkout" at bounding box center [1115, 587] width 413 height 31
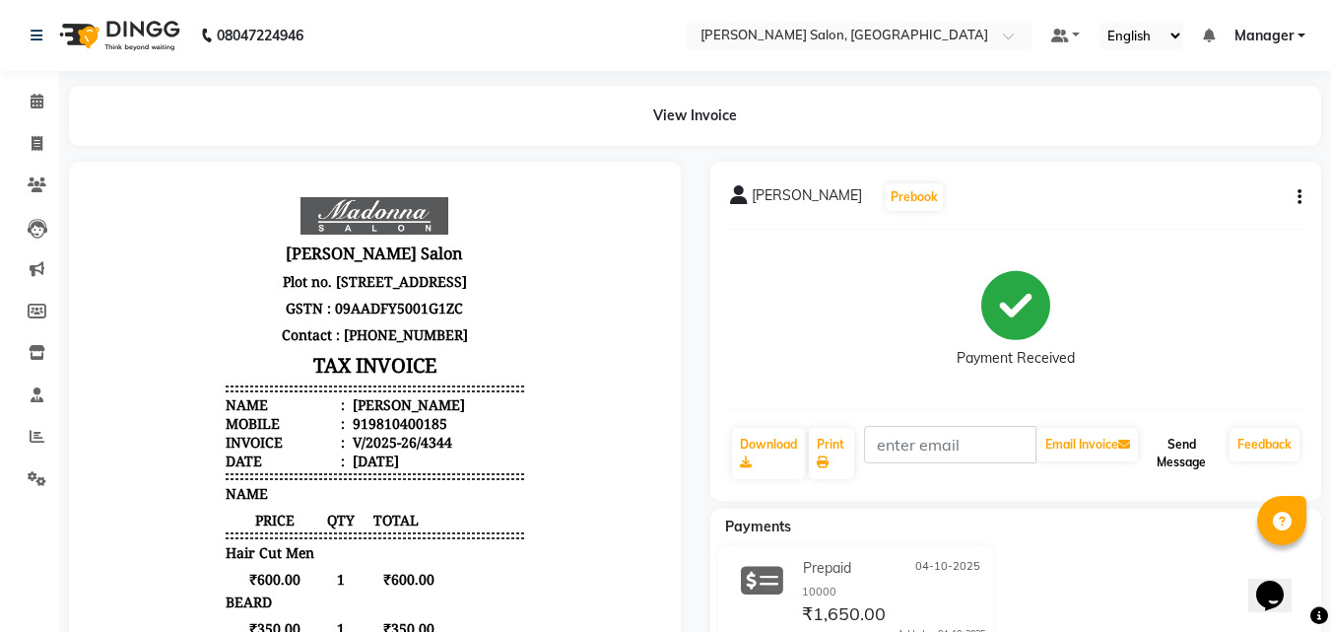
click at [1166, 463] on button "Send Message" at bounding box center [1182, 453] width 80 height 51
click at [36, 101] on icon at bounding box center [37, 101] width 13 height 15
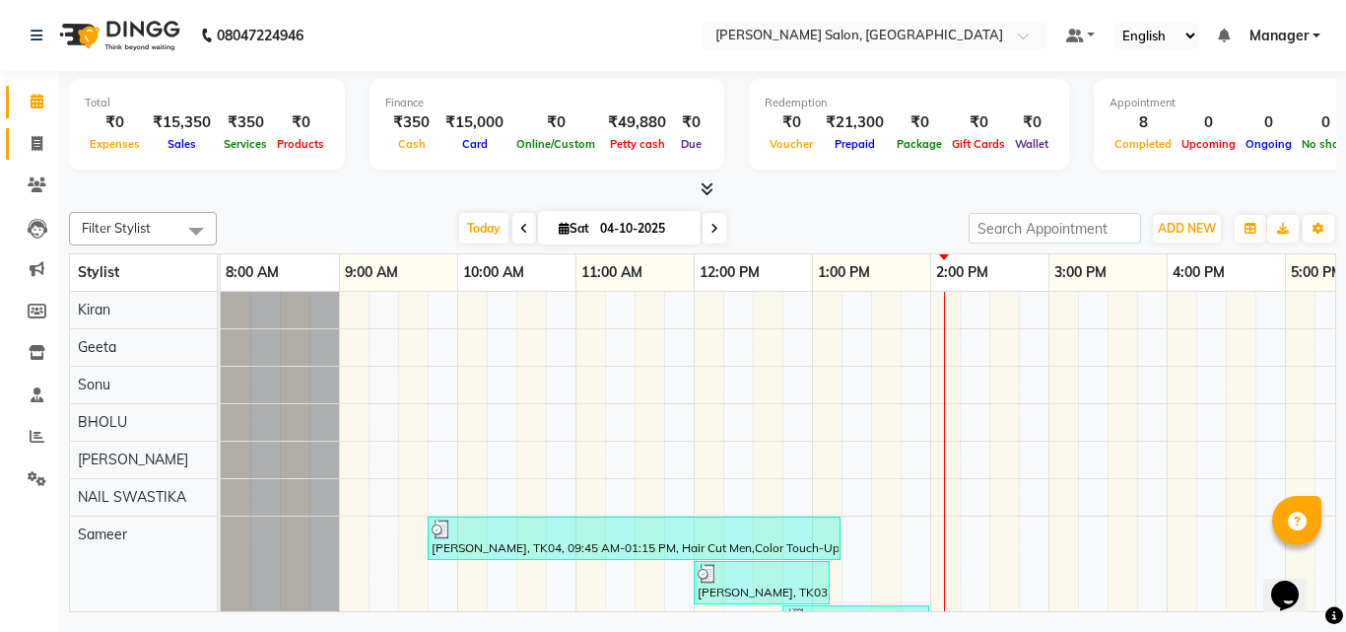
click at [37, 139] on icon at bounding box center [37, 143] width 11 height 15
select select "service"
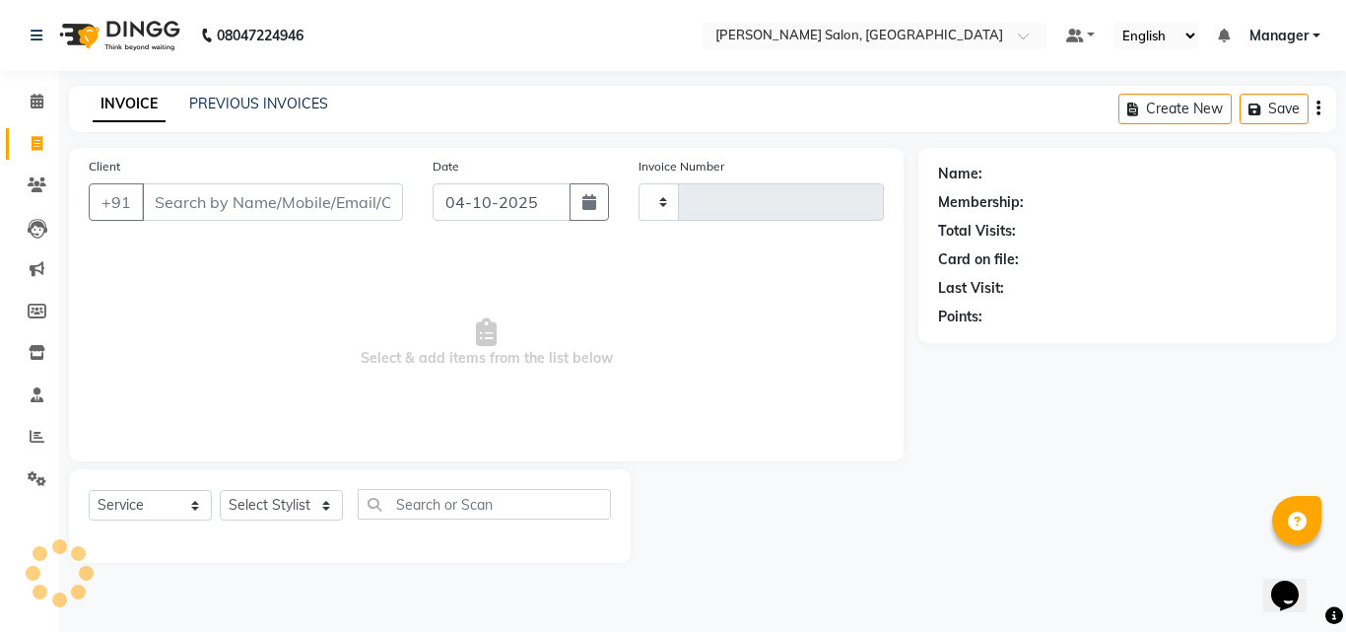
type input "4346"
select select "7229"
click at [306, 202] on input "Client" at bounding box center [272, 201] width 261 height 37
click at [398, 278] on span "Select & add items from the list below" at bounding box center [486, 342] width 795 height 197
click at [317, 511] on select "Select Stylist BHOLU Geeta Hanif Jeetu JIYA SINGH Kiran LAXMAN PEDI Manager Moh…" at bounding box center [281, 505] width 123 height 31
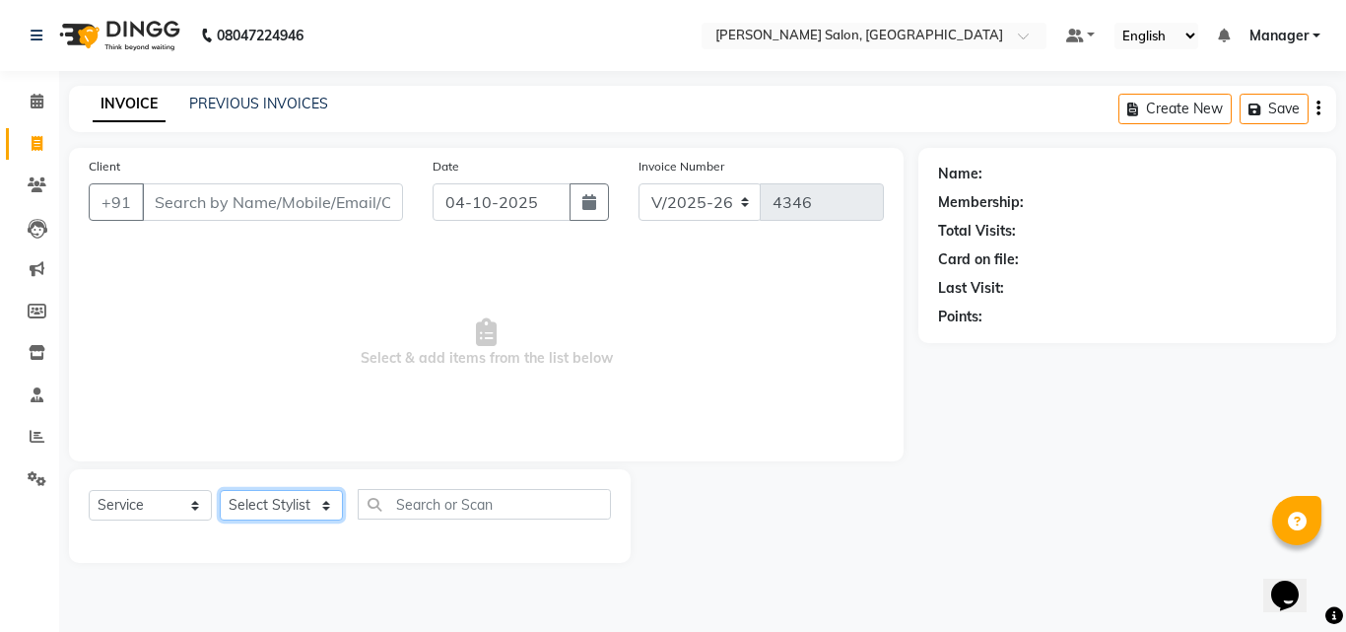
select select "63511"
click at [220, 490] on select "Select Stylist BHOLU Geeta Hanif Jeetu JIYA SINGH Kiran LAXMAN PEDI Manager Moh…" at bounding box center [281, 505] width 123 height 31
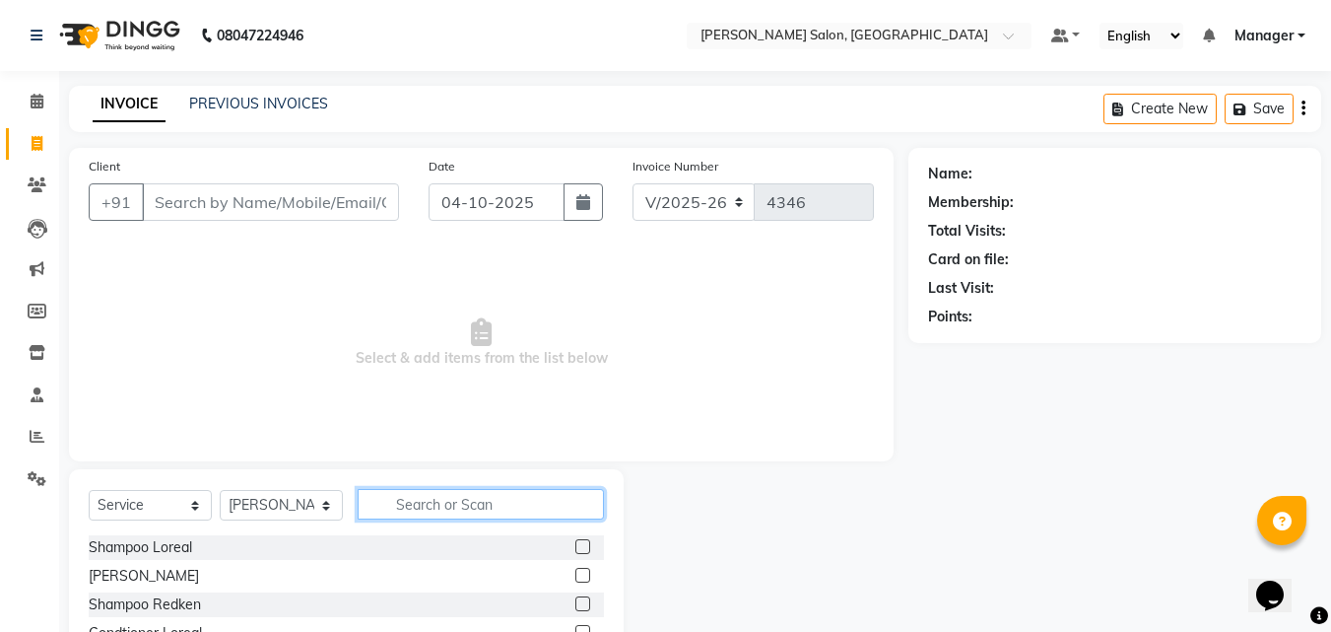
click at [494, 508] on input "text" at bounding box center [481, 504] width 246 height 31
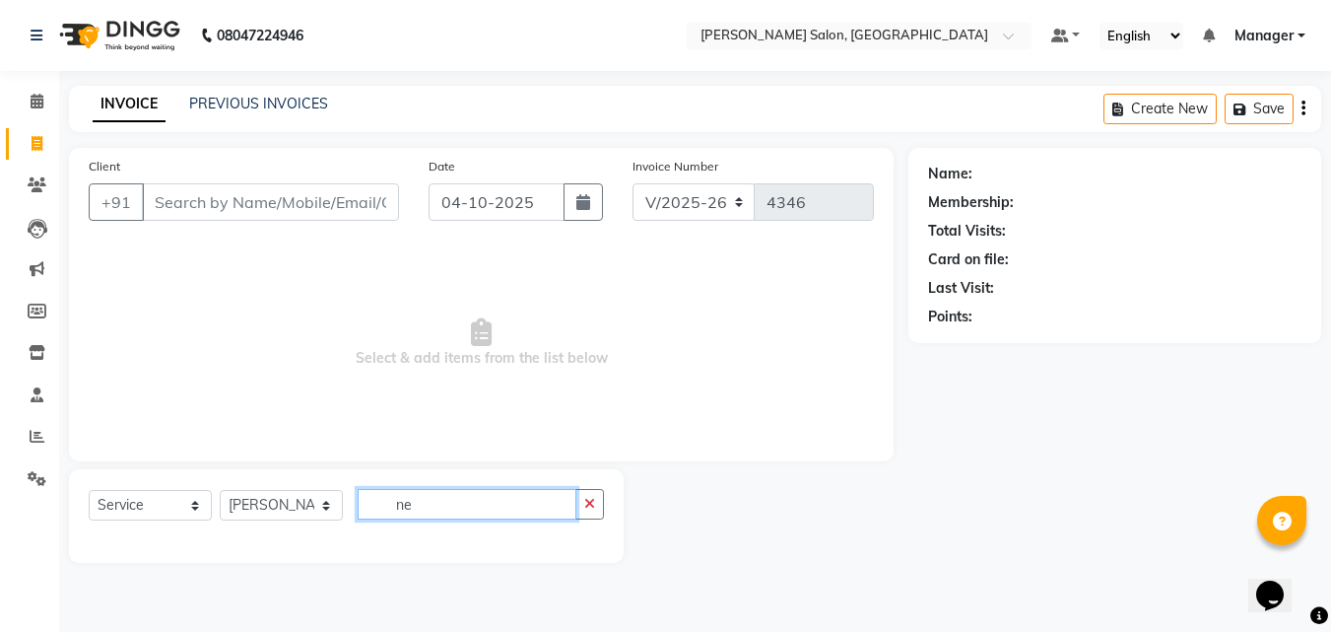
type input "n"
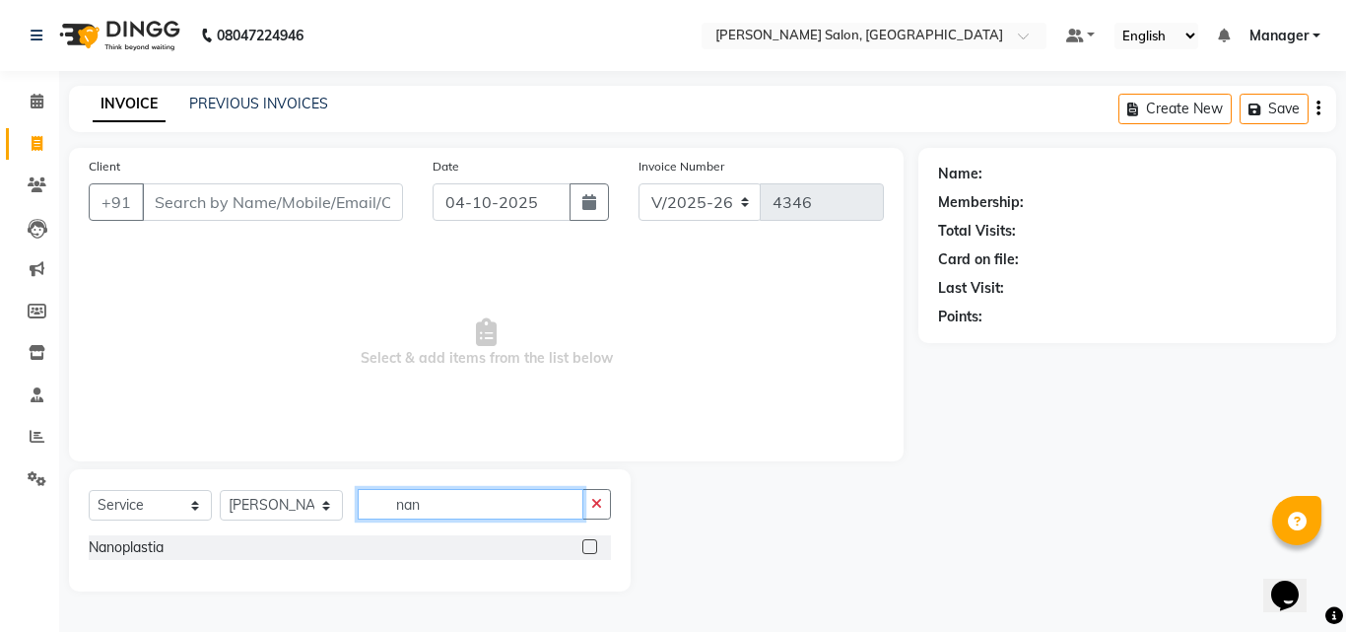
type input "nan"
click at [590, 547] on label at bounding box center [589, 546] width 15 height 15
click at [590, 547] on input "checkbox" at bounding box center [588, 547] width 13 height 13
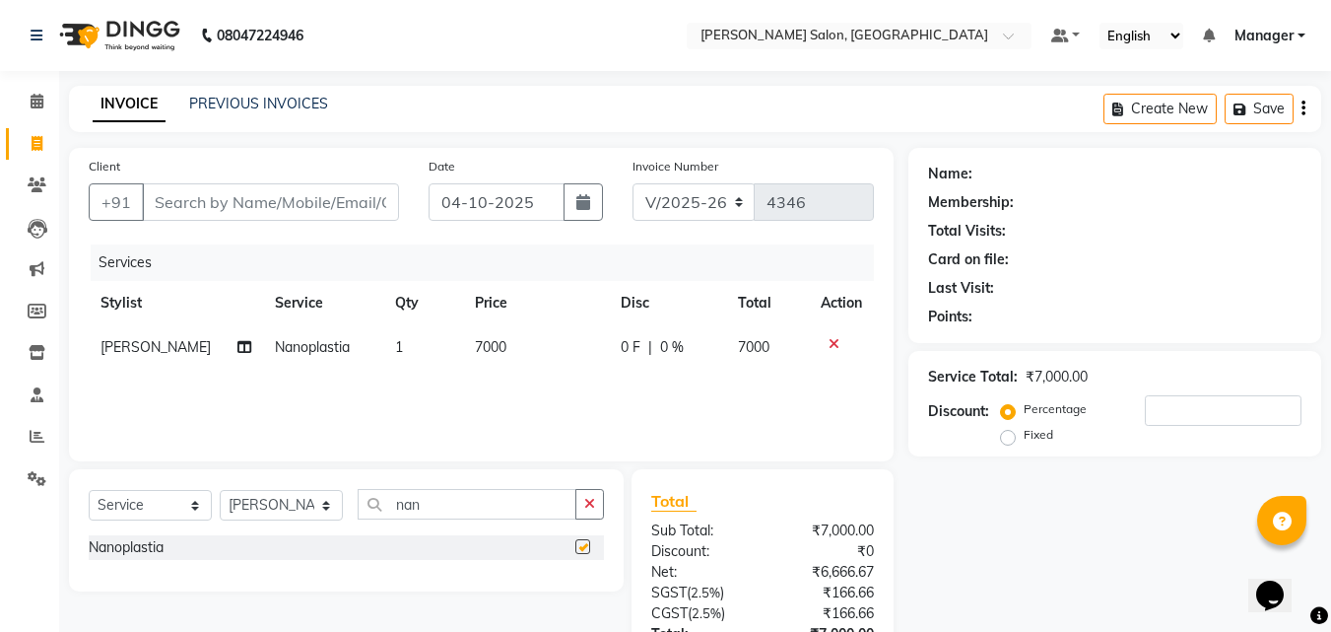
checkbox input "false"
click at [527, 353] on td "7000" at bounding box center [536, 347] width 146 height 44
select select "63511"
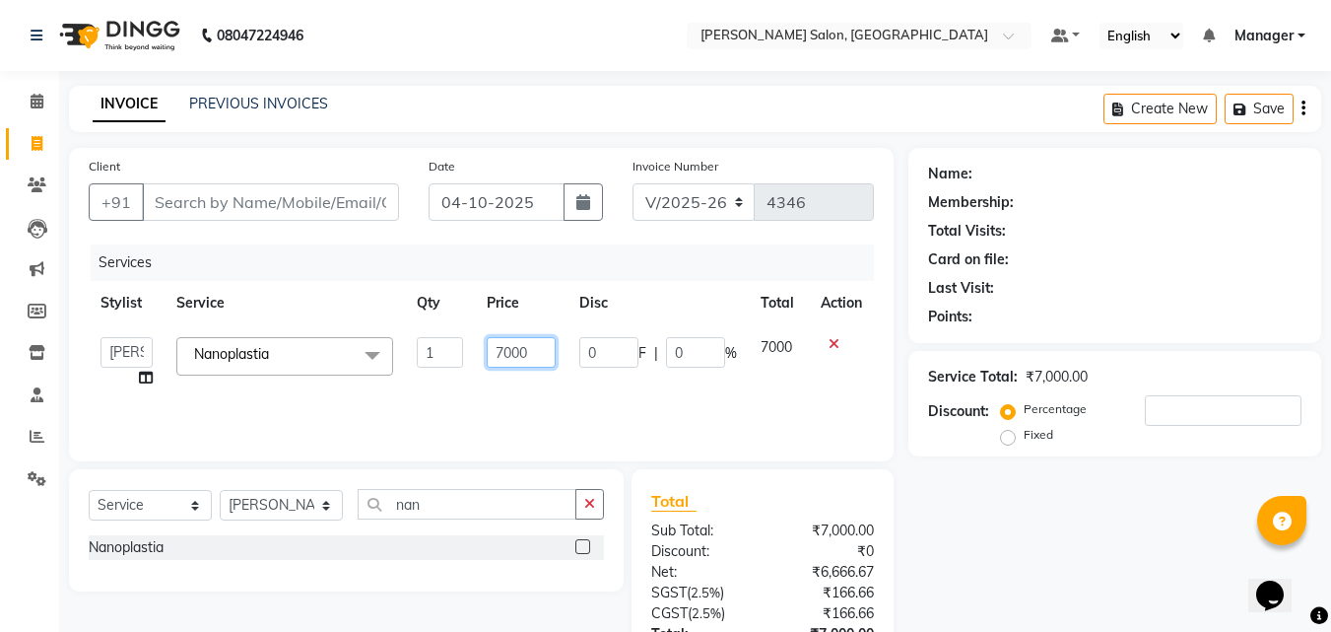
click at [529, 355] on input "7000" at bounding box center [521, 352] width 68 height 31
type input "7500"
click at [680, 396] on div "Services Stylist Service Qty Price Disc Total Action BHOLU Geeta Hanif Jeetu JI…" at bounding box center [481, 342] width 785 height 197
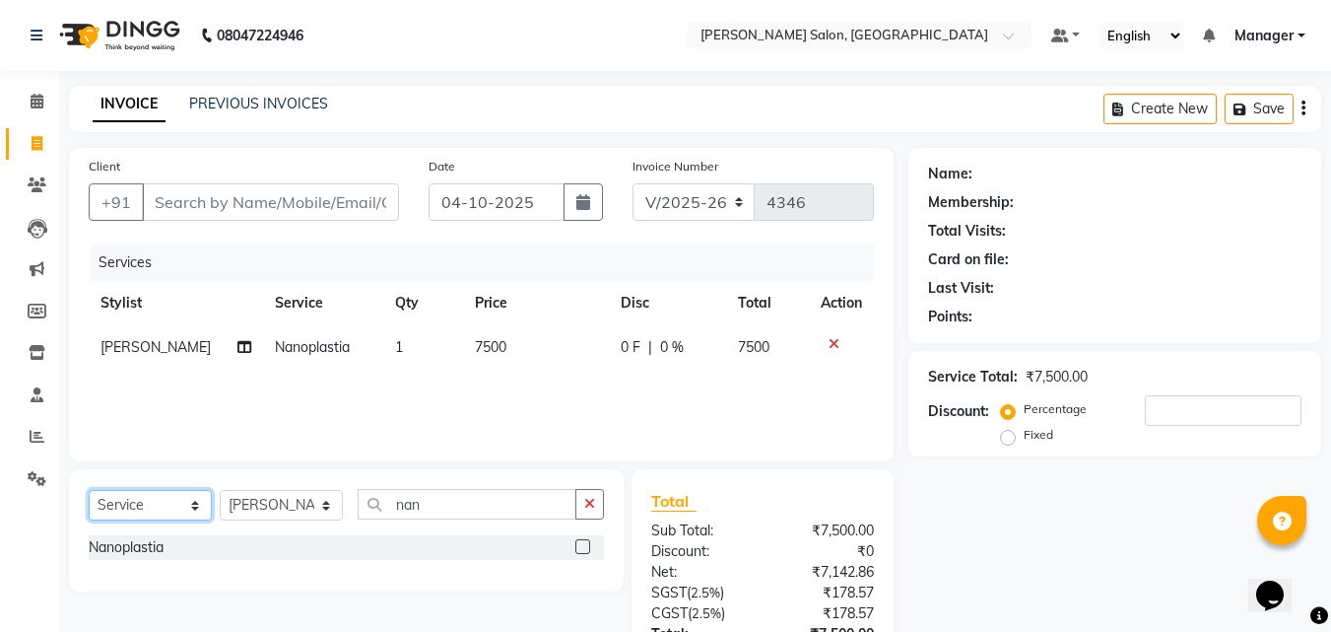
click at [208, 515] on select "Select Service Product Membership Package Voucher Prepaid Gift Card" at bounding box center [150, 505] width 123 height 31
select select "product"
click at [89, 490] on select "Select Service Product Membership Package Voucher Prepaid Gift Card" at bounding box center [150, 505] width 123 height 31
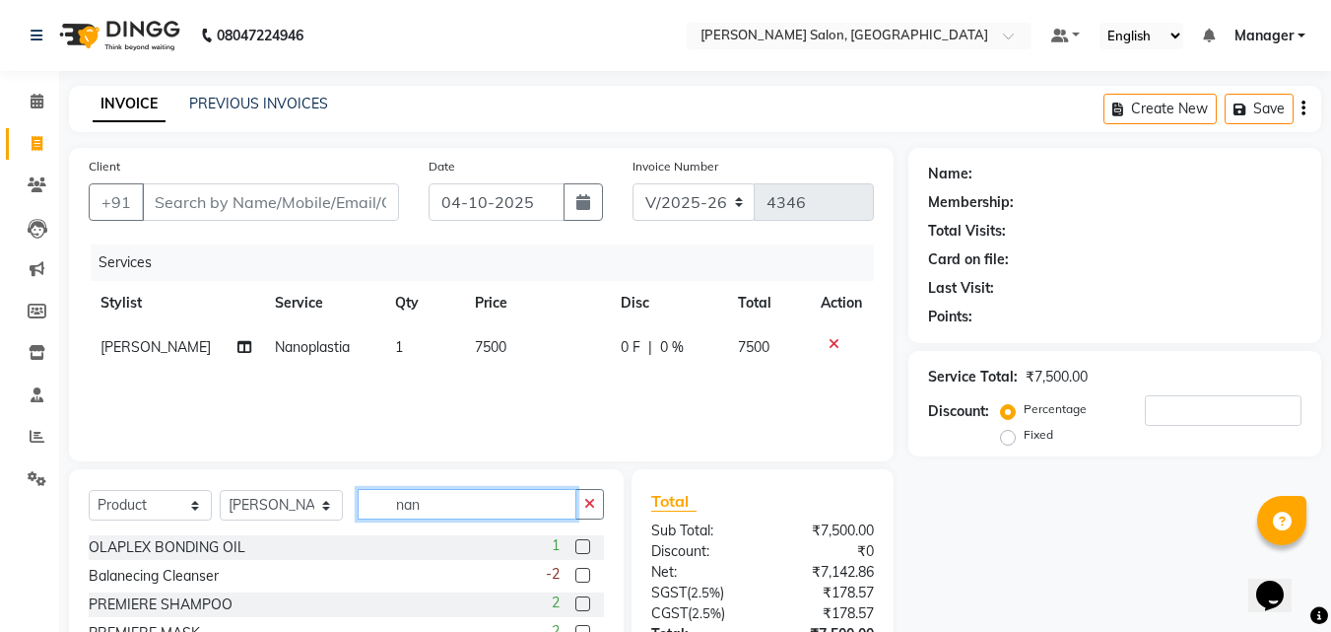
click at [512, 511] on input "nan" at bounding box center [467, 504] width 219 height 31
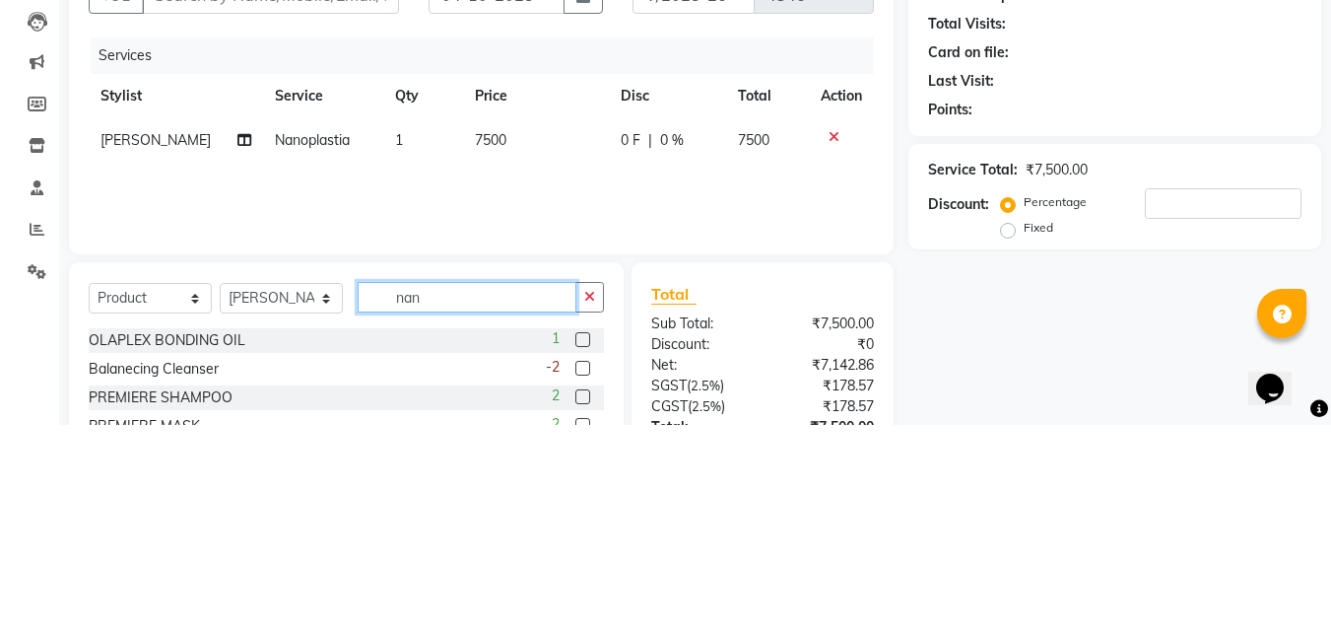
scroll to position [47, 0]
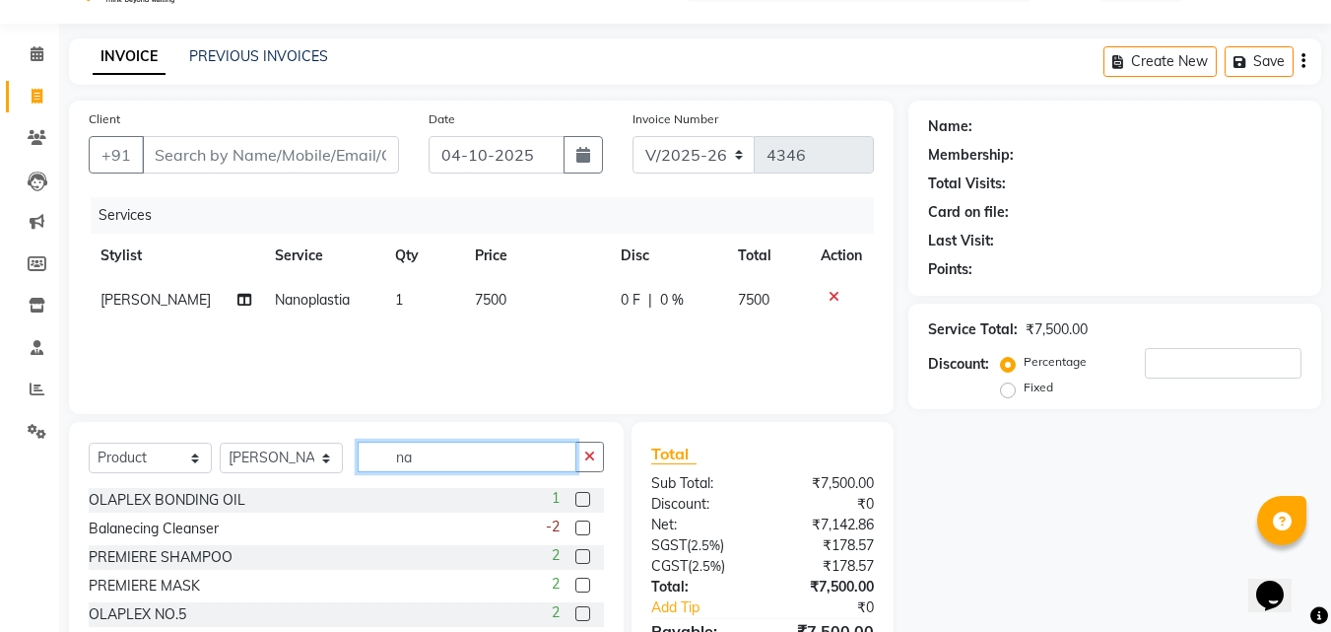
type input "n"
type input "s"
type input "di"
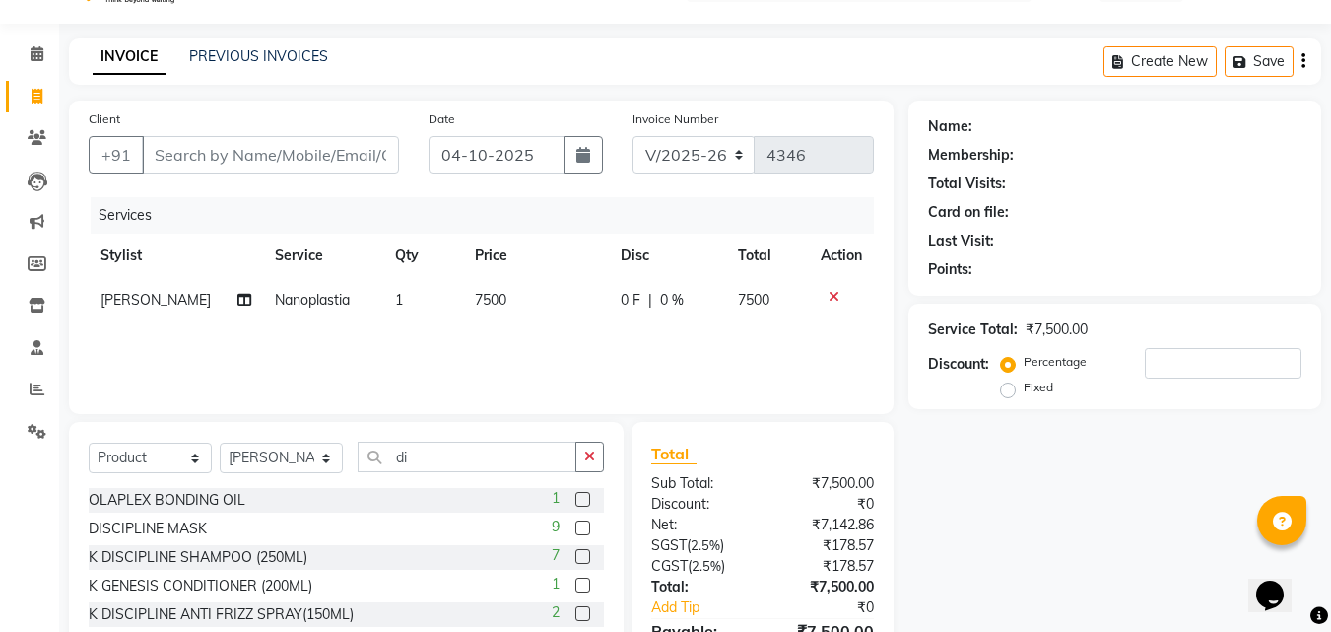
click at [576, 557] on label at bounding box center [583, 556] width 15 height 15
click at [576, 557] on input "checkbox" at bounding box center [582, 557] width 13 height 13
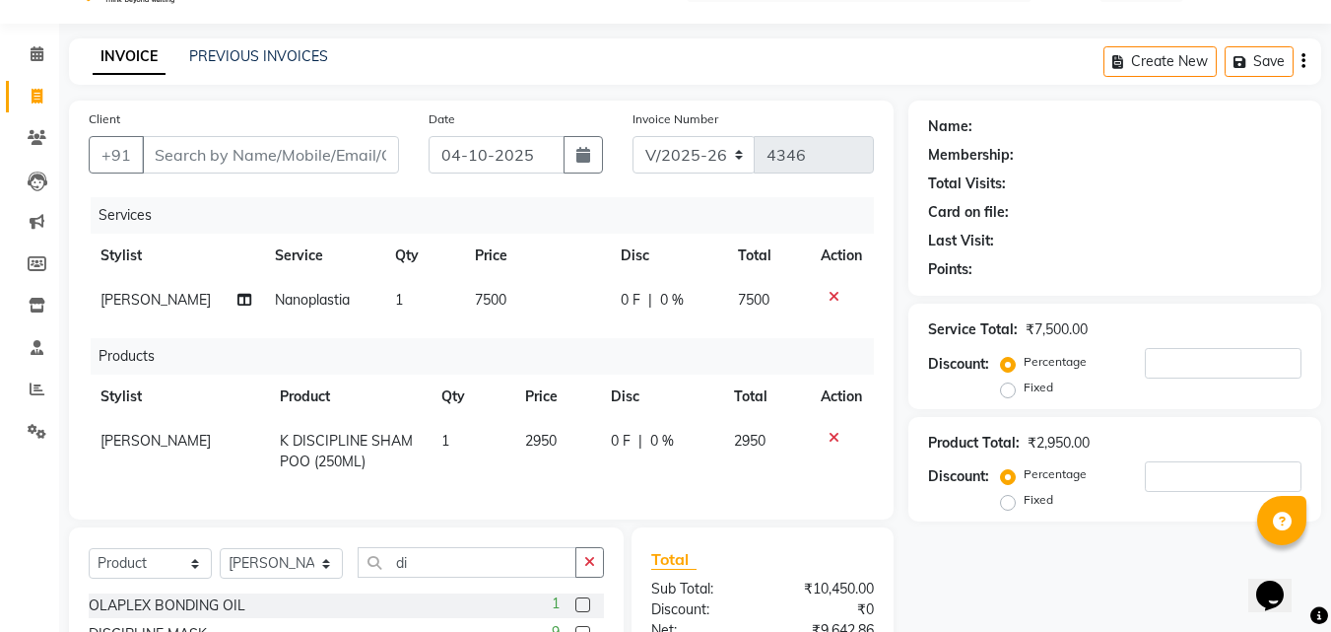
checkbox input "false"
click at [470, 578] on input "di" at bounding box center [467, 562] width 219 height 31
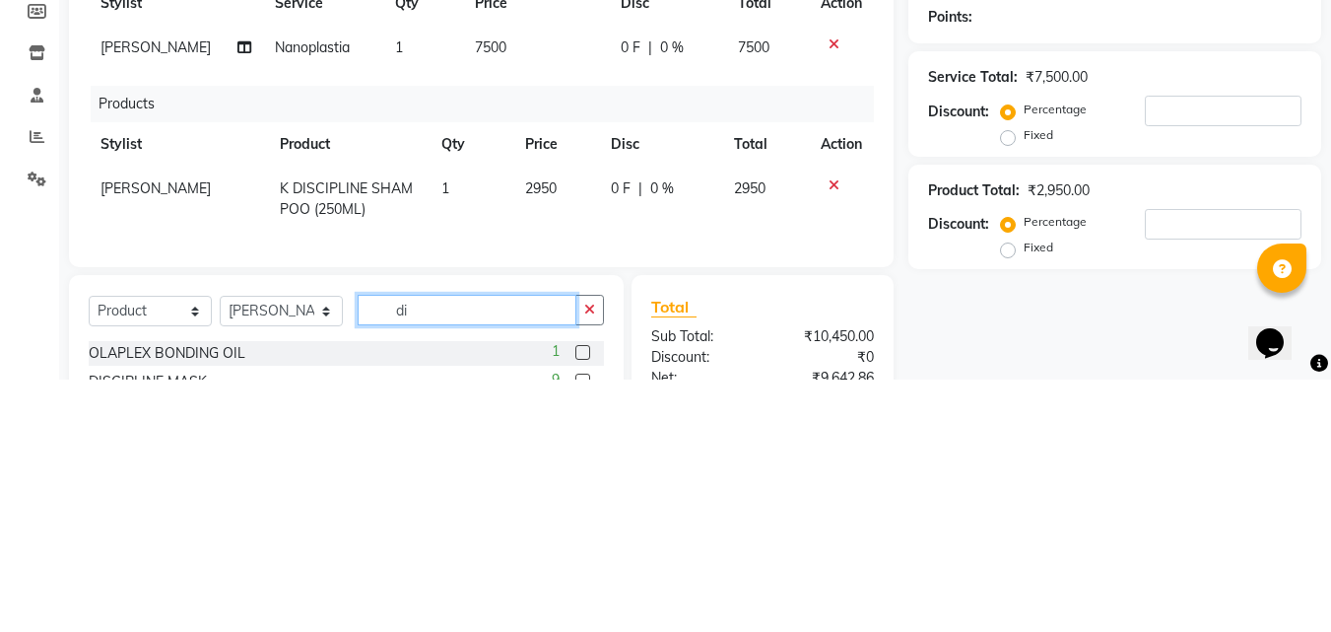
scroll to position [168, 0]
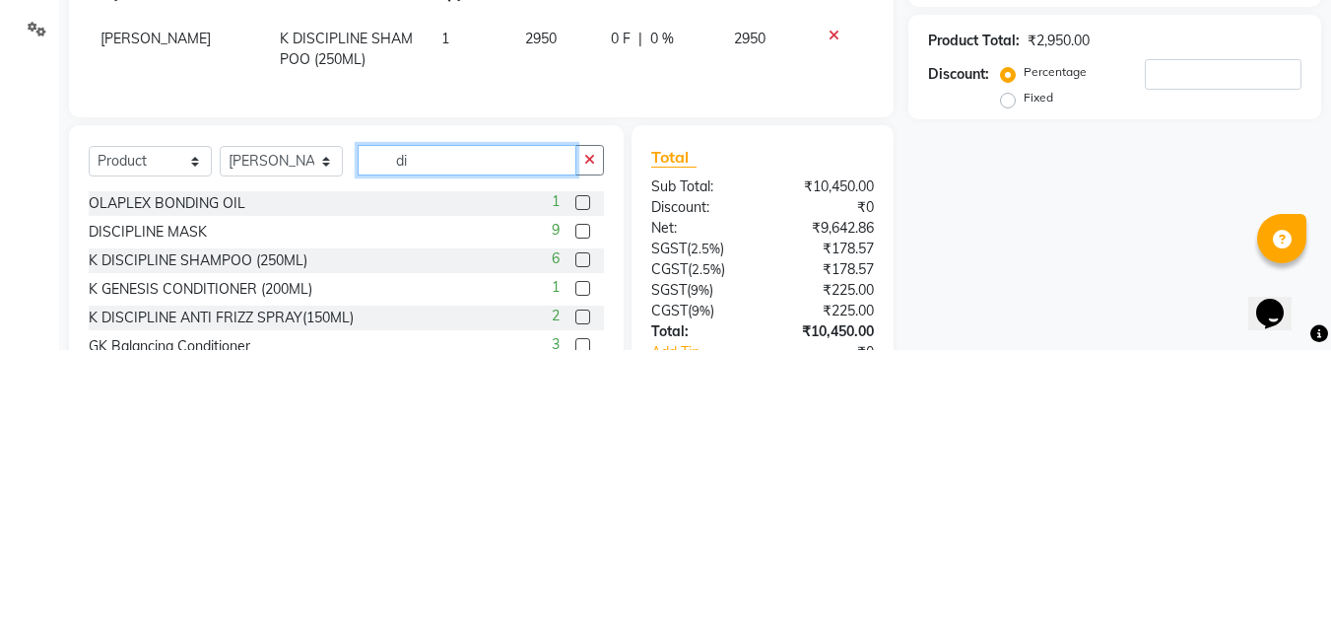
type input "d"
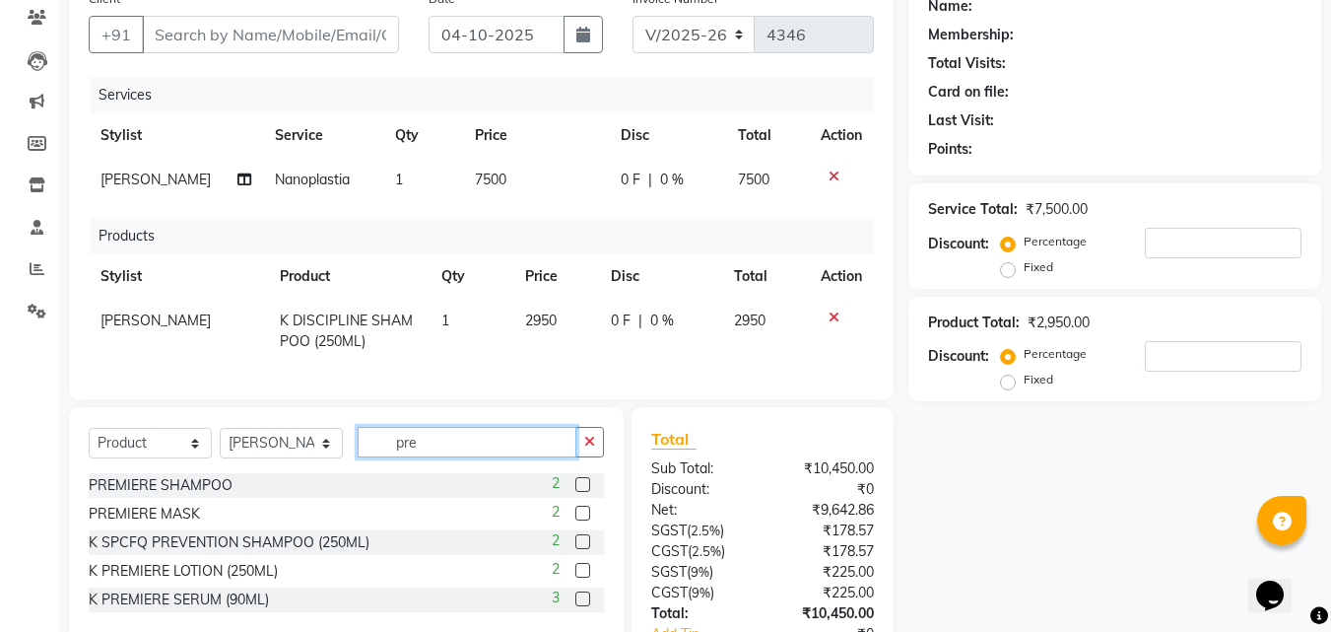
type input "pre"
click at [583, 520] on label at bounding box center [583, 513] width 15 height 15
click at [583, 520] on input "checkbox" at bounding box center [582, 514] width 13 height 13
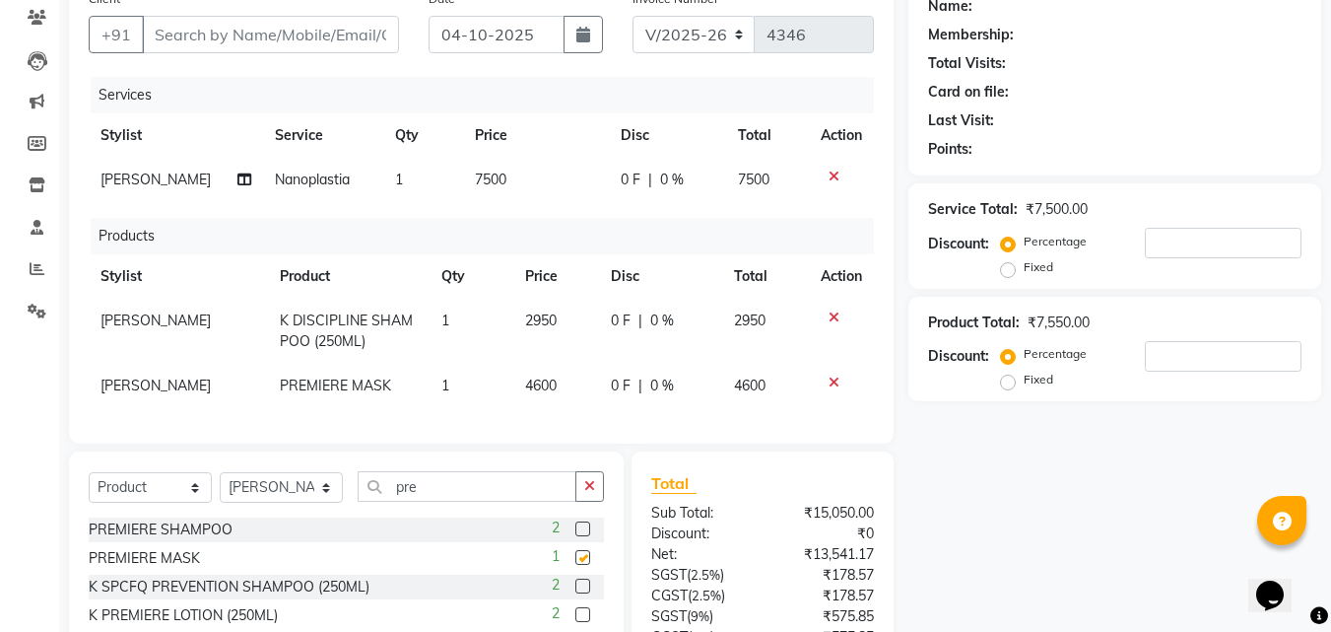
checkbox input "false"
click at [250, 36] on input "Client" at bounding box center [270, 34] width 257 height 37
type input "9"
type input "0"
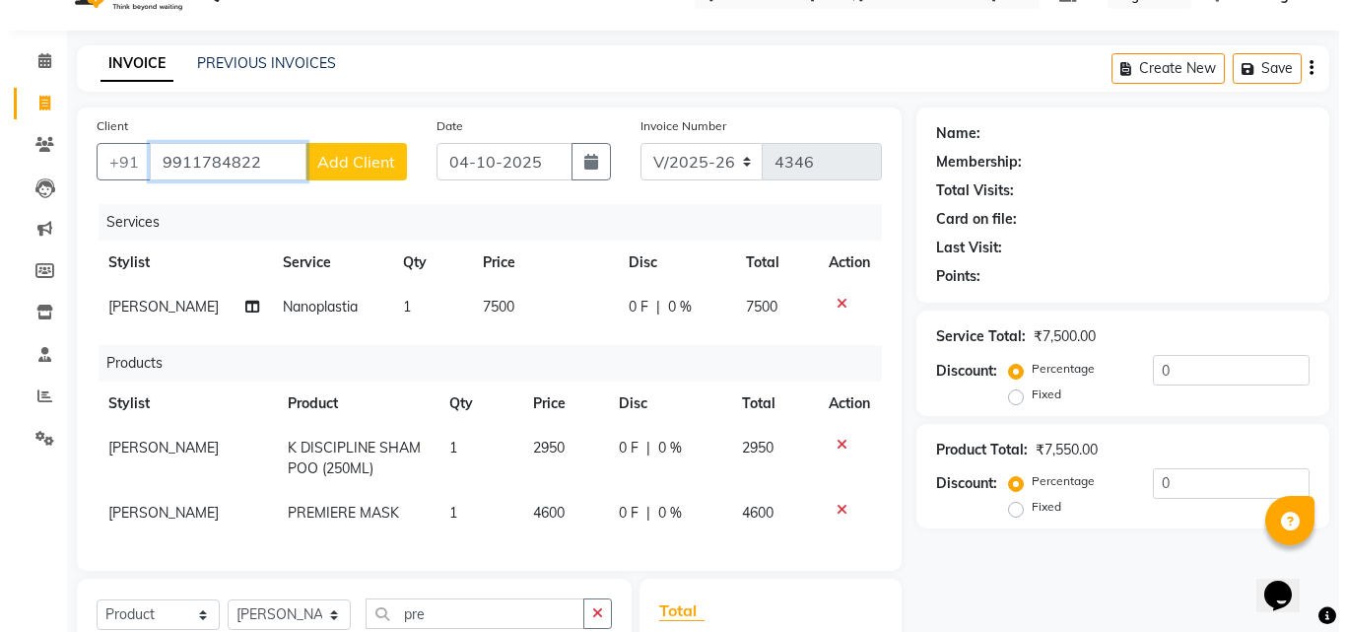
scroll to position [0, 0]
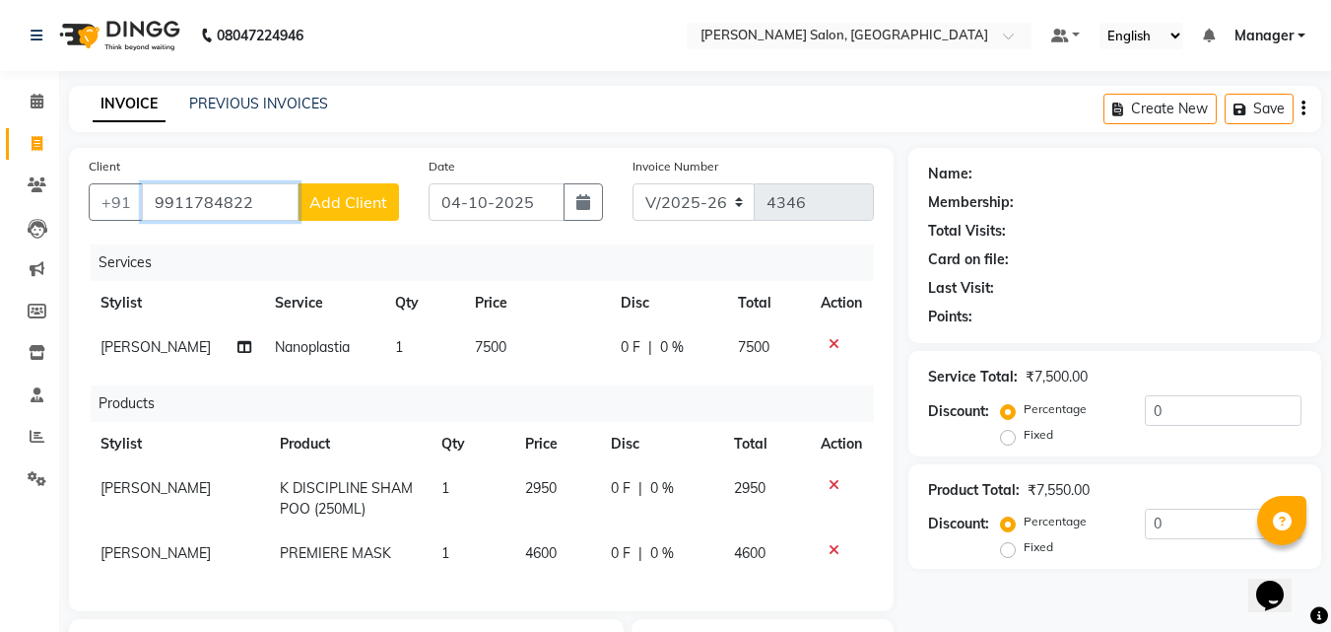
type input "9911784822"
click at [372, 206] on span "Add Client" at bounding box center [348, 202] width 78 height 20
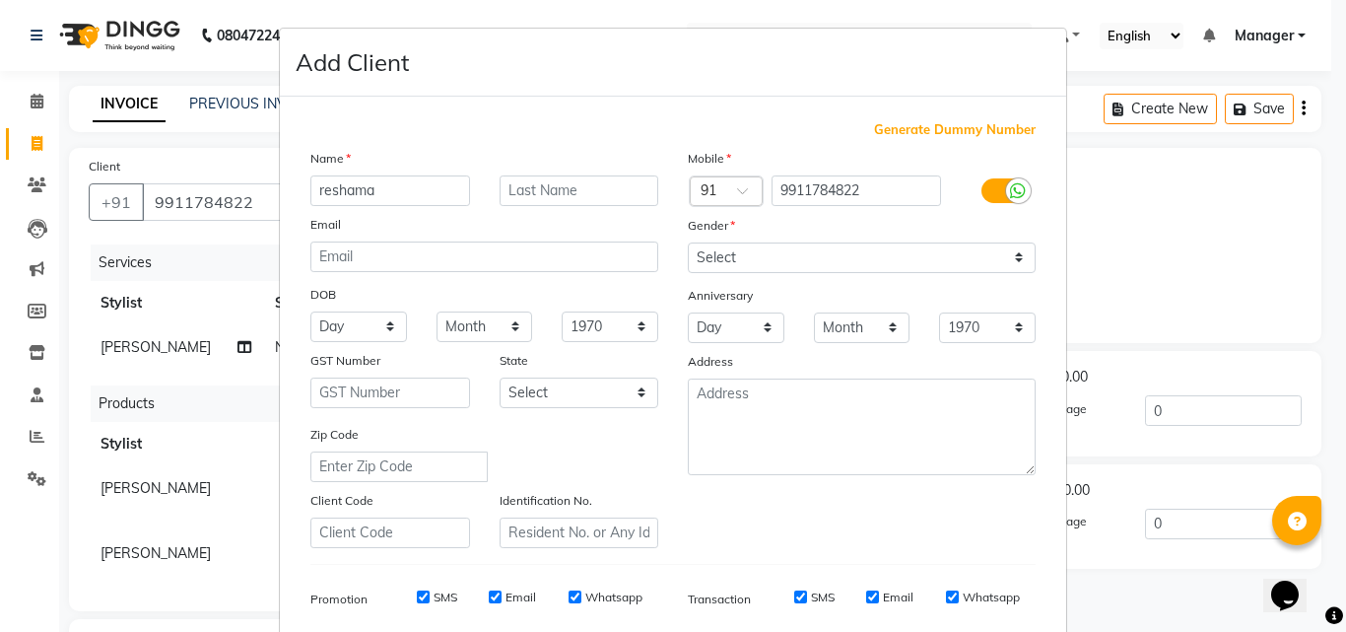
type input "reshama"
click at [1009, 265] on select "Select Male Female Other Prefer Not To Say" at bounding box center [862, 257] width 348 height 31
select select "female"
click at [688, 242] on select "Select Male Female Other Prefer Not To Say" at bounding box center [862, 257] width 348 height 31
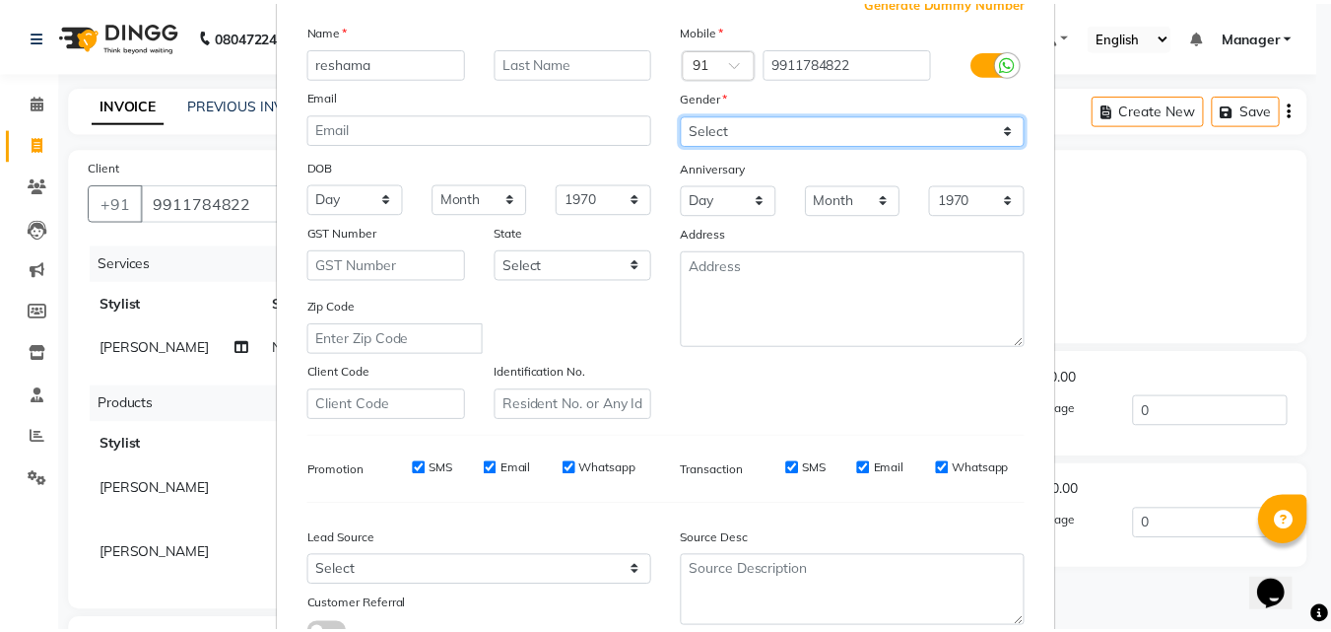
scroll to position [278, 0]
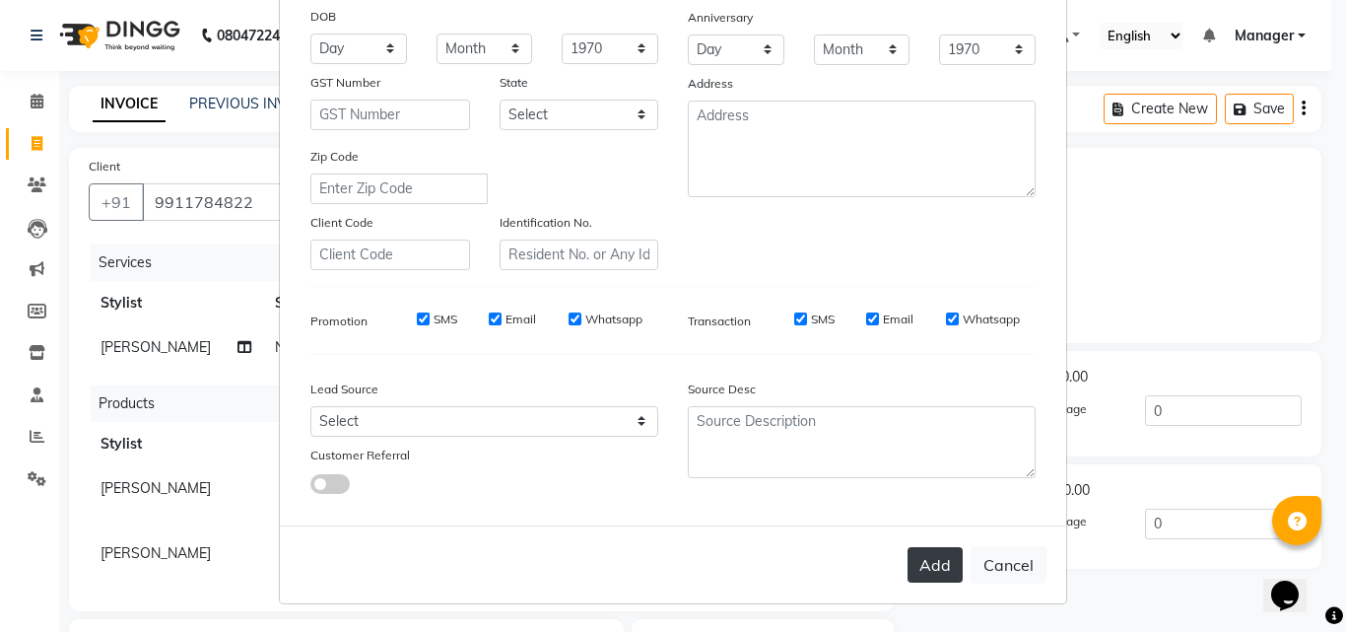
click at [938, 563] on button "Add" at bounding box center [935, 564] width 55 height 35
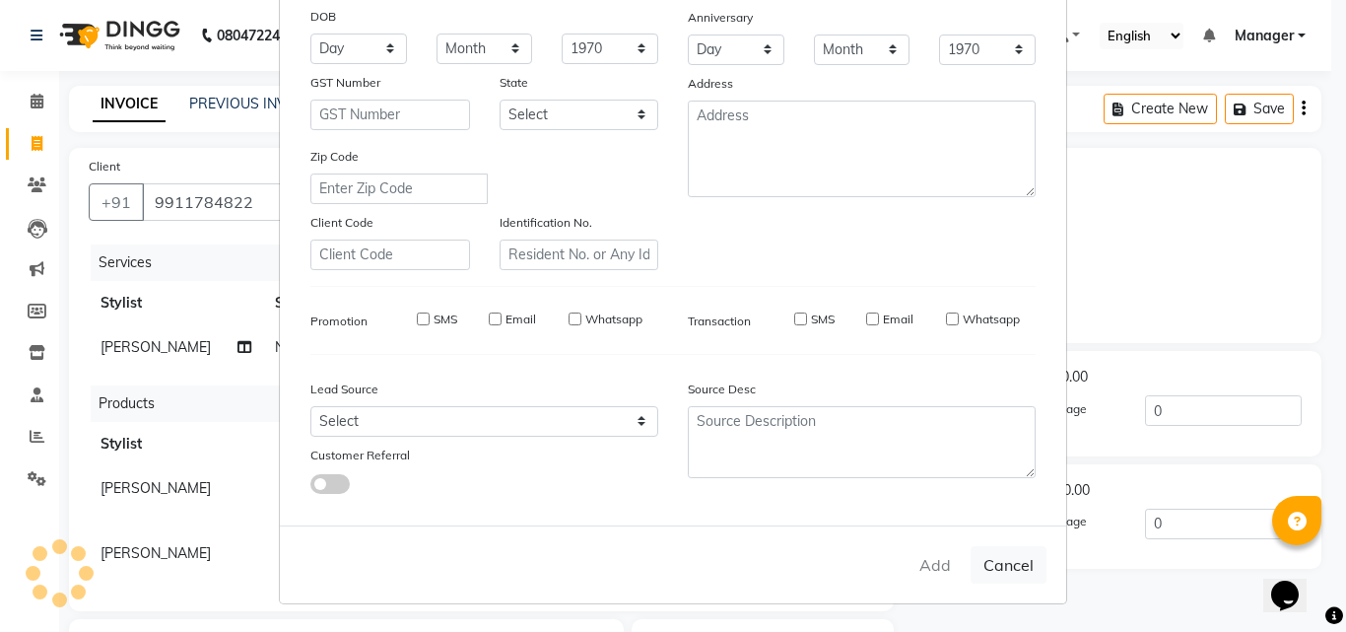
select select
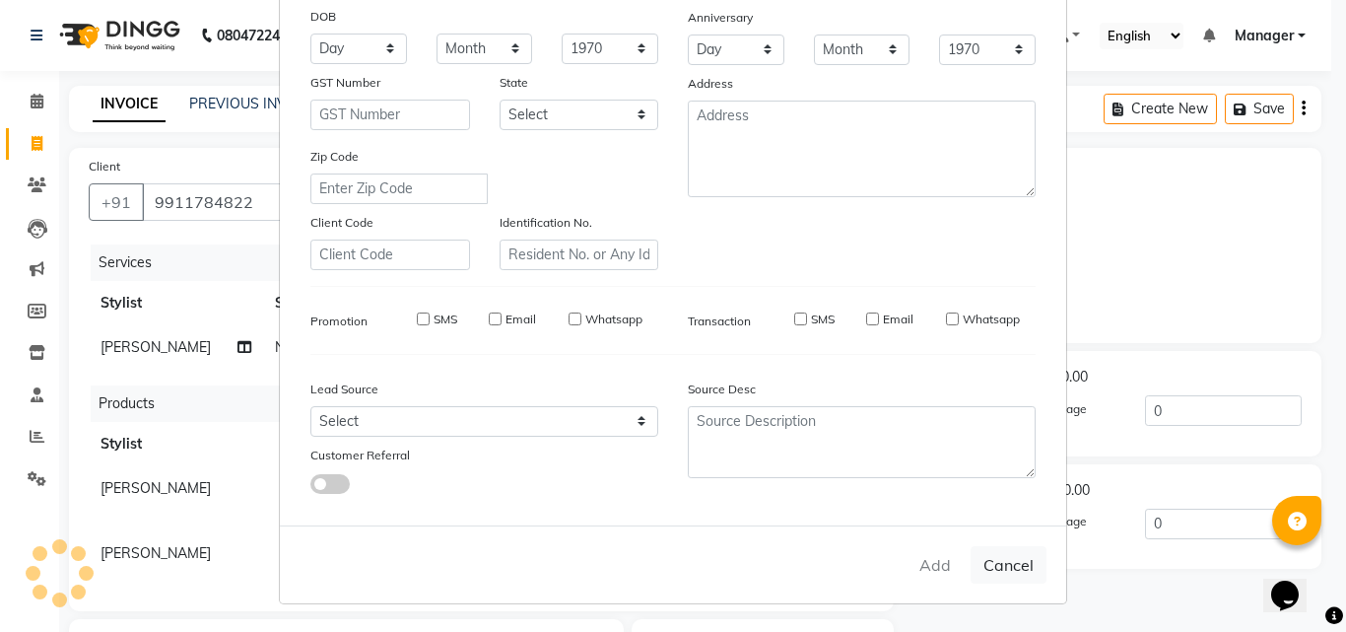
select select
checkbox input "false"
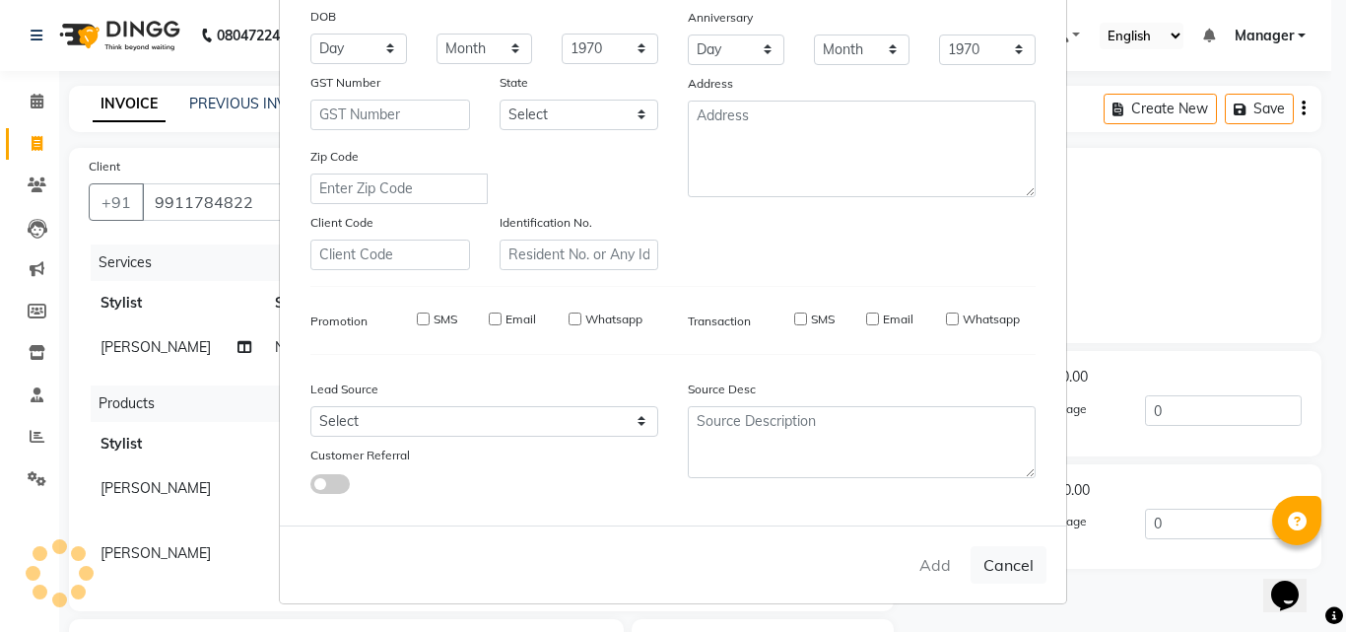
checkbox input "false"
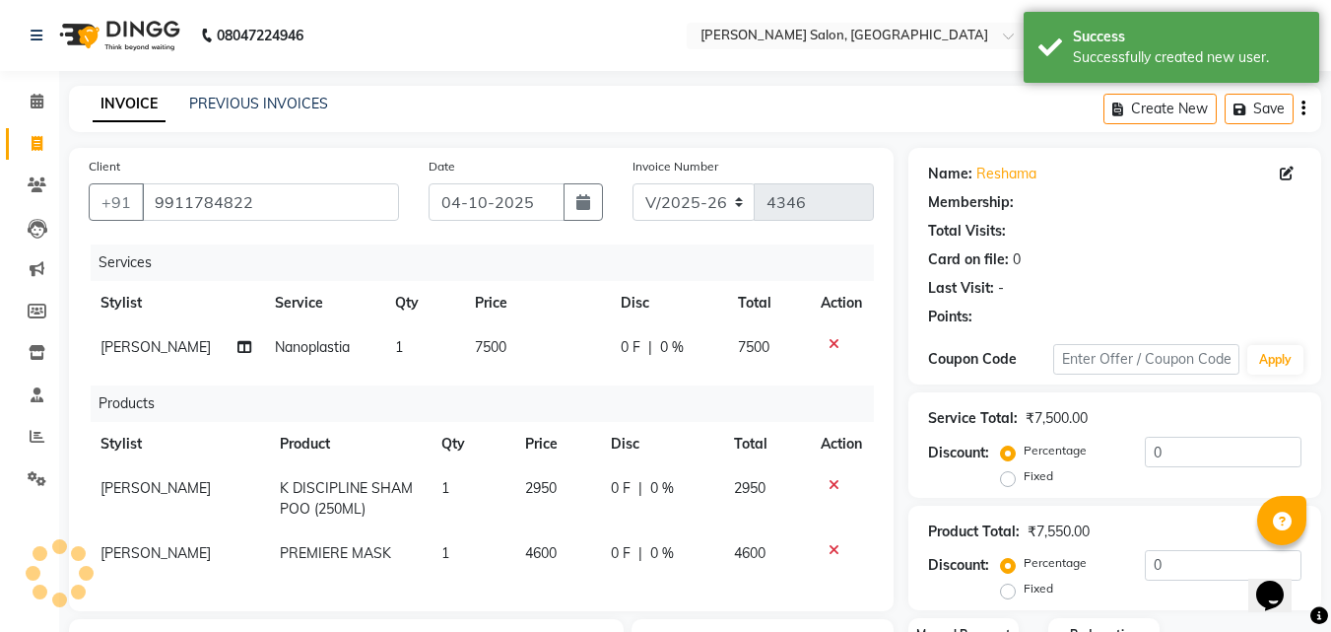
select select "1: Object"
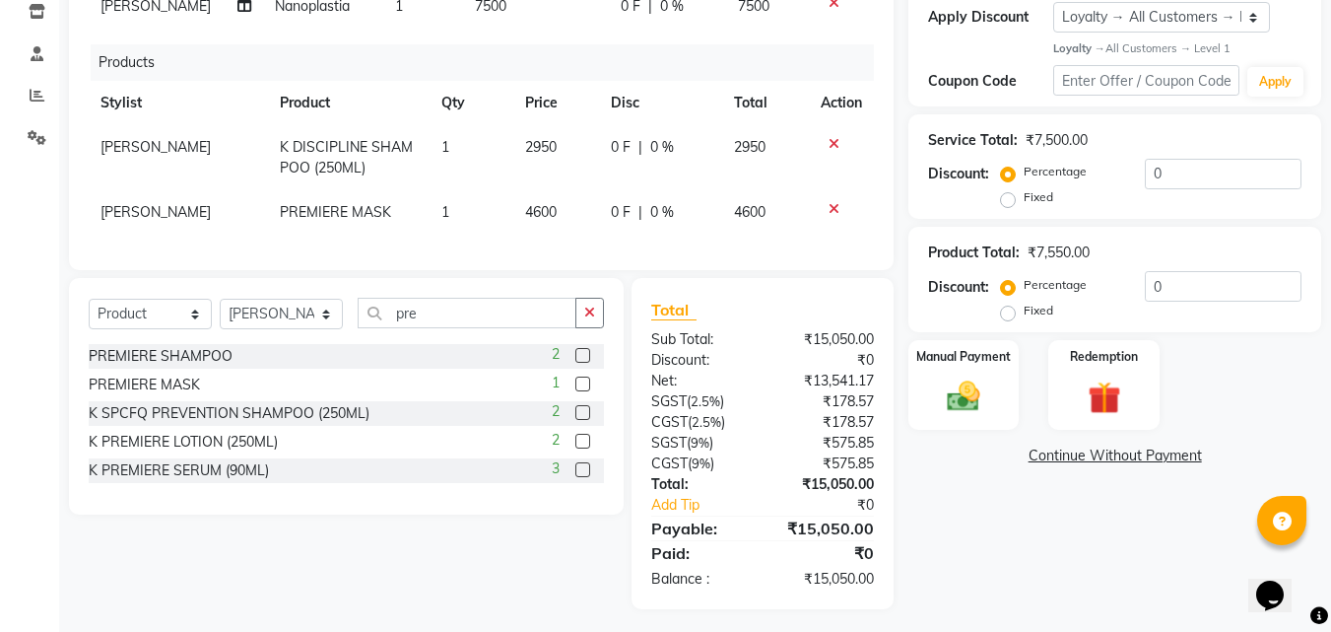
scroll to position [344, 0]
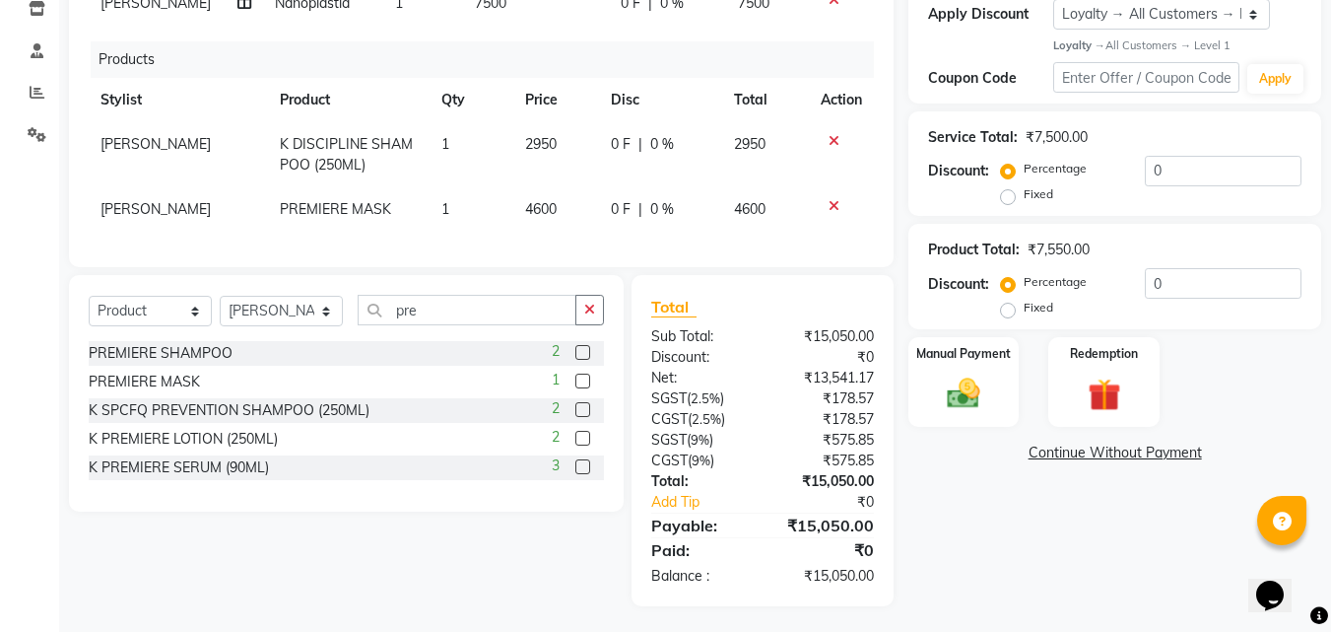
click at [973, 392] on img at bounding box center [963, 393] width 53 height 37
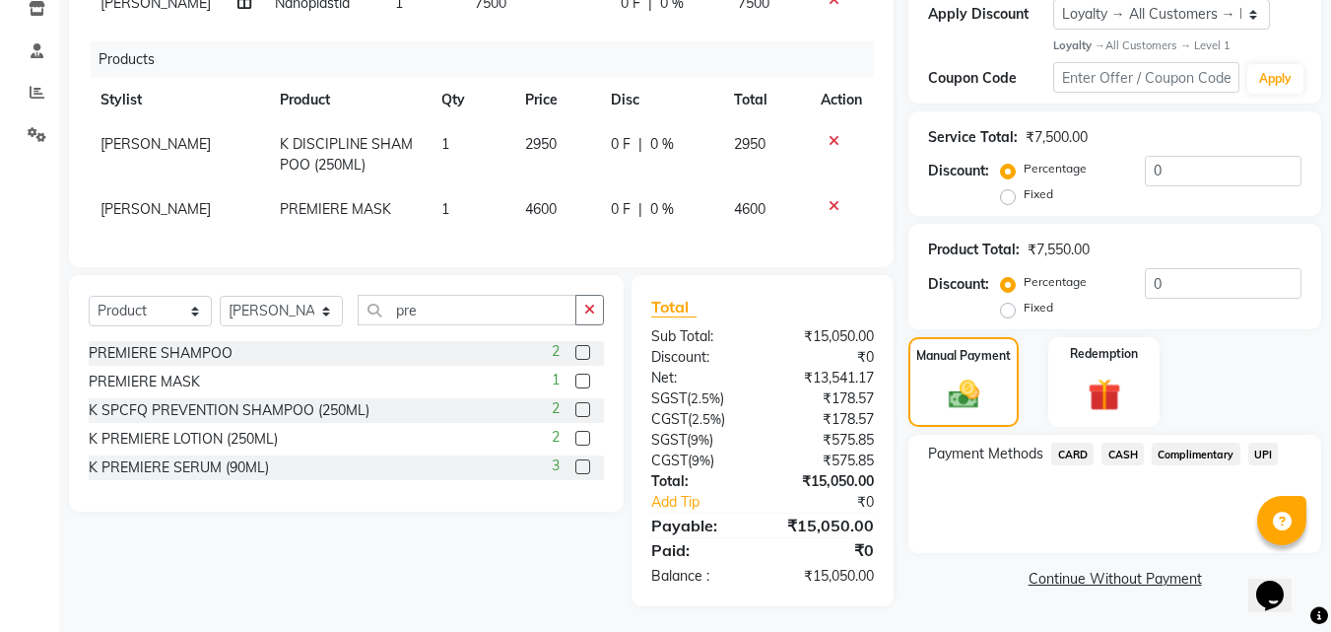
click at [1263, 454] on span "UPI" at bounding box center [1264, 454] width 31 height 23
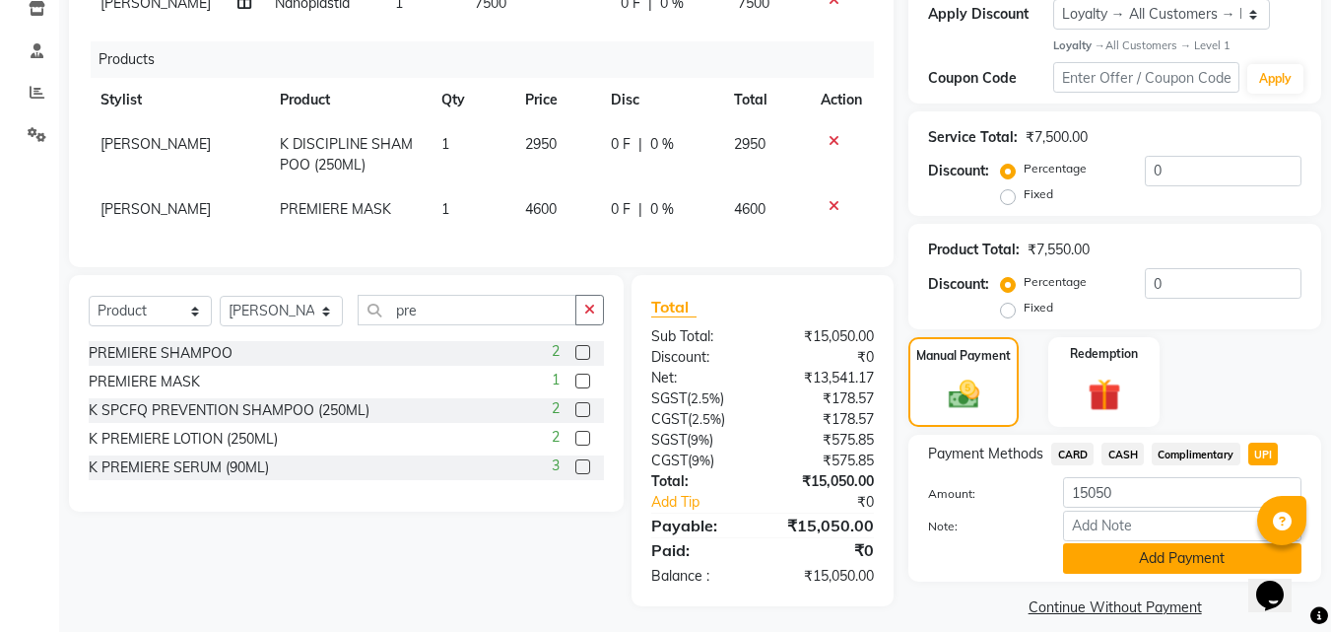
click at [1161, 564] on button "Add Payment" at bounding box center [1182, 558] width 239 height 31
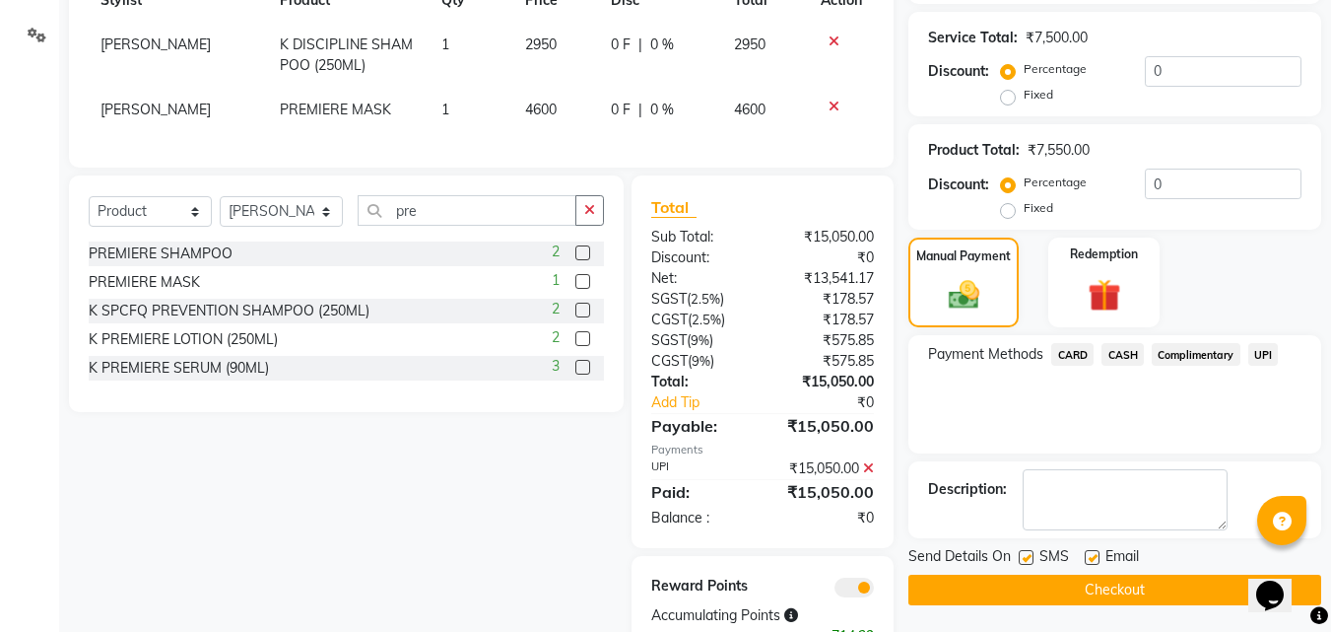
scroll to position [522, 0]
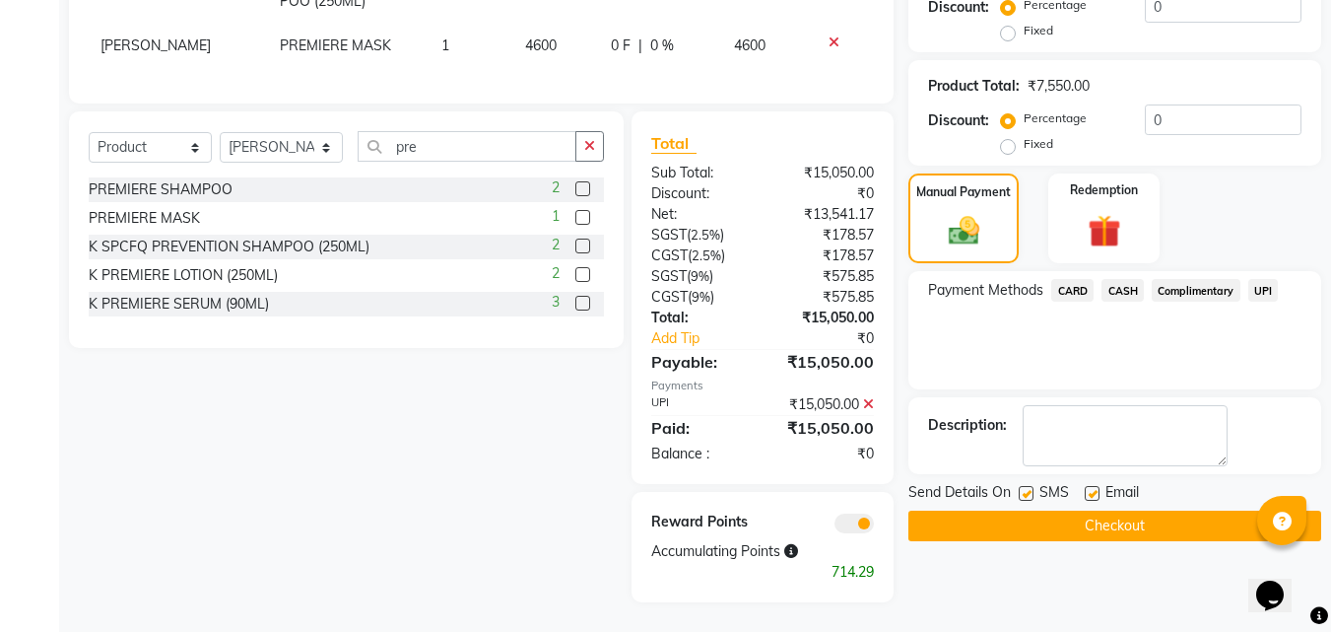
click at [1152, 518] on button "Checkout" at bounding box center [1115, 526] width 413 height 31
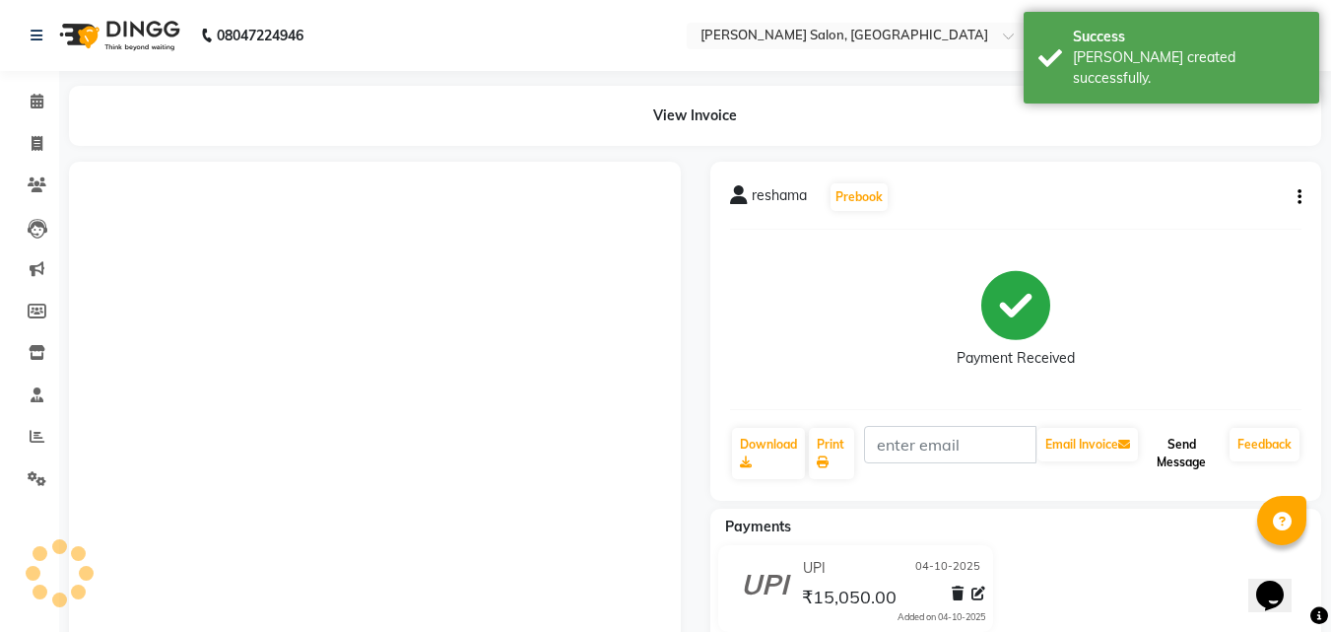
click at [1182, 460] on button "Send Message" at bounding box center [1182, 453] width 80 height 51
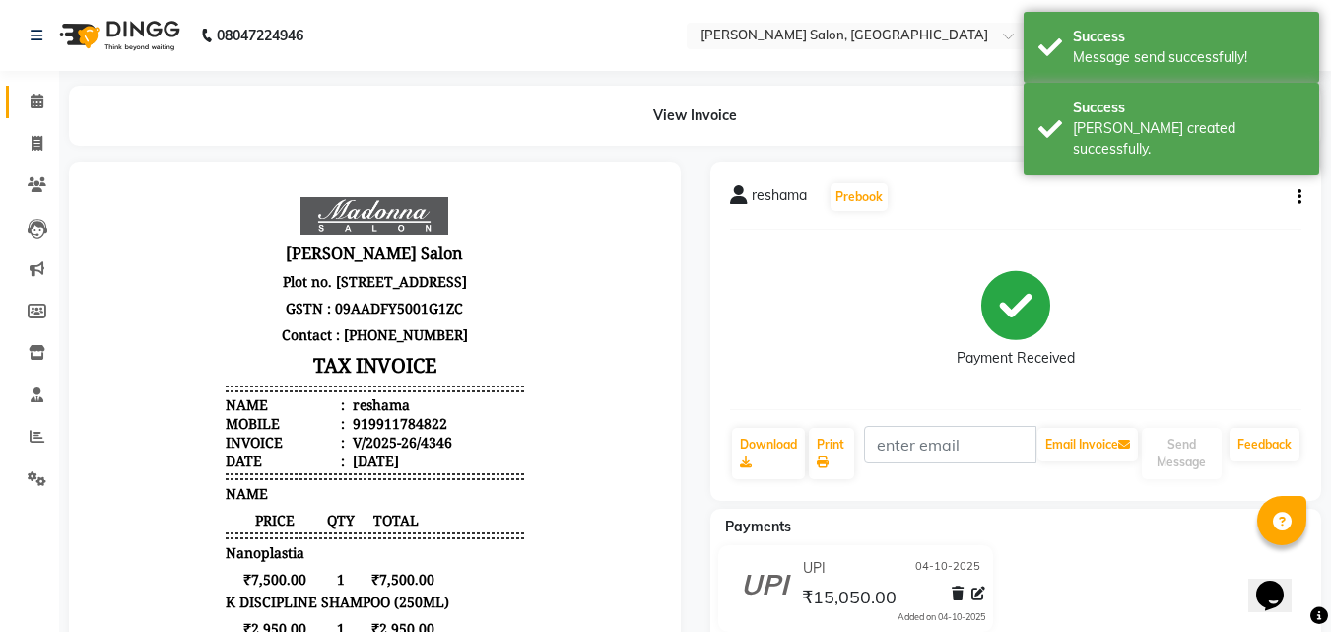
click at [42, 104] on icon at bounding box center [37, 101] width 13 height 15
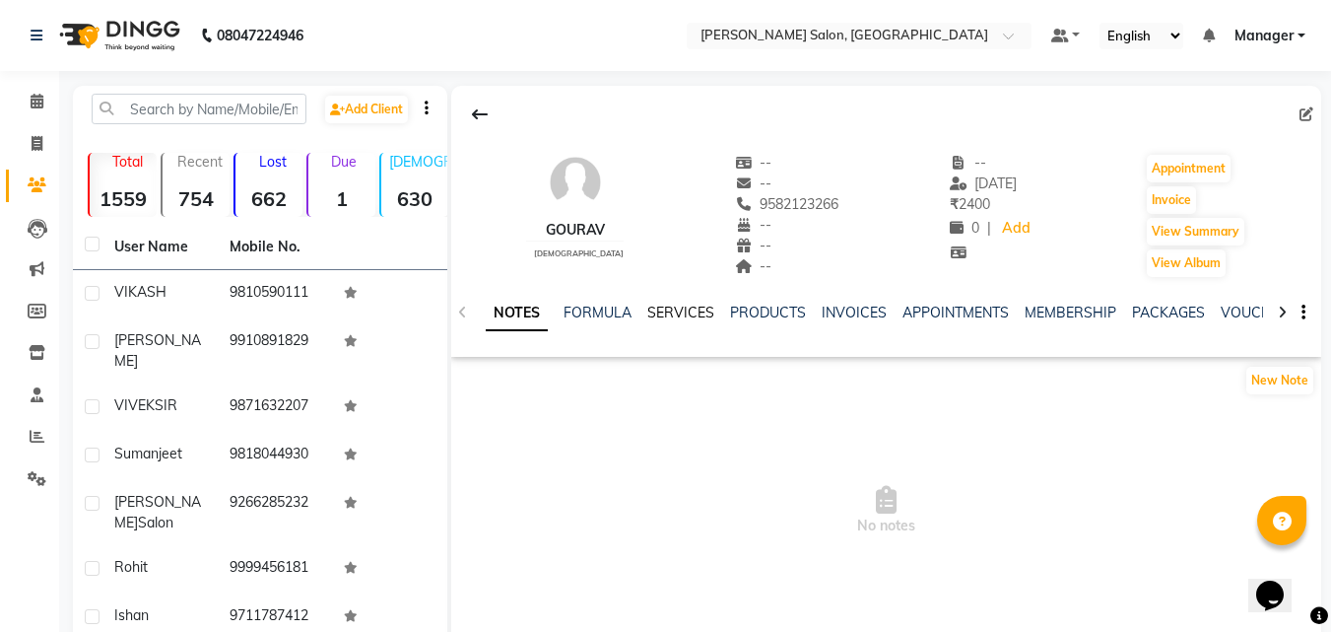
click at [676, 315] on link "SERVICES" at bounding box center [681, 313] width 67 height 18
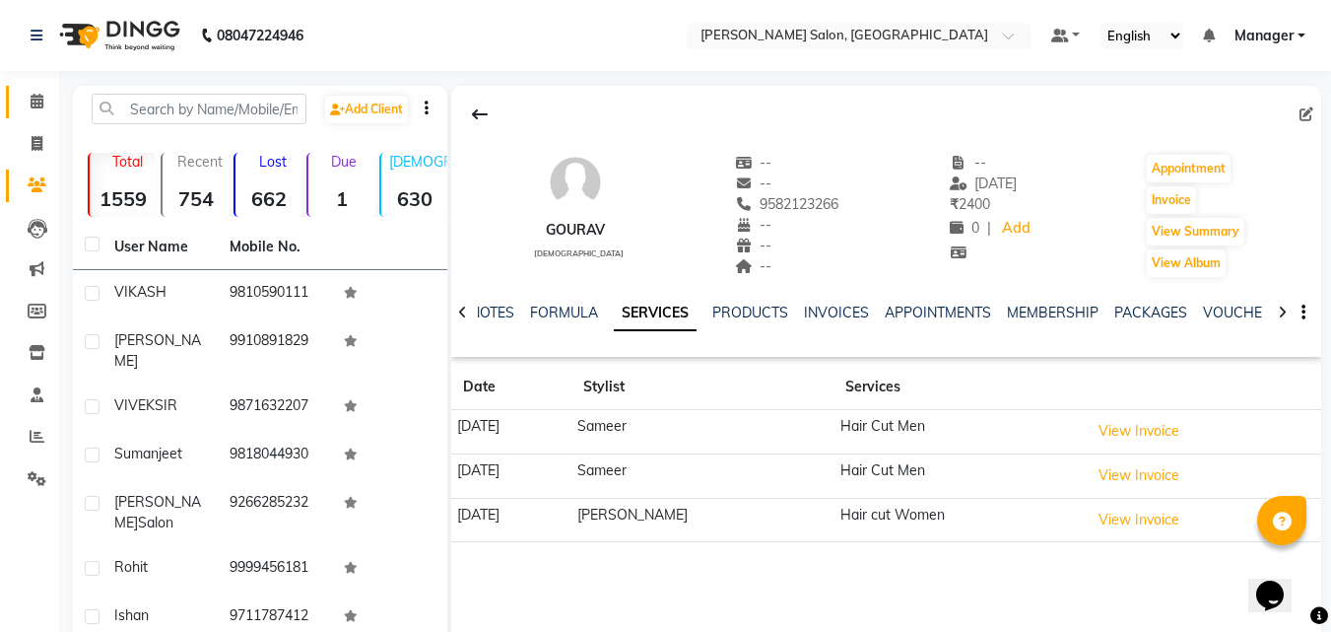
click at [31, 101] on icon at bounding box center [37, 101] width 13 height 15
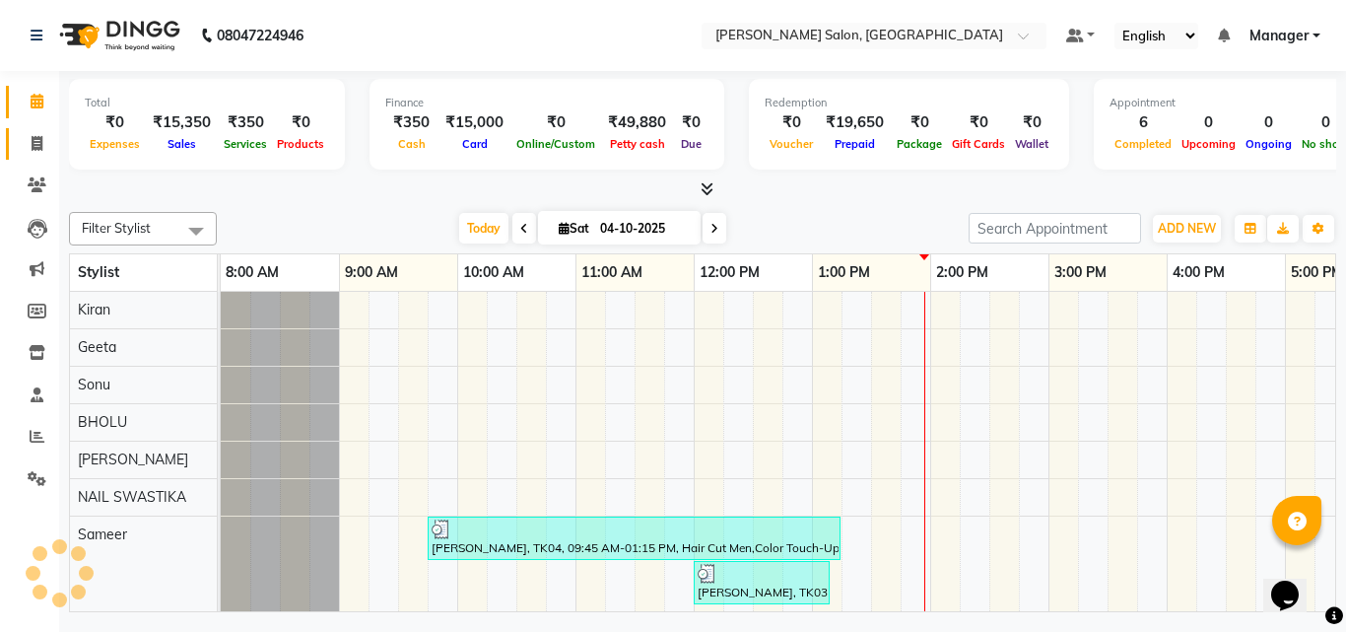
click at [33, 149] on icon at bounding box center [37, 143] width 11 height 15
select select "service"
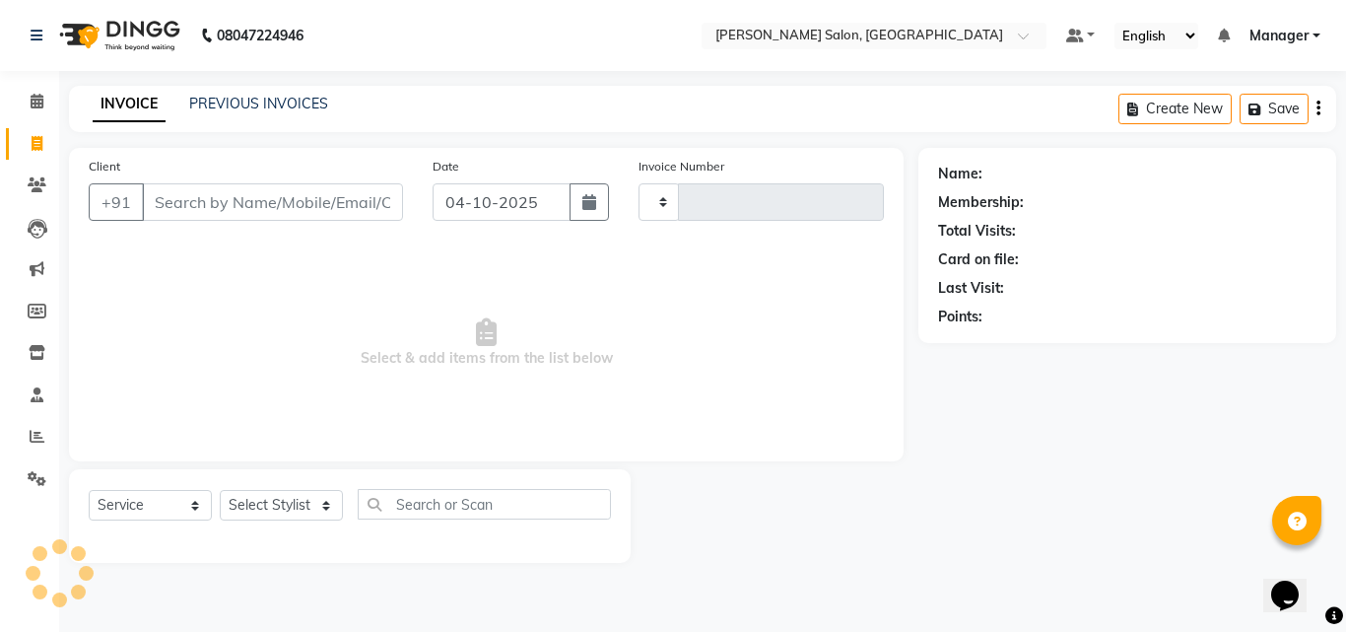
type input "4344"
select select "7229"
type input "9582123266"
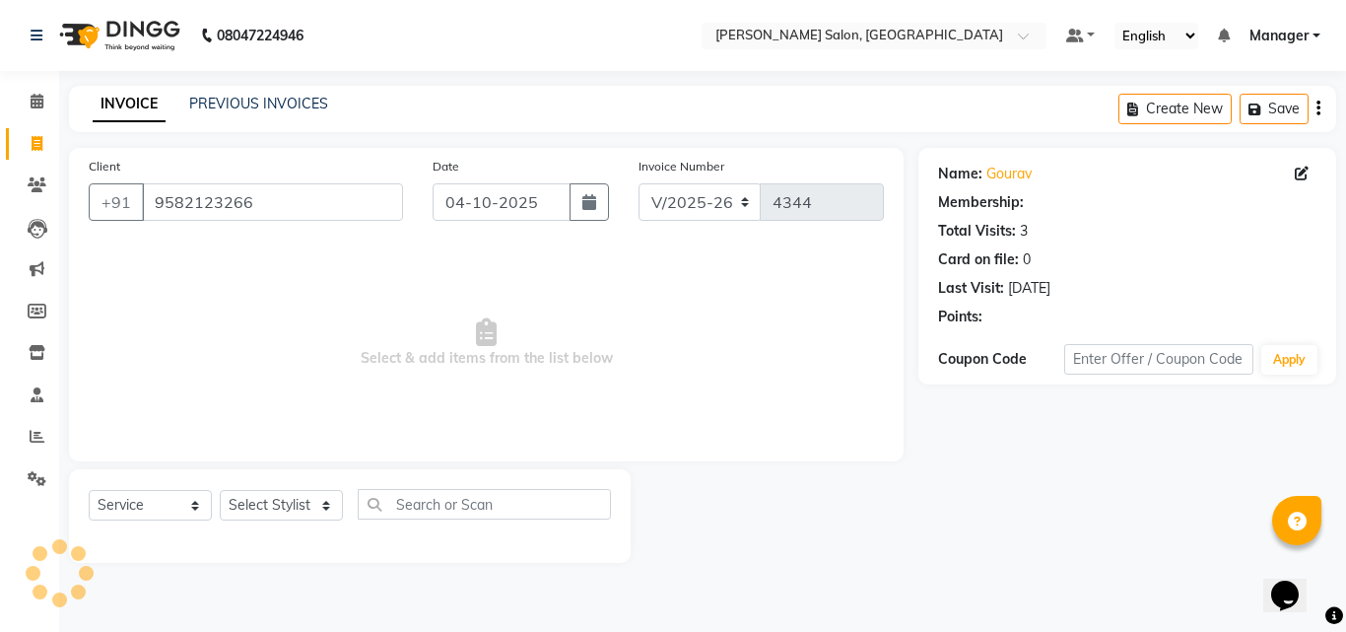
select select "1: Object"
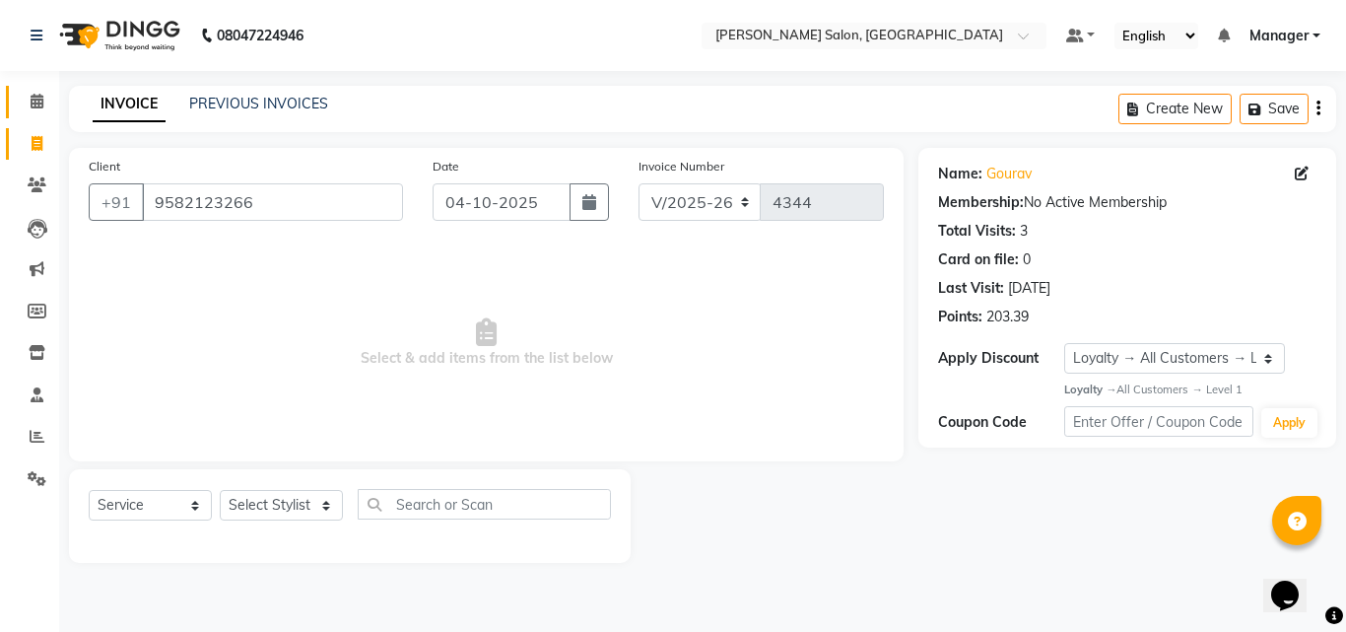
click at [32, 107] on icon at bounding box center [37, 101] width 13 height 15
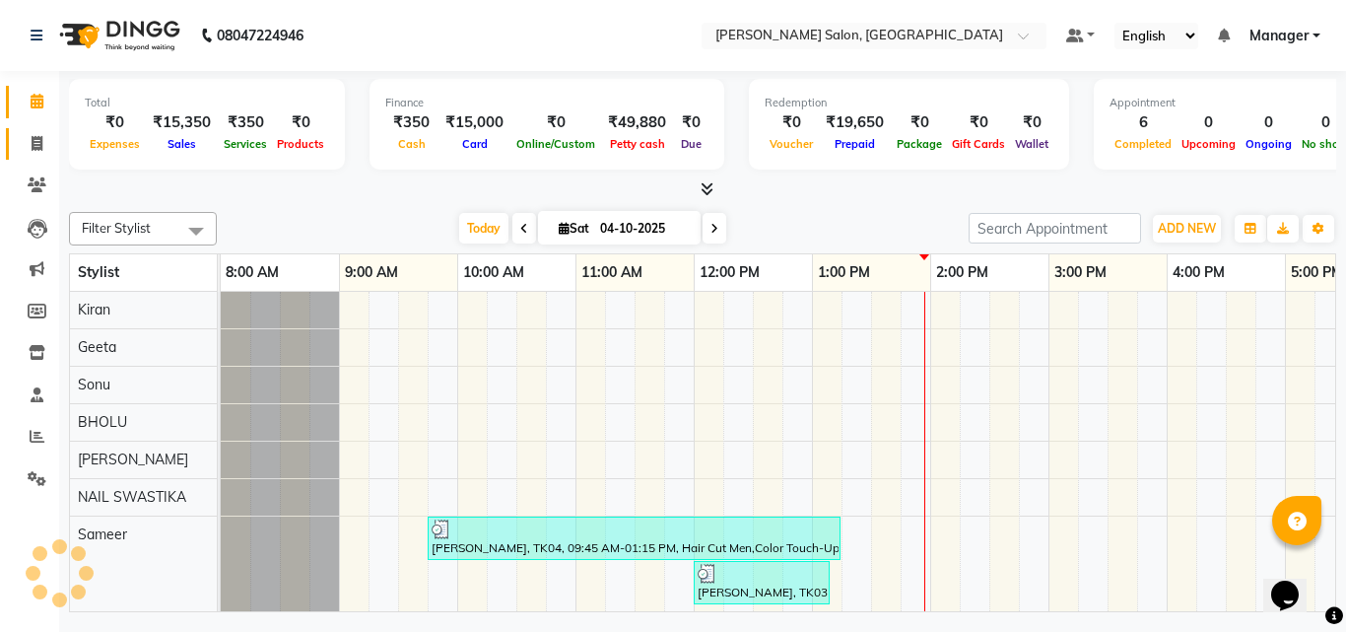
click at [36, 143] on icon at bounding box center [37, 143] width 11 height 15
select select "service"
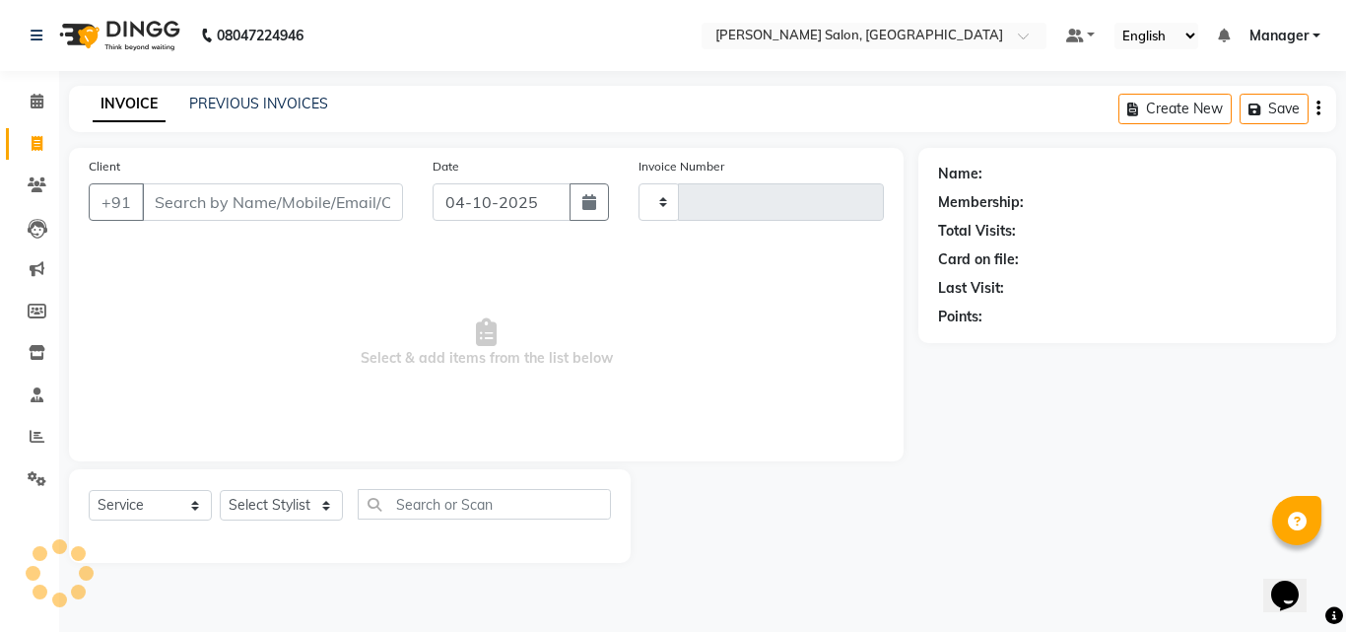
type input "4344"
select select "7229"
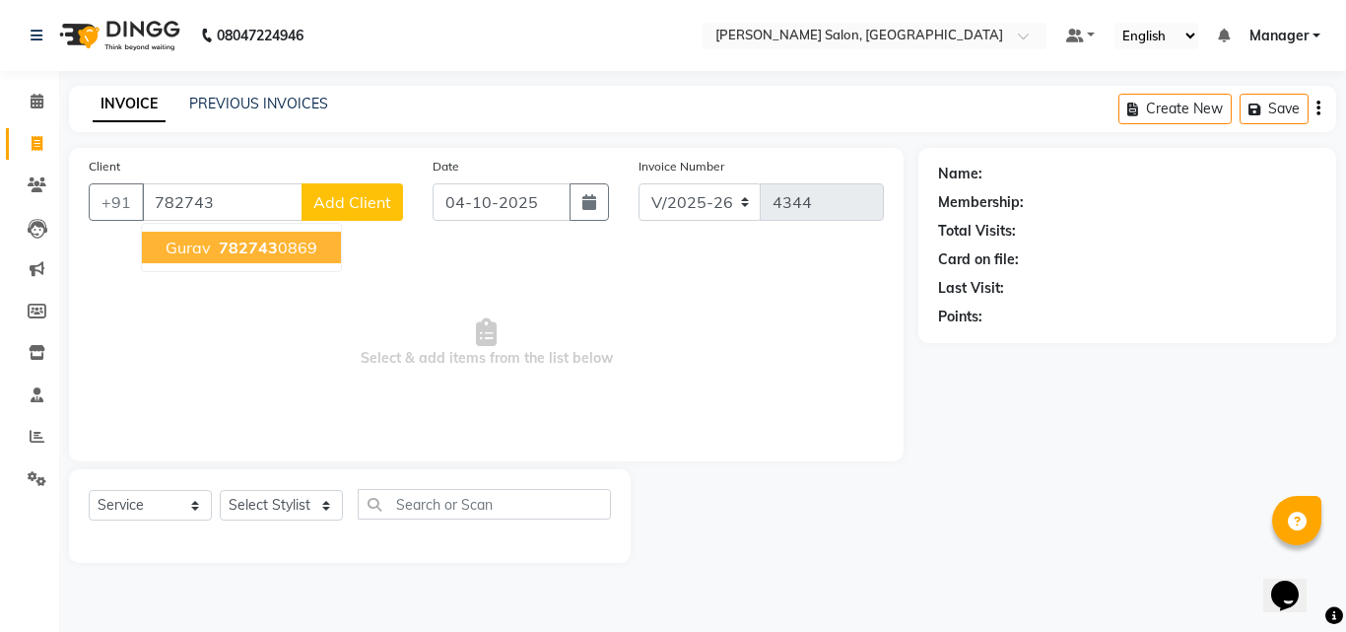
click at [307, 237] on button "Gurav 782743 0869" at bounding box center [241, 248] width 199 height 32
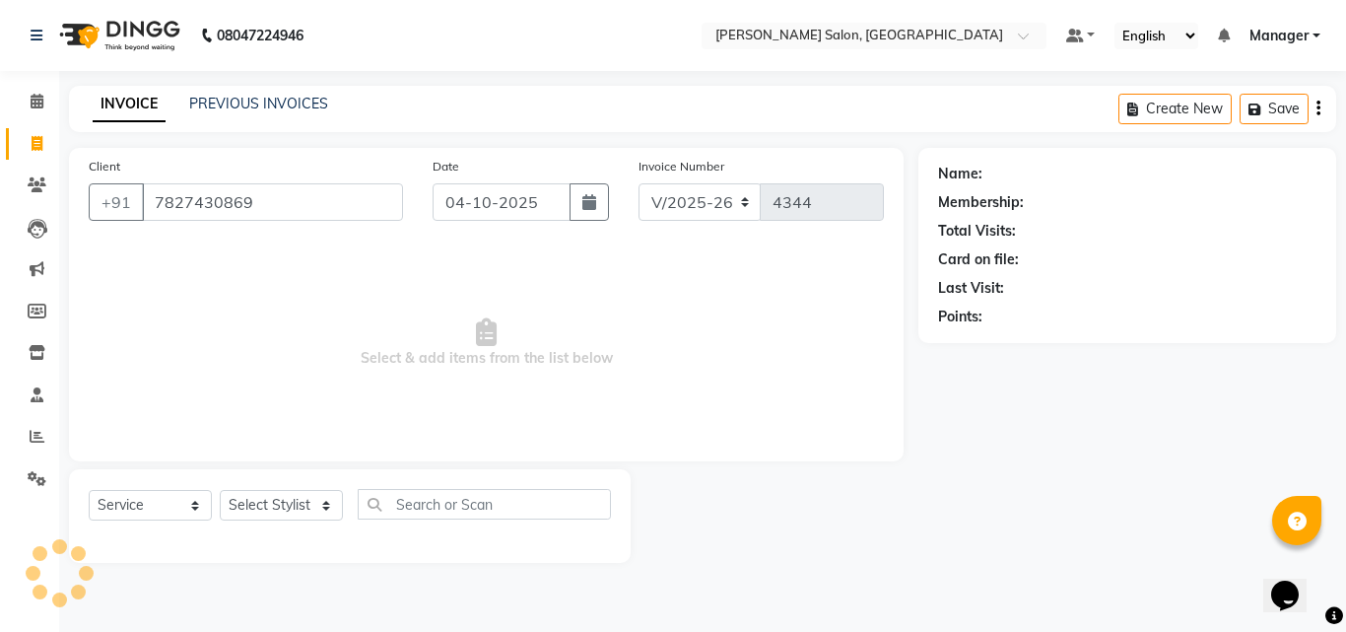
type input "7827430869"
select select "1: Object"
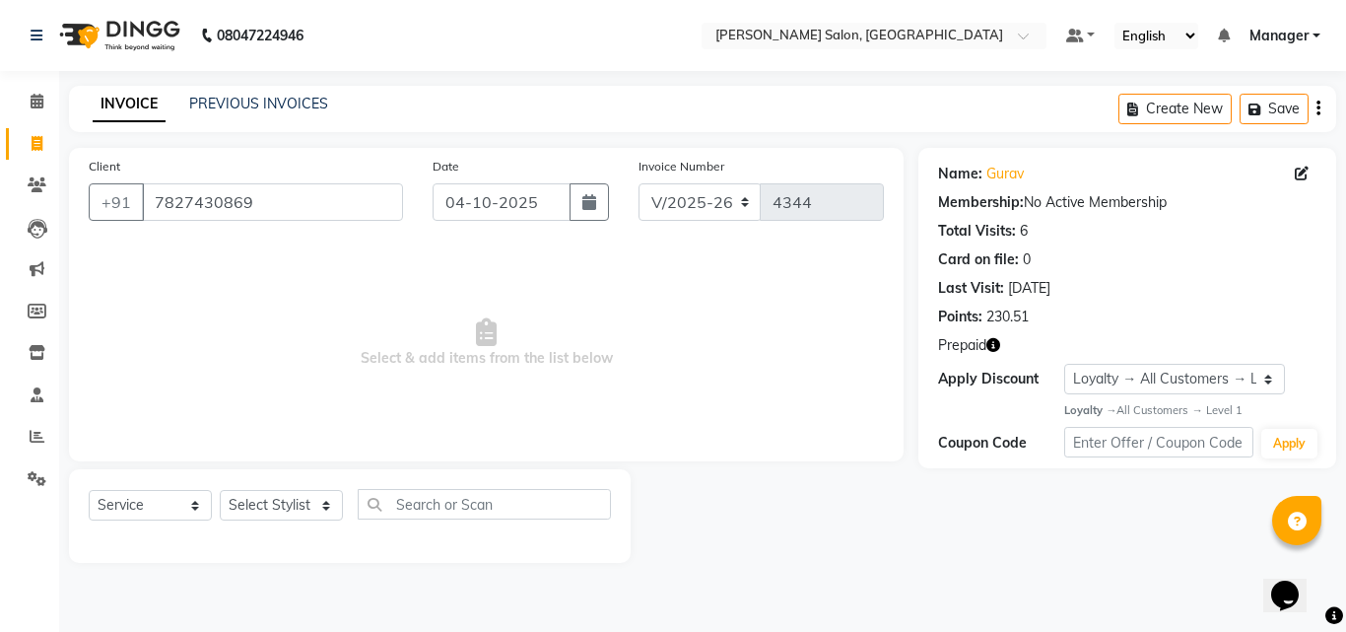
click at [990, 344] on icon "button" at bounding box center [994, 345] width 14 height 14
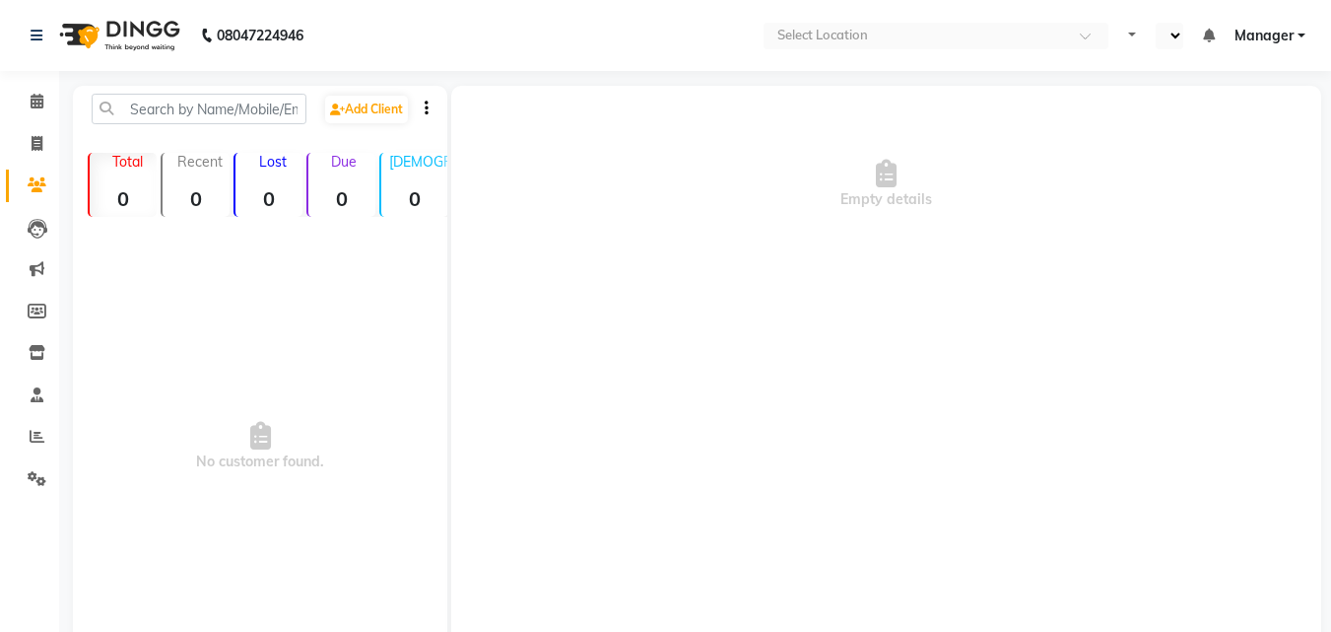
select select "en"
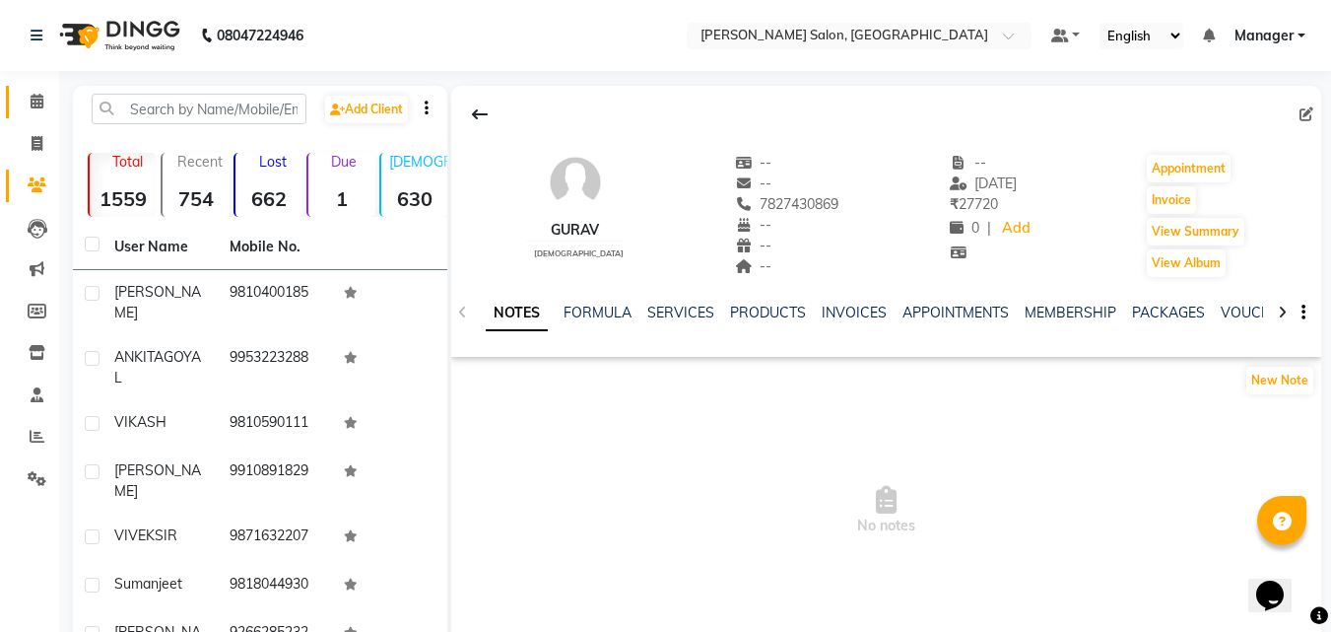
click at [28, 100] on span at bounding box center [37, 102] width 34 height 23
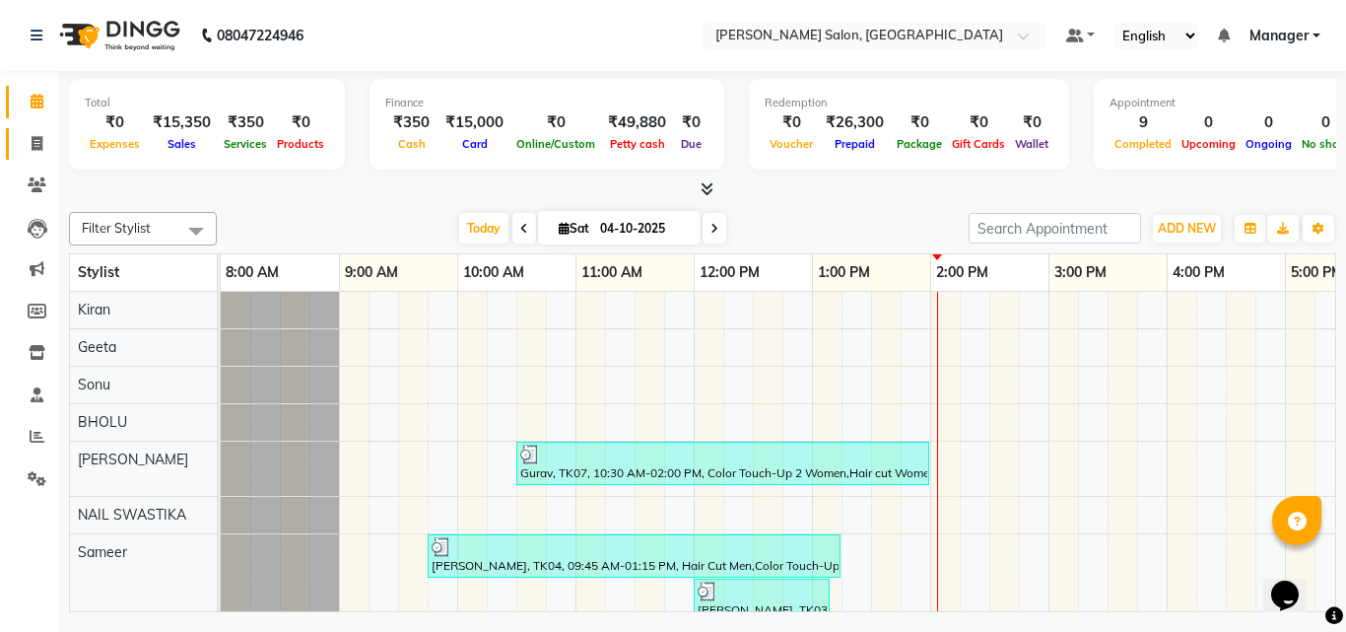
click at [35, 145] on icon at bounding box center [37, 143] width 11 height 15
select select "7229"
select select "service"
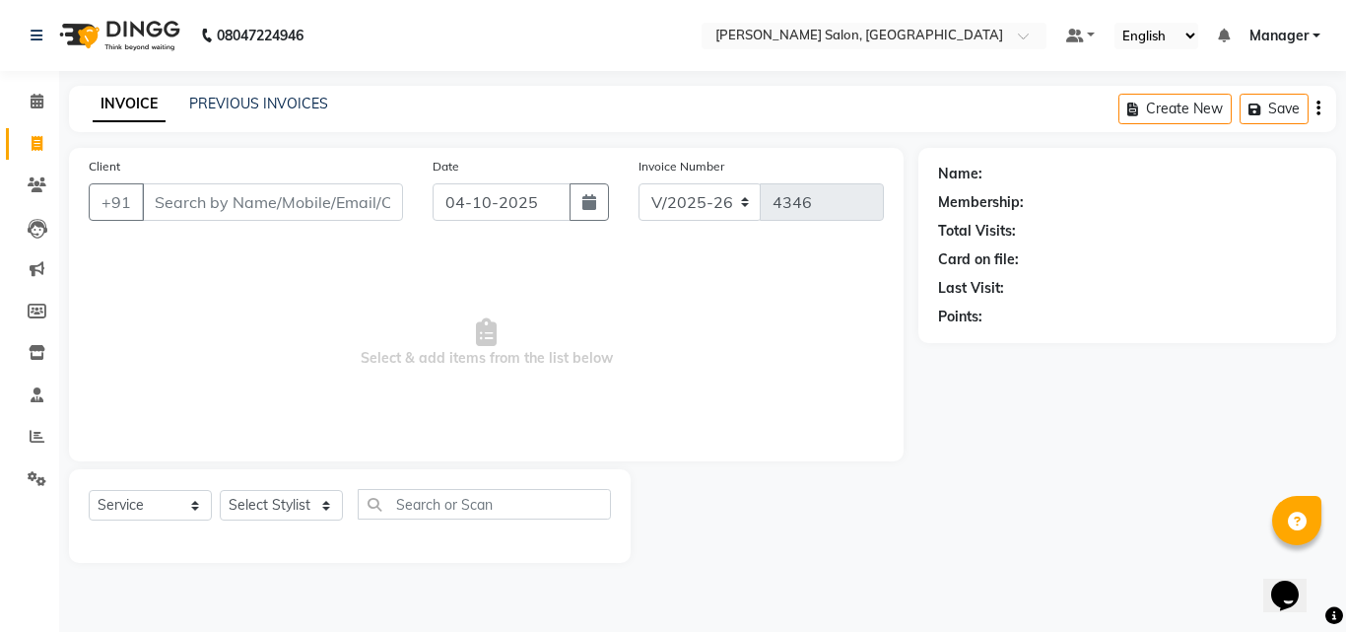
click at [340, 289] on span "Select & add items from the list below" at bounding box center [486, 342] width 795 height 197
click at [328, 512] on select "Select Stylist BHOLU Geeta [PERSON_NAME] [PERSON_NAME] [PERSON_NAME] PEDI Manag…" at bounding box center [281, 505] width 123 height 31
select select "61963"
click at [220, 490] on select "Select Stylist BHOLU Geeta [PERSON_NAME] [PERSON_NAME] [PERSON_NAME] PEDI Manag…" at bounding box center [281, 505] width 123 height 31
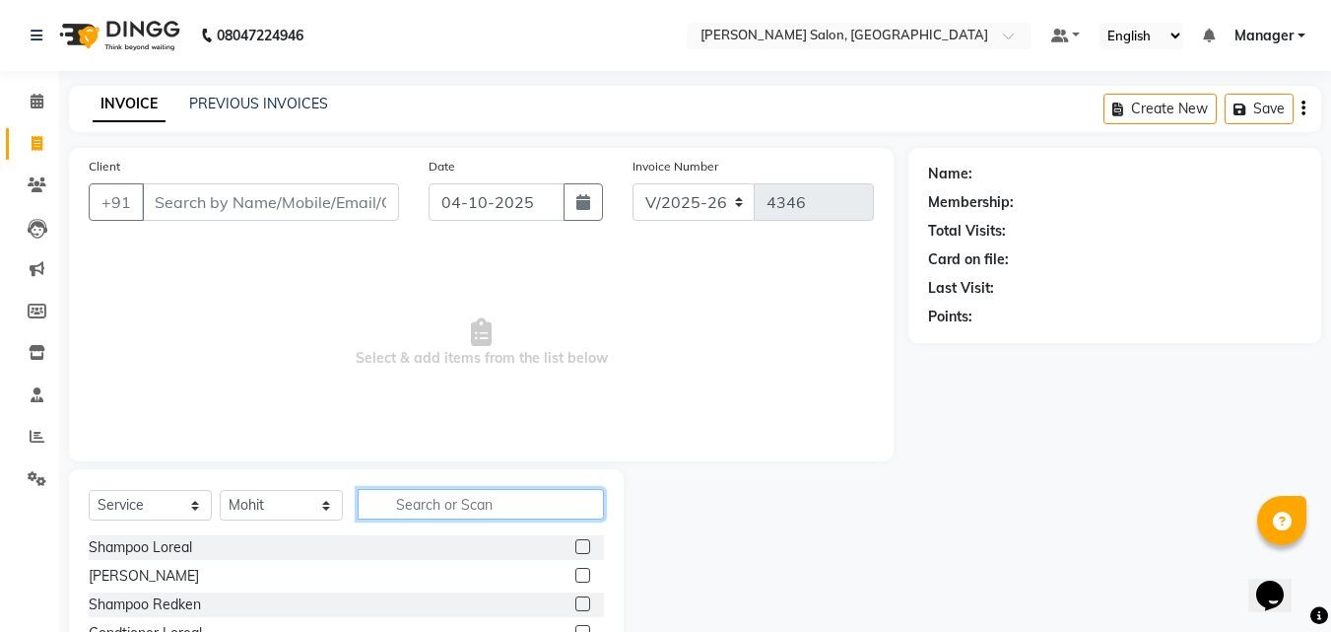
click at [460, 507] on input "text" at bounding box center [481, 504] width 246 height 31
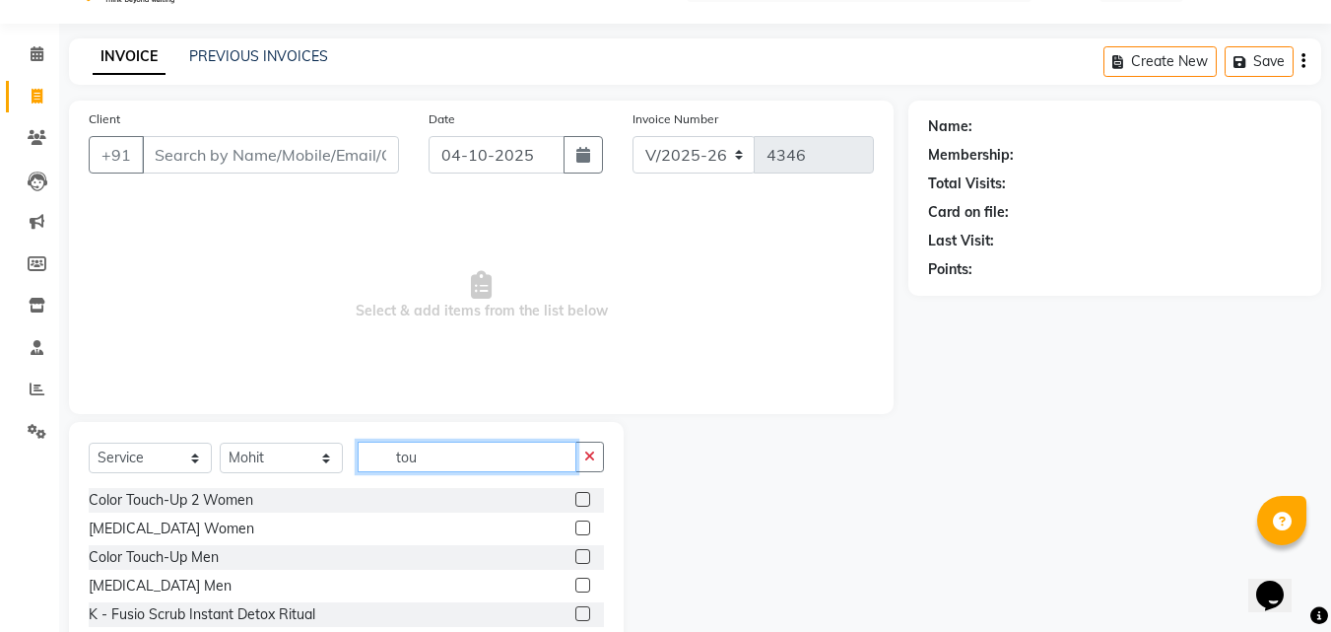
scroll to position [18, 0]
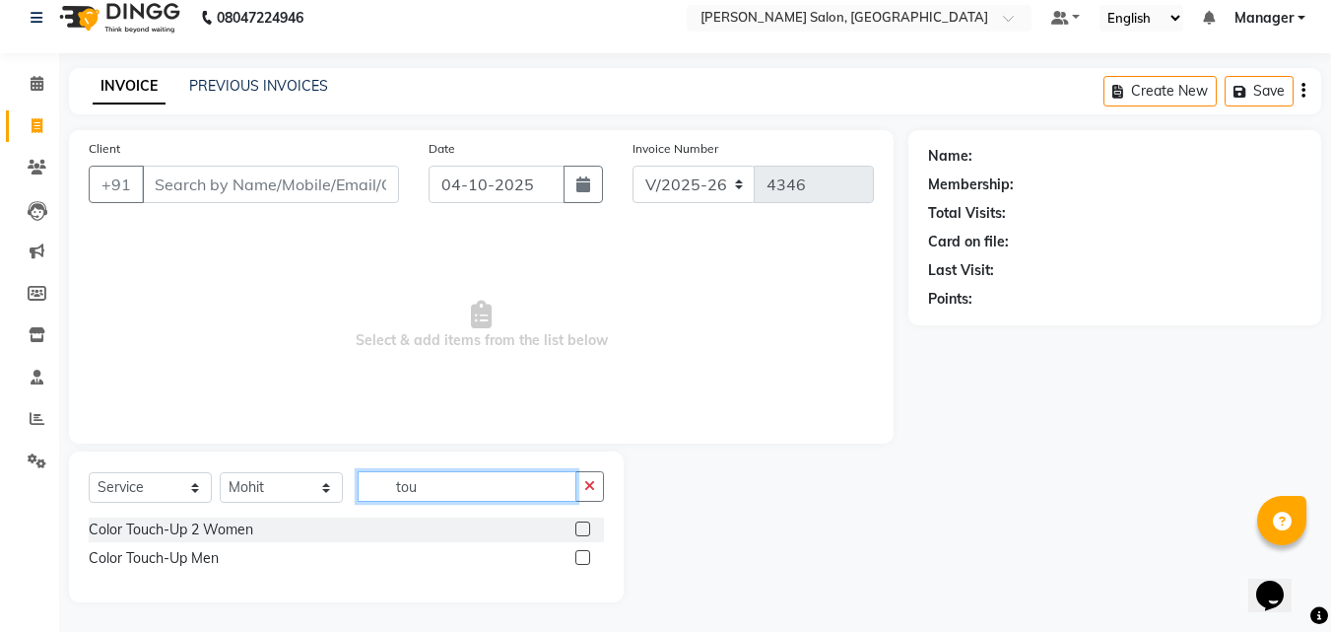
type input "tou"
click at [584, 529] on label at bounding box center [583, 528] width 15 height 15
click at [584, 529] on input "checkbox" at bounding box center [582, 529] width 13 height 13
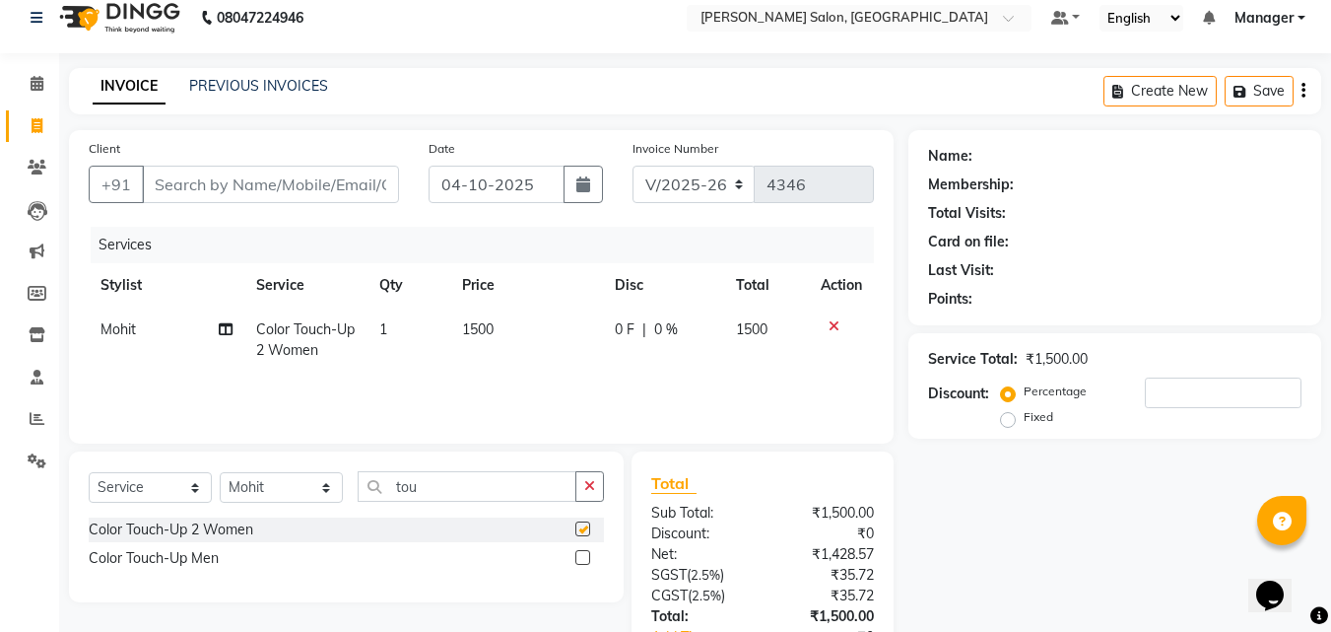
checkbox input "false"
click at [318, 497] on select "Select Stylist BHOLU Geeta Hanif Jeetu JIYA SINGH Kiran LAXMAN PEDI Manager Moh…" at bounding box center [281, 487] width 123 height 31
select select "61922"
click at [220, 472] on select "Select Stylist BHOLU Geeta Hanif Jeetu JIYA SINGH Kiran LAXMAN PEDI Manager Moh…" at bounding box center [281, 487] width 123 height 31
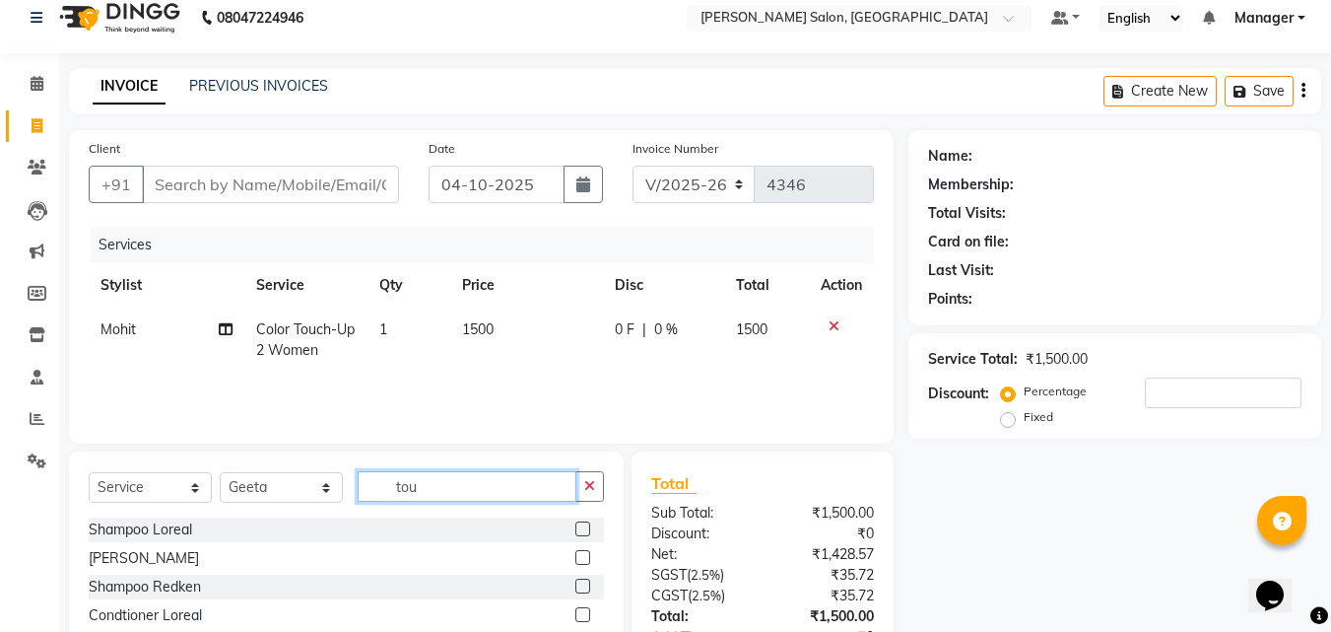
click at [467, 492] on input "tou" at bounding box center [467, 486] width 219 height 31
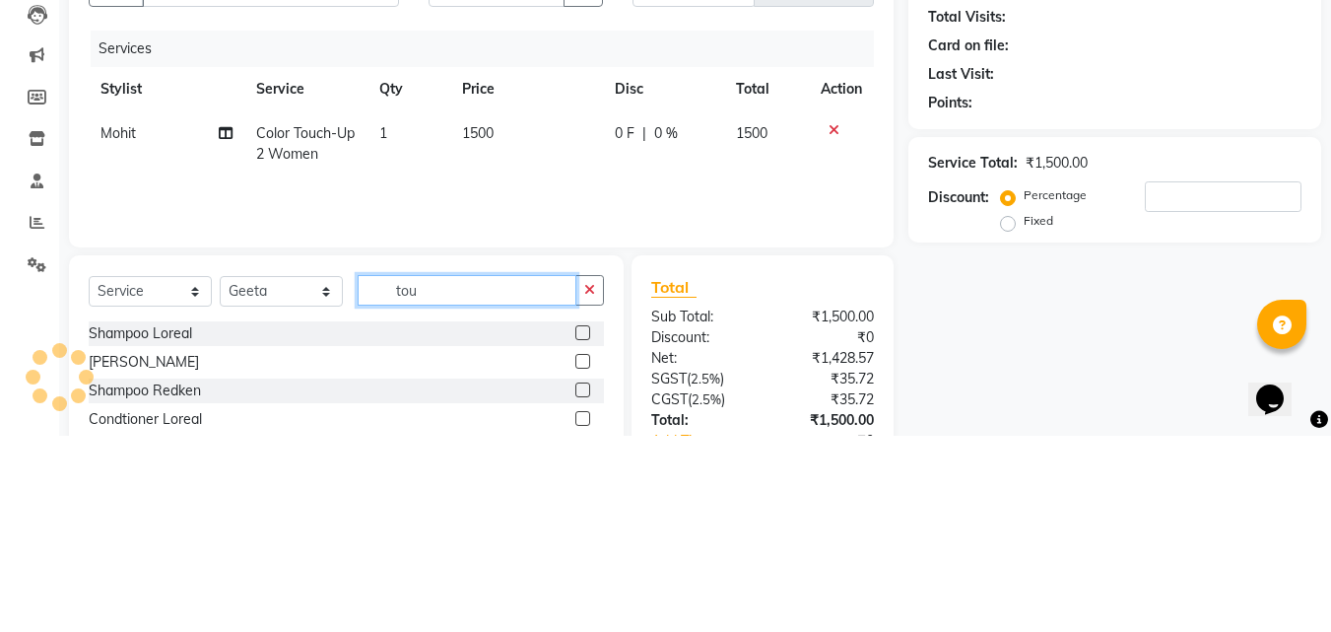
scroll to position [47, 0]
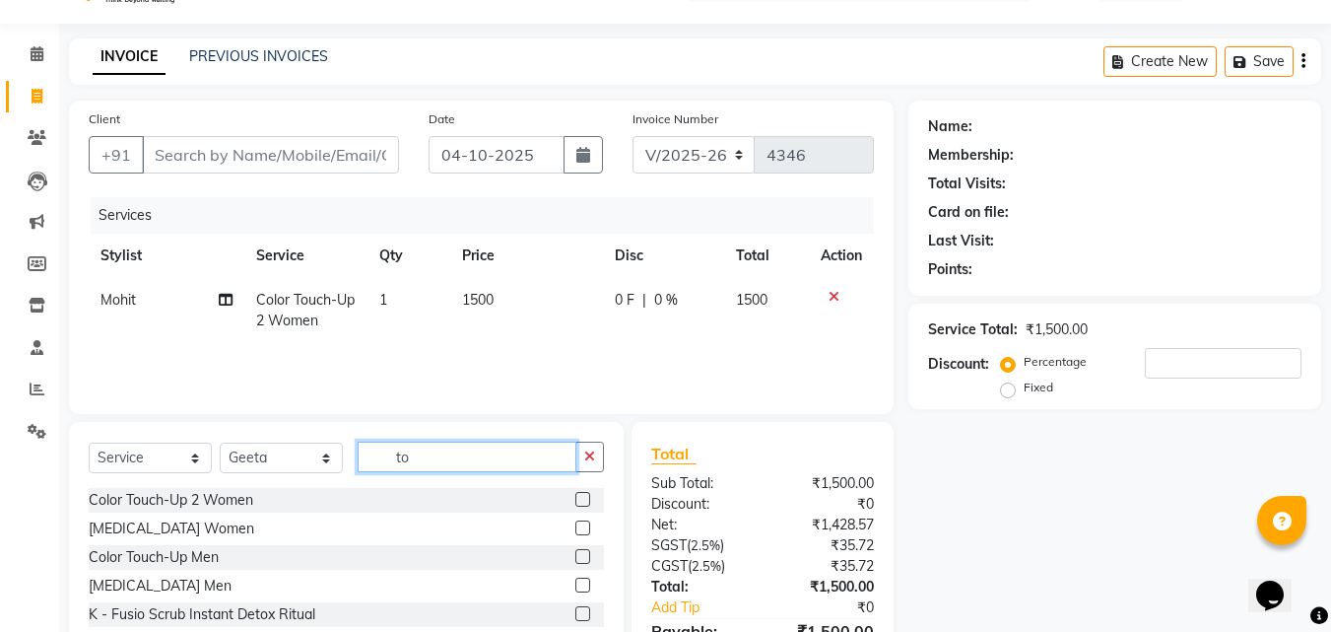
type input "t"
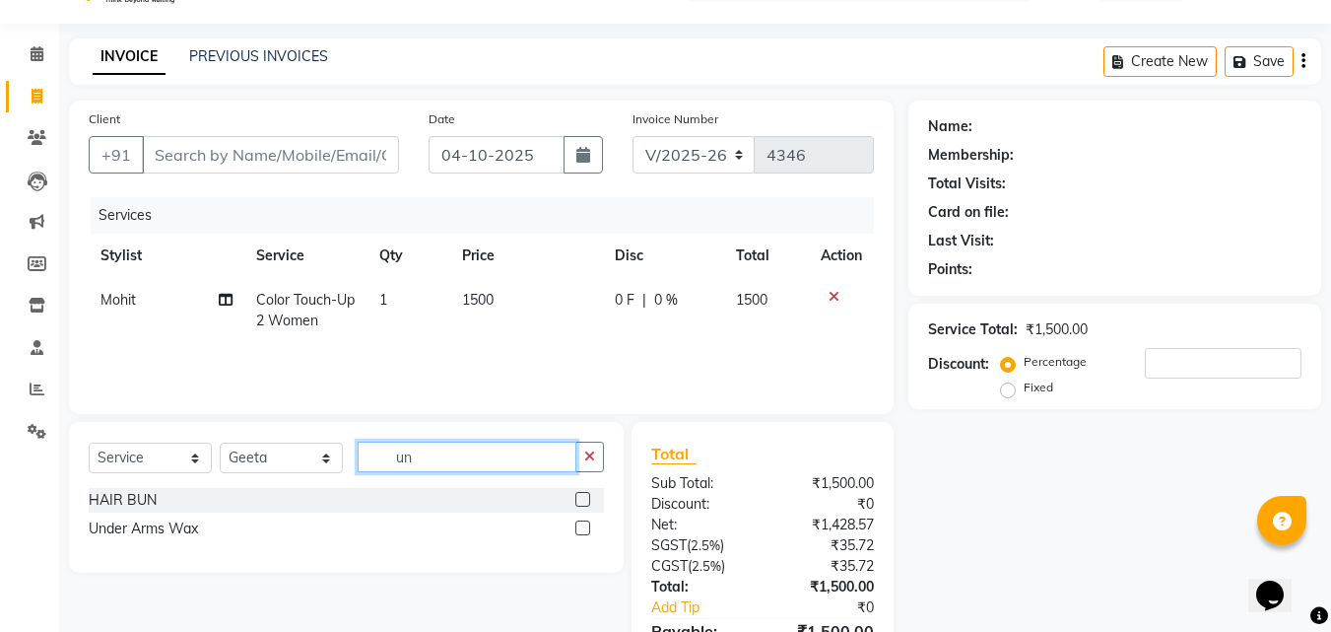
type input "un"
click at [584, 528] on label at bounding box center [583, 527] width 15 height 15
click at [584, 528] on input "checkbox" at bounding box center [582, 528] width 13 height 13
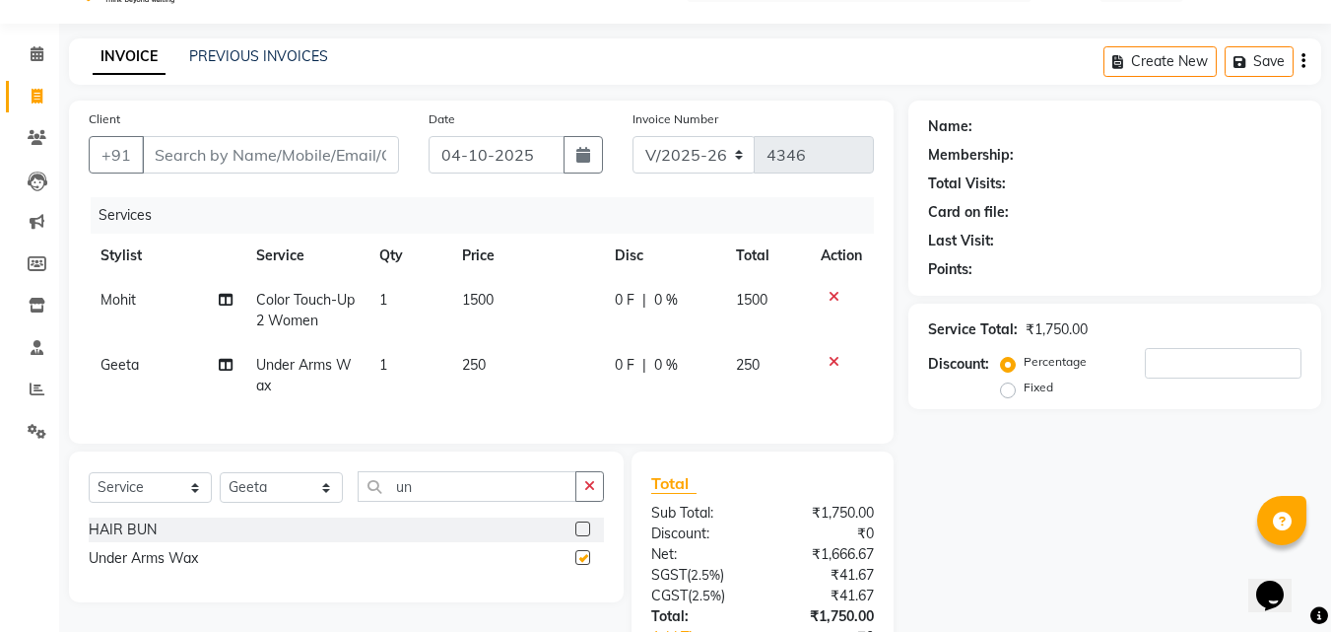
checkbox input "false"
click at [516, 367] on td "250" at bounding box center [526, 375] width 153 height 65
select select "61922"
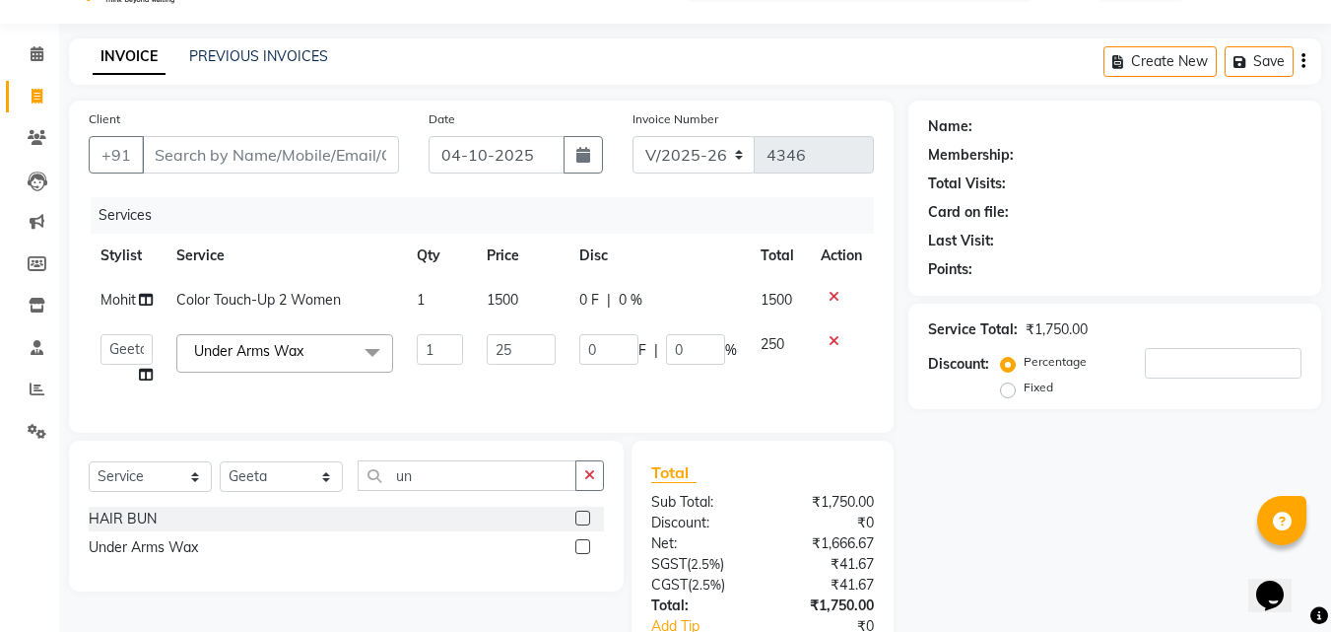
type input "2"
type input "577"
click at [563, 314] on td "1500" at bounding box center [521, 300] width 92 height 44
select select "61963"
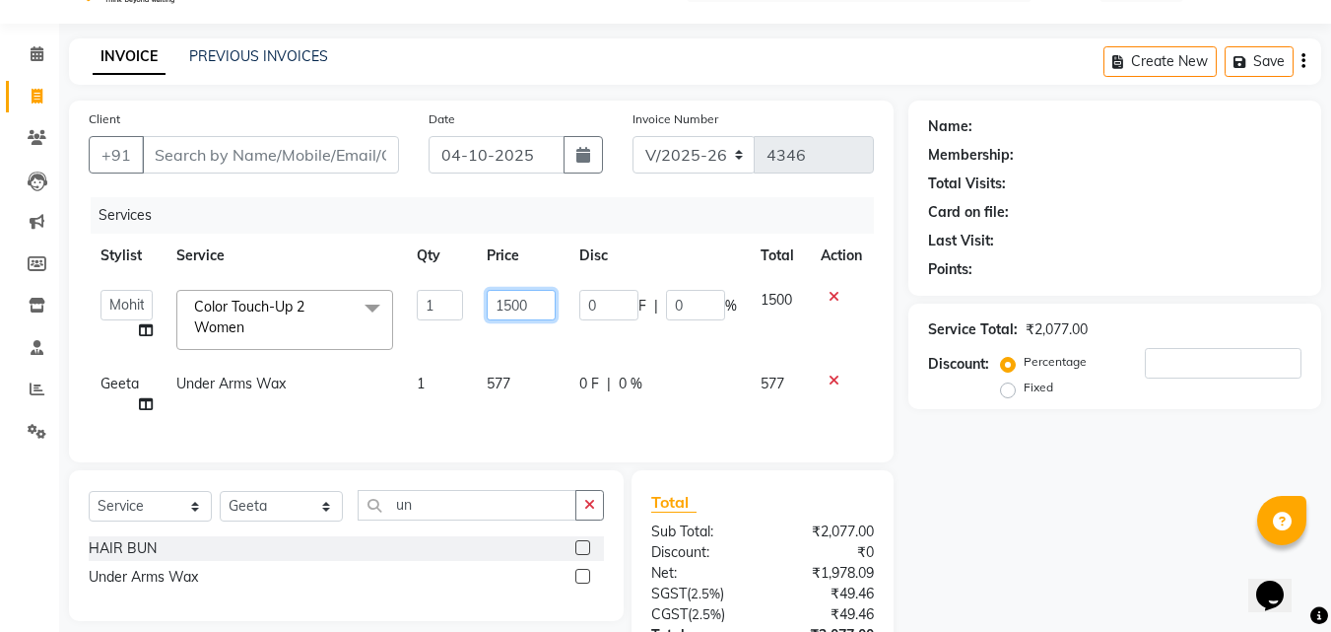
click at [536, 310] on input "1500" at bounding box center [521, 305] width 68 height 31
click at [546, 302] on input "1500" at bounding box center [521, 305] width 68 height 31
type input "1550"
click at [1083, 564] on div "Name: Membership: Total Visits: Card on file: Last Visit: Points: Service Total…" at bounding box center [1123, 430] width 428 height 659
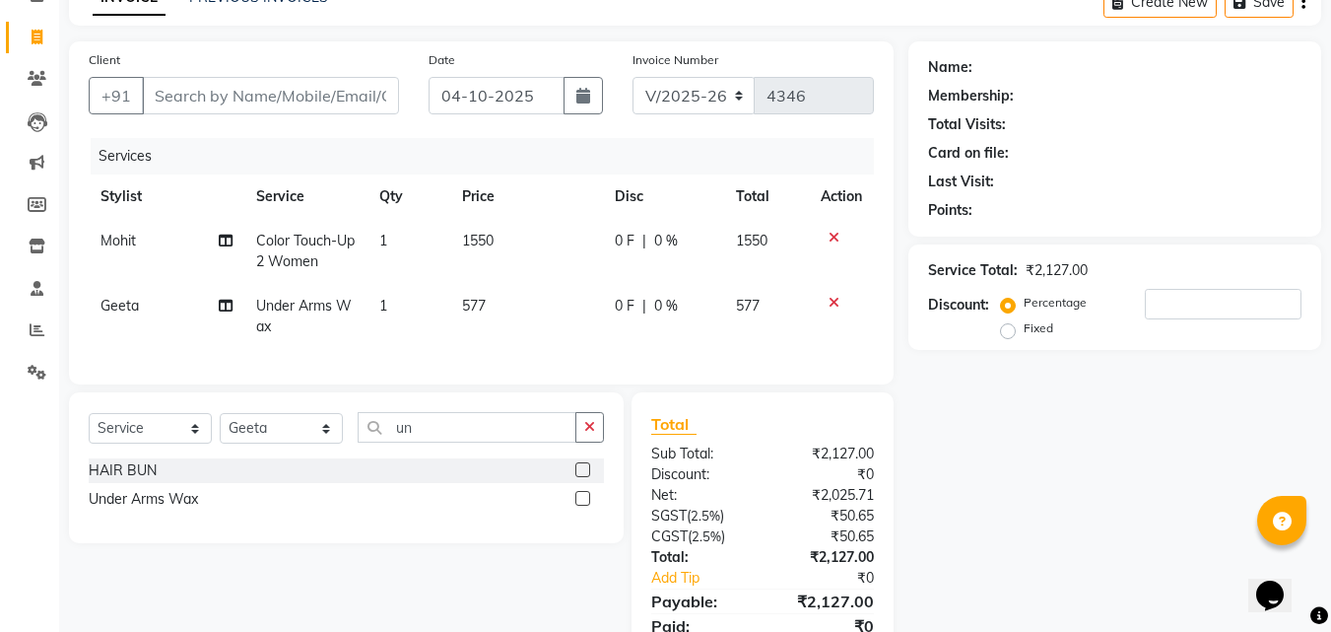
scroll to position [109, 0]
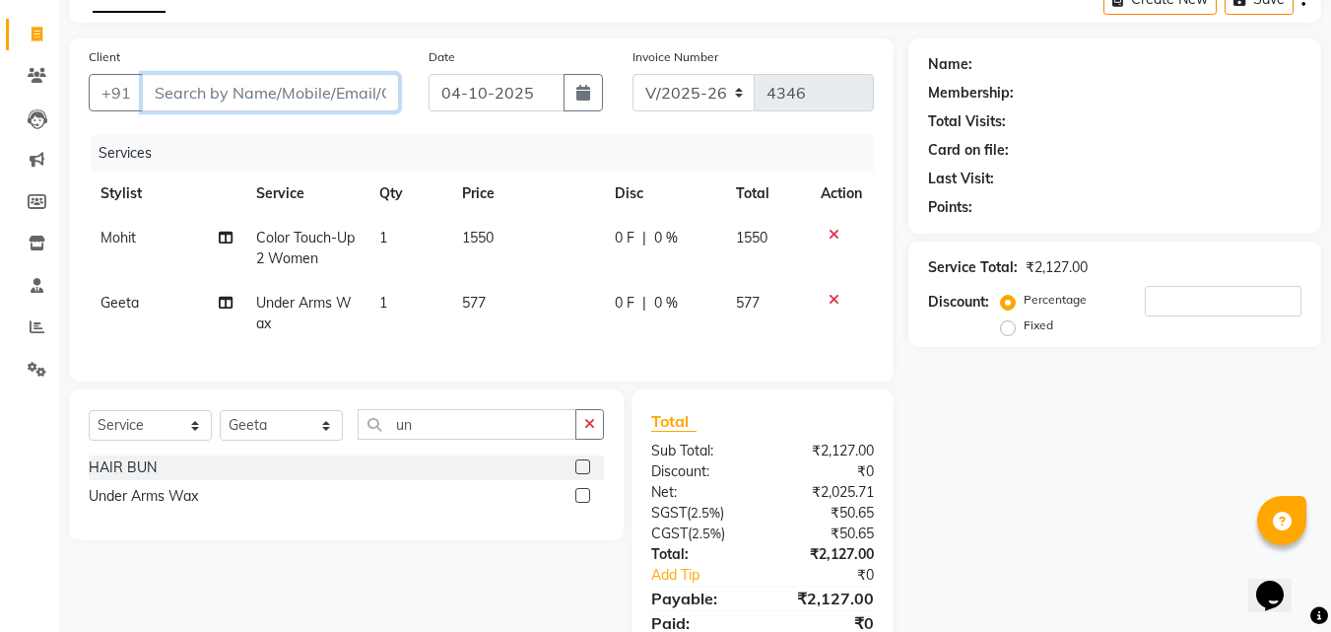
click at [324, 83] on input "Client" at bounding box center [270, 92] width 257 height 37
type input "b"
type input "0"
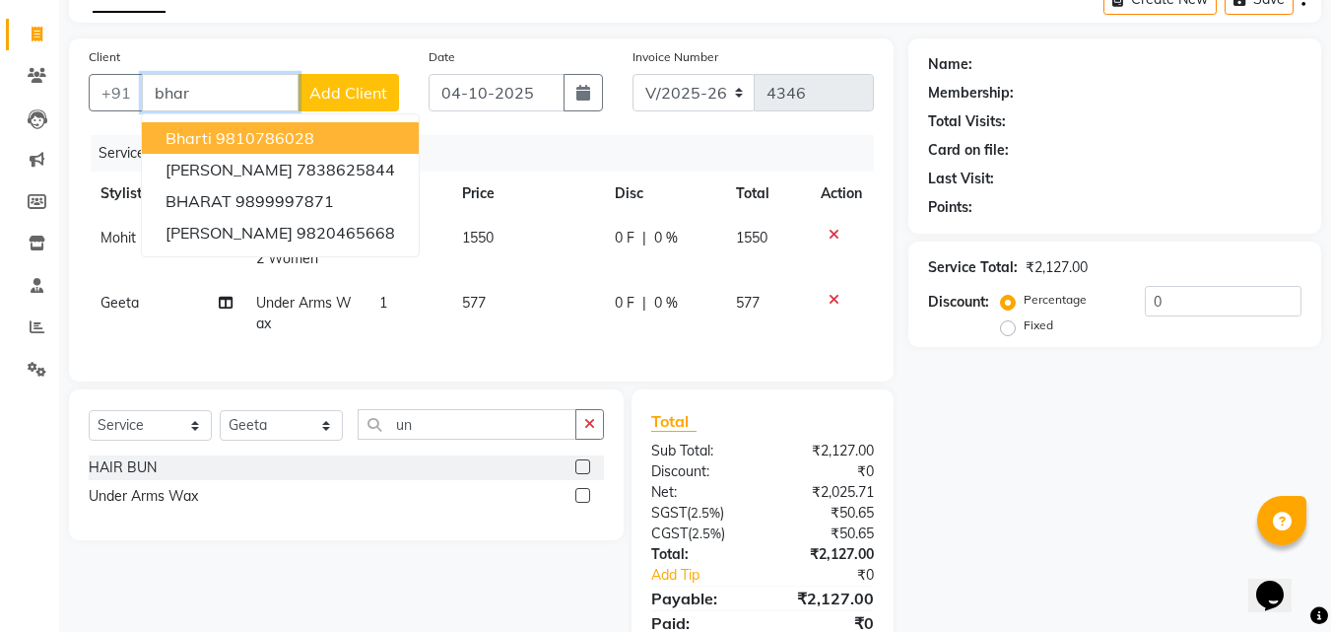
click at [348, 145] on button "Bharti 9810786028" at bounding box center [280, 138] width 277 height 32
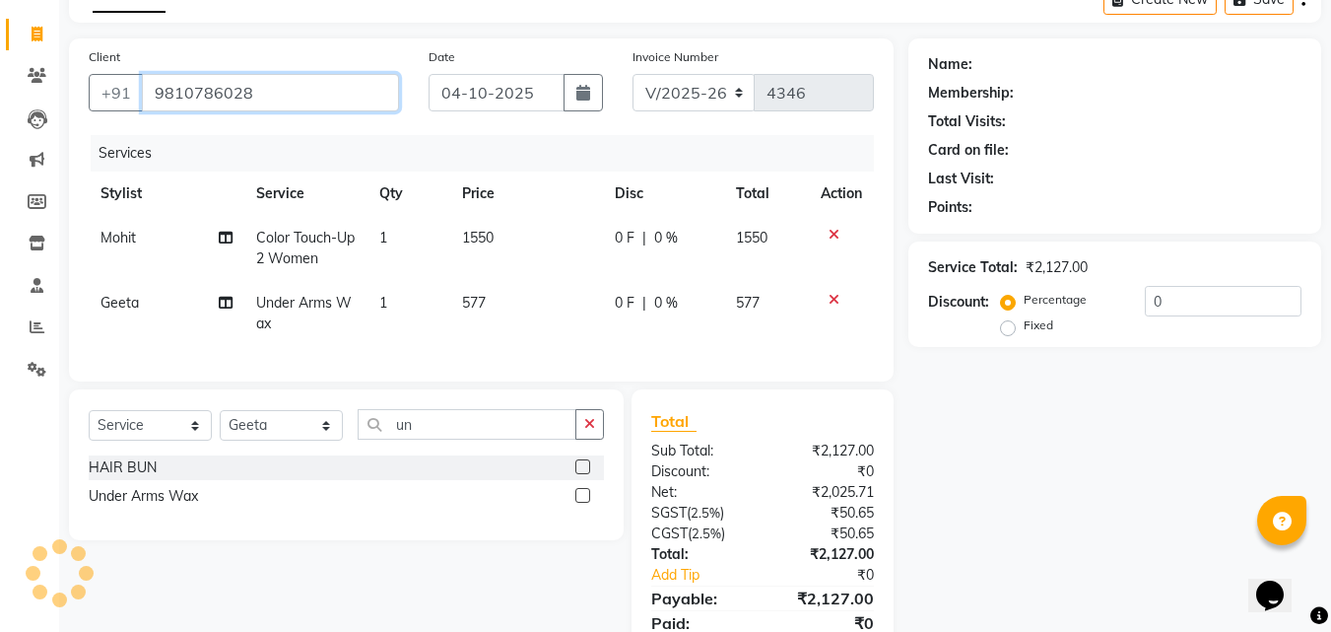
type input "9810786028"
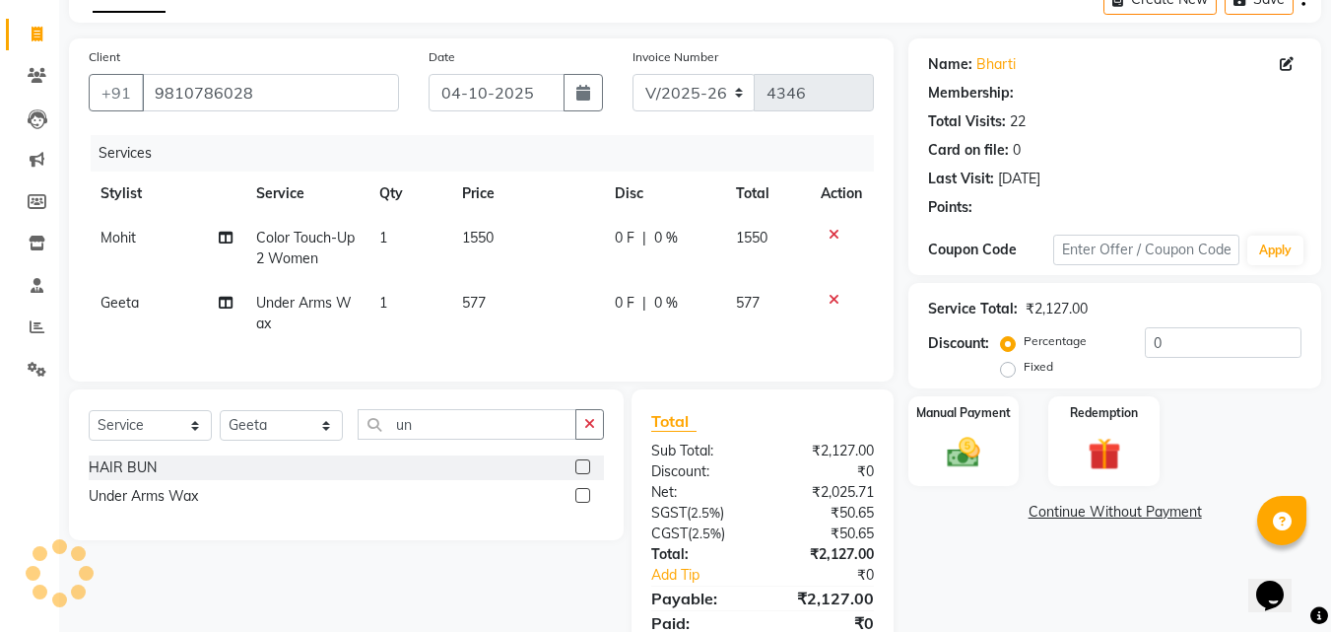
select select "1: Object"
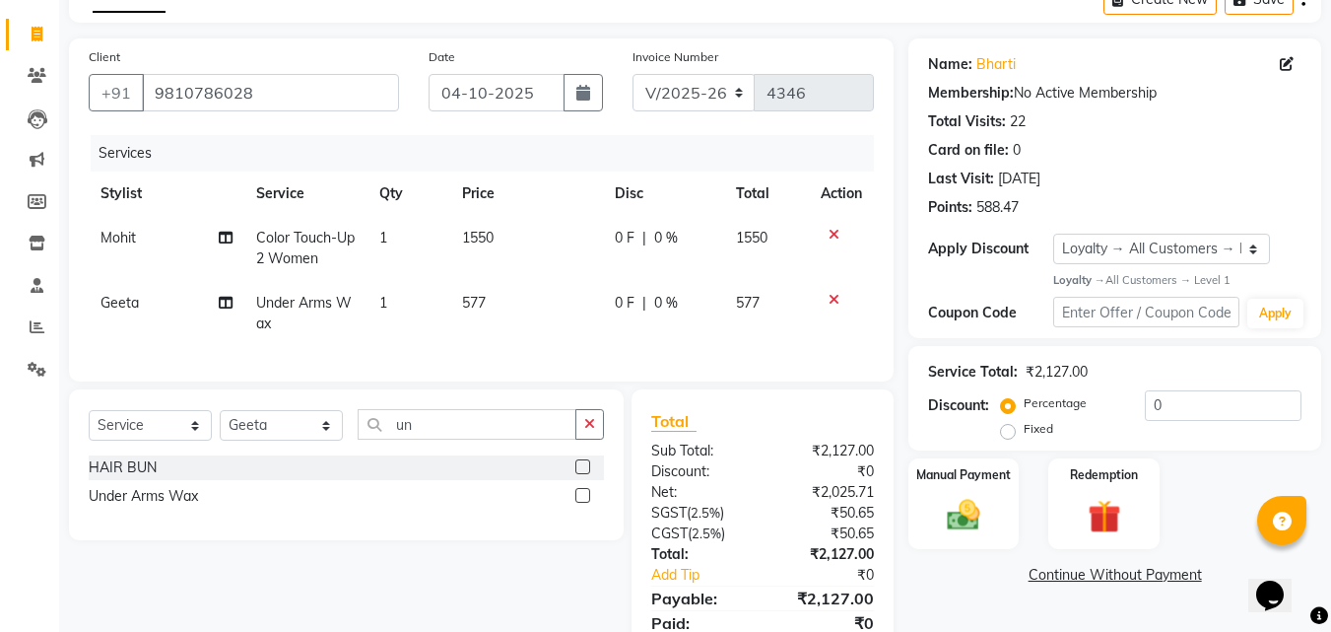
click at [979, 516] on img at bounding box center [963, 514] width 53 height 37
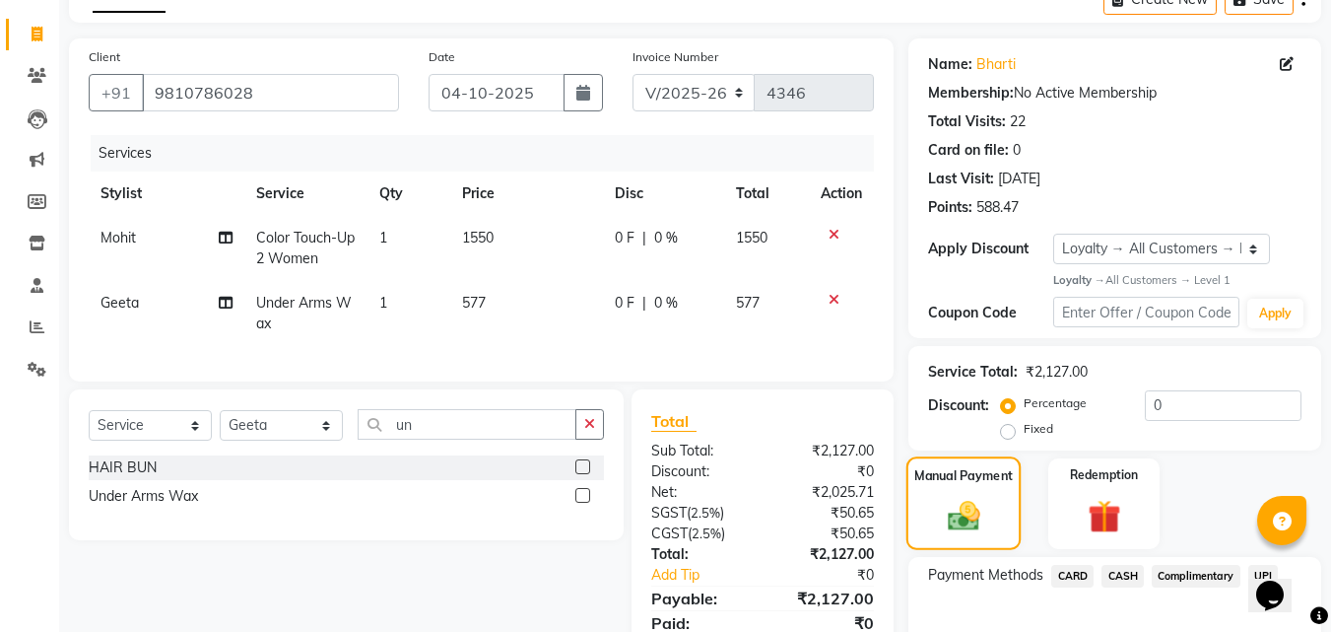
scroll to position [223, 0]
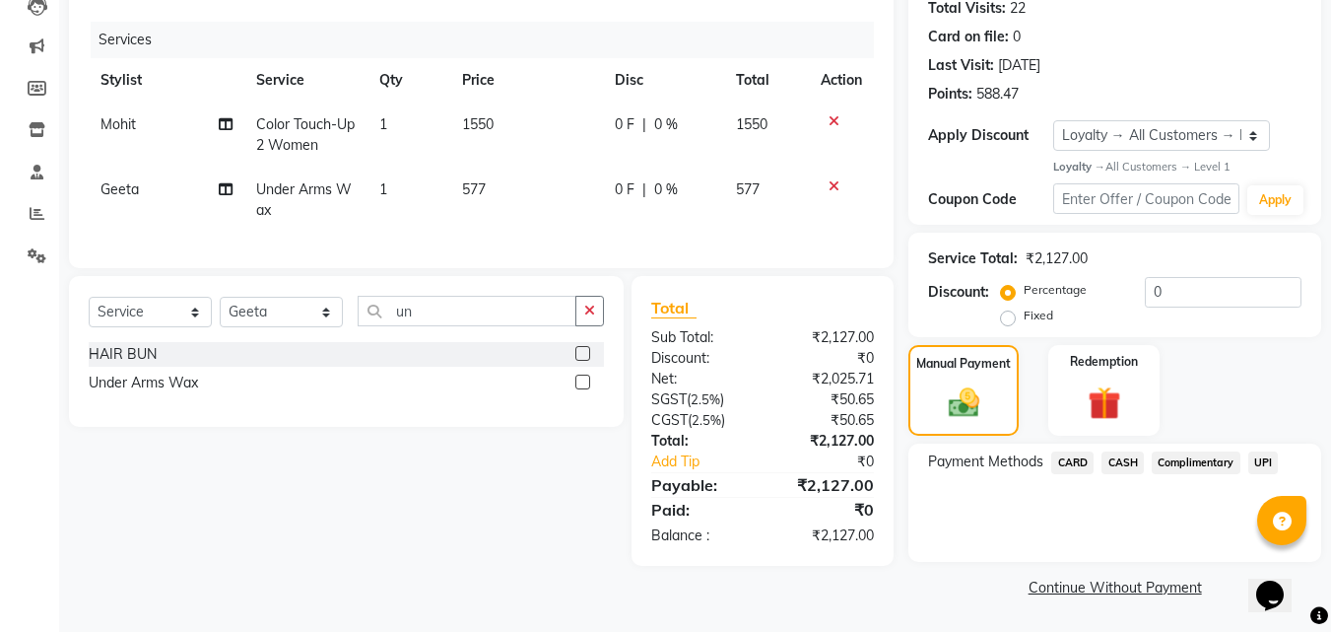
click at [1074, 463] on span "CARD" at bounding box center [1073, 462] width 42 height 23
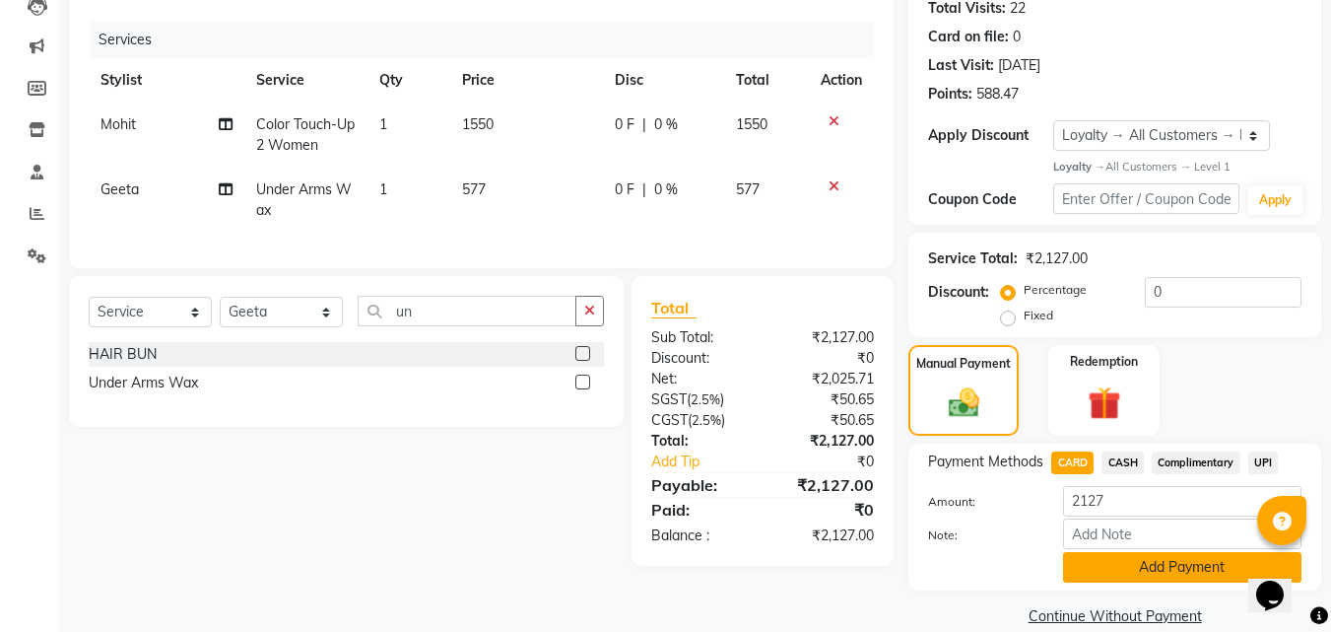
click at [1176, 569] on button "Add Payment" at bounding box center [1182, 567] width 239 height 31
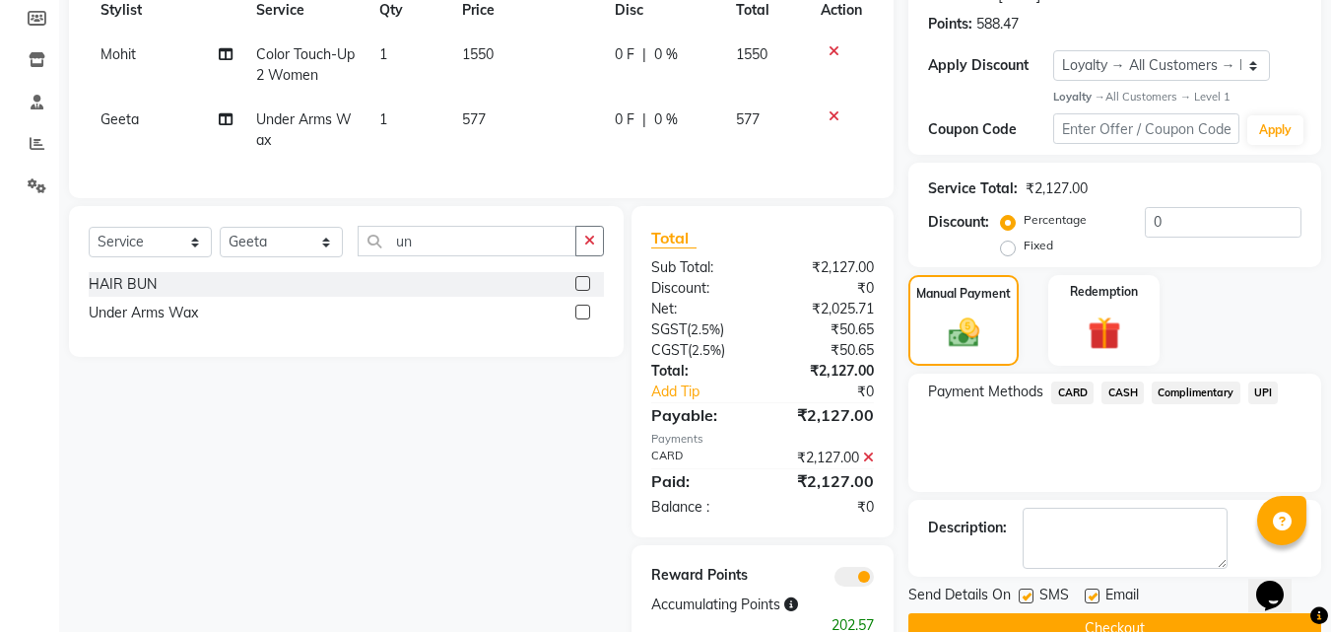
scroll to position [361, 0]
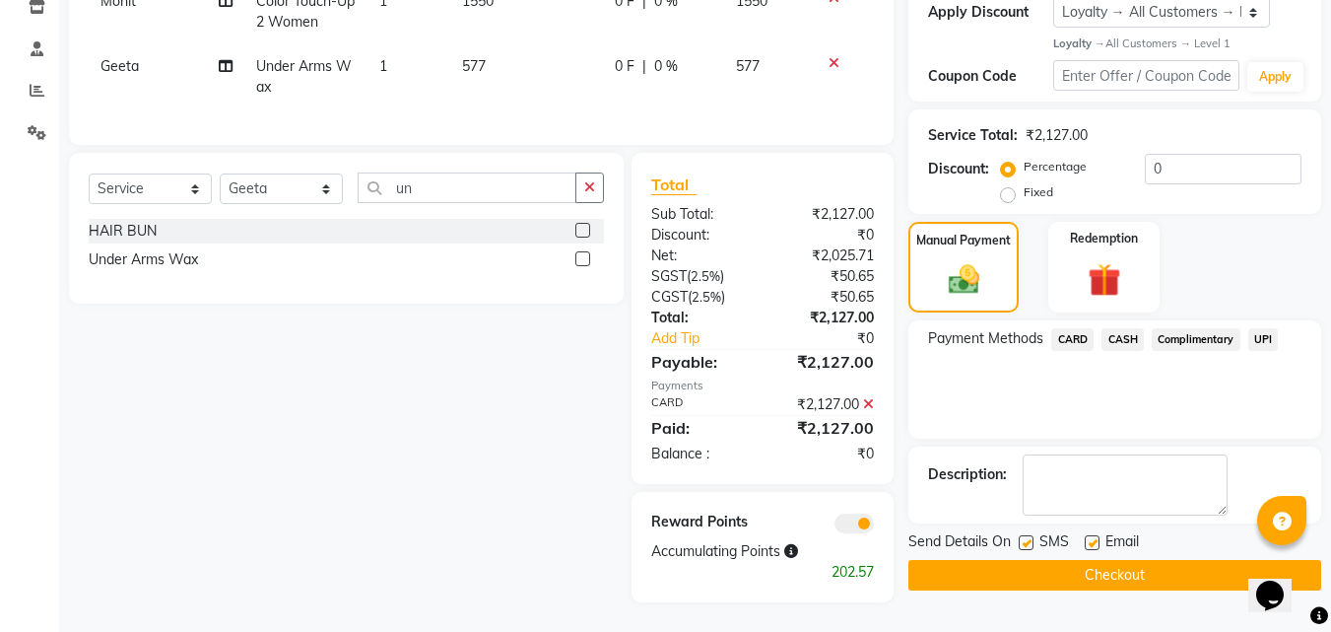
click at [1124, 563] on button "Checkout" at bounding box center [1115, 575] width 413 height 31
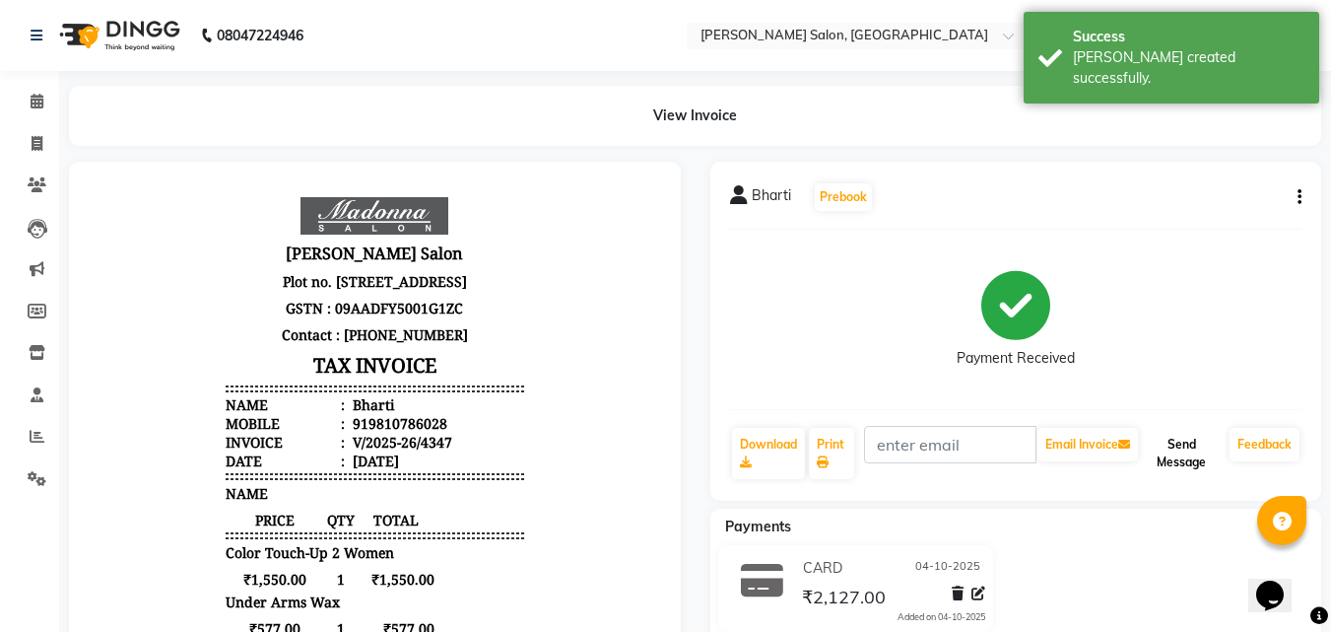
click at [1177, 463] on button "Send Message" at bounding box center [1182, 453] width 80 height 51
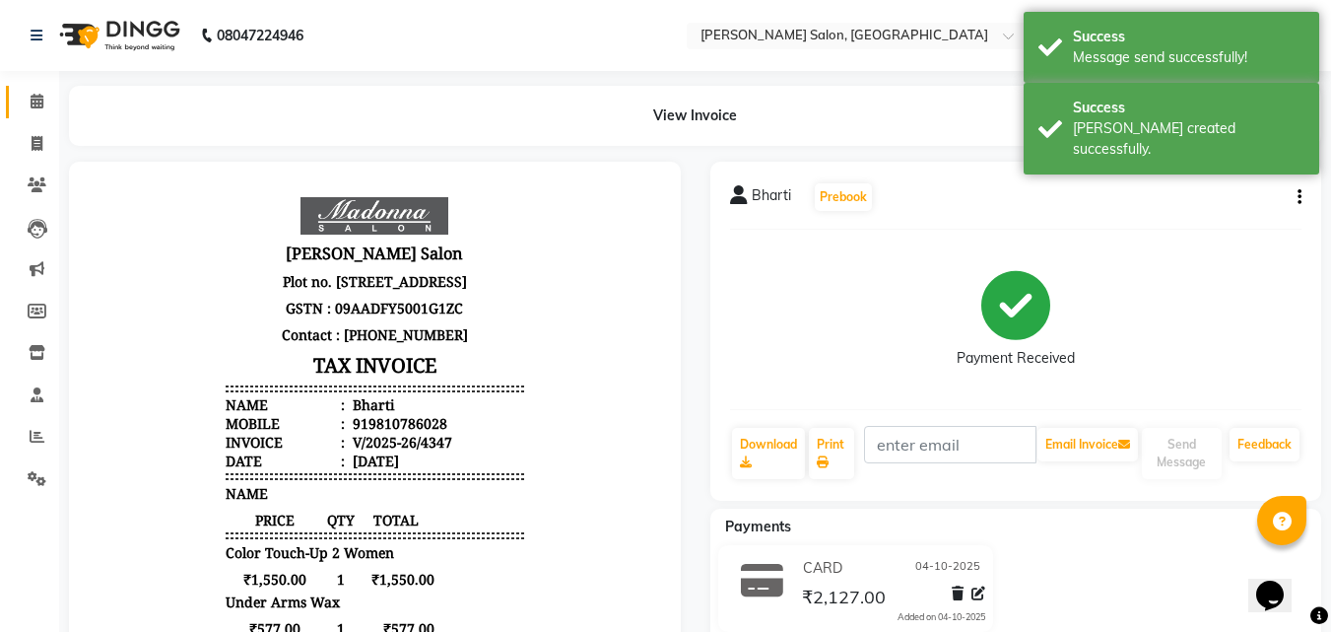
click at [36, 117] on link "Calendar" at bounding box center [29, 102] width 47 height 33
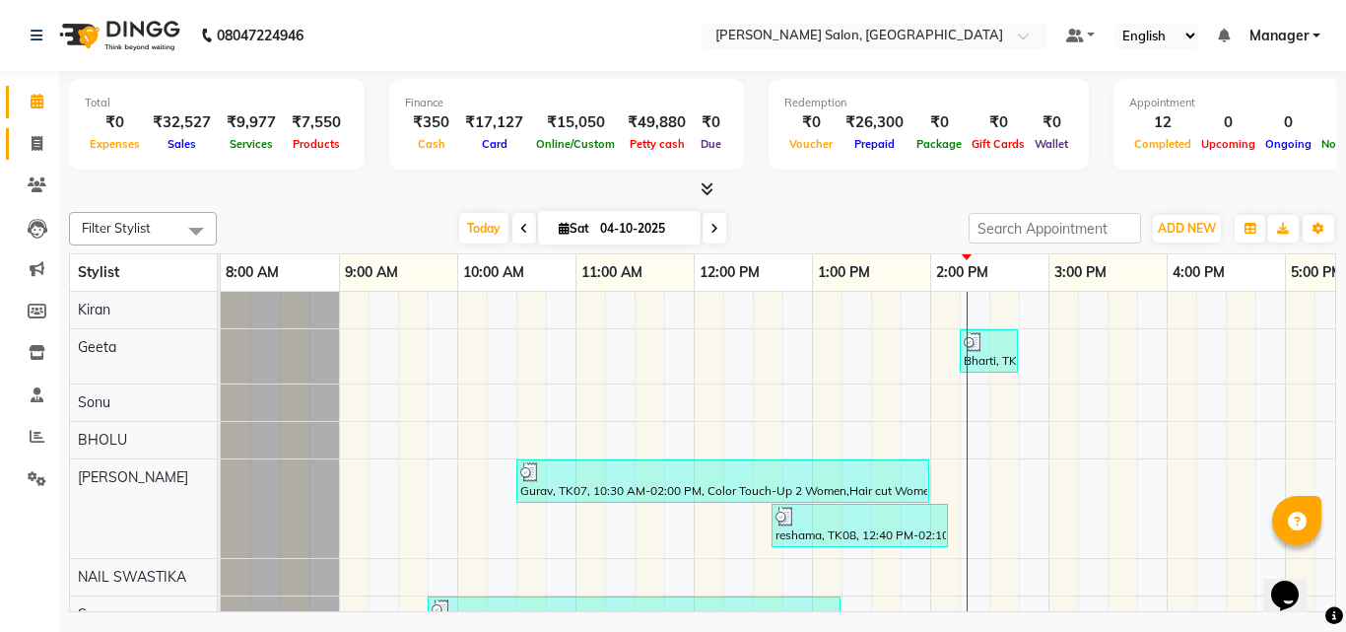
click at [24, 143] on span at bounding box center [37, 144] width 34 height 23
select select "service"
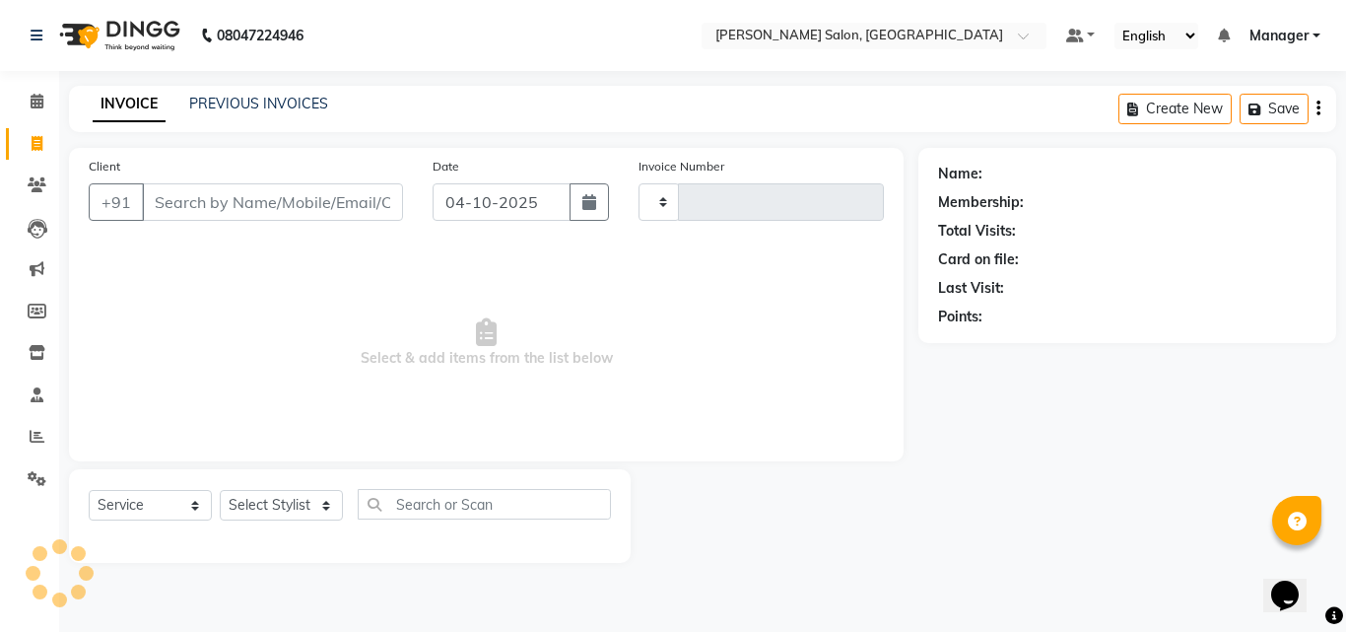
type input "4348"
select select "7229"
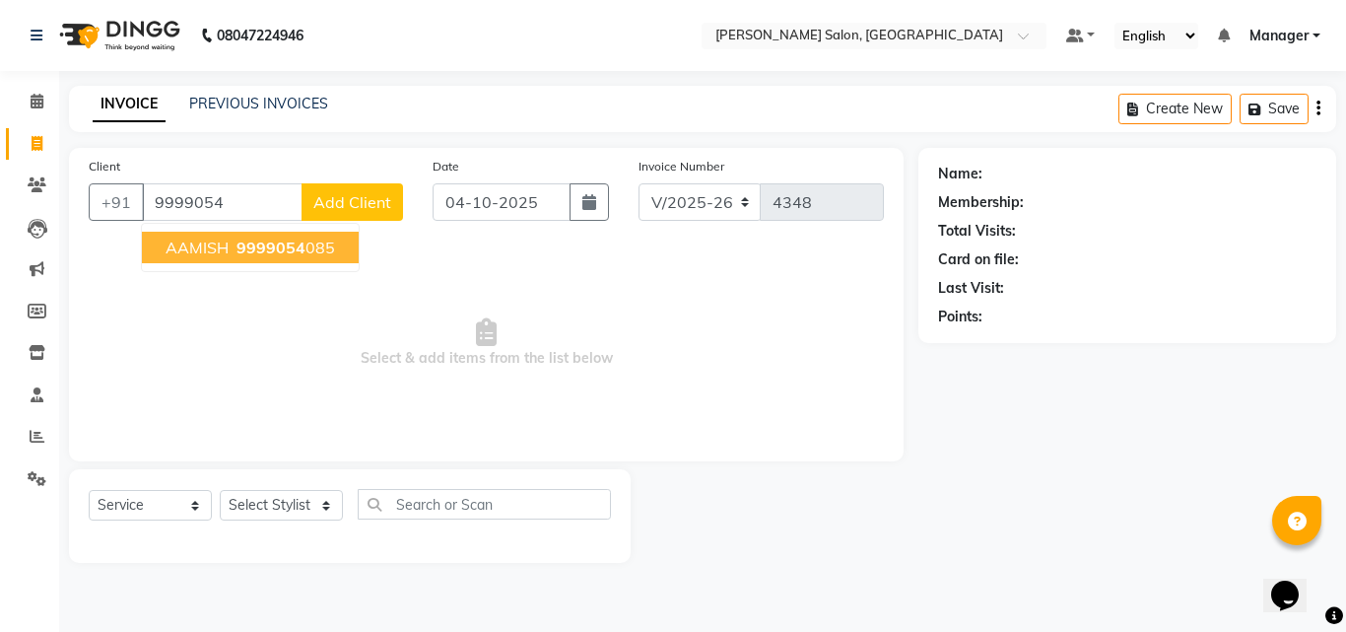
click at [289, 240] on span "9999054" at bounding box center [271, 248] width 69 height 20
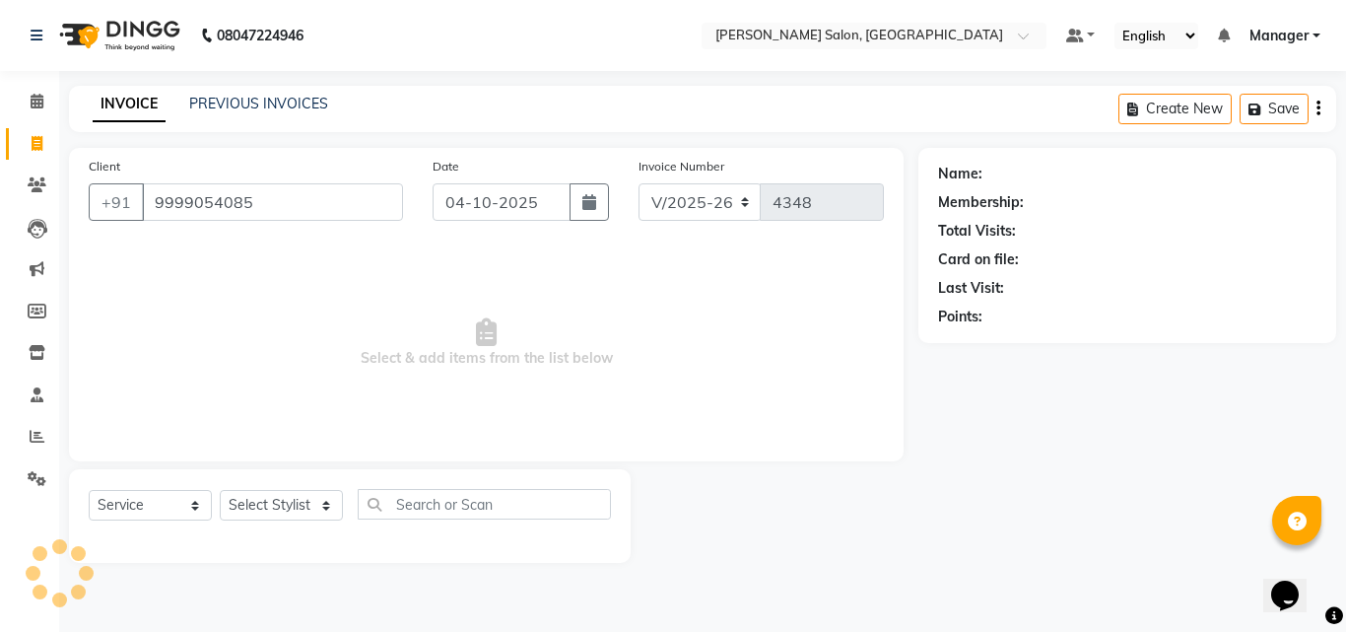
type input "9999054085"
click at [478, 278] on span "Select & add items from the list below" at bounding box center [486, 342] width 795 height 197
click at [278, 510] on select "Select Stylist BHOLU Geeta Hanif Jeetu JIYA SINGH Kiran LAXMAN PEDI Manager Moh…" at bounding box center [281, 505] width 123 height 31
select select "1: Object"
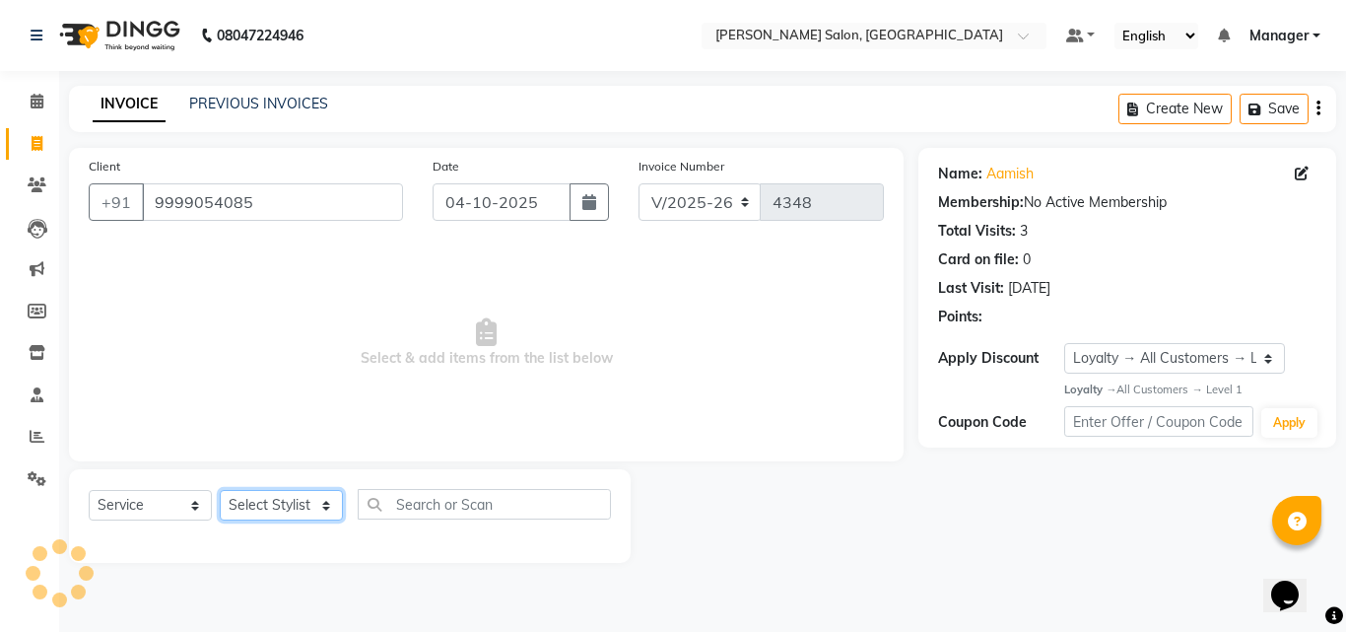
select select "61925"
click at [220, 490] on select "Select Stylist BHOLU Geeta Hanif Jeetu JIYA SINGH Kiran LAXMAN PEDI Manager Moh…" at bounding box center [281, 505] width 123 height 31
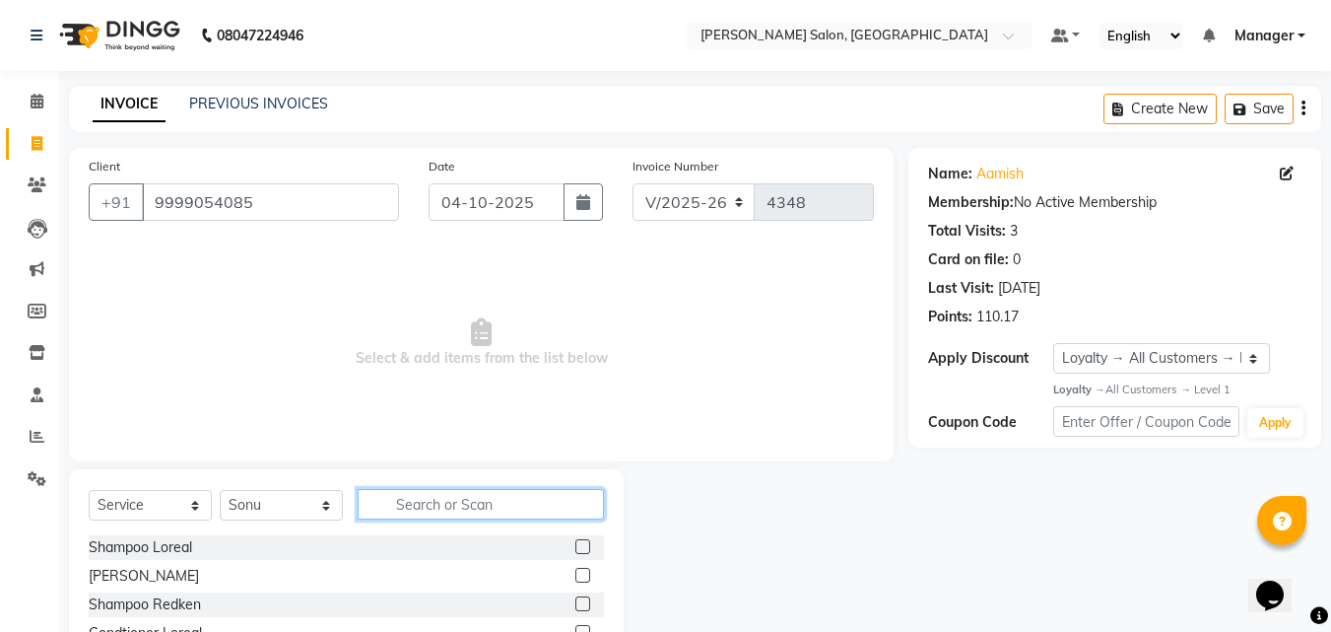
click at [443, 496] on input "text" at bounding box center [481, 504] width 246 height 31
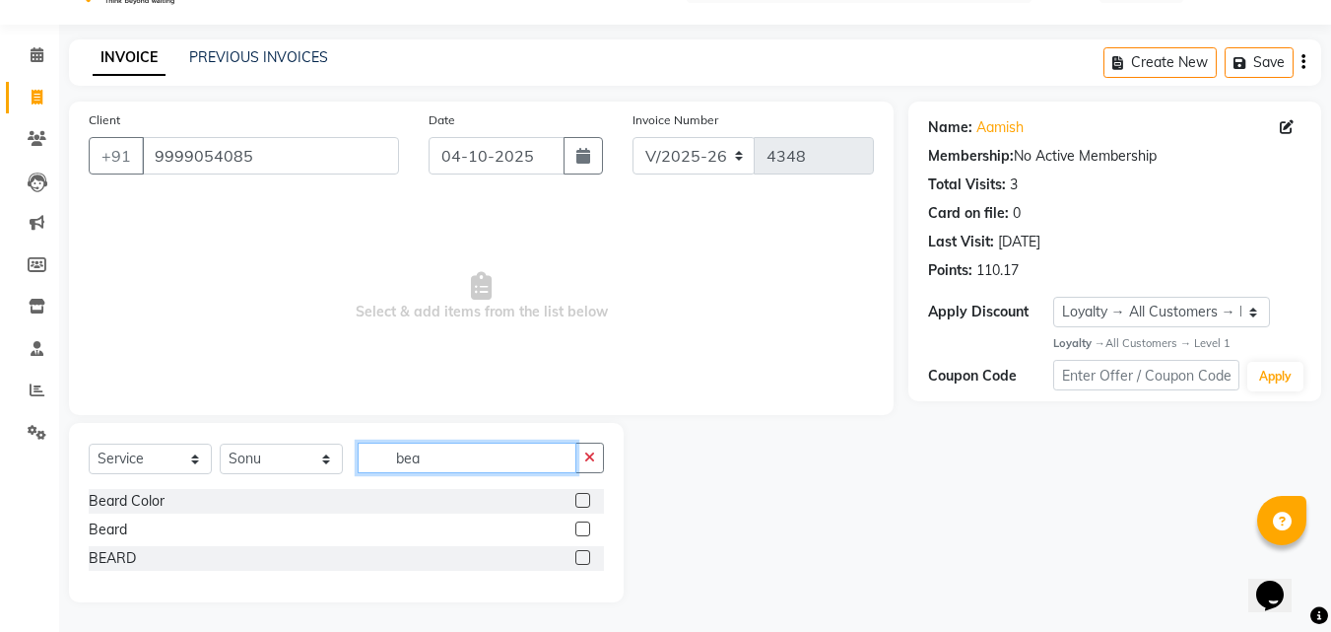
scroll to position [46, 0]
type input "bea"
click at [576, 525] on label at bounding box center [583, 528] width 15 height 15
click at [576, 525] on input "checkbox" at bounding box center [582, 529] width 13 height 13
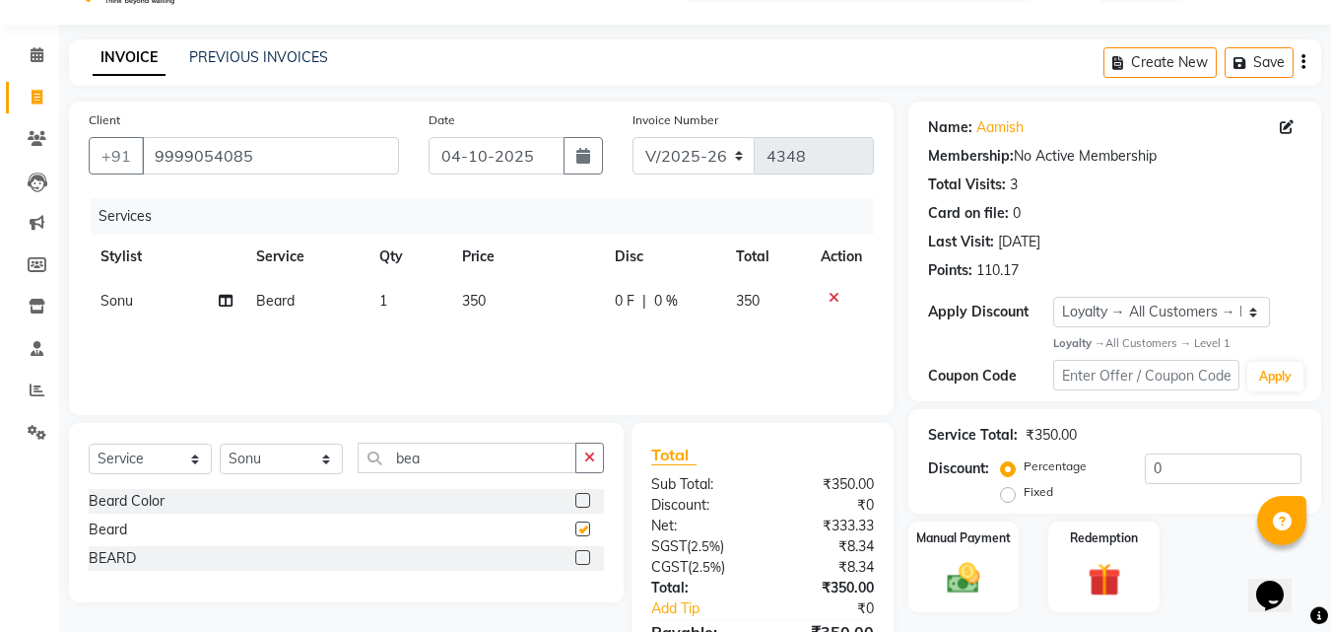
checkbox input "false"
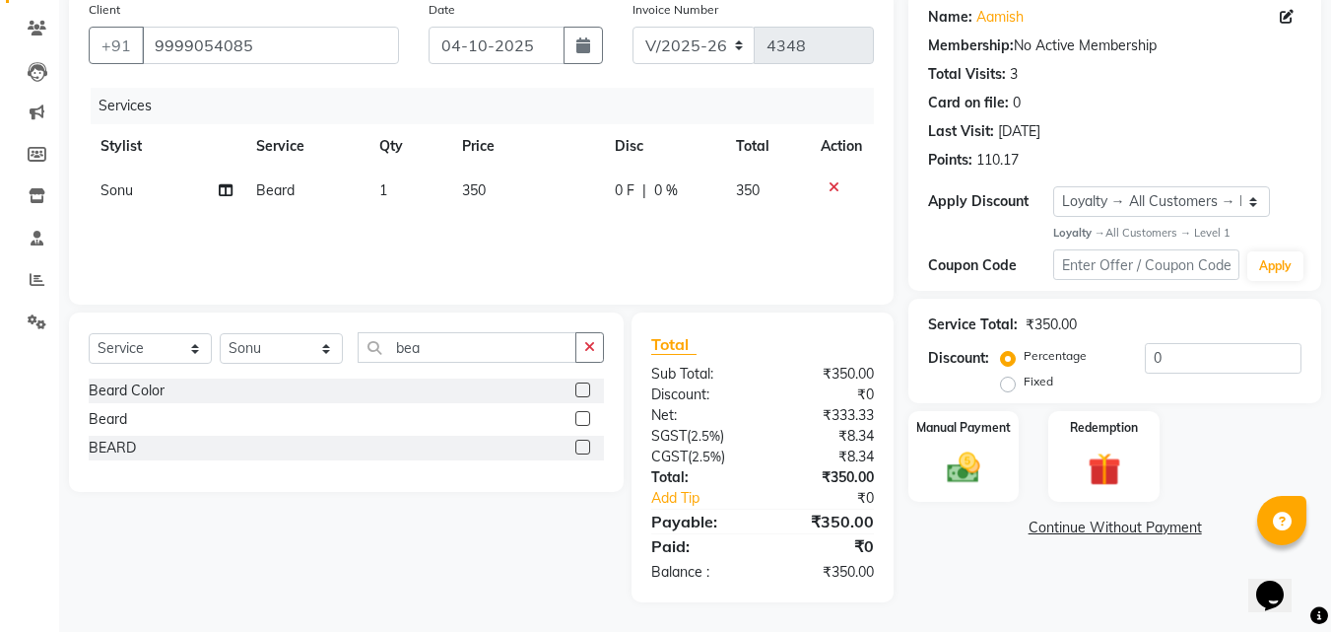
scroll to position [156, 0]
click at [982, 481] on img at bounding box center [963, 468] width 55 height 39
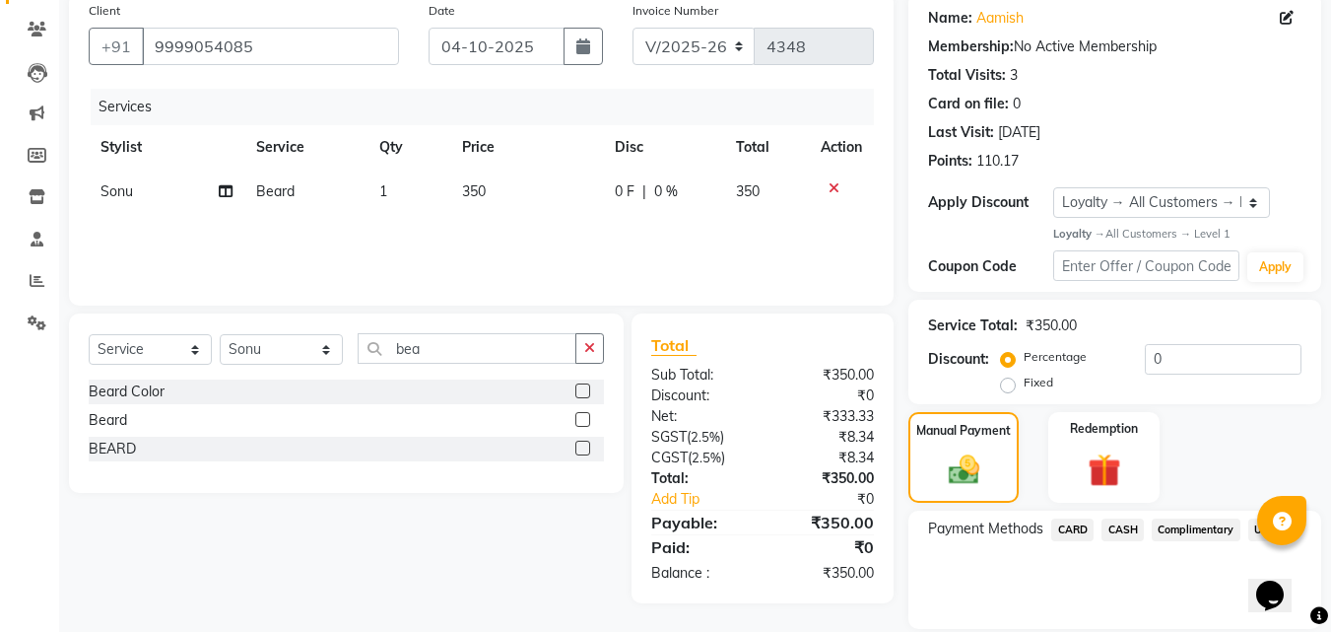
click at [1255, 529] on span "UPI" at bounding box center [1264, 529] width 31 height 23
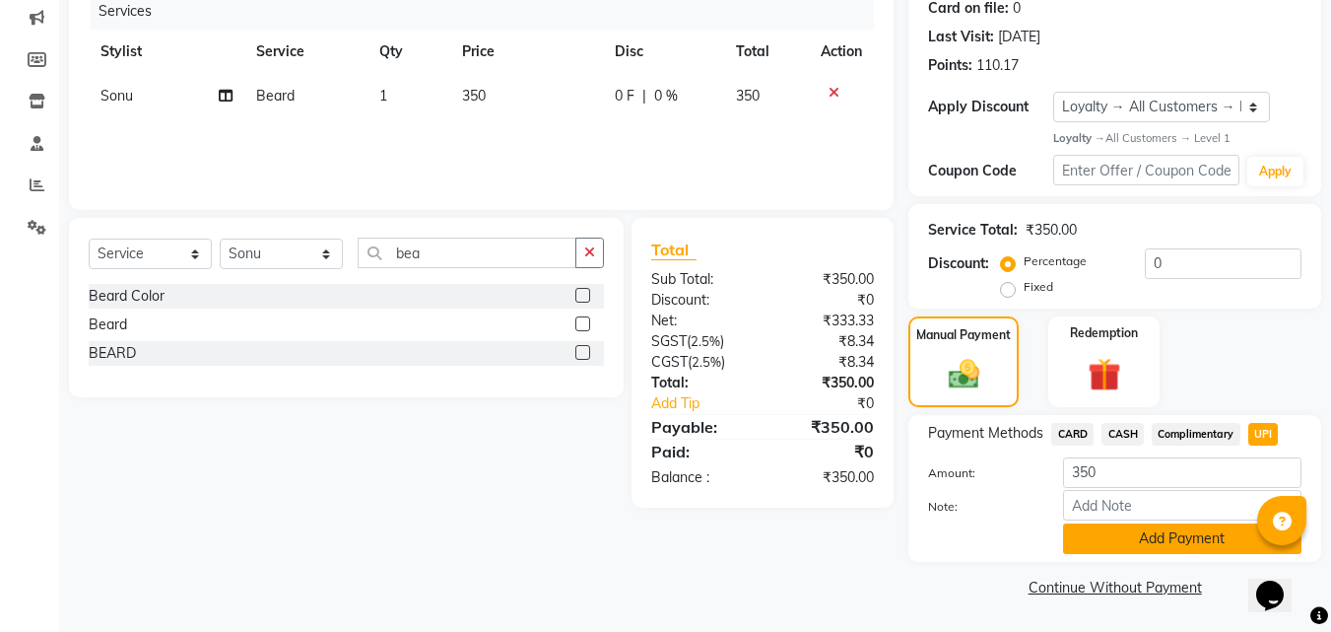
click at [1160, 538] on button "Add Payment" at bounding box center [1182, 538] width 239 height 31
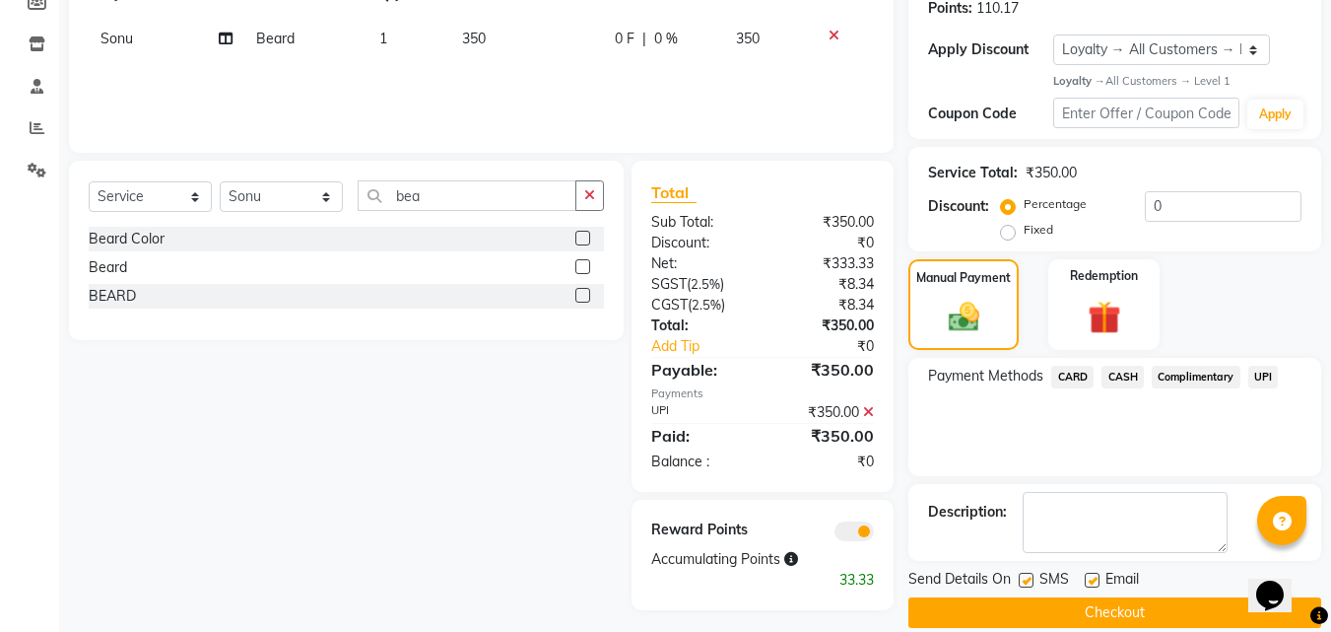
scroll to position [334, 0]
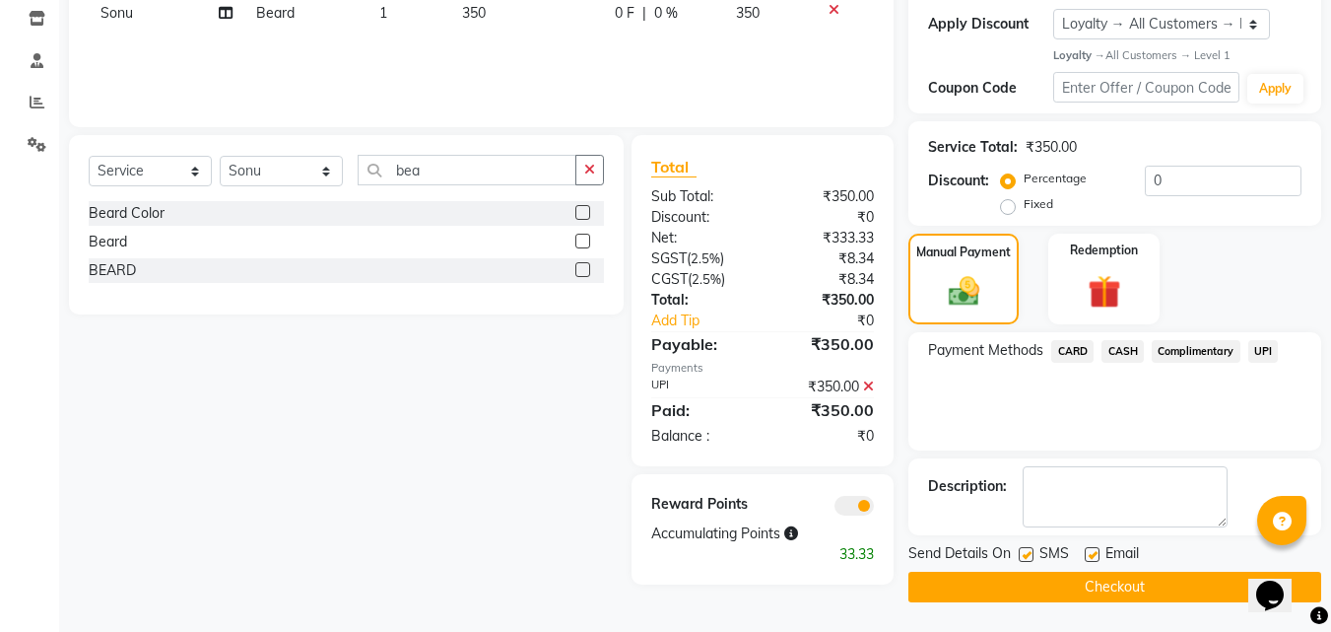
click at [1207, 592] on button "Checkout" at bounding box center [1115, 587] width 413 height 31
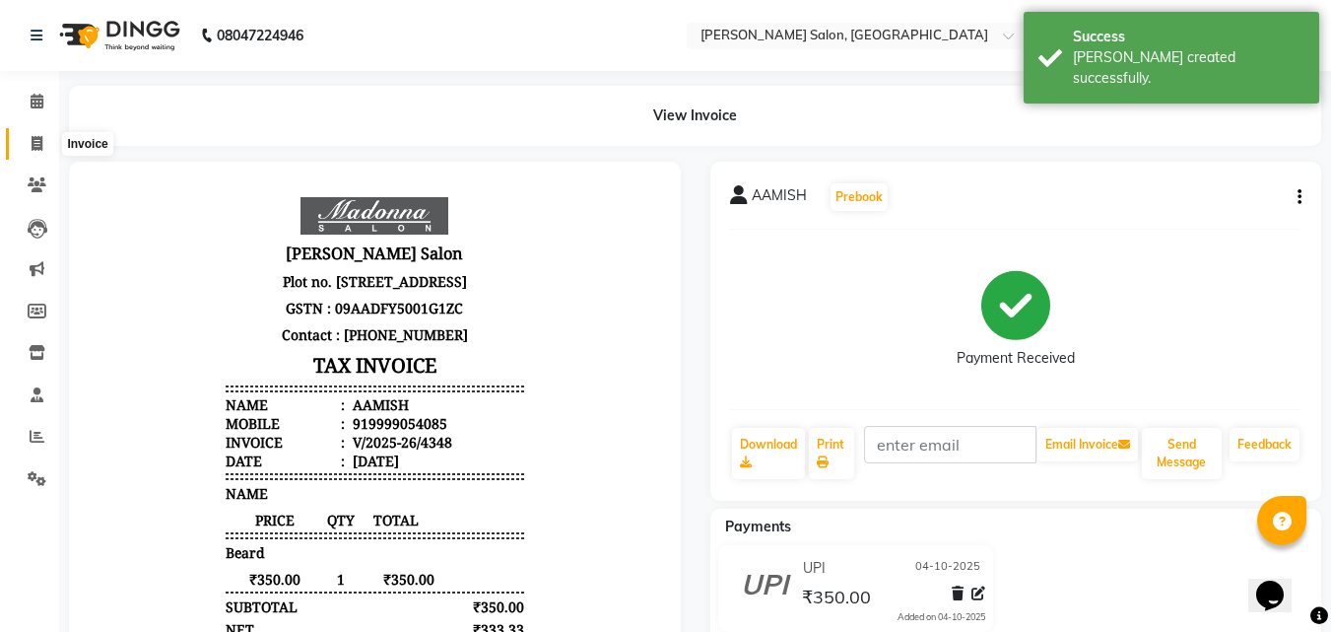
click at [40, 147] on icon at bounding box center [37, 143] width 11 height 15
select select "service"
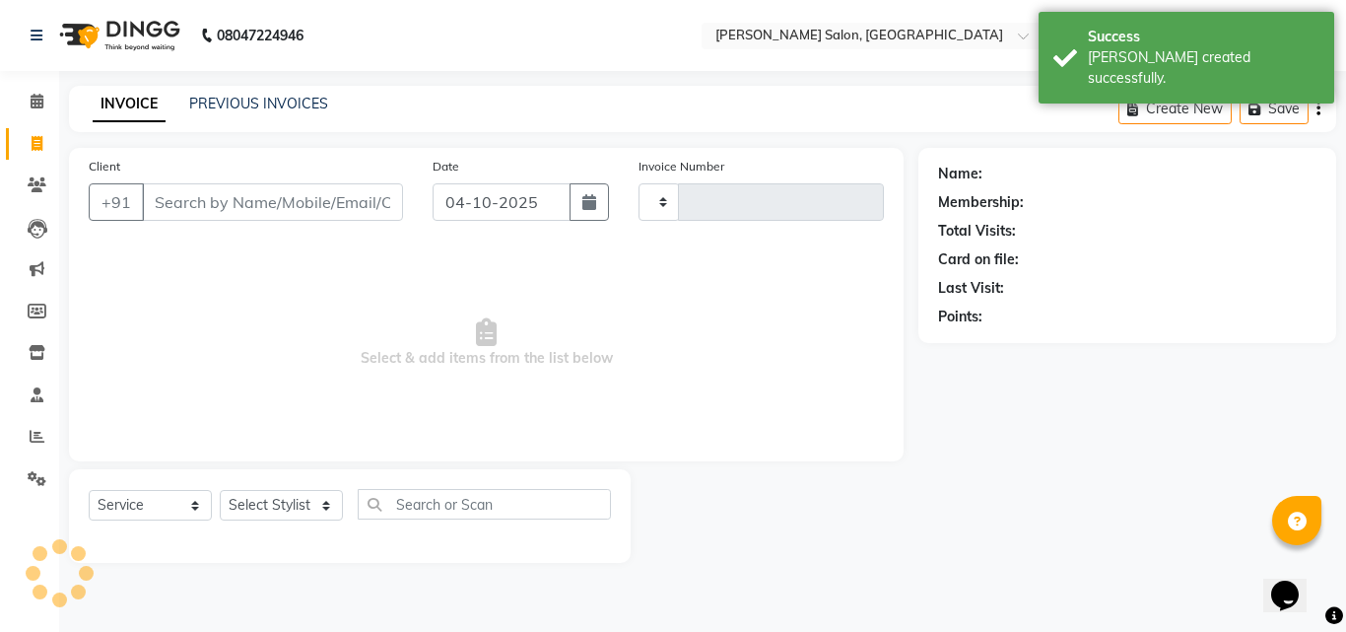
type input "4349"
select select "7229"
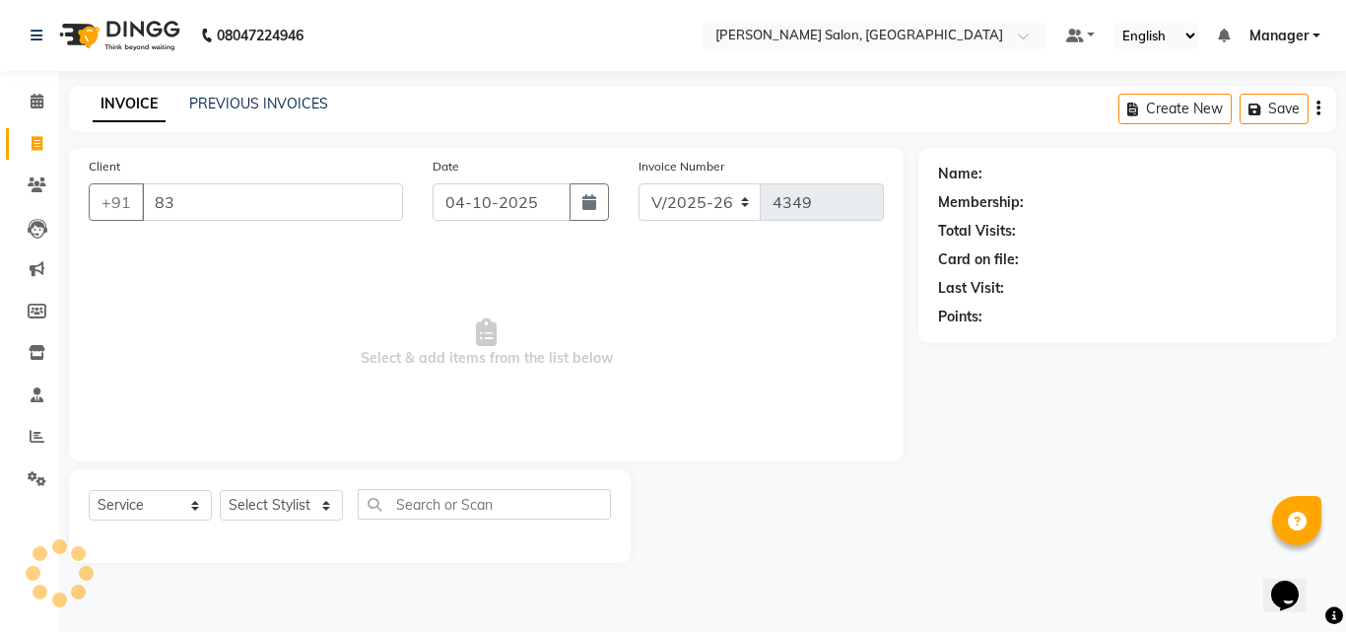
type input "8"
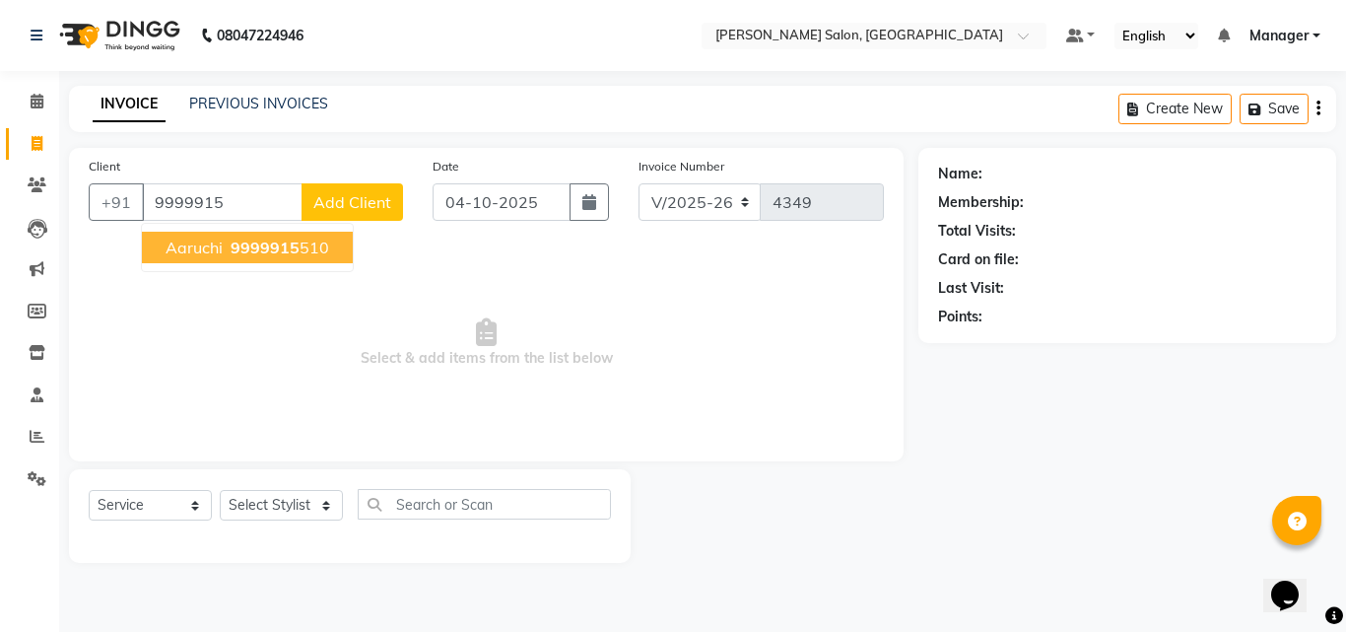
click at [272, 252] on span "9999915" at bounding box center [265, 248] width 69 height 20
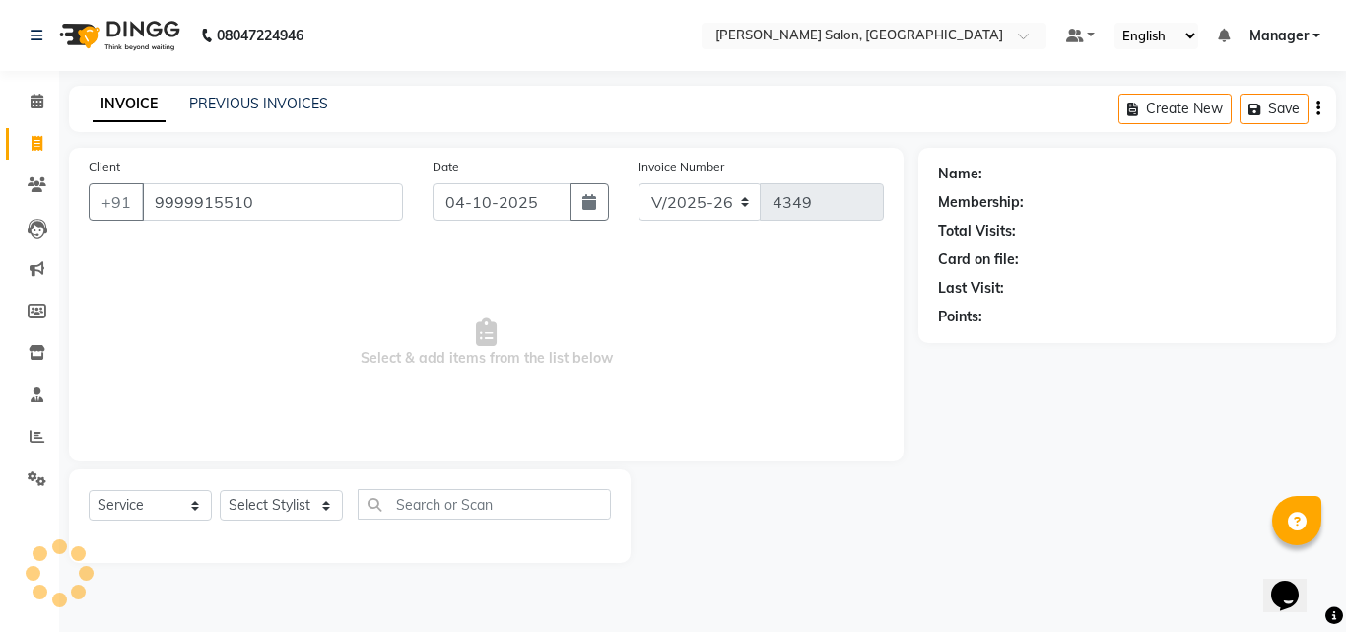
type input "9999915510"
select select "1: Object"
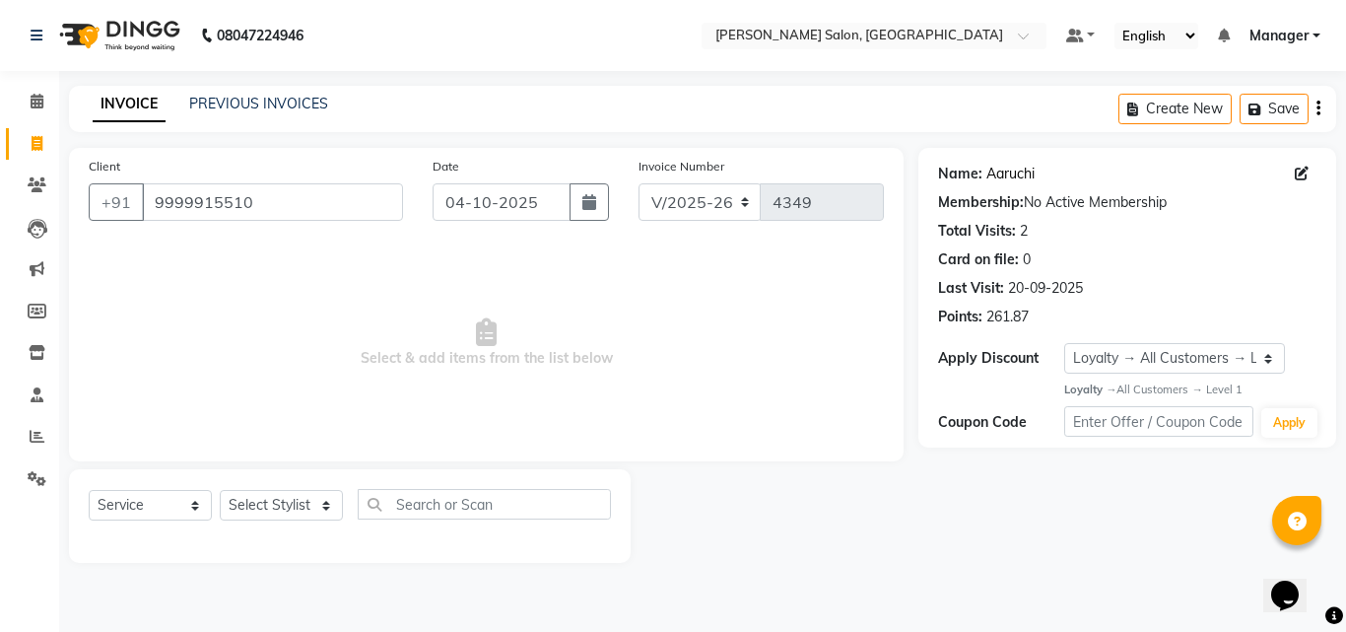
click at [1015, 171] on link "Aaruchi" at bounding box center [1011, 174] width 48 height 21
click at [35, 101] on icon at bounding box center [37, 101] width 13 height 15
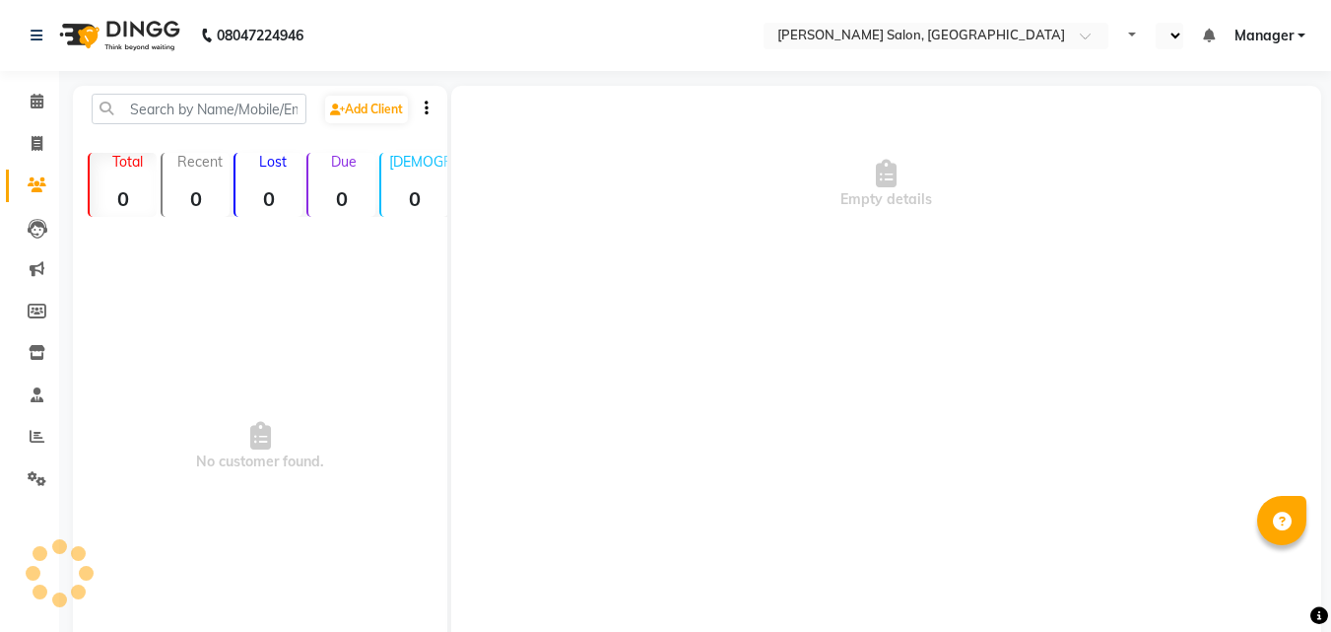
select select "en"
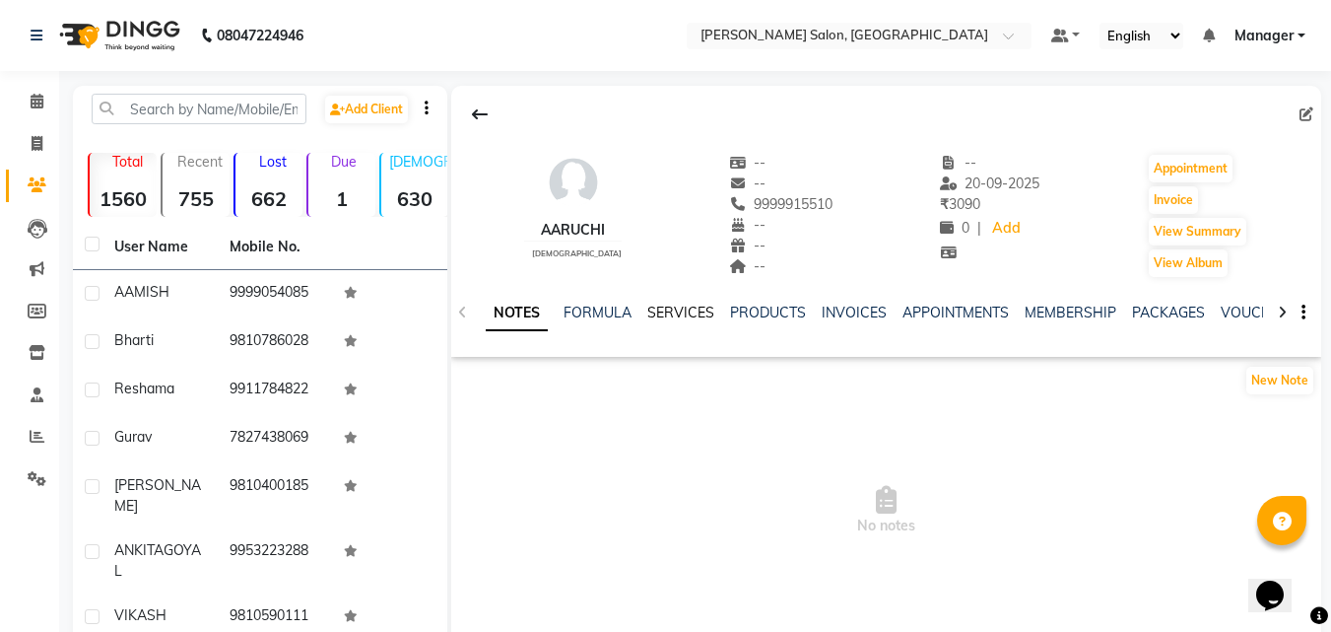
click at [682, 308] on link "SERVICES" at bounding box center [681, 313] width 67 height 18
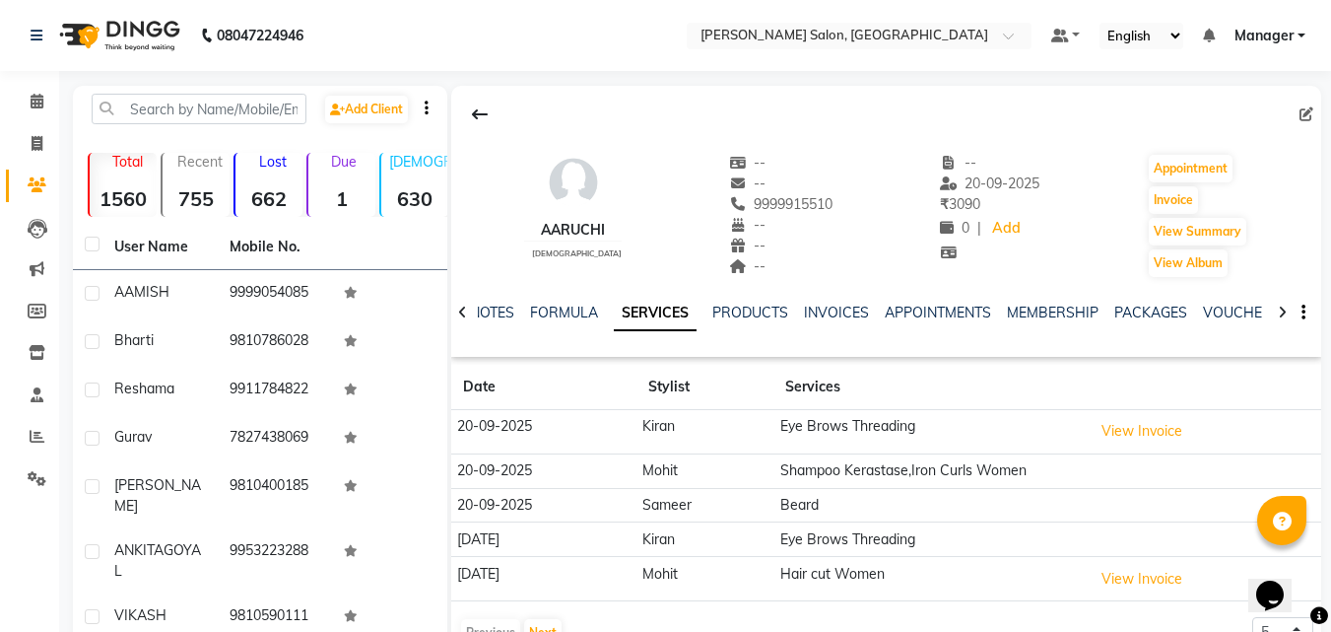
scroll to position [99, 0]
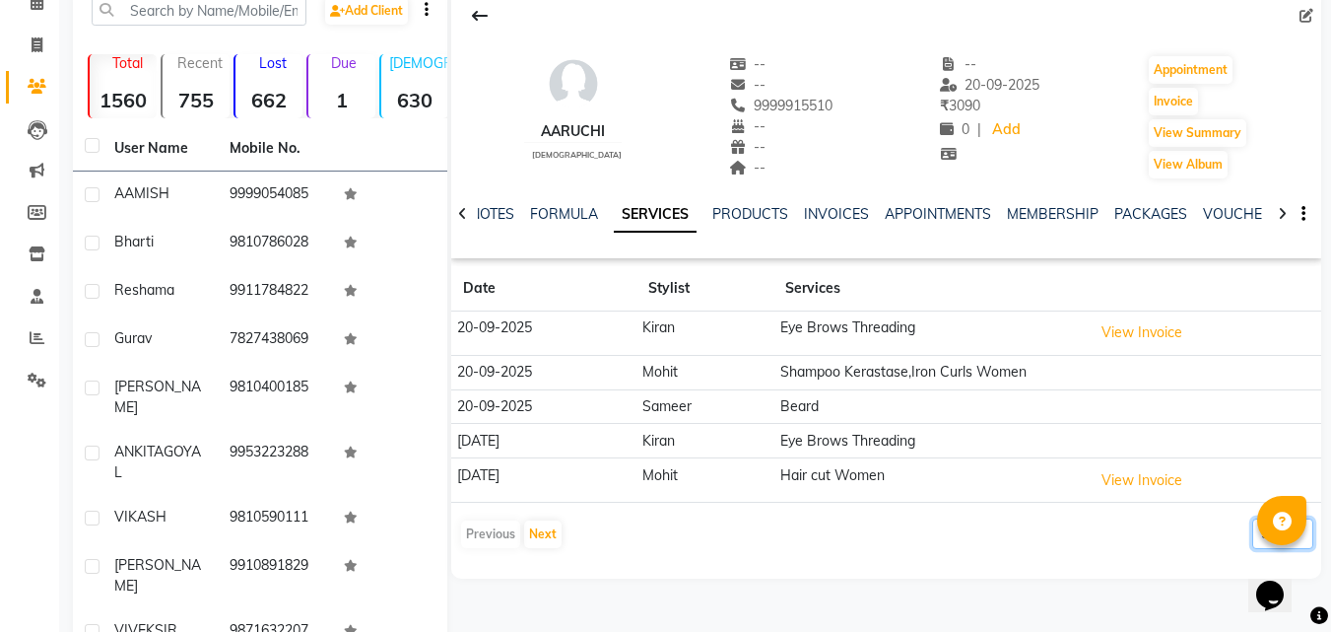
click at [1258, 541] on select "5 10 50 100 500" at bounding box center [1283, 533] width 61 height 31
select select "10"
click at [1253, 518] on select "5 10 50 100 500" at bounding box center [1283, 533] width 61 height 31
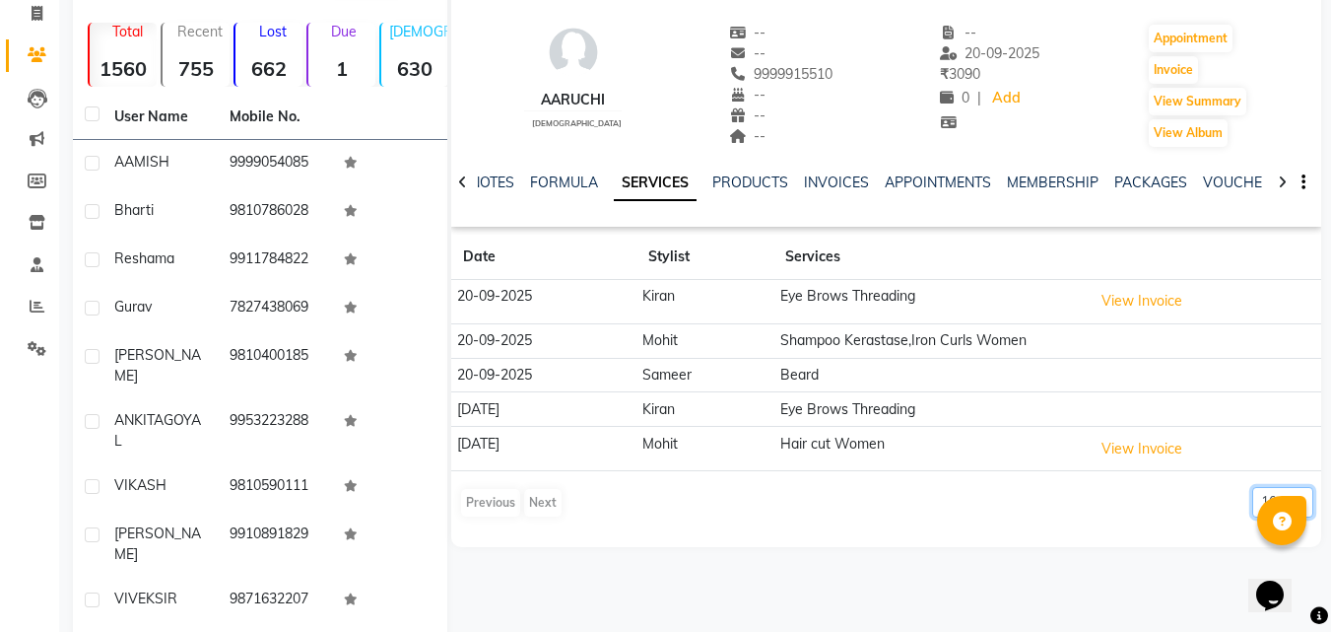
scroll to position [0, 0]
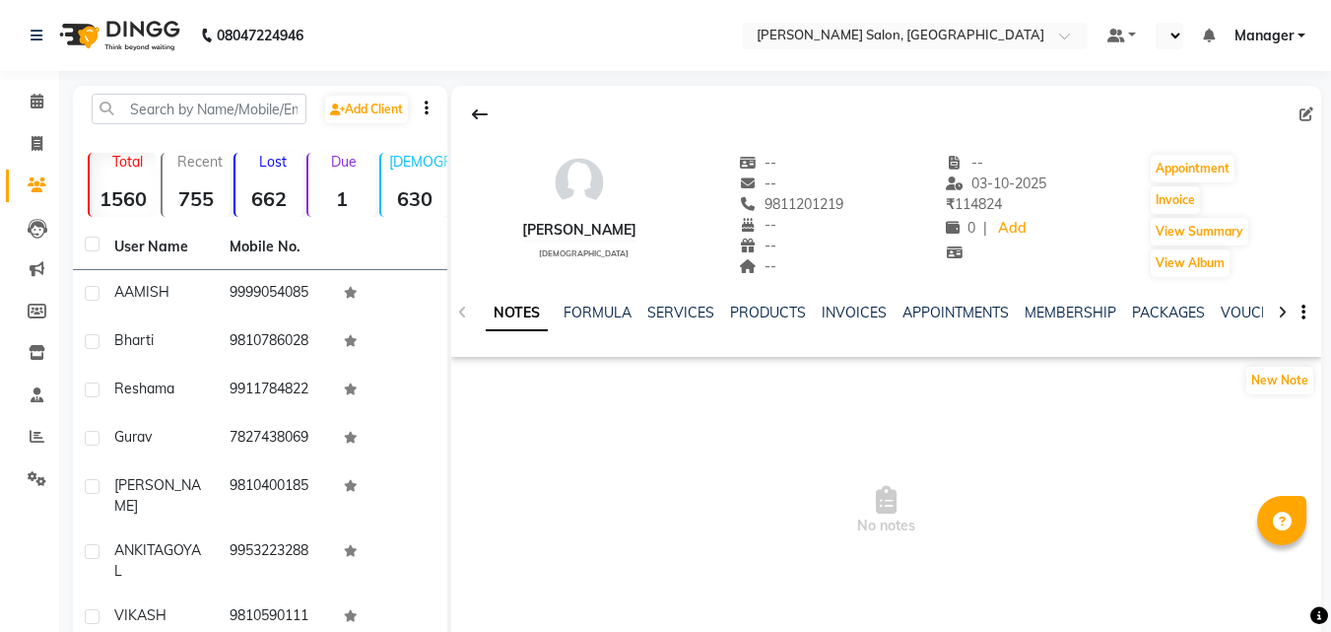
select select "en"
click at [678, 318] on link "SERVICES" at bounding box center [681, 313] width 67 height 18
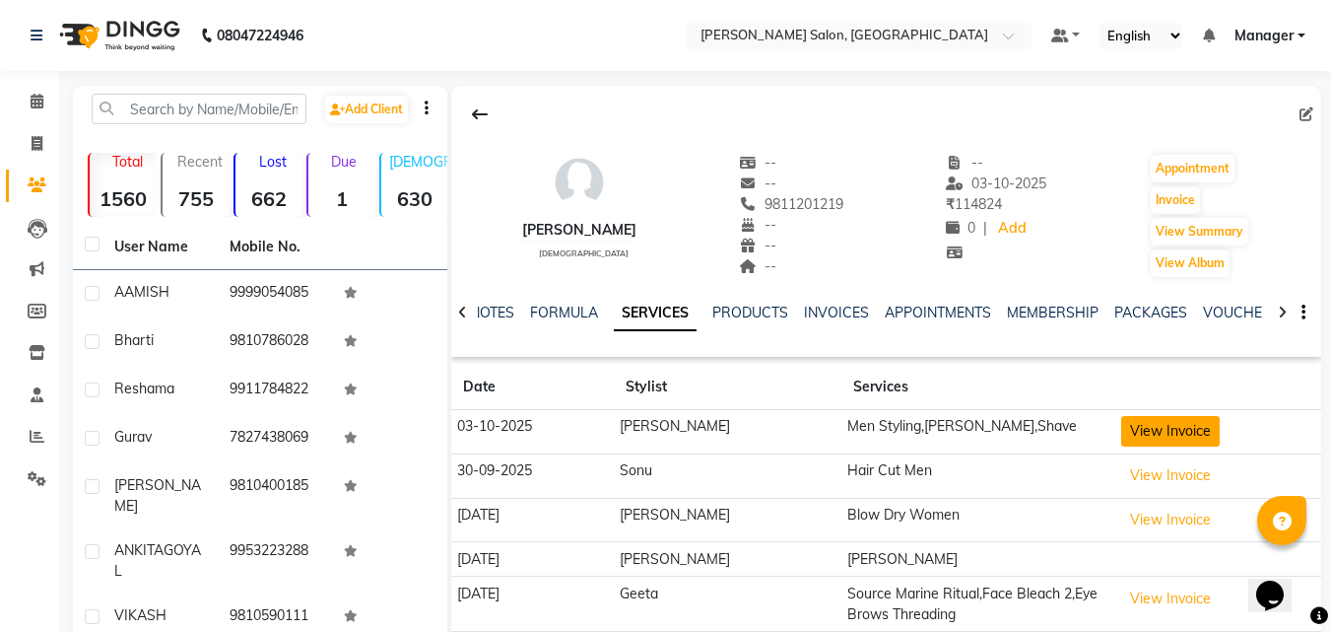
click at [1164, 445] on button "View Invoice" at bounding box center [1171, 431] width 99 height 31
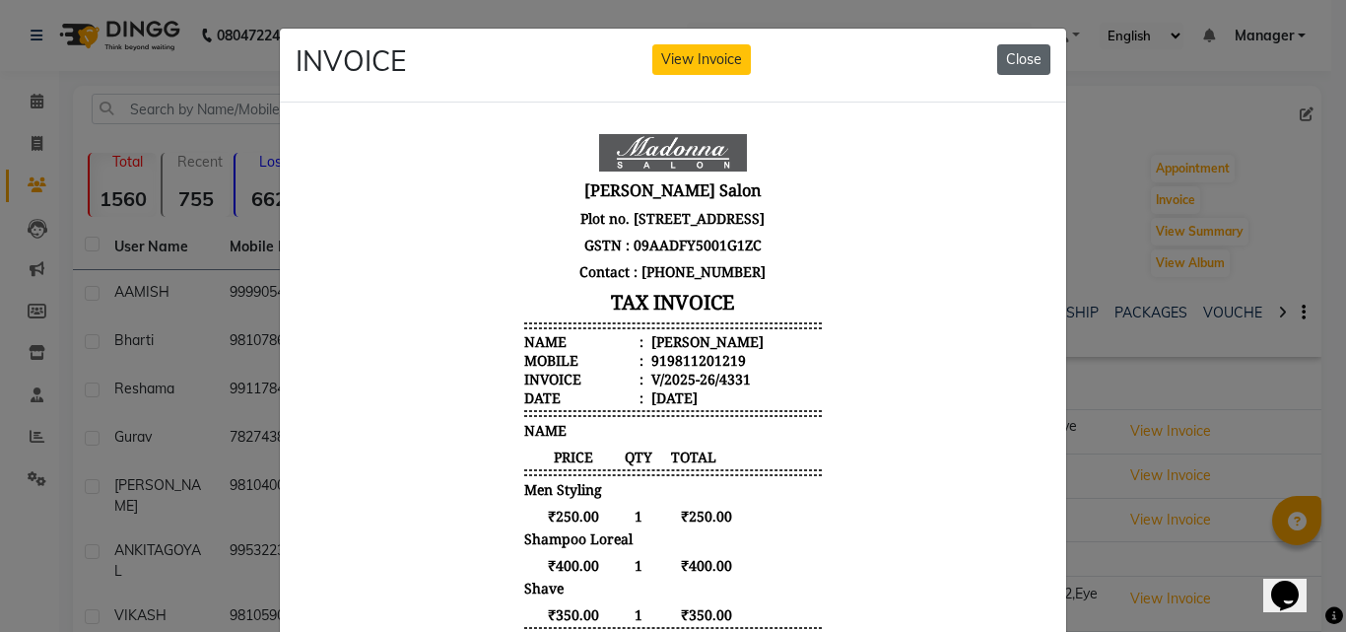
click at [1018, 68] on button "Close" at bounding box center [1023, 59] width 53 height 31
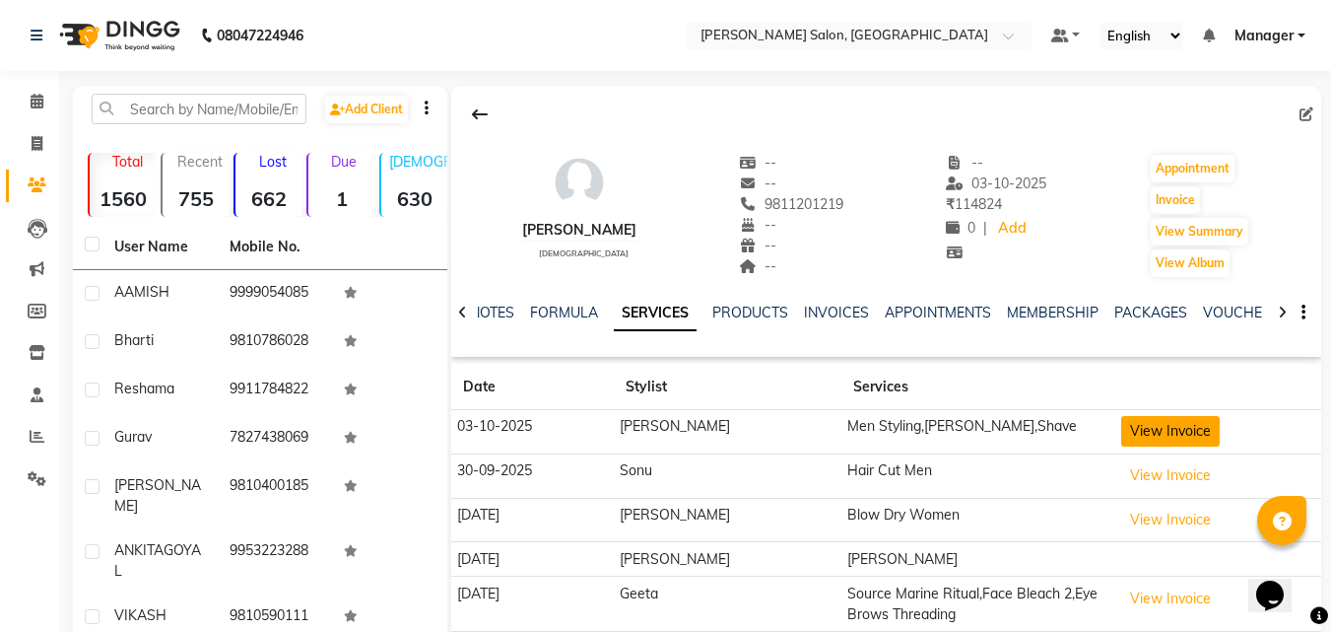
click at [1142, 433] on button "View Invoice" at bounding box center [1171, 431] width 99 height 31
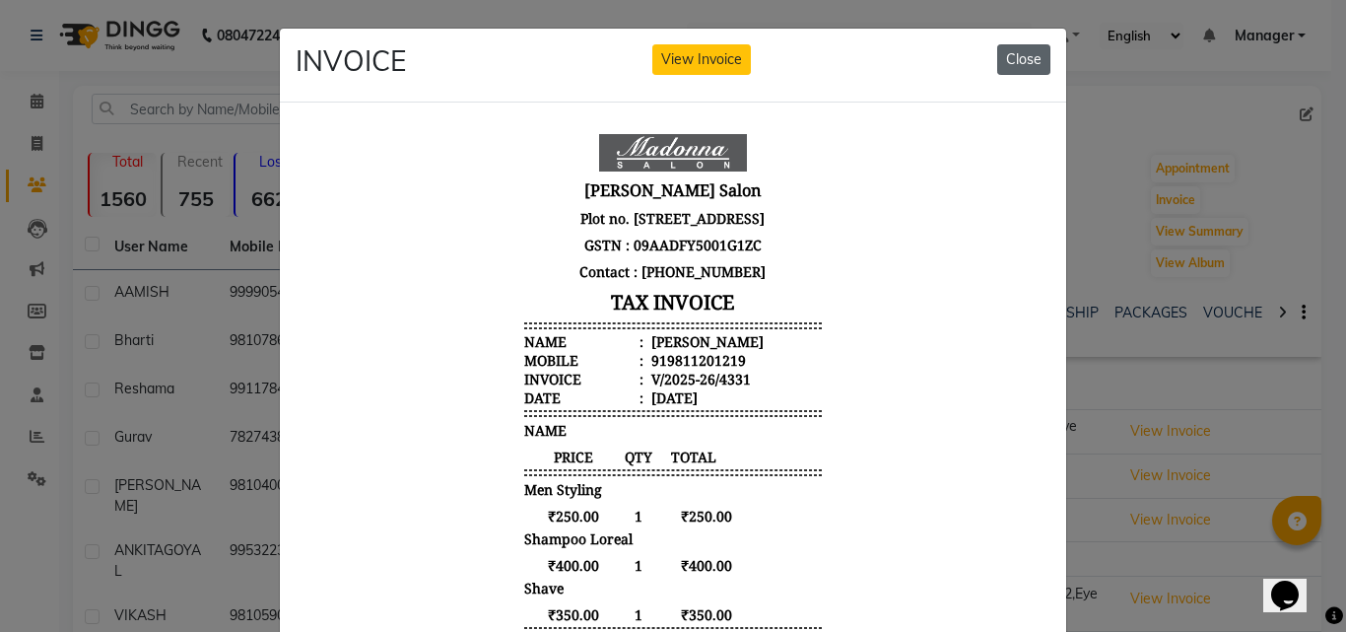
click at [1028, 74] on button "Close" at bounding box center [1023, 59] width 53 height 31
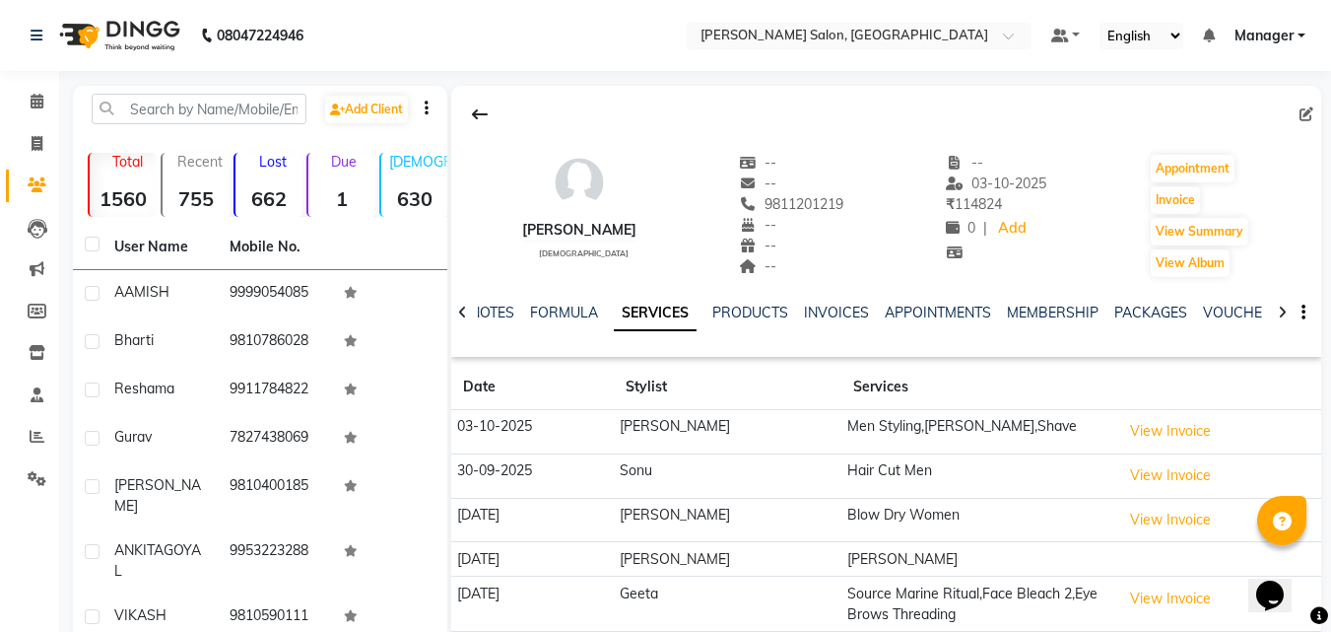
click at [498, 433] on td "03-10-2025" at bounding box center [532, 432] width 163 height 44
click at [511, 424] on td "03-10-2025" at bounding box center [532, 432] width 163 height 44
click at [1155, 431] on button "View Invoice" at bounding box center [1171, 431] width 99 height 31
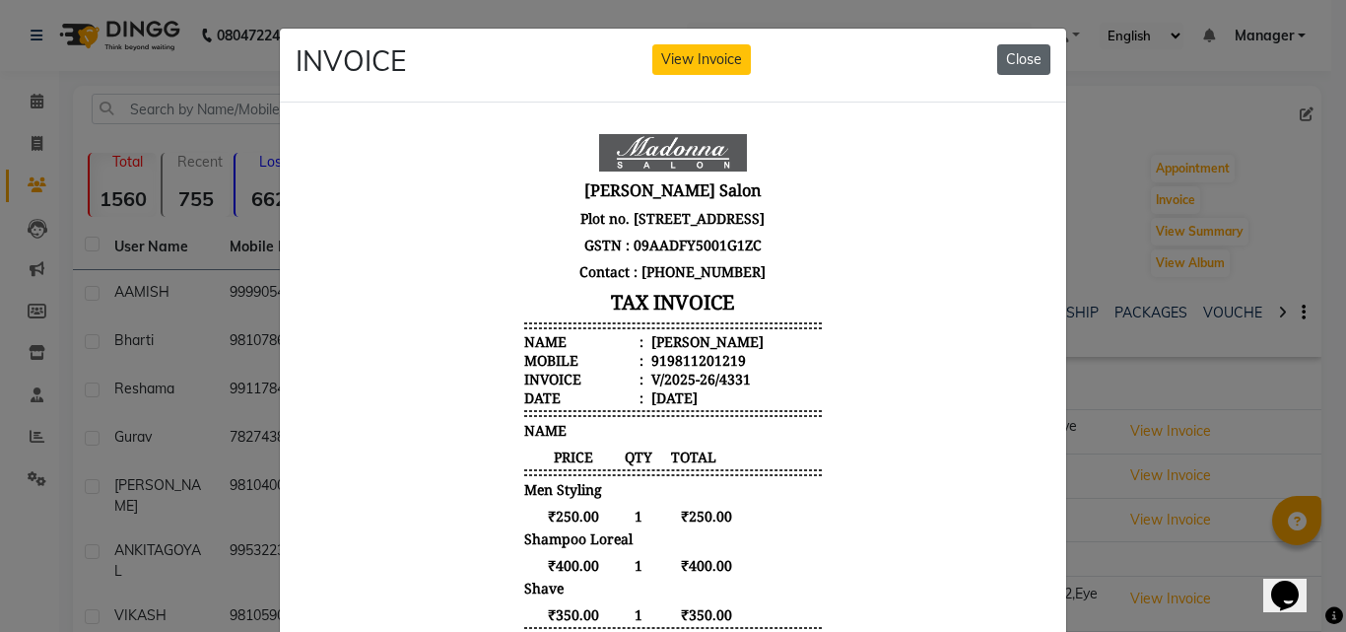
click at [1021, 50] on button "Close" at bounding box center [1023, 59] width 53 height 31
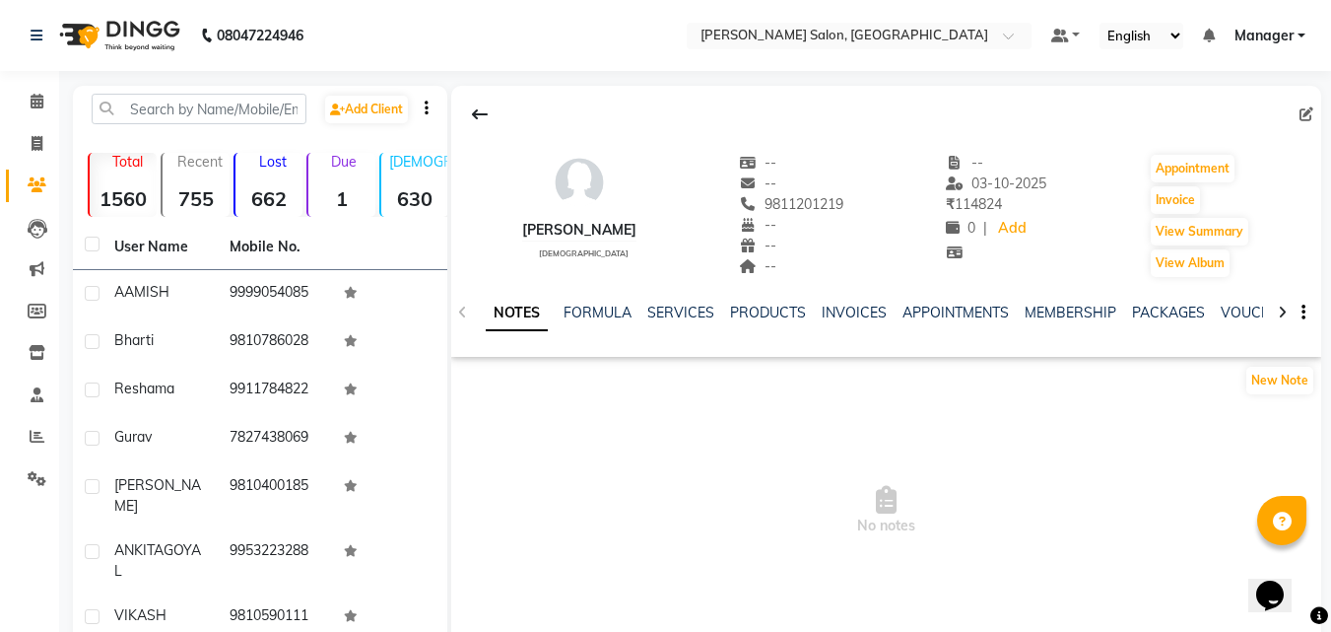
click at [1306, 116] on icon at bounding box center [1307, 114] width 14 height 14
select select "female"
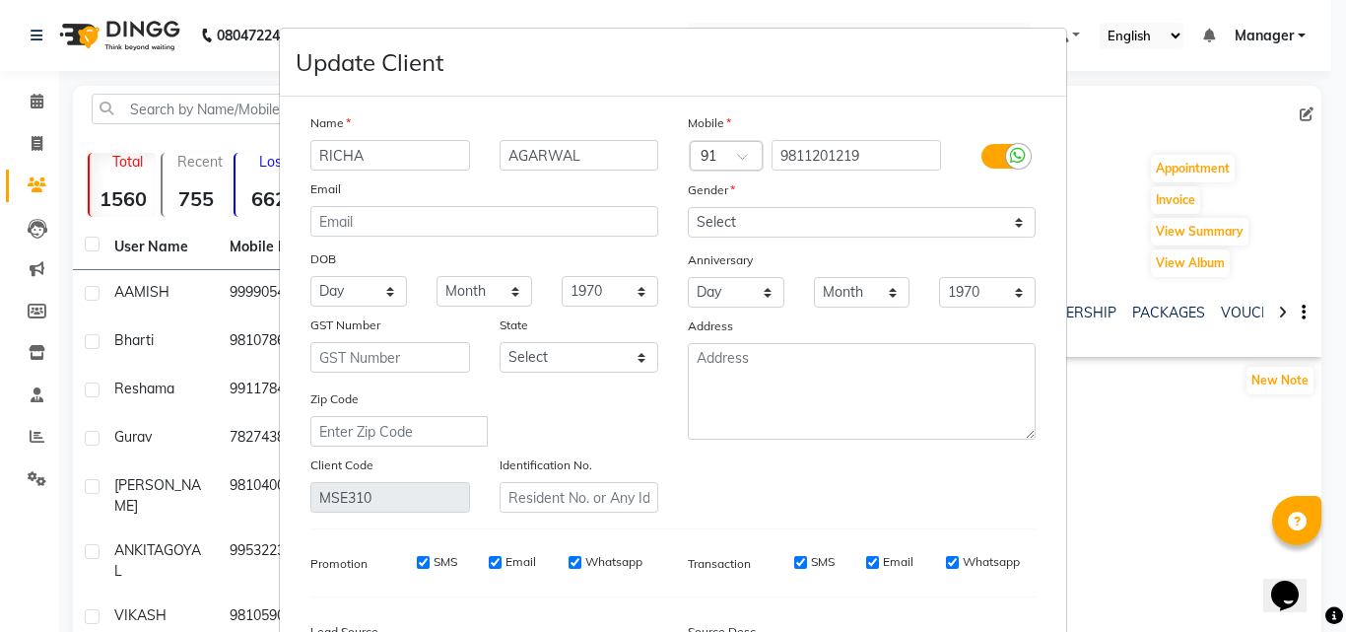
click at [1195, 98] on ngb-modal-window "Update Client Name RICHA AGARWAL Email DOB Day 01 02 03 04 05 06 07 08 09 10 11…" at bounding box center [673, 316] width 1346 height 632
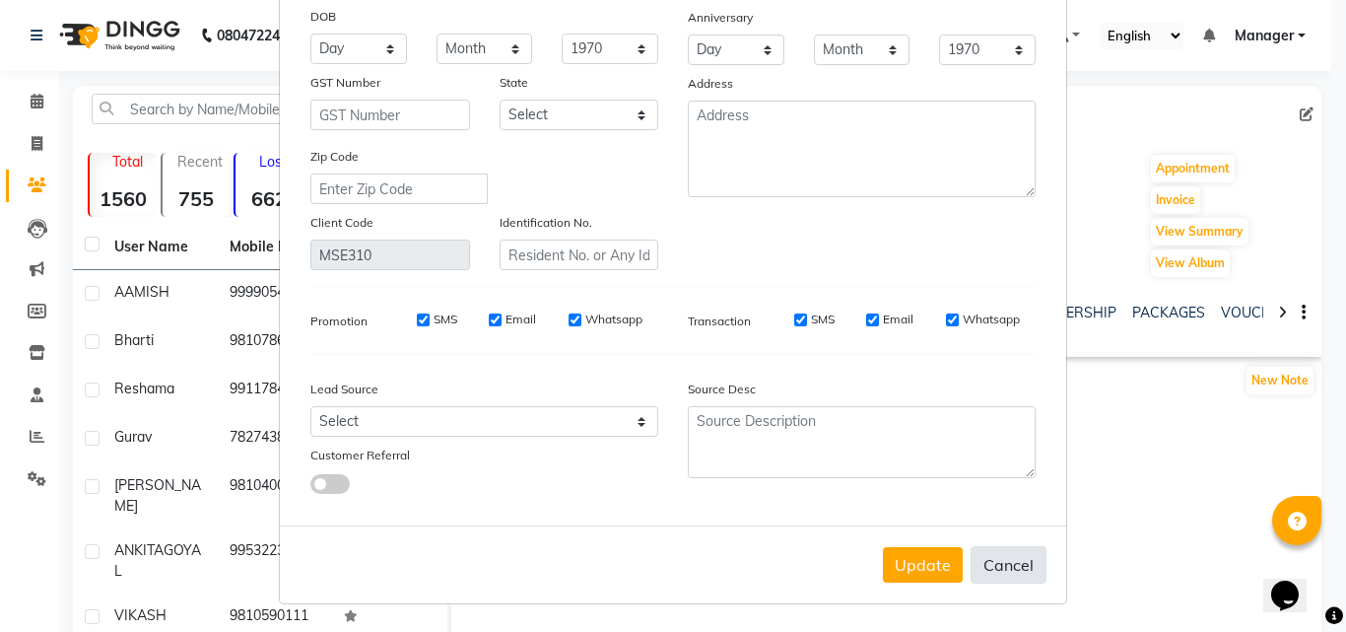
click at [1009, 573] on button "Cancel" at bounding box center [1009, 564] width 76 height 37
select select
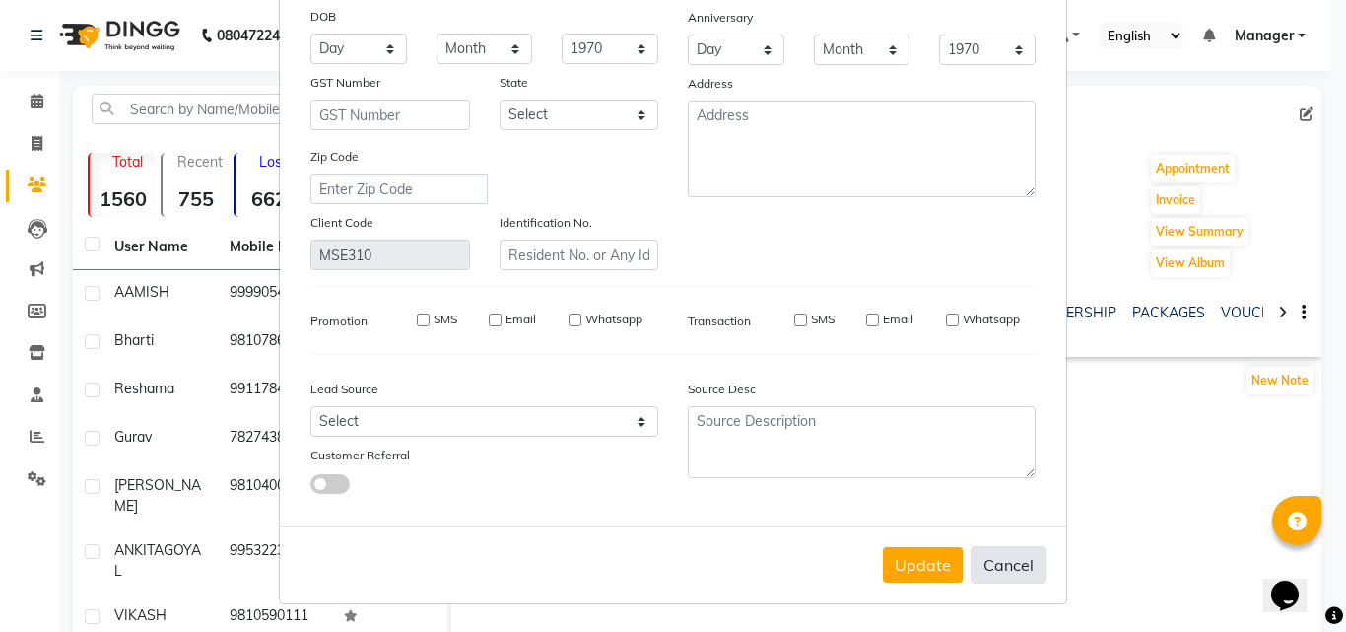
select select
checkbox input "false"
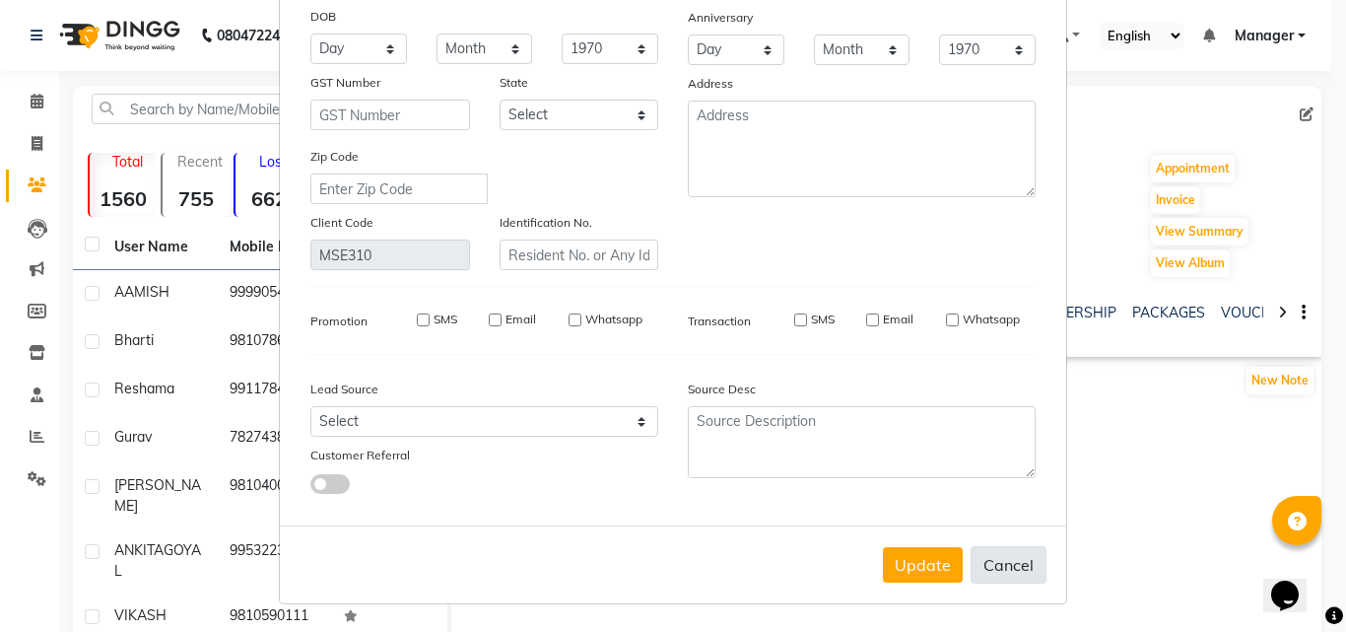
checkbox input "false"
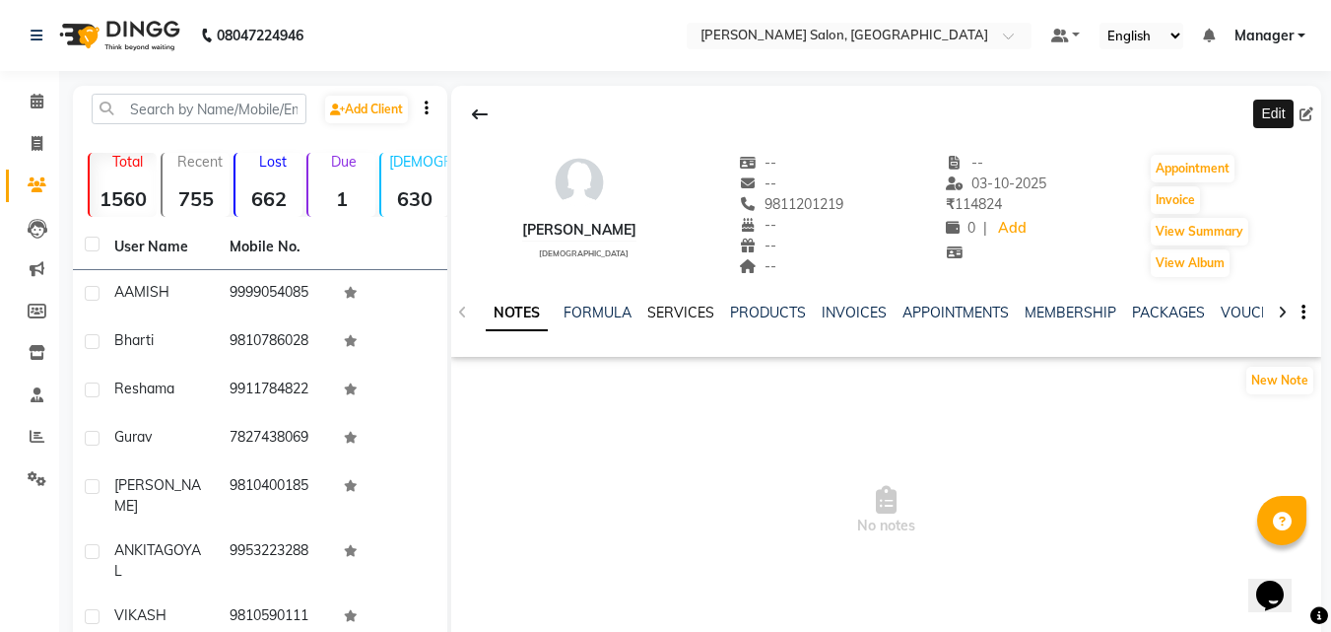
click at [681, 309] on link "SERVICES" at bounding box center [681, 313] width 67 height 18
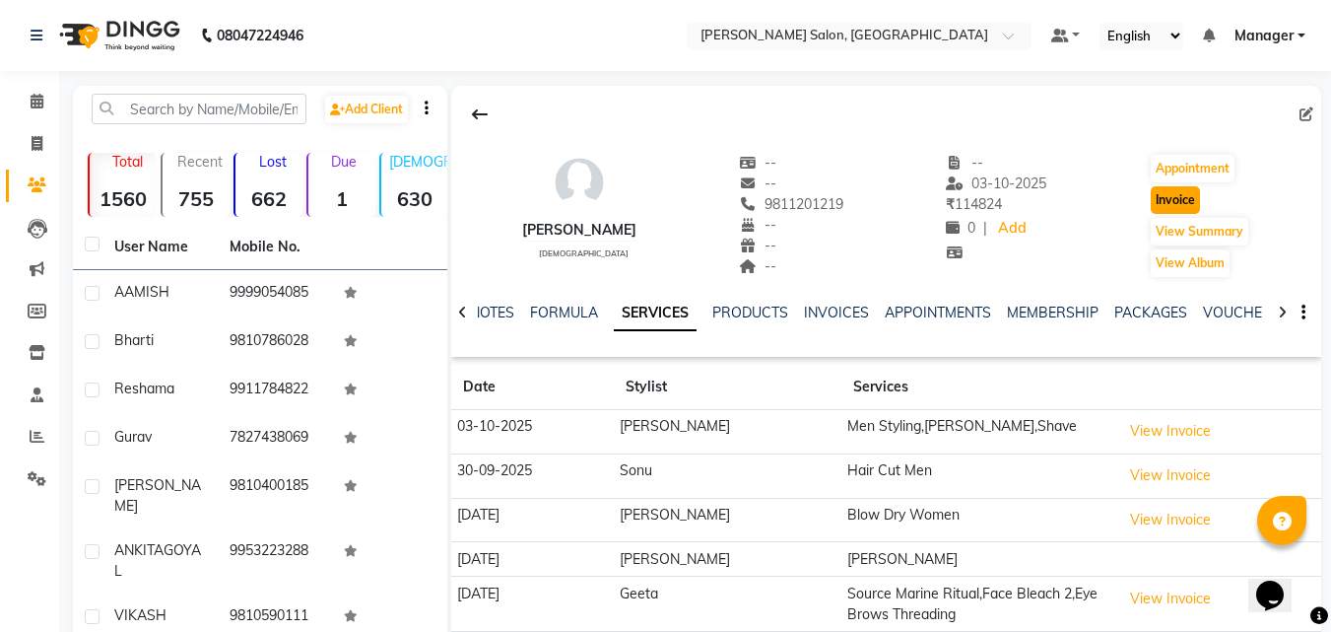
click at [1187, 206] on button "Invoice" at bounding box center [1175, 200] width 49 height 28
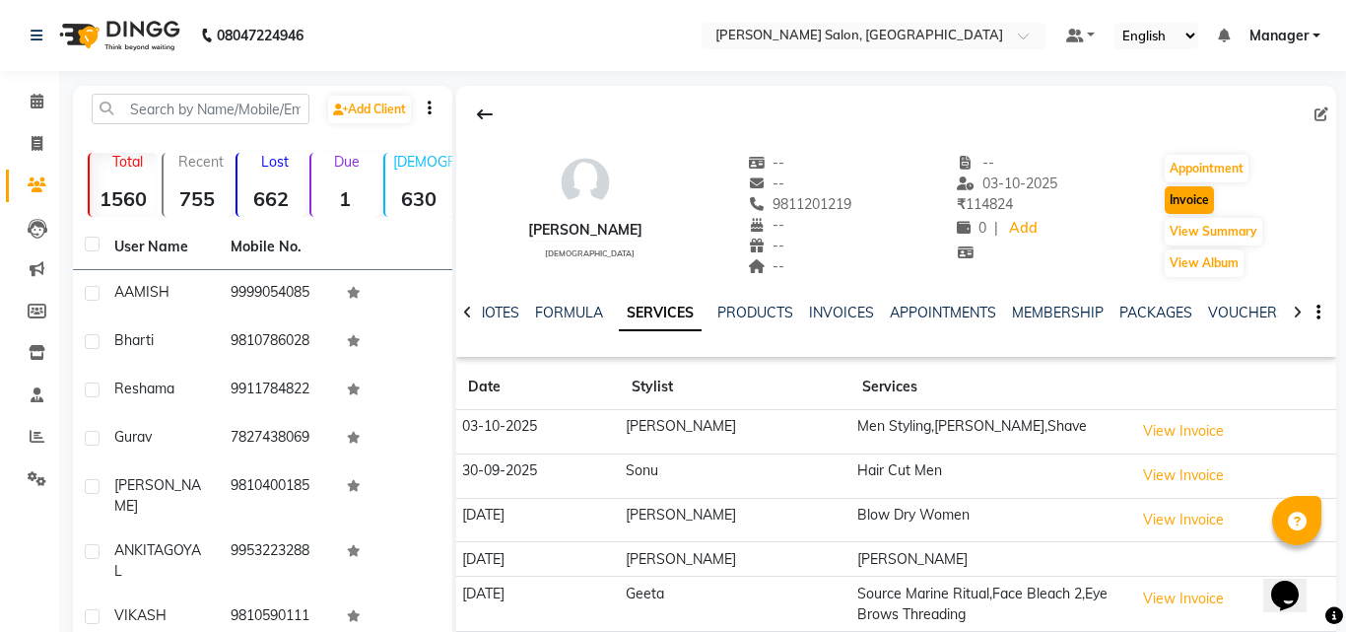
select select "service"
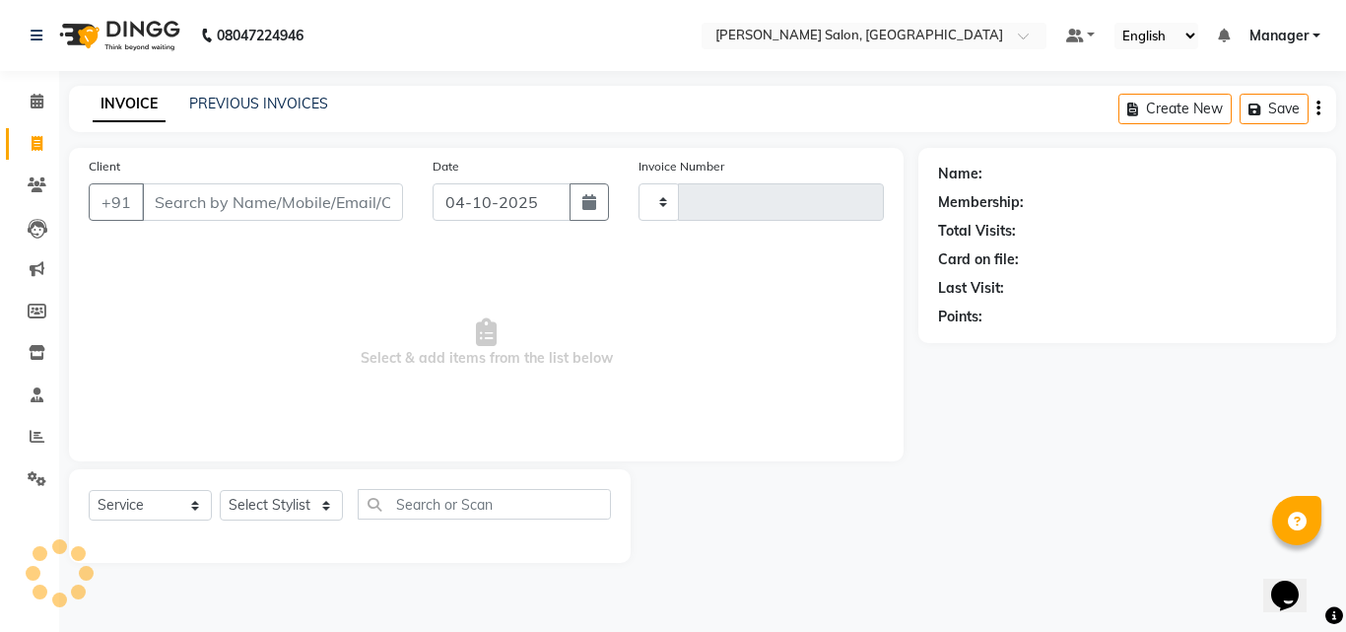
type input "4349"
select select "7229"
type input "9811201219"
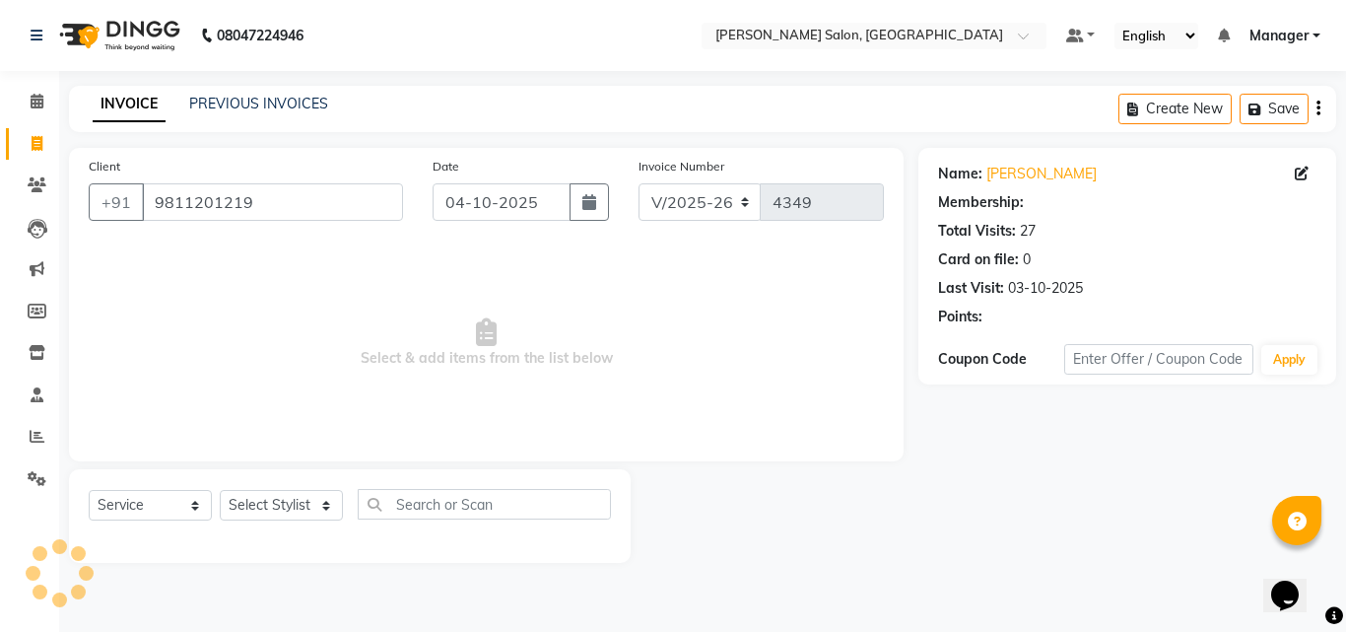
select select "1: Object"
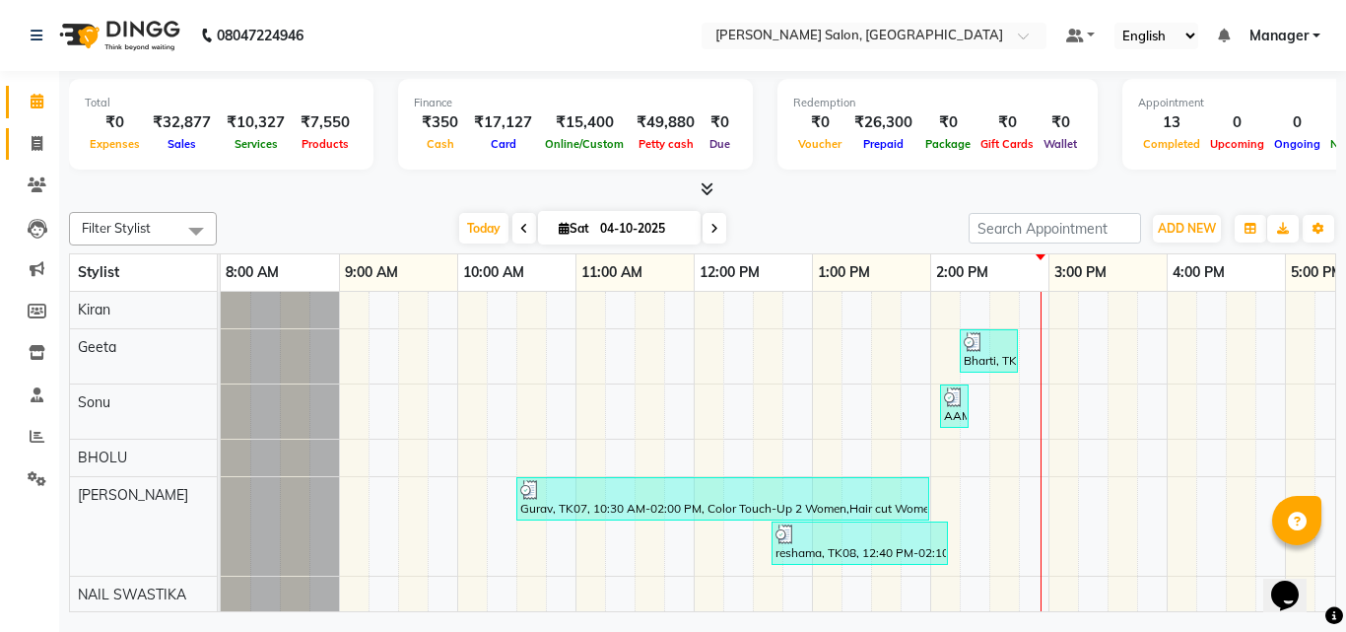
click at [33, 136] on icon at bounding box center [37, 143] width 11 height 15
select select "service"
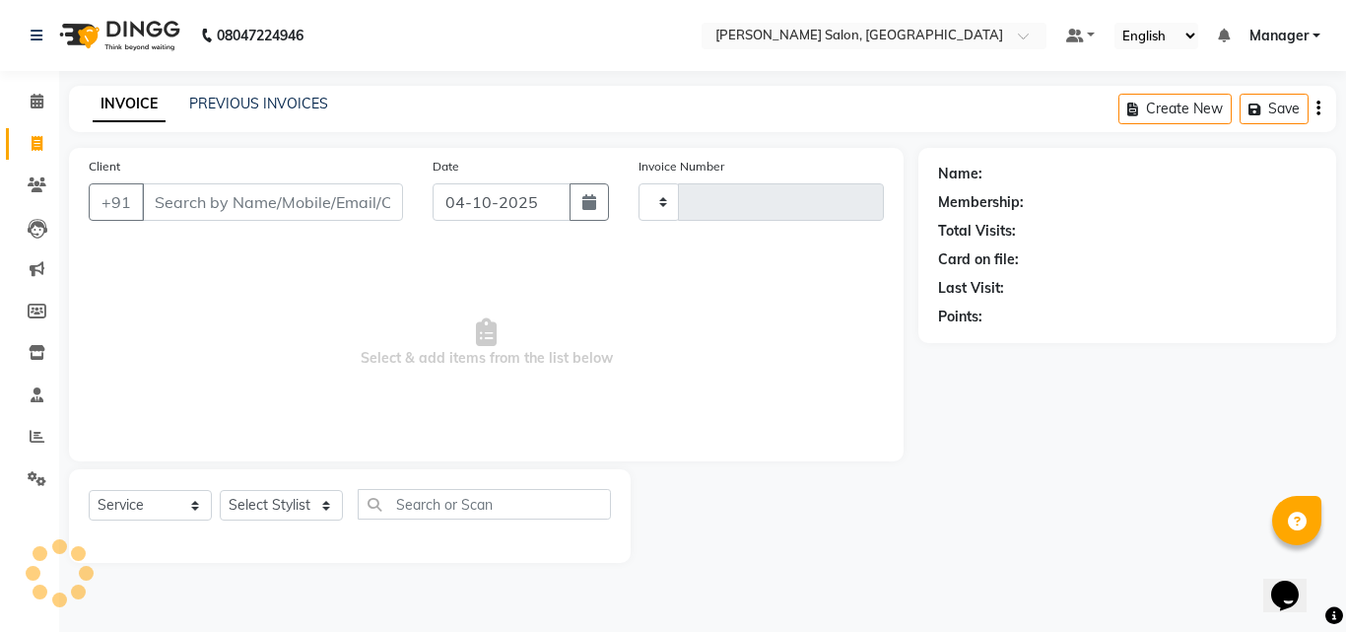
type input "4350"
select select "7229"
type input "9"
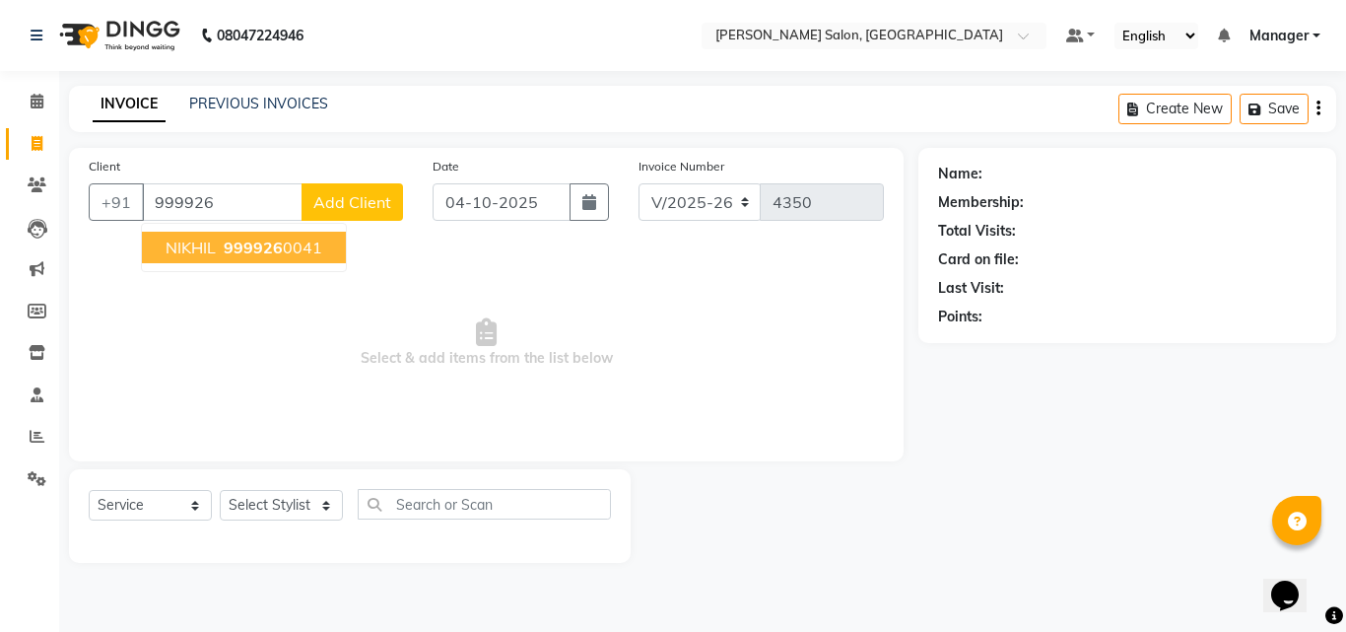
click at [273, 254] on span "999926" at bounding box center [253, 248] width 59 height 20
type input "9999260041"
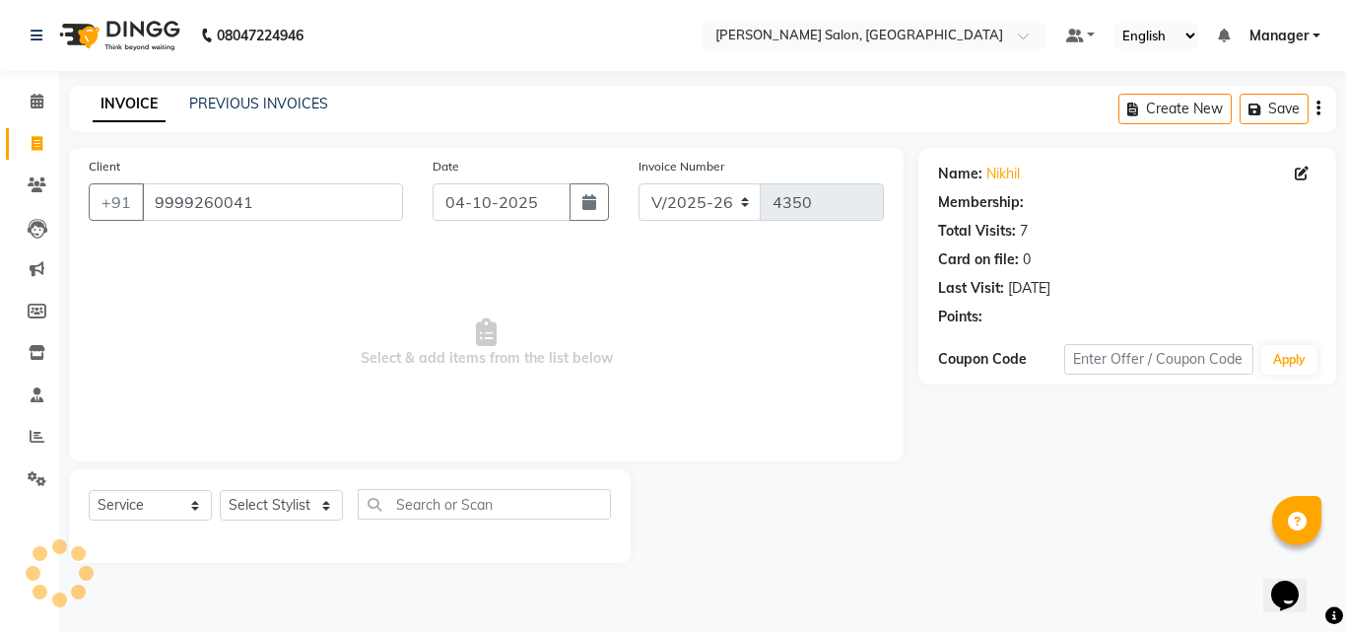
select select "1: Object"
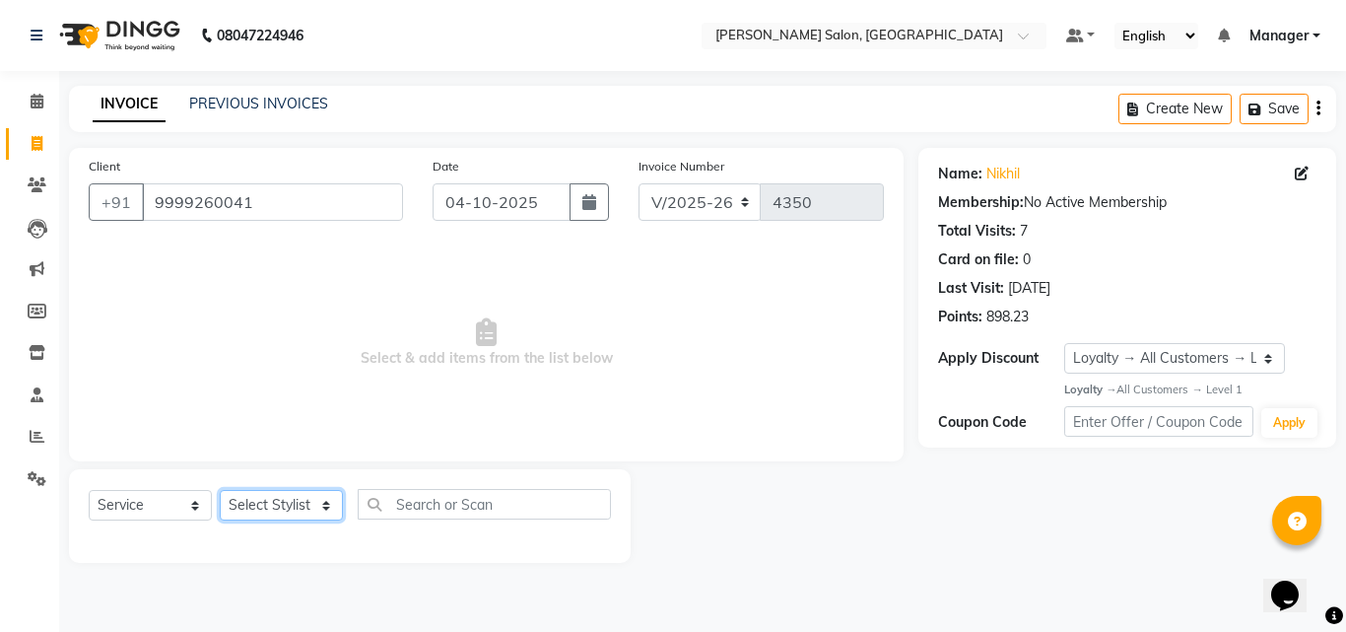
click at [319, 514] on select "Select Stylist BHOLU Geeta [PERSON_NAME] [PERSON_NAME] [PERSON_NAME] PEDI Manag…" at bounding box center [281, 505] width 123 height 31
select select "65237"
click at [220, 490] on select "Select Stylist BHOLU Geeta [PERSON_NAME] [PERSON_NAME] [PERSON_NAME] PEDI Manag…" at bounding box center [281, 505] width 123 height 31
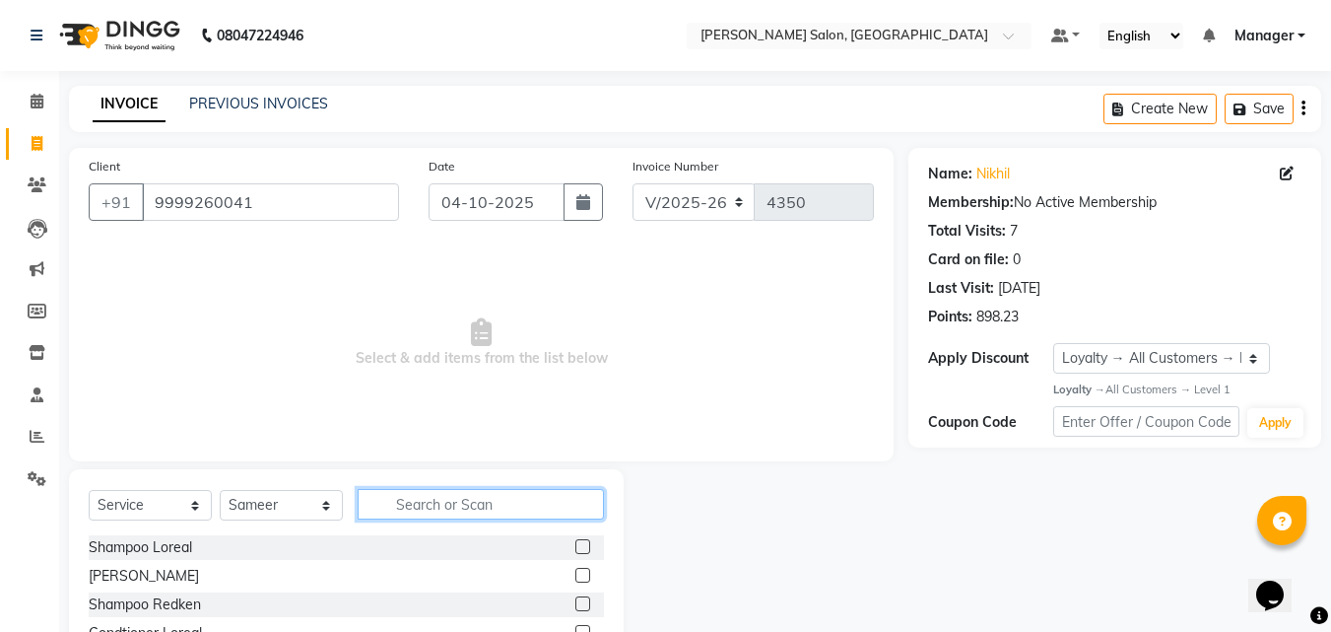
click at [446, 512] on input "text" at bounding box center [481, 504] width 246 height 31
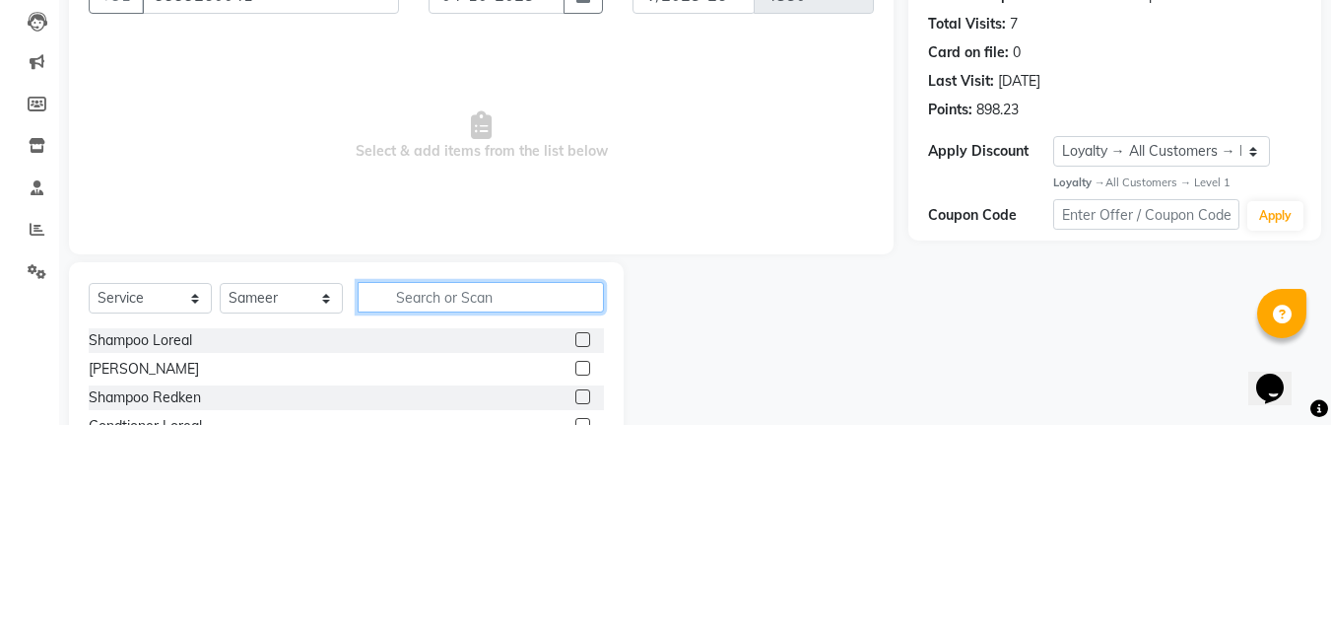
scroll to position [47, 0]
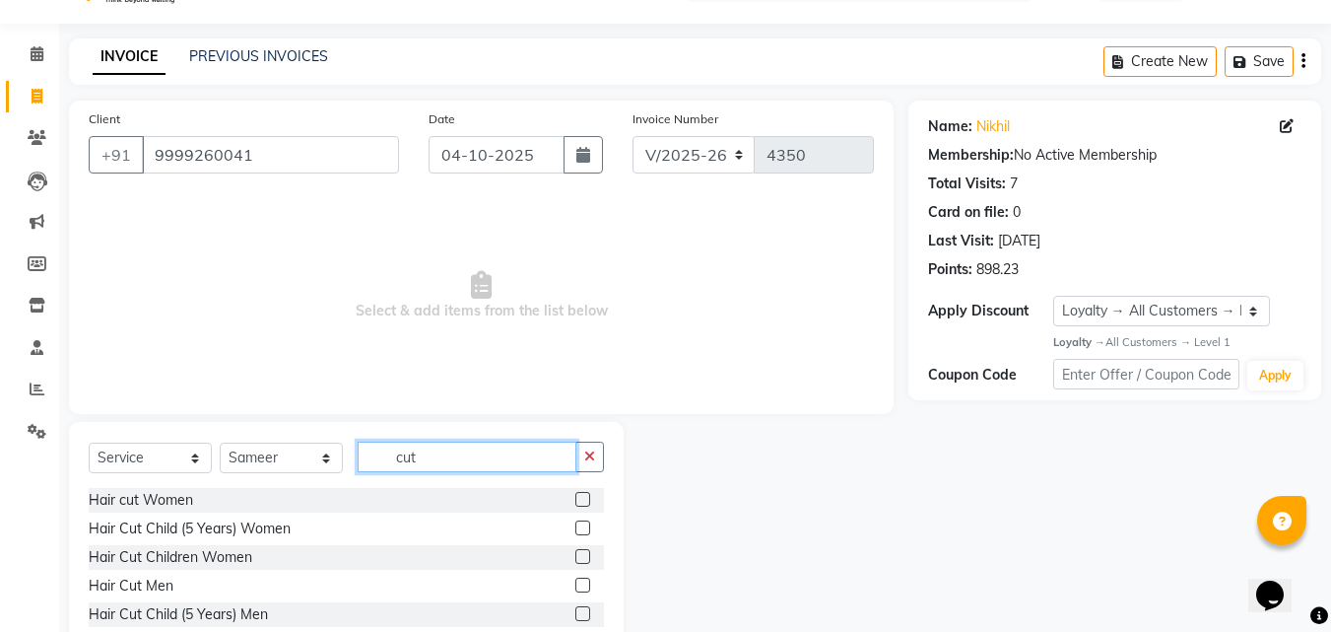
type input "cut"
click at [576, 585] on label at bounding box center [583, 585] width 15 height 15
click at [576, 585] on input "checkbox" at bounding box center [582, 585] width 13 height 13
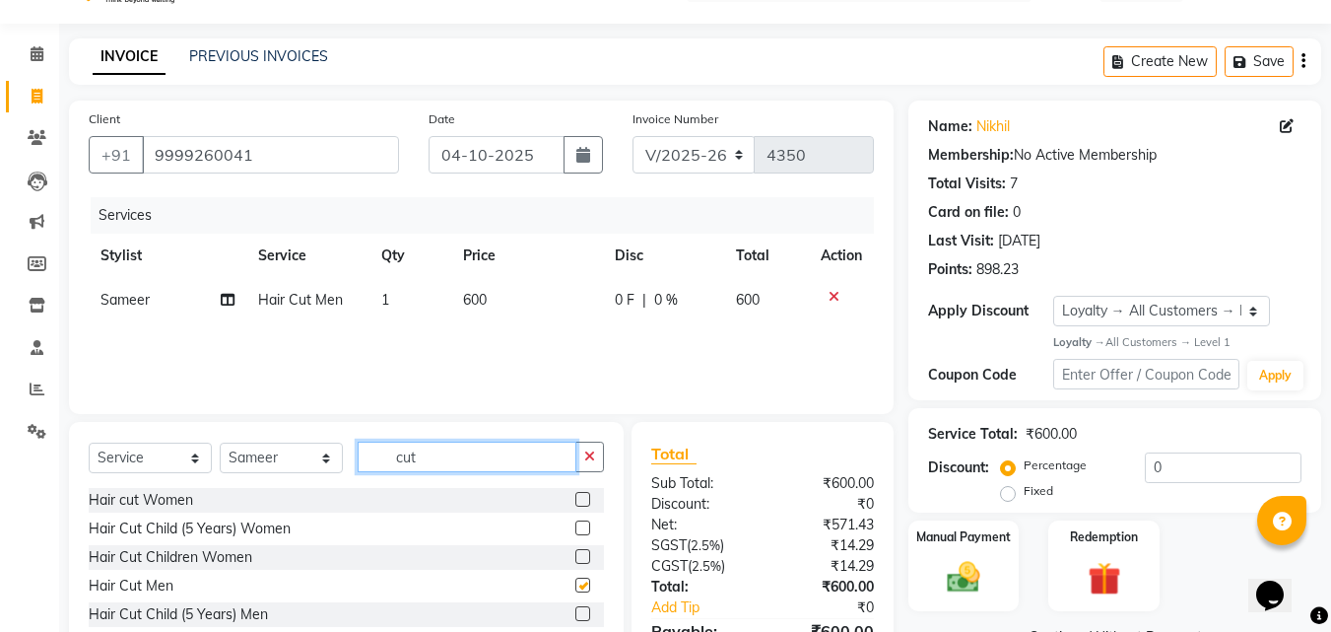
click at [499, 457] on input "cut" at bounding box center [467, 457] width 219 height 31
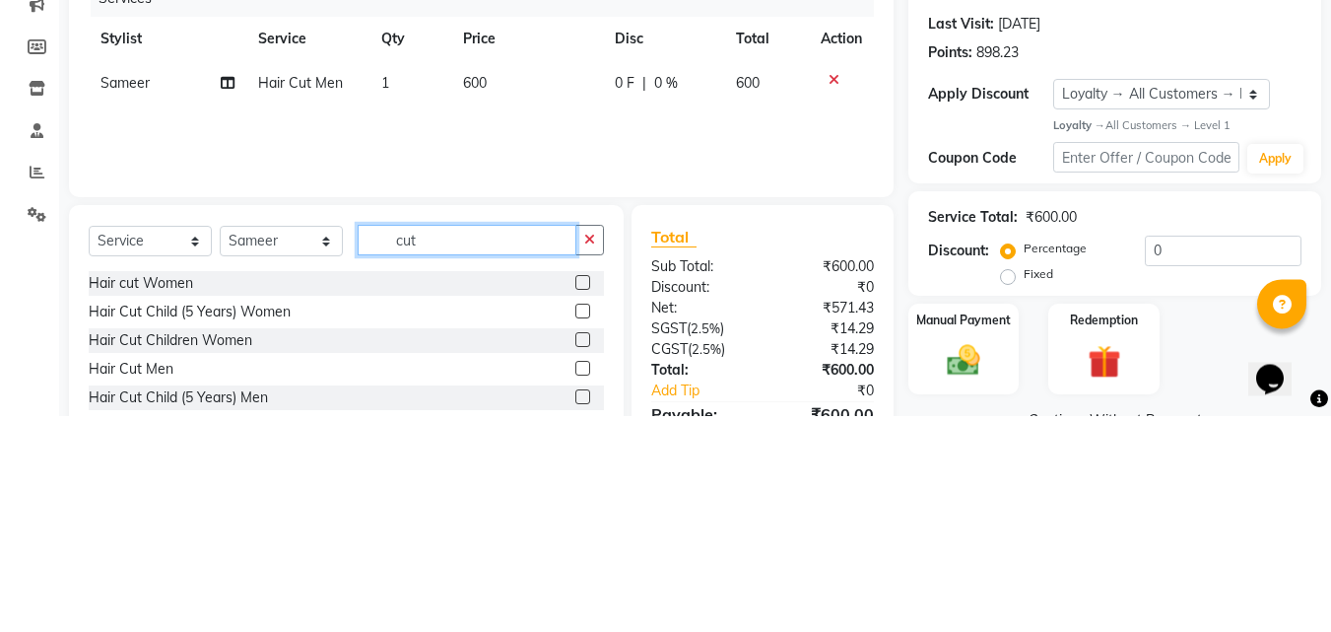
checkbox input "false"
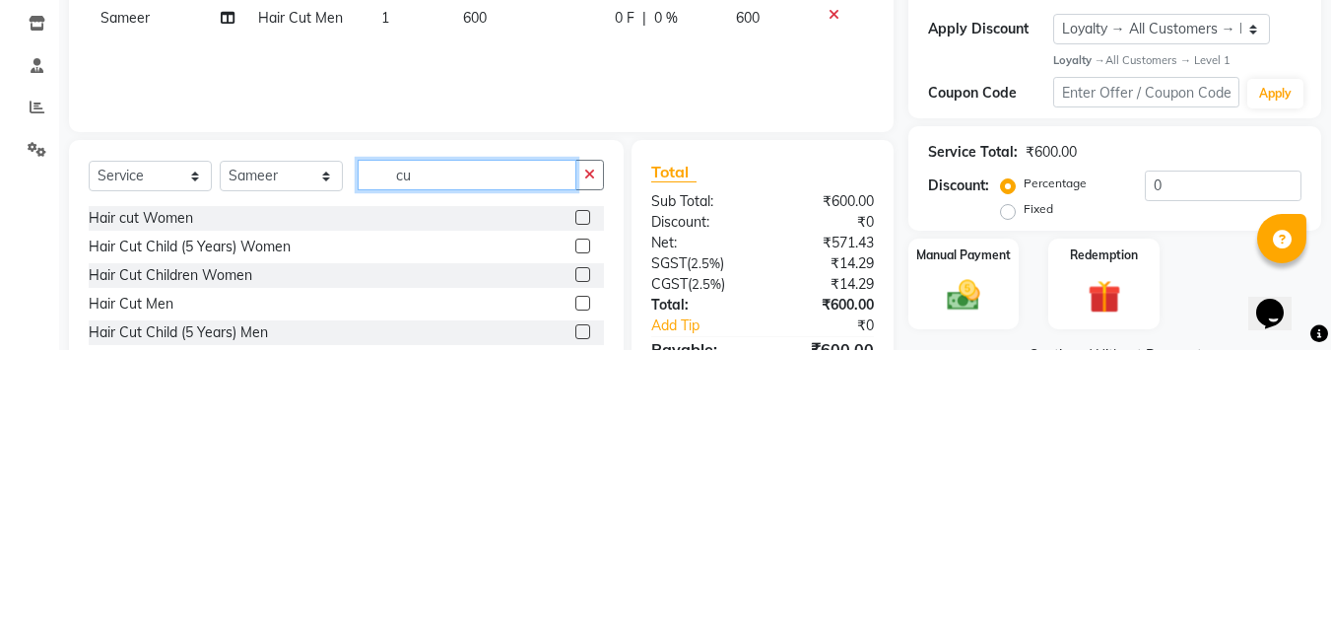
type input "c"
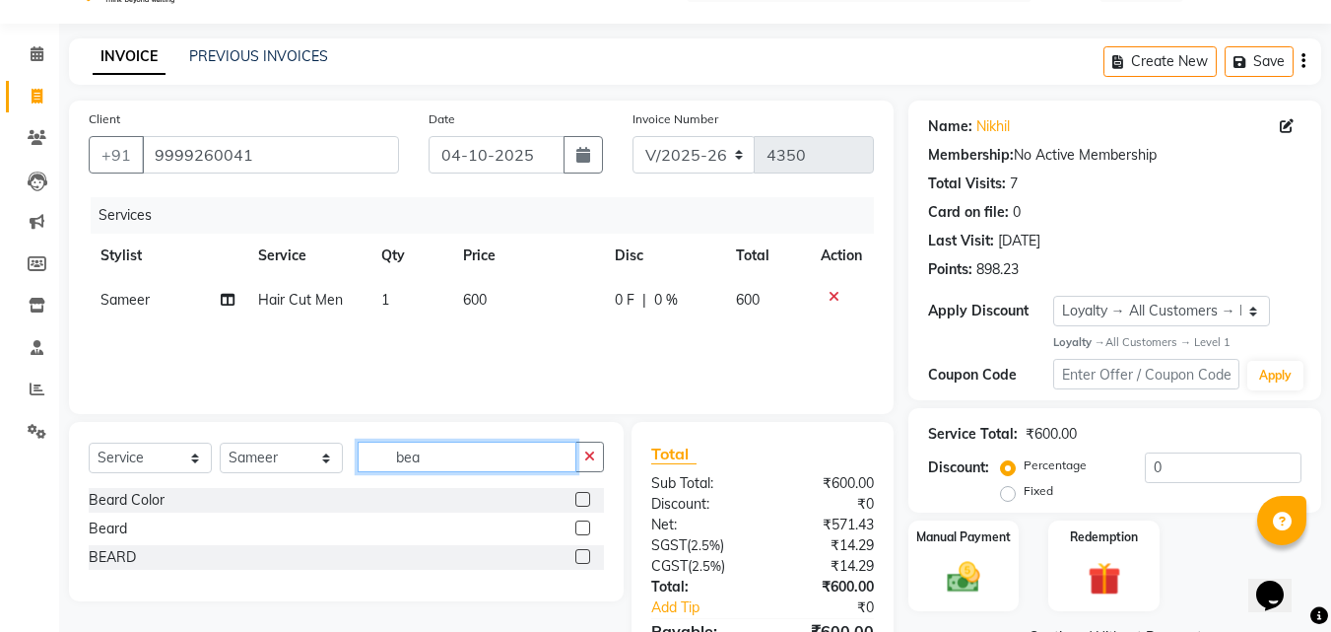
type input "bea"
click at [584, 557] on label at bounding box center [583, 556] width 15 height 15
click at [584, 557] on input "checkbox" at bounding box center [582, 557] width 13 height 13
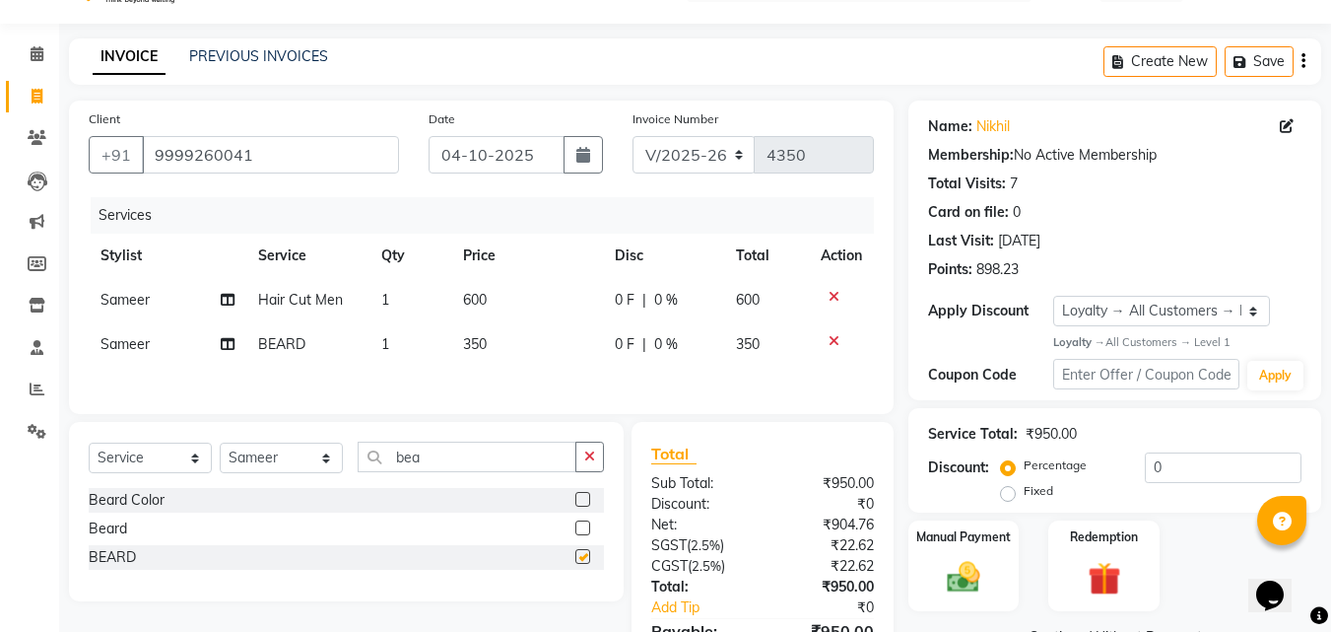
checkbox input "false"
click at [477, 464] on input "bea" at bounding box center [467, 457] width 219 height 31
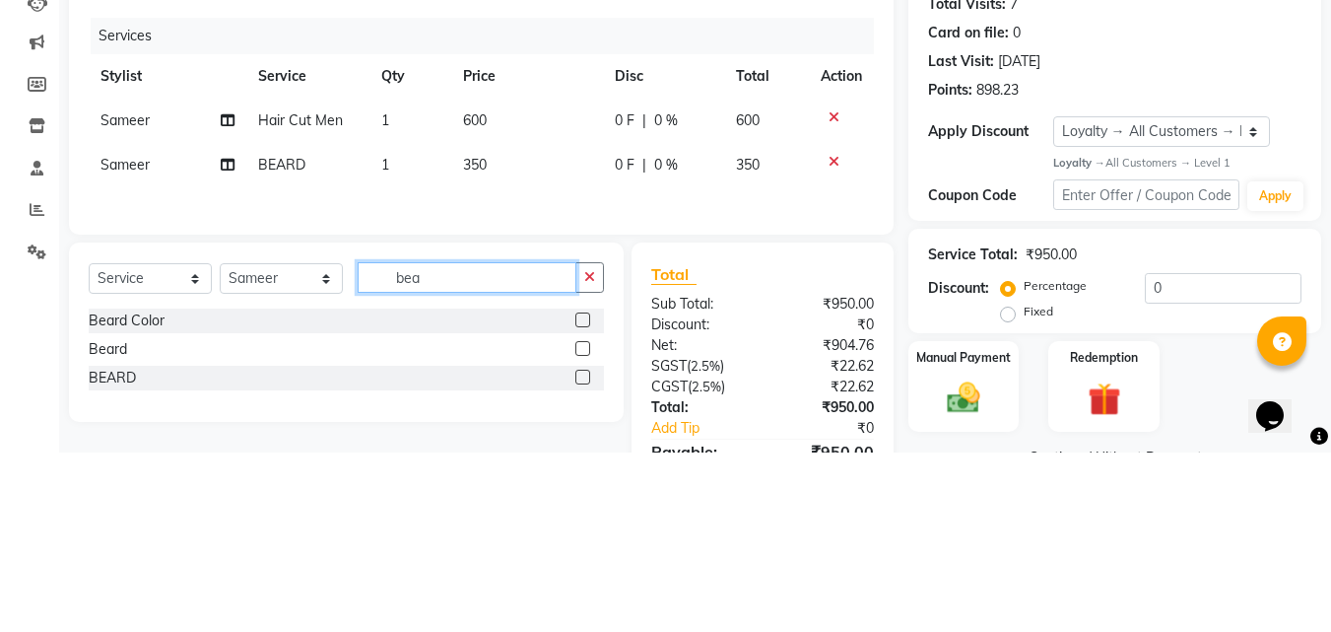
scroll to position [50, 0]
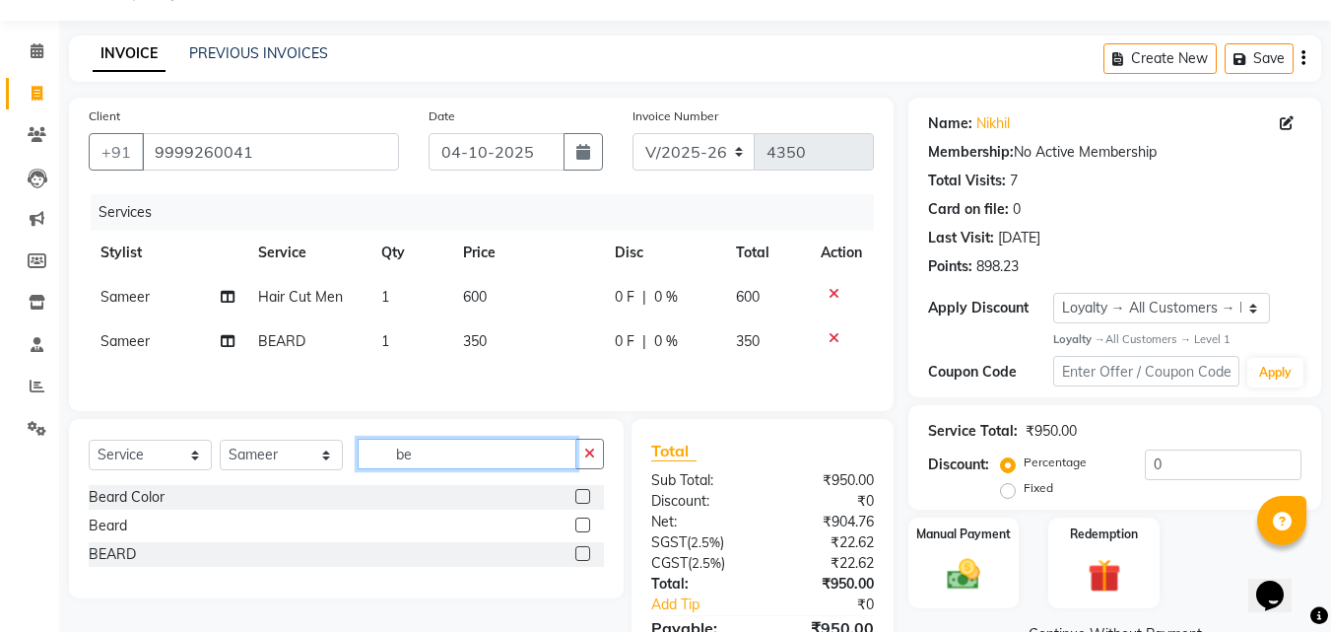
type input "b"
type input "eye"
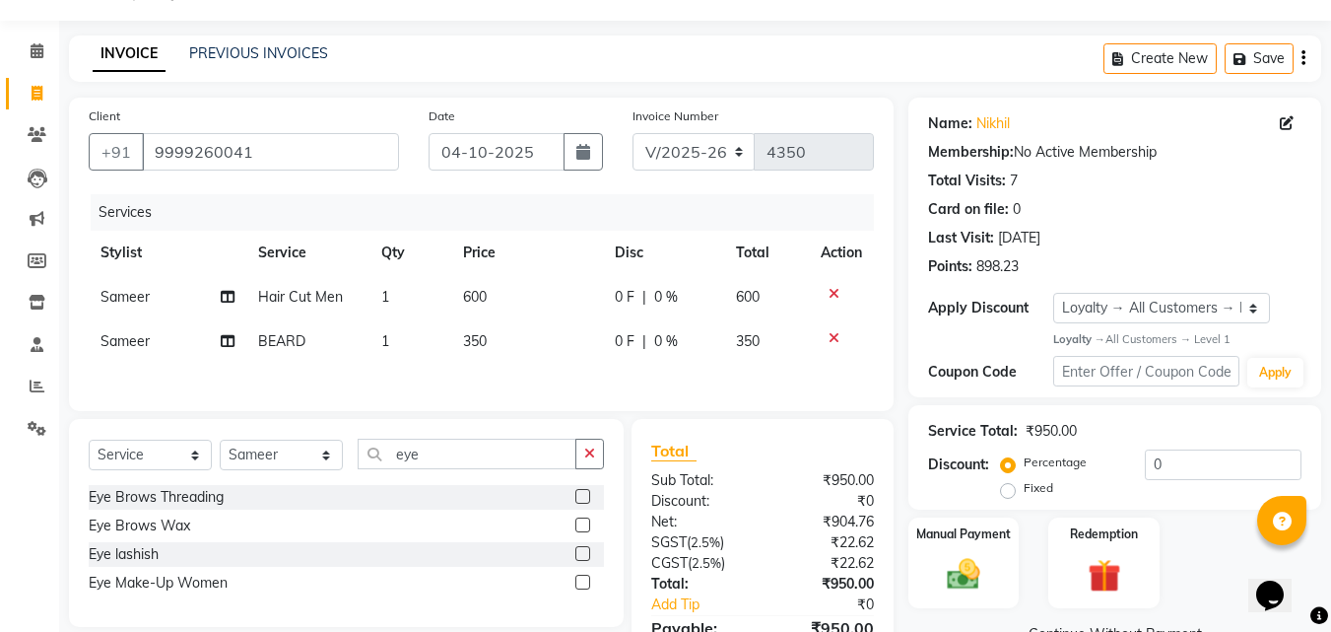
click at [586, 504] on label at bounding box center [583, 496] width 15 height 15
click at [586, 504] on input "checkbox" at bounding box center [582, 497] width 13 height 13
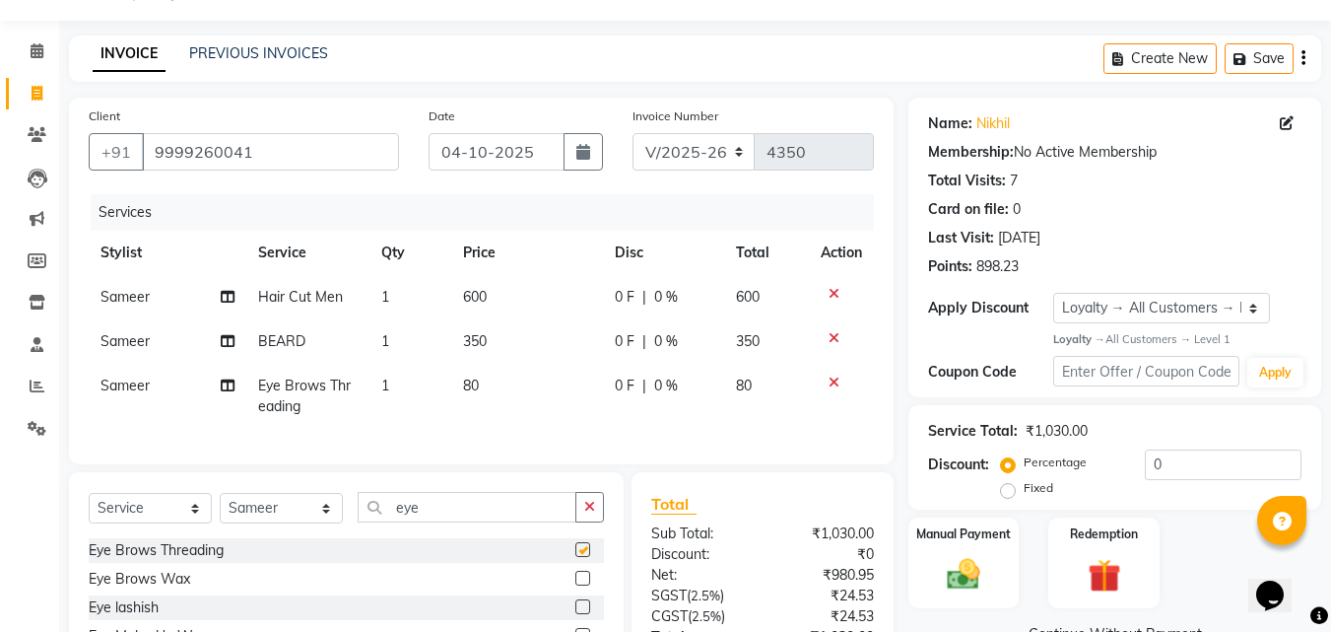
checkbox input "false"
click at [514, 381] on td "80" at bounding box center [527, 396] width 152 height 65
select select "65237"
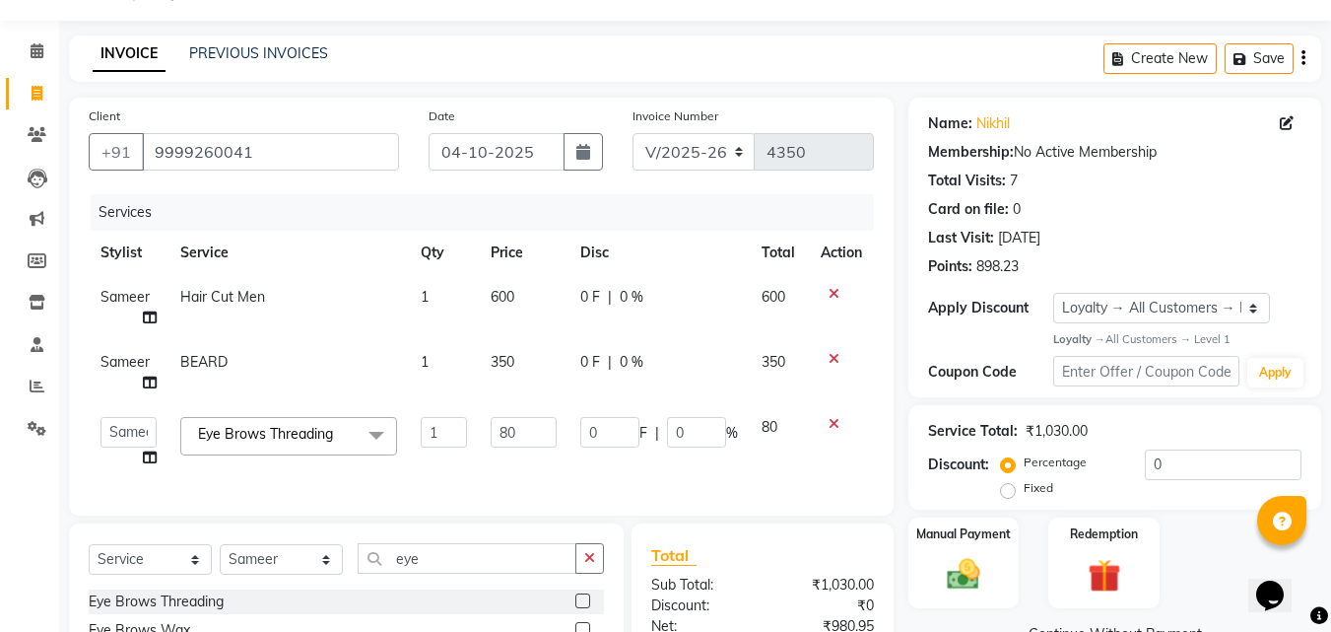
click at [525, 379] on td "350" at bounding box center [524, 372] width 90 height 65
select select "65237"
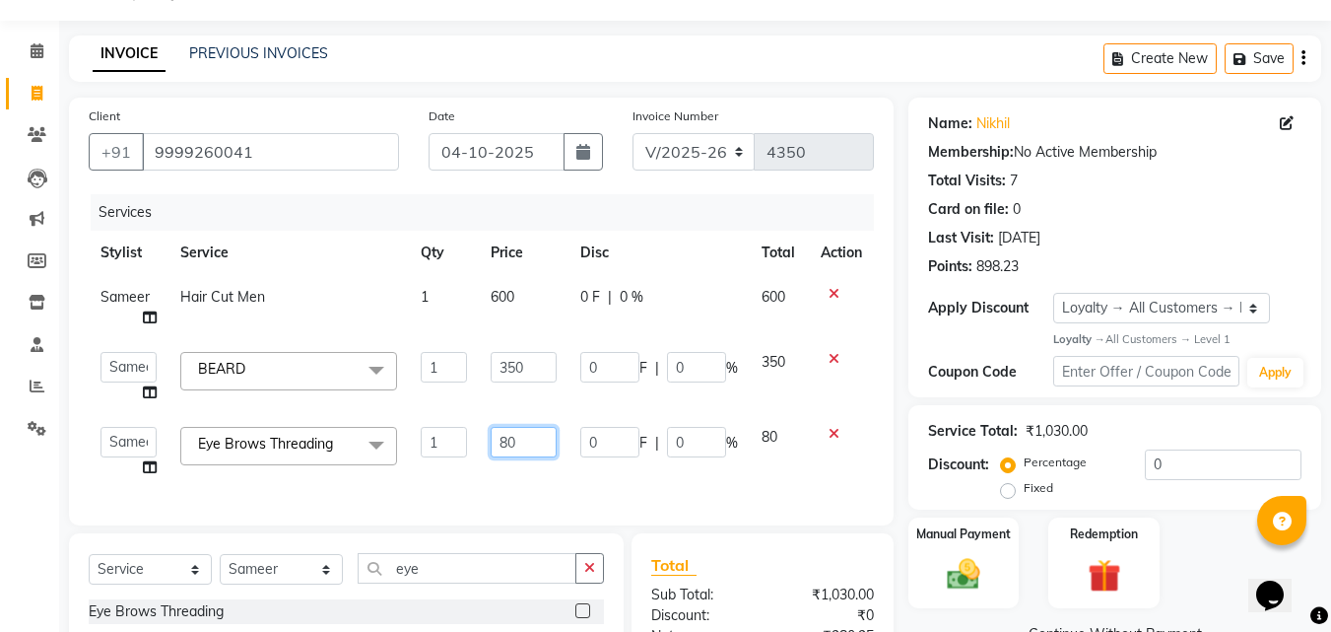
click at [538, 443] on input "80" at bounding box center [524, 442] width 66 height 31
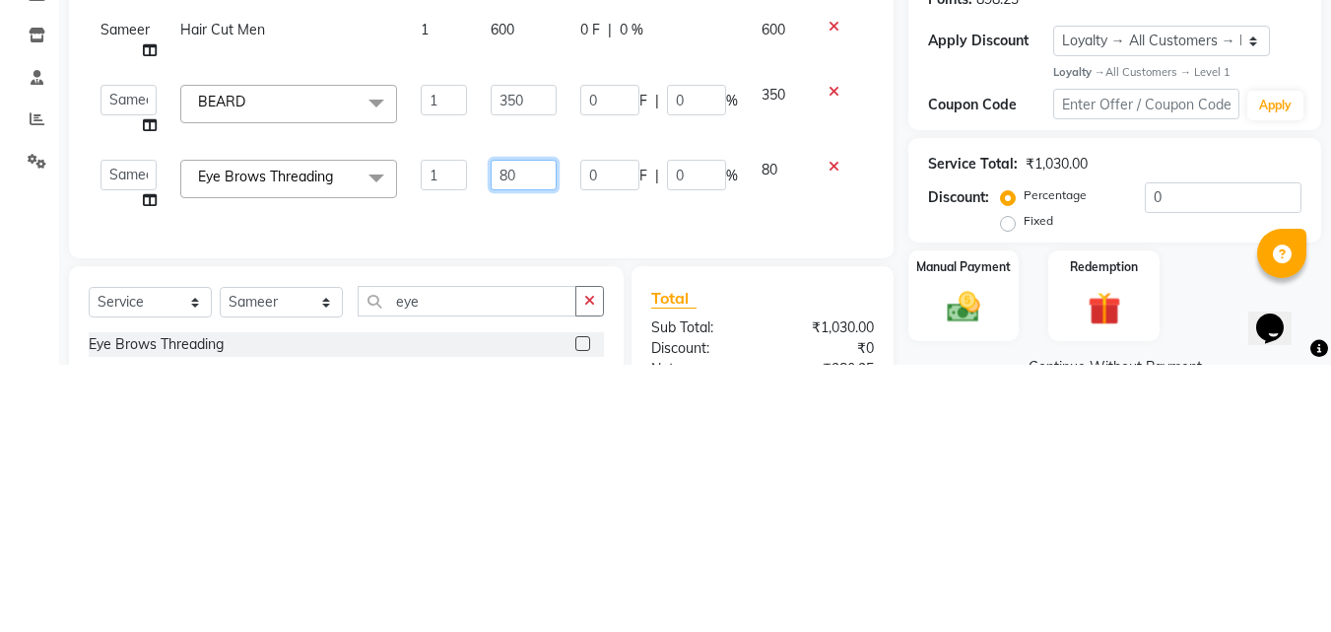
type input "8"
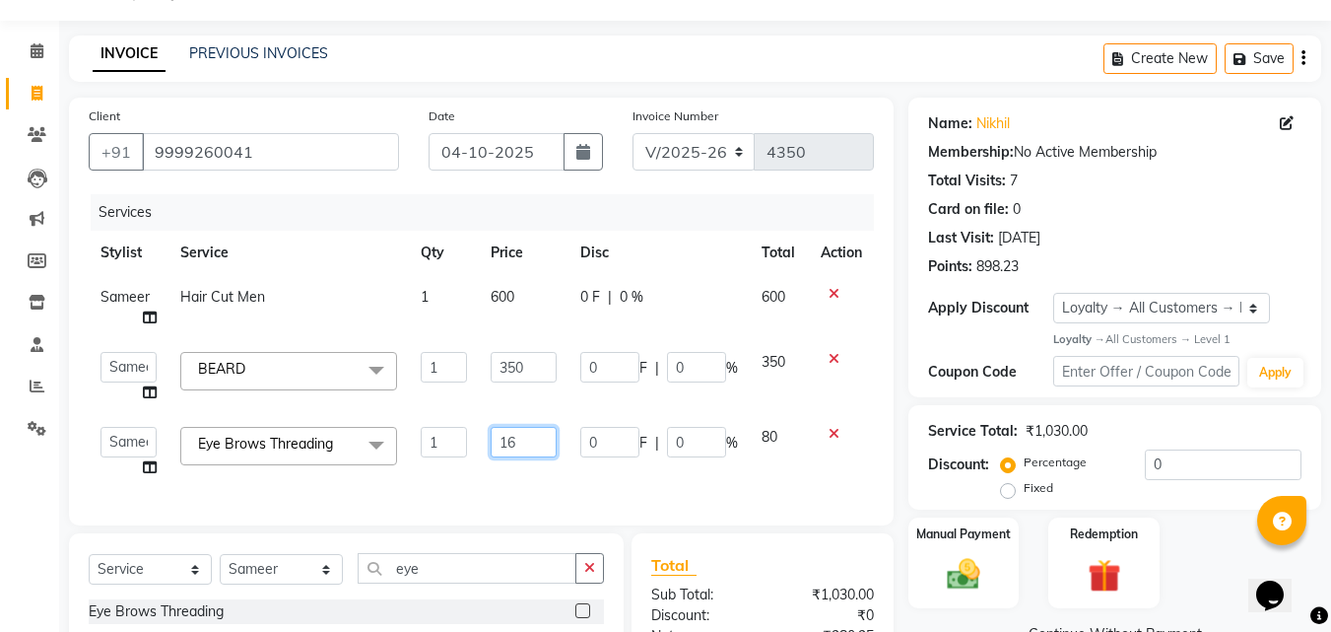
type input "160"
click at [718, 483] on div "Services Stylist Service Qty Price Disc Total Action Sameer Hair Cut Men 1 600 …" at bounding box center [481, 349] width 785 height 311
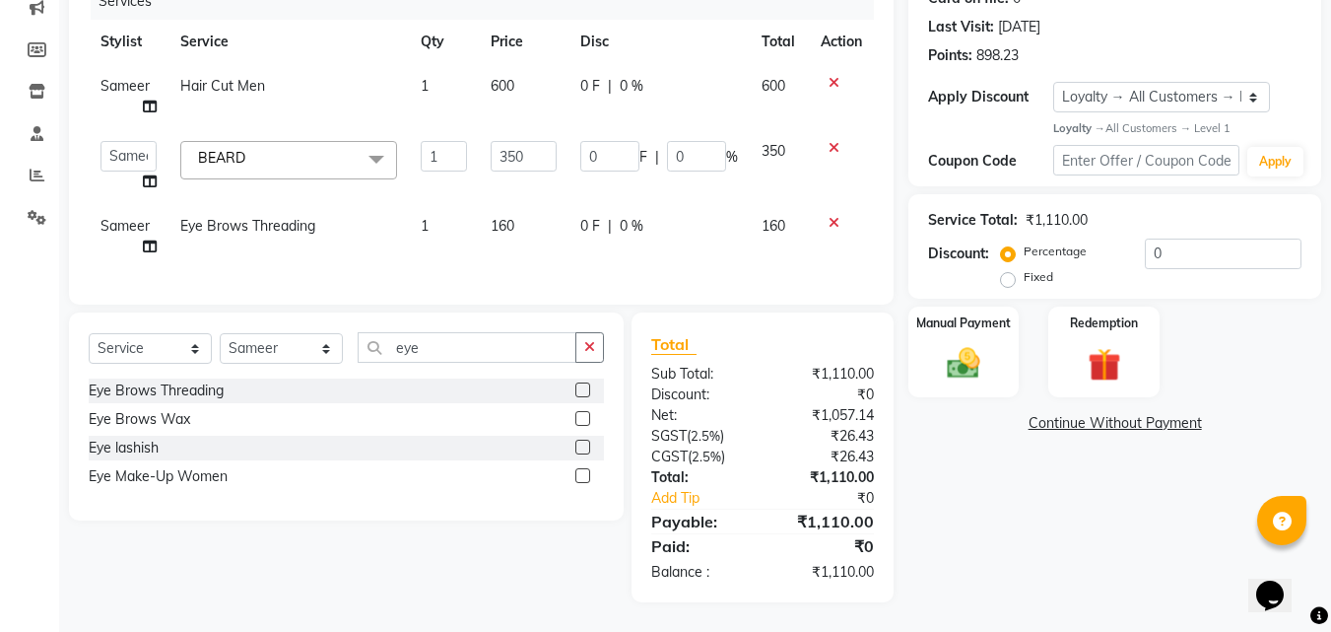
scroll to position [271, 0]
click at [965, 357] on img at bounding box center [963, 362] width 53 height 37
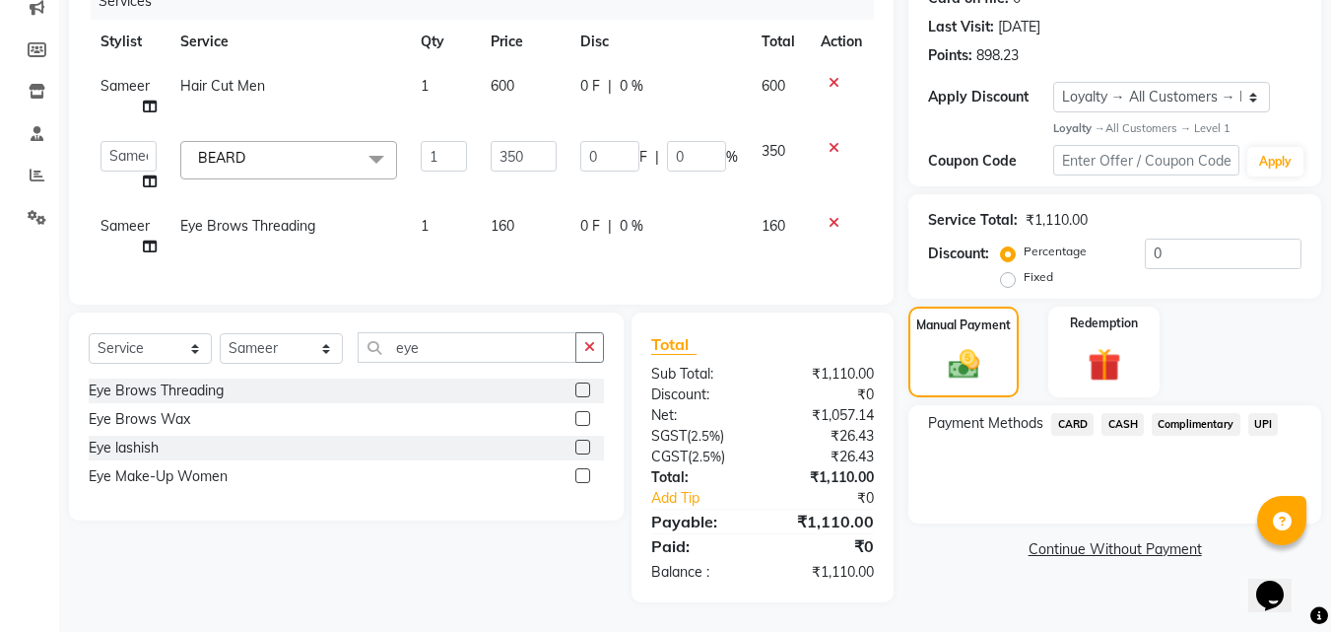
click at [1263, 414] on span "UPI" at bounding box center [1264, 424] width 31 height 23
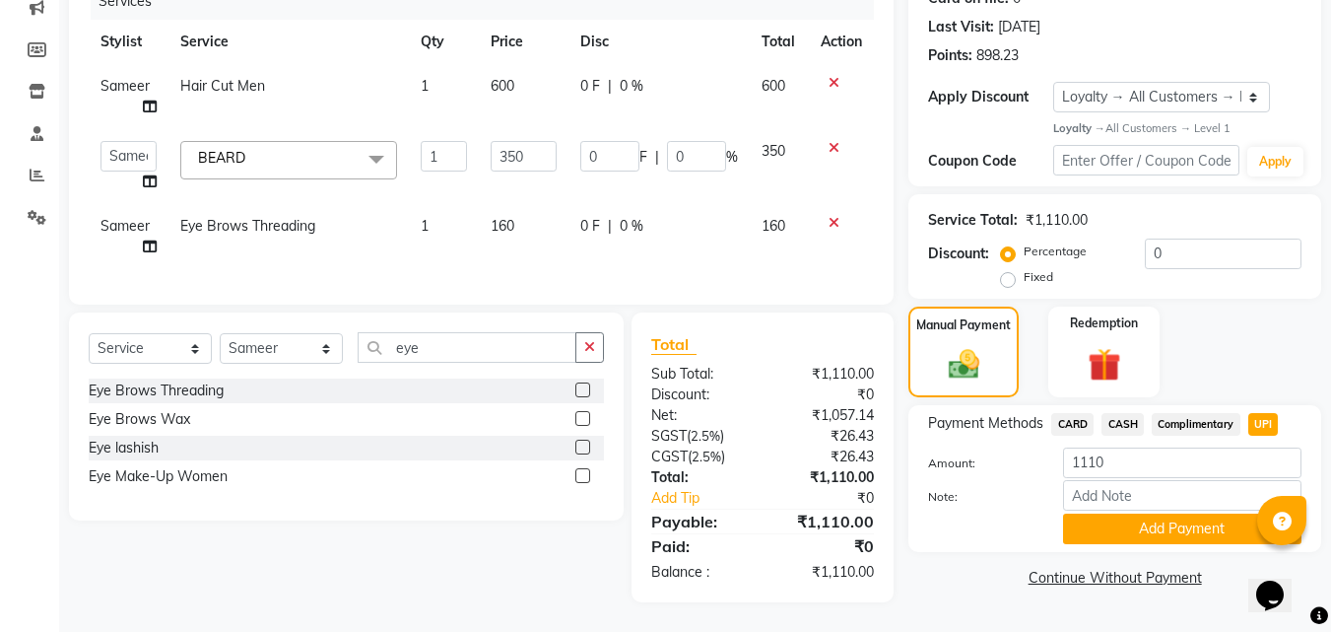
scroll to position [276, 0]
click at [1185, 517] on button "Add Payment" at bounding box center [1182, 528] width 239 height 31
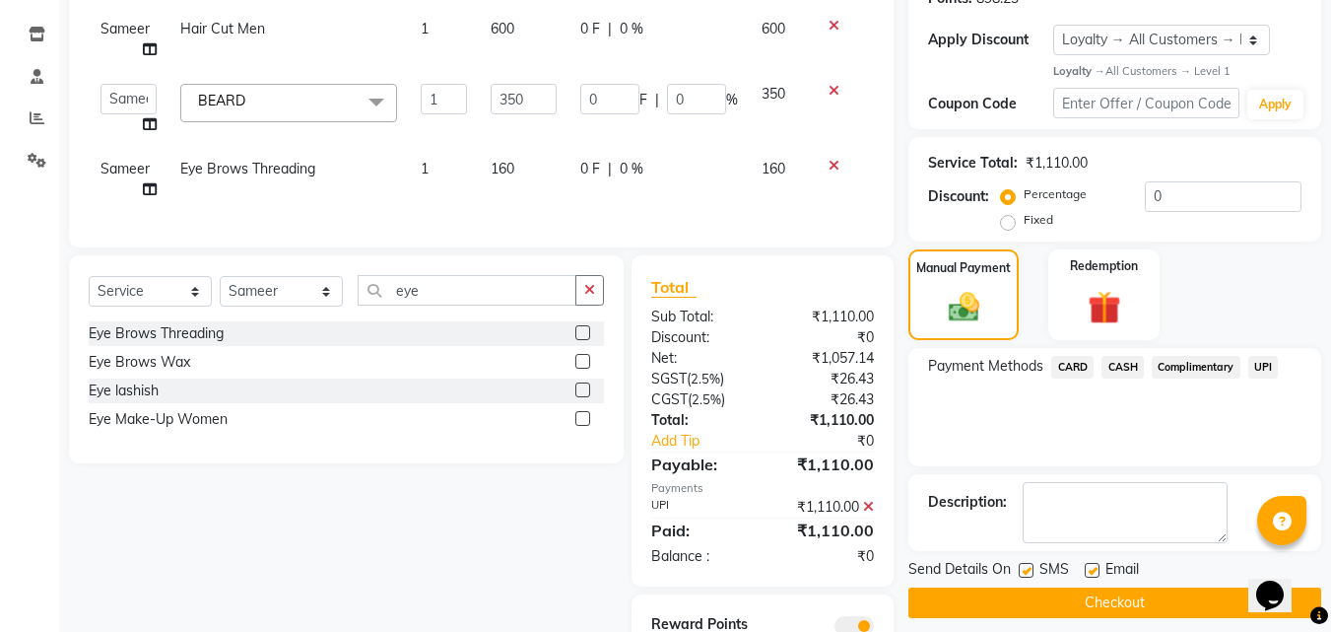
scroll to position [436, 0]
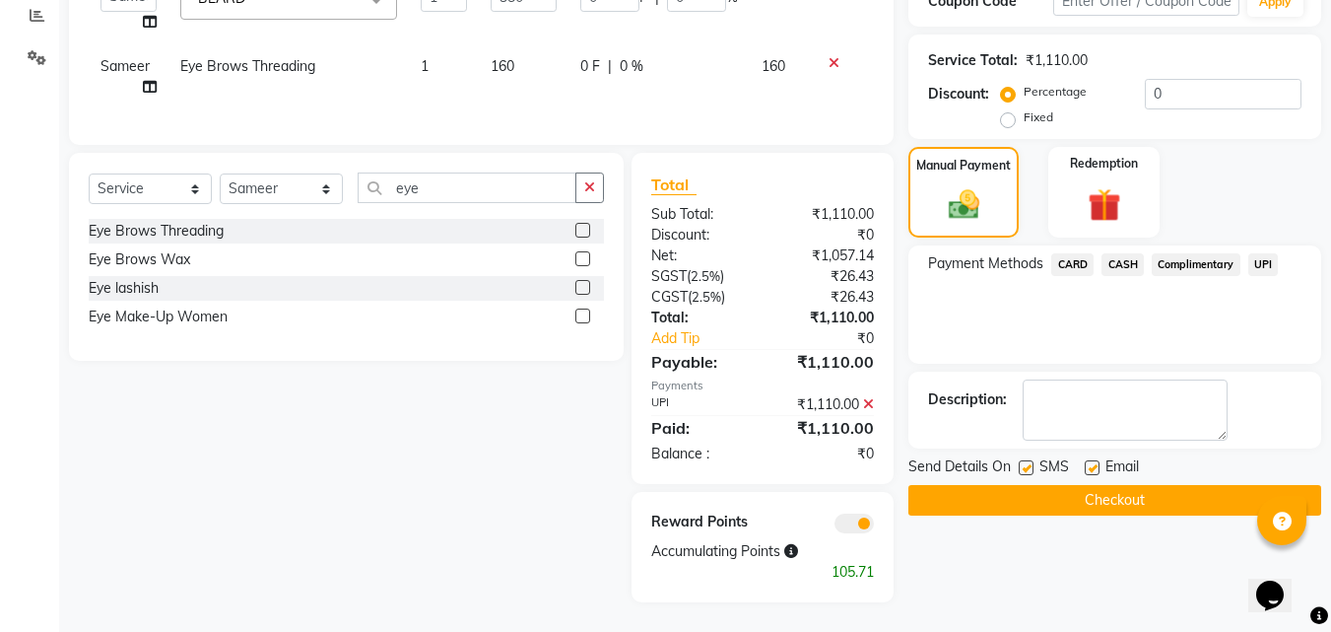
click at [1091, 485] on button "Checkout" at bounding box center [1115, 500] width 413 height 31
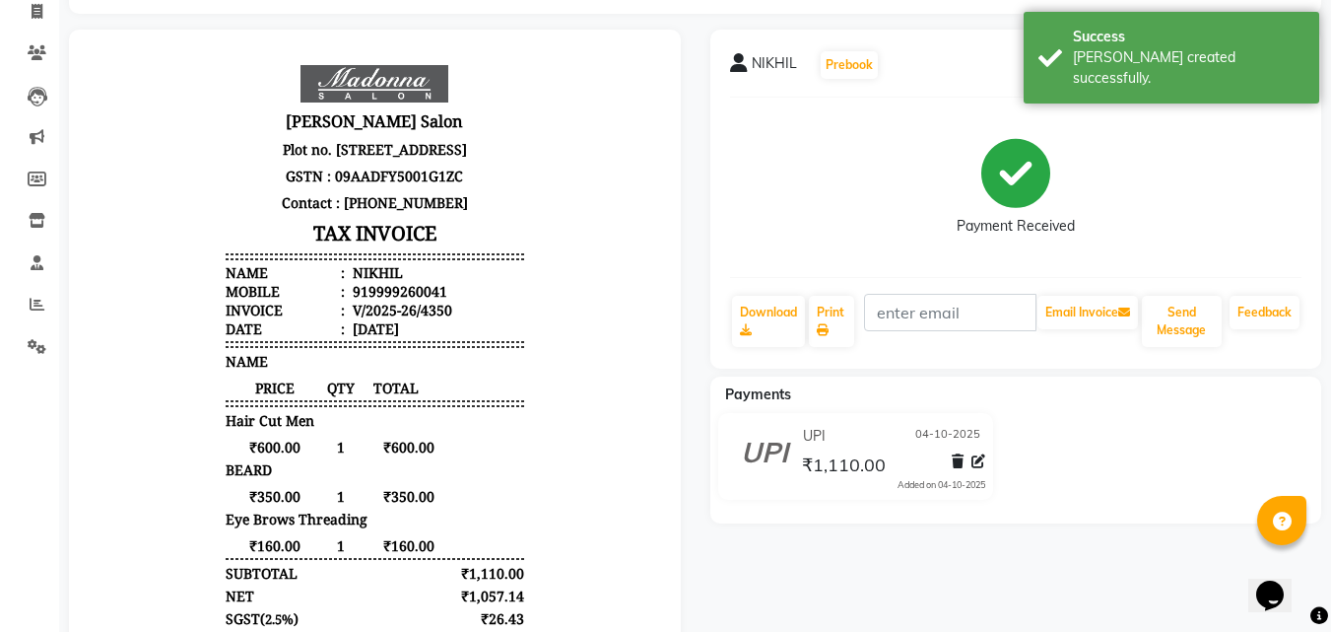
scroll to position [128, 0]
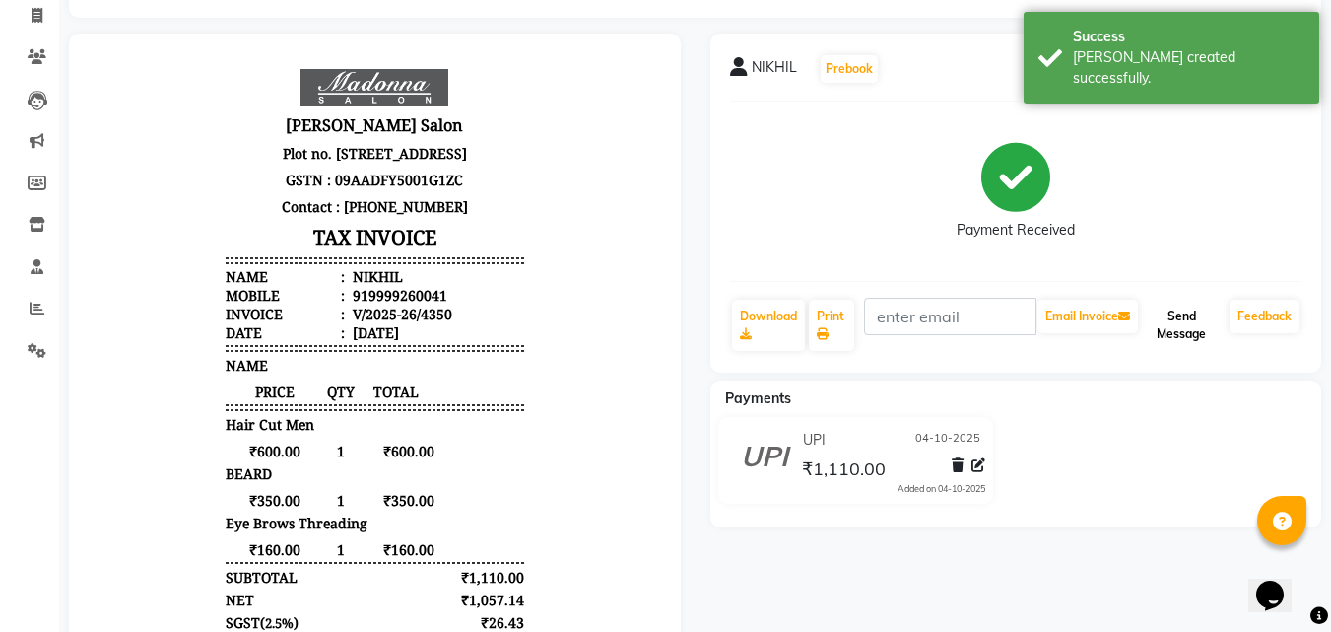
click at [1190, 318] on button "Send Message" at bounding box center [1182, 325] width 80 height 51
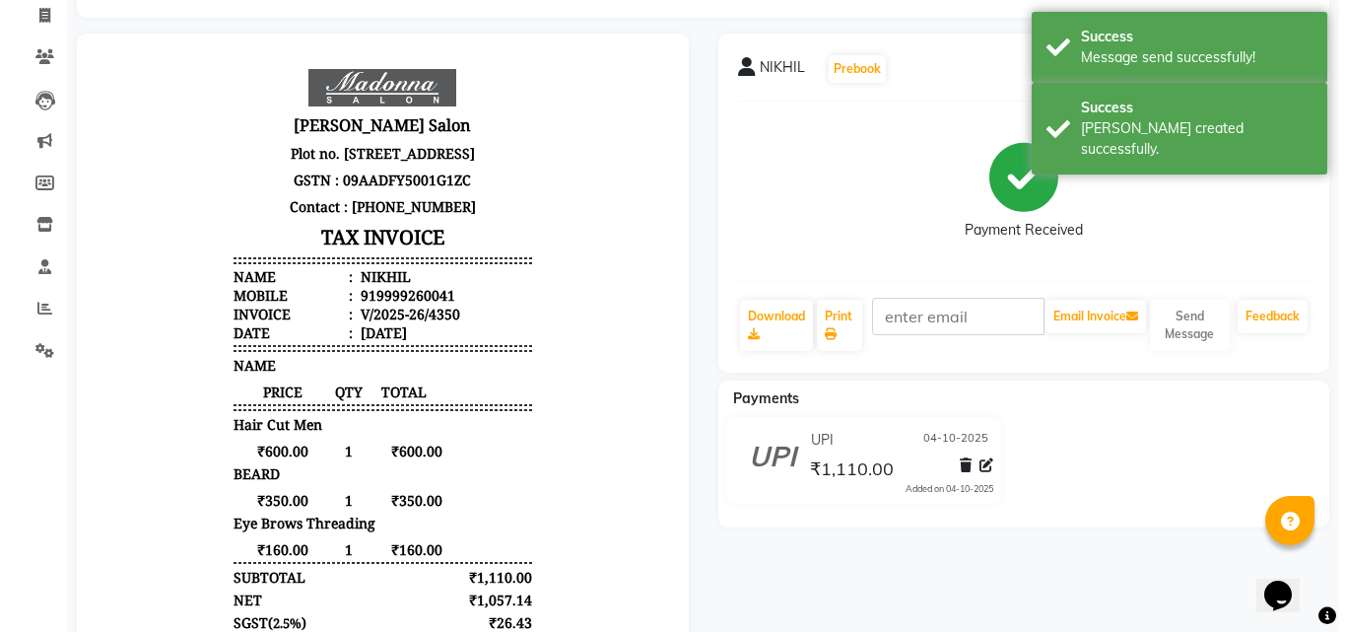
scroll to position [0, 0]
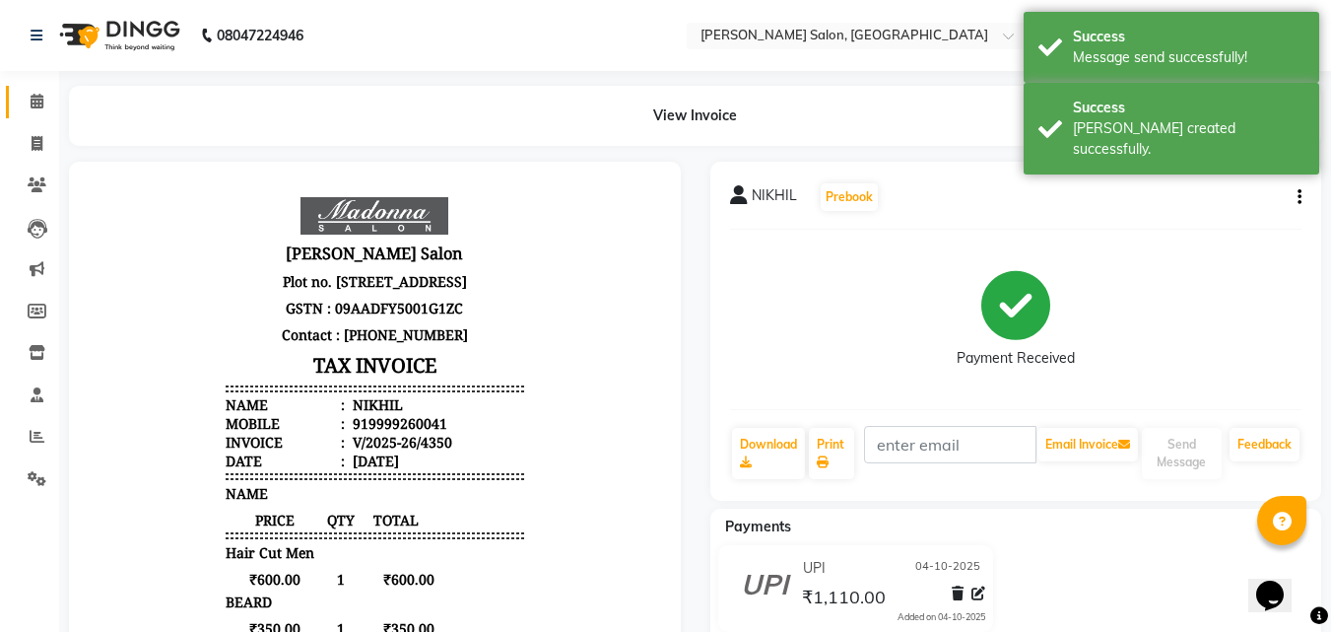
click at [35, 101] on icon at bounding box center [37, 101] width 13 height 15
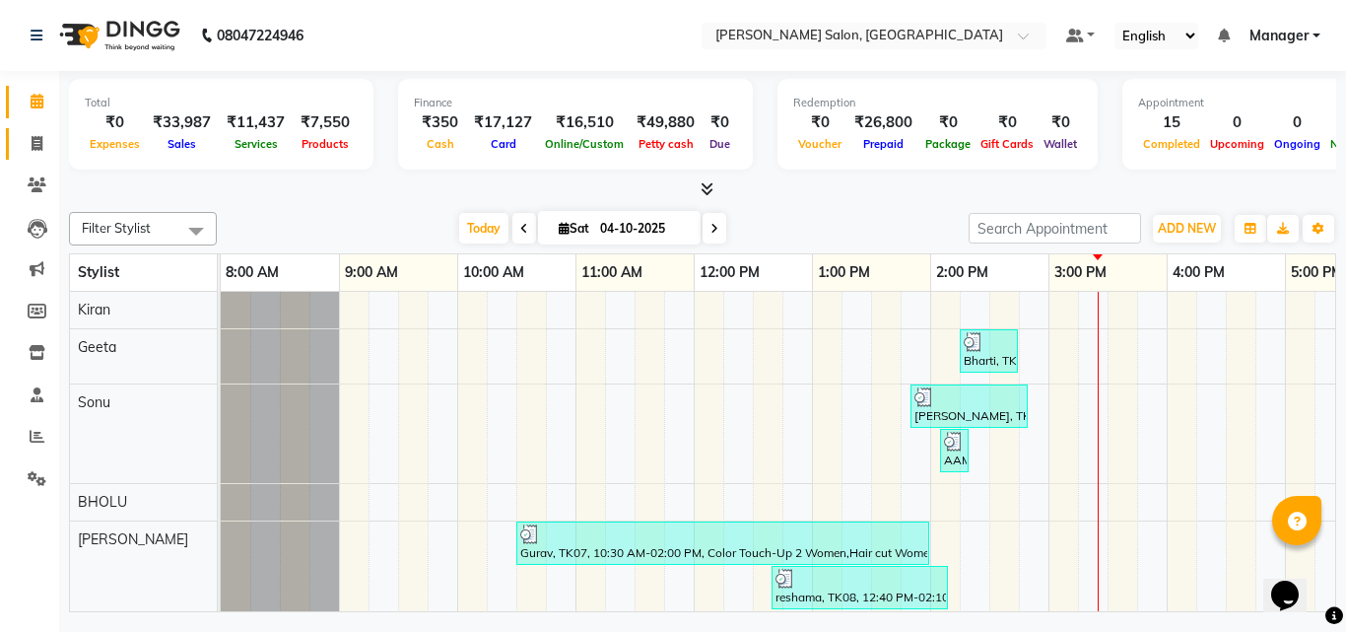
click at [36, 142] on icon at bounding box center [37, 143] width 11 height 15
select select "service"
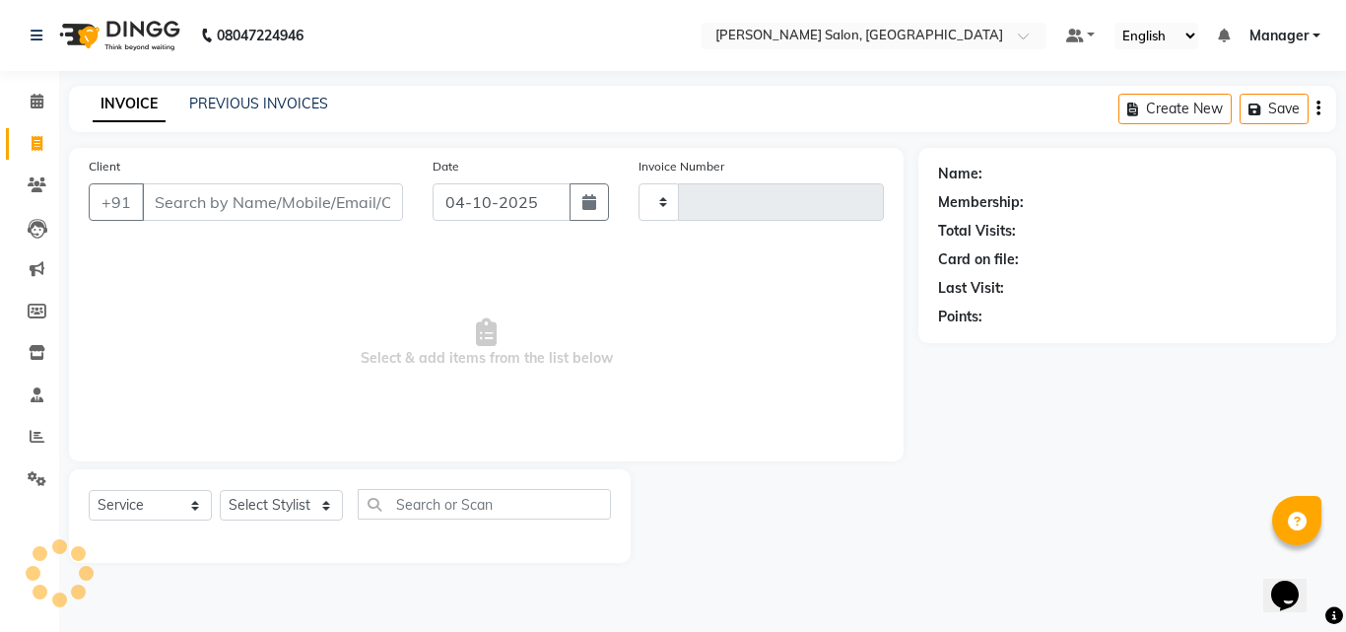
type input "4351"
select select "7229"
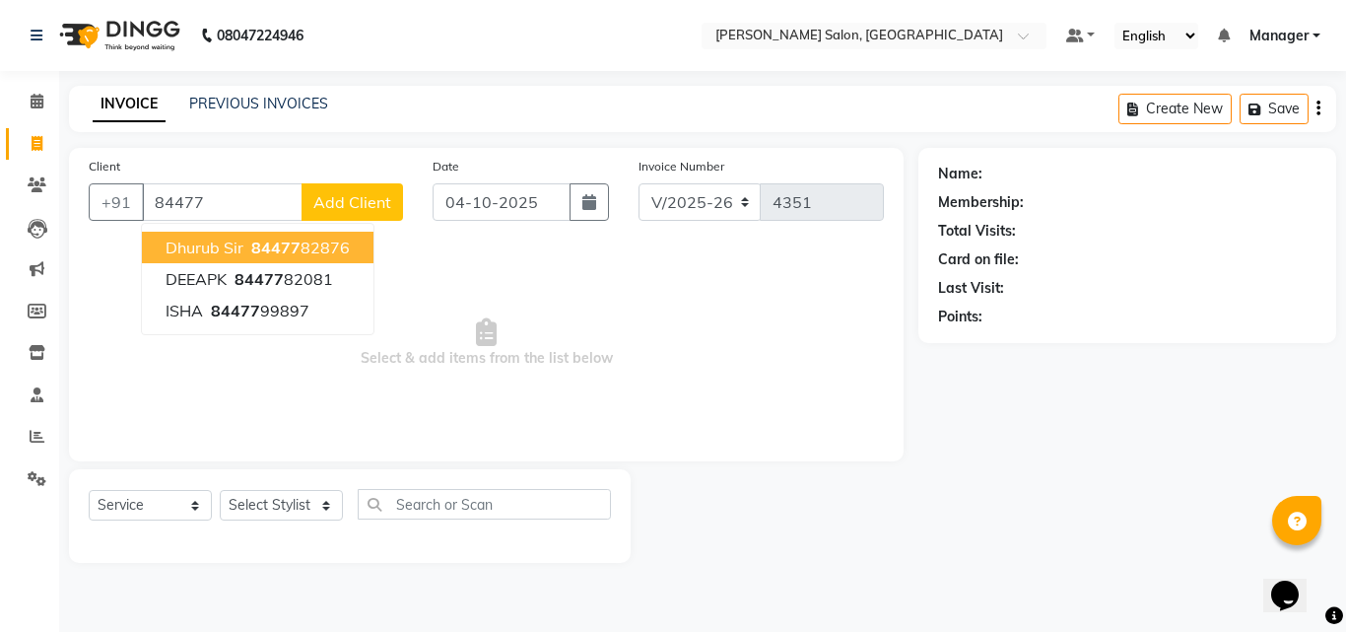
click at [342, 247] on ngb-highlight "84477 82876" at bounding box center [298, 248] width 102 height 20
type input "8447782876"
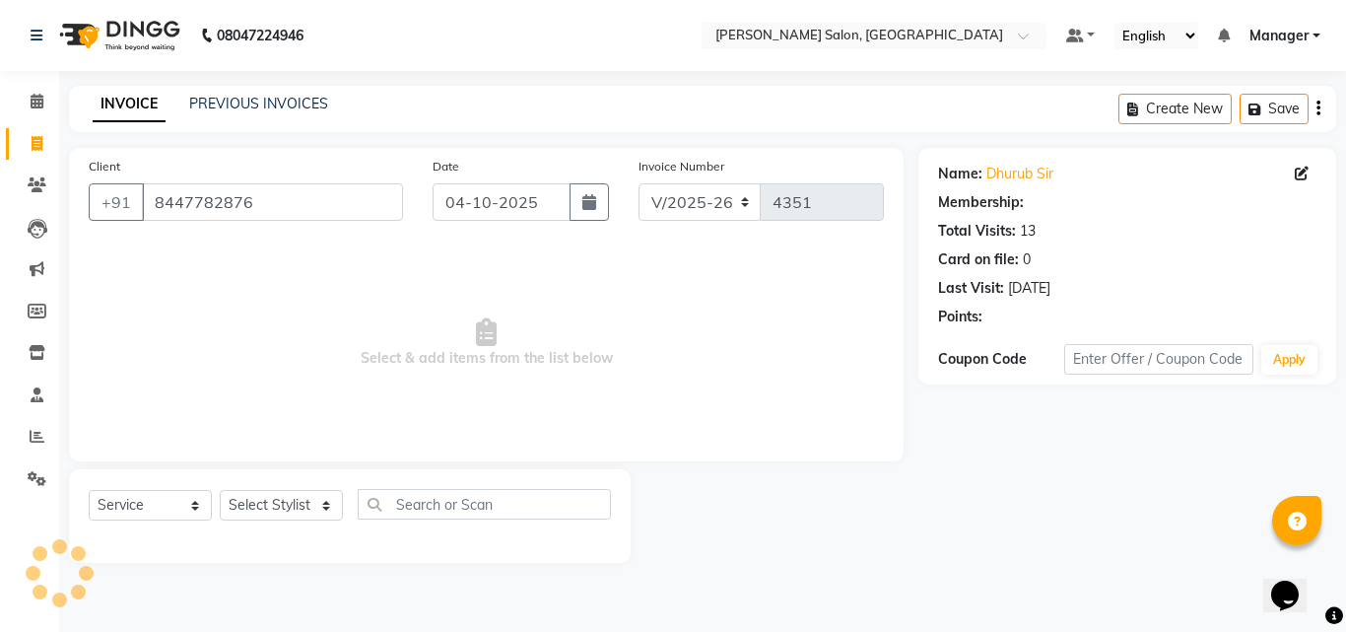
select select "1: Object"
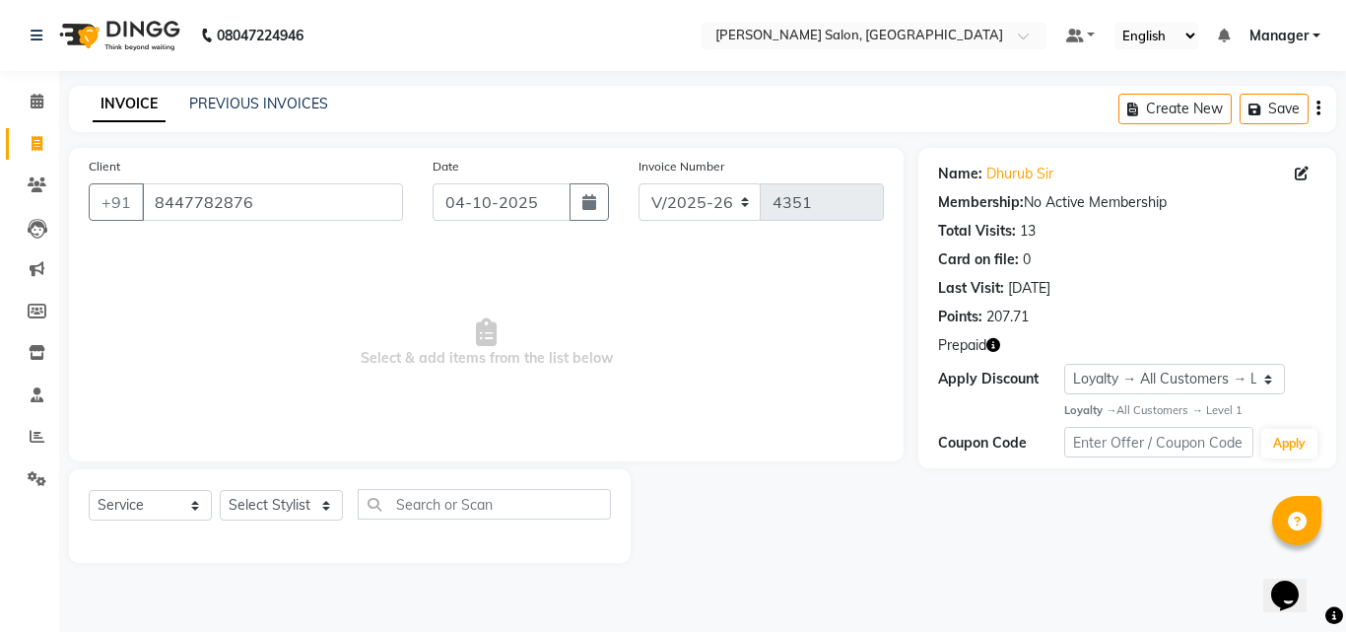
click at [989, 342] on icon "button" at bounding box center [994, 345] width 14 height 14
click at [271, 106] on link "PREVIOUS INVOICES" at bounding box center [258, 104] width 139 height 18
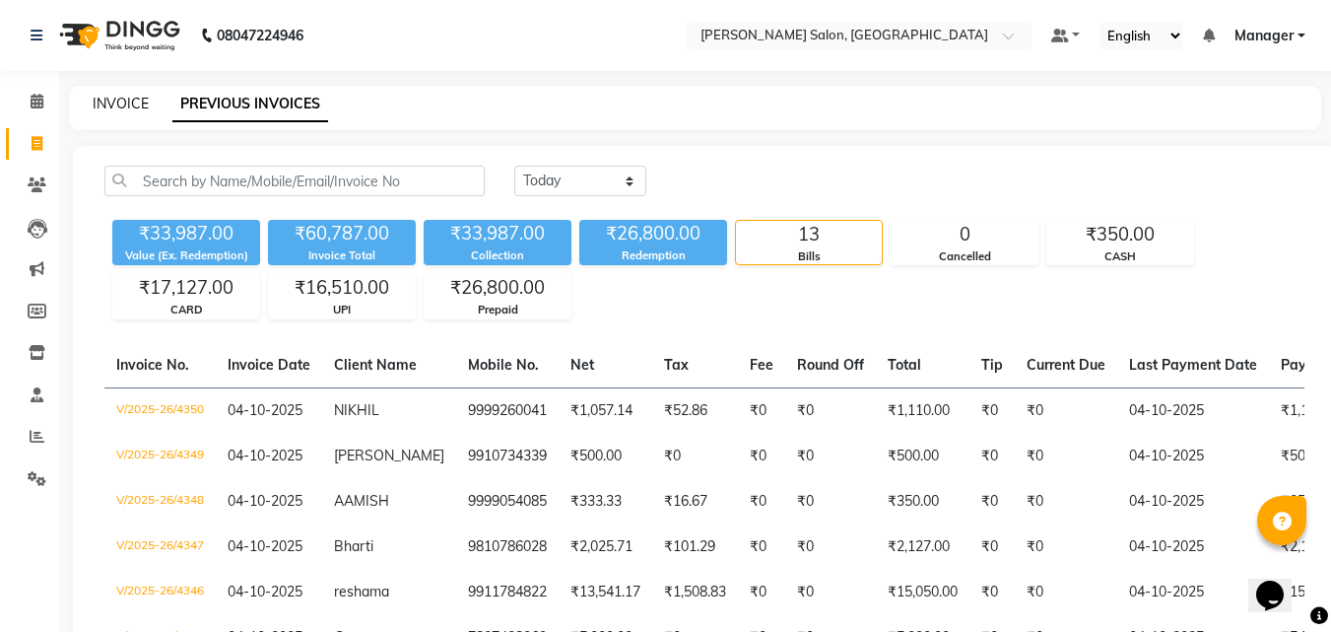
click at [141, 106] on link "INVOICE" at bounding box center [121, 104] width 56 height 18
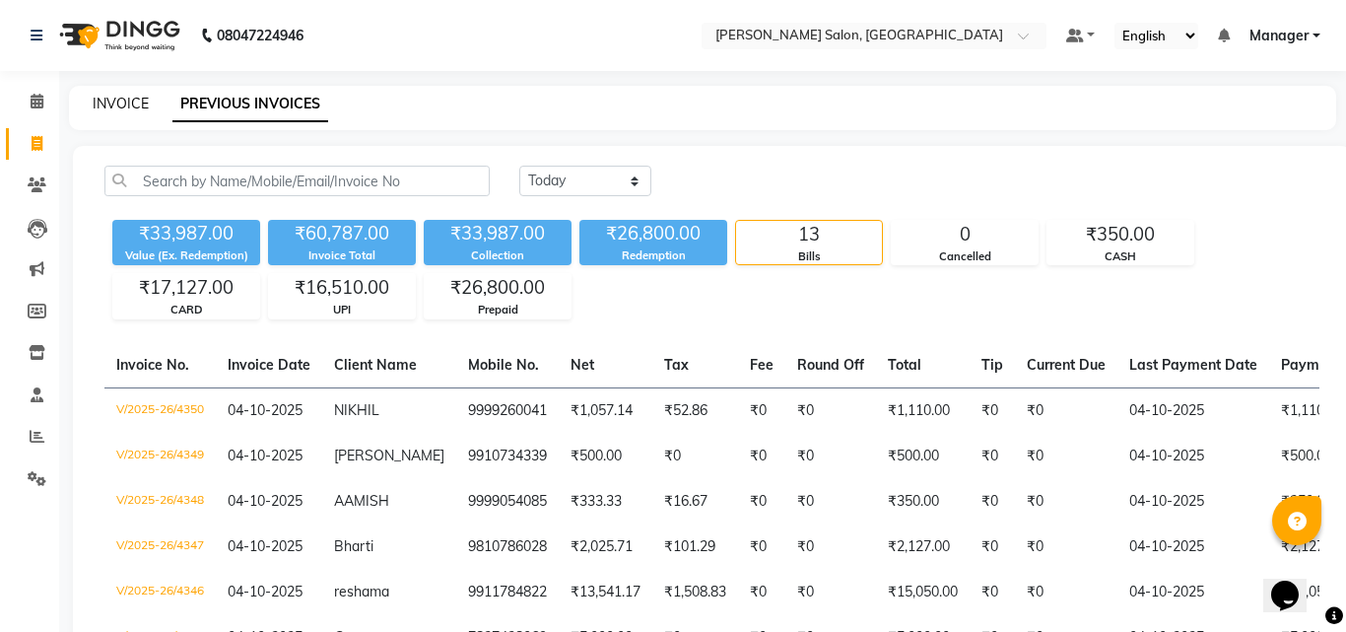
select select "service"
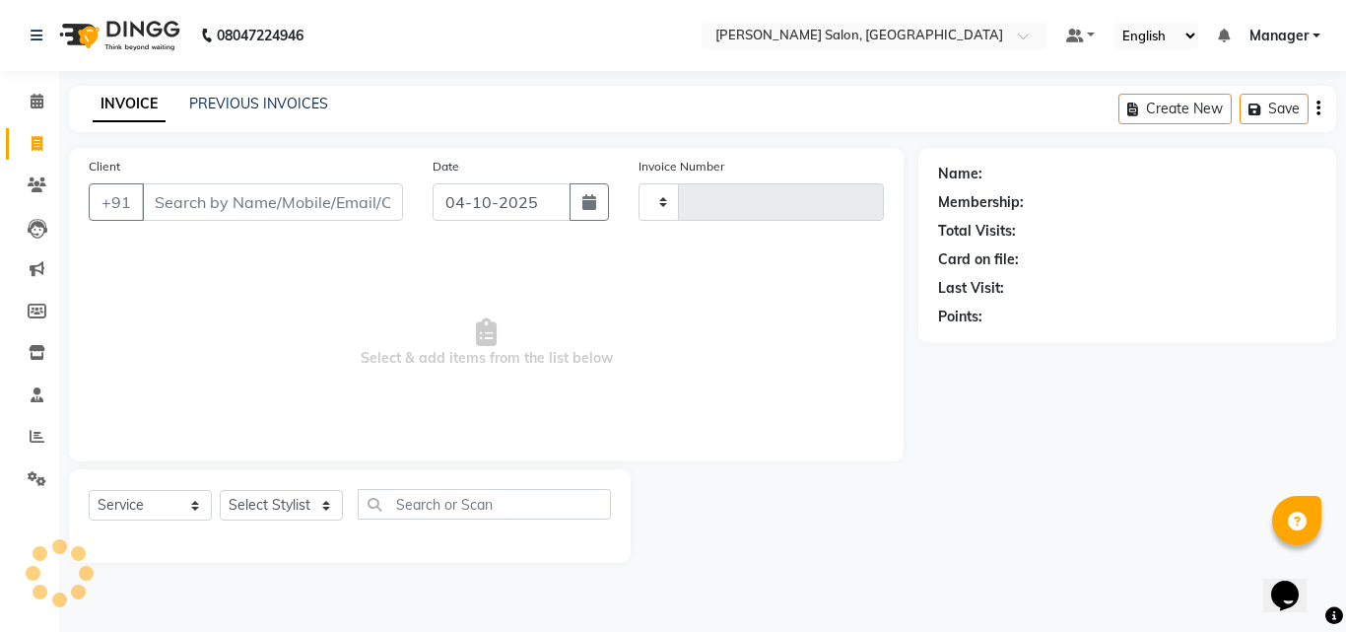
type input "4351"
select select "7229"
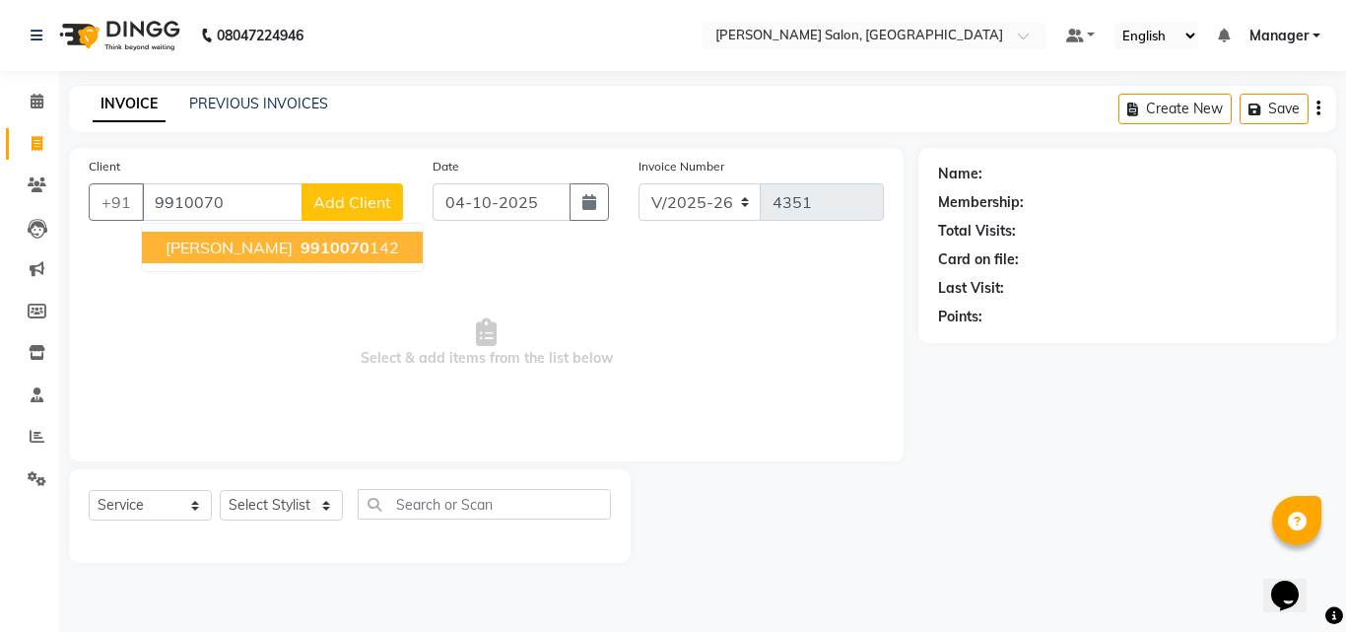
click at [301, 246] on span "9910070" at bounding box center [335, 248] width 69 height 20
type input "9910070142"
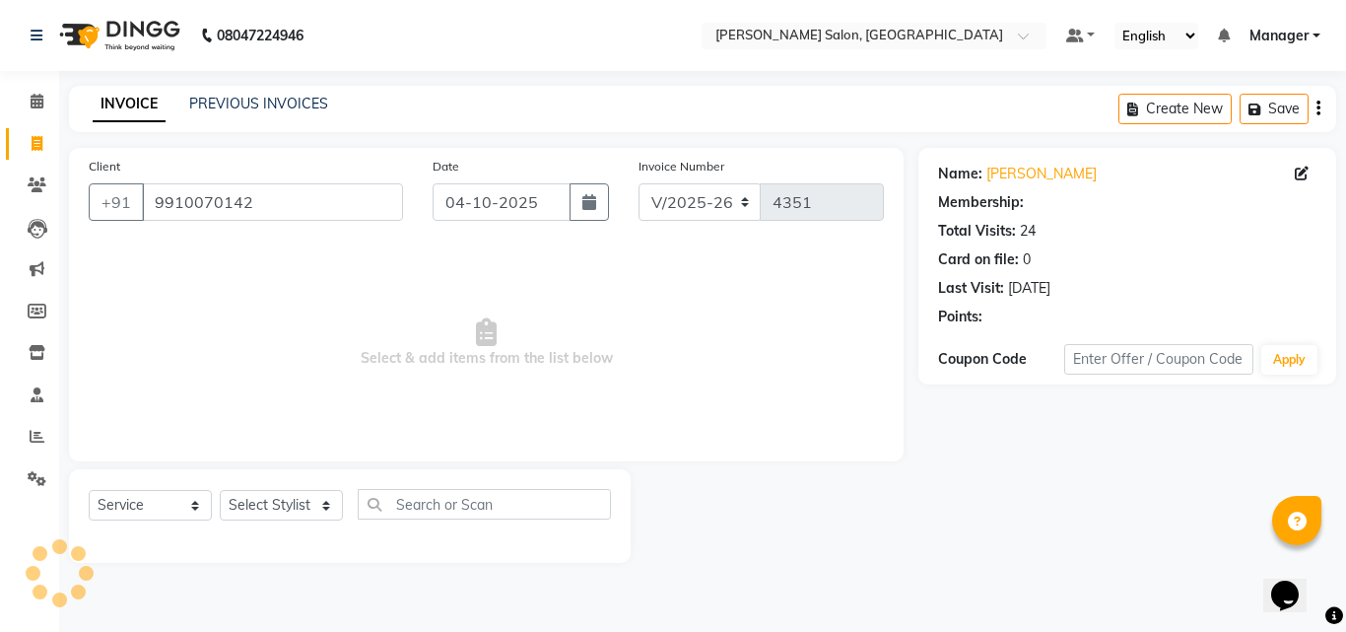
select select "1: Object"
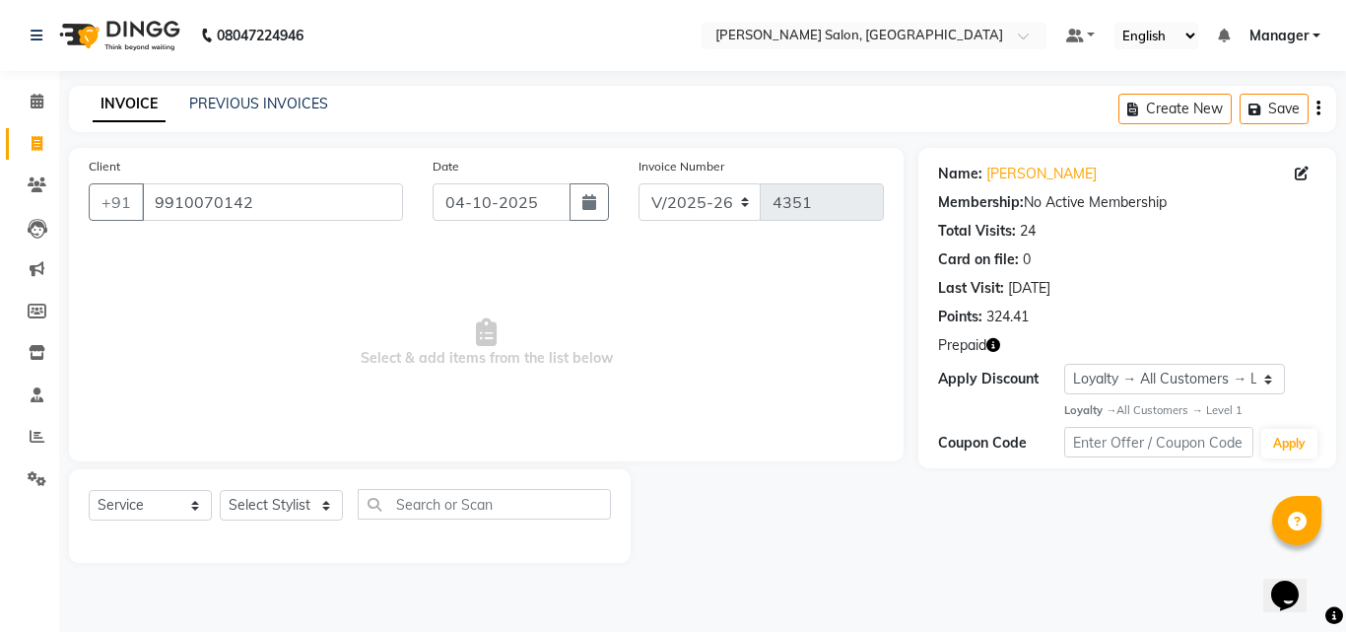
click at [993, 348] on icon "button" at bounding box center [994, 345] width 14 height 14
click at [288, 108] on link "PREVIOUS INVOICES" at bounding box center [258, 104] width 139 height 18
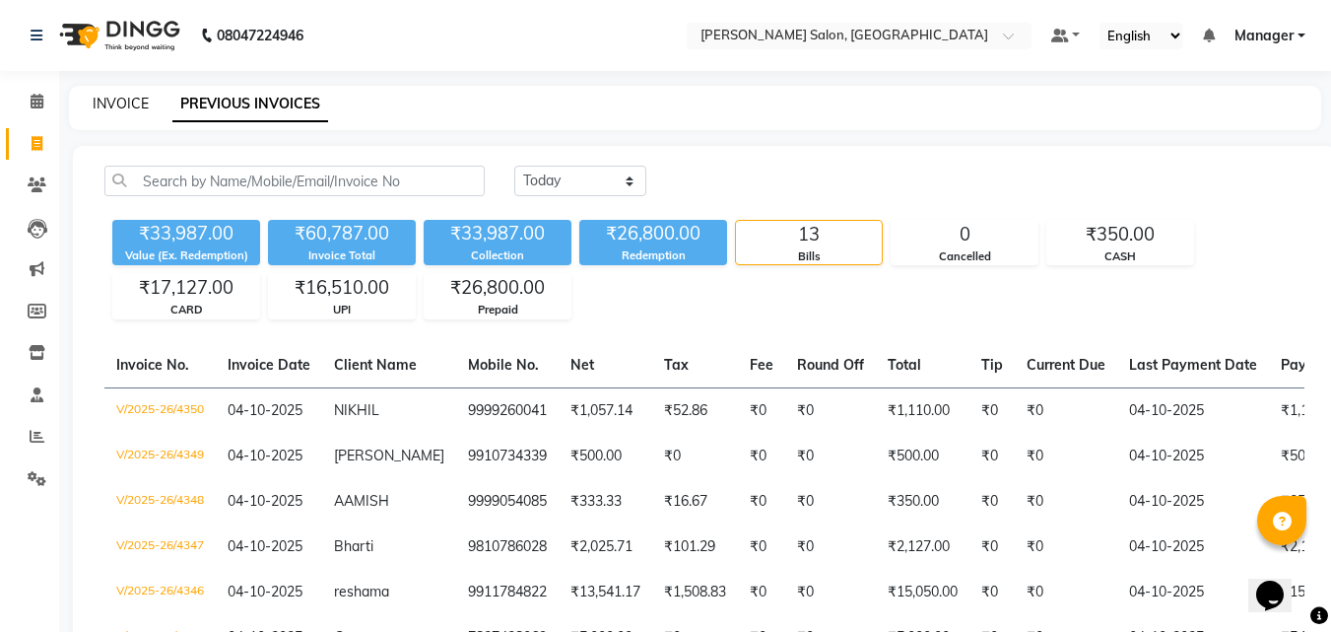
click at [129, 106] on link "INVOICE" at bounding box center [121, 104] width 56 height 18
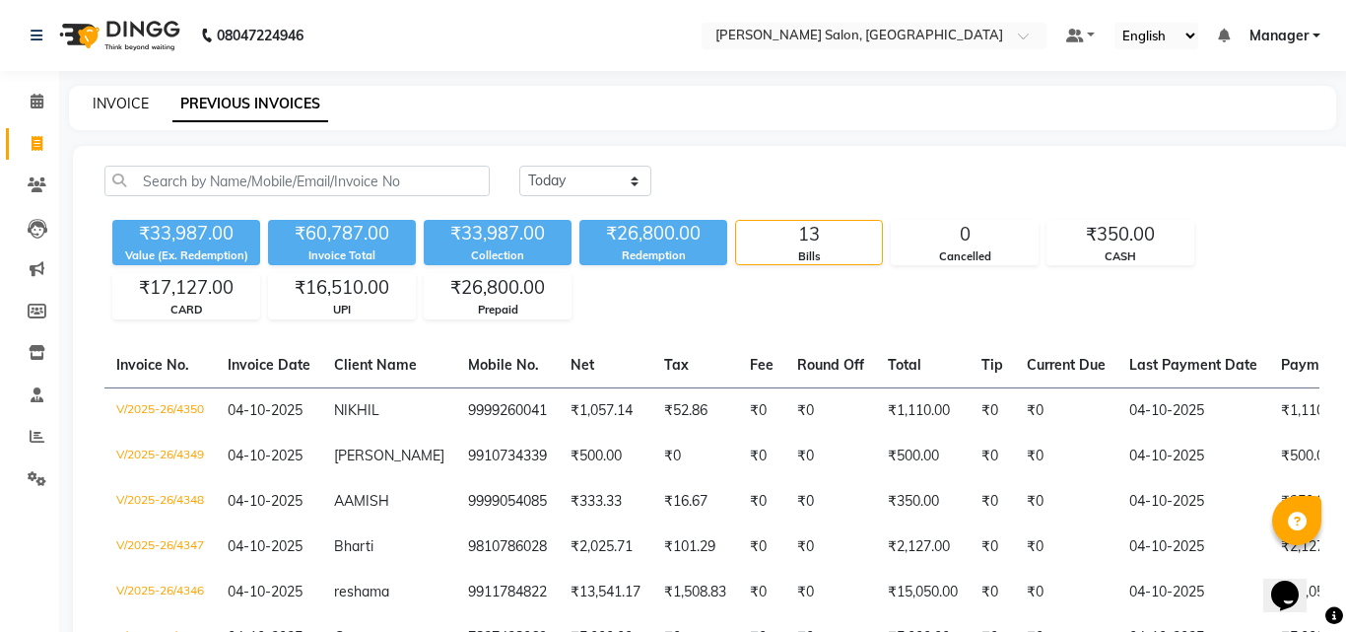
select select "service"
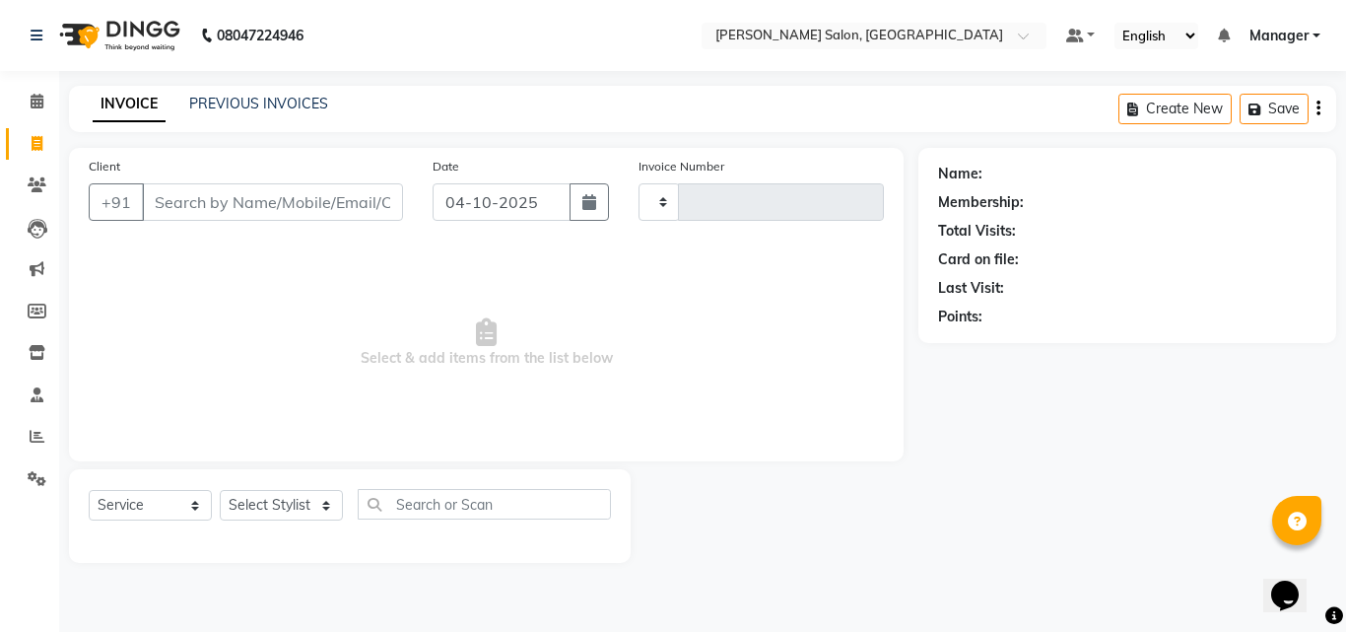
type input "4351"
select select "7229"
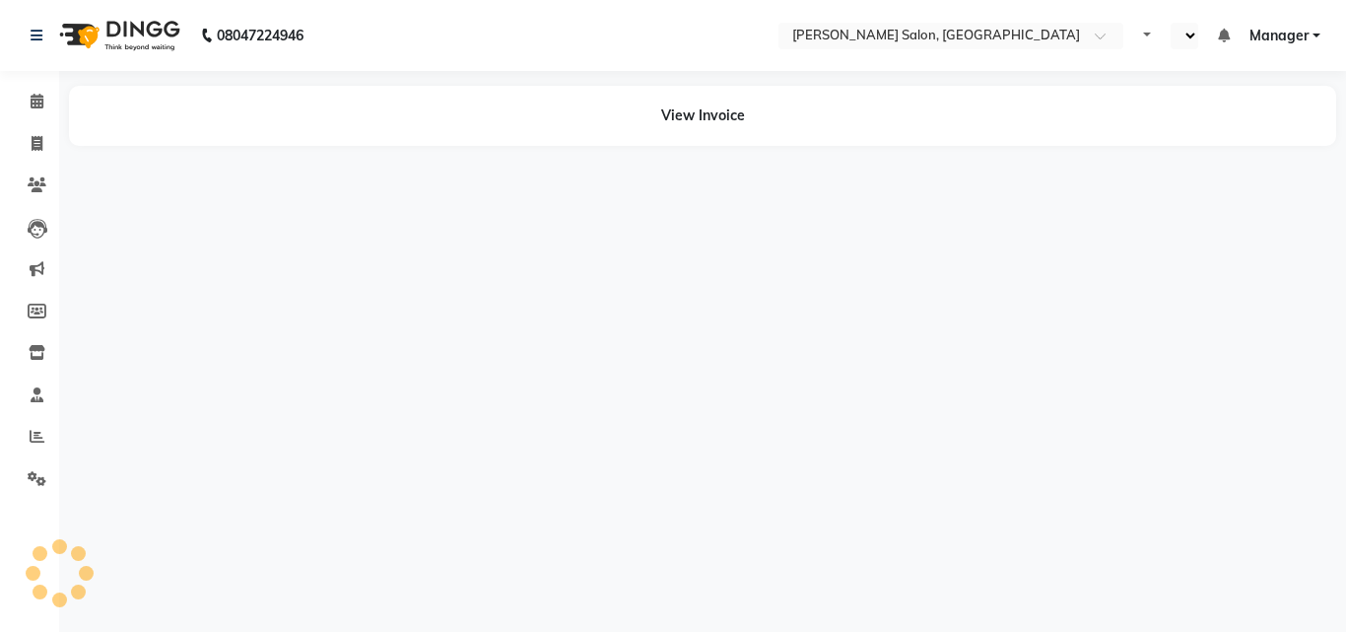
select select "en"
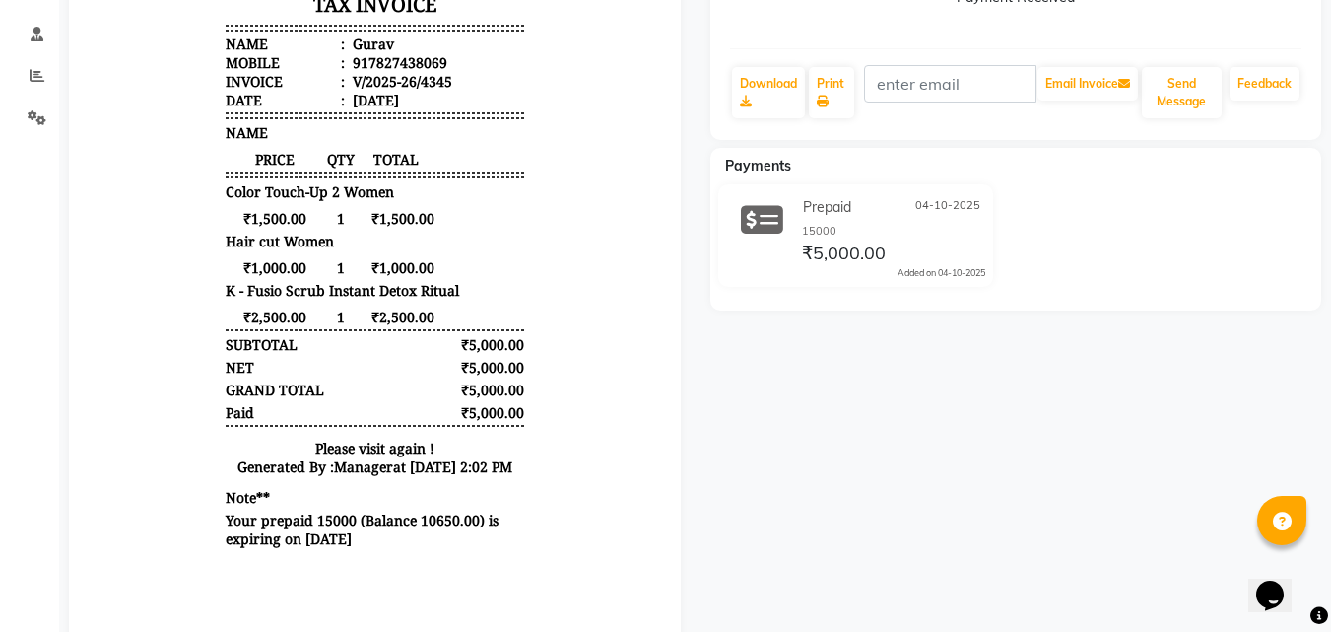
scroll to position [363, 0]
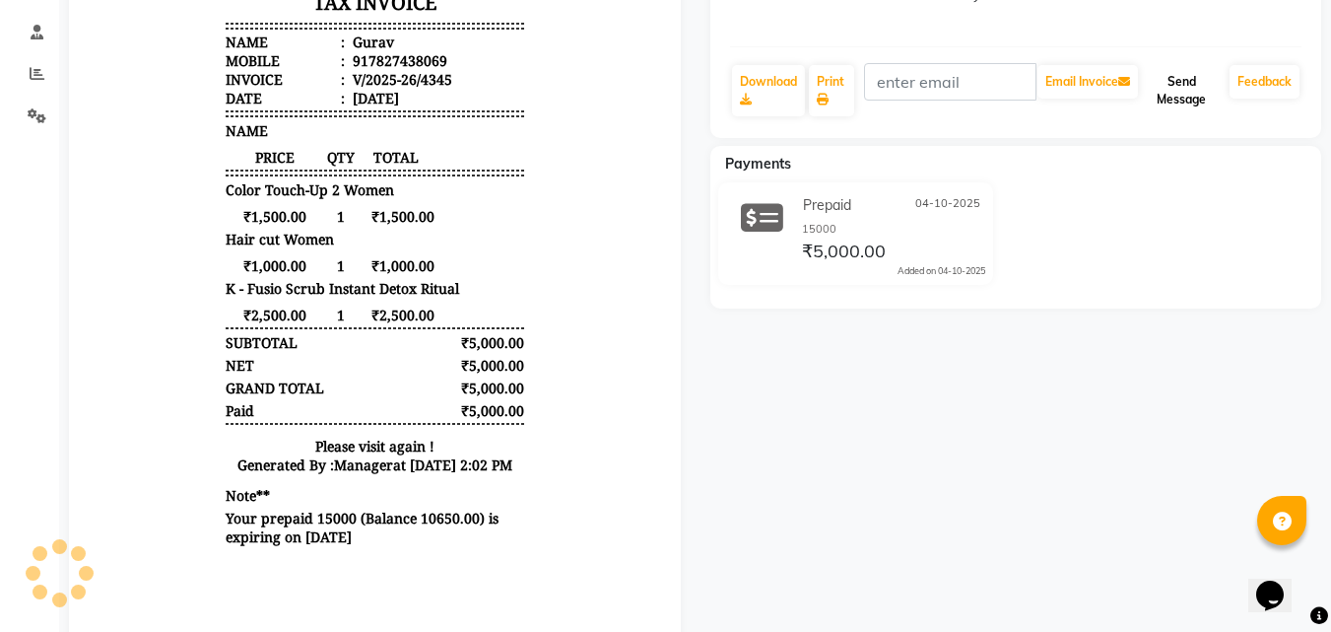
click at [1164, 111] on button "Send Message" at bounding box center [1182, 90] width 80 height 51
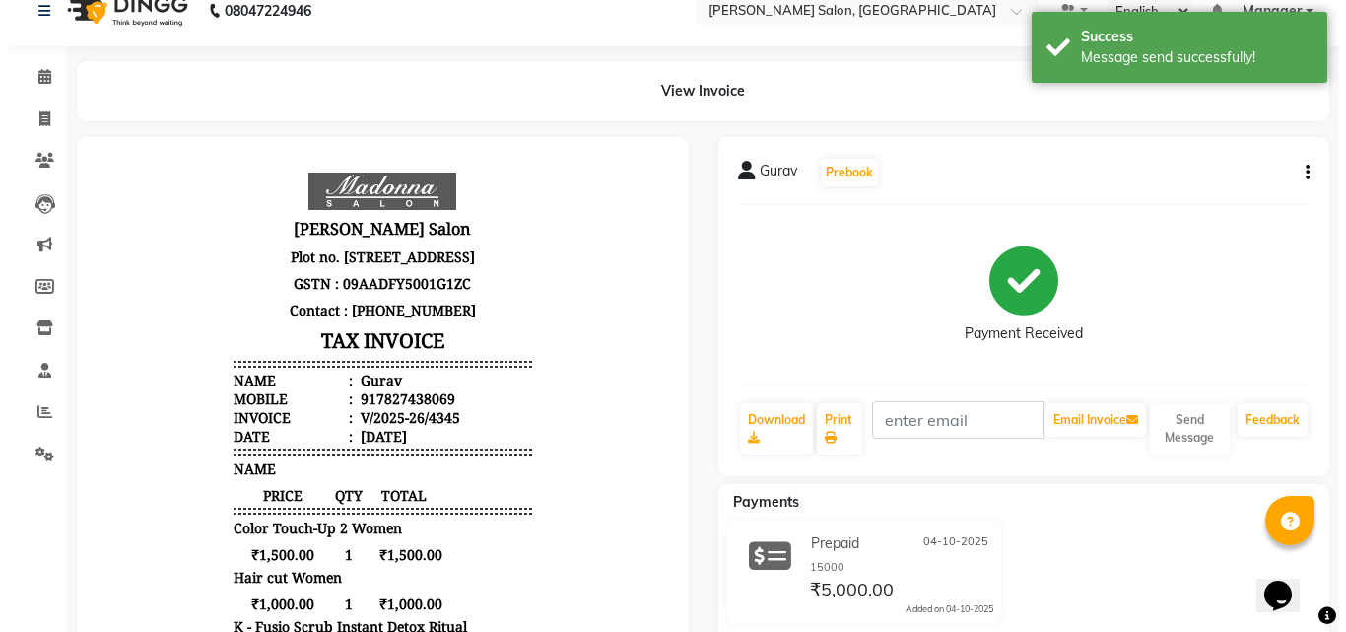
scroll to position [0, 0]
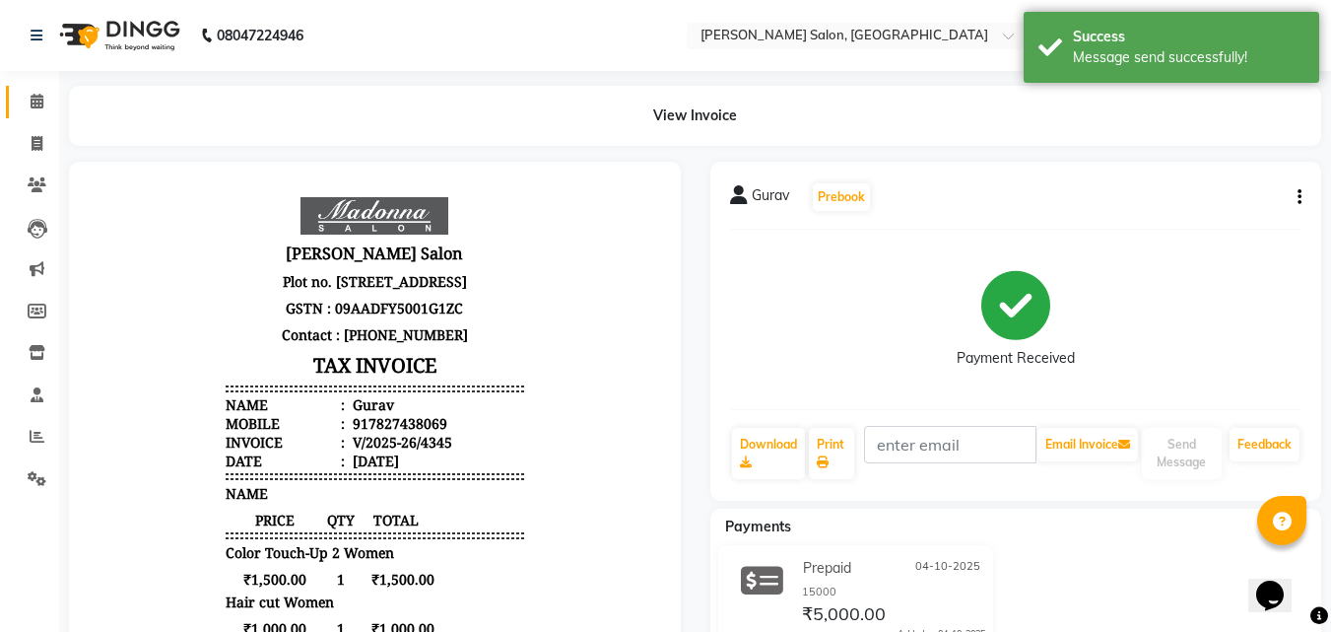
click at [34, 104] on icon at bounding box center [37, 101] width 13 height 15
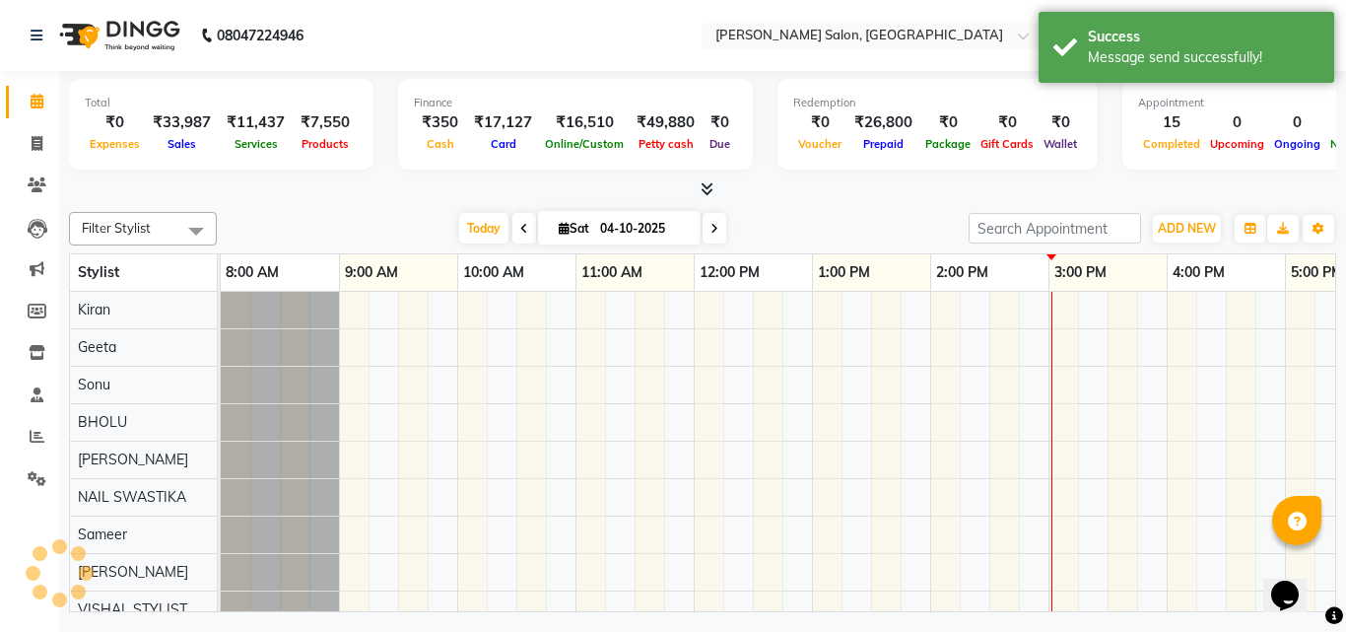
scroll to position [0, 423]
